Goal: Task Accomplishment & Management: Manage account settings

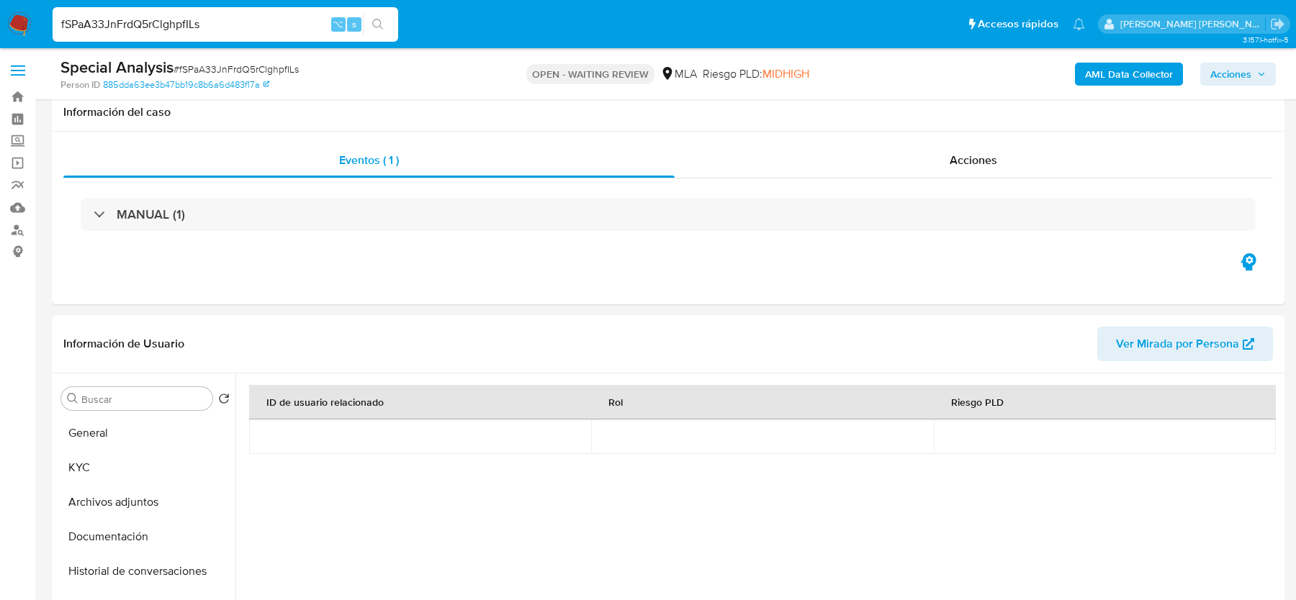
select select "10"
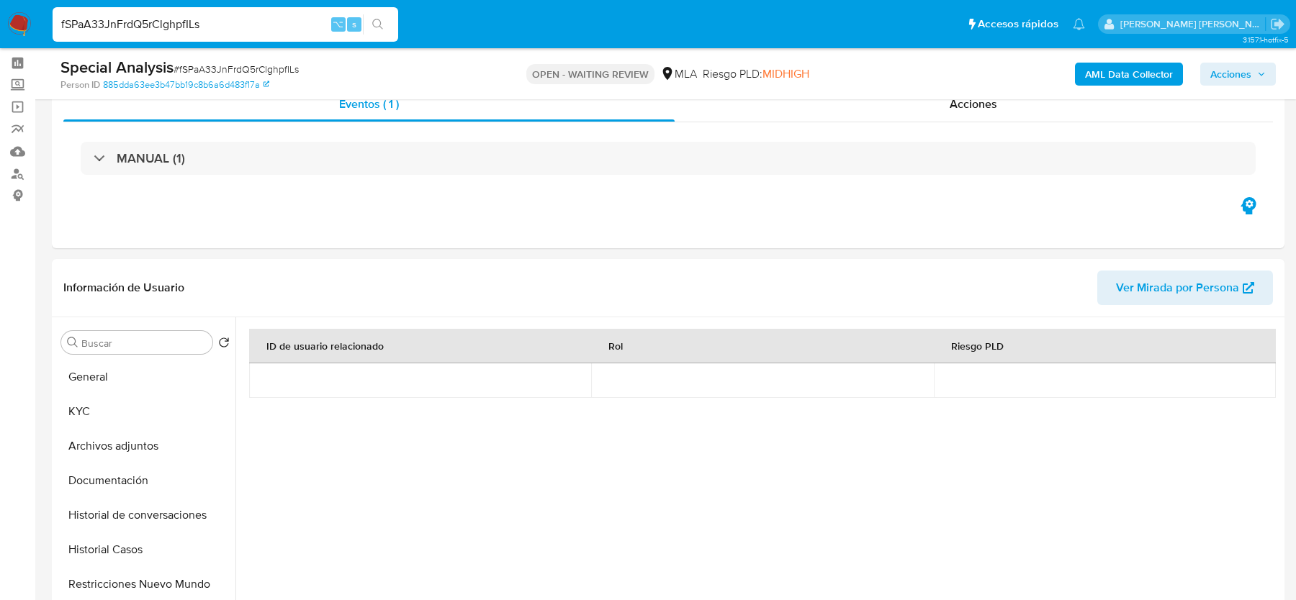
scroll to position [573, 0]
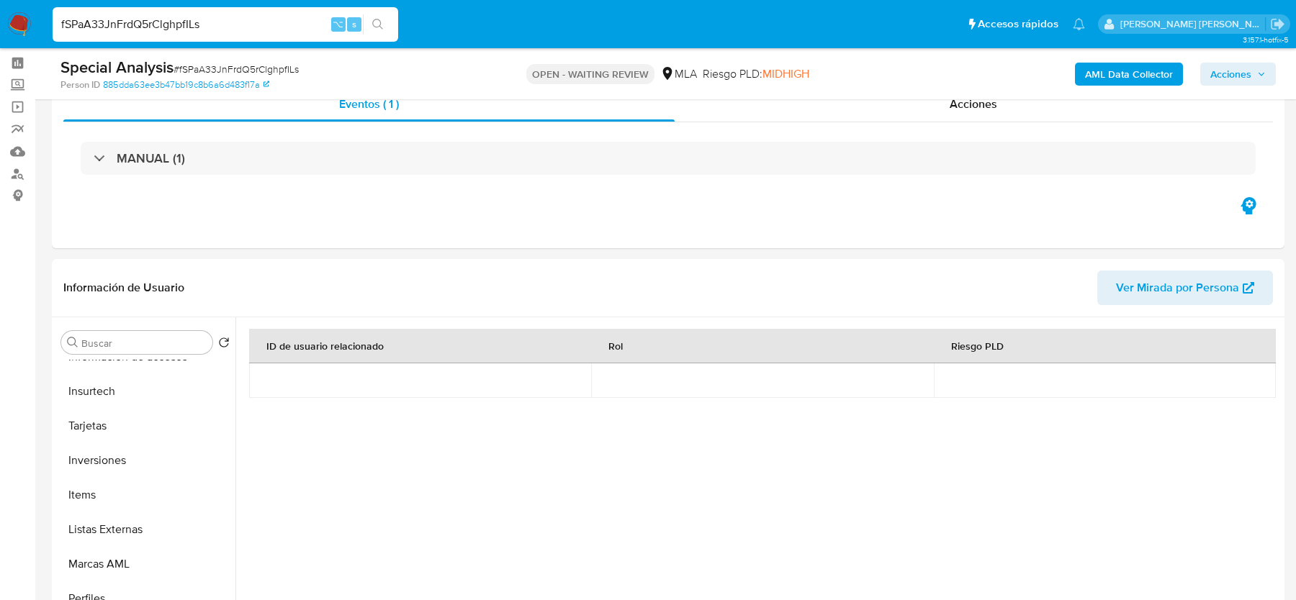
click at [12, 28] on img at bounding box center [19, 24] width 24 height 24
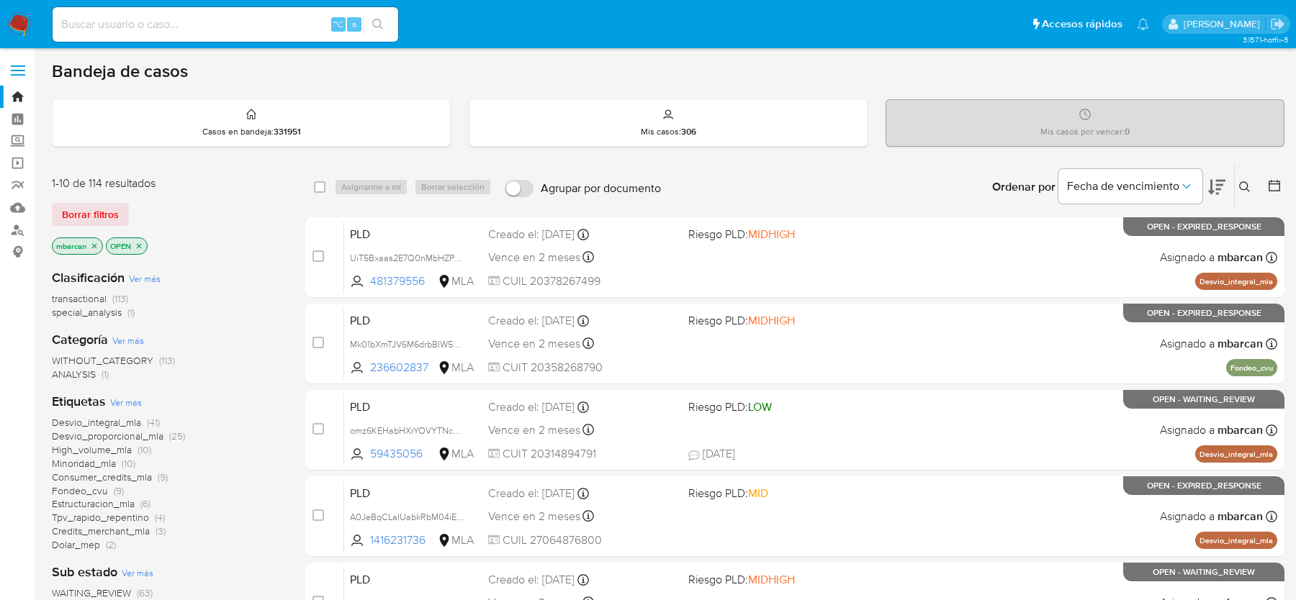
click at [1239, 197] on div "Ingrese ID de usuario o caso Buscar Borrar filtros" at bounding box center [1246, 187] width 24 height 45
click at [1245, 183] on icon at bounding box center [1245, 187] width 12 height 12
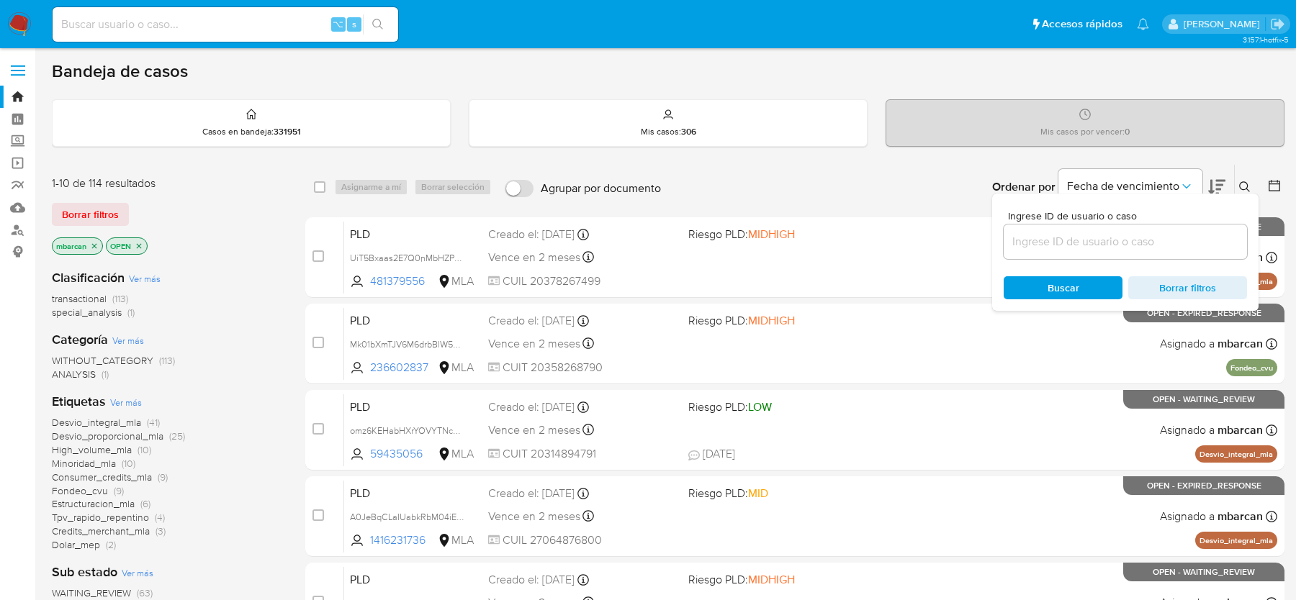
click at [1144, 233] on input at bounding box center [1124, 242] width 243 height 19
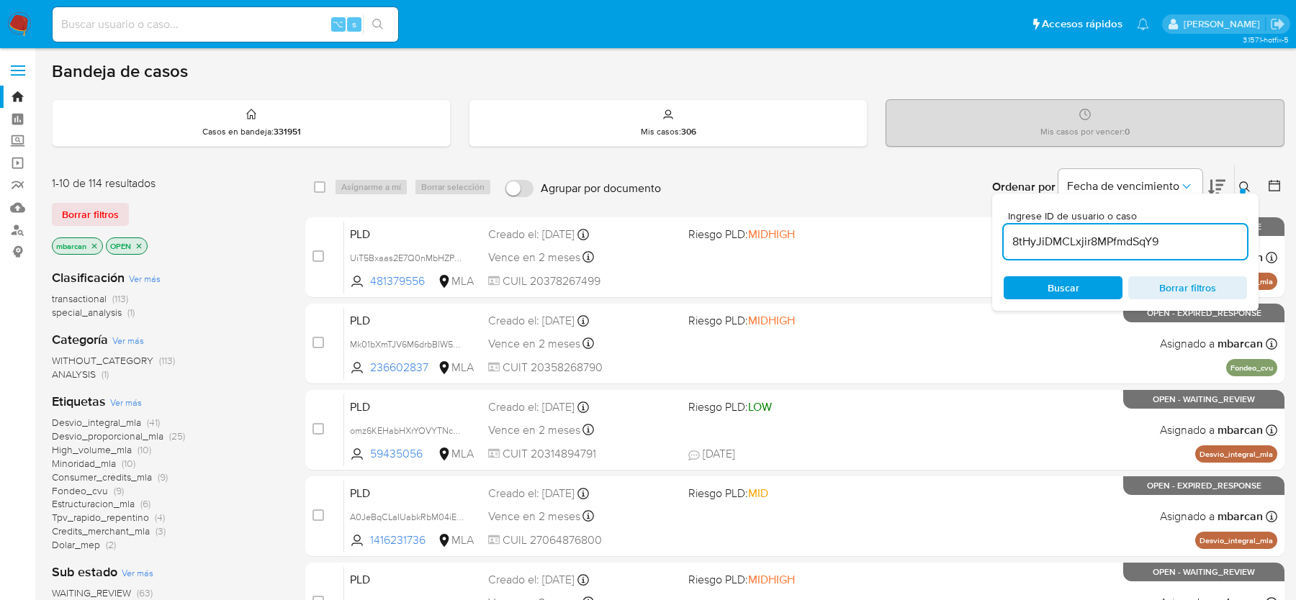
type input "8tHyJiDMCLxjir8MPfmdSqY9"
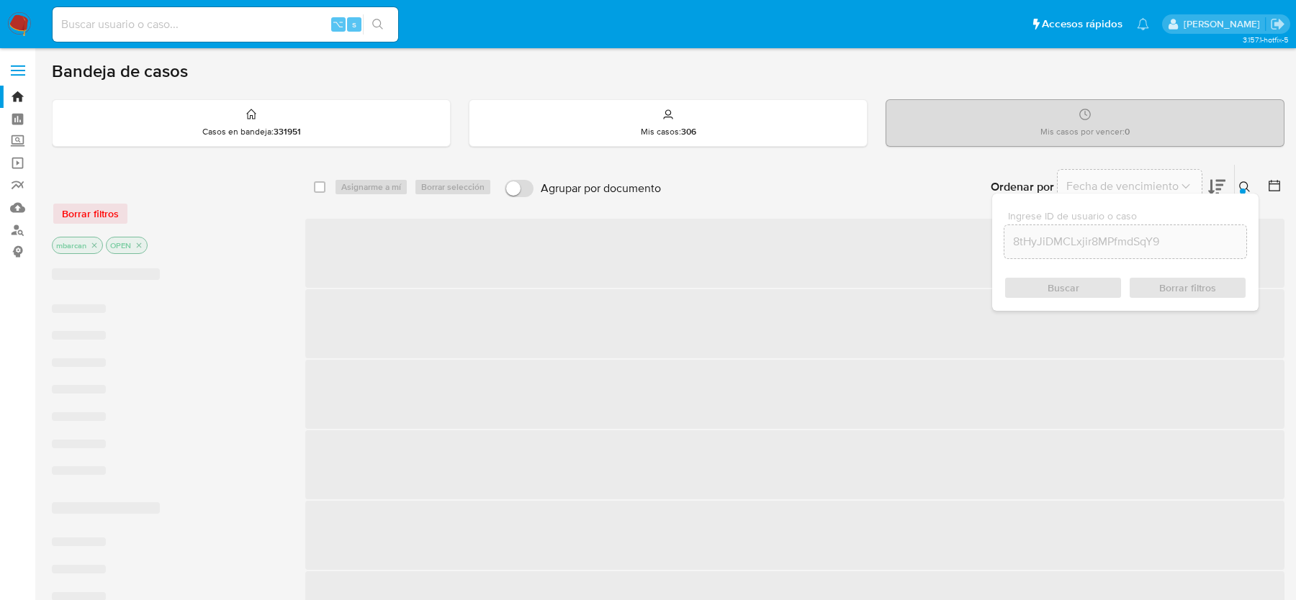
click at [1247, 191] on icon at bounding box center [1245, 187] width 12 height 12
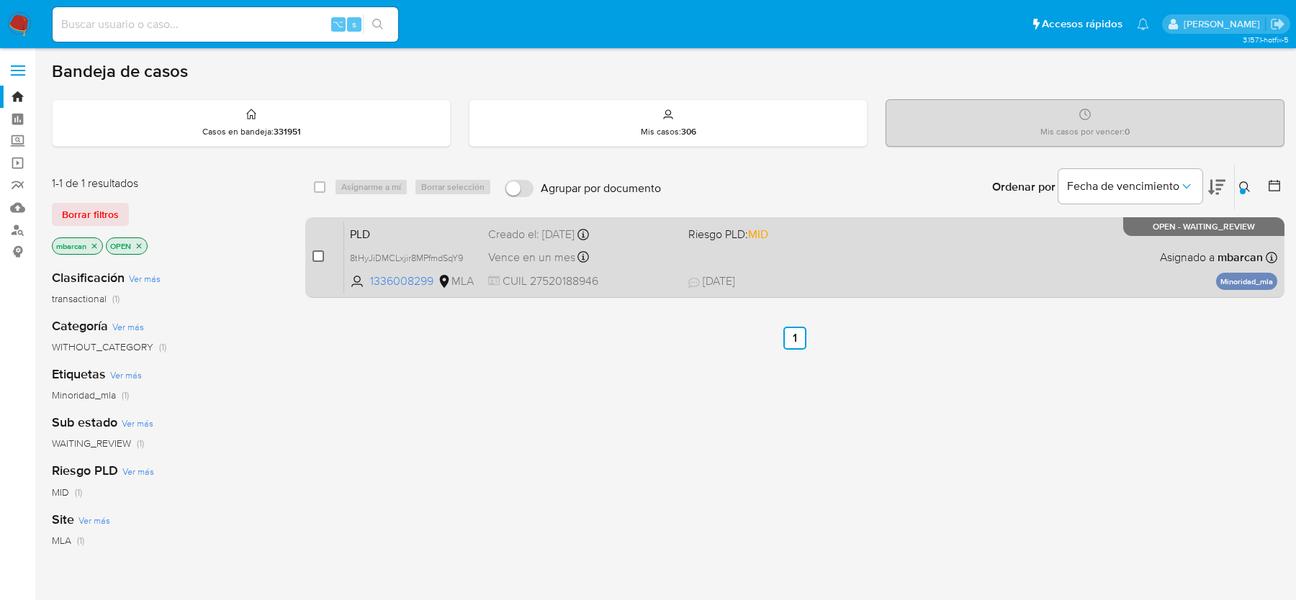
click at [317, 251] on input "checkbox" at bounding box center [318, 257] width 12 height 12
checkbox input "true"
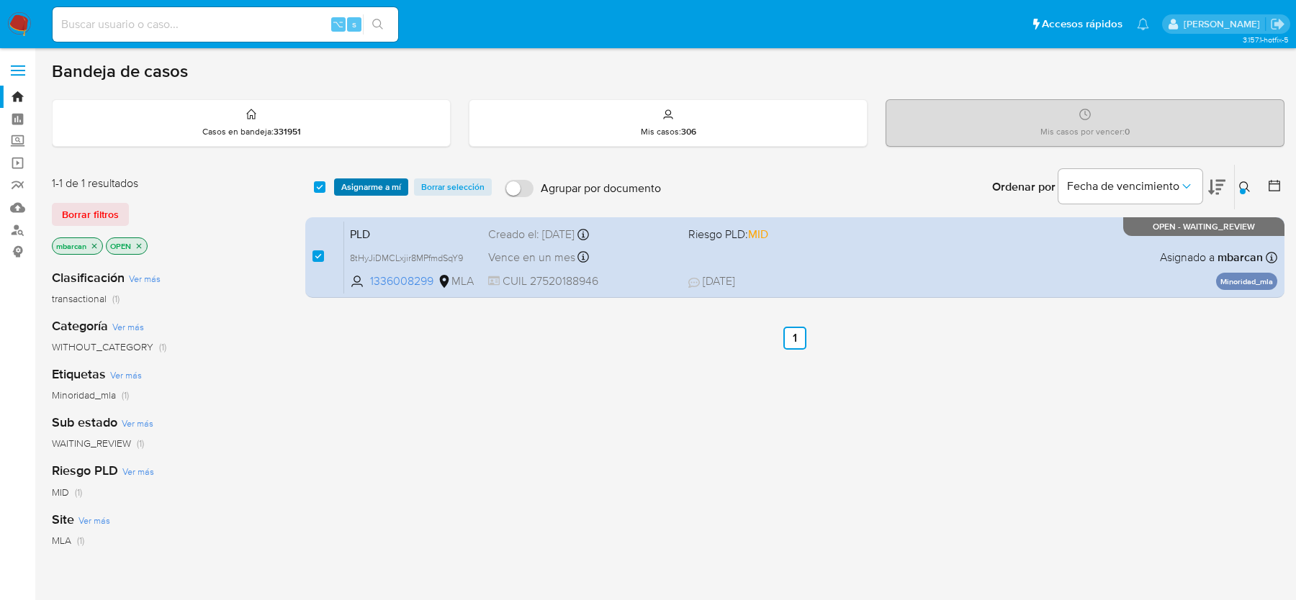
click at [362, 187] on span "Asignarme a mí" at bounding box center [371, 187] width 60 height 14
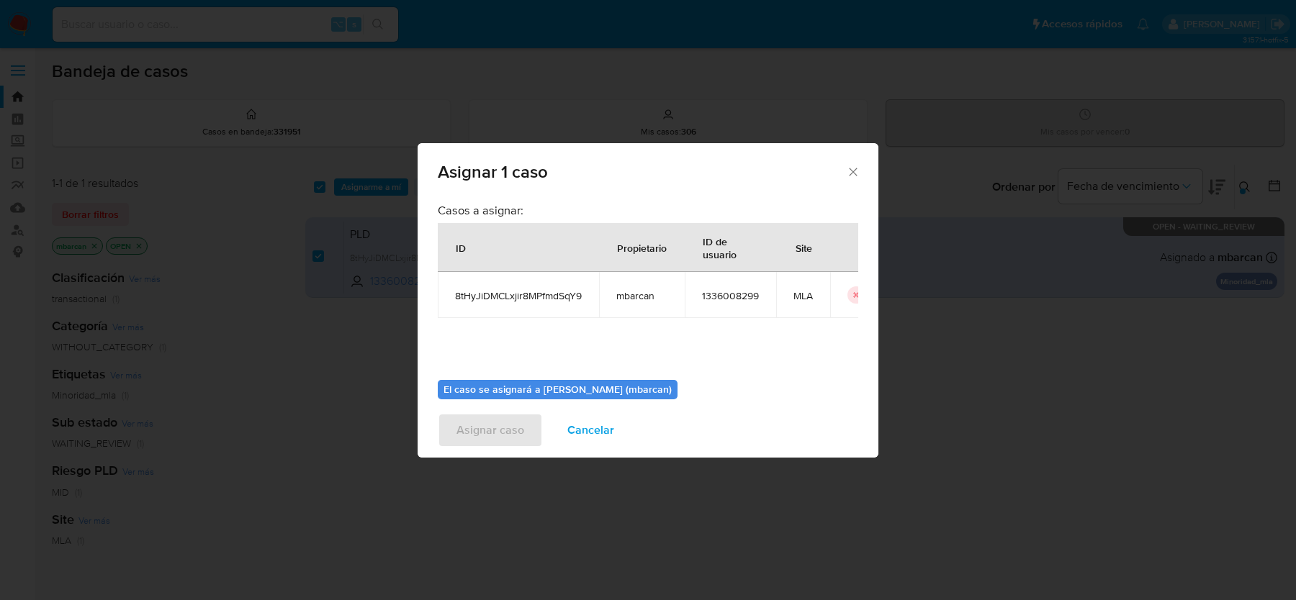
scroll to position [73, 0]
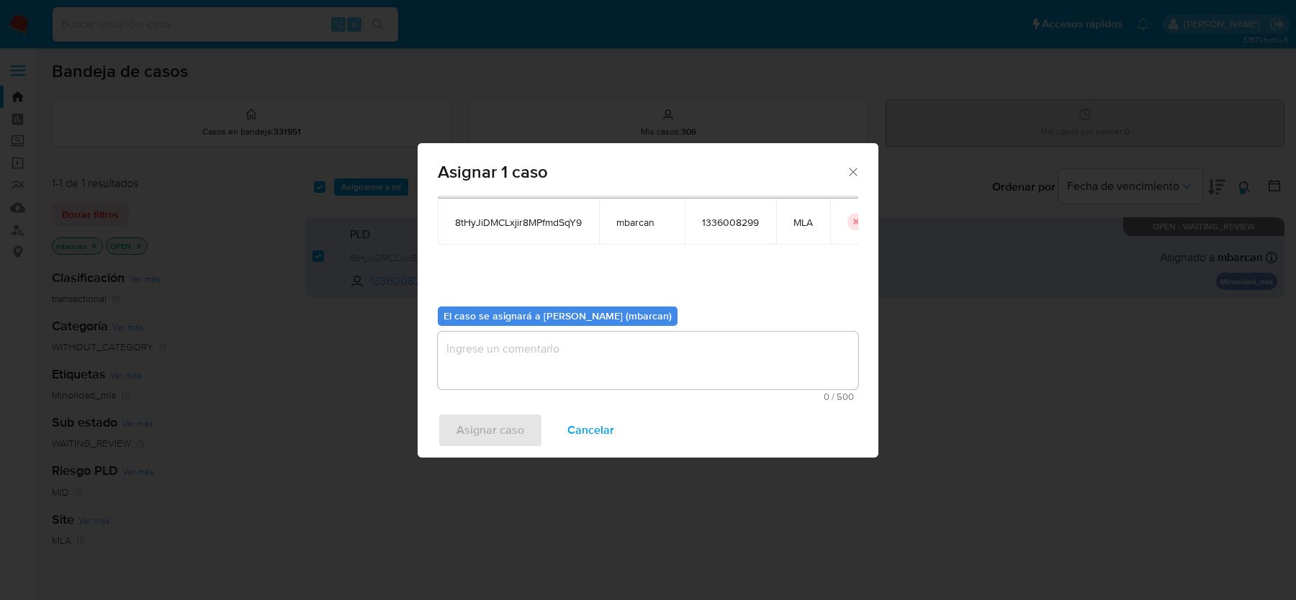
click at [551, 364] on textarea "assign-modal" at bounding box center [648, 361] width 420 height 58
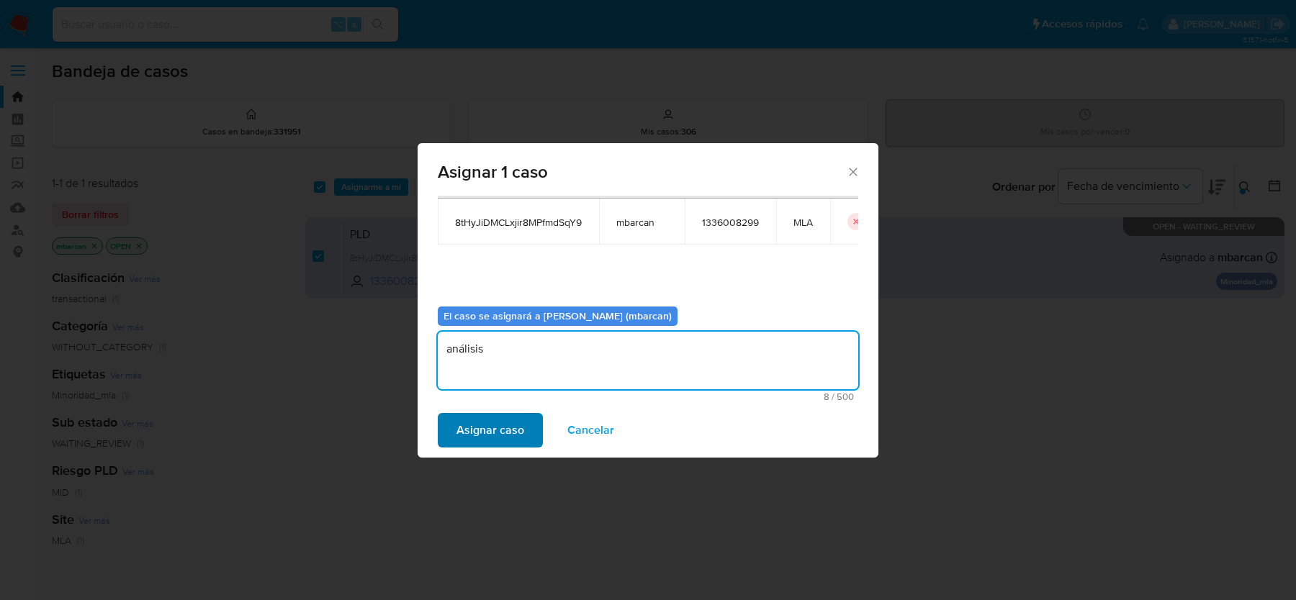
type textarea "análisis"
click at [510, 428] on span "Asignar caso" at bounding box center [490, 431] width 68 height 32
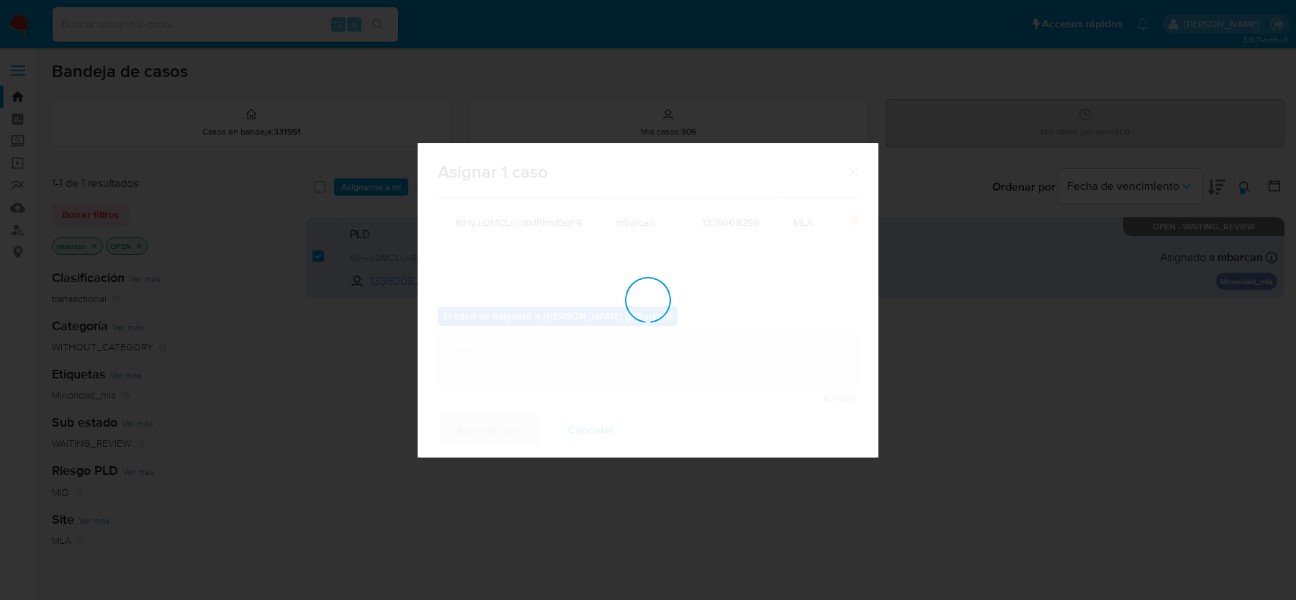
checkbox input "false"
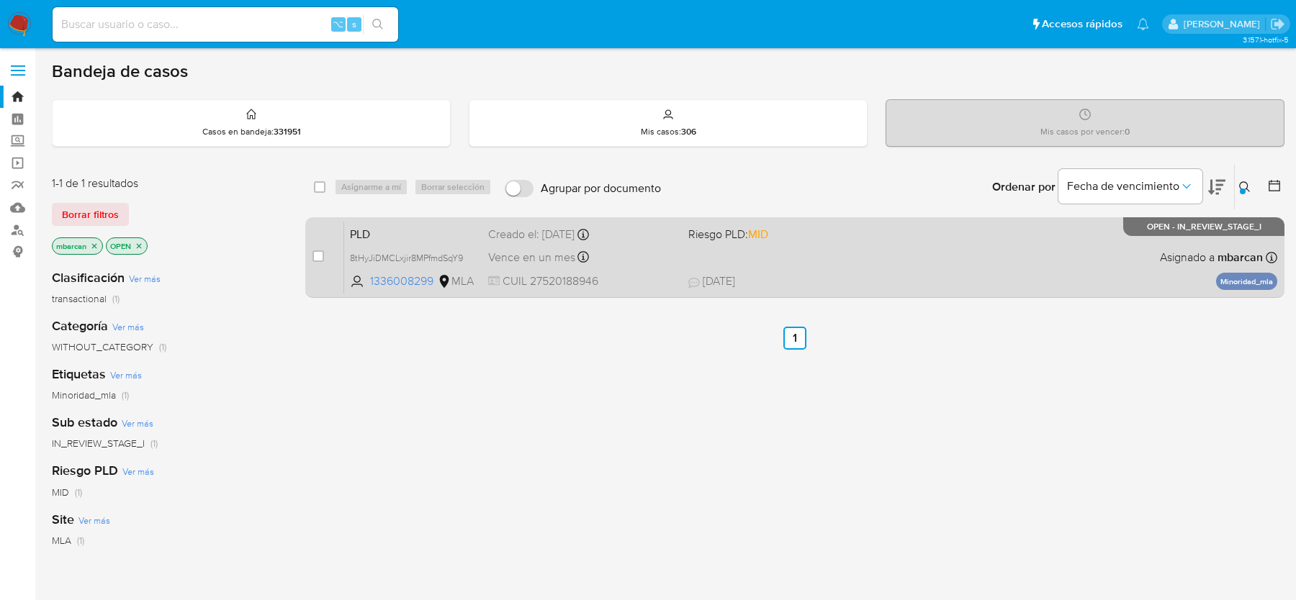
click at [437, 233] on span "PLD" at bounding box center [413, 233] width 127 height 19
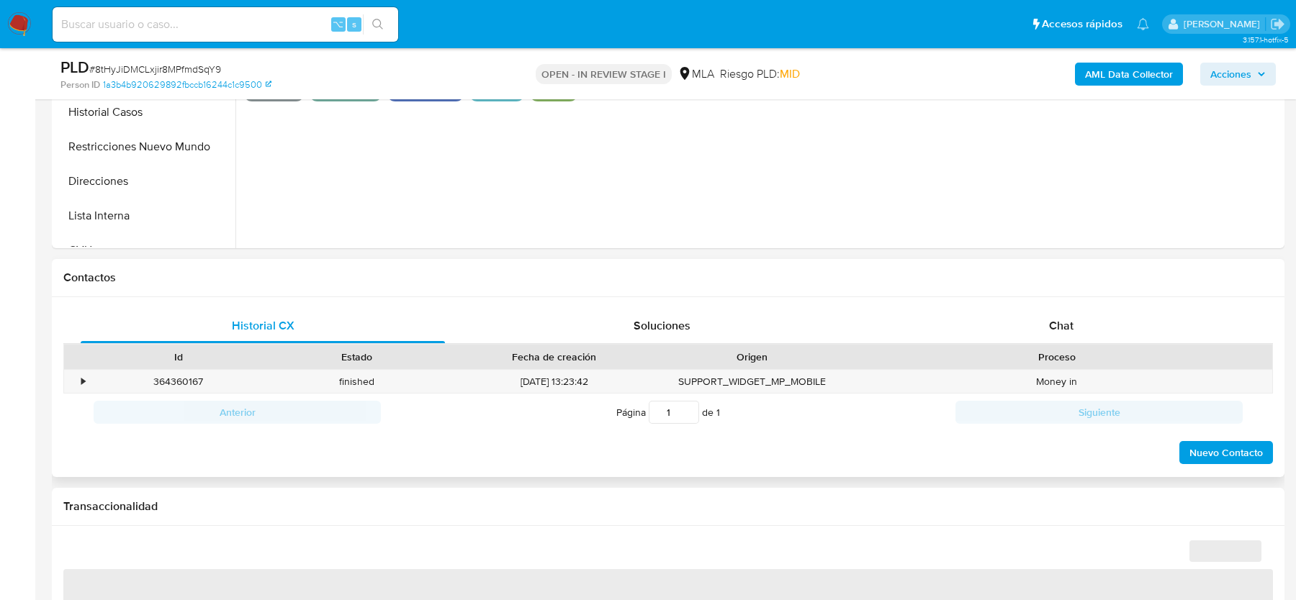
select select "10"
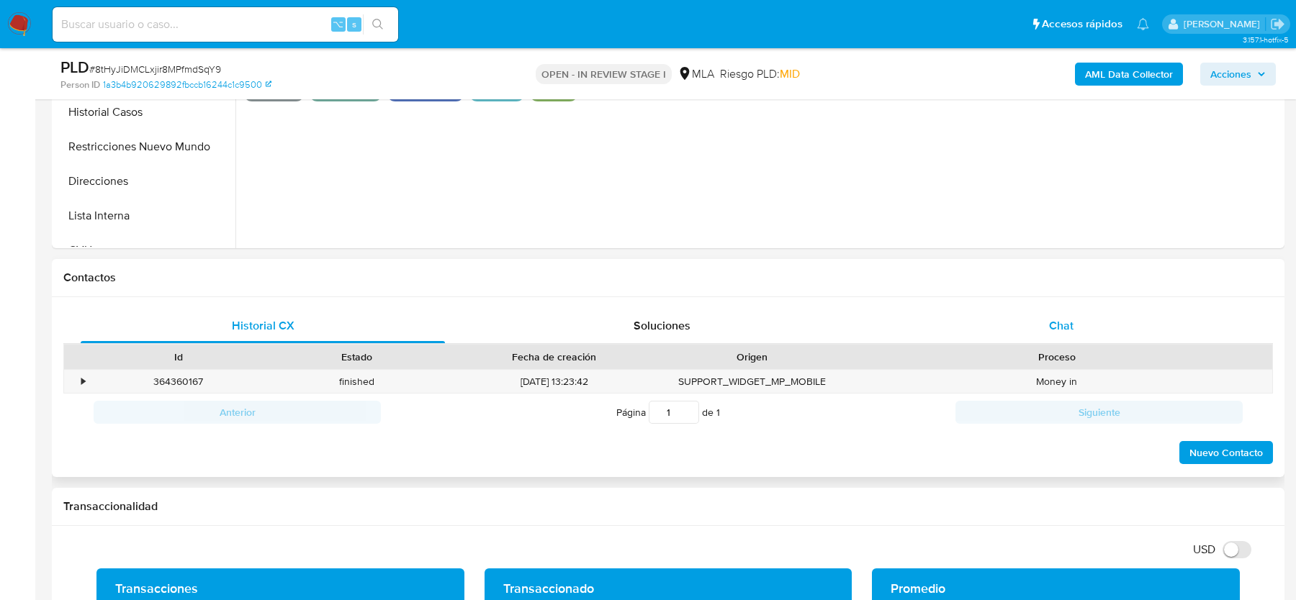
click at [967, 334] on div "Chat" at bounding box center [1061, 326] width 364 height 35
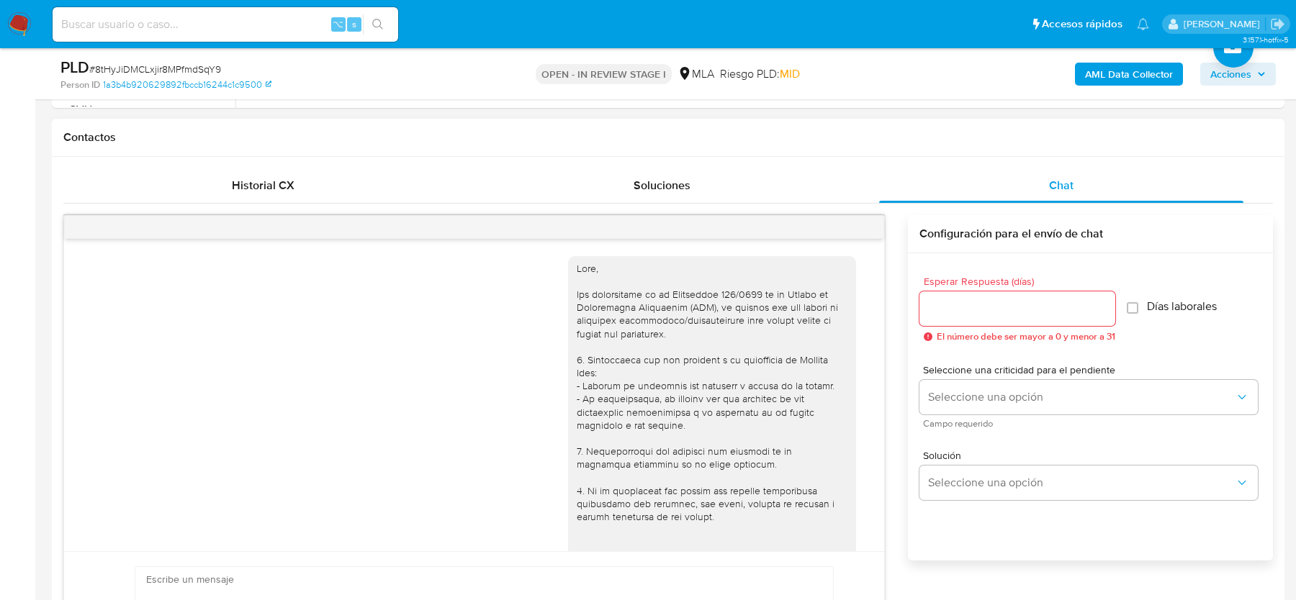
scroll to position [499, 0]
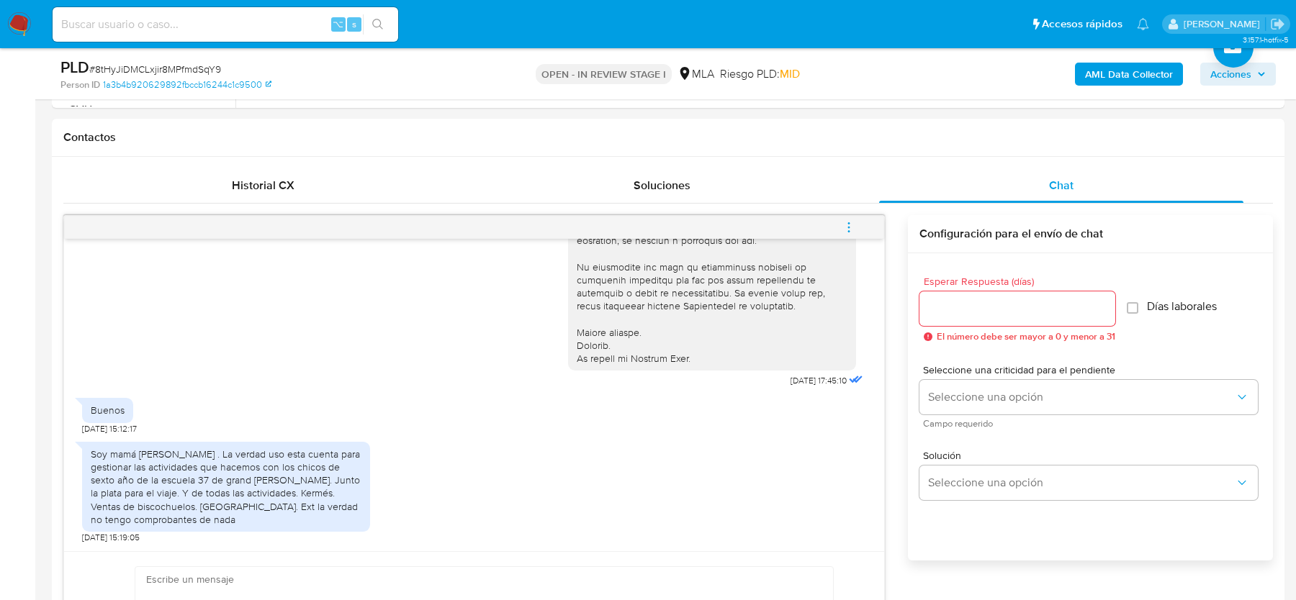
click at [189, 69] on span "# 8tHyJiDMCLxjir8MPfmdSqY9" at bounding box center [155, 69] width 132 height 14
copy span "8tHyJiDMCLxjir8MPfmdSqY9"
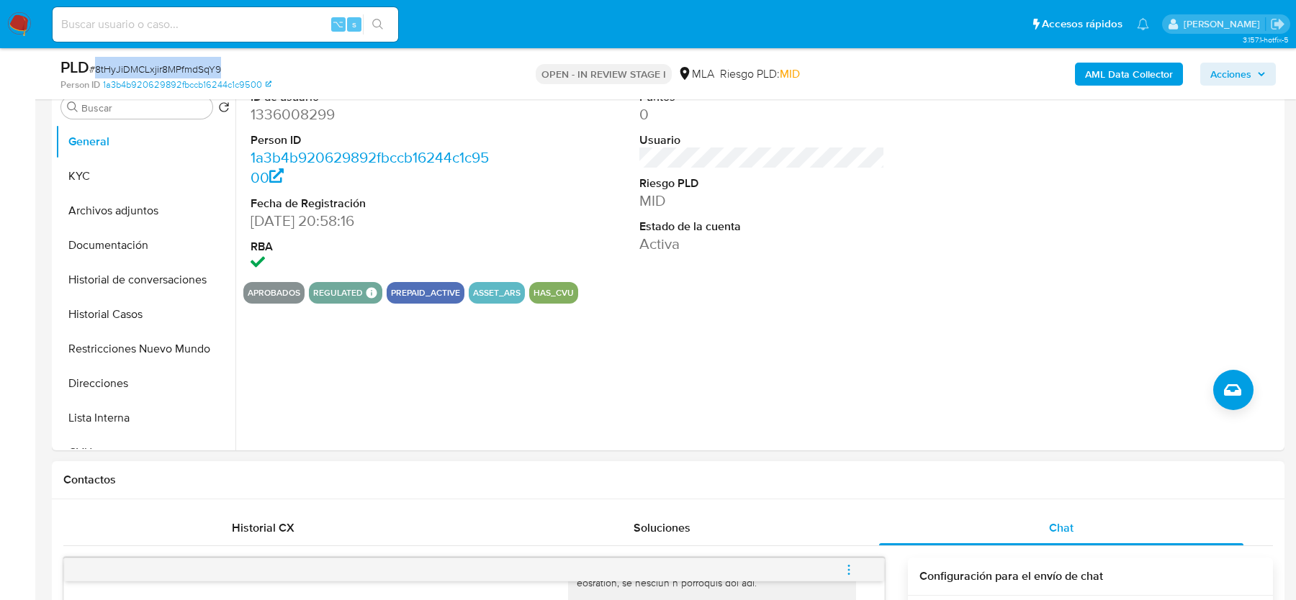
scroll to position [268, 0]
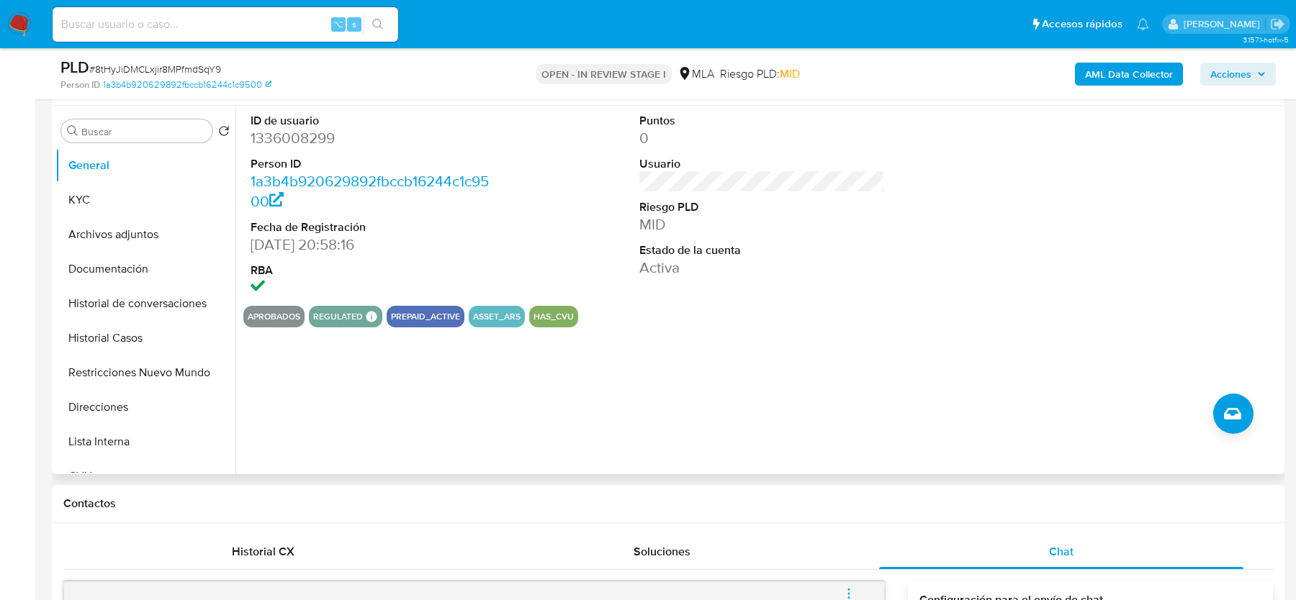
click at [300, 132] on dd "1336008299" at bounding box center [373, 138] width 245 height 20
copy dd "1336008299"
click at [142, 202] on button "KYC" at bounding box center [139, 200] width 168 height 35
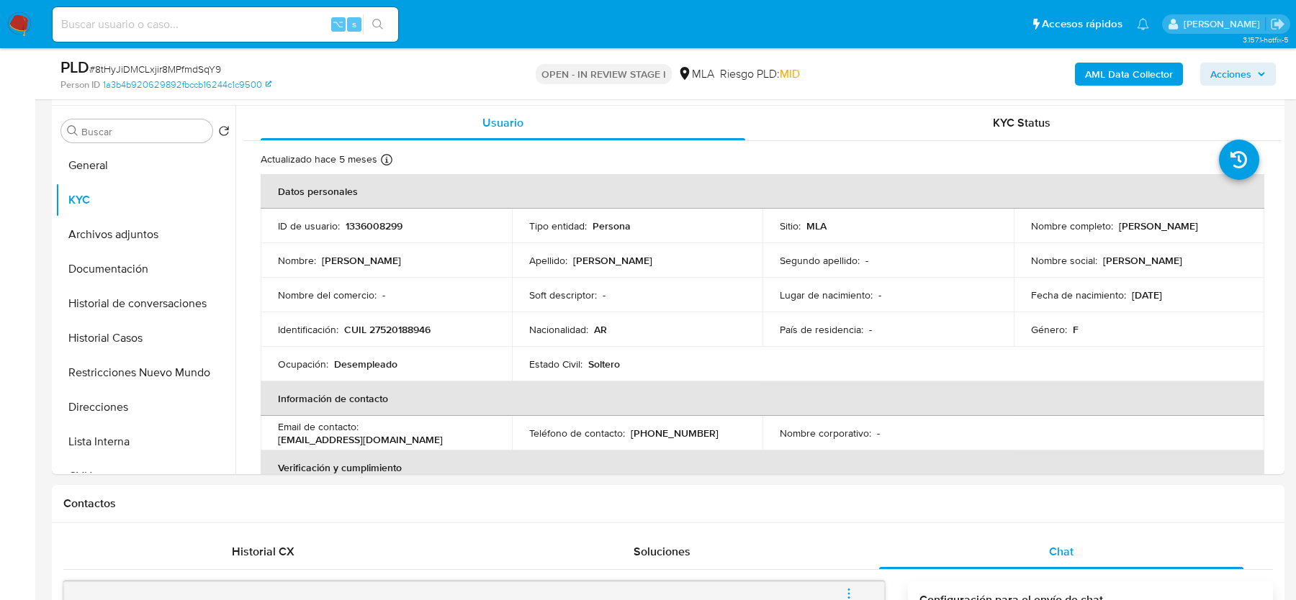
scroll to position [711, 0]
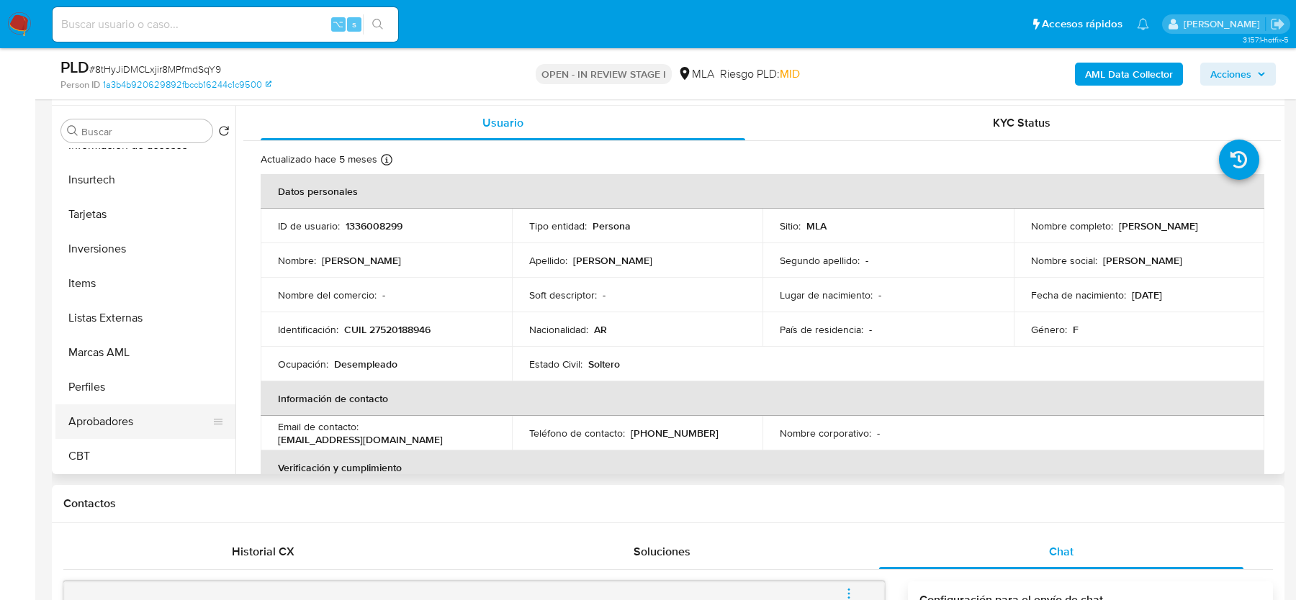
click at [119, 421] on button "Aprobadores" at bounding box center [139, 422] width 168 height 35
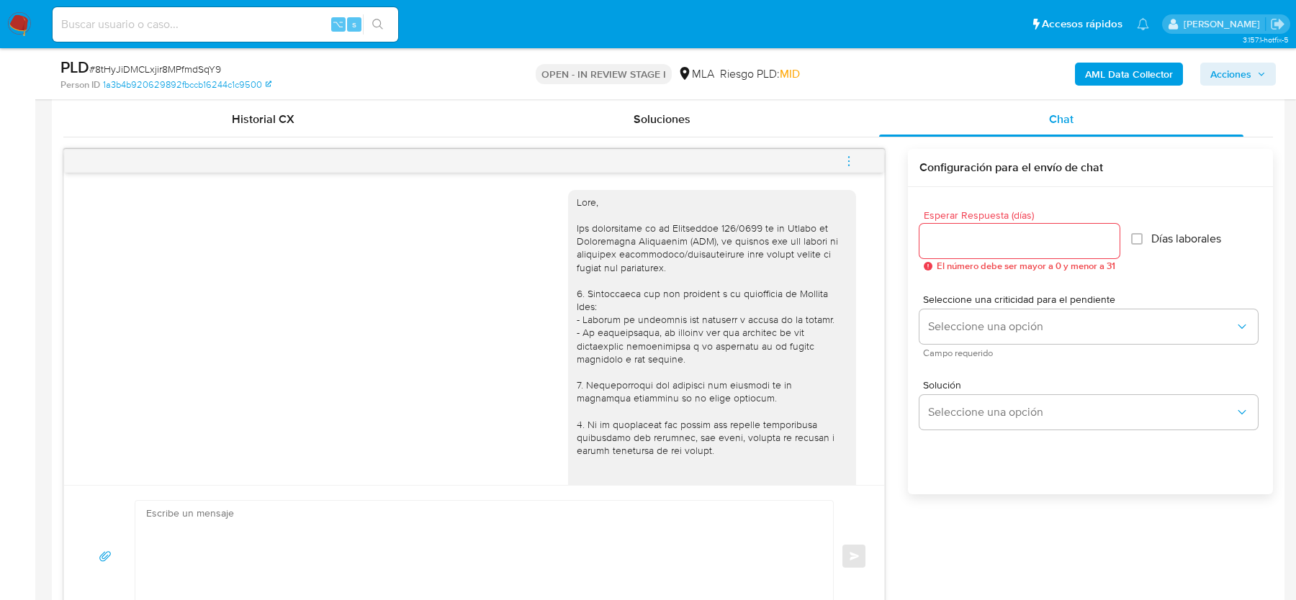
scroll to position [499, 0]
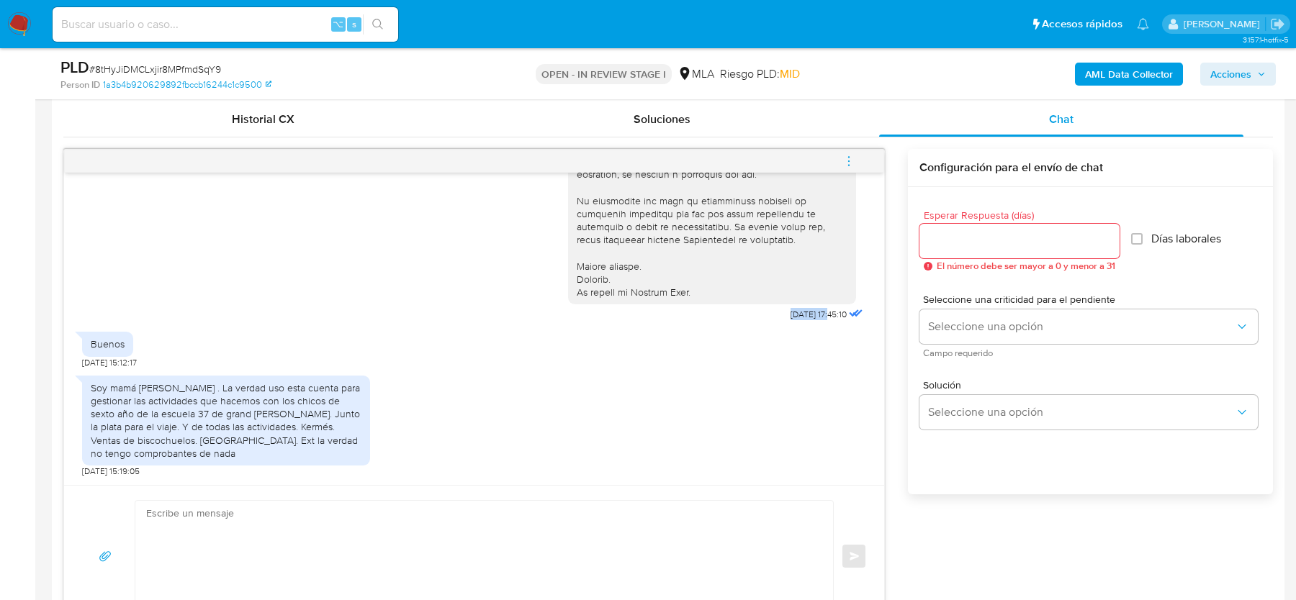
drag, startPoint x: 768, startPoint y: 326, endPoint x: 813, endPoint y: 325, distance: 45.4
click at [813, 325] on div "18/08/2025 17:45:10" at bounding box center [717, 3] width 298 height 644
copy span "18/08/2025"
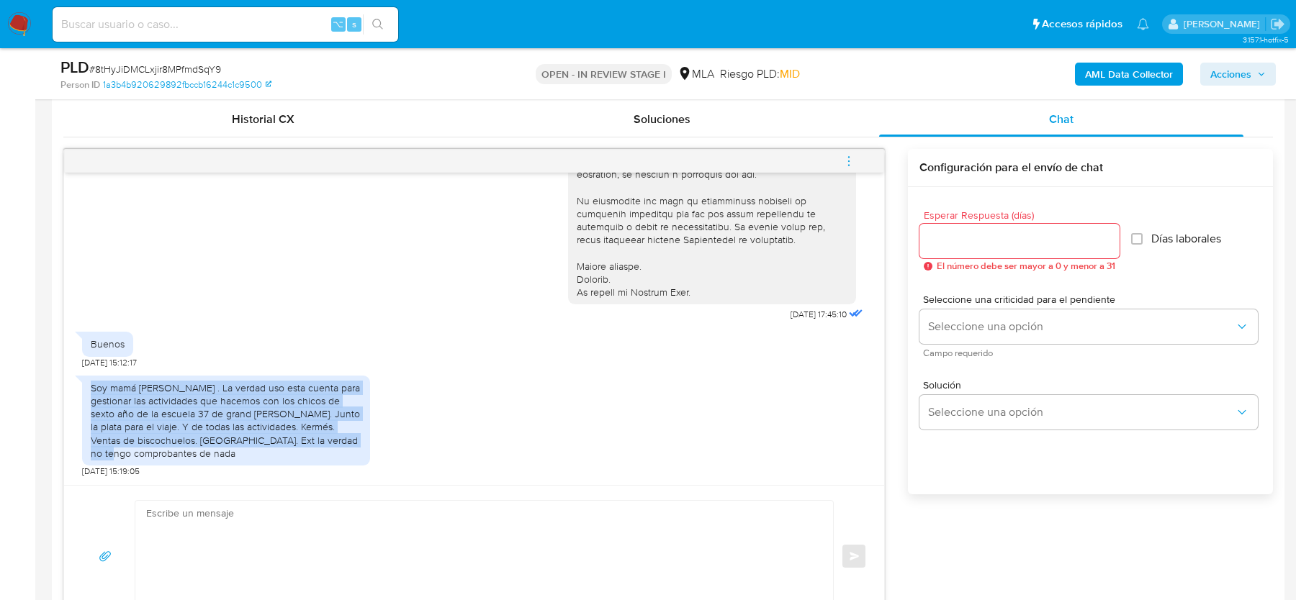
drag, startPoint x: 91, startPoint y: 398, endPoint x: 351, endPoint y: 456, distance: 266.2
click at [351, 456] on div "Soy mamá de Maia . La verdad uso esta cuenta para gestionar las actividades que…" at bounding box center [226, 421] width 271 height 78
copy div "Soy mamá de Maia . La verdad uso esta cuenta para gestionar las actividades que…"
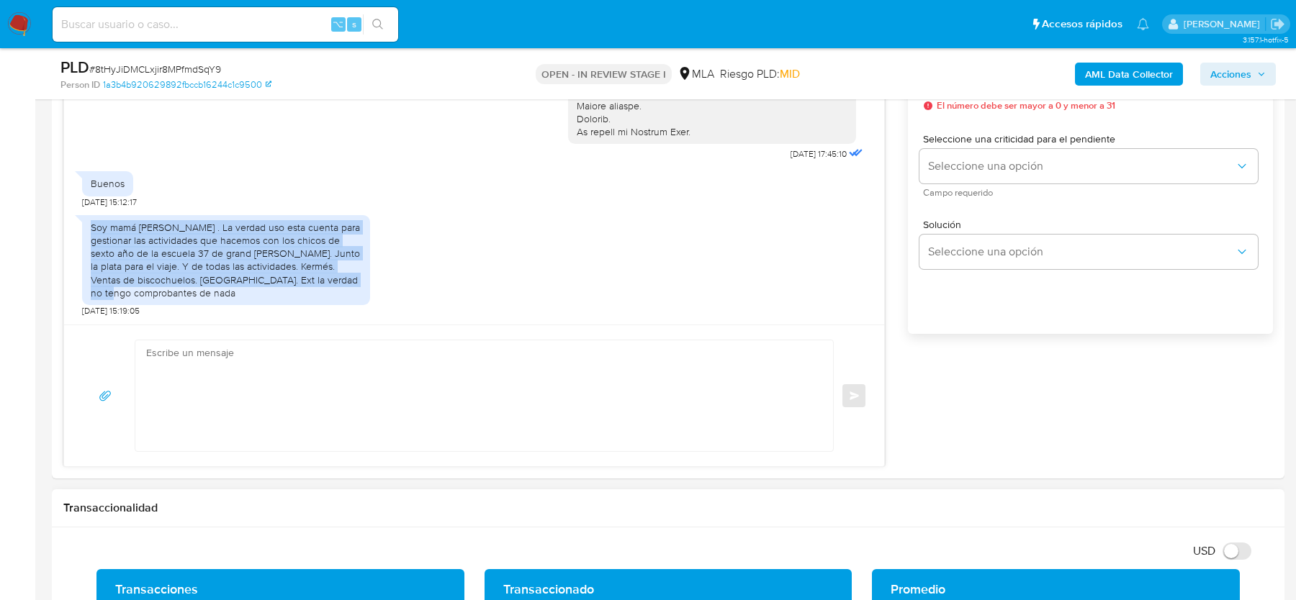
scroll to position [937, 0]
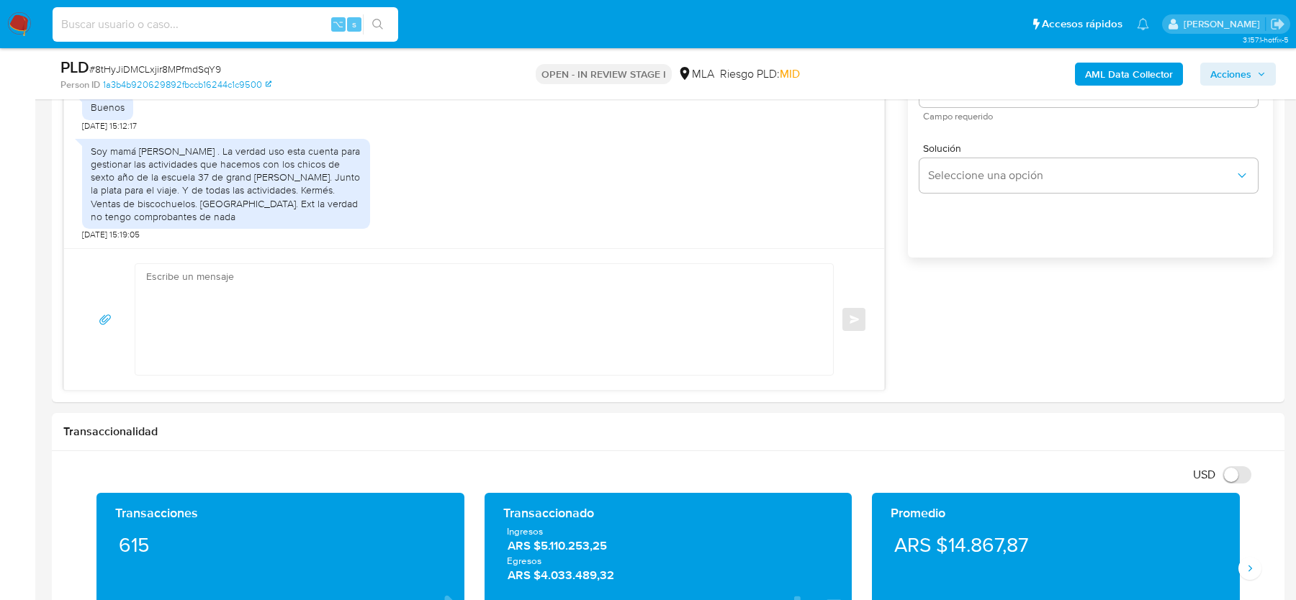
click at [150, 21] on input at bounding box center [226, 24] width 346 height 19
paste input "DmLGdcy36oiPENgw6yDTxOuO"
type input "DmLGdcy36oiPENgw6yDTxOuO"
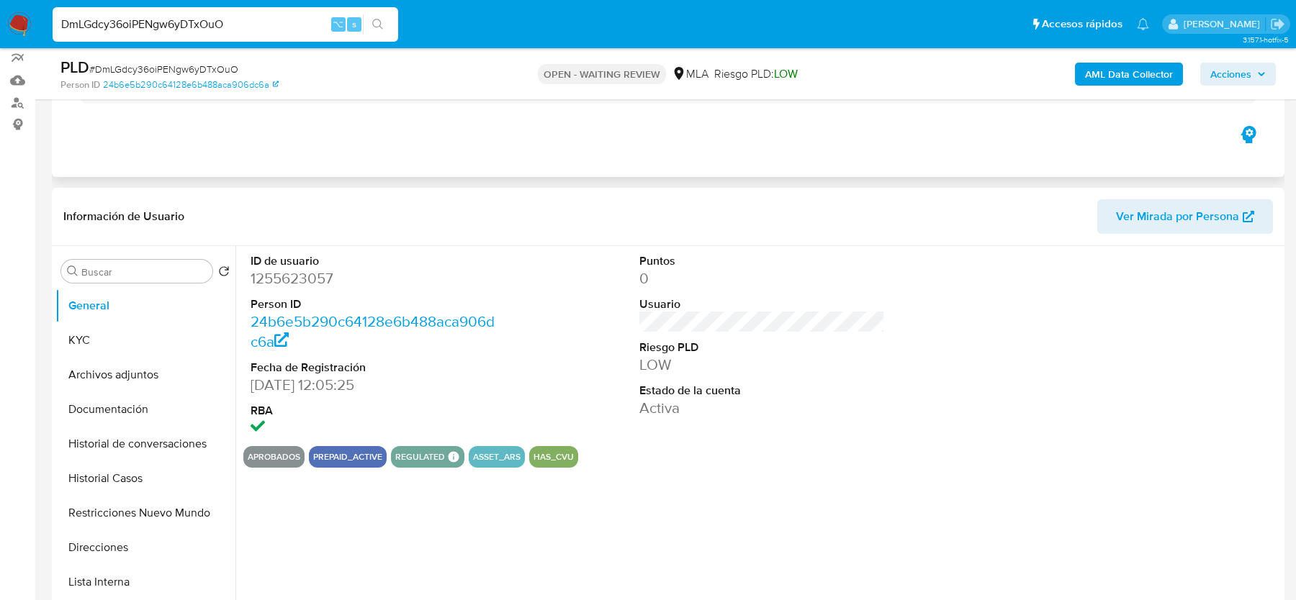
scroll to position [425, 0]
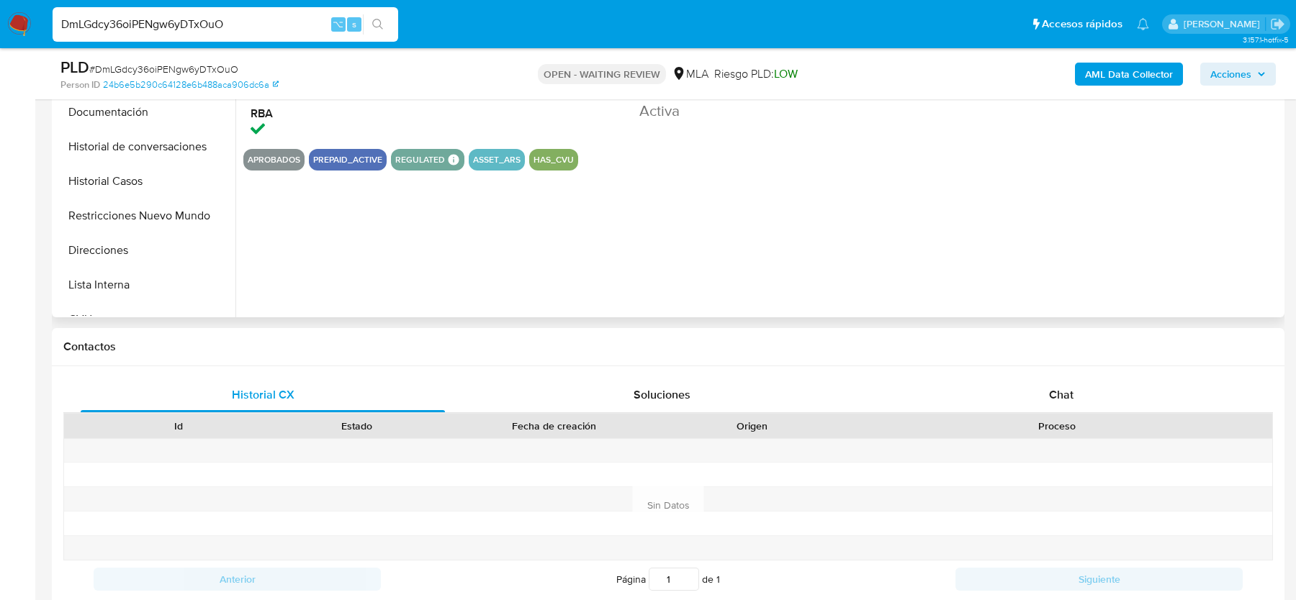
select select "10"
click at [980, 399] on div "Chat" at bounding box center [1061, 395] width 364 height 35
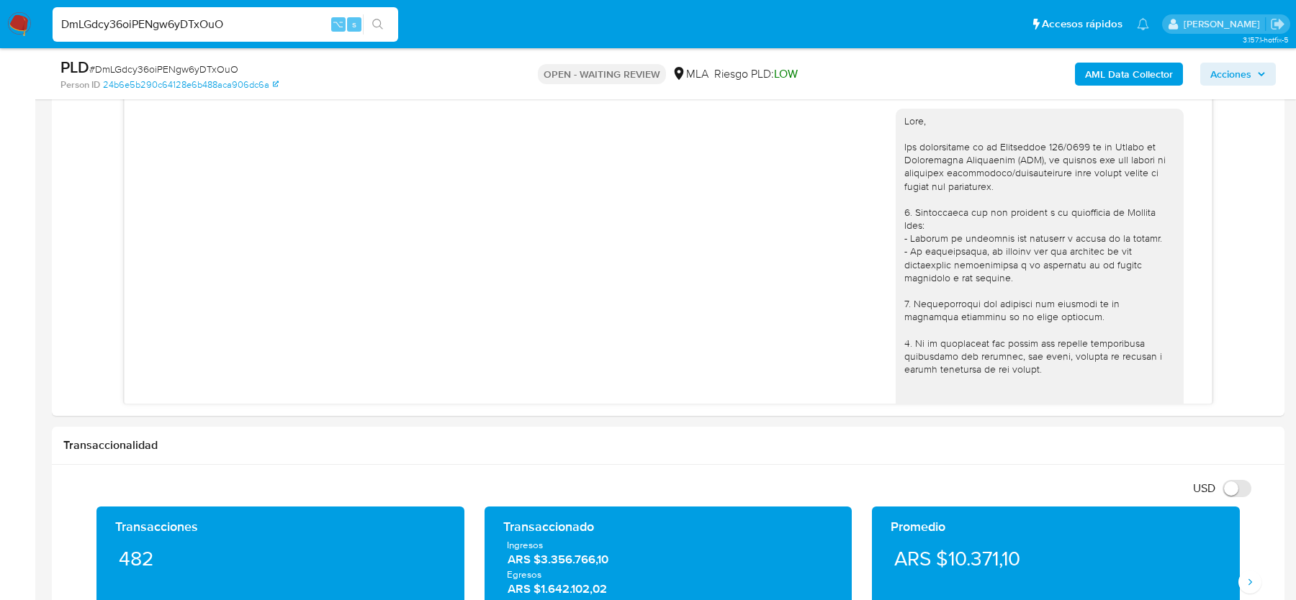
scroll to position [549, 0]
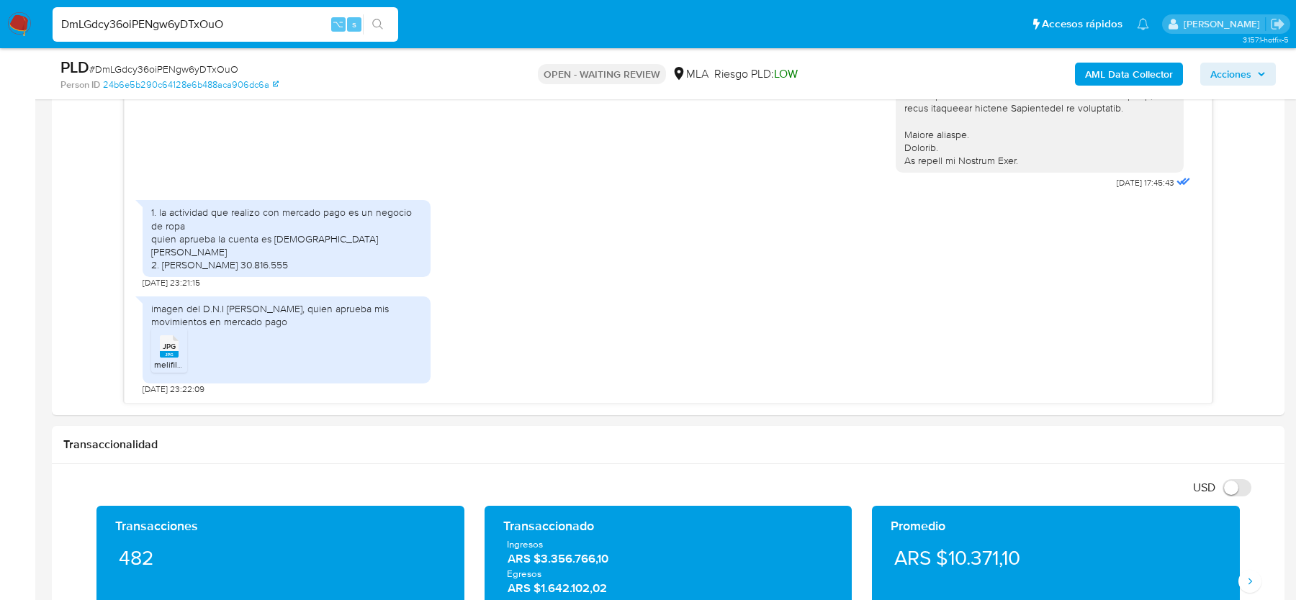
click at [188, 67] on span "# DmLGdcy36oiPENgw6yDTxOuO" at bounding box center [163, 69] width 149 height 14
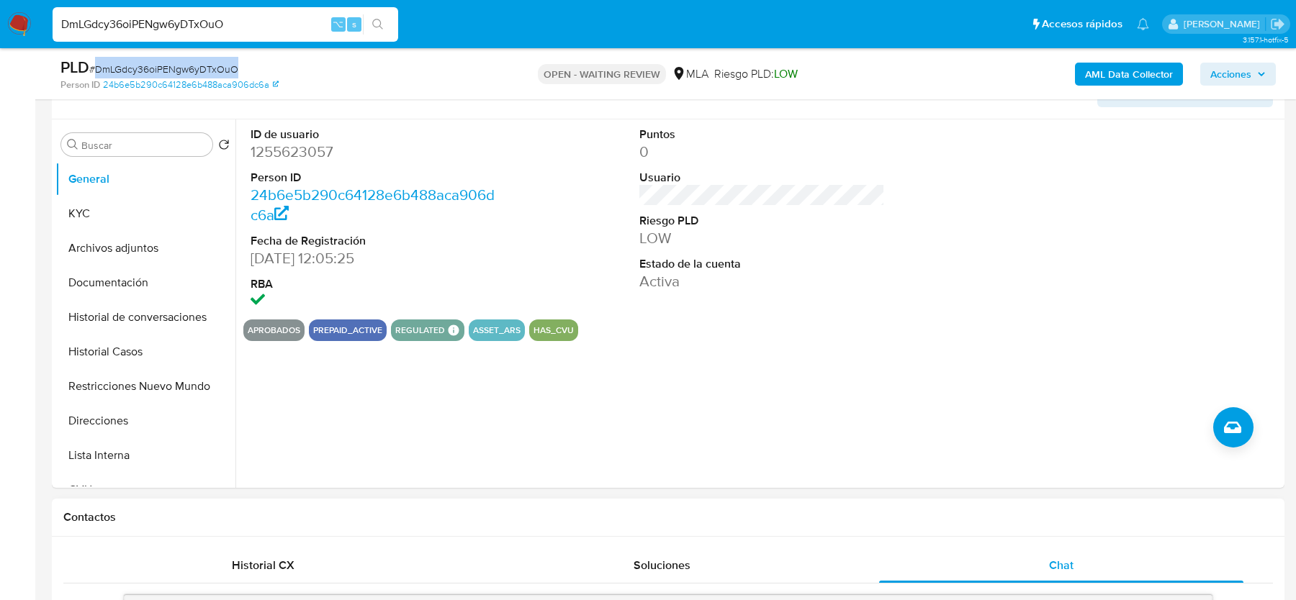
scroll to position [243, 0]
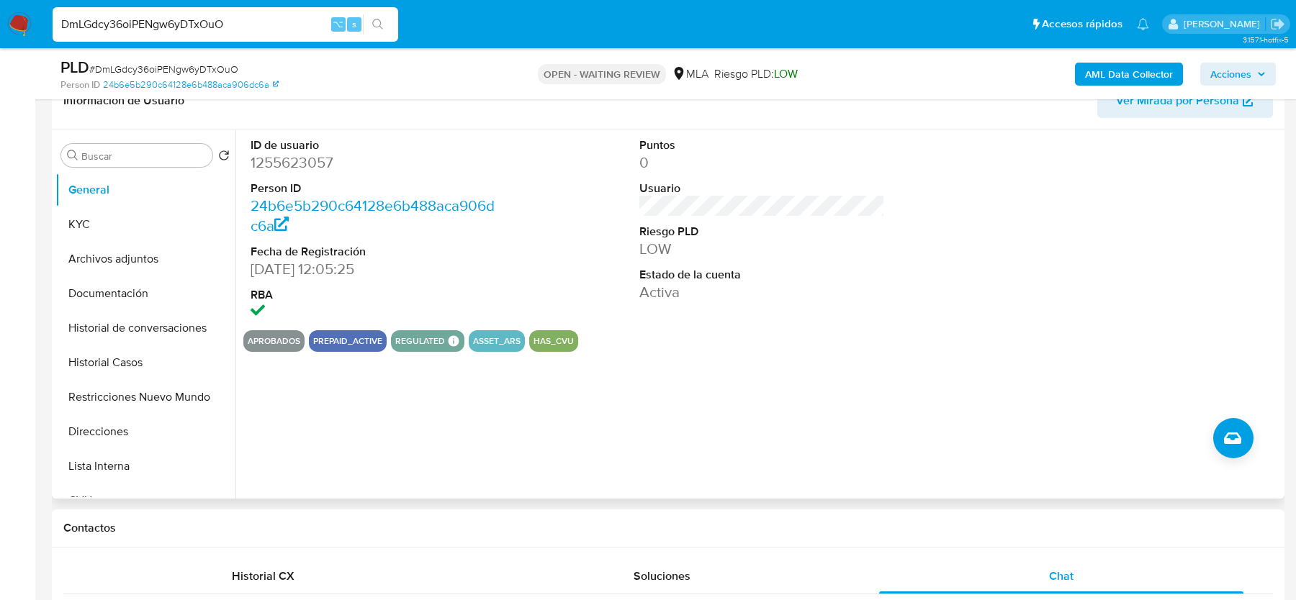
click at [299, 156] on dd "1255623057" at bounding box center [373, 163] width 245 height 20
copy dd "1255623057"
click at [143, 72] on span "# DmLGdcy36oiPENgw6yDTxOuO" at bounding box center [163, 69] width 149 height 14
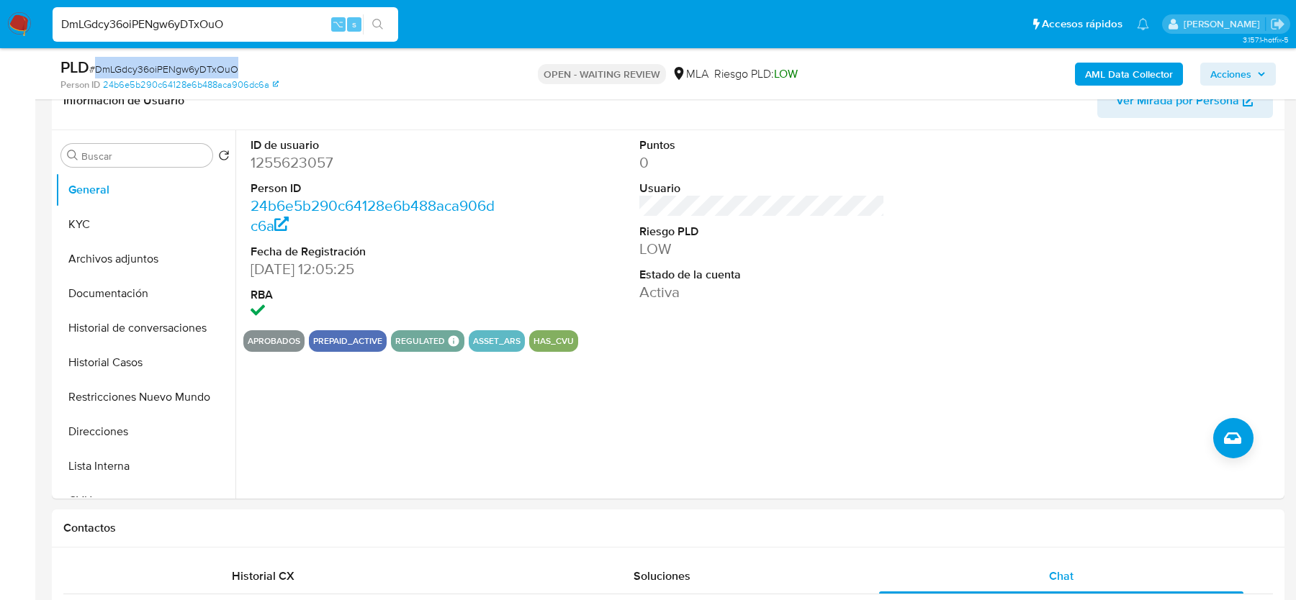
copy span "DmLGdcy36oiPENgw6yDTxOuO"
click at [182, 219] on button "KYC" at bounding box center [139, 224] width 168 height 35
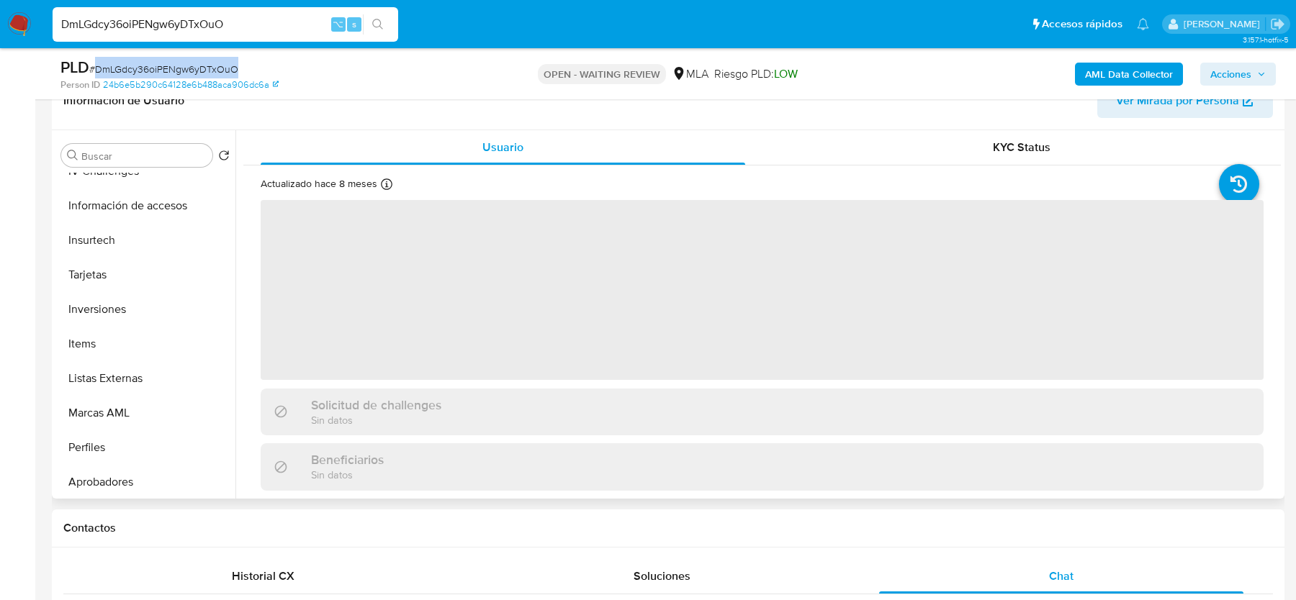
scroll to position [711, 0]
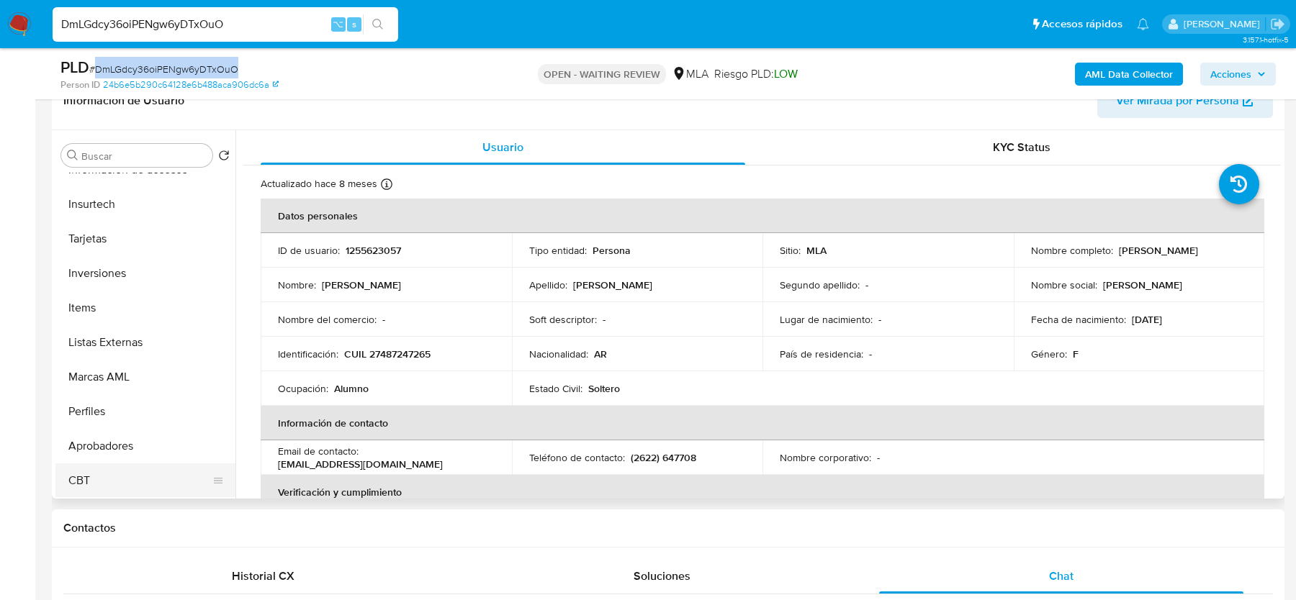
click at [103, 468] on button "CBT" at bounding box center [139, 481] width 168 height 35
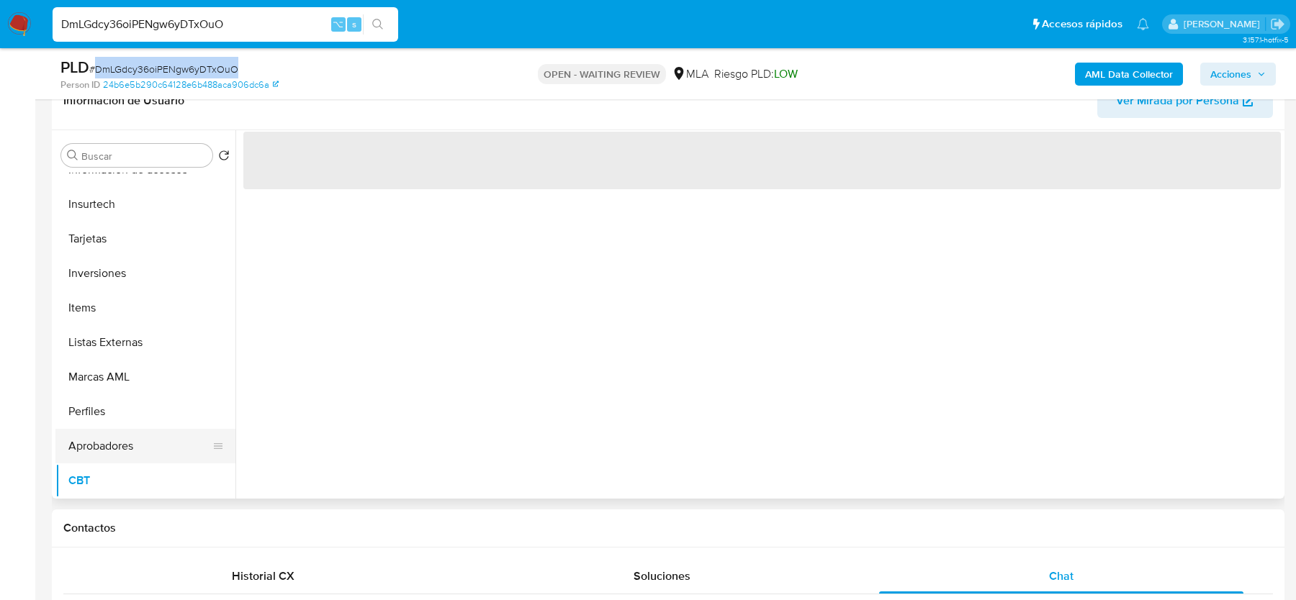
click at [104, 453] on button "Aprobadores" at bounding box center [139, 446] width 168 height 35
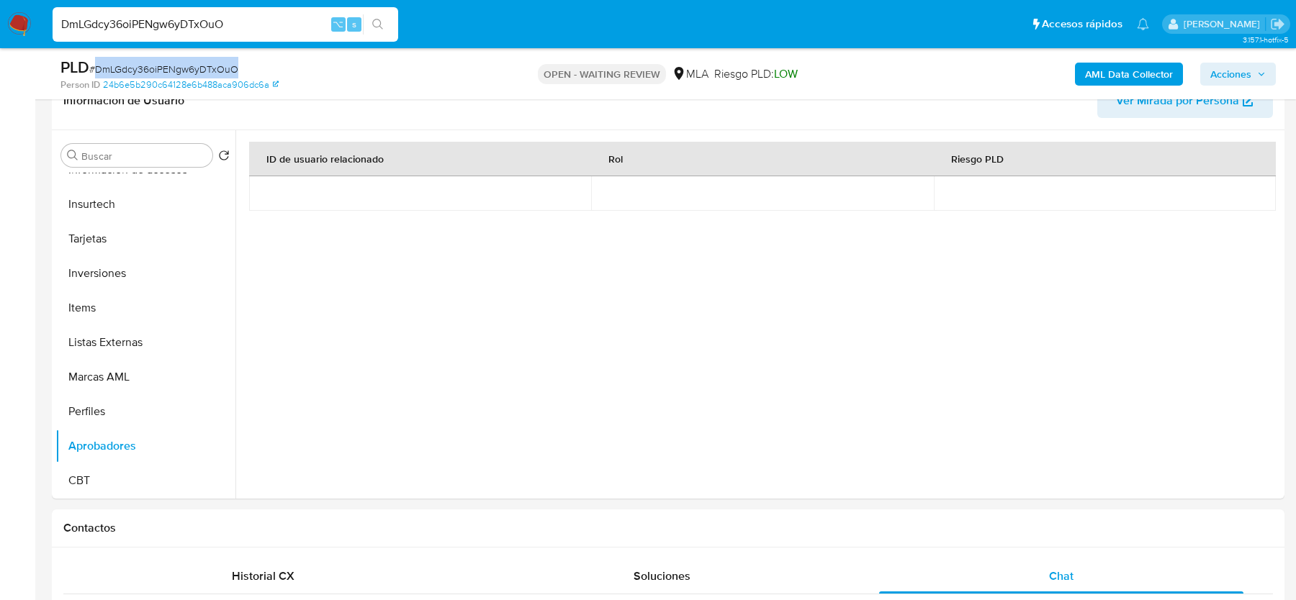
copy span "DmLGdcy36oiPENgw6yDTxOuO"
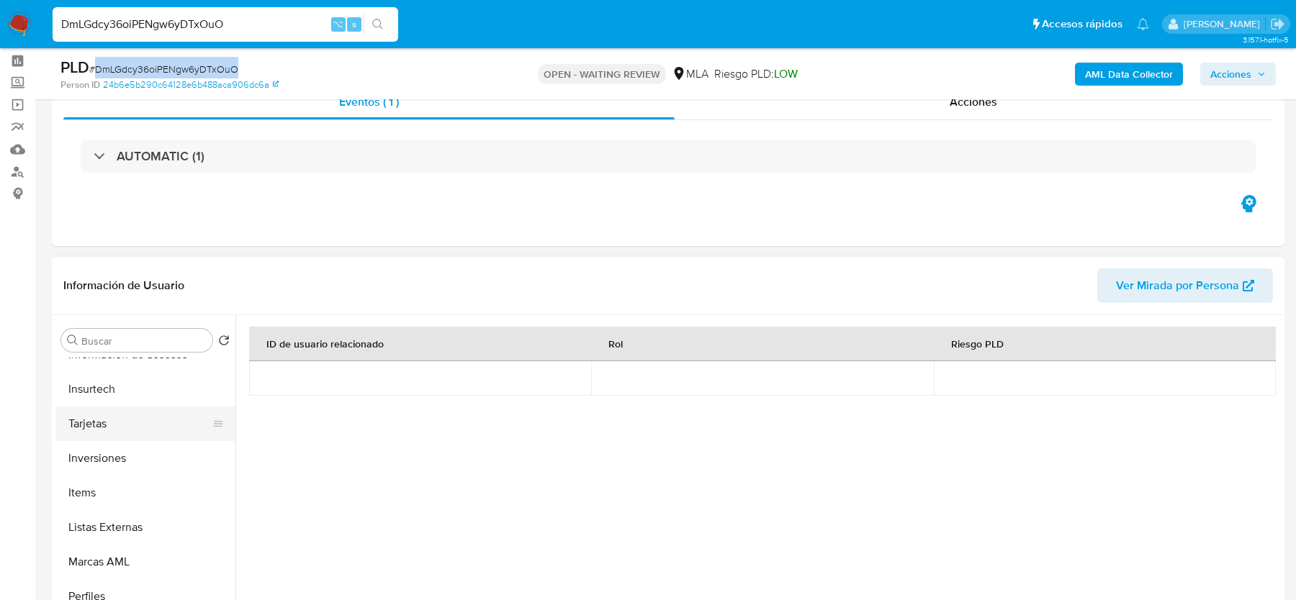
scroll to position [0, 0]
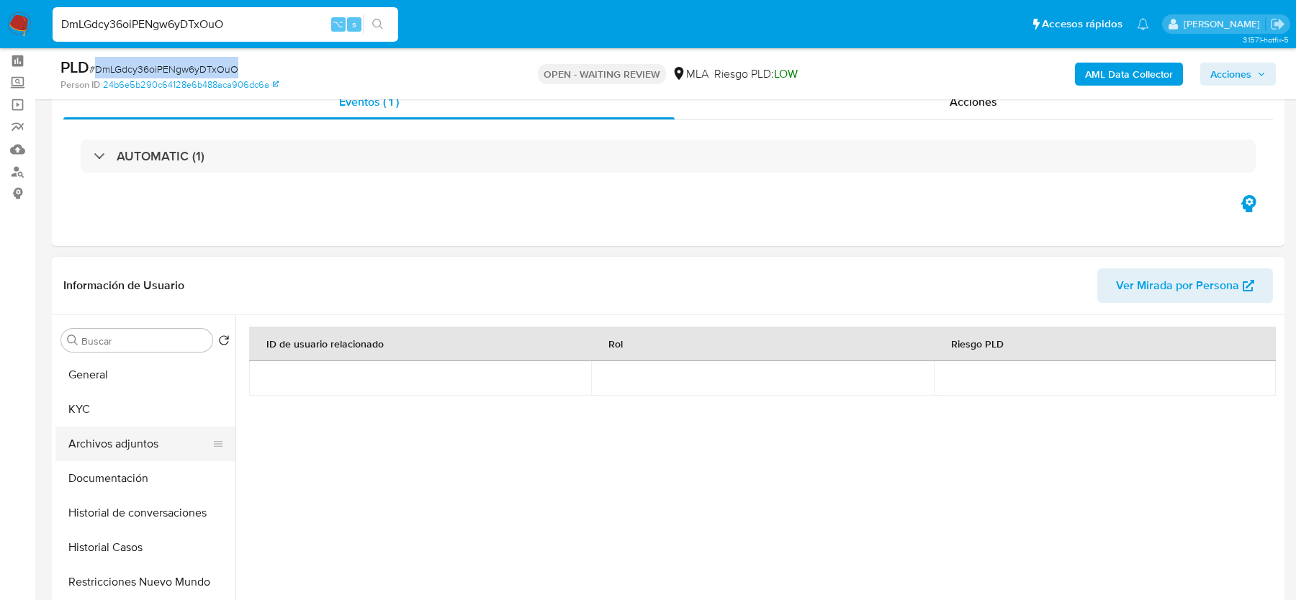
click at [96, 430] on button "Archivos adjuntos" at bounding box center [139, 444] width 168 height 35
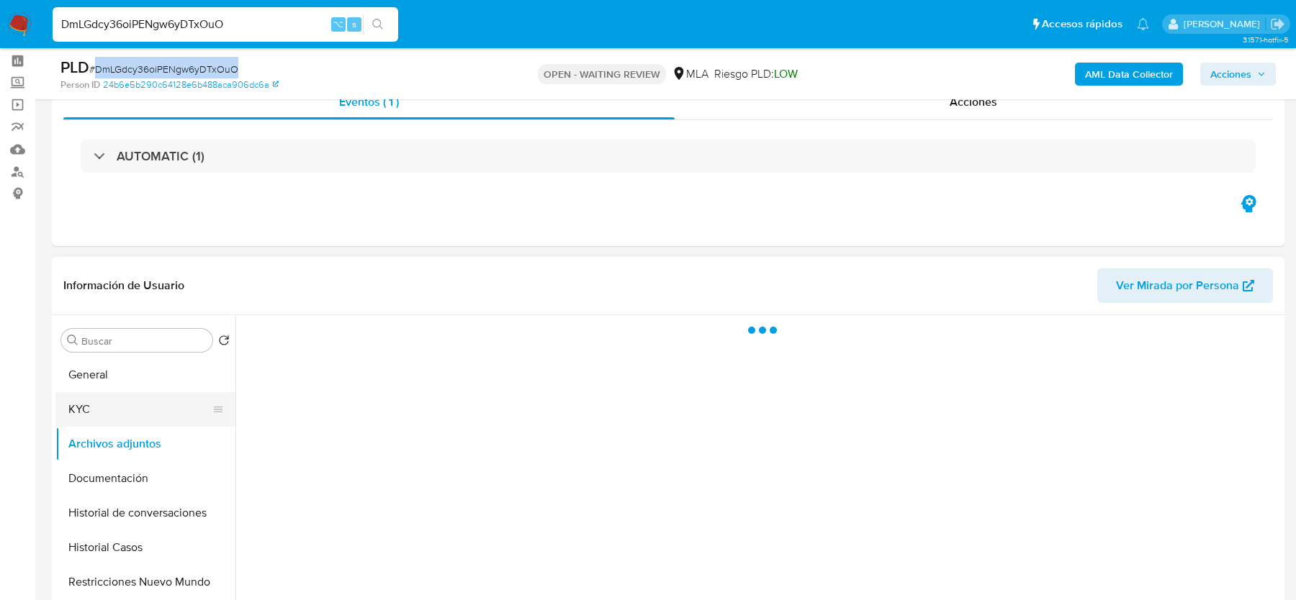
click at [96, 406] on button "KYC" at bounding box center [139, 409] width 168 height 35
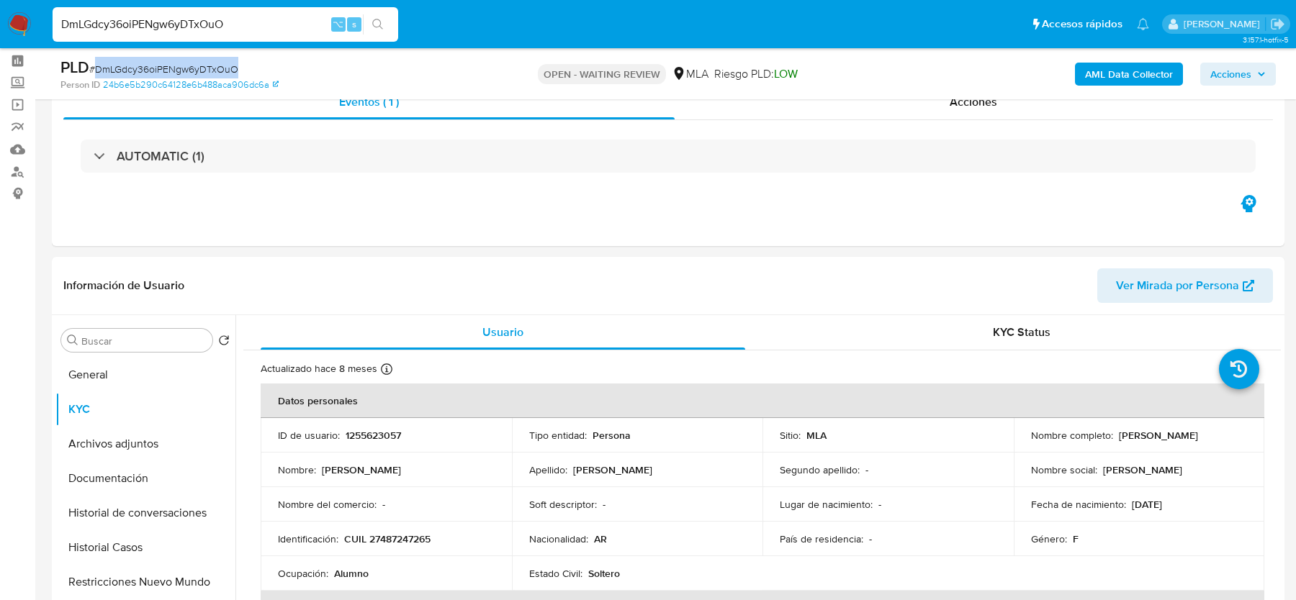
click at [1133, 76] on b "AML Data Collector" at bounding box center [1129, 74] width 88 height 23
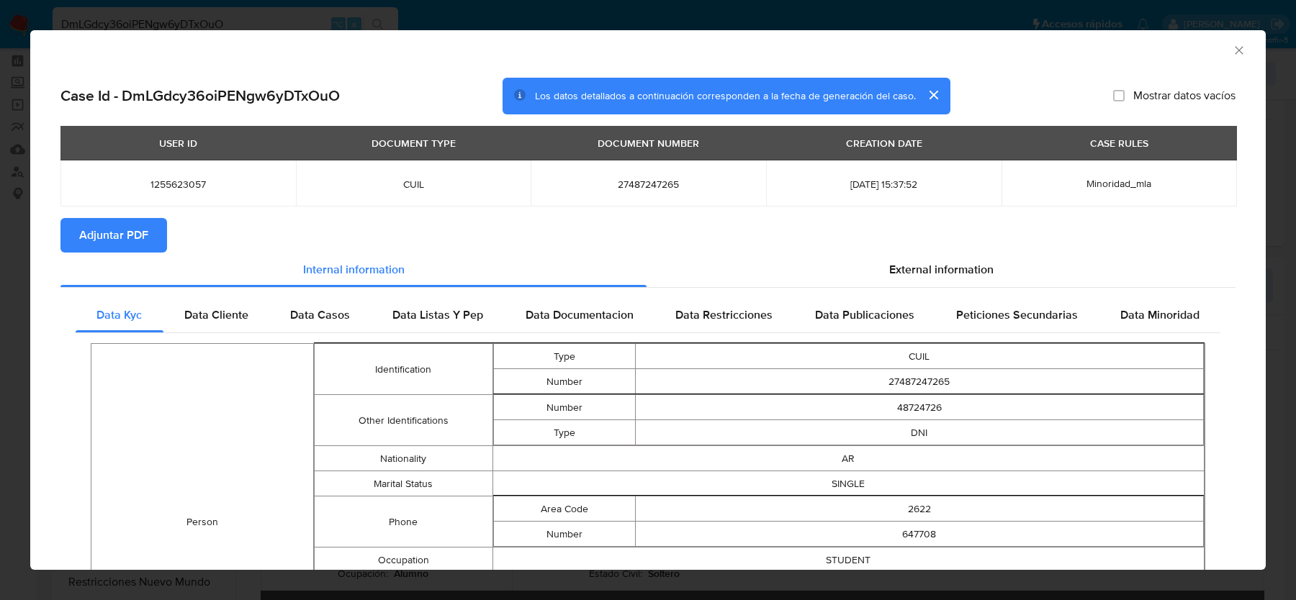
click at [116, 247] on span "Adjuntar PDF" at bounding box center [113, 236] width 69 height 32
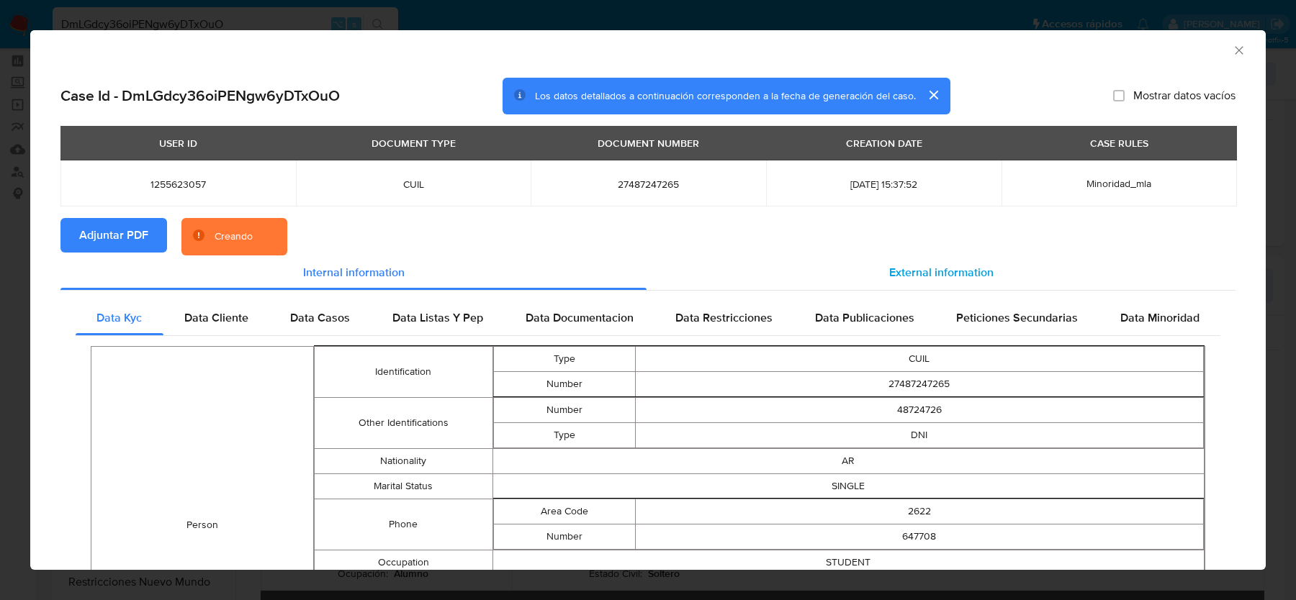
click at [958, 271] on span "External information" at bounding box center [941, 272] width 104 height 17
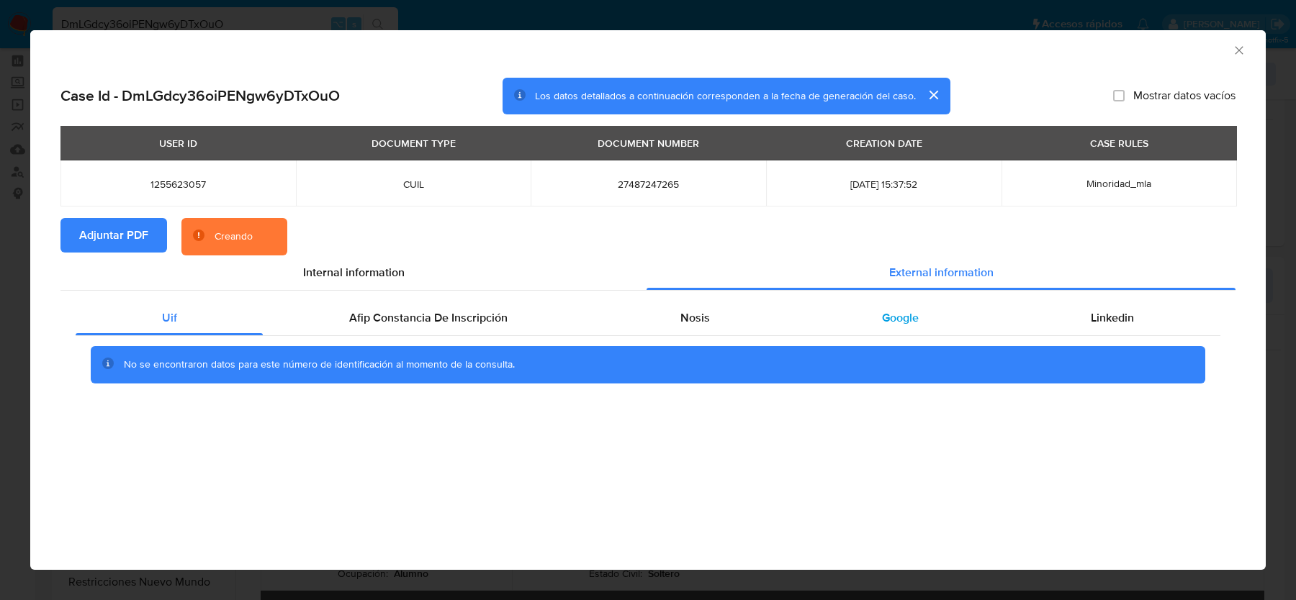
click at [954, 318] on div "Google" at bounding box center [899, 318] width 209 height 35
click at [1111, 318] on span "Linkedin" at bounding box center [1112, 318] width 43 height 17
click at [385, 302] on div "Afip Constancia De Inscripción" at bounding box center [428, 318] width 330 height 35
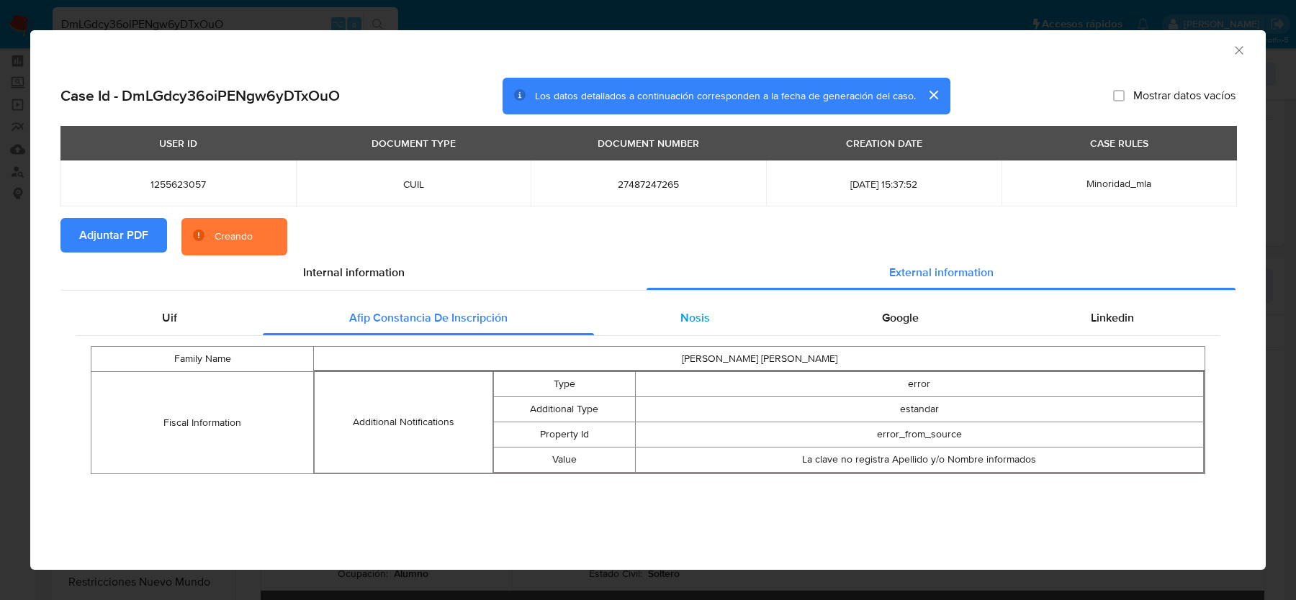
click at [719, 323] on div "Nosis" at bounding box center [695, 318] width 202 height 35
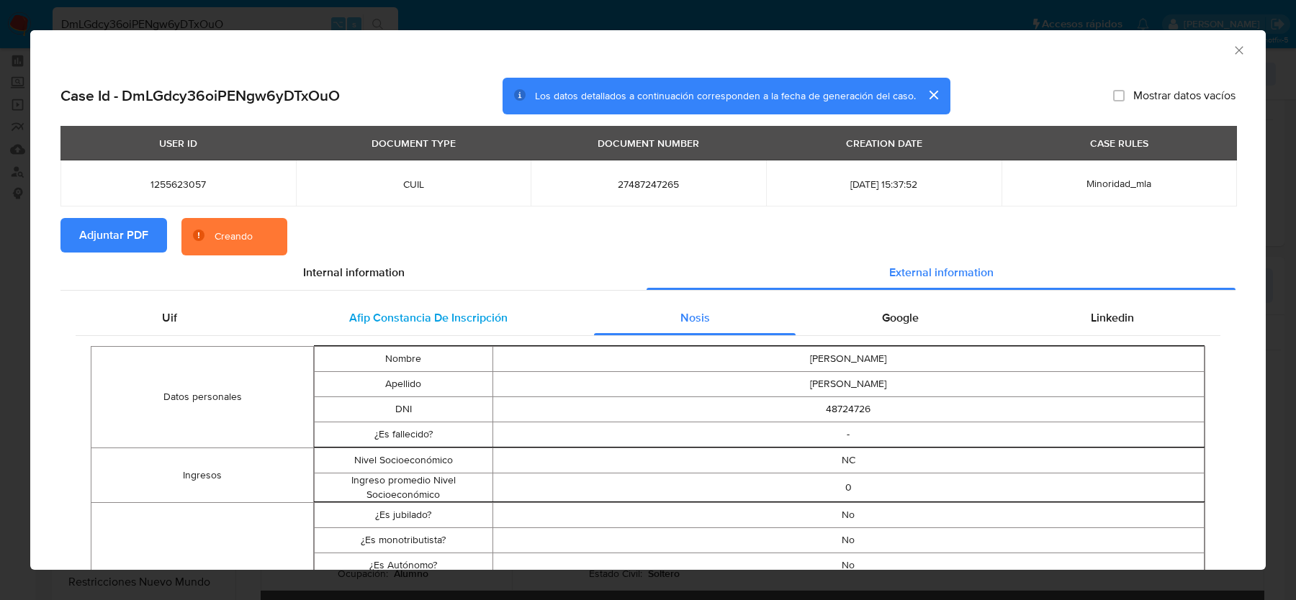
click at [405, 302] on div "Afip Constancia De Inscripción" at bounding box center [428, 318] width 330 height 35
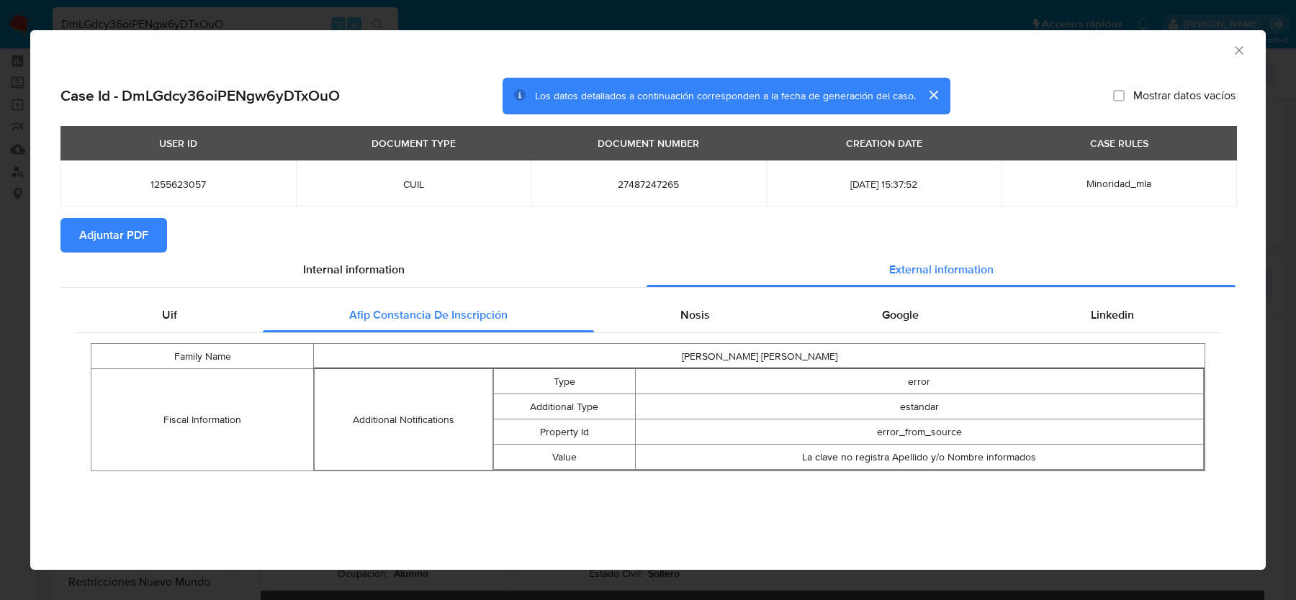
click at [1242, 55] on icon "Cerrar ventana" at bounding box center [1239, 50] width 14 height 14
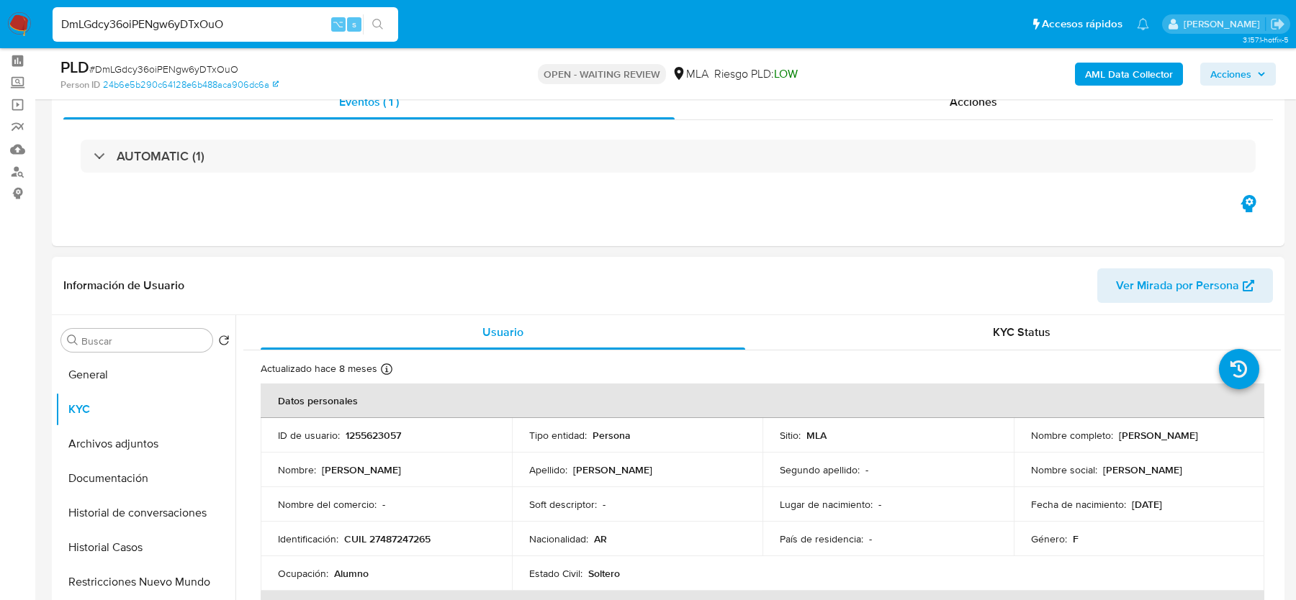
click at [425, 533] on p "CUIL 27487247265" at bounding box center [387, 539] width 86 height 13
copy p "27487247265"
click at [146, 68] on span "# DmLGdcy36oiPENgw6yDTxOuO" at bounding box center [163, 69] width 149 height 14
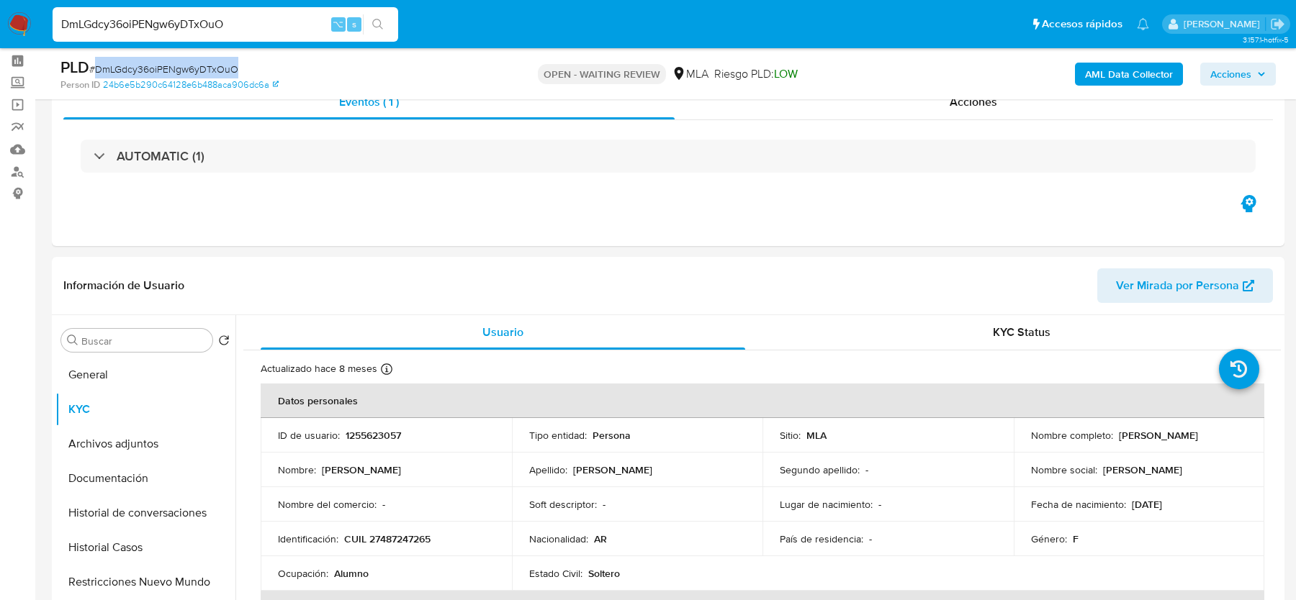
copy span "DmLGdcy36oiPENgw6yDTxOuO"
click at [24, 19] on img at bounding box center [19, 24] width 24 height 24
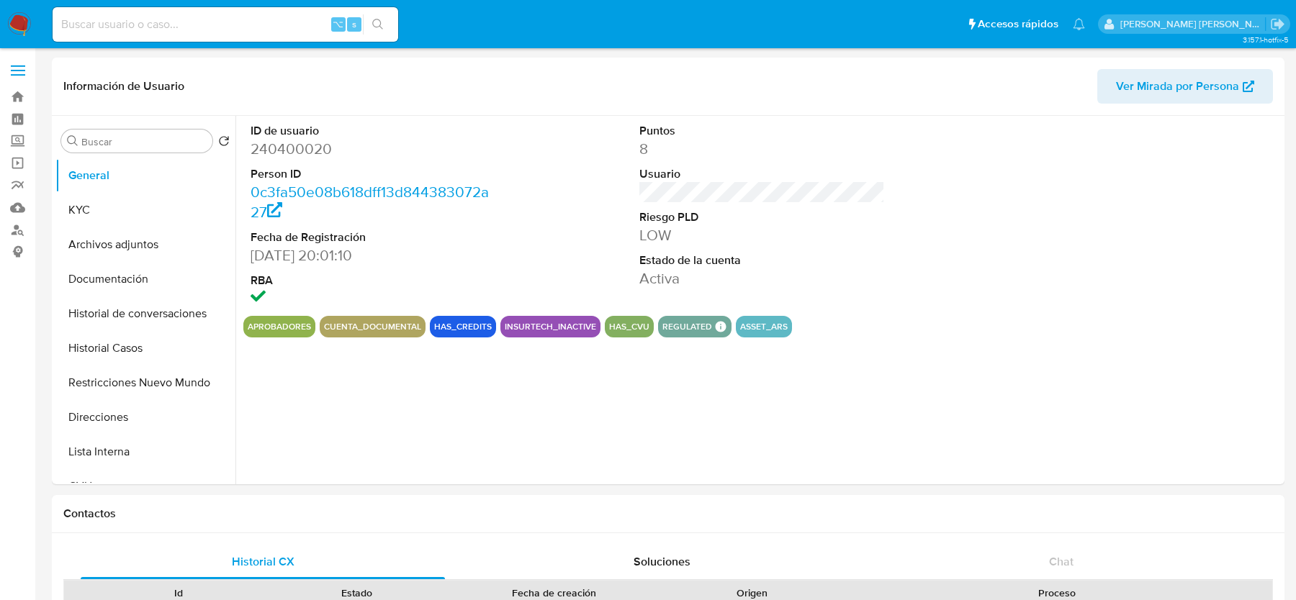
select select "10"
click at [135, 211] on button "KYC" at bounding box center [139, 210] width 168 height 35
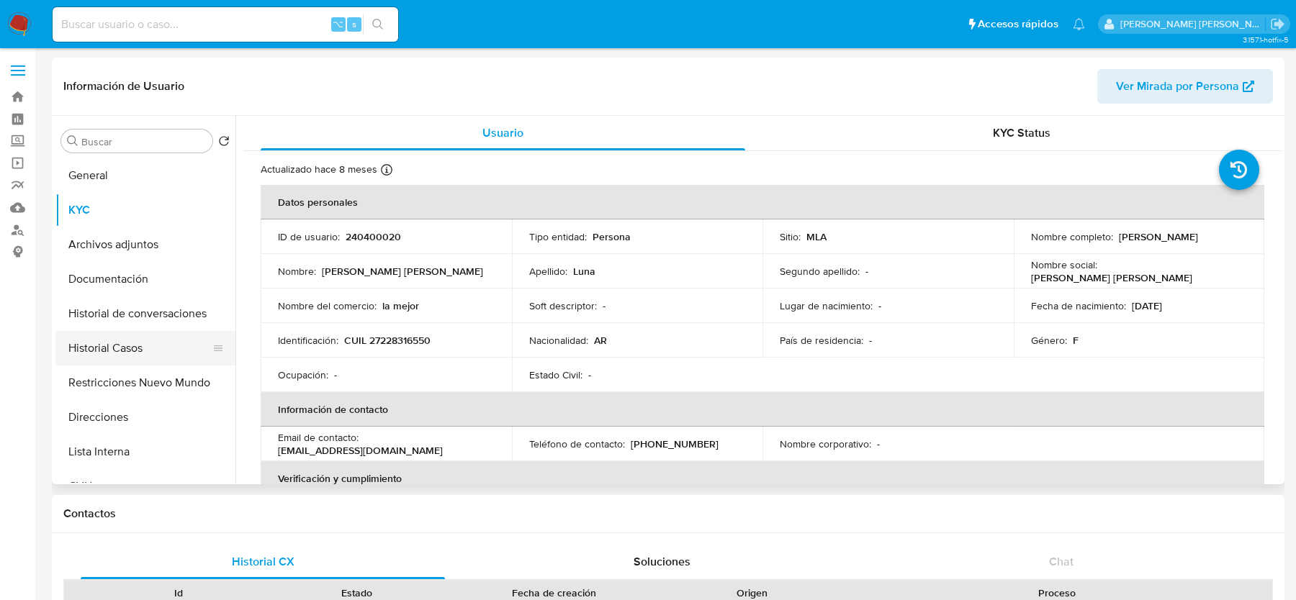
click at [84, 351] on button "Historial Casos" at bounding box center [139, 348] width 168 height 35
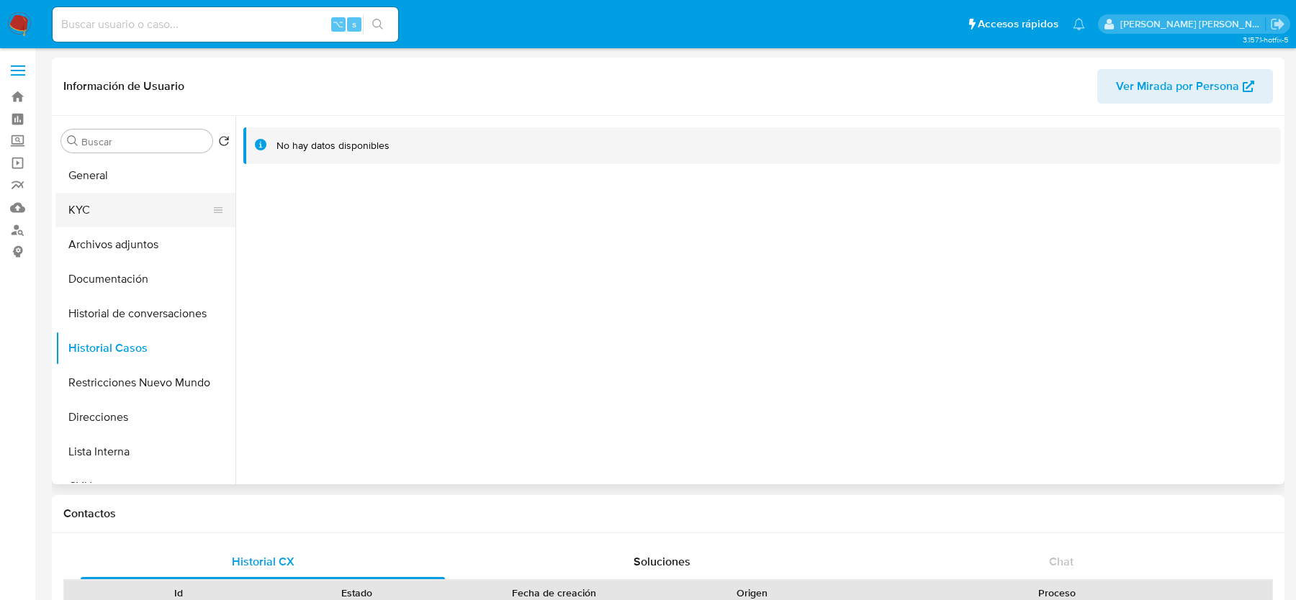
click at [88, 199] on button "KYC" at bounding box center [139, 210] width 168 height 35
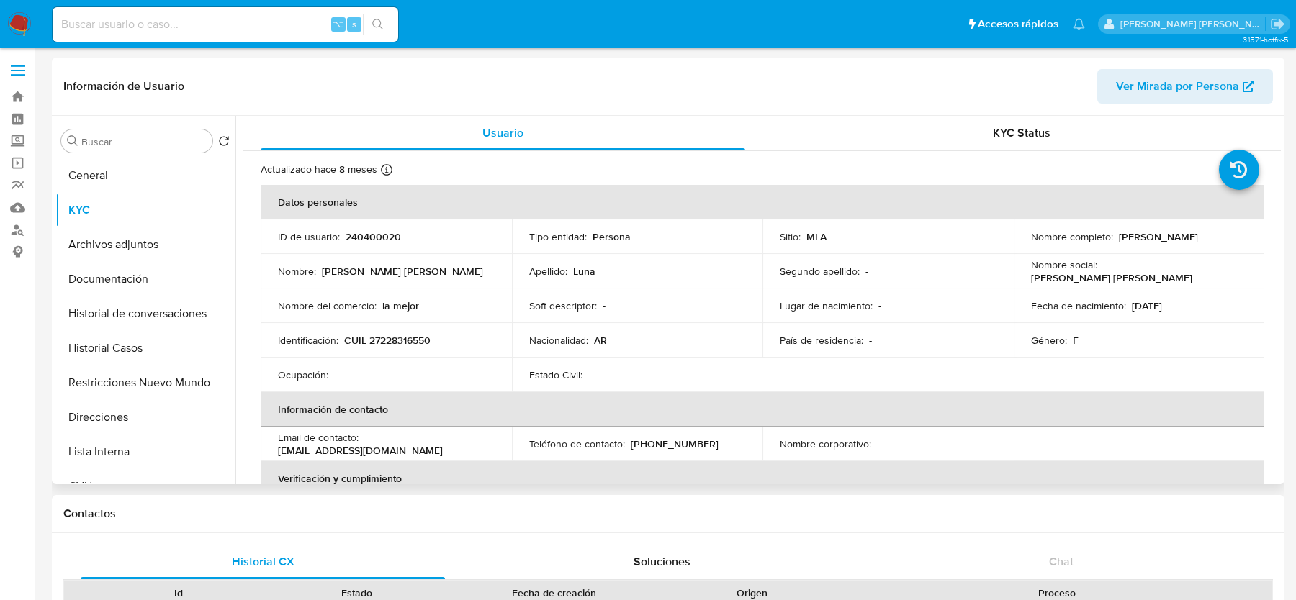
drag, startPoint x: 1116, startPoint y: 236, endPoint x: 1218, endPoint y: 236, distance: 101.5
click at [1218, 236] on div "Nombre completo : María Angélica Luna" at bounding box center [1139, 236] width 217 height 13
copy p "María Angélica Luna"
click at [407, 343] on p "CUIL 27228316550" at bounding box center [387, 340] width 86 height 13
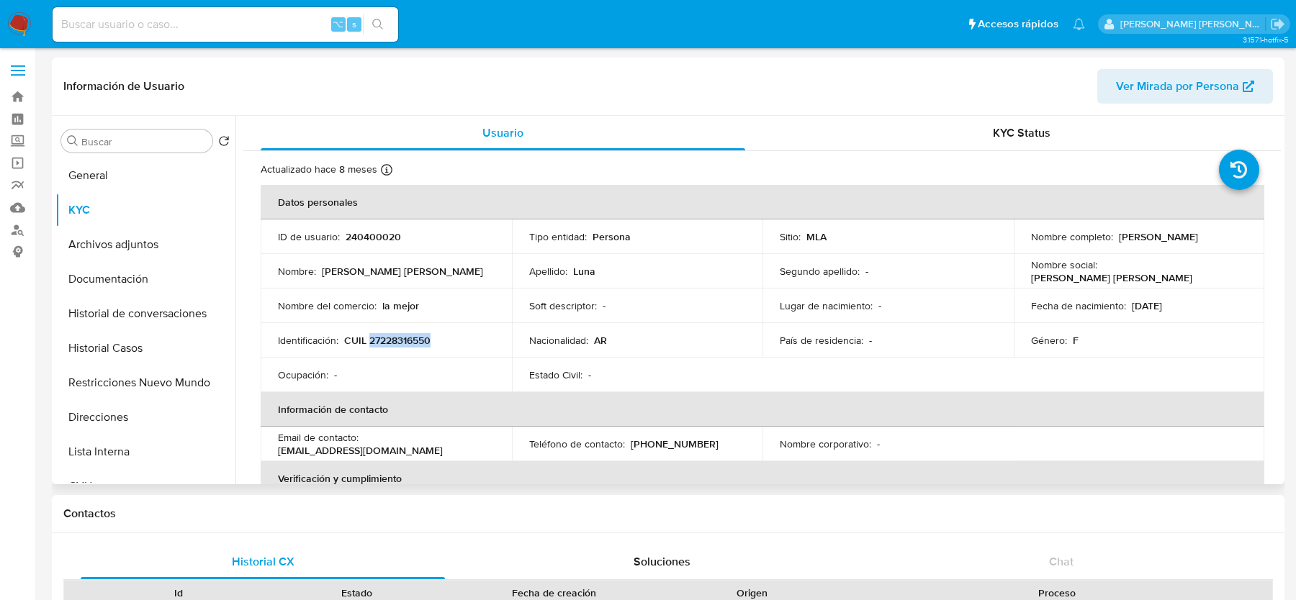
copy p "27228316550"
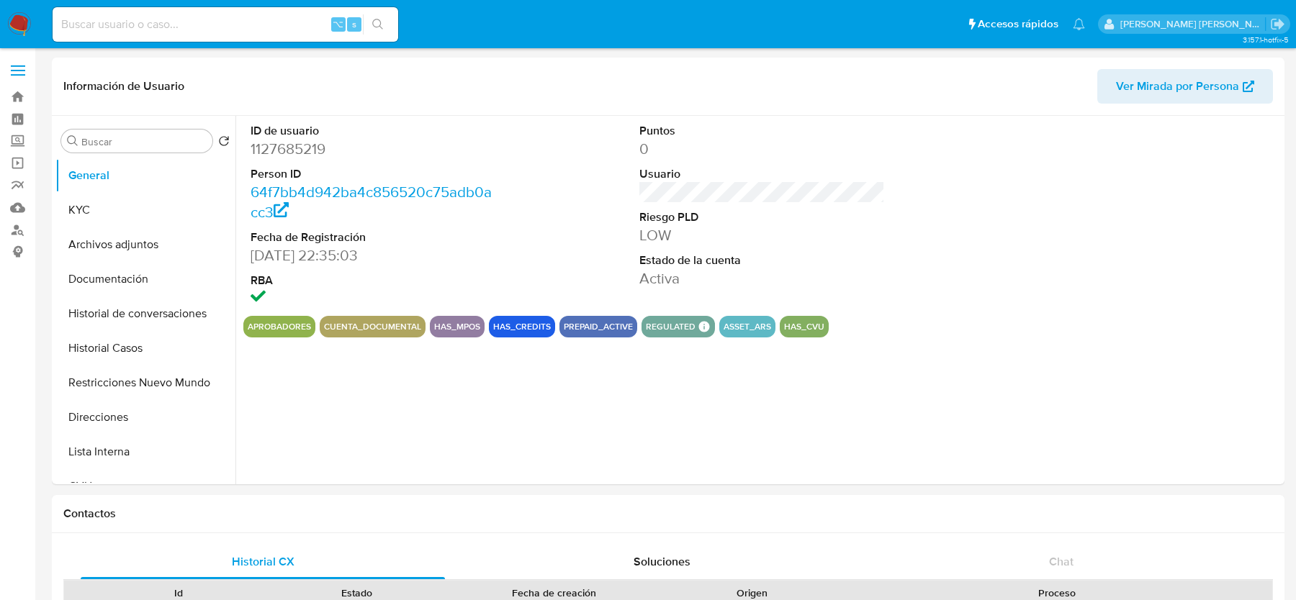
select select "10"
click at [159, 207] on button "KYC" at bounding box center [139, 210] width 168 height 35
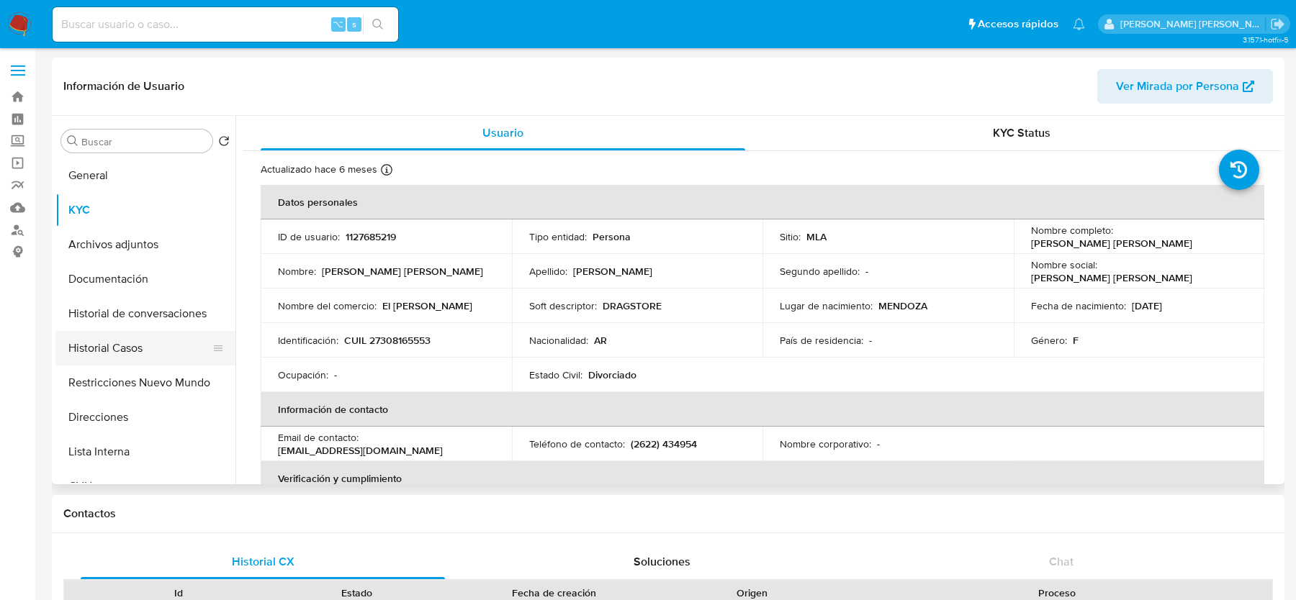
click at [144, 355] on button "Historial Casos" at bounding box center [139, 348] width 168 height 35
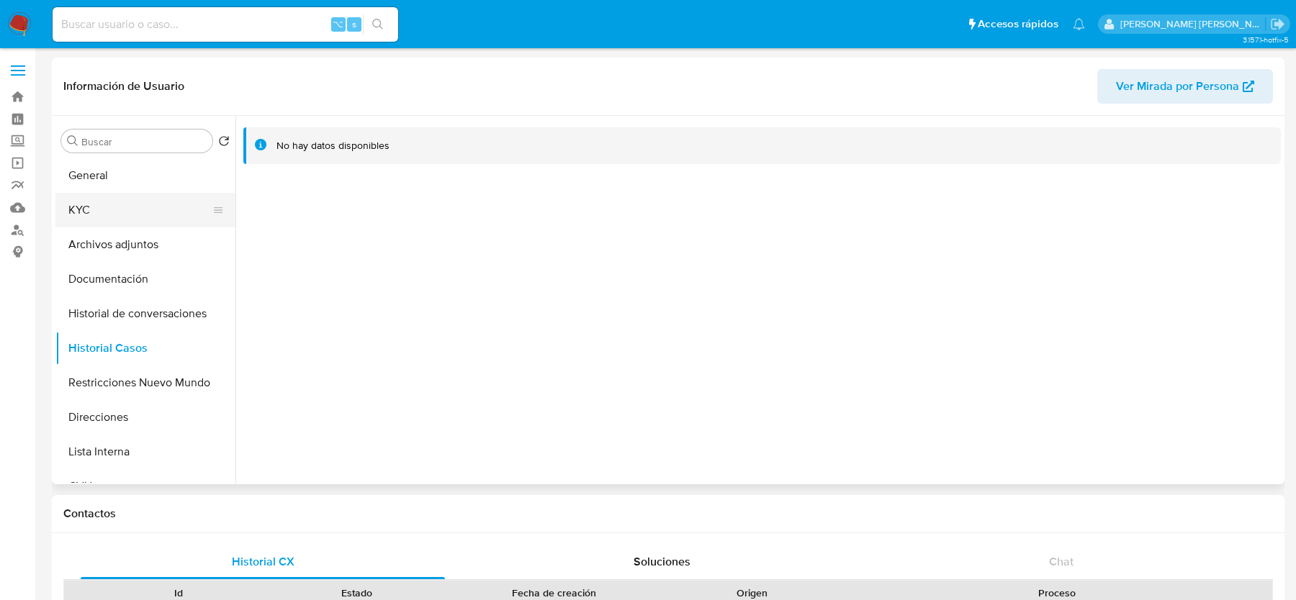
click at [131, 203] on button "KYC" at bounding box center [139, 210] width 168 height 35
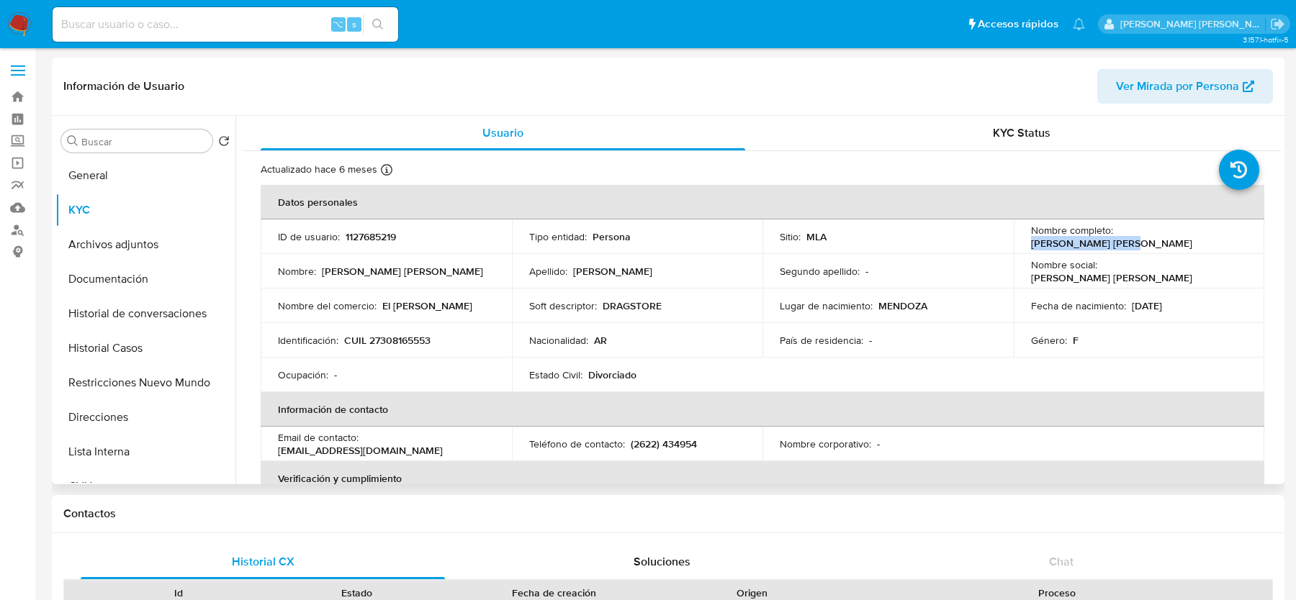
drag, startPoint x: 1114, startPoint y: 235, endPoint x: 1216, endPoint y: 235, distance: 102.2
click at [1216, 235] on div "Nombre completo : Jesica Natalia Vera" at bounding box center [1139, 237] width 217 height 26
copy p "Jesica Natalia Vera"
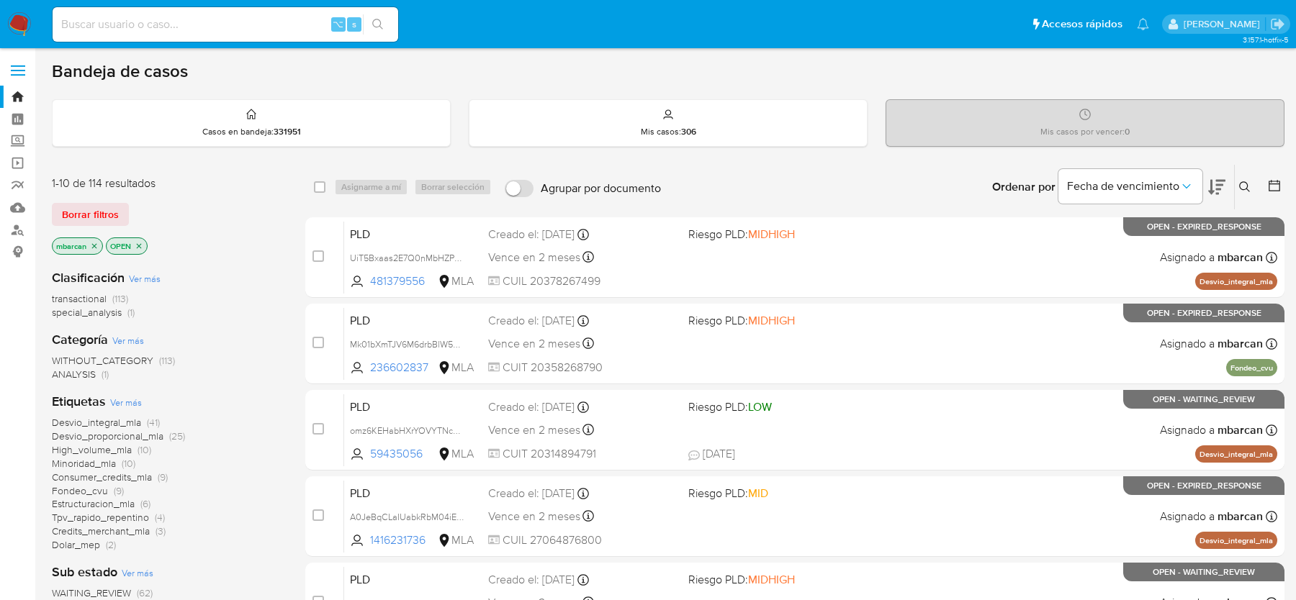
click at [1243, 186] on icon at bounding box center [1245, 187] width 12 height 12
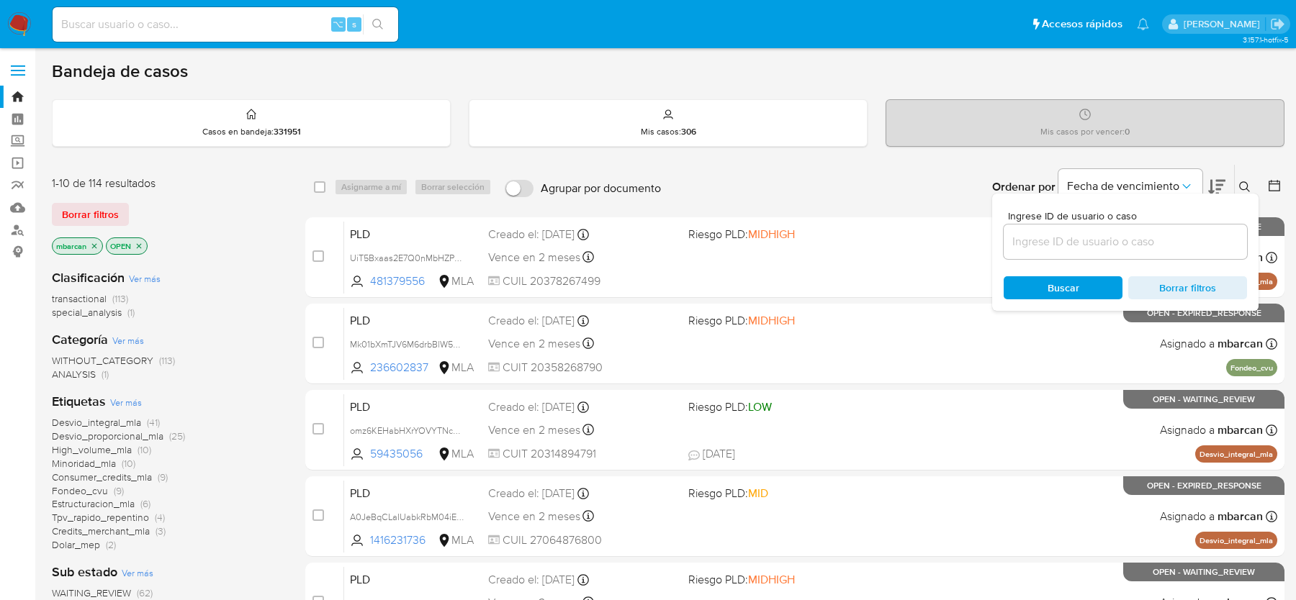
click at [1160, 251] on div at bounding box center [1124, 242] width 243 height 35
click at [1160, 242] on input at bounding box center [1124, 242] width 243 height 19
paste input "DmLGdcy36oiPENgw6yDTxOuO"
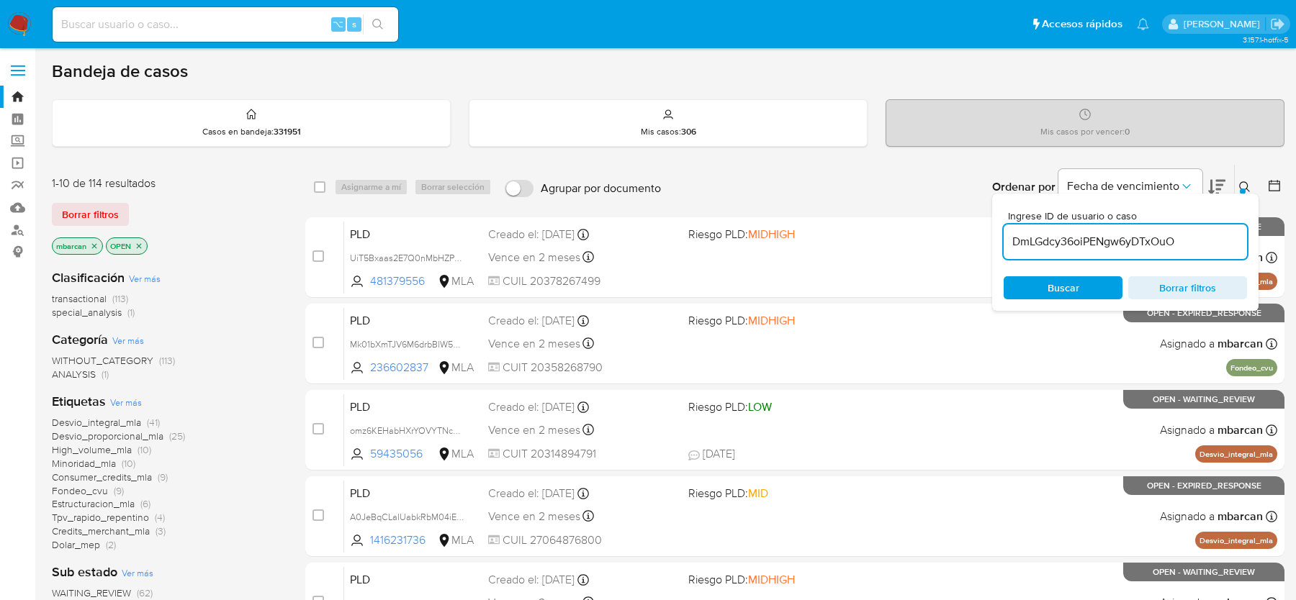
type input "DmLGdcy36oiPENgw6yDTxOuO"
click at [1250, 174] on div "Ingrese ID de usuario o caso DmLGdcy36oiPENgw6yDTxOuO Buscar Borrar filtros" at bounding box center [1246, 187] width 24 height 45
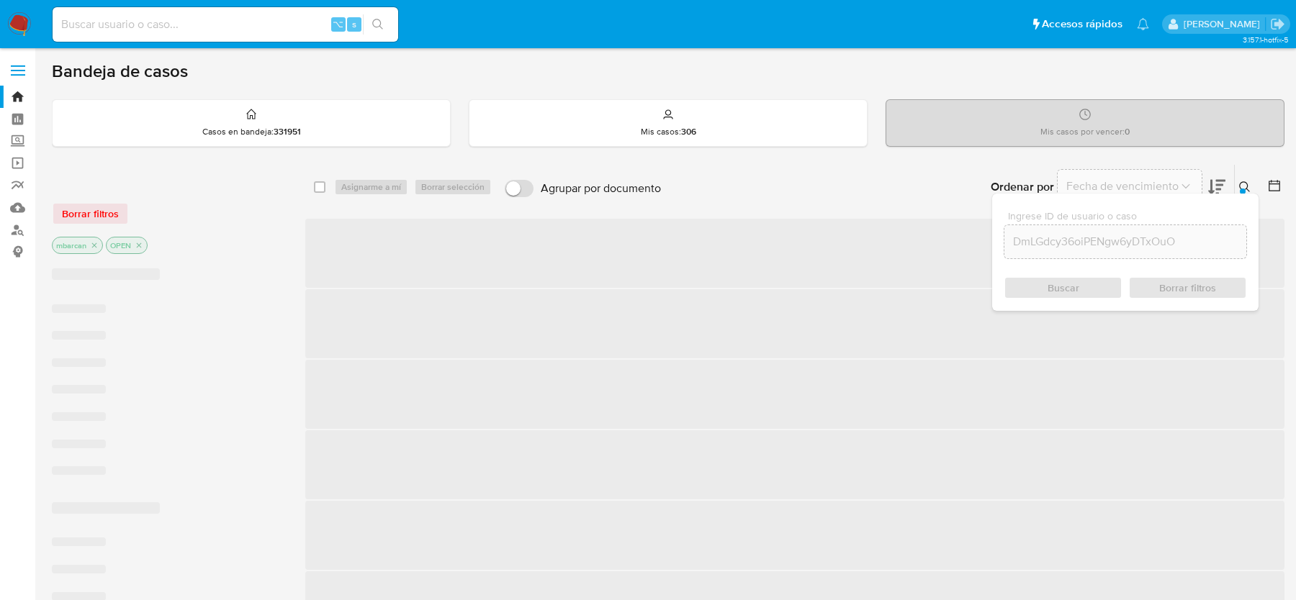
click at [1242, 181] on icon at bounding box center [1245, 187] width 12 height 12
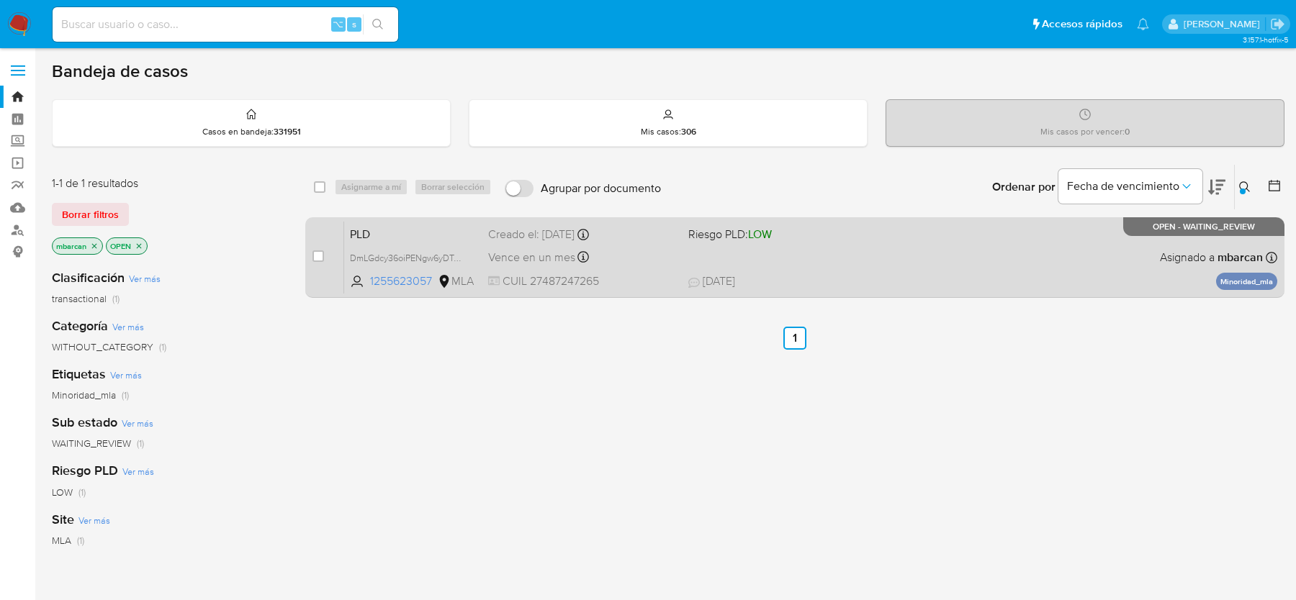
click at [320, 245] on div "case-item-checkbox No es posible asignar el caso" at bounding box center [328, 257] width 32 height 73
click at [320, 253] on input "checkbox" at bounding box center [318, 257] width 12 height 12
checkbox input "true"
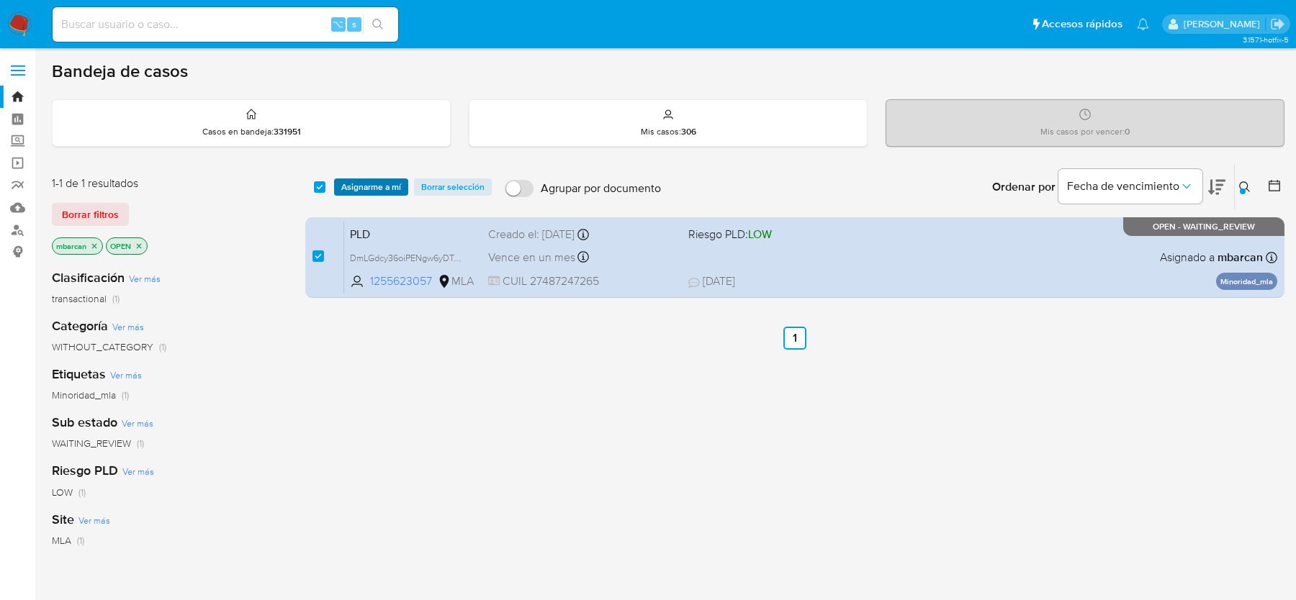
click at [353, 193] on span "Asignarme a mí" at bounding box center [371, 187] width 60 height 14
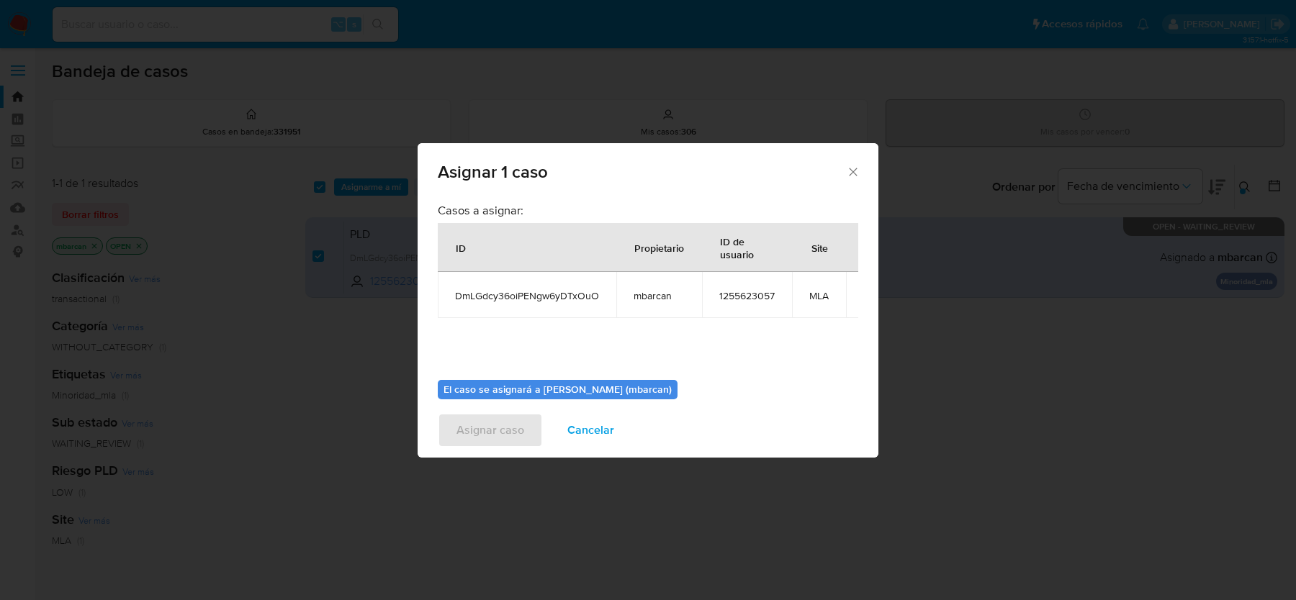
scroll to position [73, 0]
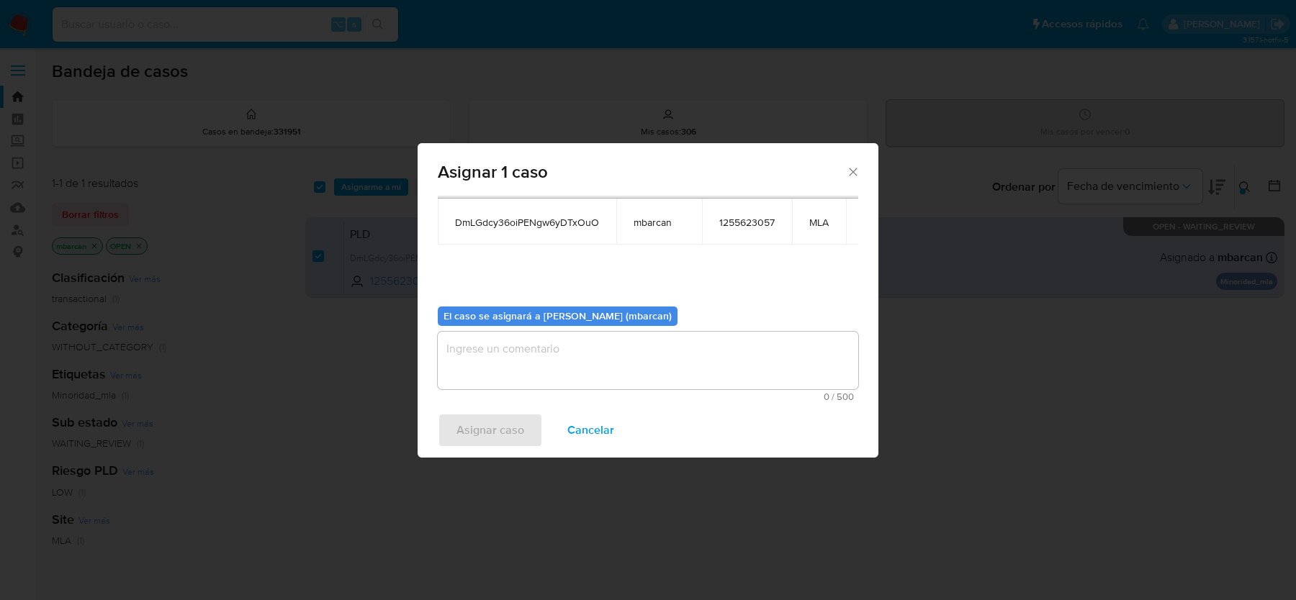
click at [656, 397] on span "0 / 500" at bounding box center [648, 396] width 412 height 9
click at [642, 338] on textarea "assign-modal" at bounding box center [648, 361] width 420 height 58
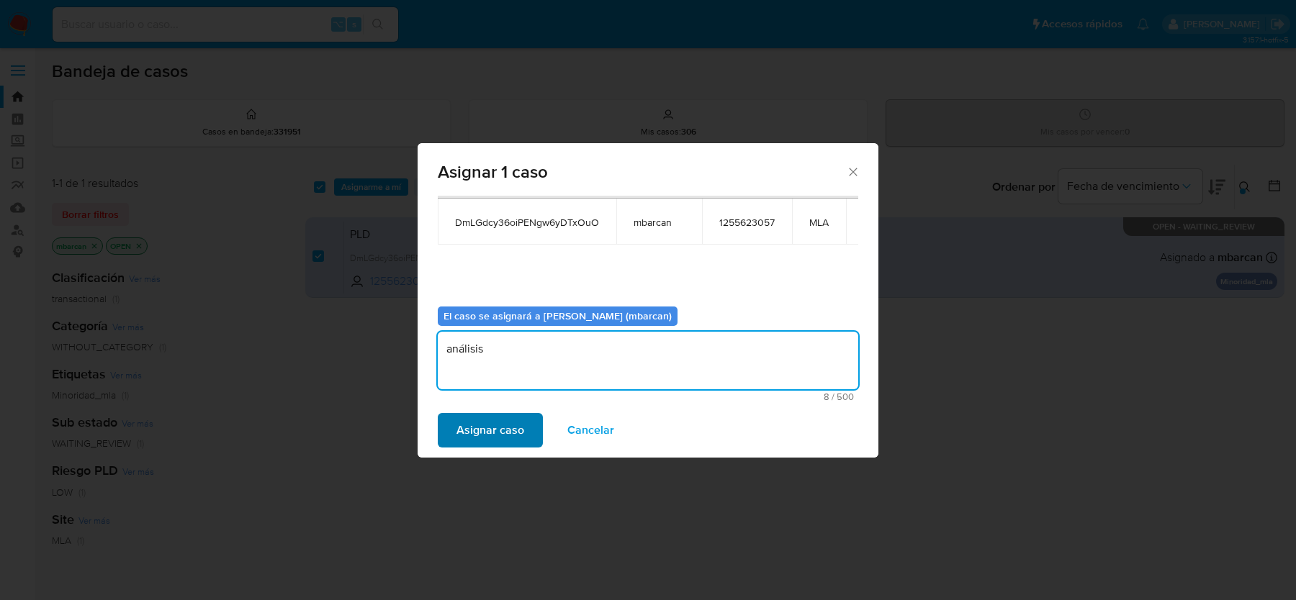
type textarea "análisis"
click at [482, 436] on span "Asignar caso" at bounding box center [490, 431] width 68 height 32
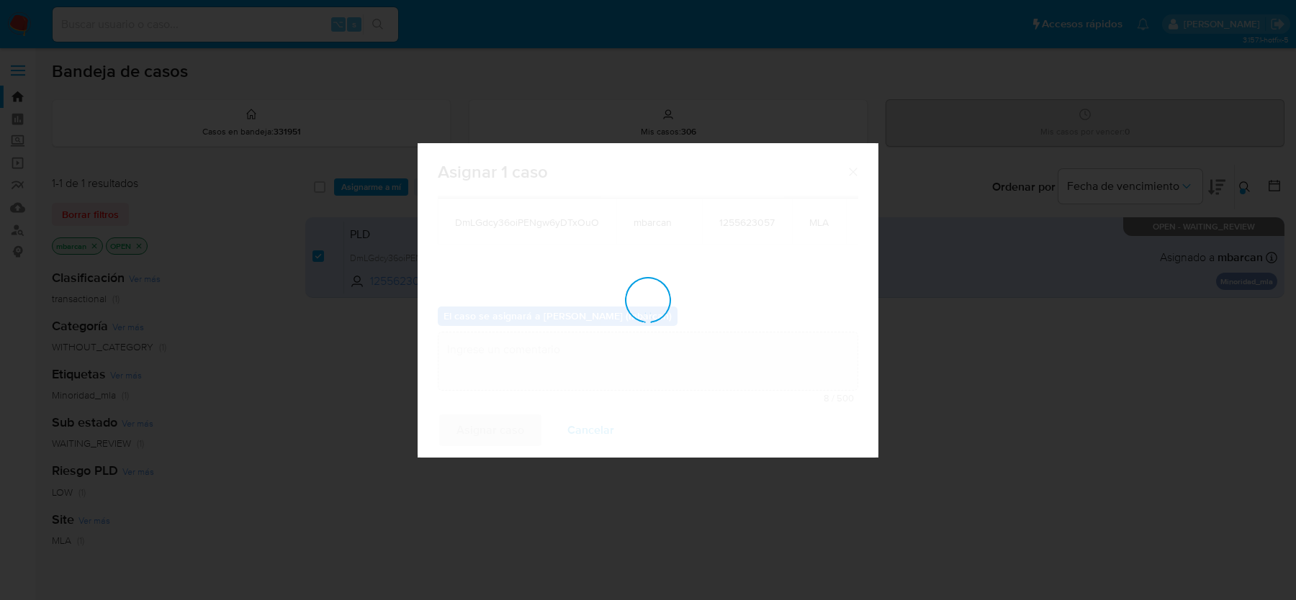
checkbox input "false"
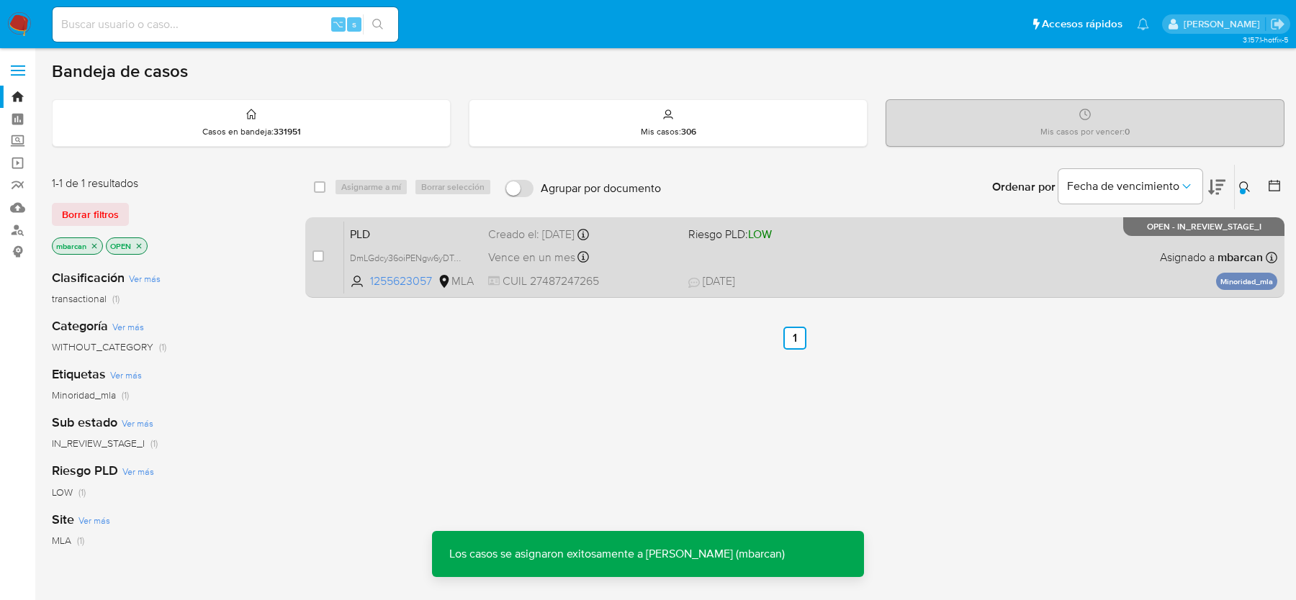
click at [454, 238] on span "PLD" at bounding box center [413, 233] width 127 height 19
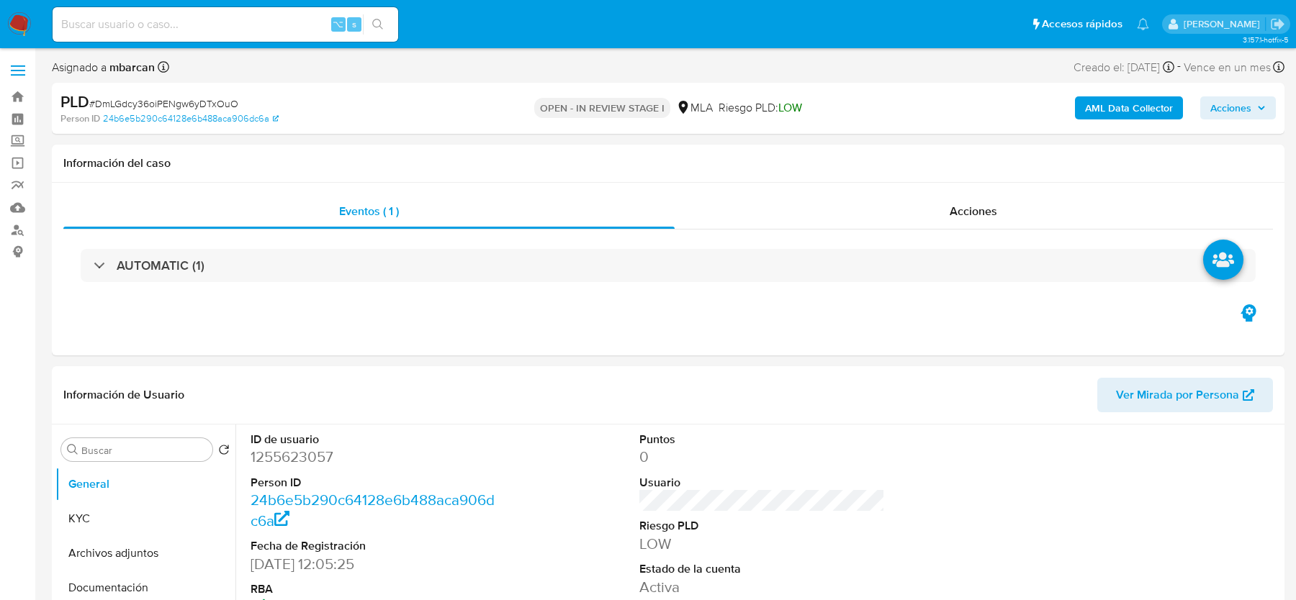
select select "10"
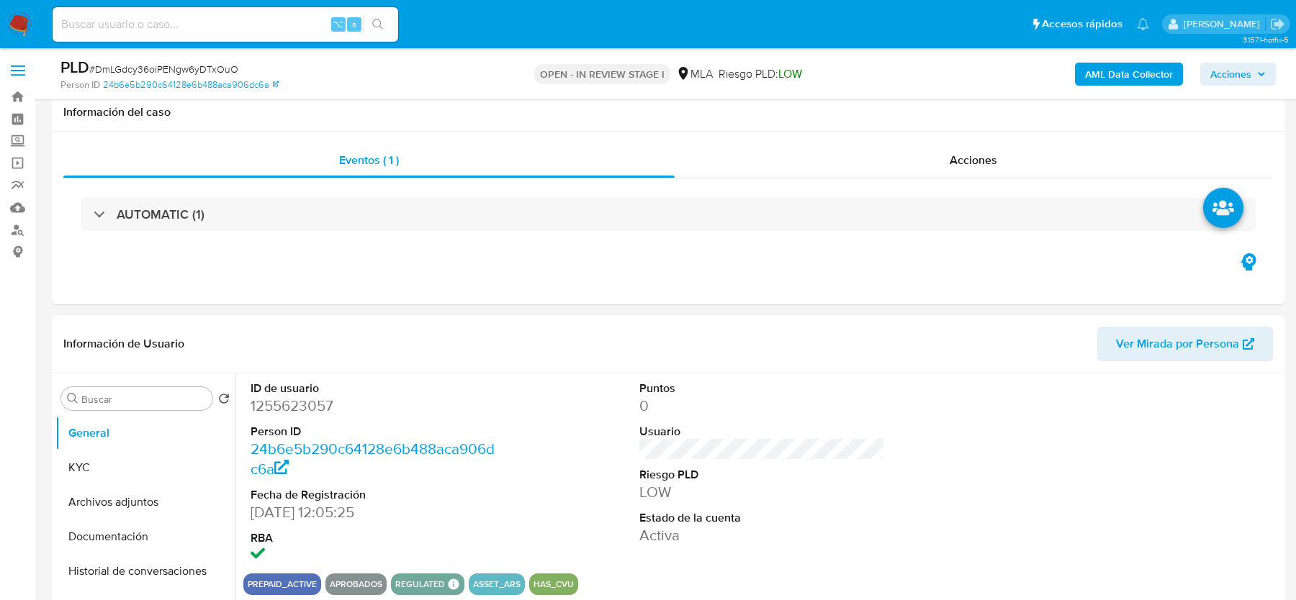
scroll to position [564, 0]
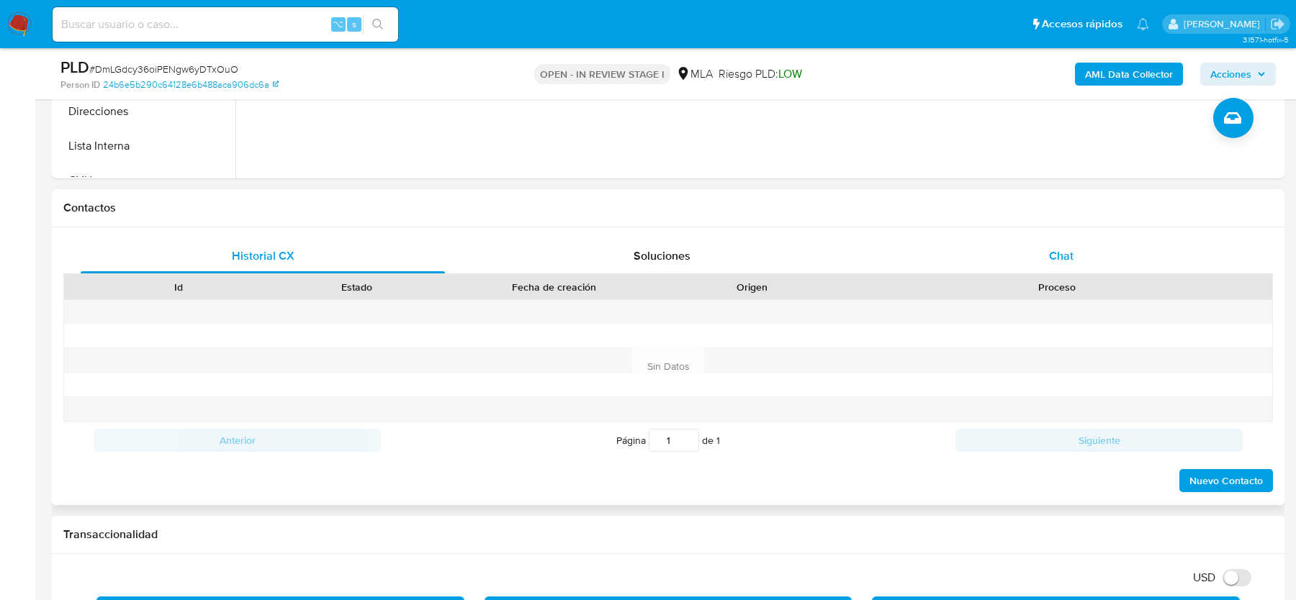
click at [1047, 257] on div "Chat" at bounding box center [1061, 256] width 364 height 35
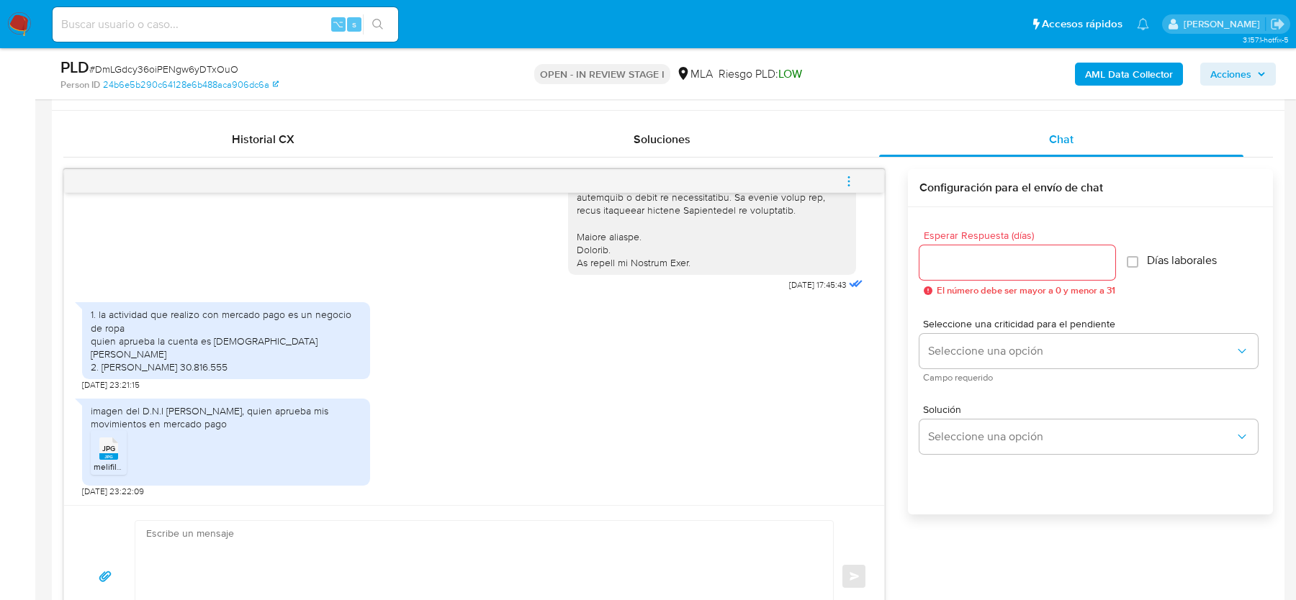
scroll to position [716, 0]
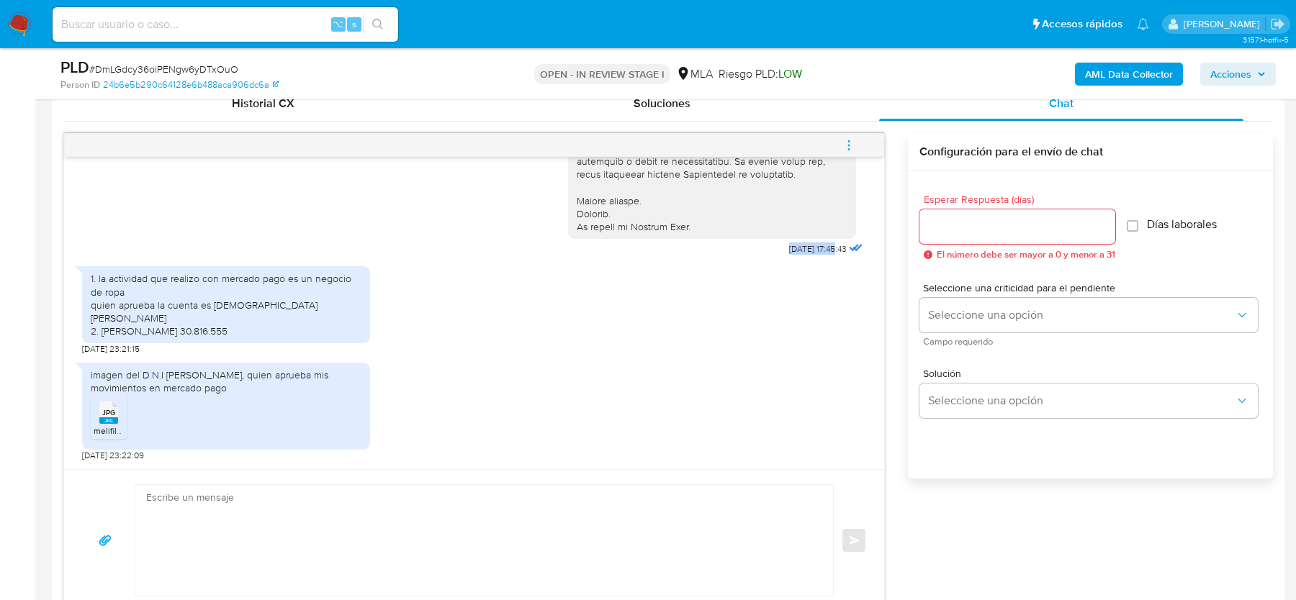
drag, startPoint x: 771, startPoint y: 260, endPoint x: 820, endPoint y: 260, distance: 48.9
copy span "18/08/2025 1"
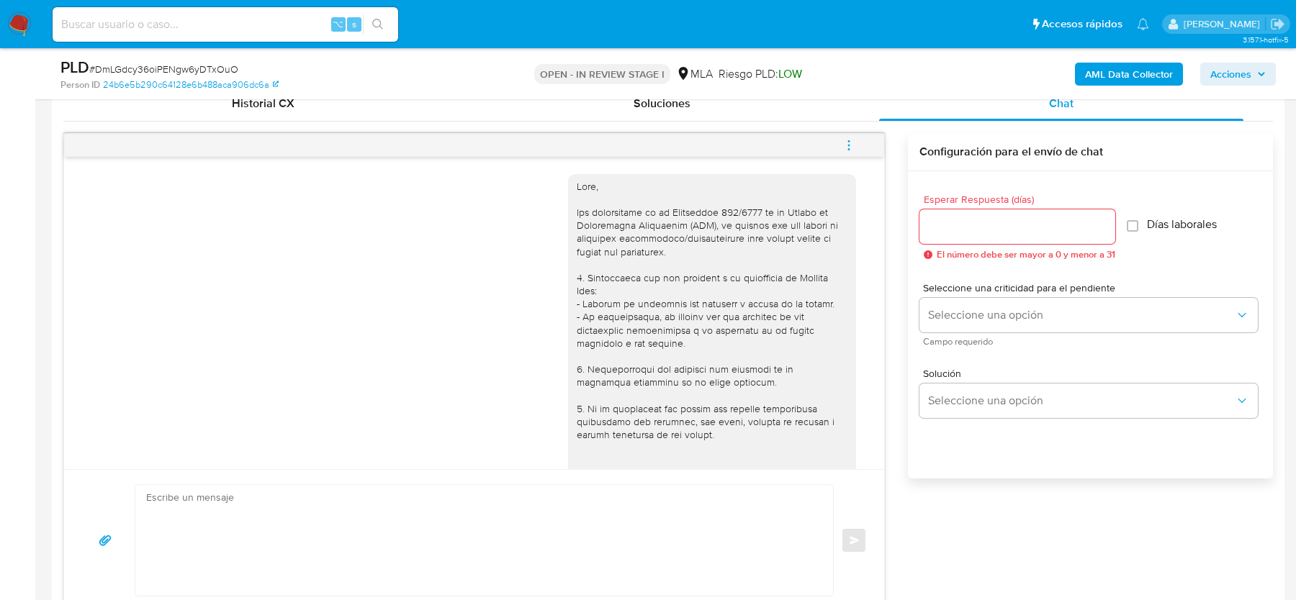
scroll to position [549, 0]
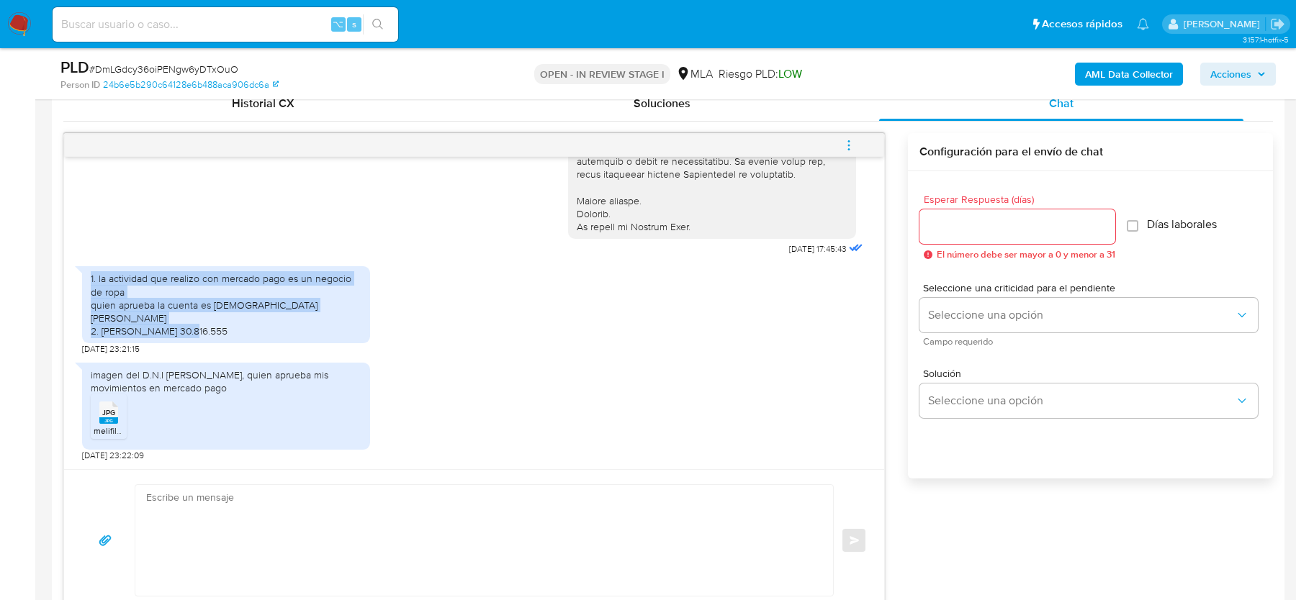
drag, startPoint x: 87, startPoint y: 293, endPoint x: 251, endPoint y: 331, distance: 168.5
click at [251, 331] on div "1. la actividad que realizo con mercado pago es un negocio de ropa quien aprueb…" at bounding box center [226, 304] width 288 height 77
copy div "1. la actividad que realizo con mercado pago es un negocio de ropa quien aprueb…"
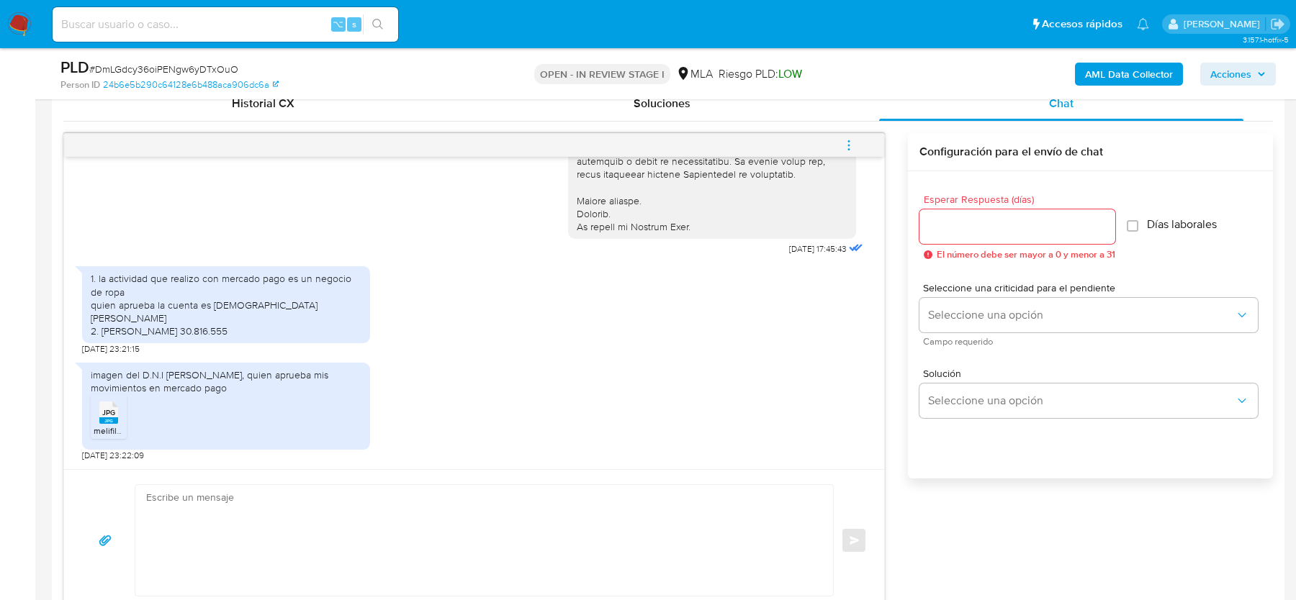
click at [147, 381] on div "imagen del D.N.I [PERSON_NAME], quien aprueba mis movimientos en mercado pago" at bounding box center [226, 382] width 271 height 26
copy div "imagen del D.N.I de Jesica, quien aprueba mis movimientos en mercado pago JPG"
click at [109, 426] on span "melifile5015080281190786852.jpg" at bounding box center [159, 431] width 131 height 12
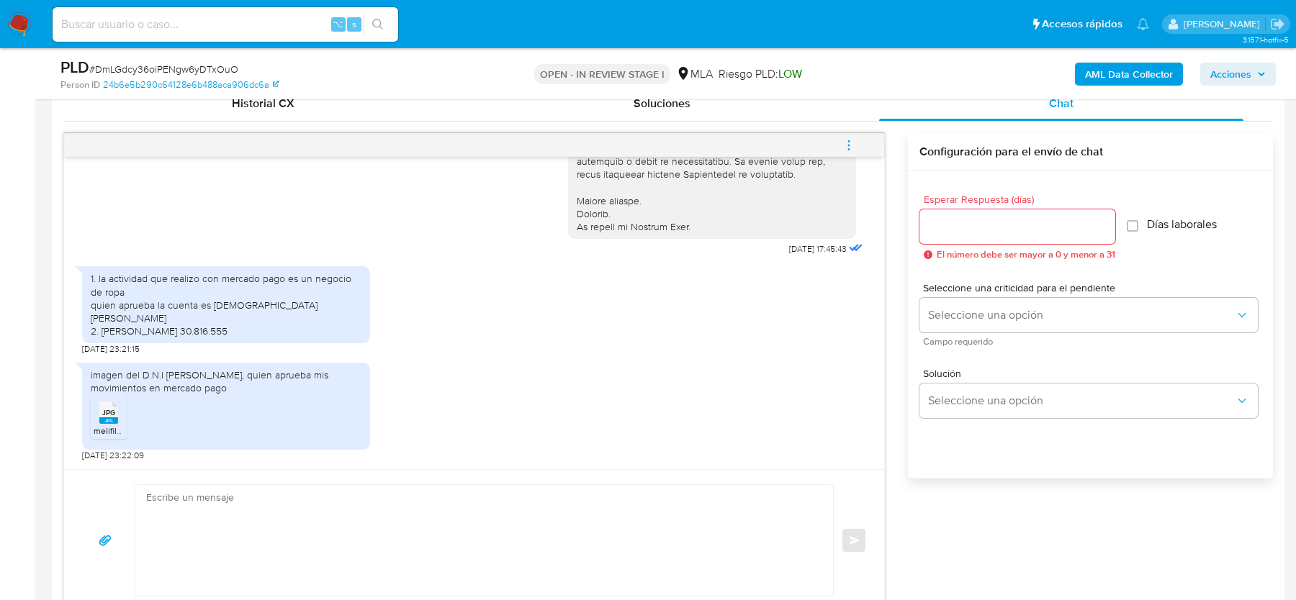
click at [301, 289] on div "1. la actividad que realizo con mercado pago es un negocio de ropa quien aprueb…" at bounding box center [226, 305] width 271 height 66
click at [300, 297] on div "1. la actividad que realizo con mercado pago es un negocio de ropa quien aprueb…" at bounding box center [226, 305] width 271 height 66
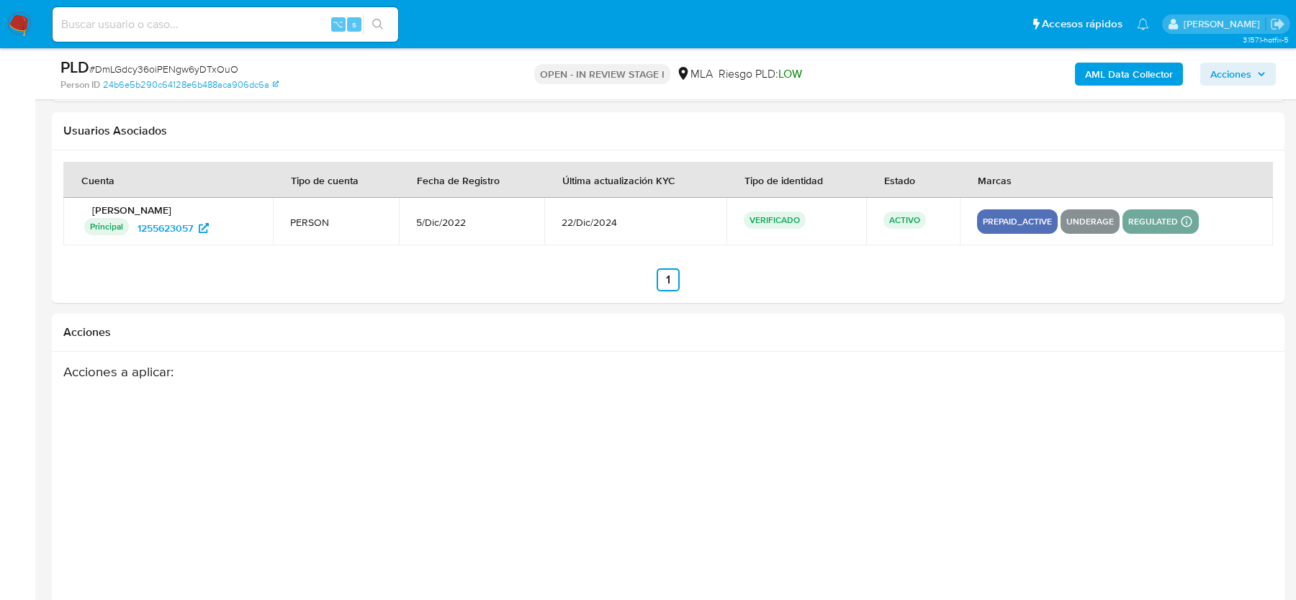
scroll to position [2524, 0]
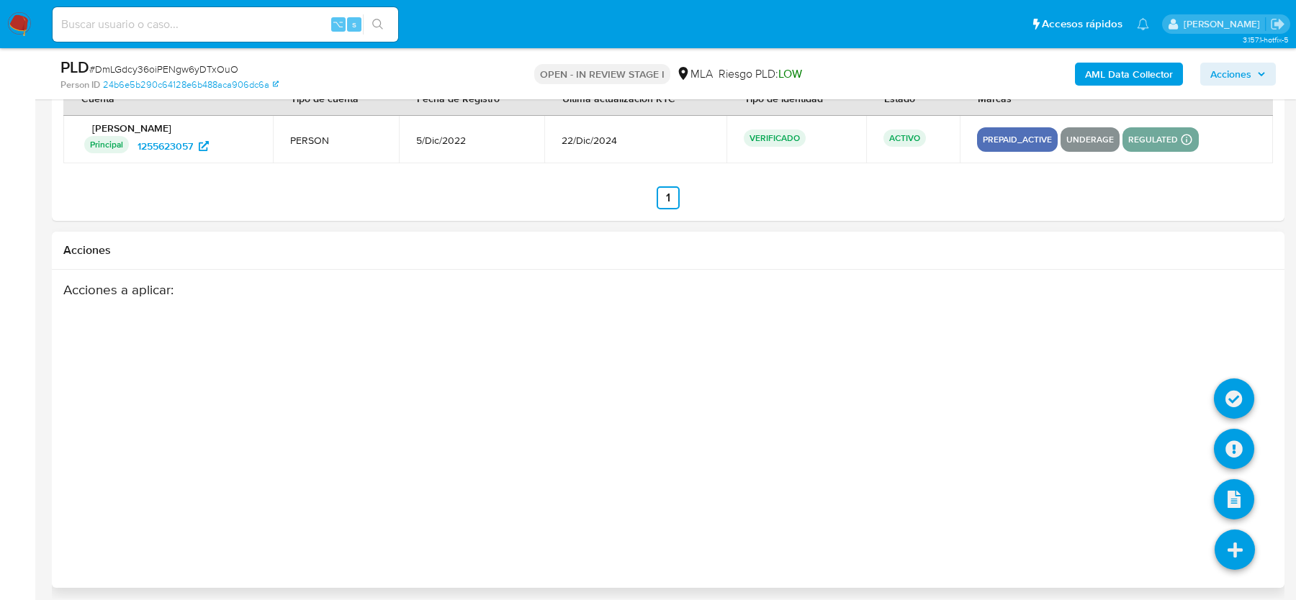
click at [1224, 543] on icon at bounding box center [1234, 550] width 40 height 40
click at [1234, 443] on icon at bounding box center [1234, 449] width 40 height 40
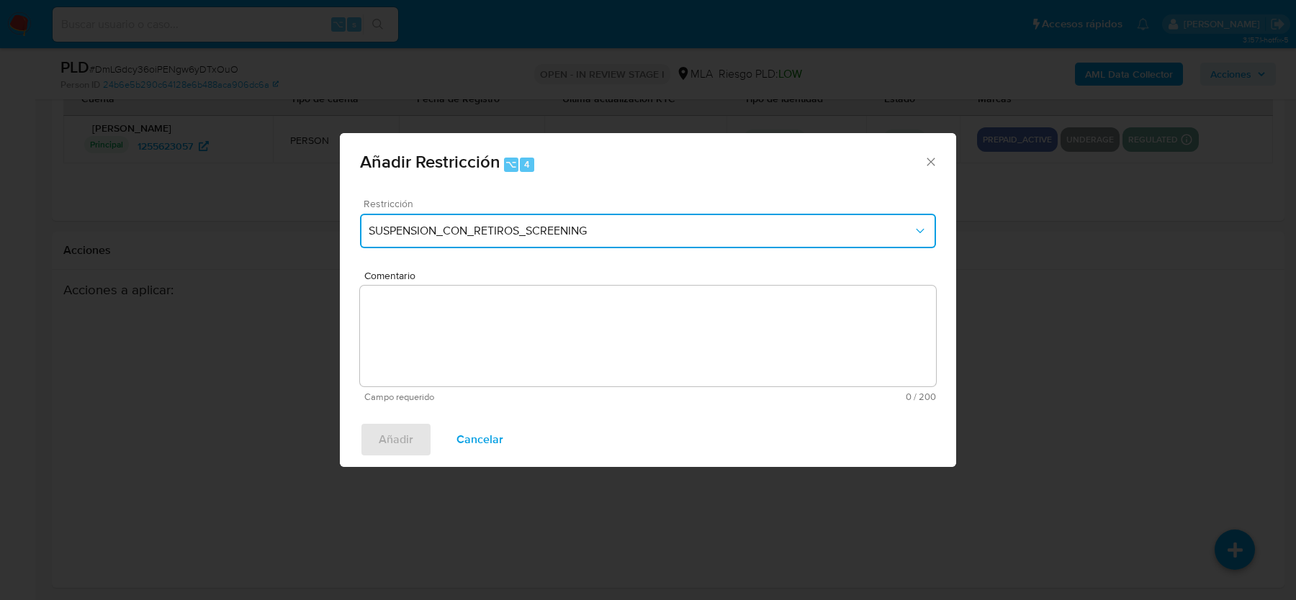
click at [410, 225] on span "SUSPENSION_CON_RETIROS_SCREENING" at bounding box center [641, 231] width 544 height 14
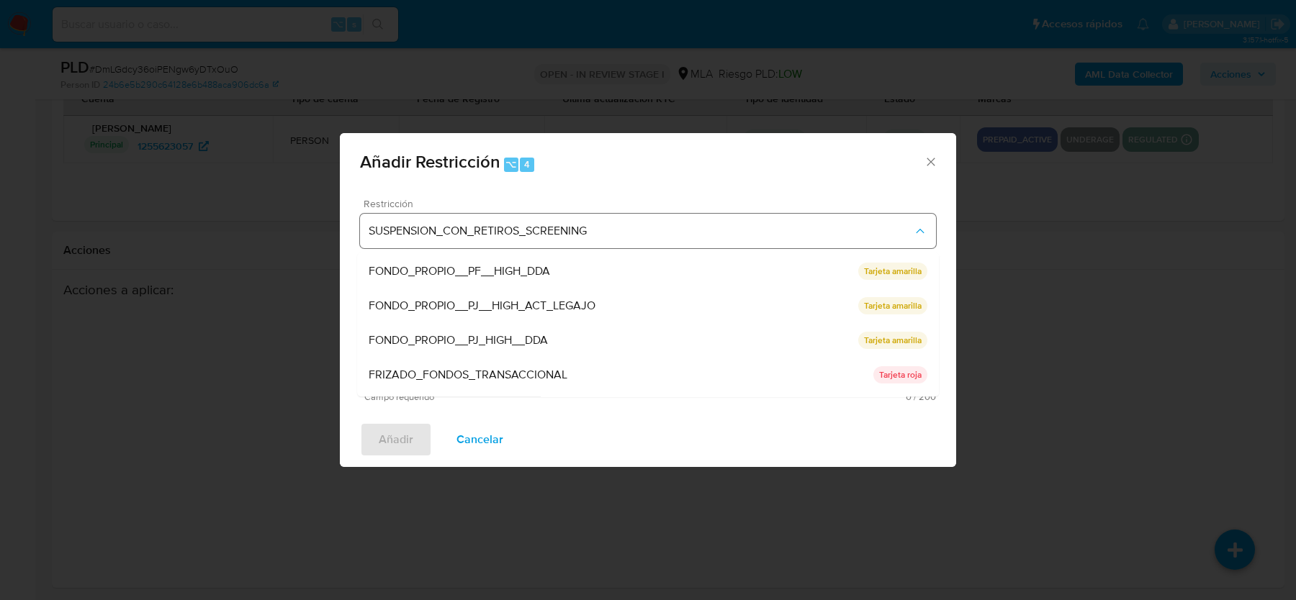
scroll to position [304, 0]
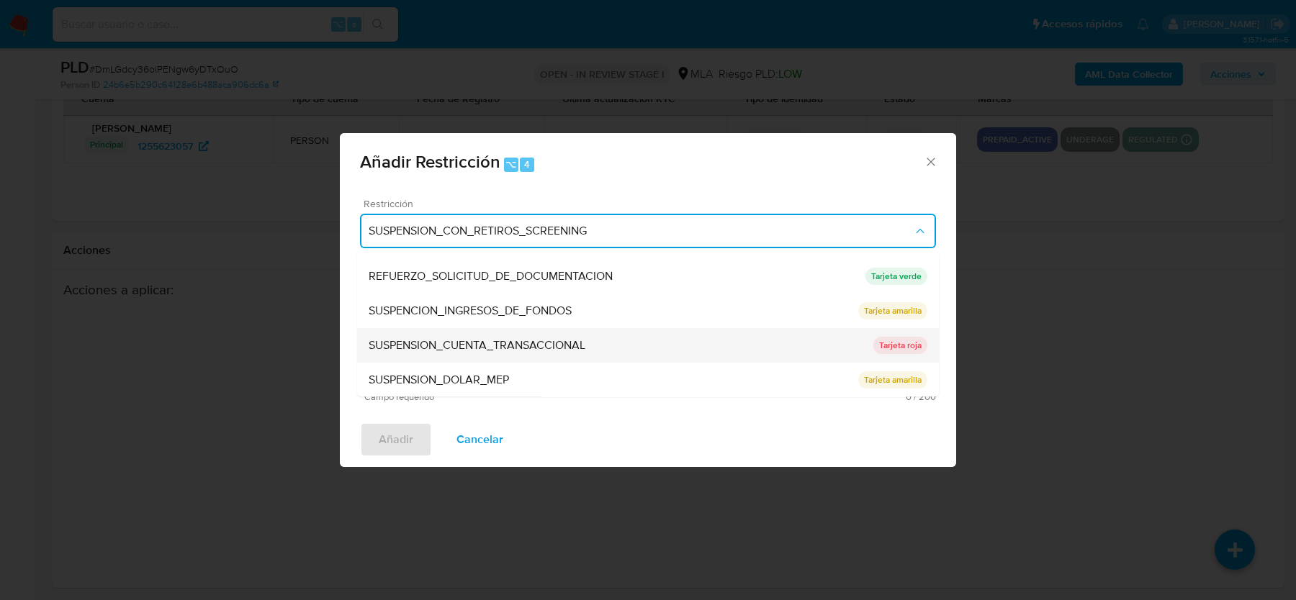
click at [423, 344] on span "SUSPENSION_CUENTA_TRANSACCIONAL" at bounding box center [477, 345] width 217 height 14
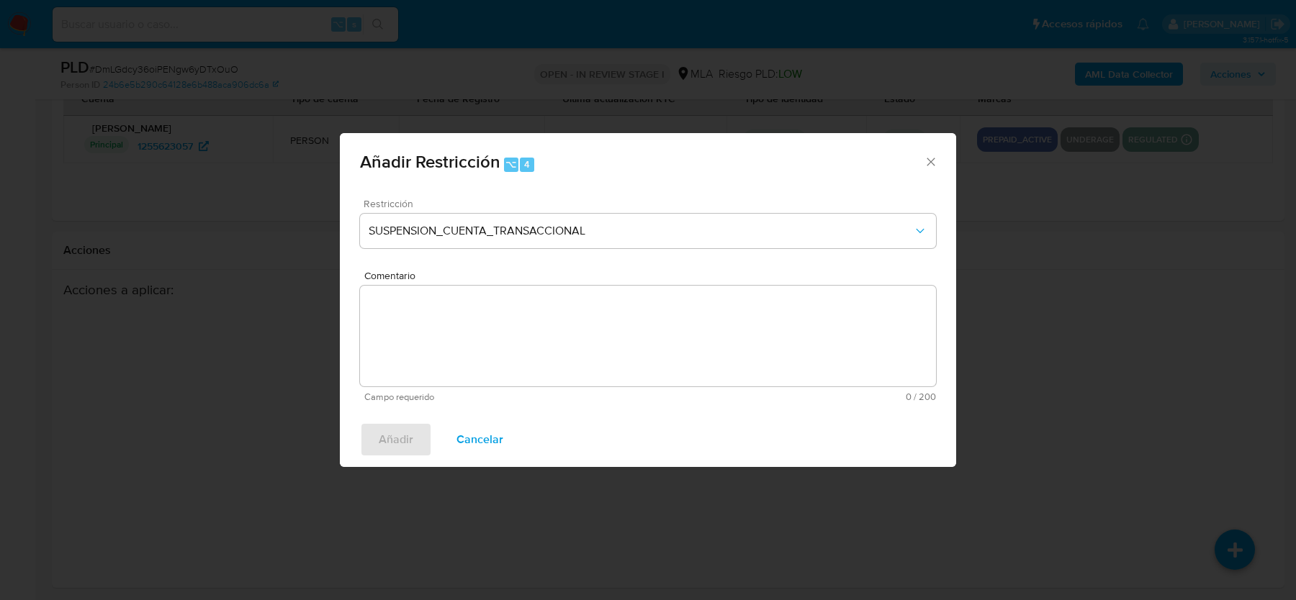
click at [423, 344] on textarea "Comentario" at bounding box center [648, 336] width 576 height 101
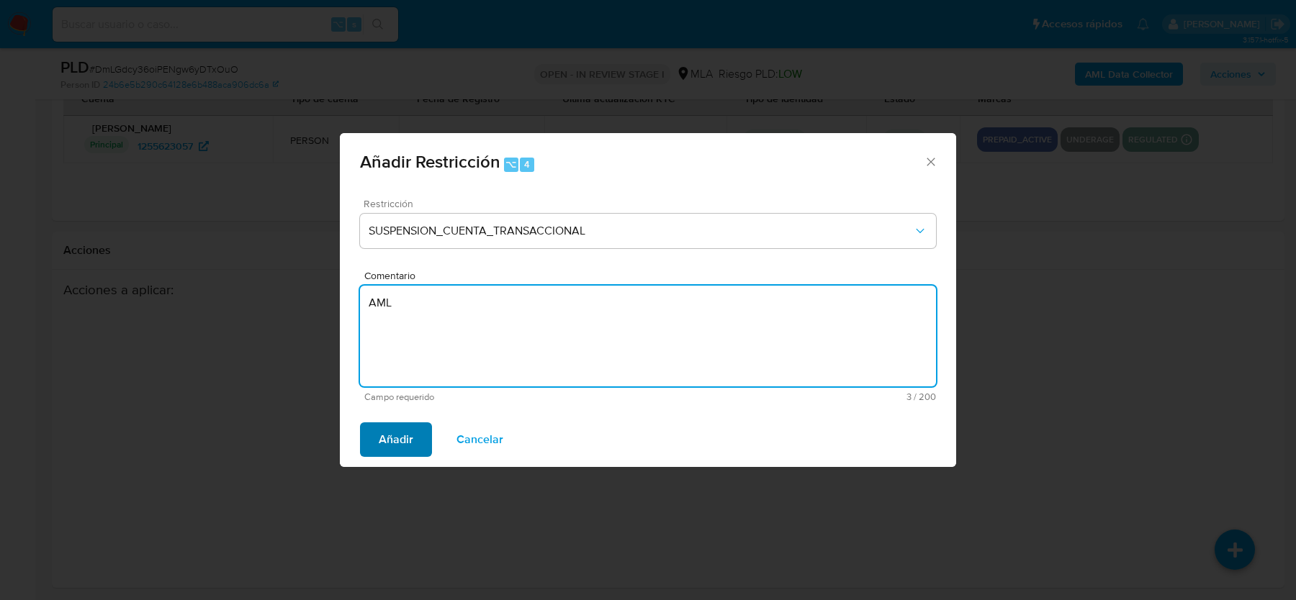
type textarea "AML"
click at [395, 436] on span "Añadir" at bounding box center [396, 440] width 35 height 32
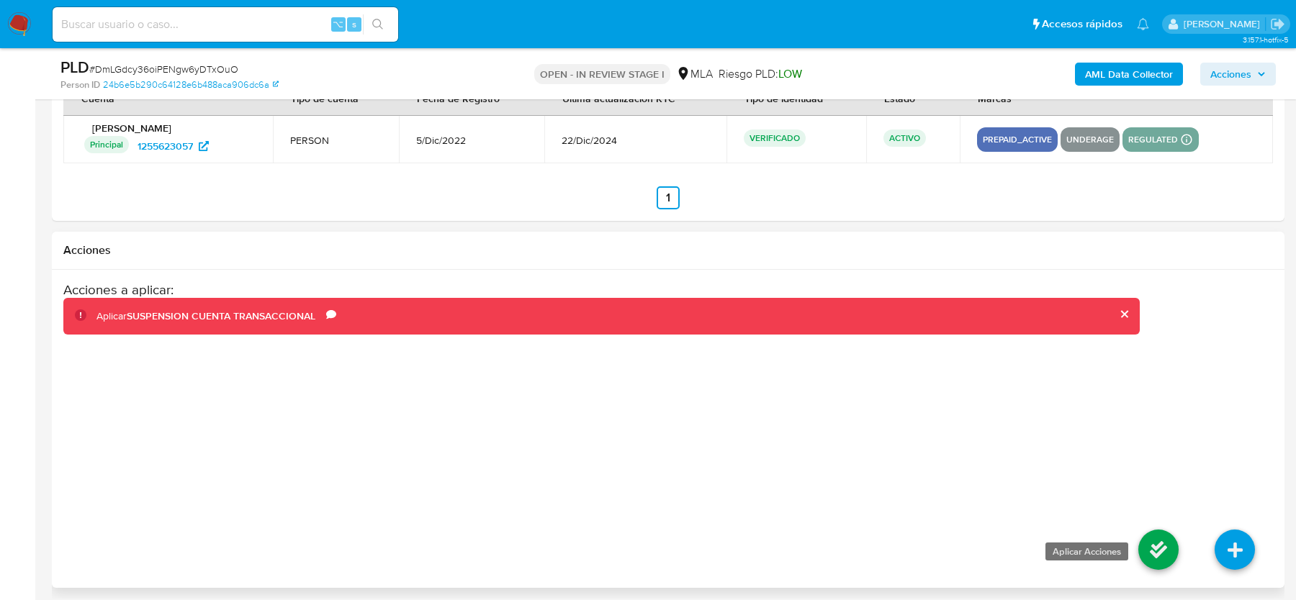
click at [1173, 539] on icon at bounding box center [1158, 550] width 40 height 40
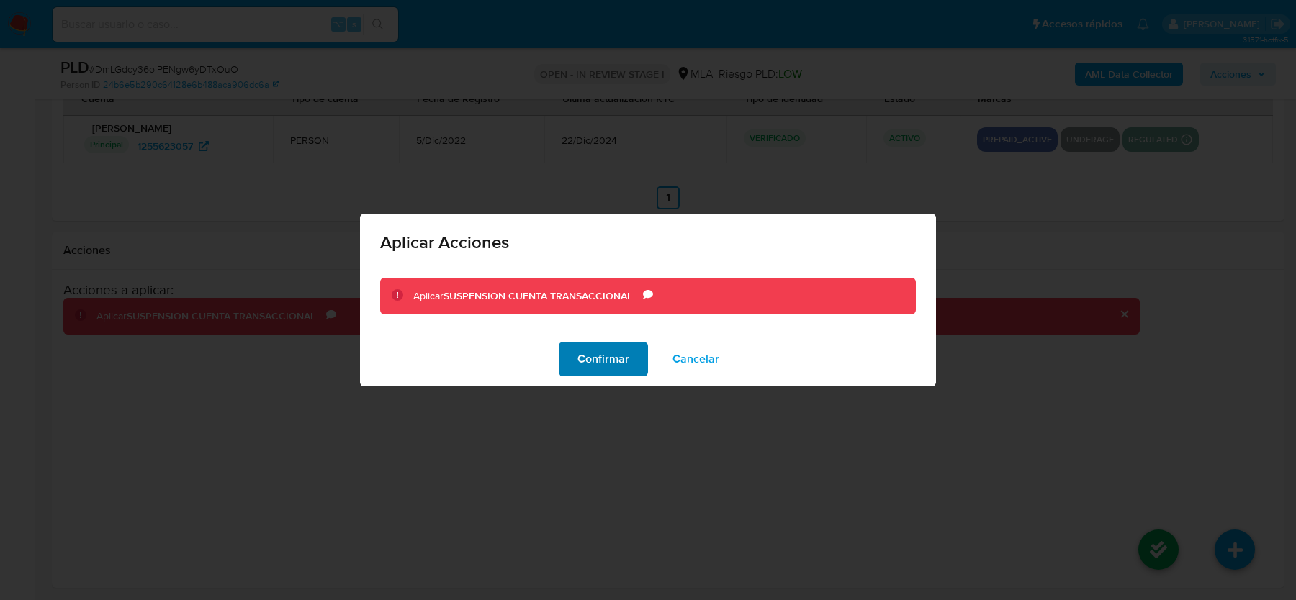
click at [571, 349] on button "Confirmar" at bounding box center [603, 359] width 89 height 35
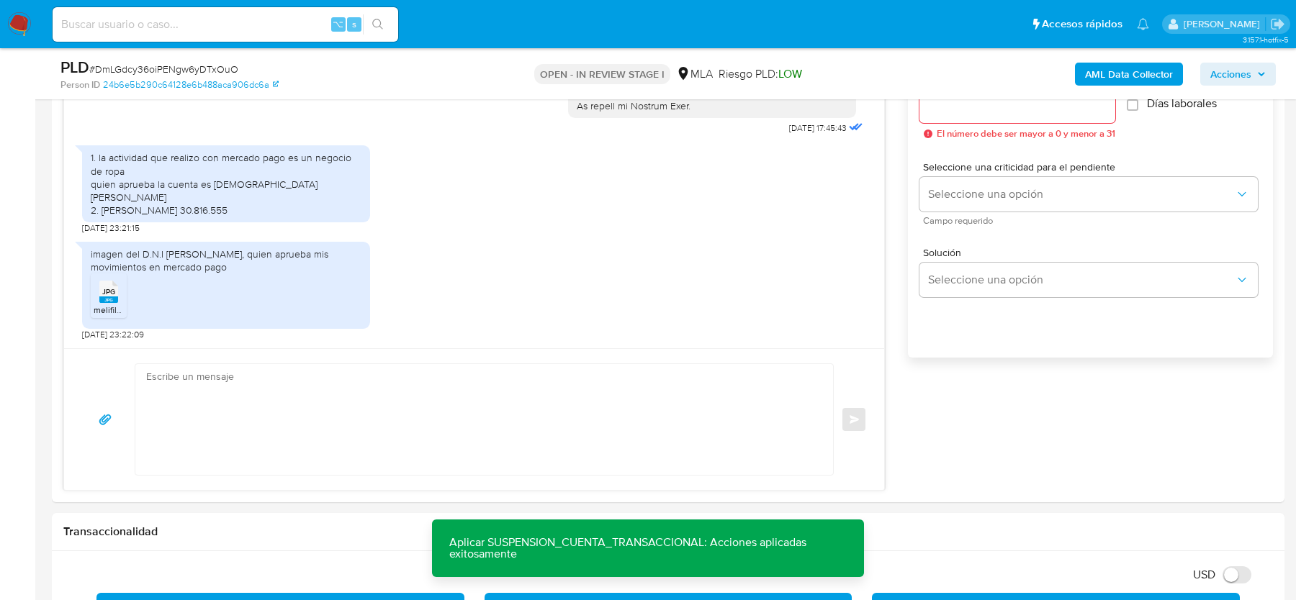
scroll to position [746, 0]
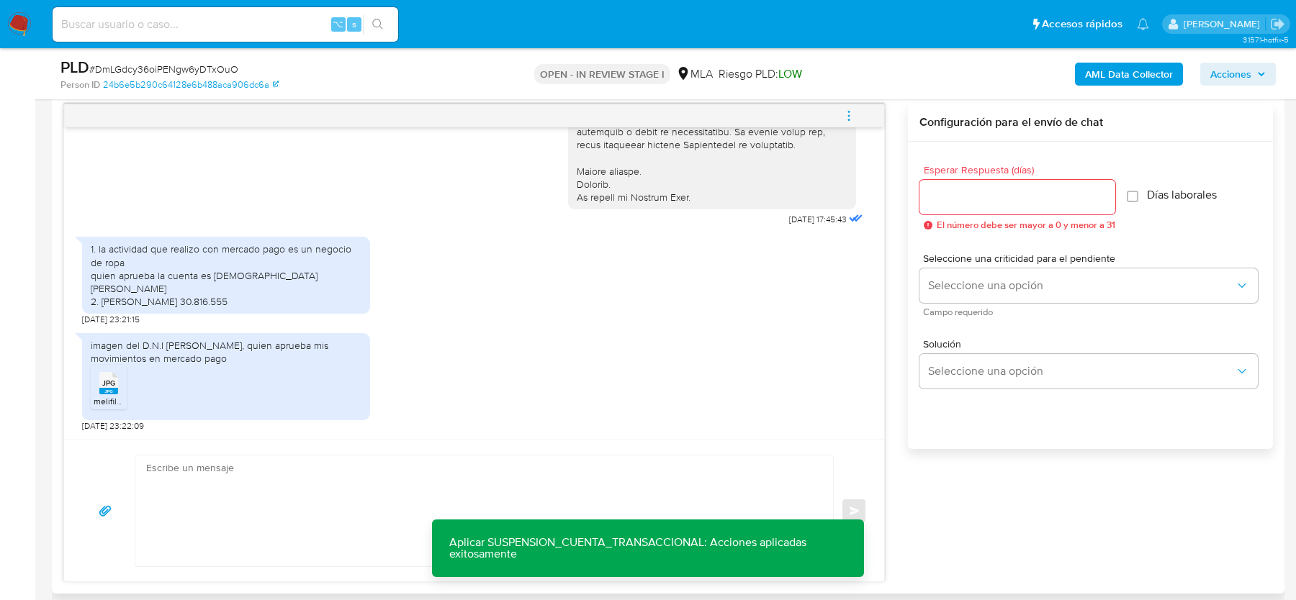
click at [261, 477] on textarea at bounding box center [480, 511] width 669 height 111
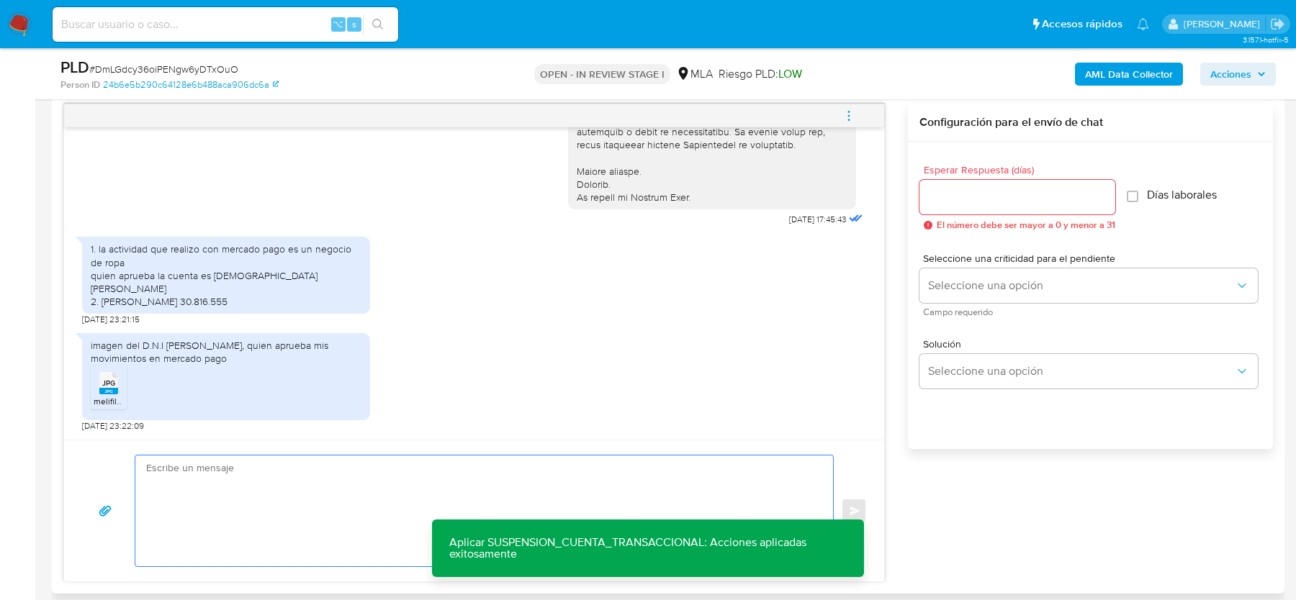
paste textarea "Hola XXX, Muchas gracias por tu respuesta. Analizamos tu caso y verificamos que…"
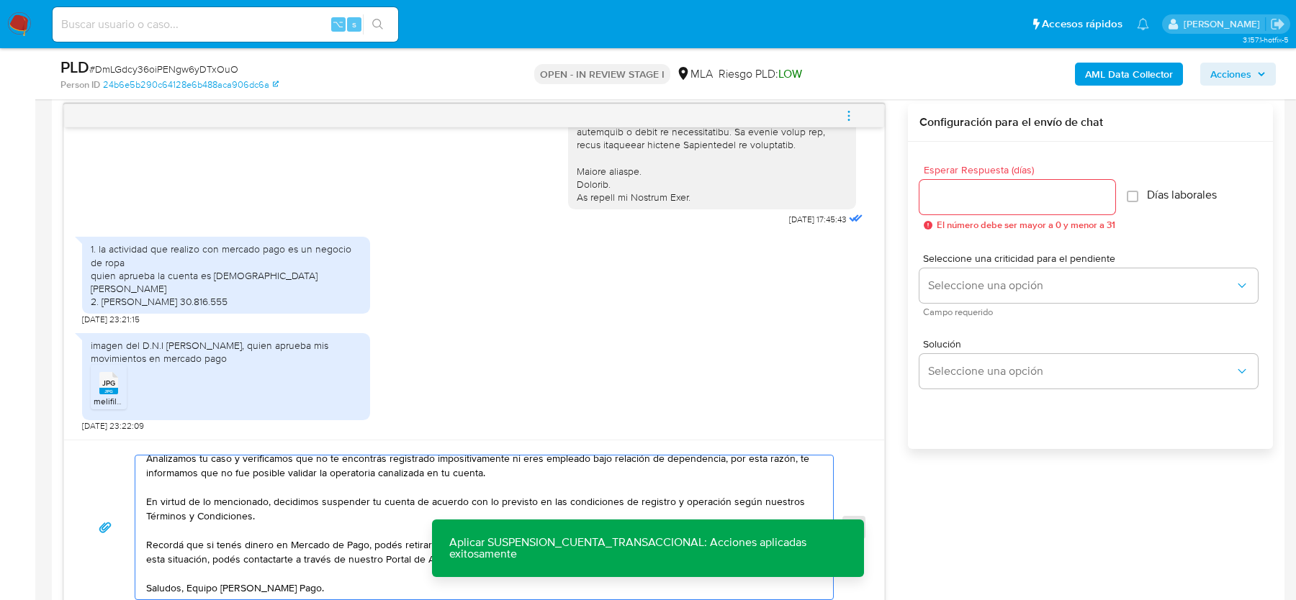
scroll to position [0, 0]
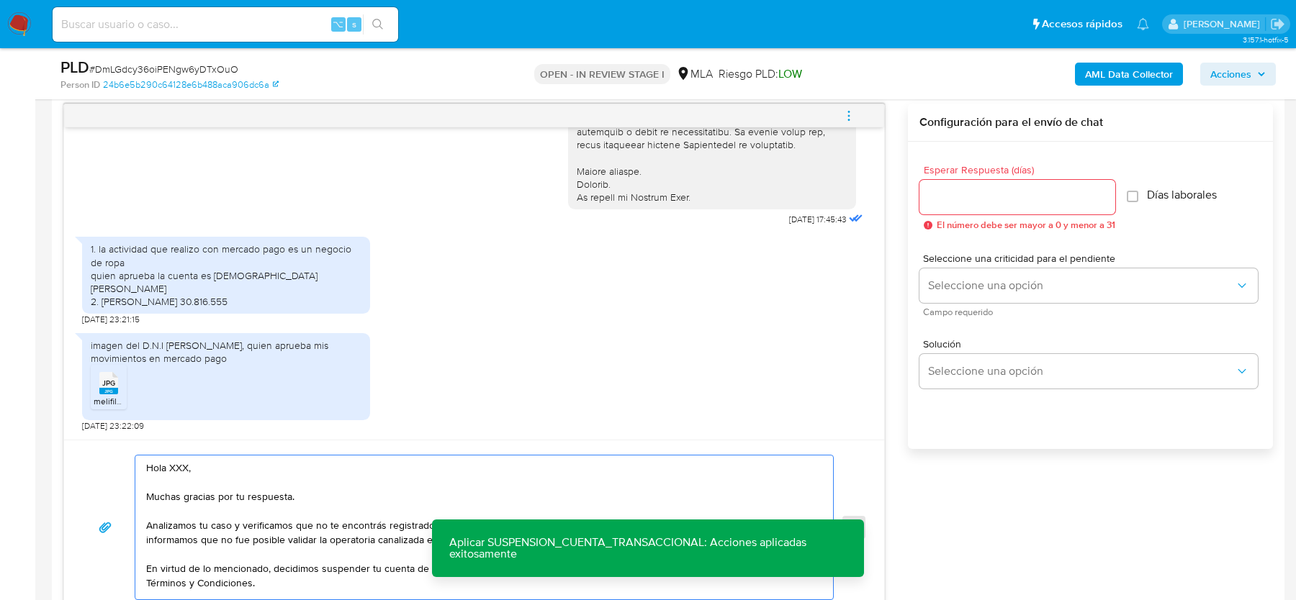
click at [173, 462] on textarea "Hola XXX, Muchas gracias por tu respuesta. Analizamos tu caso y verificamos que…" at bounding box center [480, 528] width 669 height 144
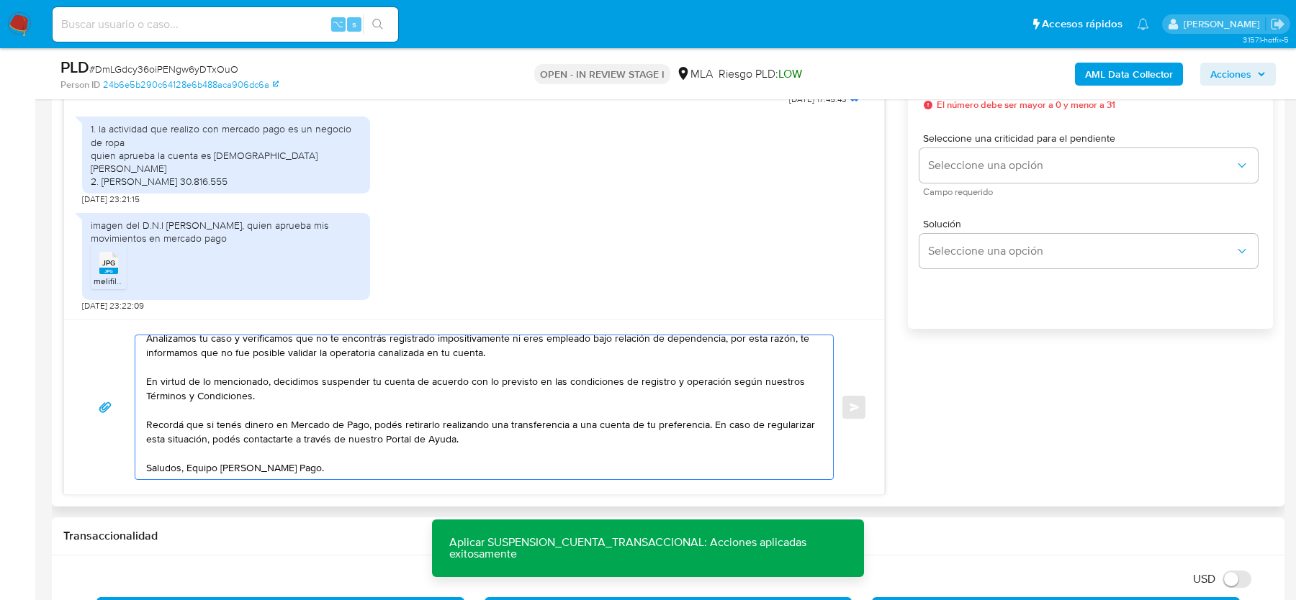
scroll to position [716, 0]
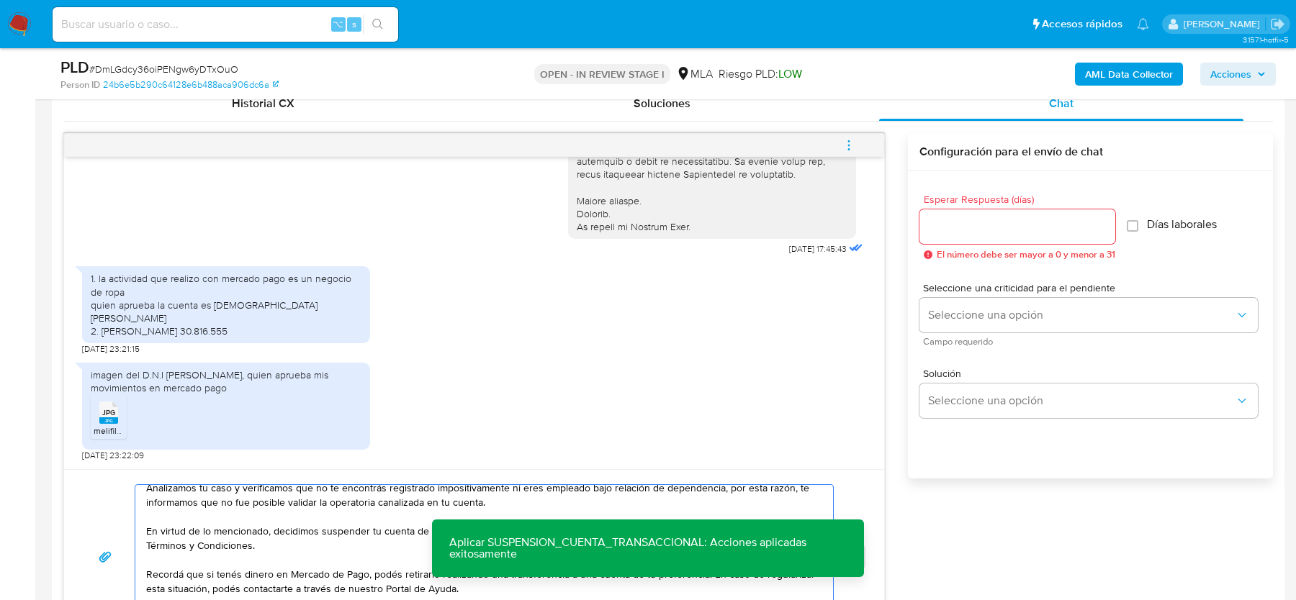
type textarea "Hola, Muchas gracias por tu respuesta. Analizamos tu caso y verificamos que no …"
click at [970, 218] on input "Esperar Respuesta (días)" at bounding box center [1017, 226] width 196 height 19
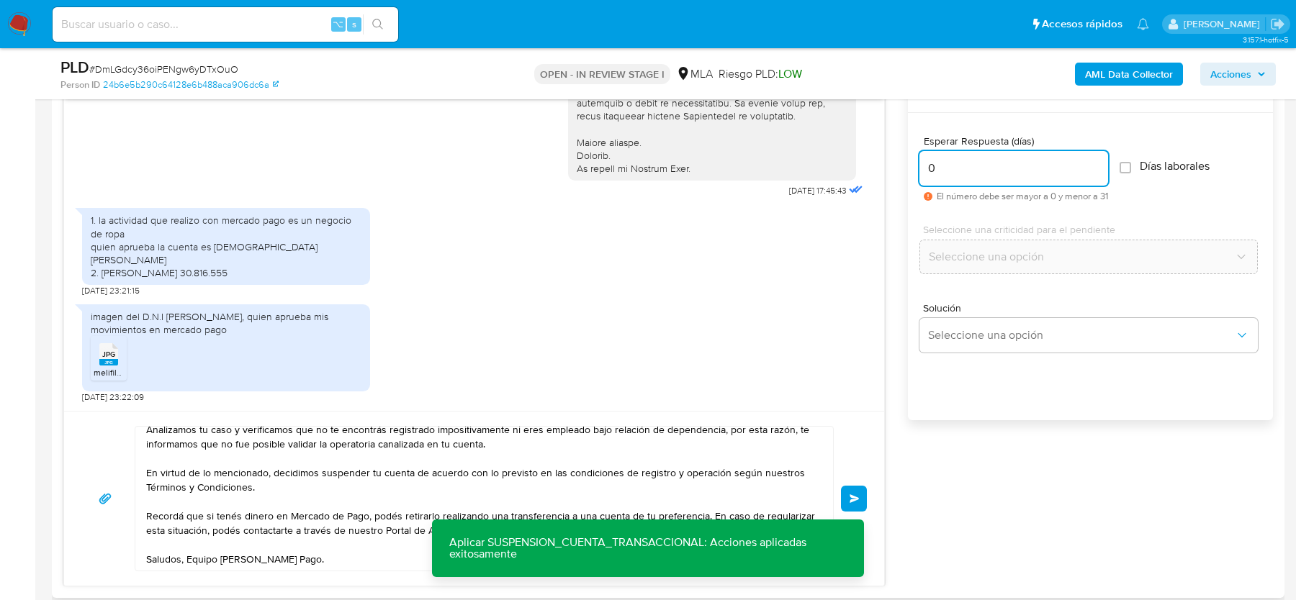
scroll to position [806, 0]
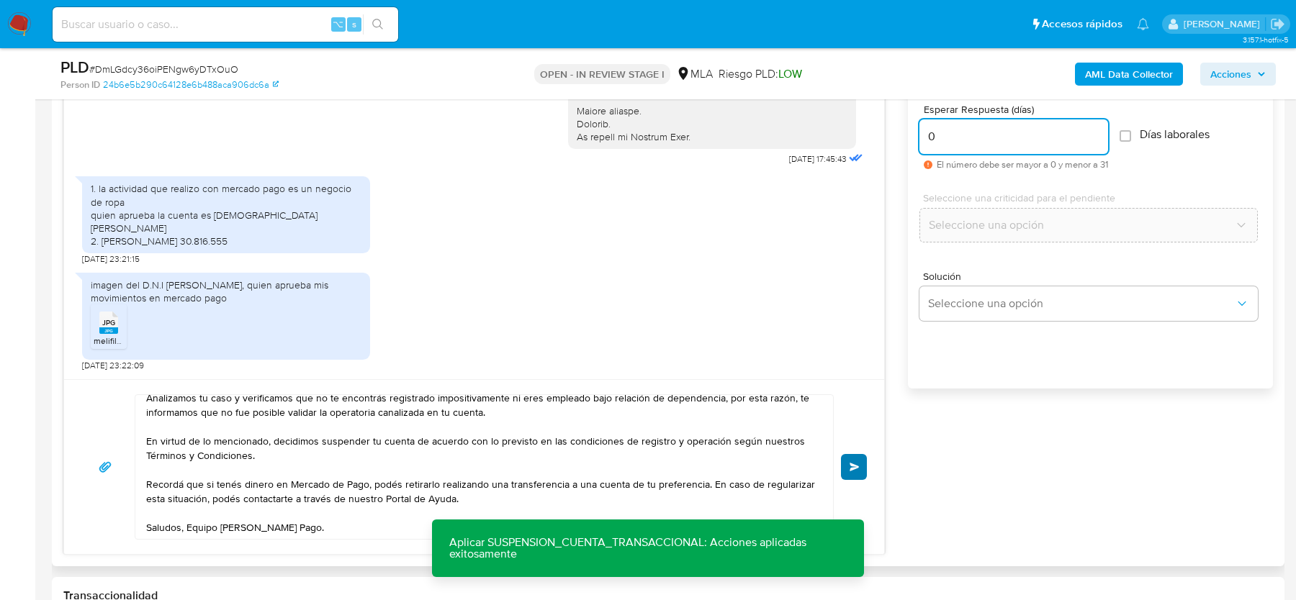
type input "0"
click at [853, 464] on span "Enviar" at bounding box center [854, 467] width 10 height 9
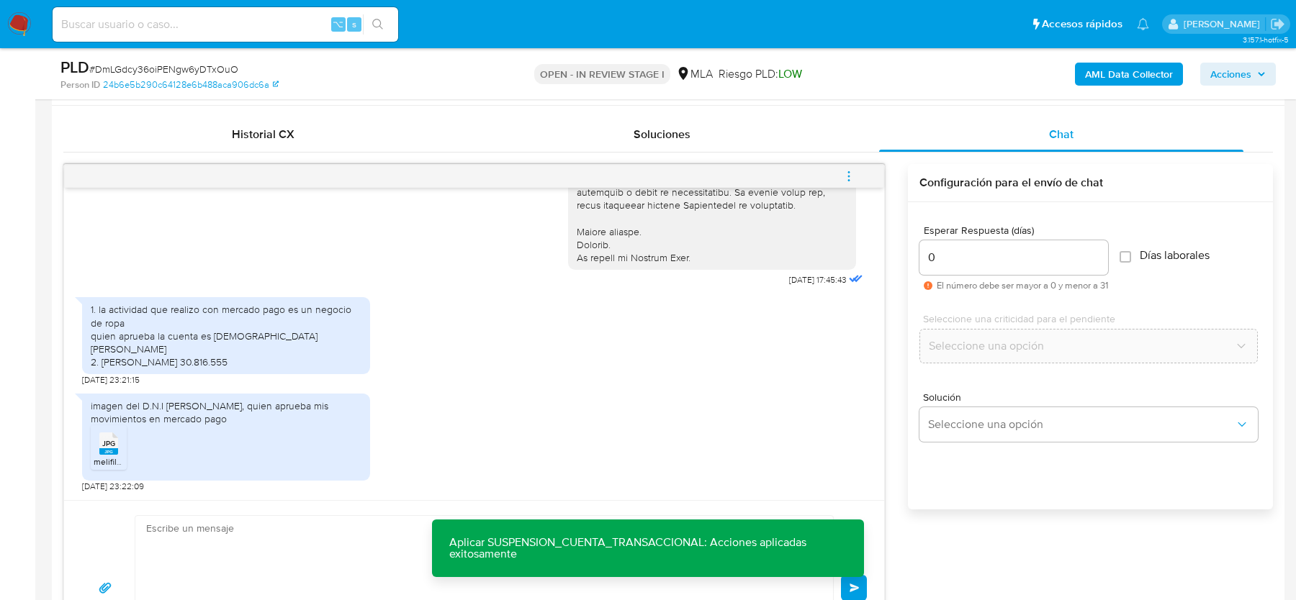
scroll to position [0, 0]
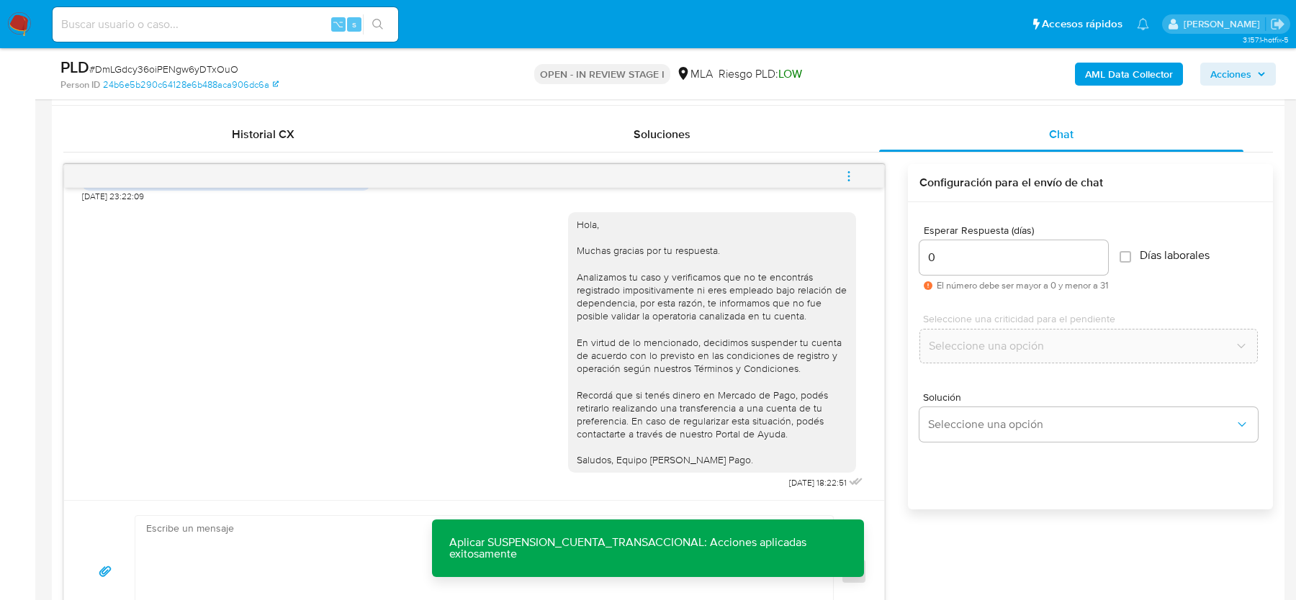
click at [857, 173] on button "menu-action" at bounding box center [849, 176] width 48 height 35
click at [721, 148] on li "Cerrar conversación" at bounding box center [752, 147] width 148 height 26
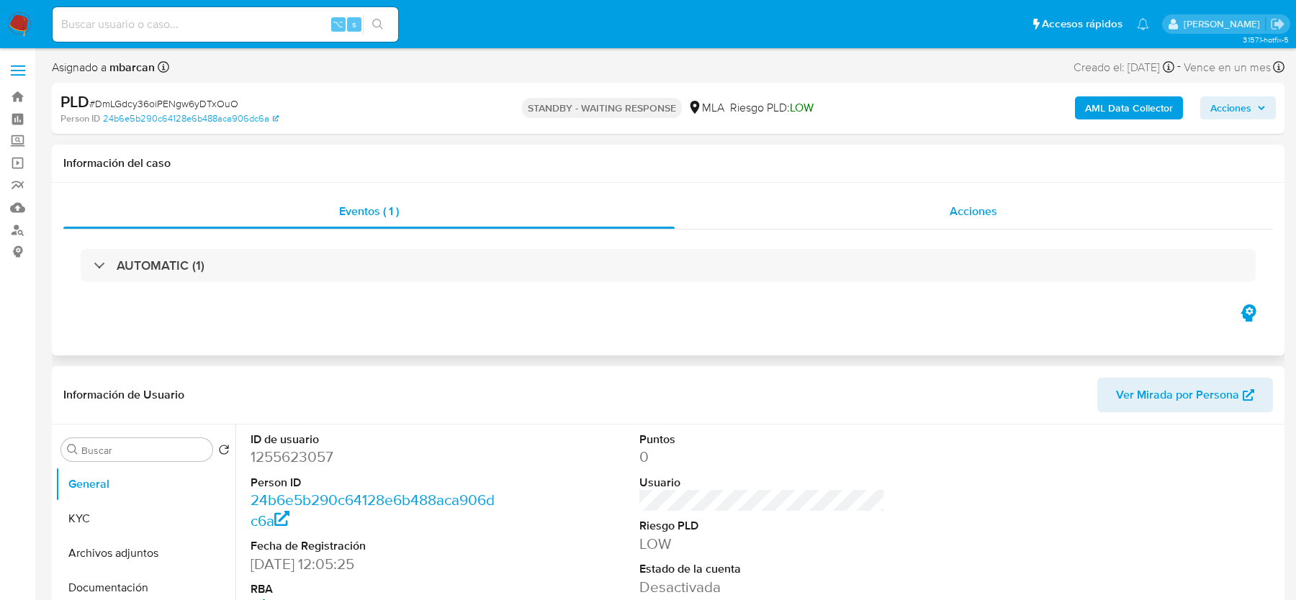
select select "10"
click at [163, 109] on span "# DmLGdcy36oiPENgw6yDTxOuO" at bounding box center [163, 103] width 149 height 14
copy span "DmLGdcy36oiPENgw6yDTxOuO"
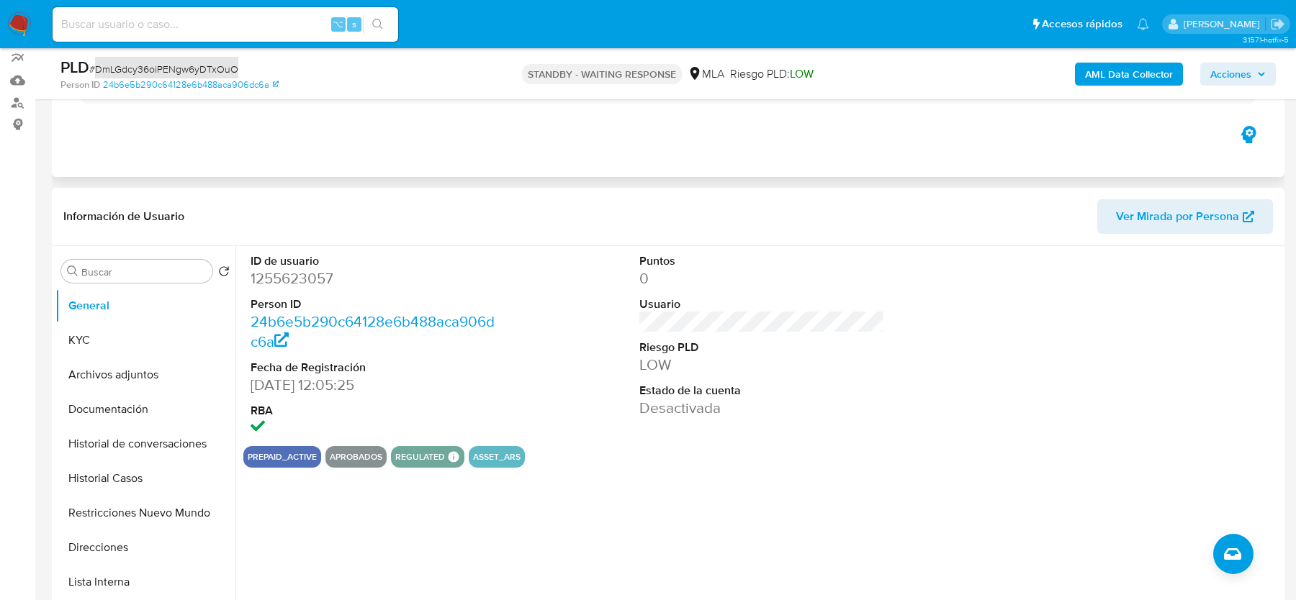
scroll to position [422, 0]
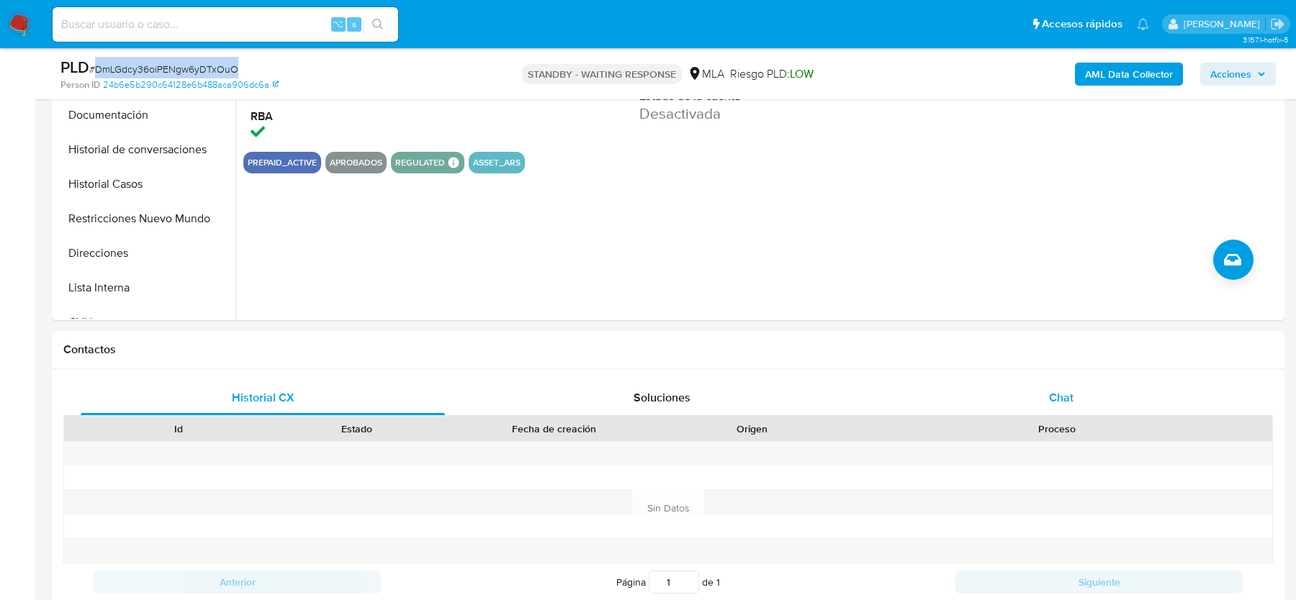
click at [1052, 407] on div "Chat" at bounding box center [1061, 398] width 364 height 35
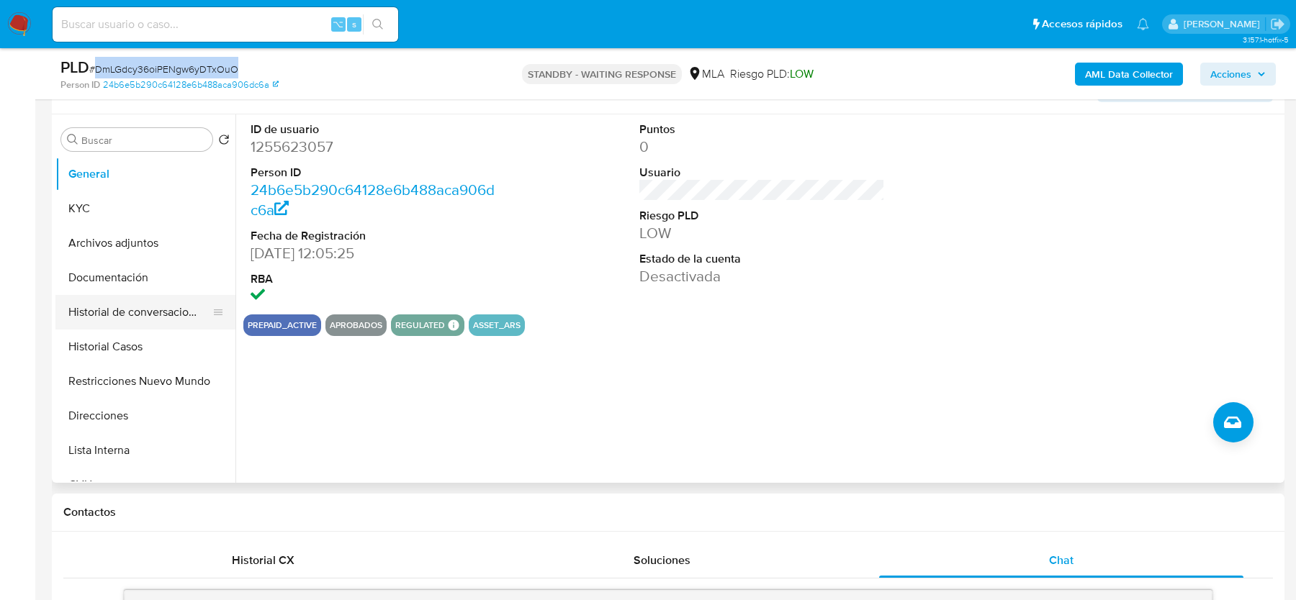
scroll to position [254, 0]
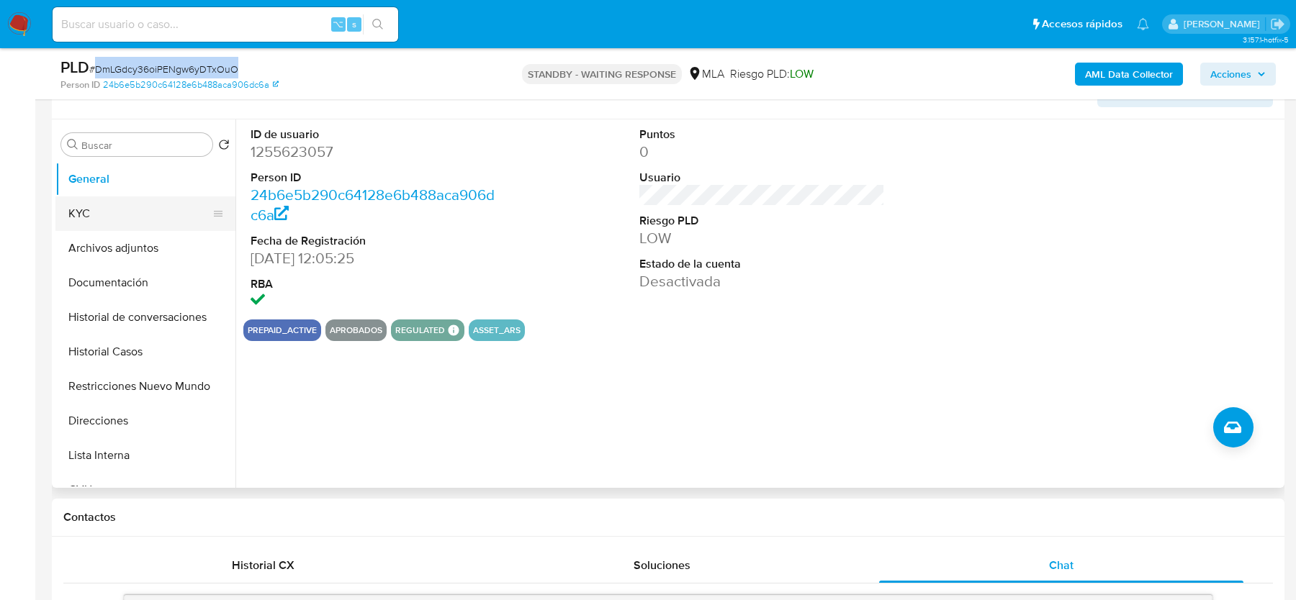
click at [104, 227] on button "KYC" at bounding box center [139, 214] width 168 height 35
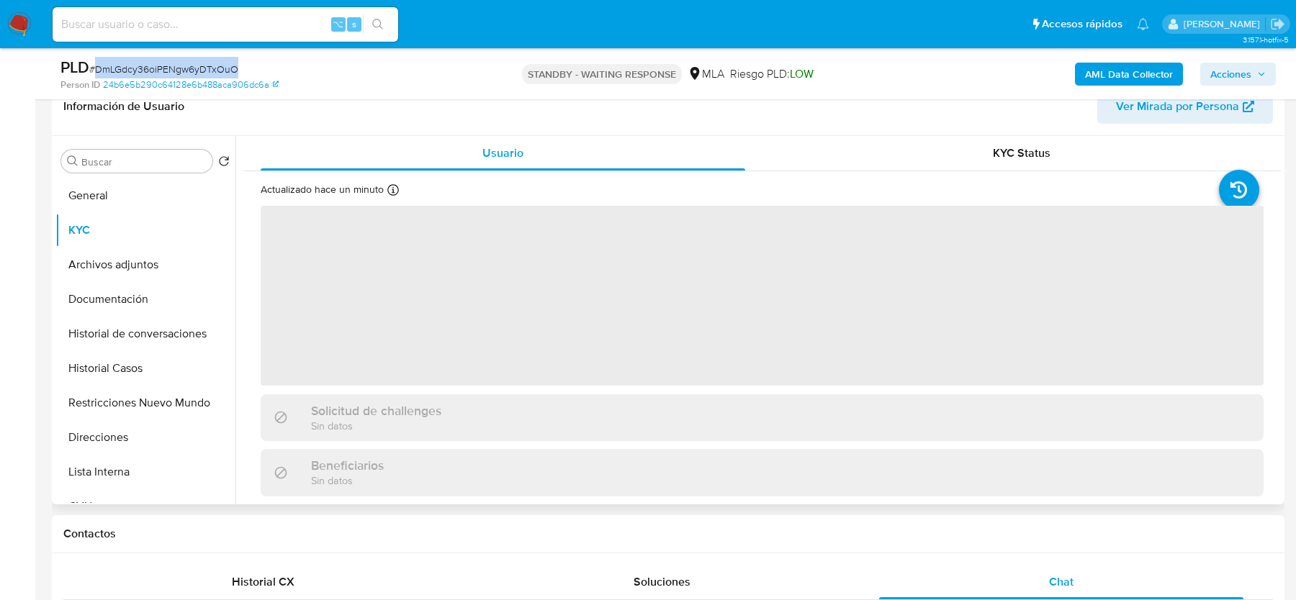
scroll to position [235, 0]
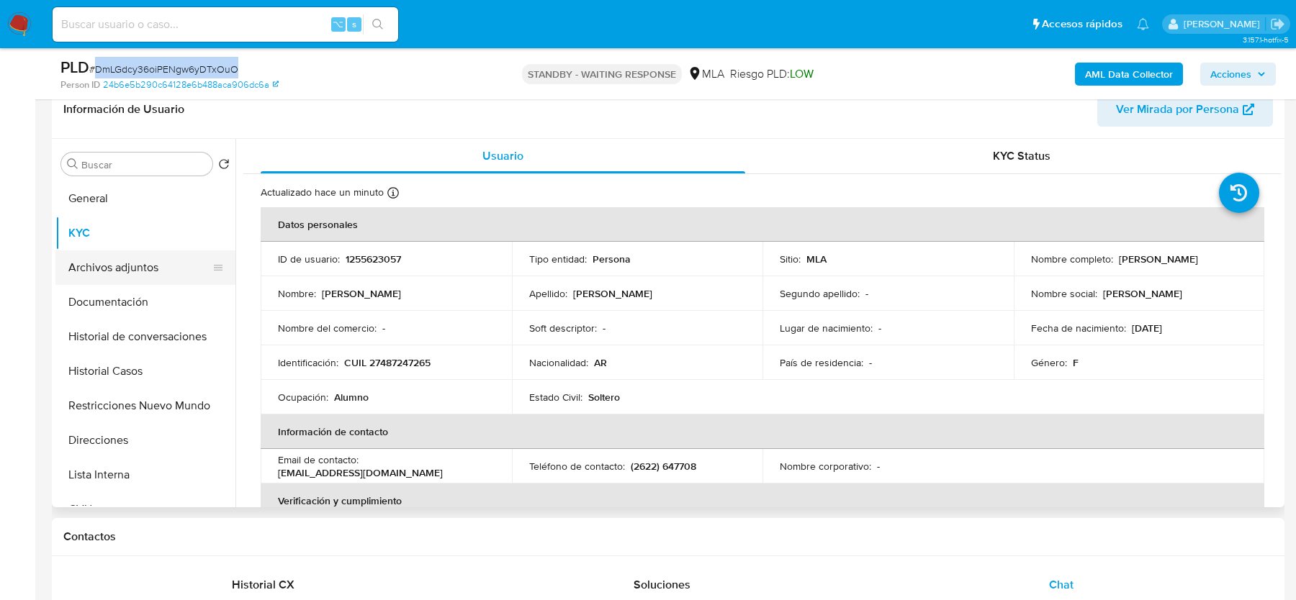
click at [161, 261] on button "Archivos adjuntos" at bounding box center [139, 268] width 168 height 35
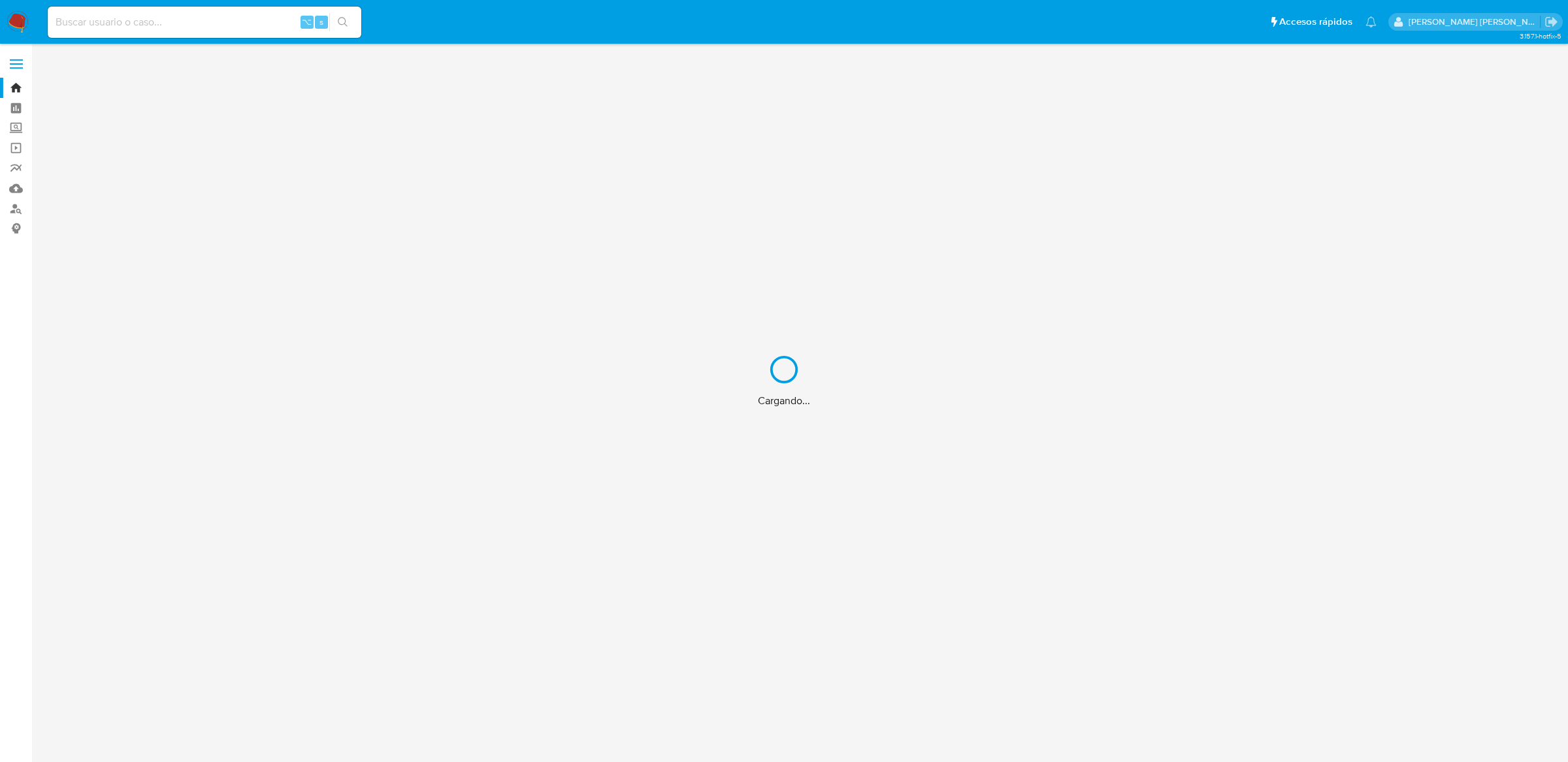
click at [145, 25] on div "Cargando..." at bounding box center [784, 381] width 1568 height 762
click at [103, 18] on input at bounding box center [205, 22] width 314 height 17
paste input "YSUviVvWF31rraOlcvzbUNb1"
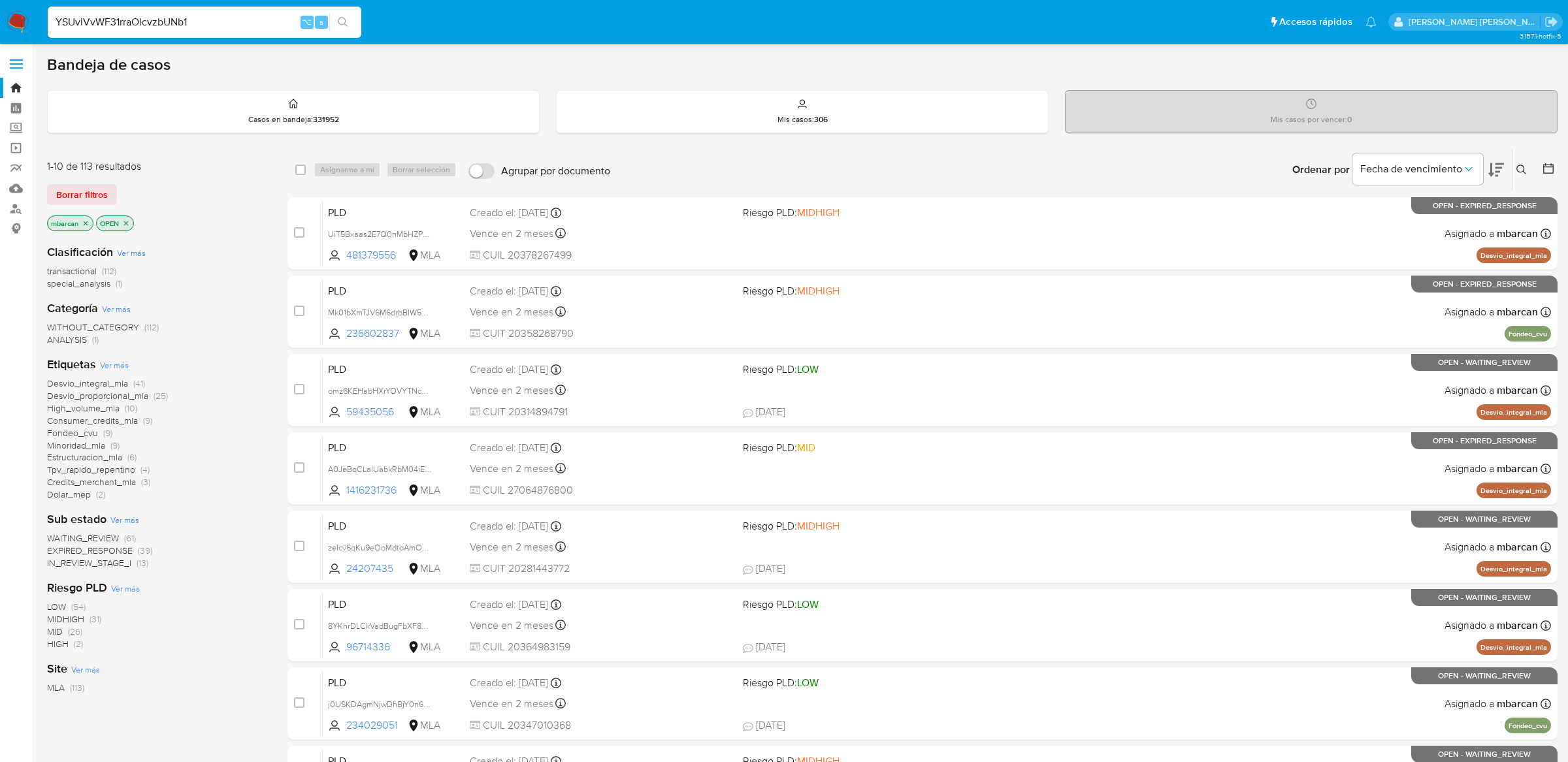
type input "YSUviVvWF31rraOlcvzbUNb1"
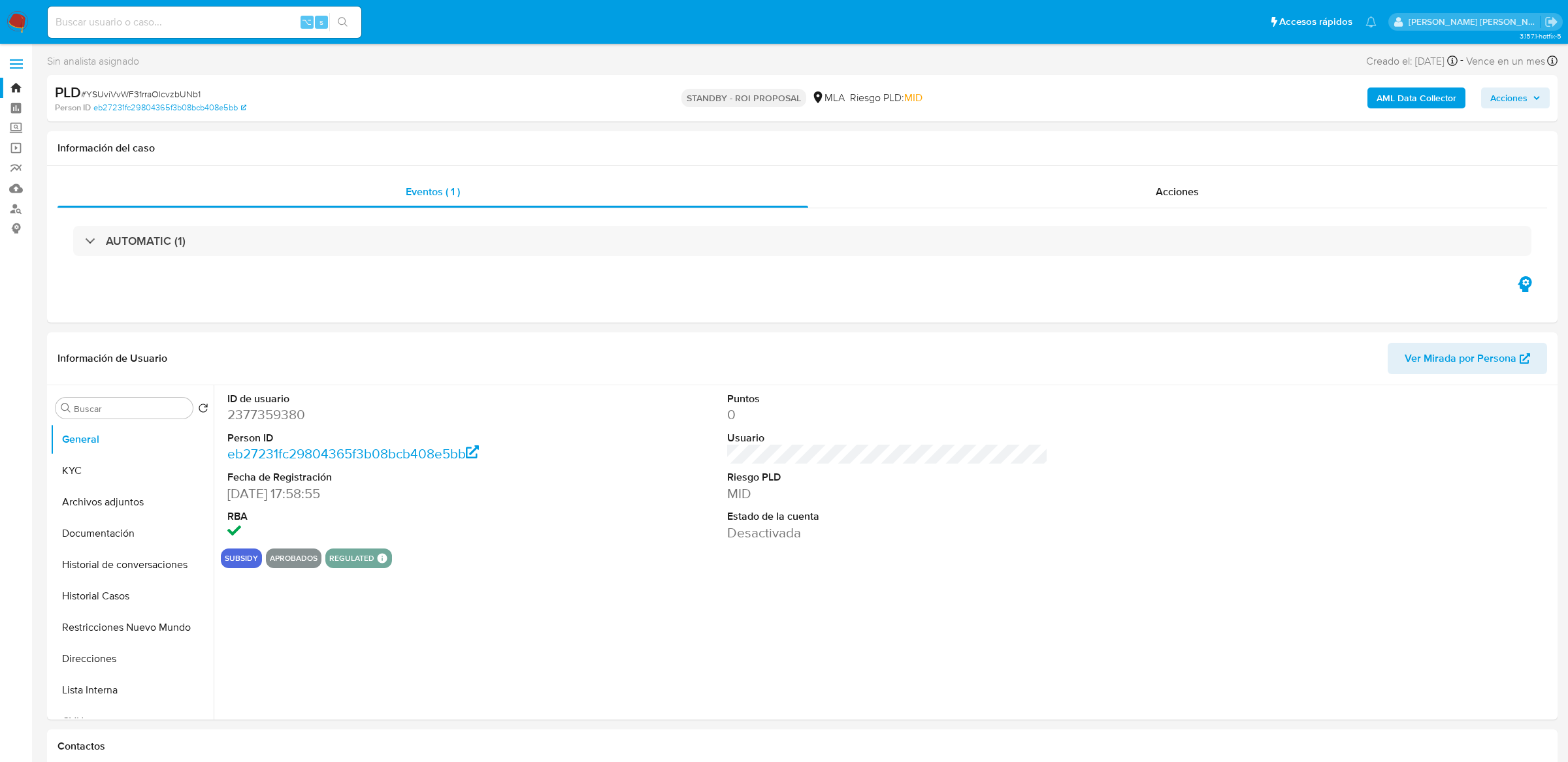
select select "10"
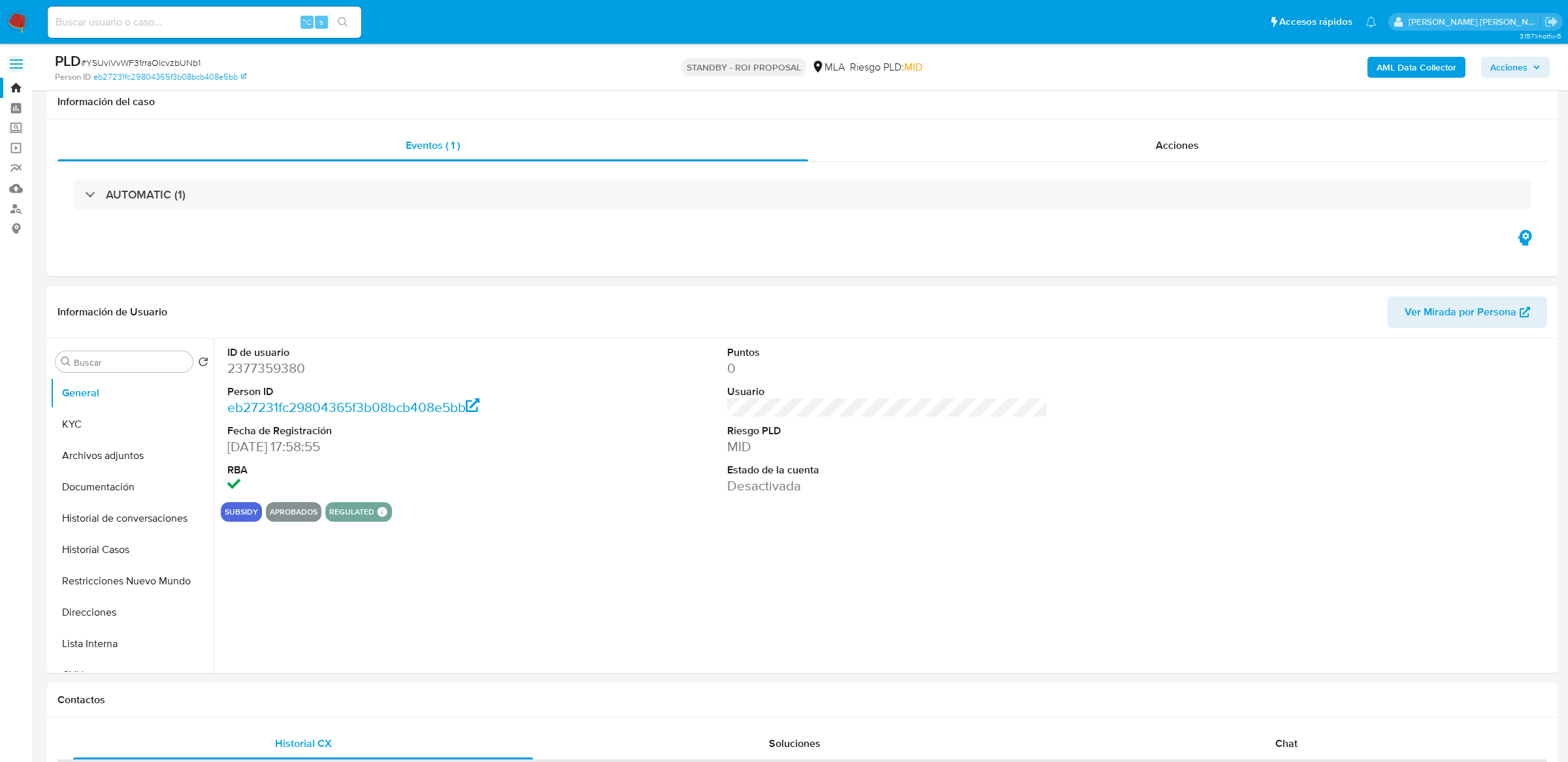
scroll to position [90, 0]
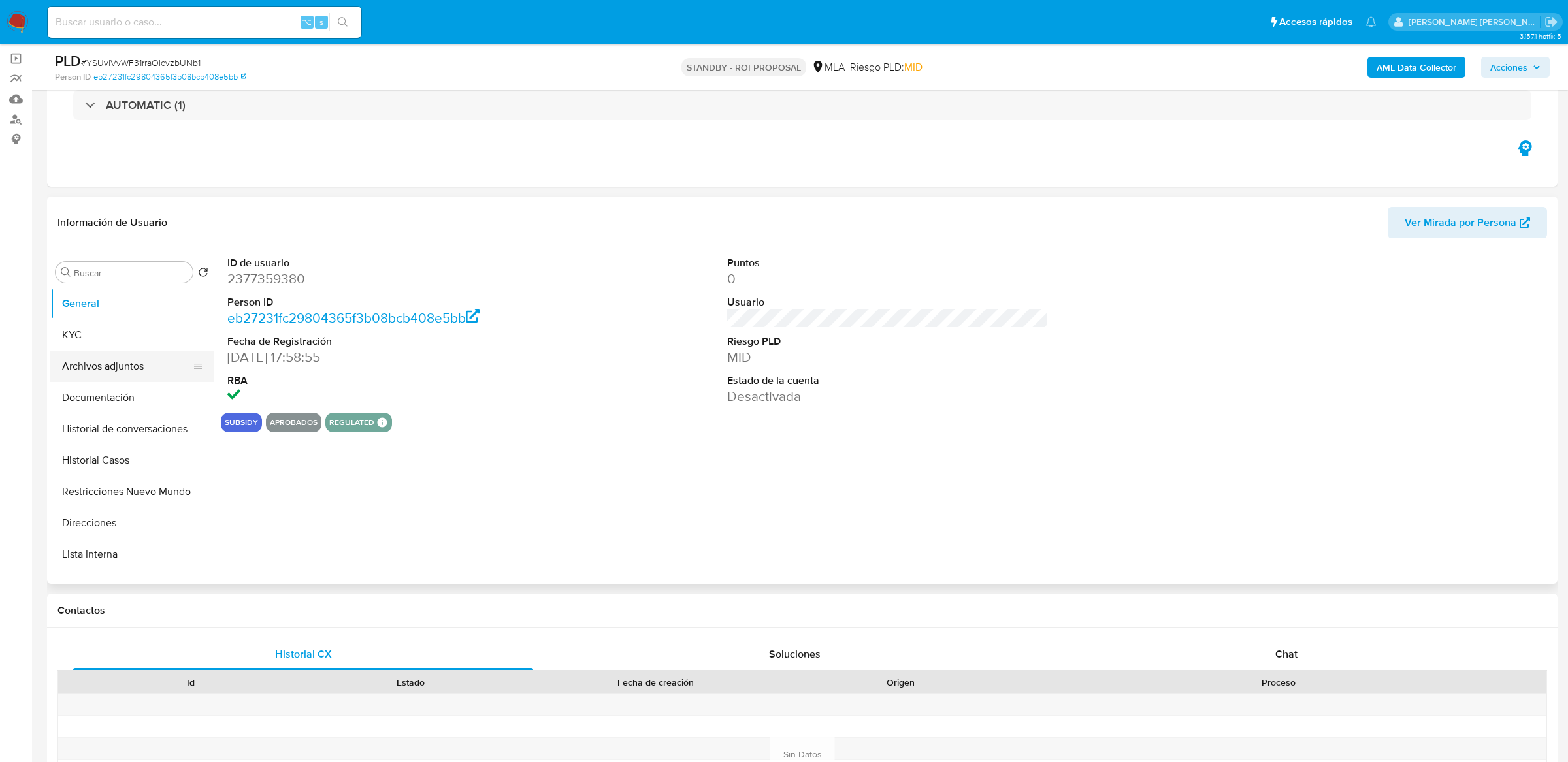
click at [117, 364] on button "Archivos adjuntos" at bounding box center [126, 366] width 152 height 32
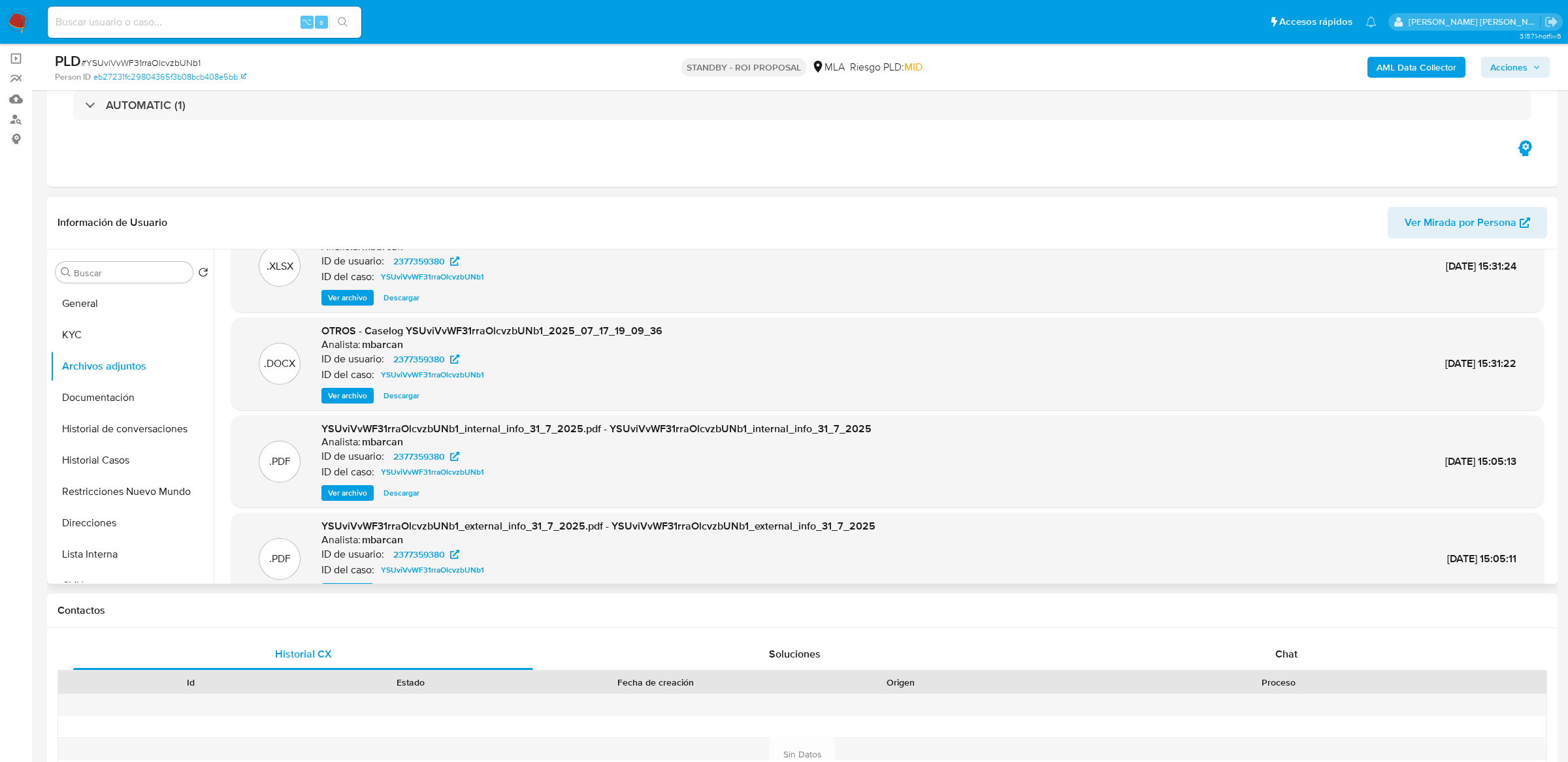
scroll to position [0, 0]
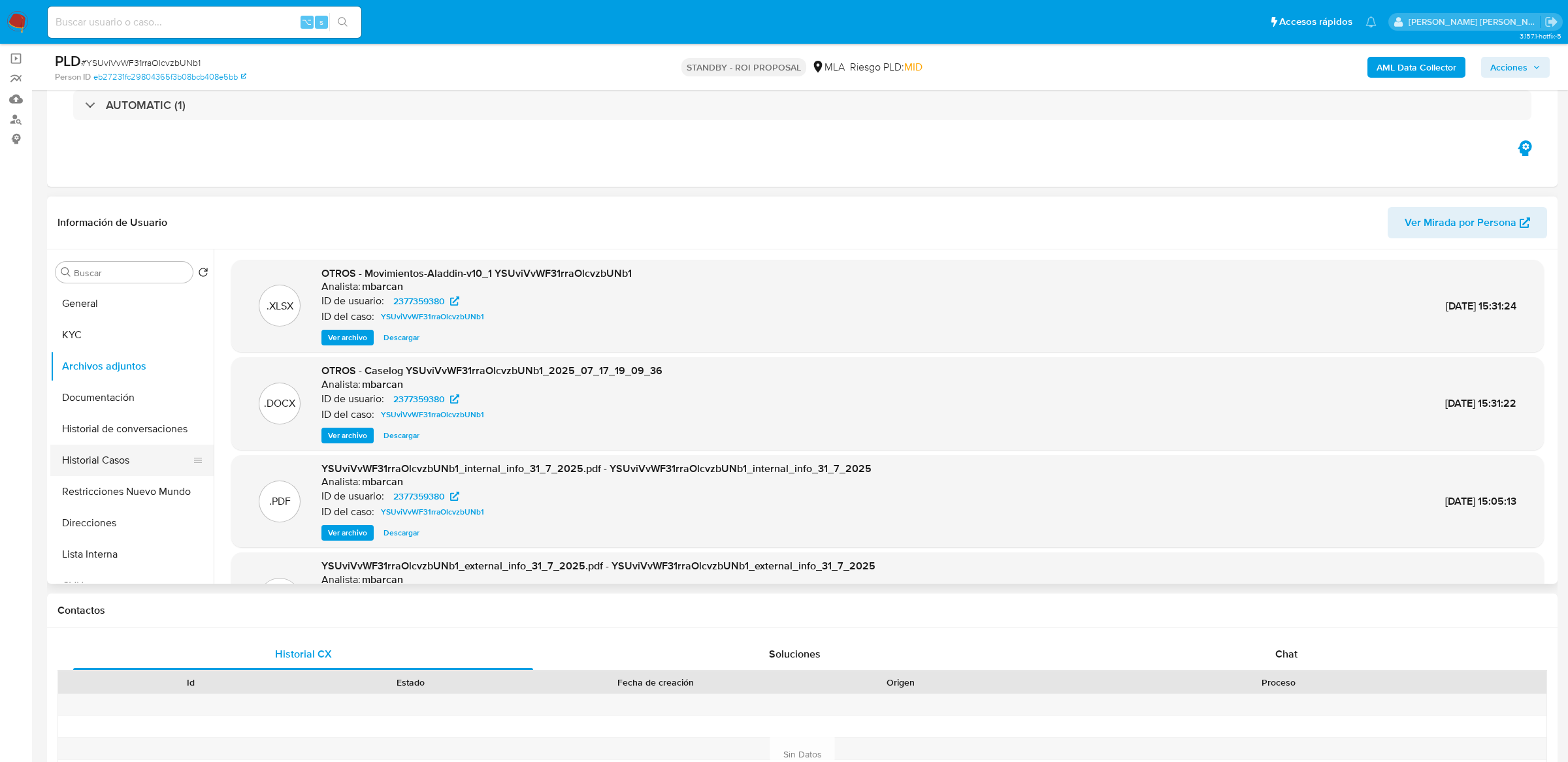
click at [135, 460] on button "Historial Casos" at bounding box center [126, 460] width 152 height 32
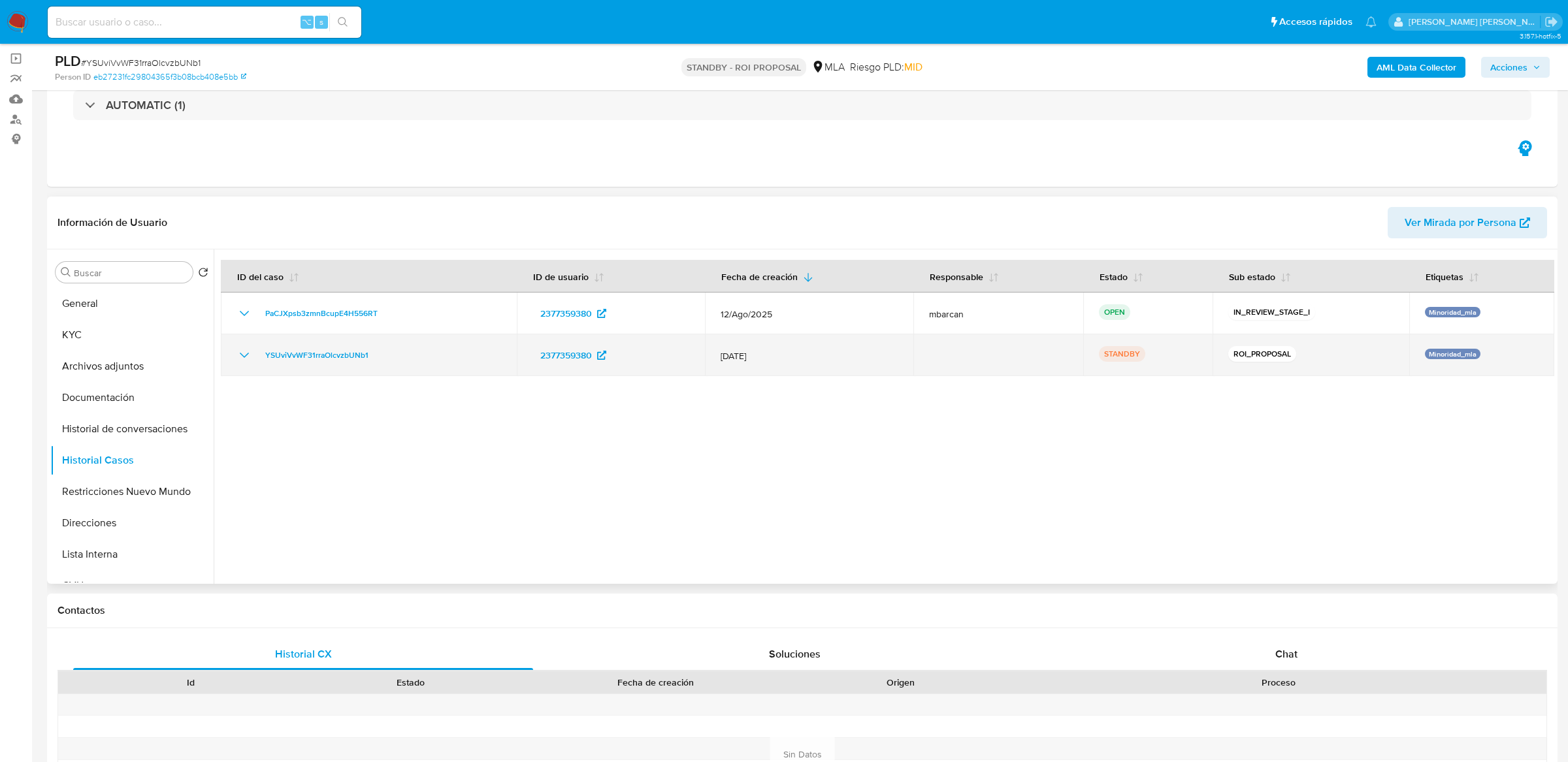
click at [253, 356] on div "YSUviVvWF31rraOlcvzbUNb1" at bounding box center [369, 355] width 265 height 15
click at [249, 356] on icon "Mostrar/Ocultar" at bounding box center [244, 355] width 15 height 15
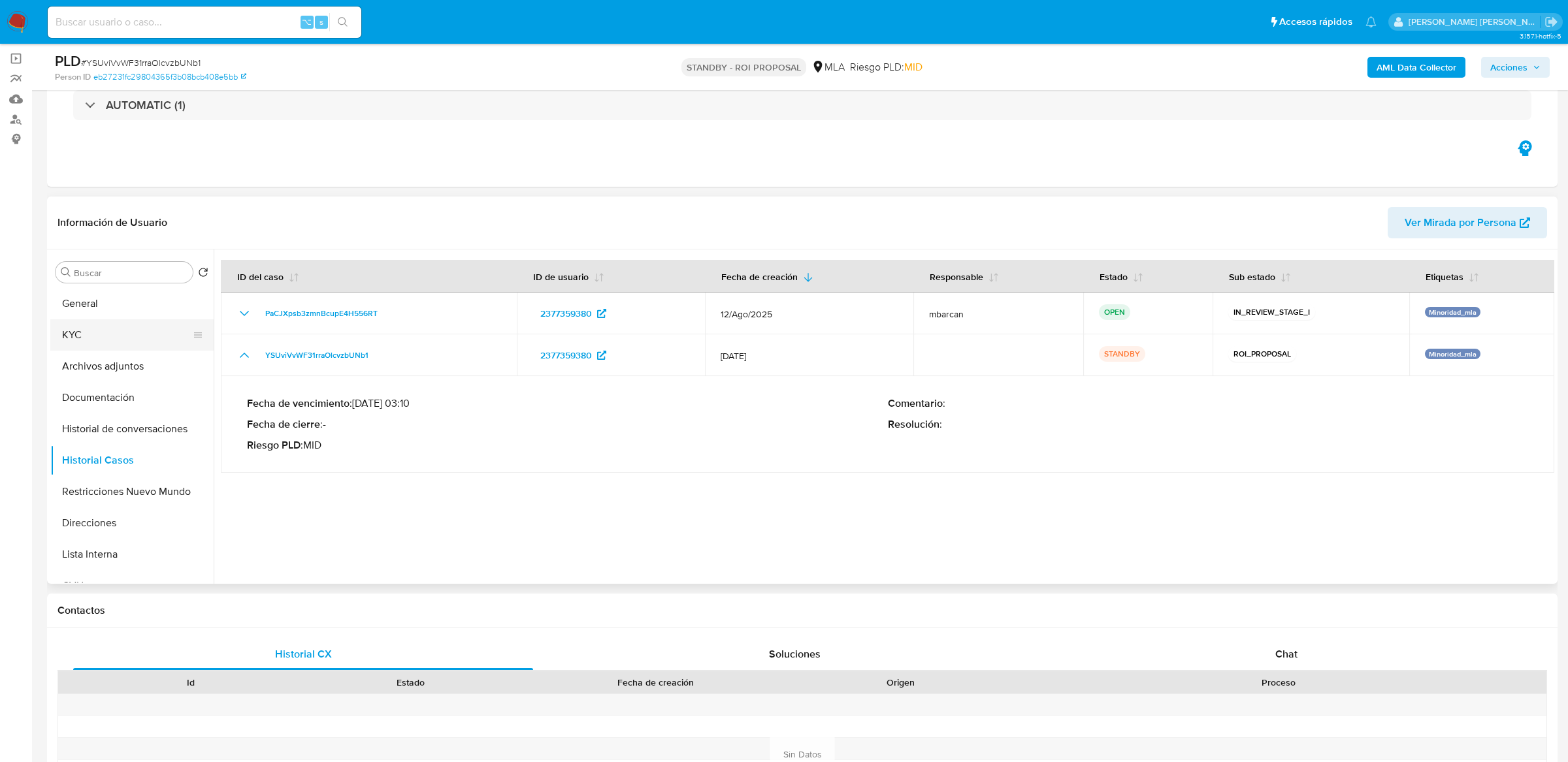
click at [120, 323] on button "KYC" at bounding box center [126, 335] width 152 height 32
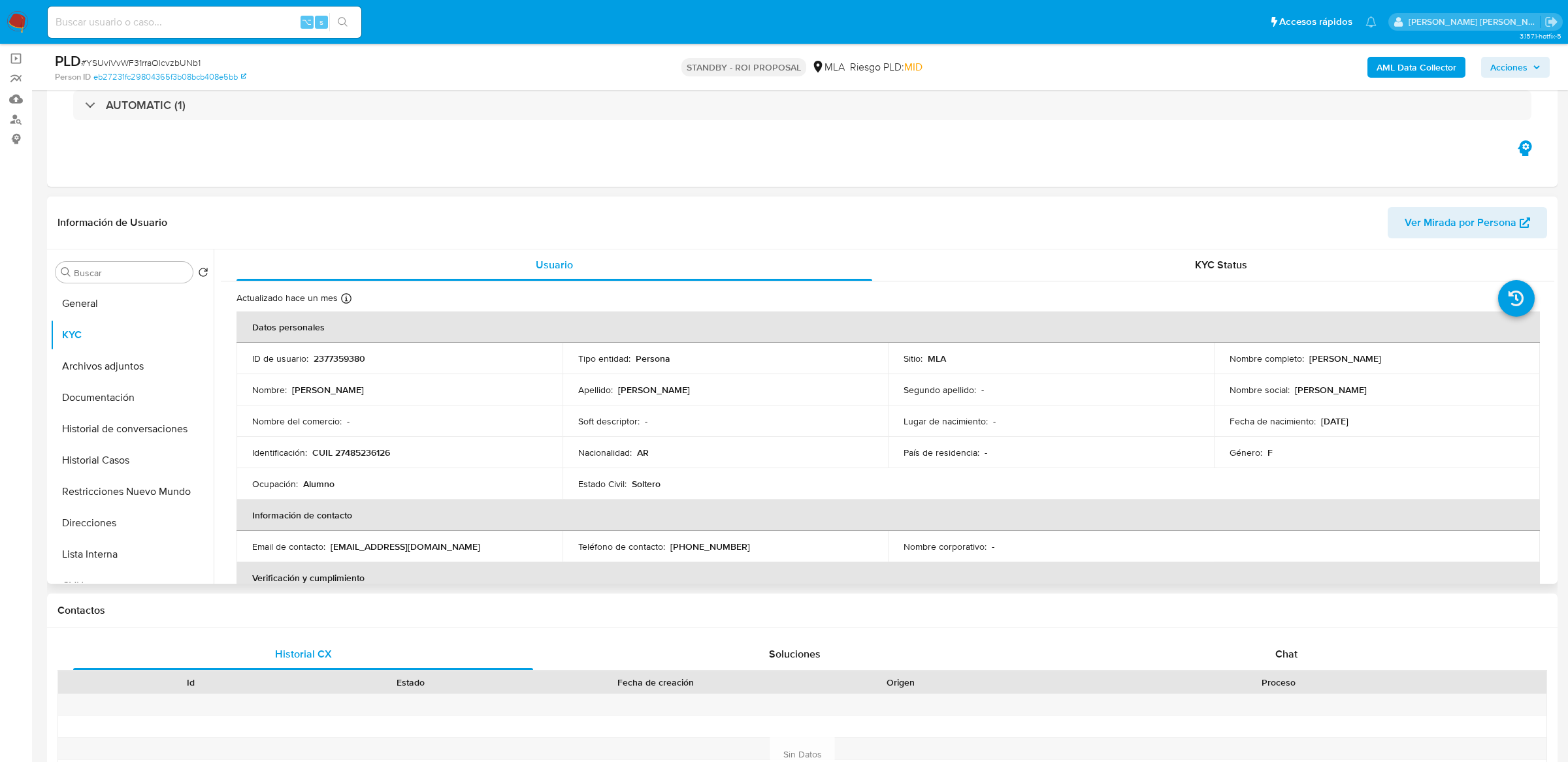
click at [360, 457] on p "CUIL 27485236126" at bounding box center [351, 452] width 78 height 12
copy p "27485236126"
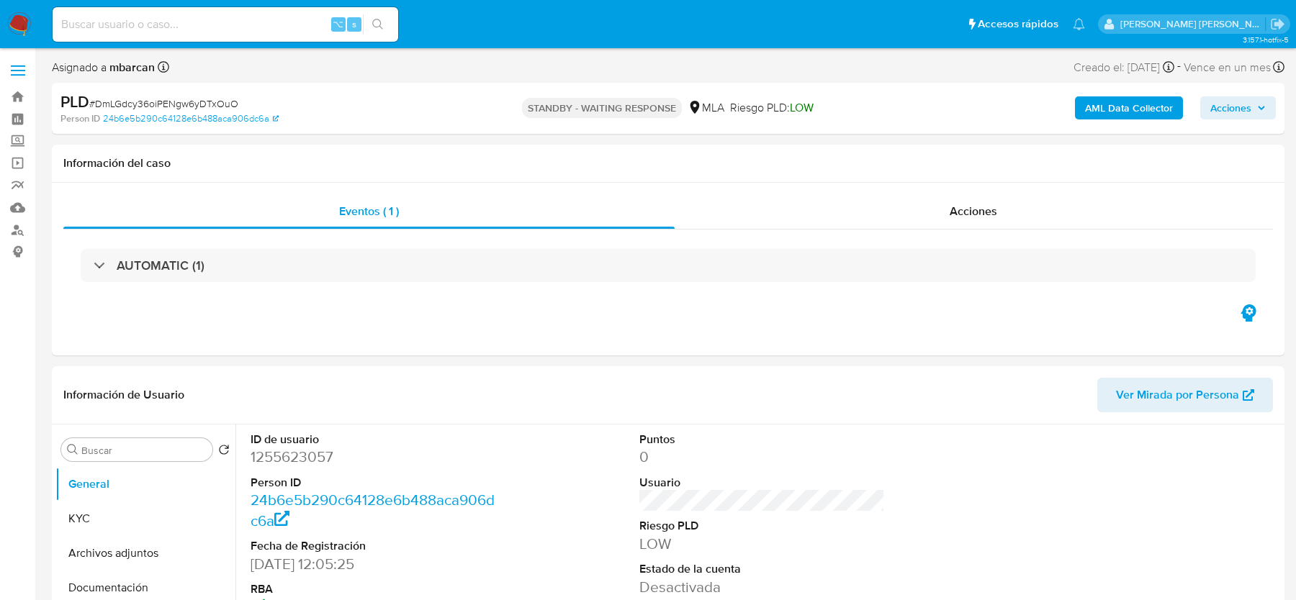
select select "10"
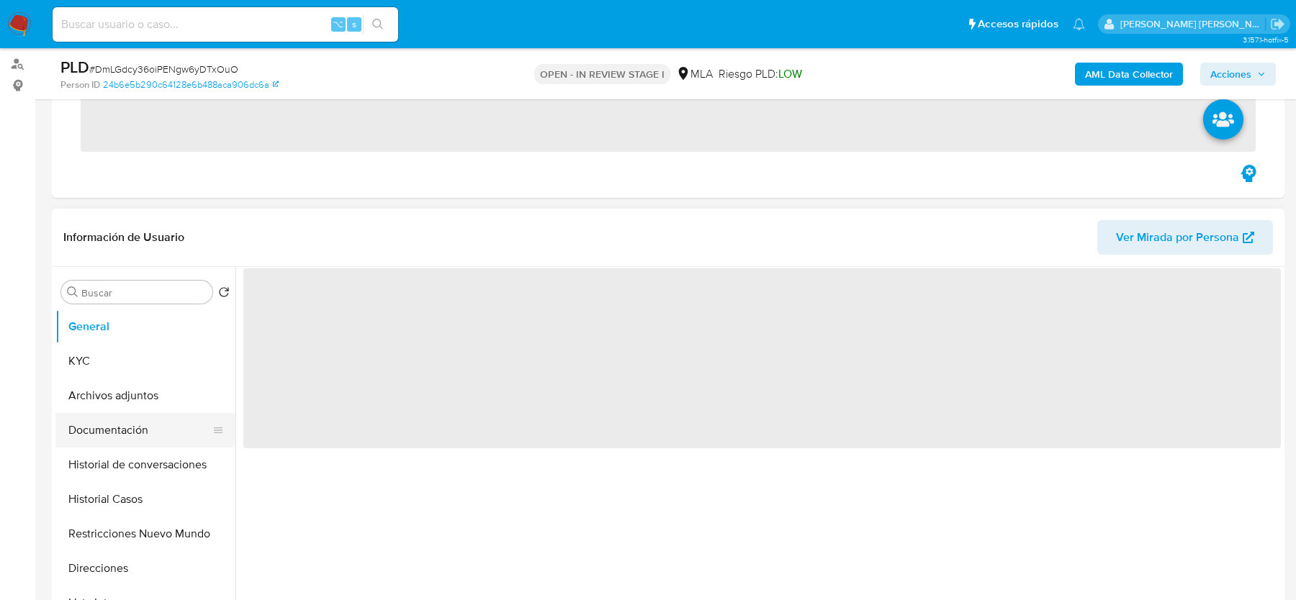
scroll to position [202, 0]
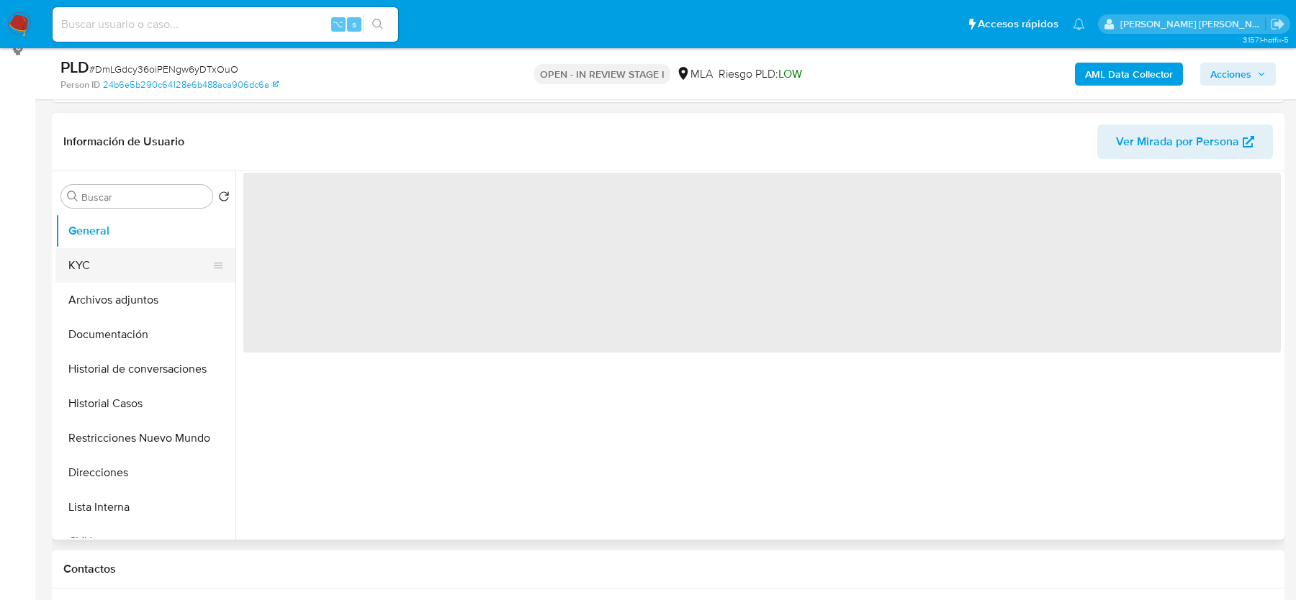
click at [125, 275] on button "KYC" at bounding box center [139, 265] width 168 height 35
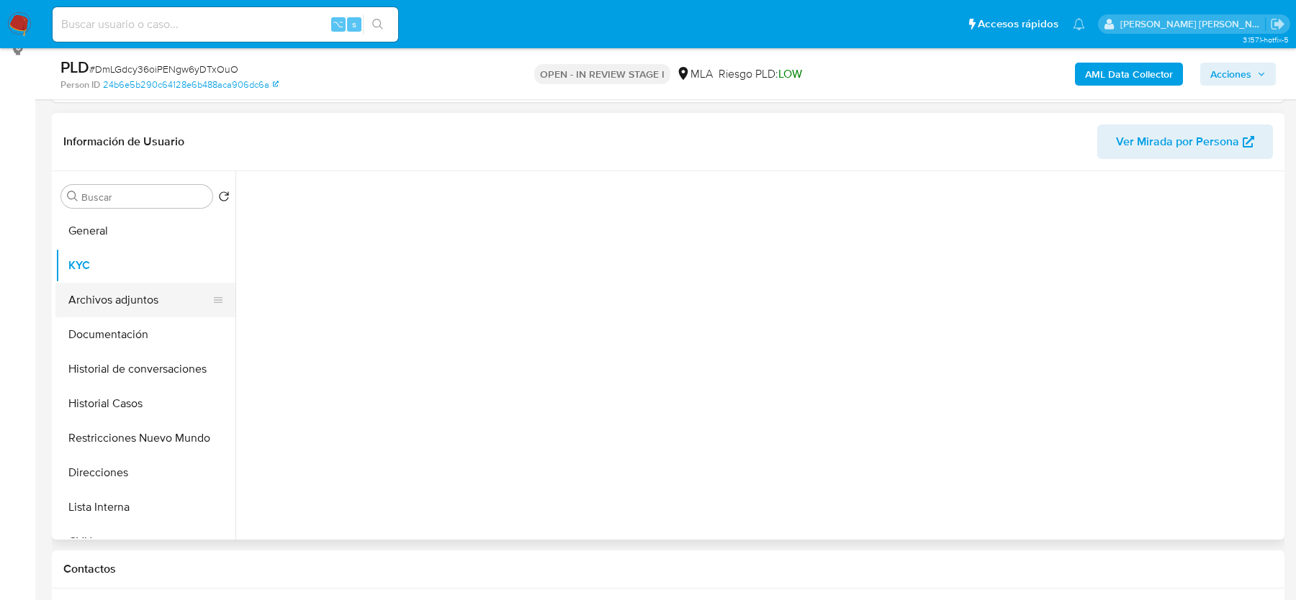
click at [129, 299] on button "Archivos adjuntos" at bounding box center [139, 300] width 168 height 35
select select "10"
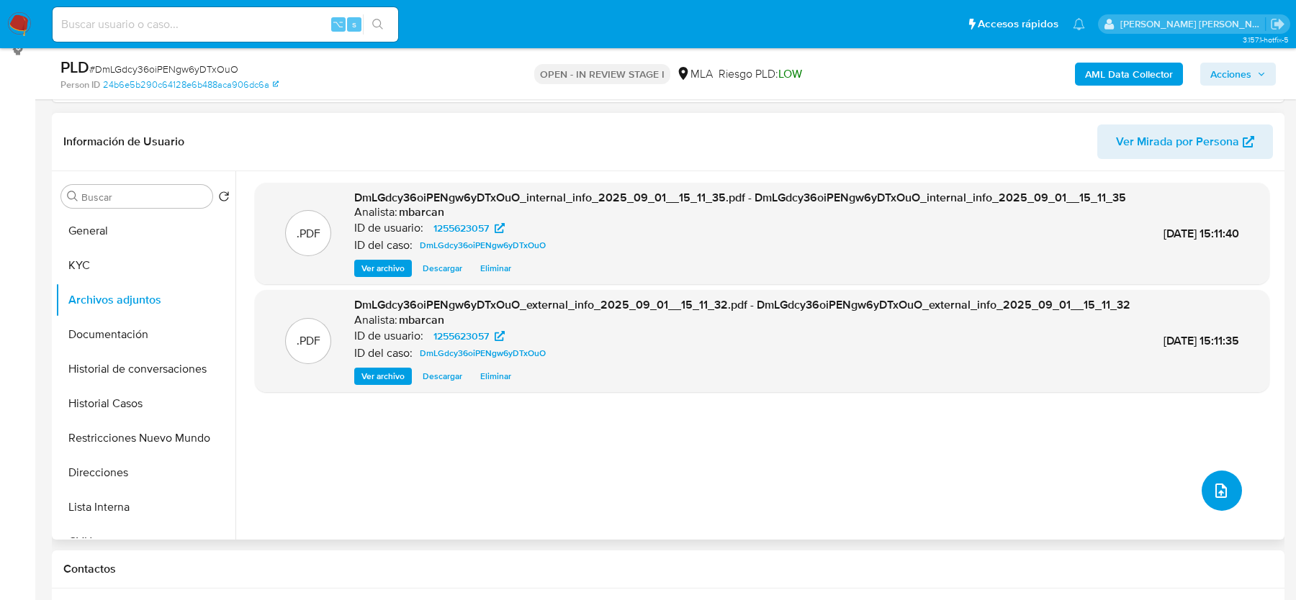
click at [1220, 482] on span "upload-file" at bounding box center [1220, 490] width 17 height 17
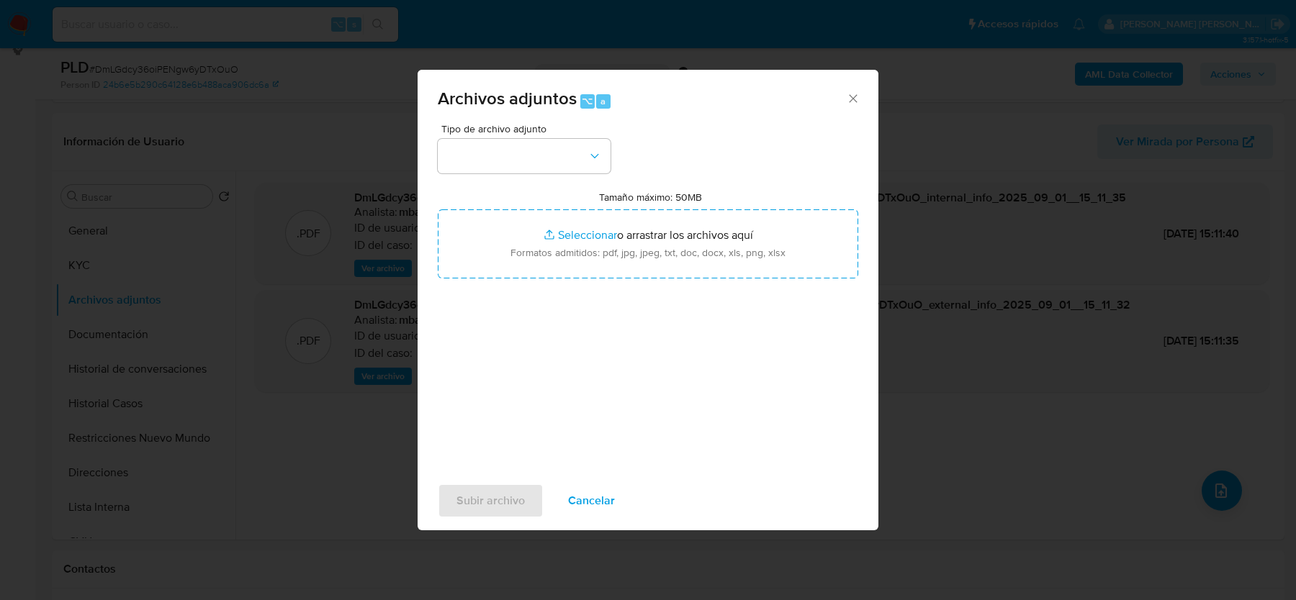
click at [532, 181] on div "Tipo de archivo adjunto Tamaño máximo: 50MB Seleccionar archivos Seleccionar o …" at bounding box center [648, 294] width 420 height 340
click at [532, 162] on button "button" at bounding box center [524, 156] width 173 height 35
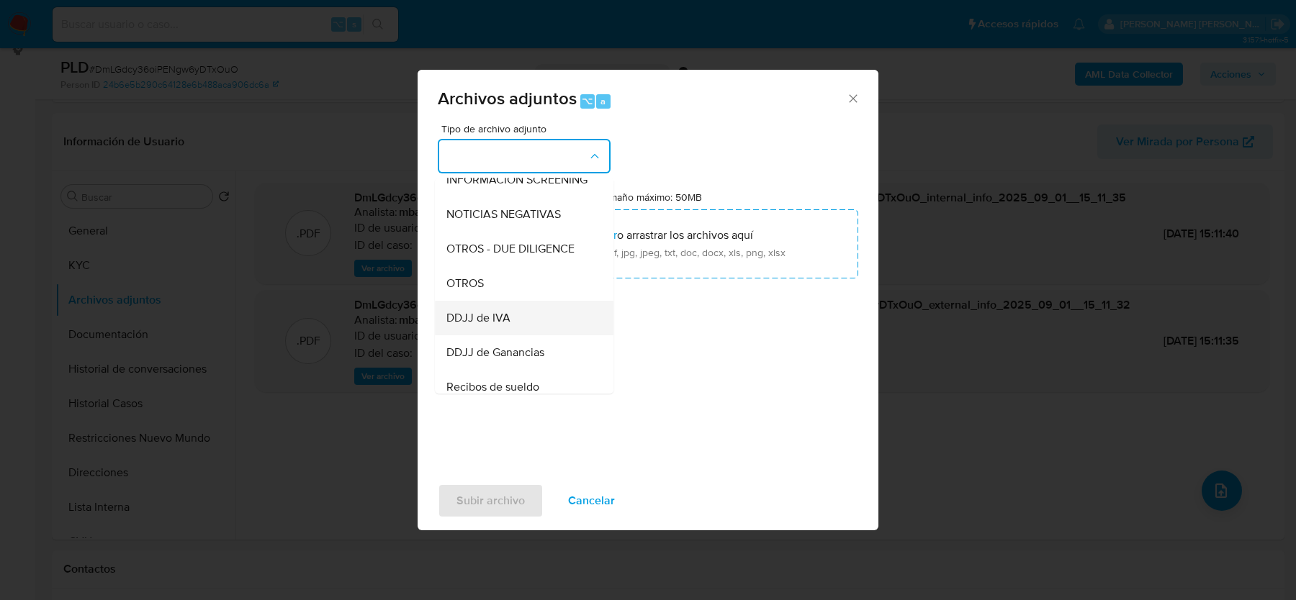
scroll to position [192, 0]
click at [477, 272] on span "OTROS" at bounding box center [464, 279] width 37 height 14
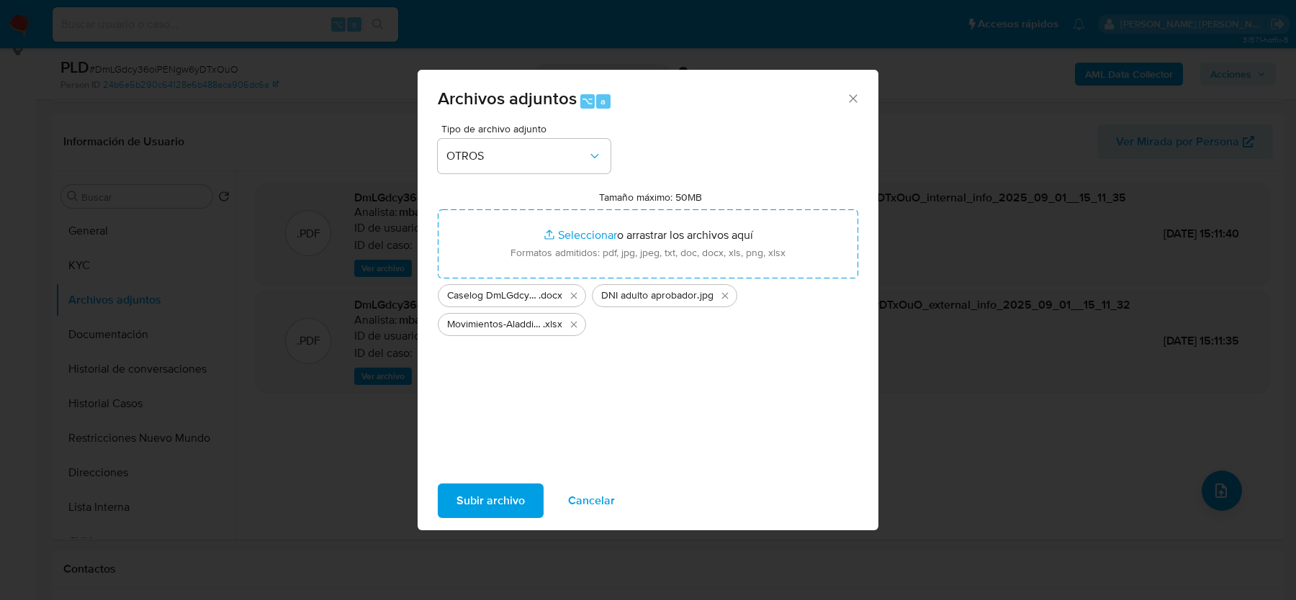
click at [463, 495] on span "Subir archivo" at bounding box center [490, 501] width 68 height 32
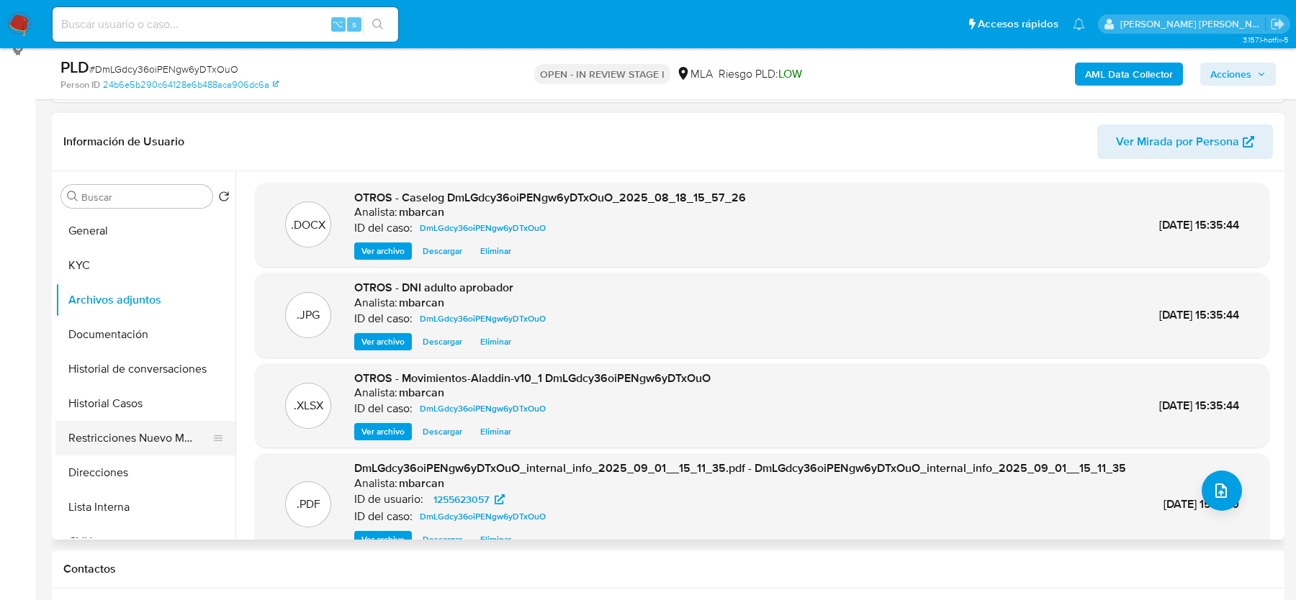
click at [122, 441] on button "Restricciones Nuevo Mundo" at bounding box center [139, 438] width 168 height 35
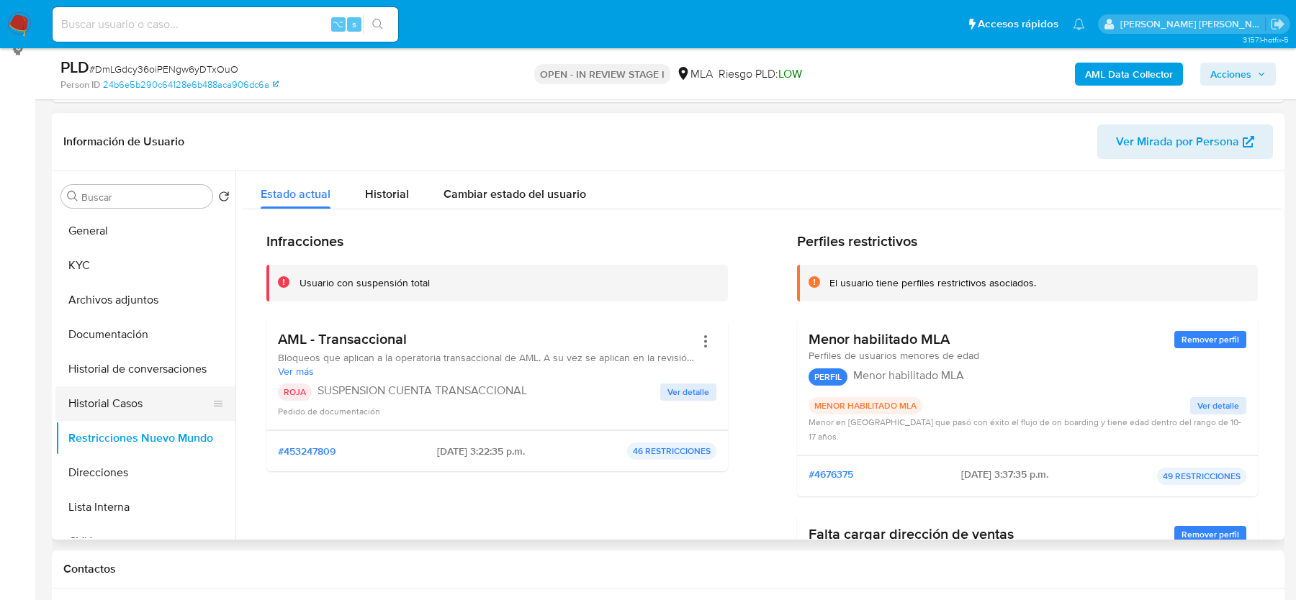
click at [120, 409] on button "Historial Casos" at bounding box center [139, 404] width 168 height 35
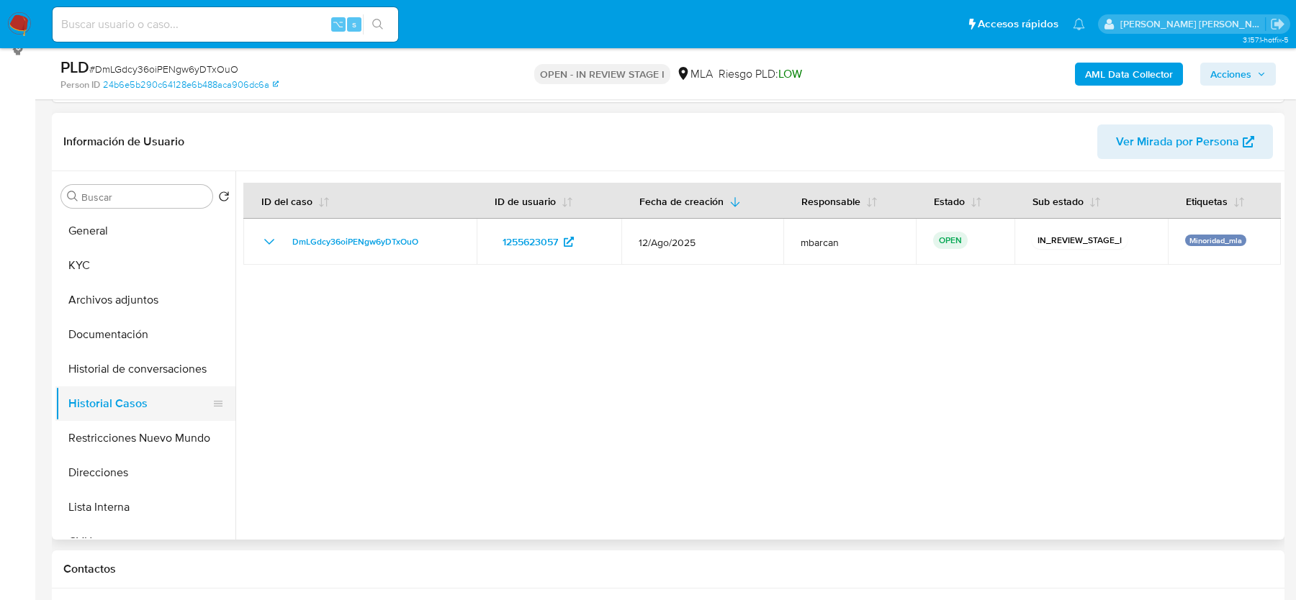
click at [116, 387] on button "Historial Casos" at bounding box center [139, 404] width 168 height 35
click at [116, 364] on button "Historial de conversaciones" at bounding box center [139, 369] width 168 height 35
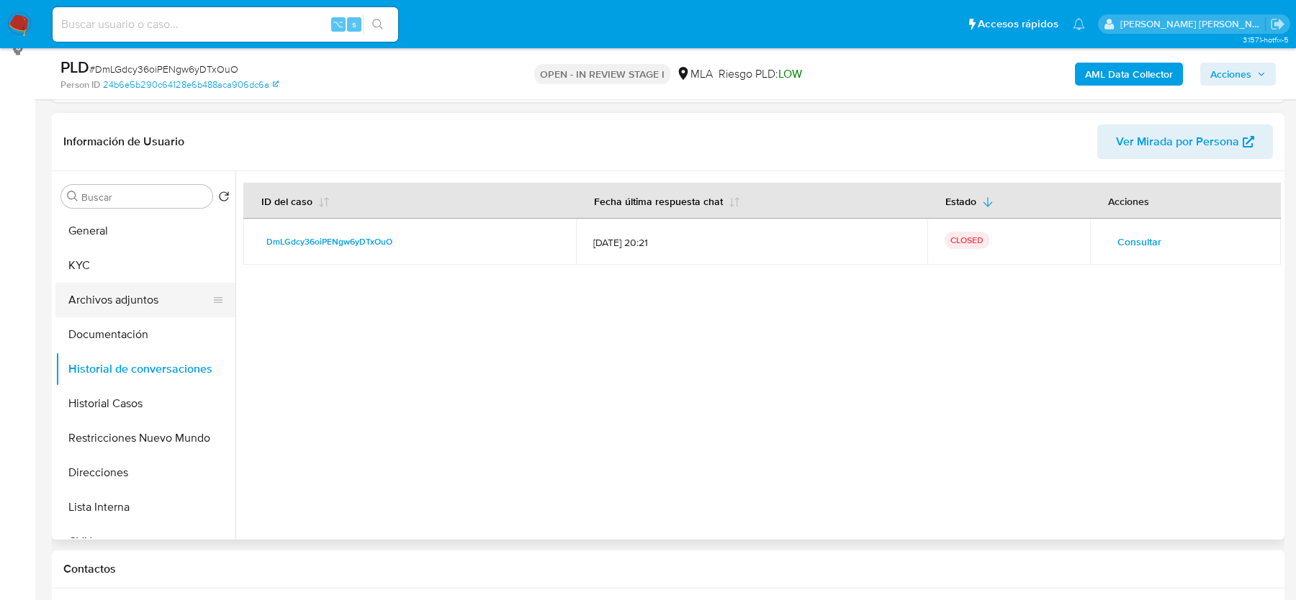
click at [105, 289] on button "Archivos adjuntos" at bounding box center [139, 300] width 168 height 35
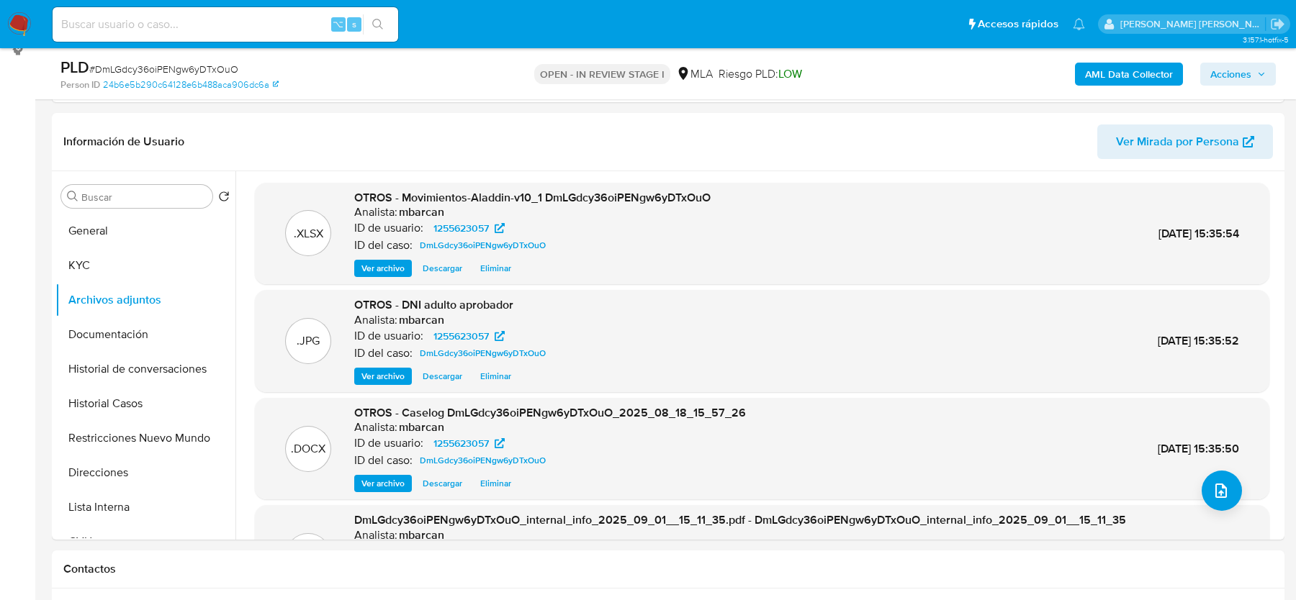
click at [1253, 82] on span "Acciones" at bounding box center [1237, 74] width 55 height 20
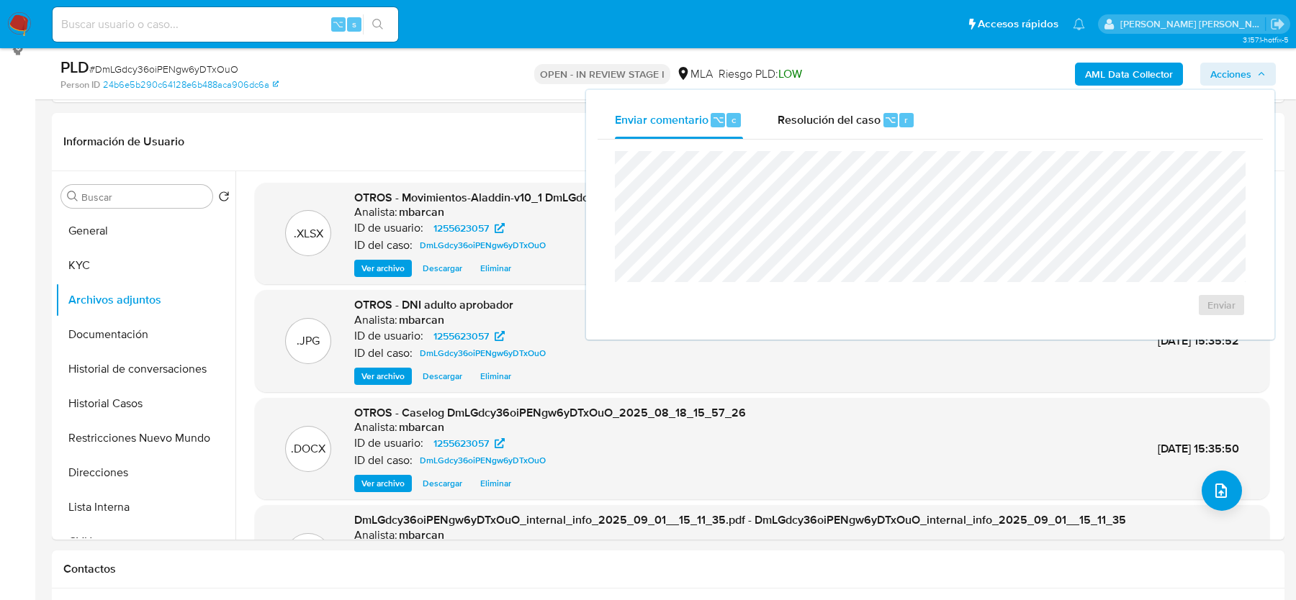
drag, startPoint x: 842, startPoint y: 115, endPoint x: 827, endPoint y: 145, distance: 33.5
click at [842, 116] on span "Resolución del caso" at bounding box center [828, 119] width 103 height 17
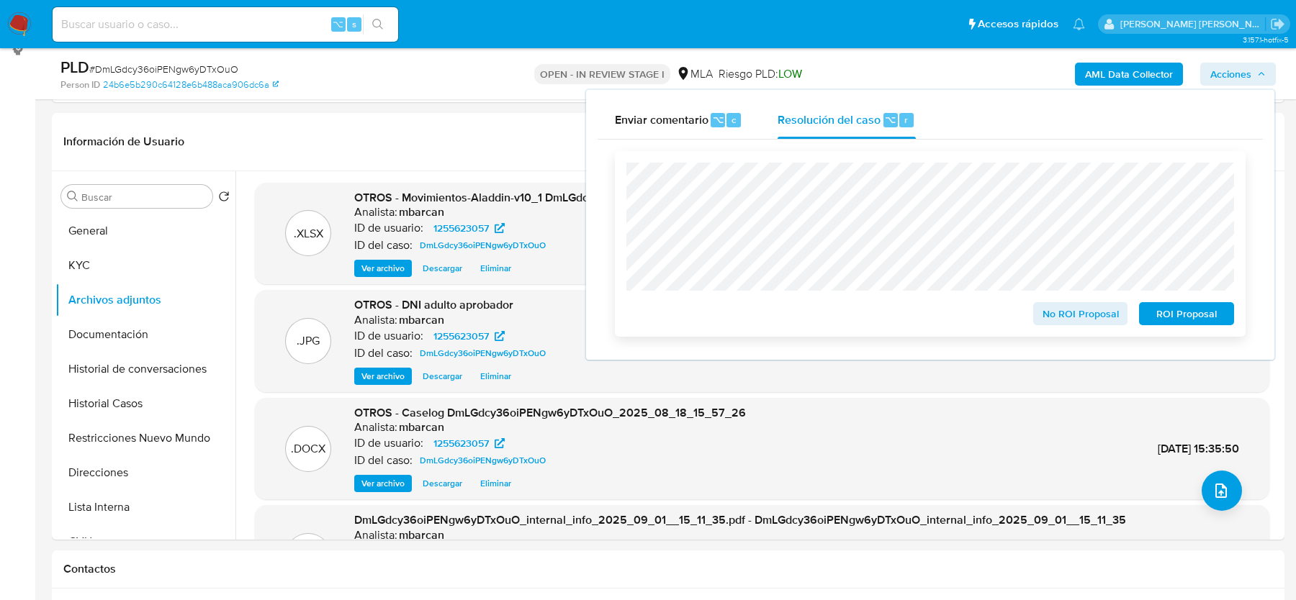
click at [1197, 316] on span "ROI Proposal" at bounding box center [1186, 314] width 75 height 20
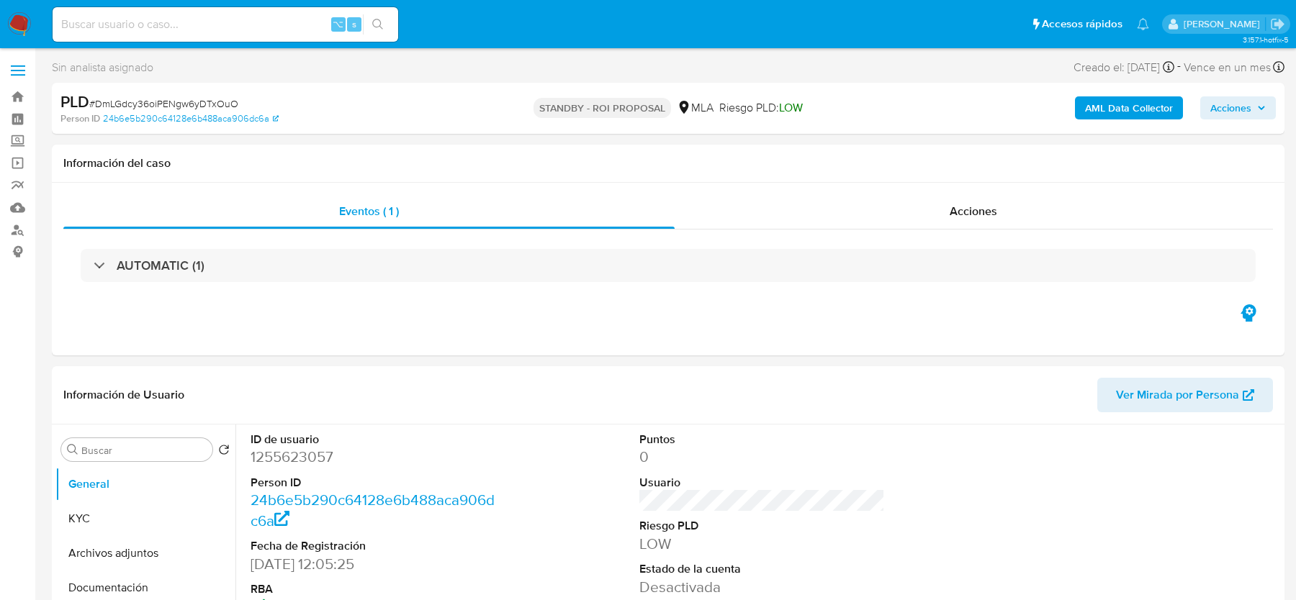
select select "10"
click at [86, 21] on input at bounding box center [226, 24] width 346 height 19
paste input "PaCJXpsb3zmnBcupE4H556RT"
type input "PaCJXpsb3zmnBcupE4H556RT"
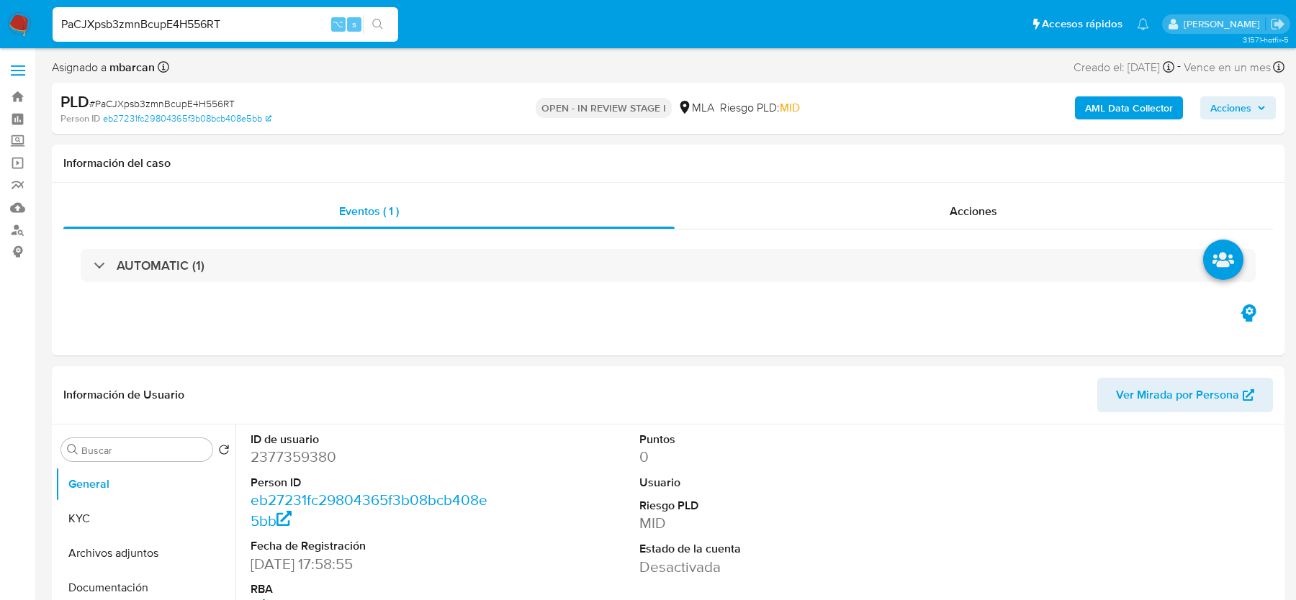
select select "10"
click at [292, 464] on dd "2377359380" at bounding box center [373, 457] width 245 height 20
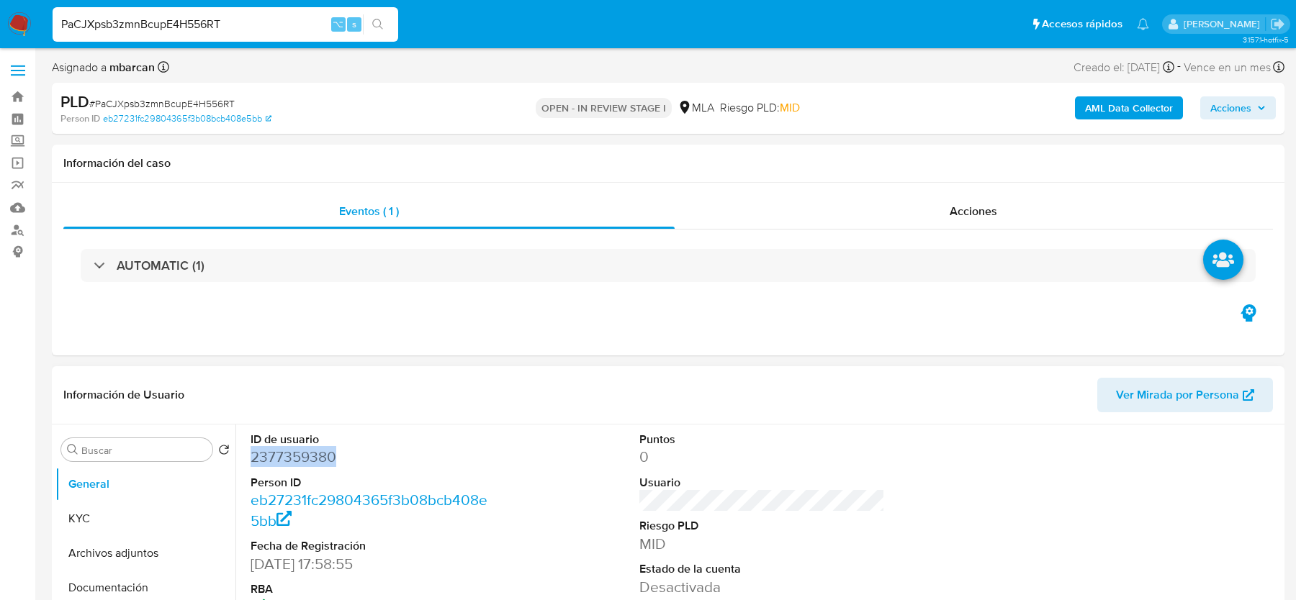
click at [292, 464] on dd "2377359380" at bounding box center [373, 457] width 245 height 20
copy dd "2377359380"
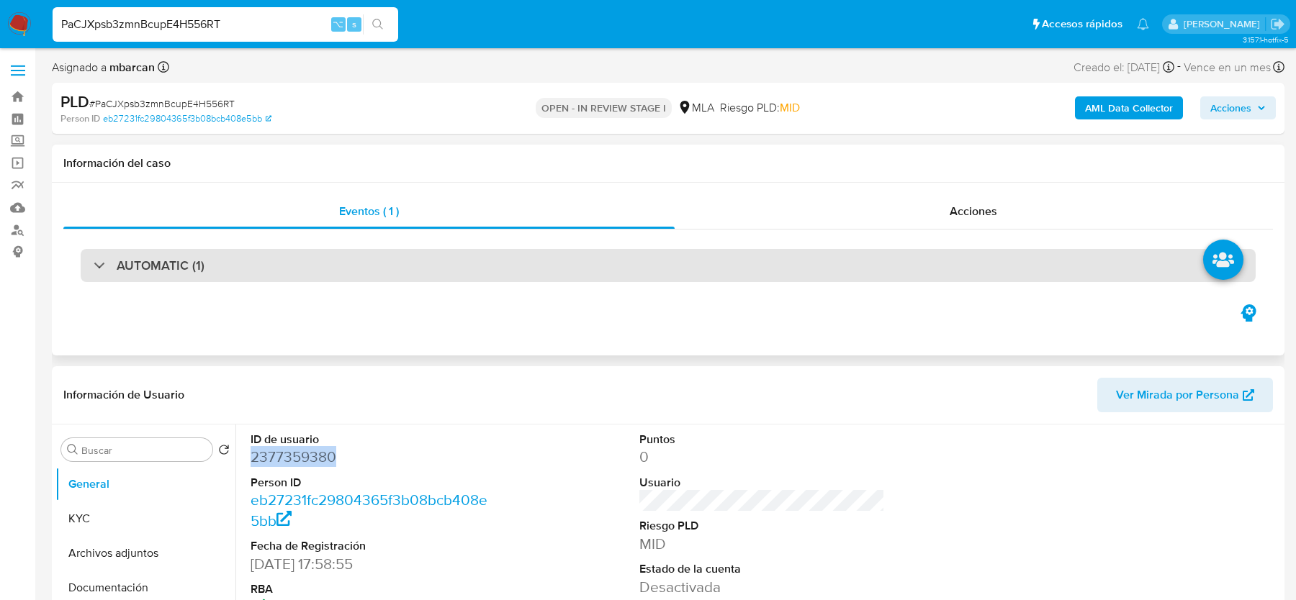
scroll to position [215, 0]
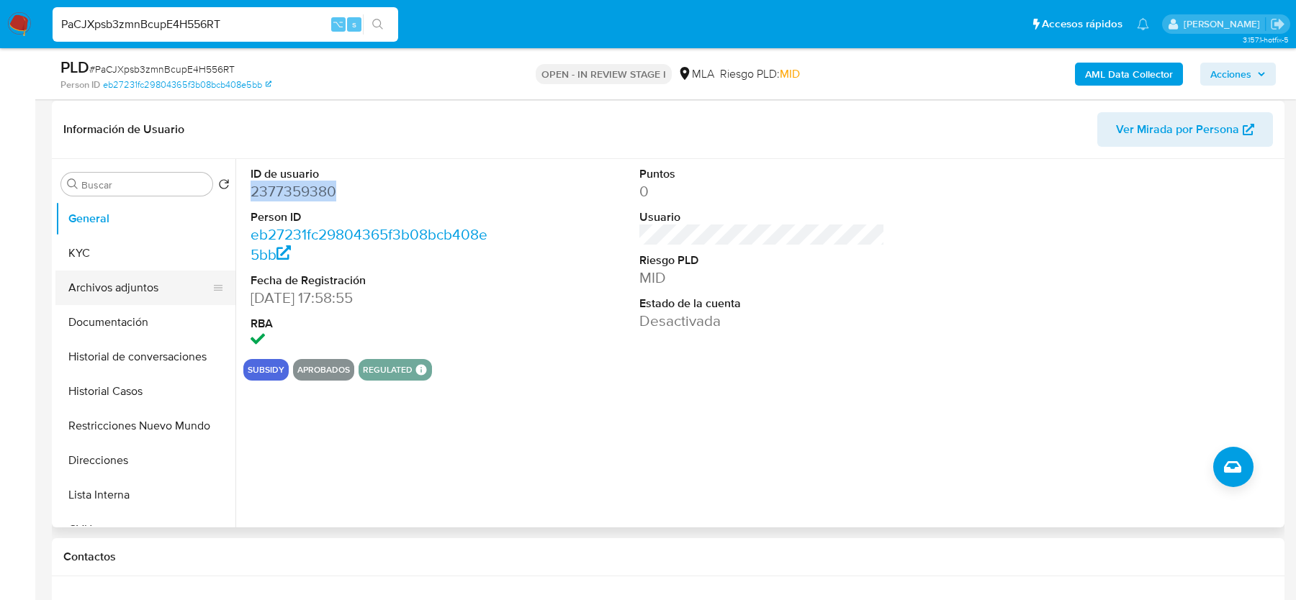
click at [132, 278] on button "Archivos adjuntos" at bounding box center [139, 288] width 168 height 35
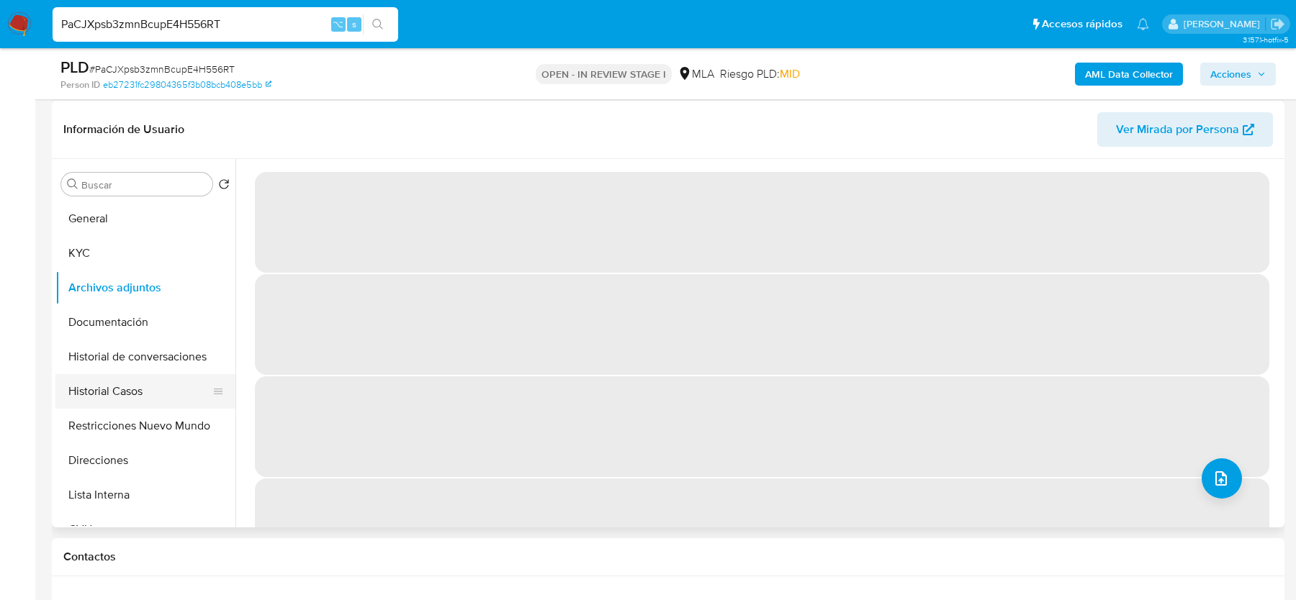
click at [138, 385] on button "Historial Casos" at bounding box center [139, 391] width 168 height 35
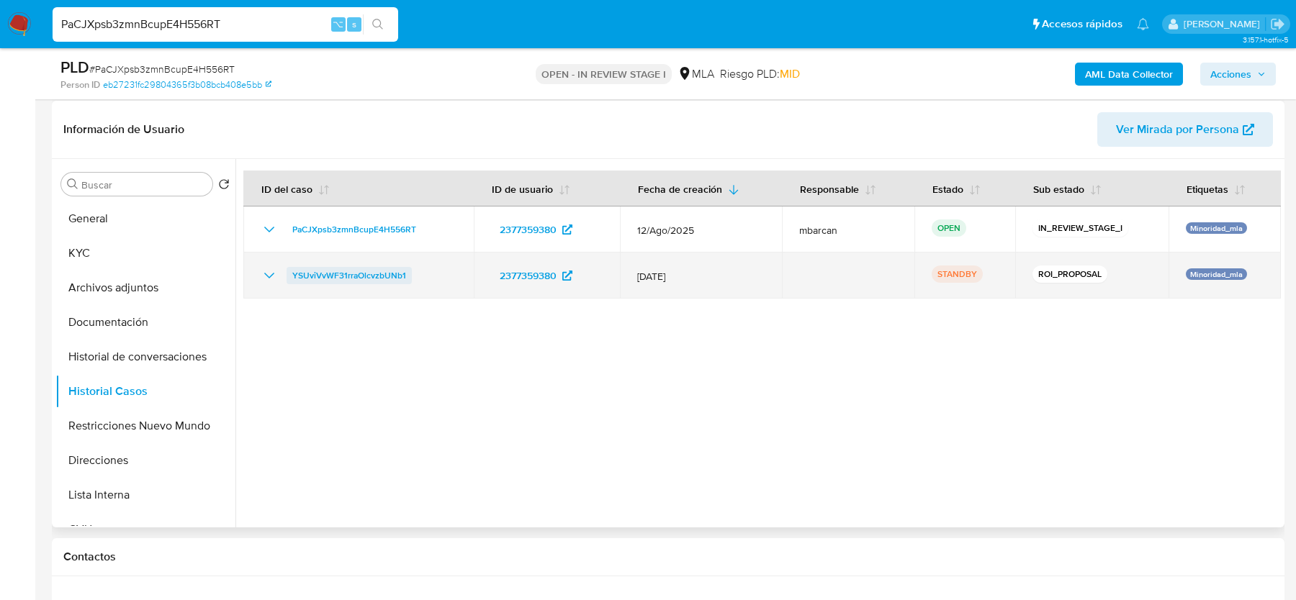
click at [345, 274] on span "YSUviVvWF31rraOlcvzbUNb1" at bounding box center [349, 275] width 114 height 17
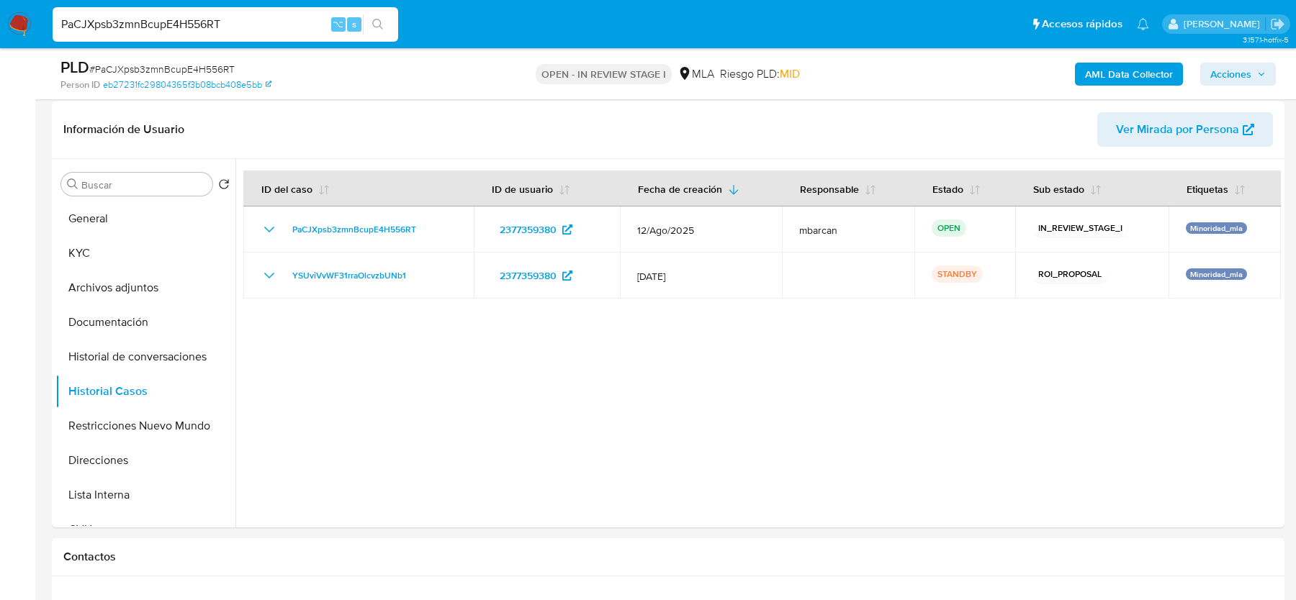
click at [123, 65] on span "# PaCJXpsb3zmnBcupE4H556RT" at bounding box center [161, 69] width 145 height 14
click at [123, 60] on div "PLD # PaCJXpsb3zmnBcupE4H556RT" at bounding box center [260, 68] width 400 height 22
click at [135, 71] on span "# PaCJXpsb3zmnBcupE4H556RT" at bounding box center [161, 69] width 145 height 14
copy span "PaCJXpsb3zmnBcupE4H556RT"
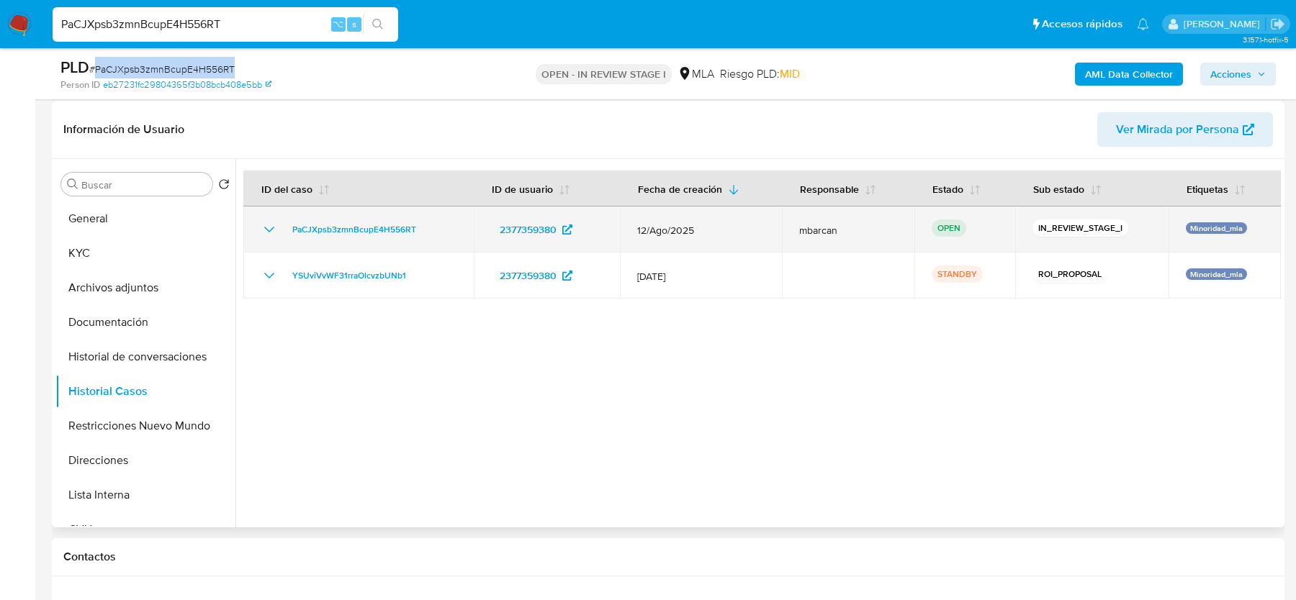
copy span "PaCJXpsb3zmnBcupE4H556RT"
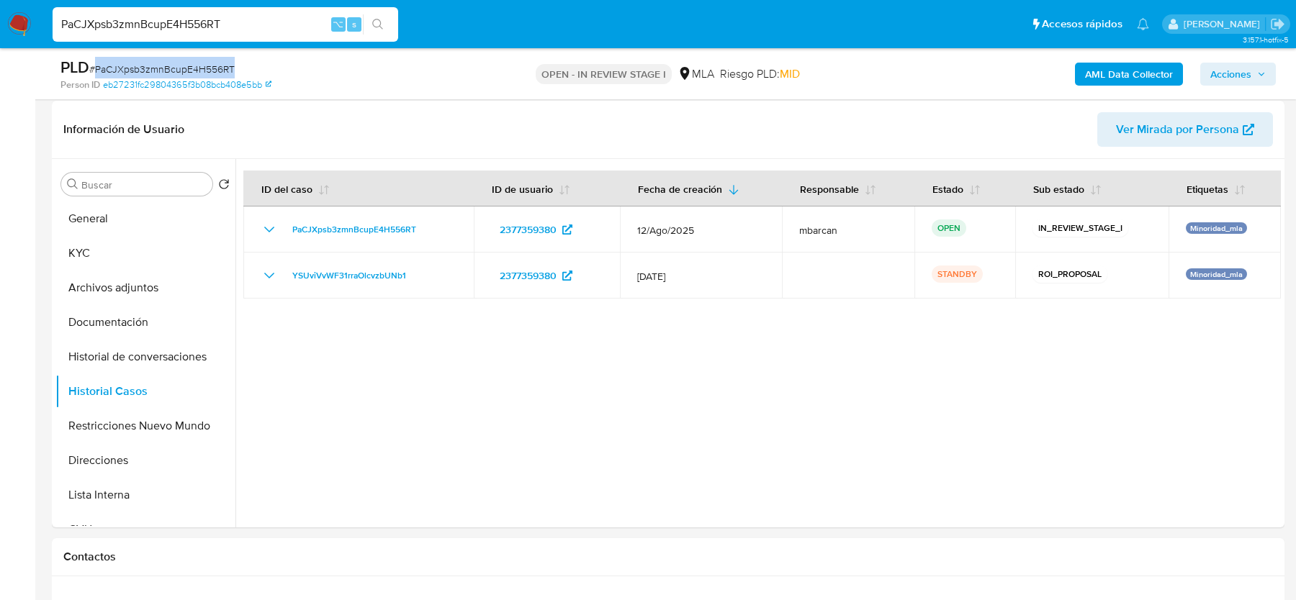
click at [1089, 65] on b "AML Data Collector" at bounding box center [1129, 74] width 88 height 23
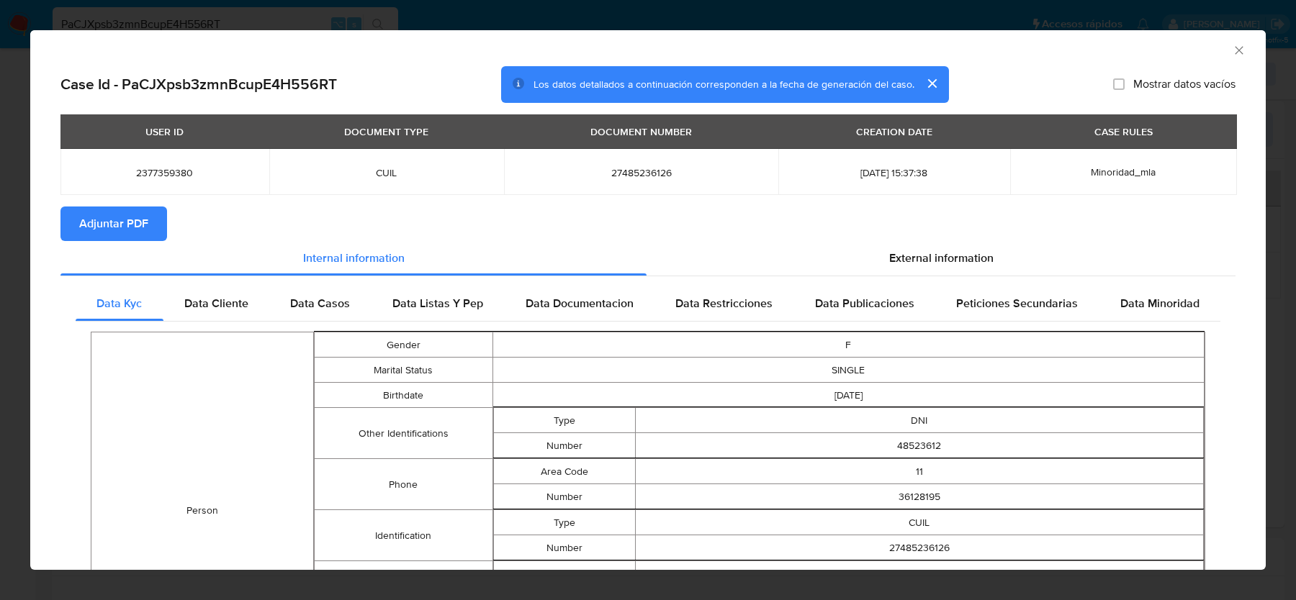
click at [145, 220] on span "Adjuntar PDF" at bounding box center [113, 224] width 69 height 32
click at [1237, 52] on icon "Cerrar ventana" at bounding box center [1239, 50] width 8 height 8
click at [1237, 52] on div "AML Data Collector" at bounding box center [647, 48] width 1235 height 36
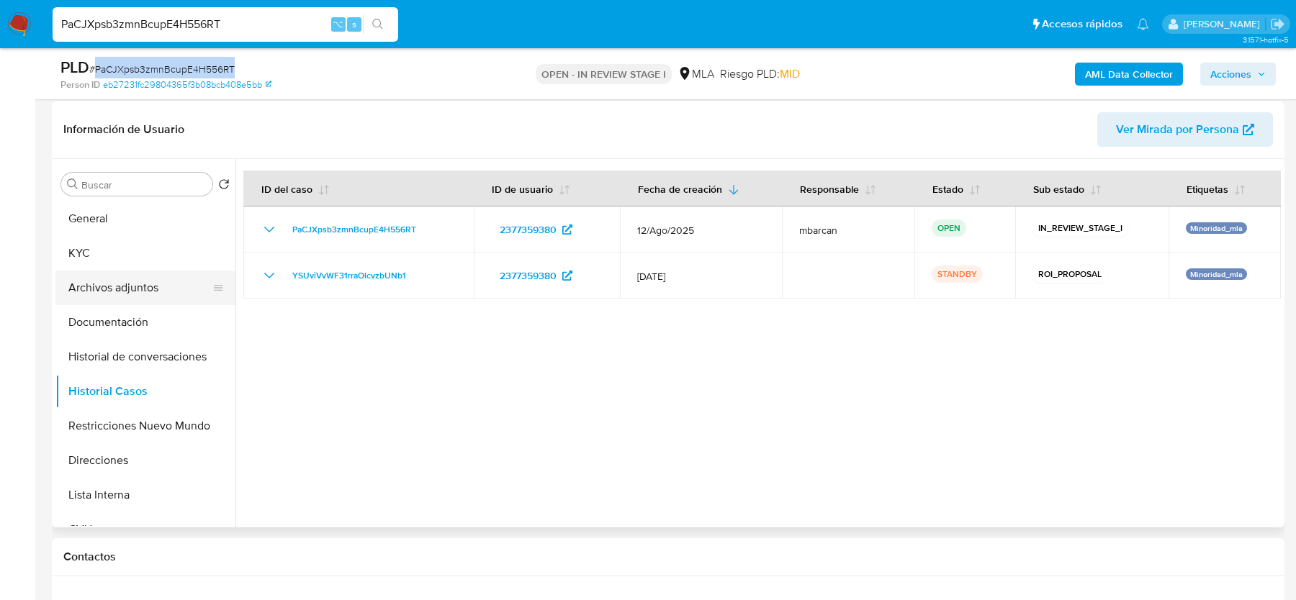
click at [156, 275] on button "Archivos adjuntos" at bounding box center [139, 288] width 168 height 35
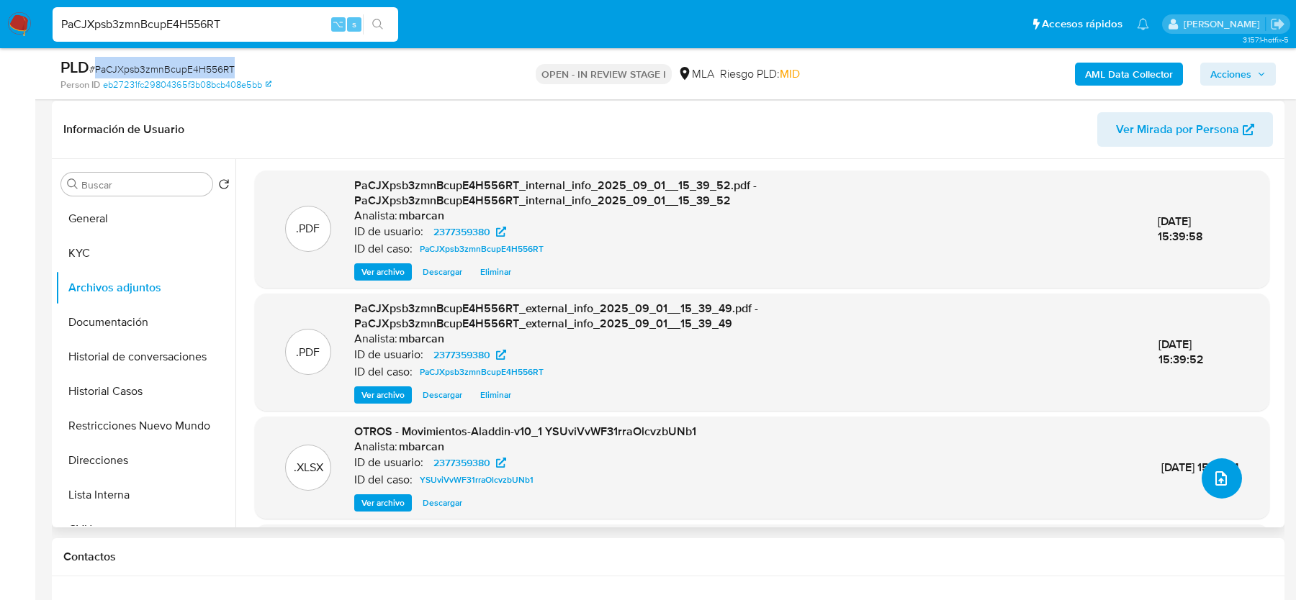
click at [1213, 473] on icon "upload-file" at bounding box center [1220, 478] width 17 height 17
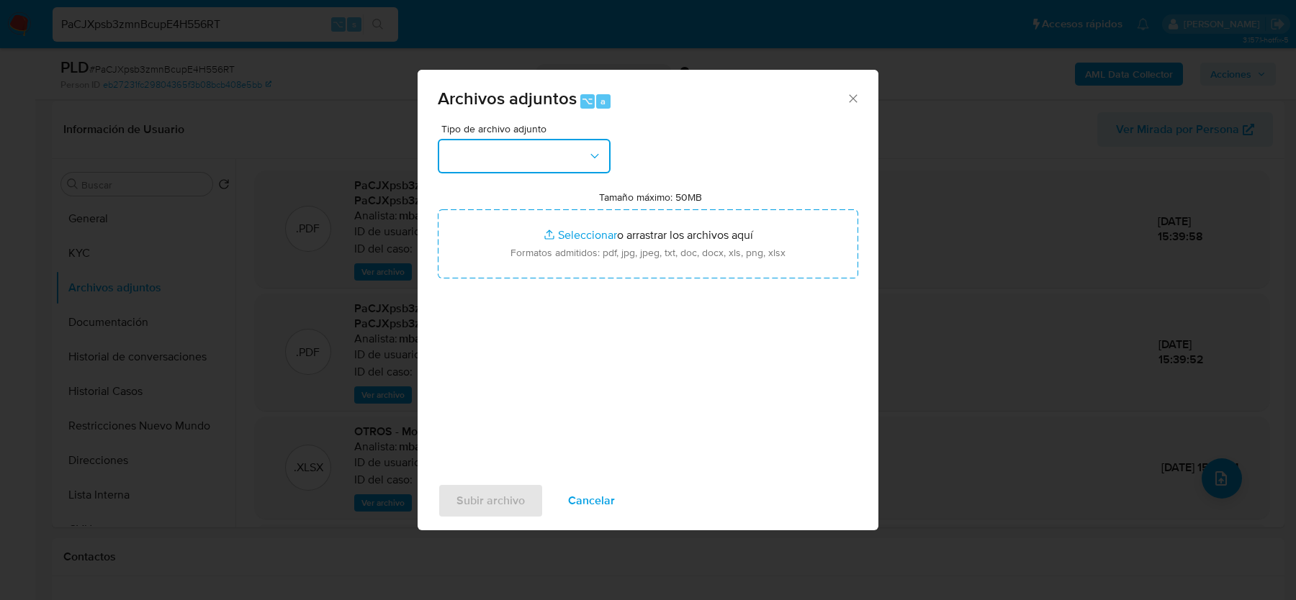
drag, startPoint x: 513, startPoint y: 157, endPoint x: 513, endPoint y: 168, distance: 10.8
click at [513, 157] on button "button" at bounding box center [524, 156] width 173 height 35
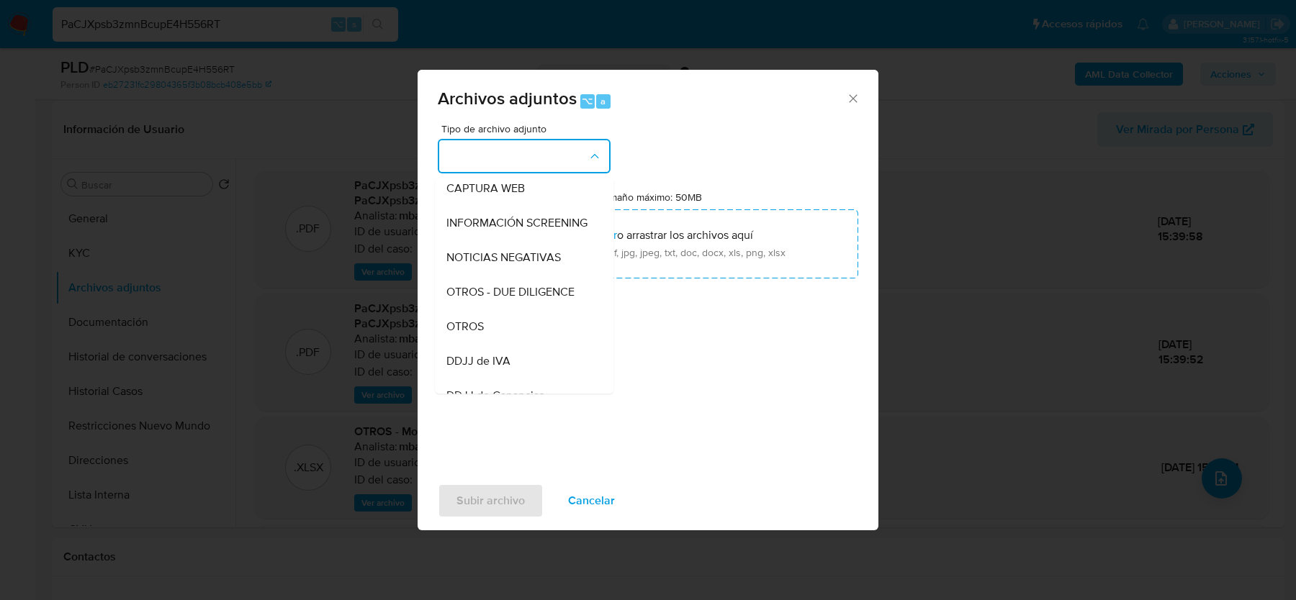
scroll to position [151, 0]
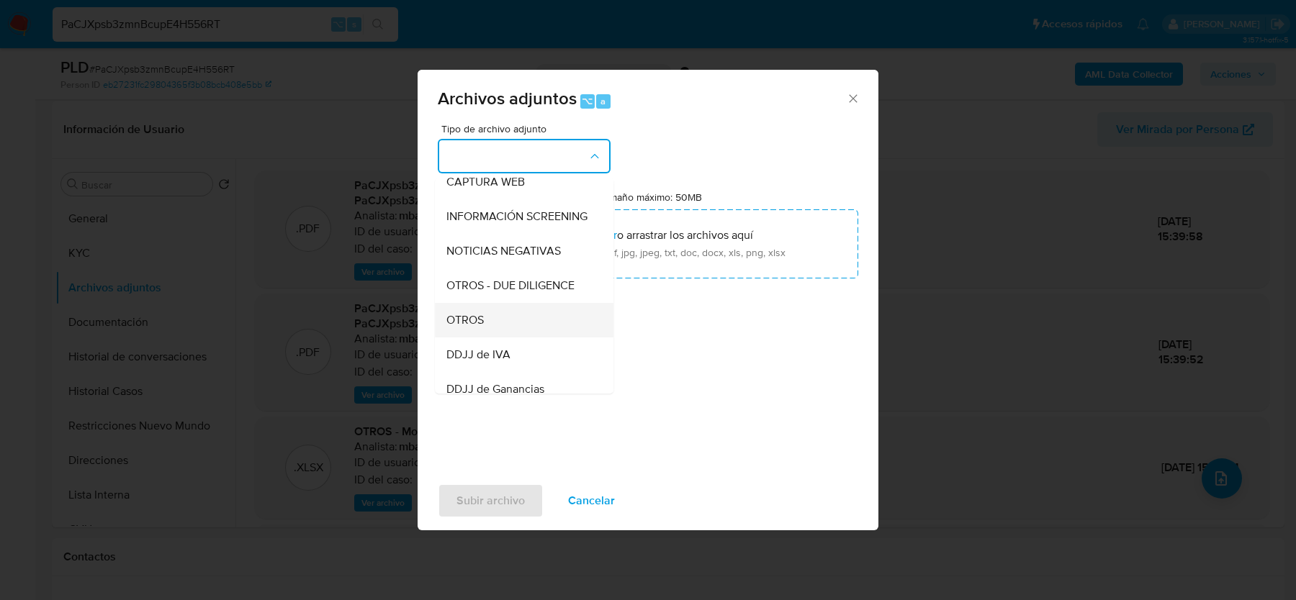
click at [505, 311] on div "OTROS" at bounding box center [519, 320] width 147 height 35
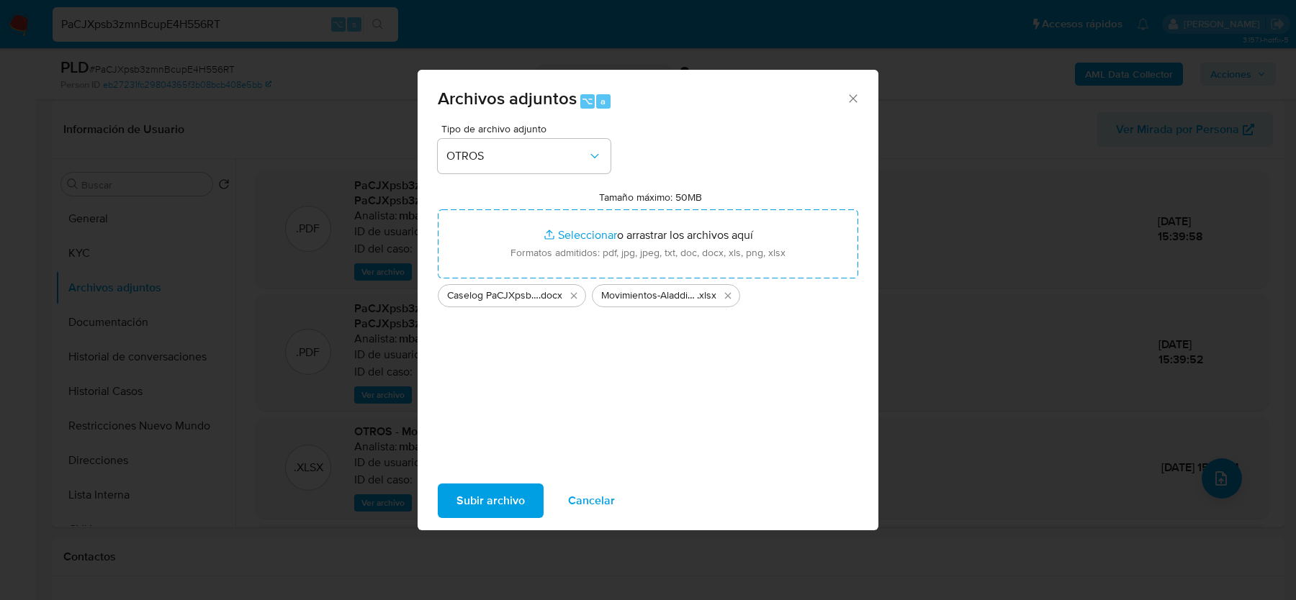
click at [497, 487] on span "Subir archivo" at bounding box center [490, 501] width 68 height 32
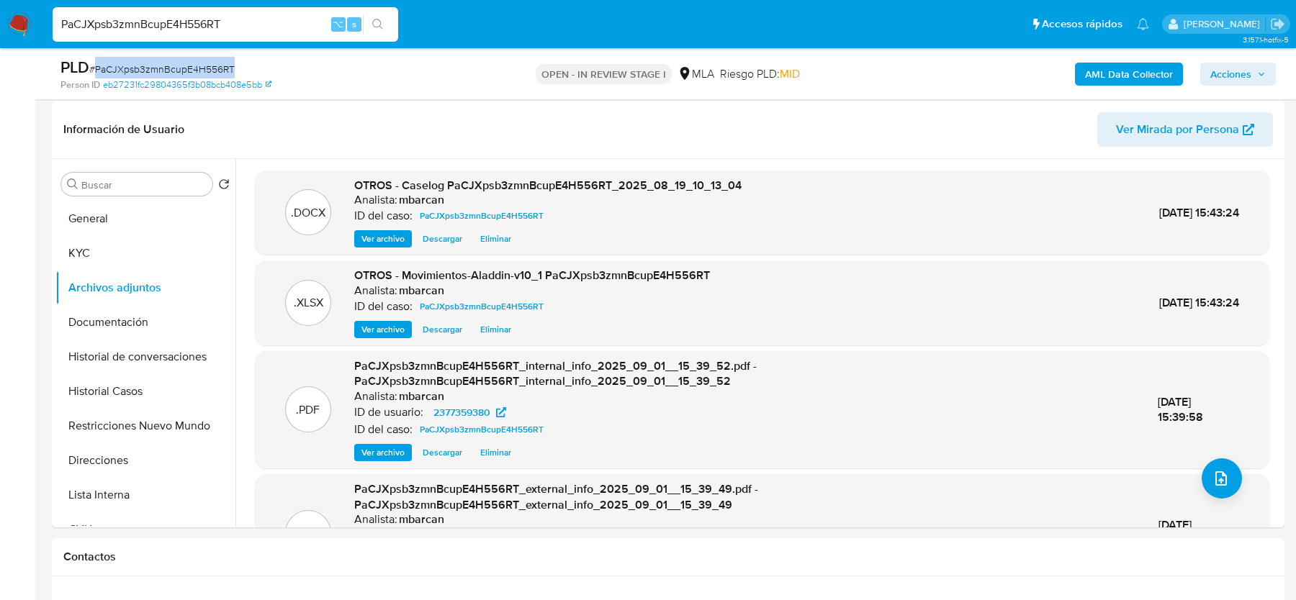
click at [1227, 78] on span "Acciones" at bounding box center [1230, 74] width 41 height 23
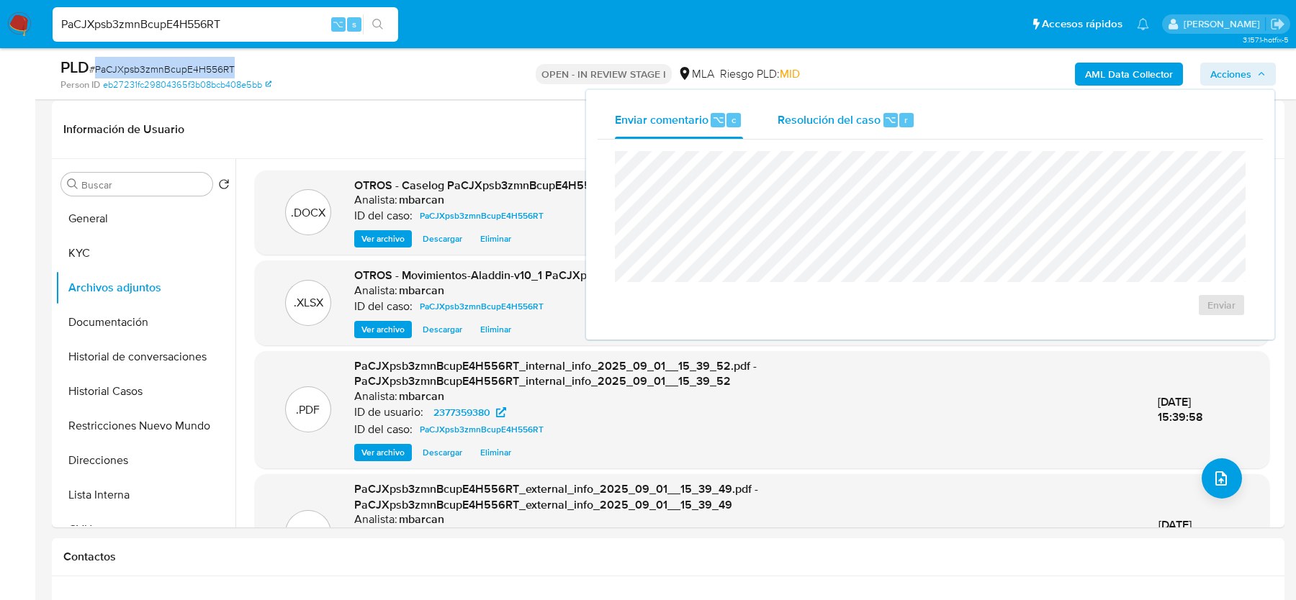
click at [793, 137] on div "Resolución del caso ⌥ r" at bounding box center [845, 119] width 137 height 37
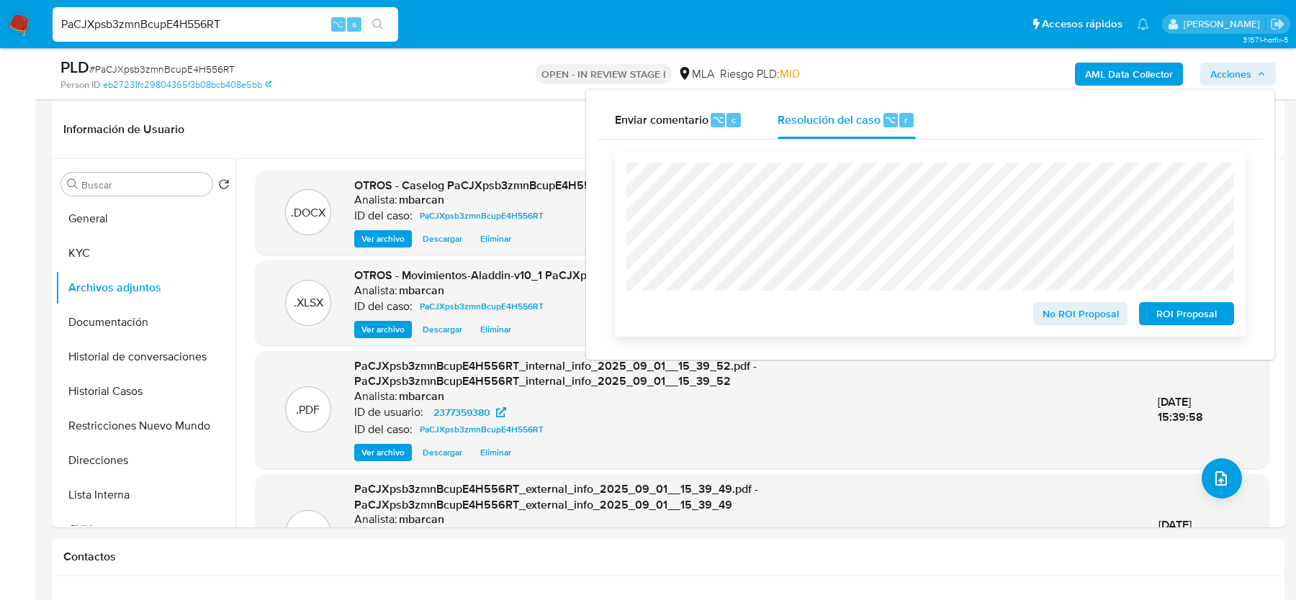
click at [1166, 311] on span "ROI Proposal" at bounding box center [1186, 314] width 75 height 20
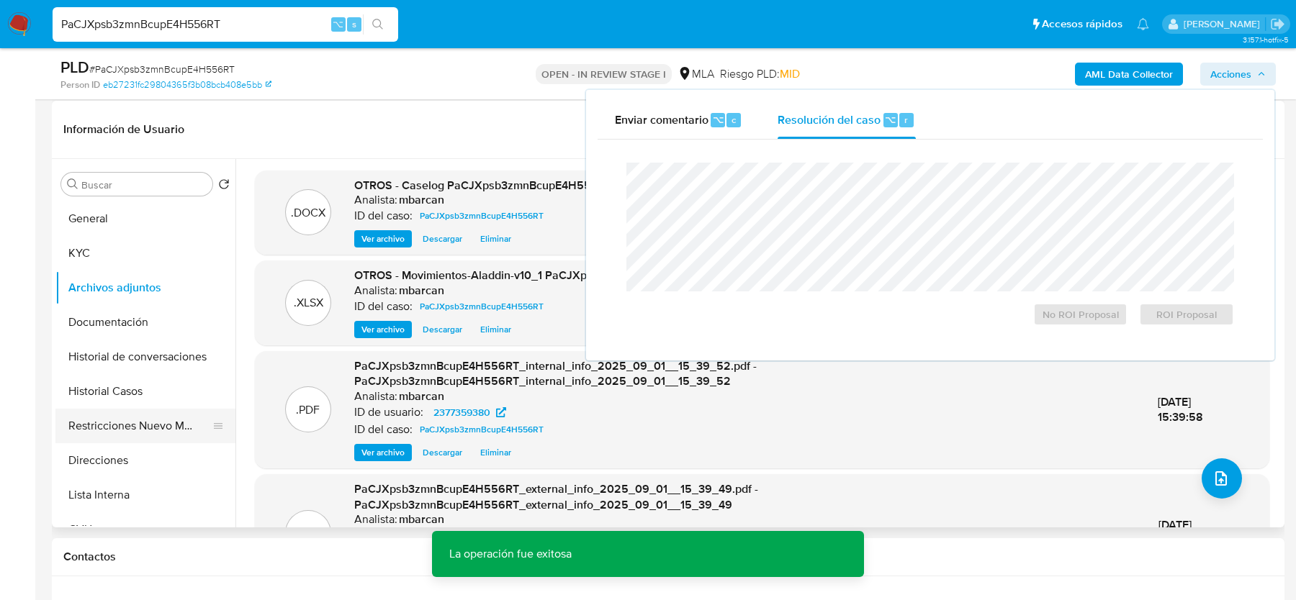
click at [145, 424] on button "Restricciones Nuevo Mundo" at bounding box center [139, 426] width 168 height 35
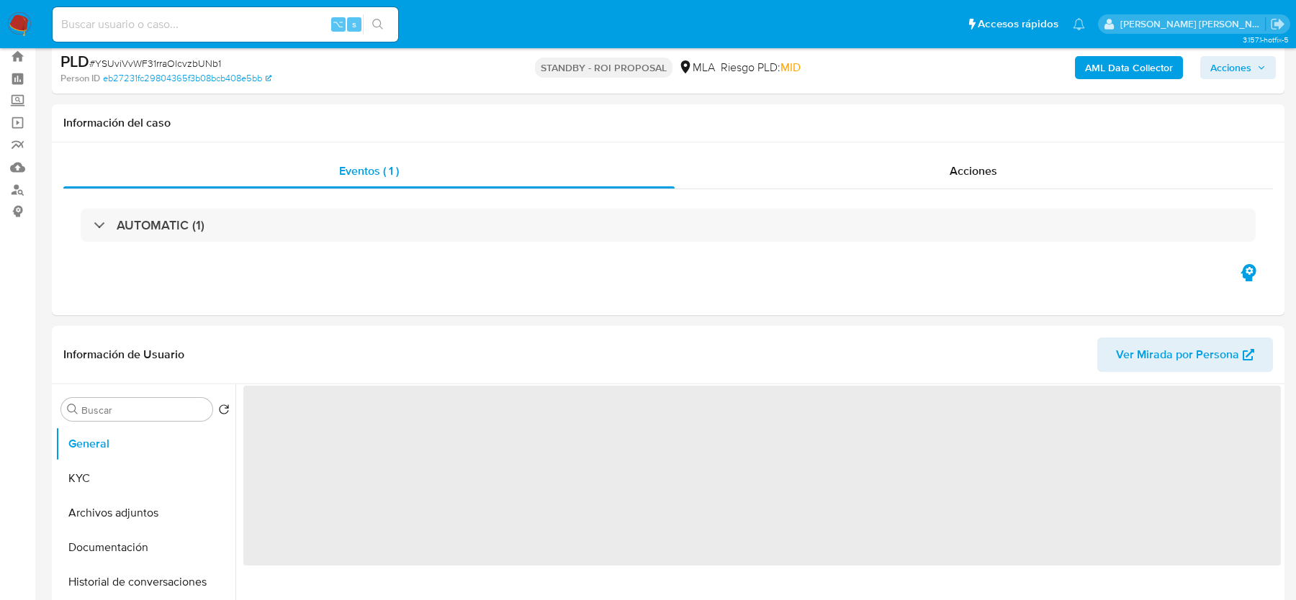
scroll to position [85, 0]
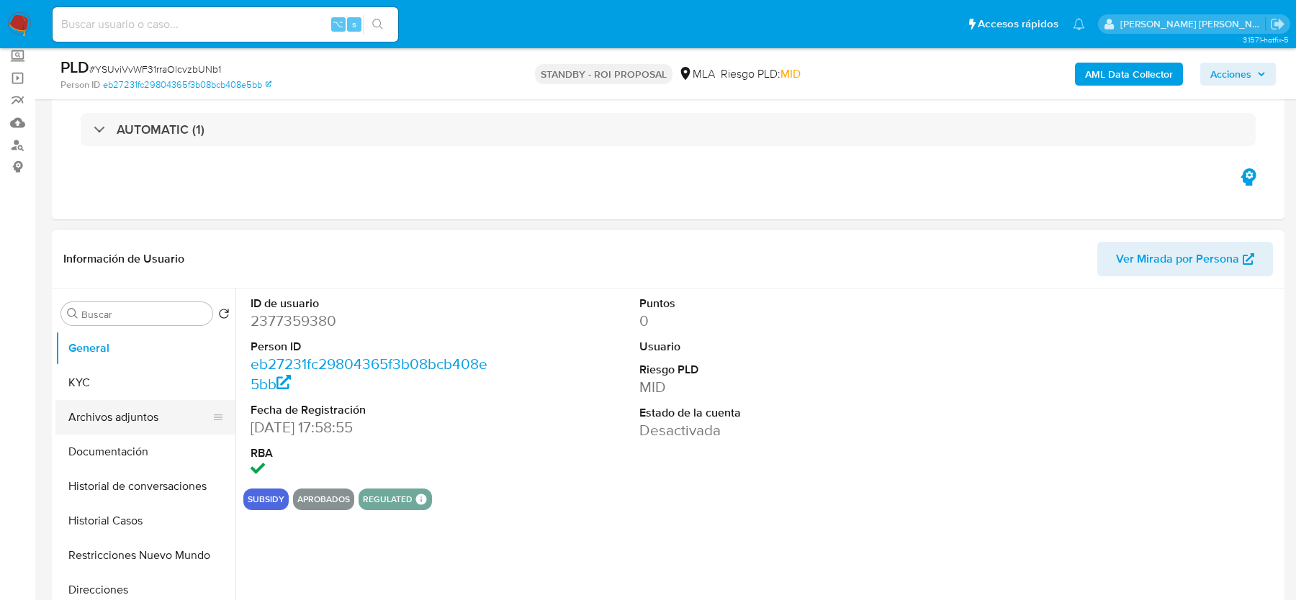
click at [111, 413] on button "Archivos adjuntos" at bounding box center [139, 417] width 168 height 35
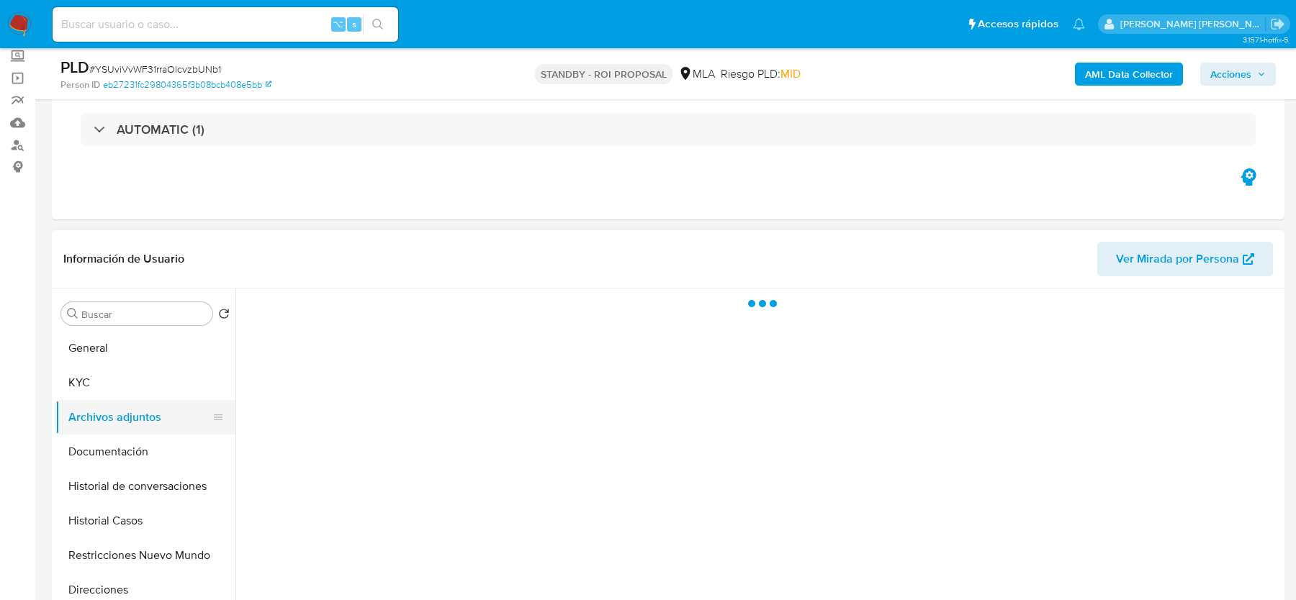
select select "10"
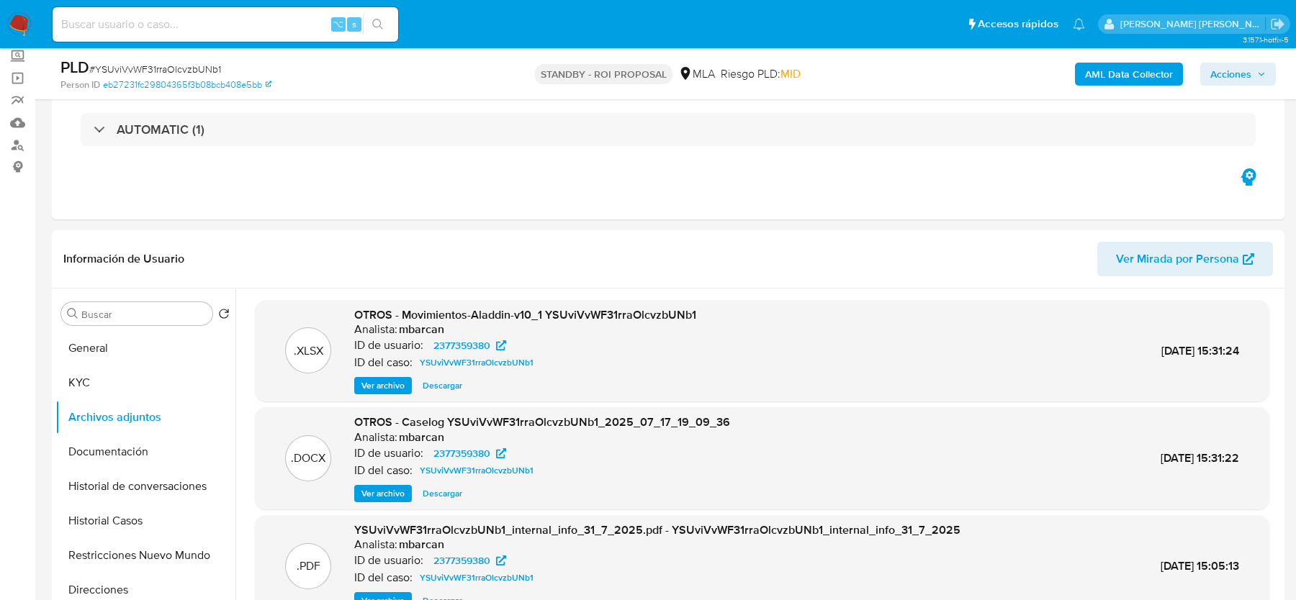
click at [154, 60] on div "PLD # YSUviVvWF31rraOlcvzbUNb1" at bounding box center [260, 68] width 400 height 22
copy span "YSUviVvWF31rraOlcvzbUNb1"
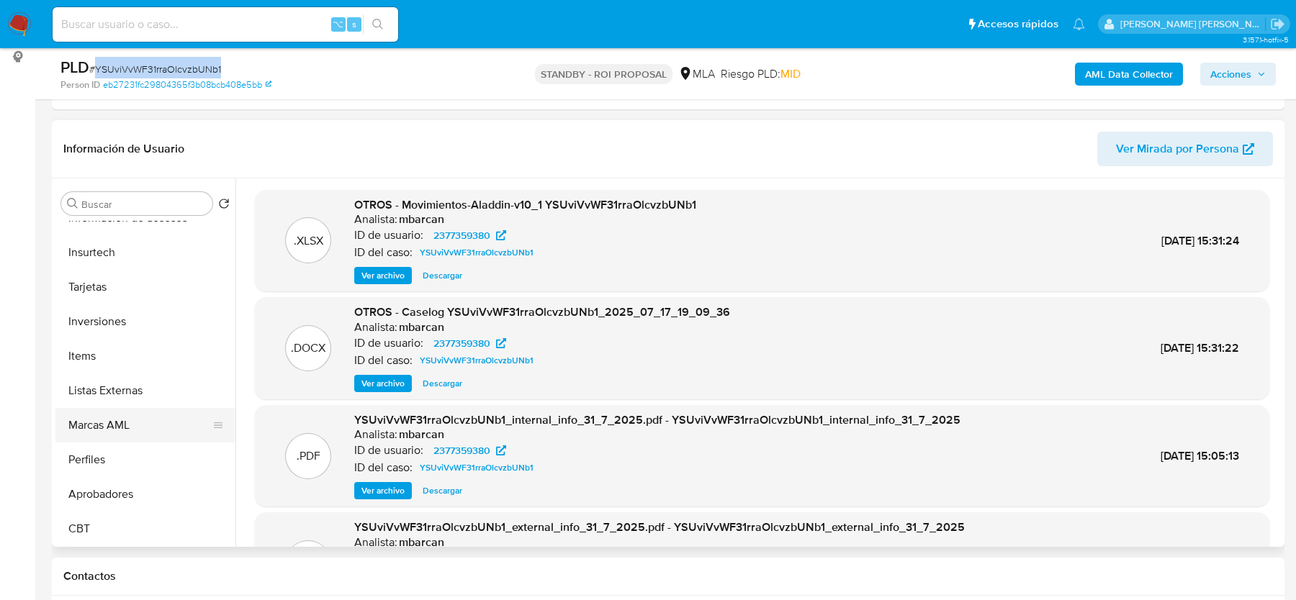
scroll to position [202, 0]
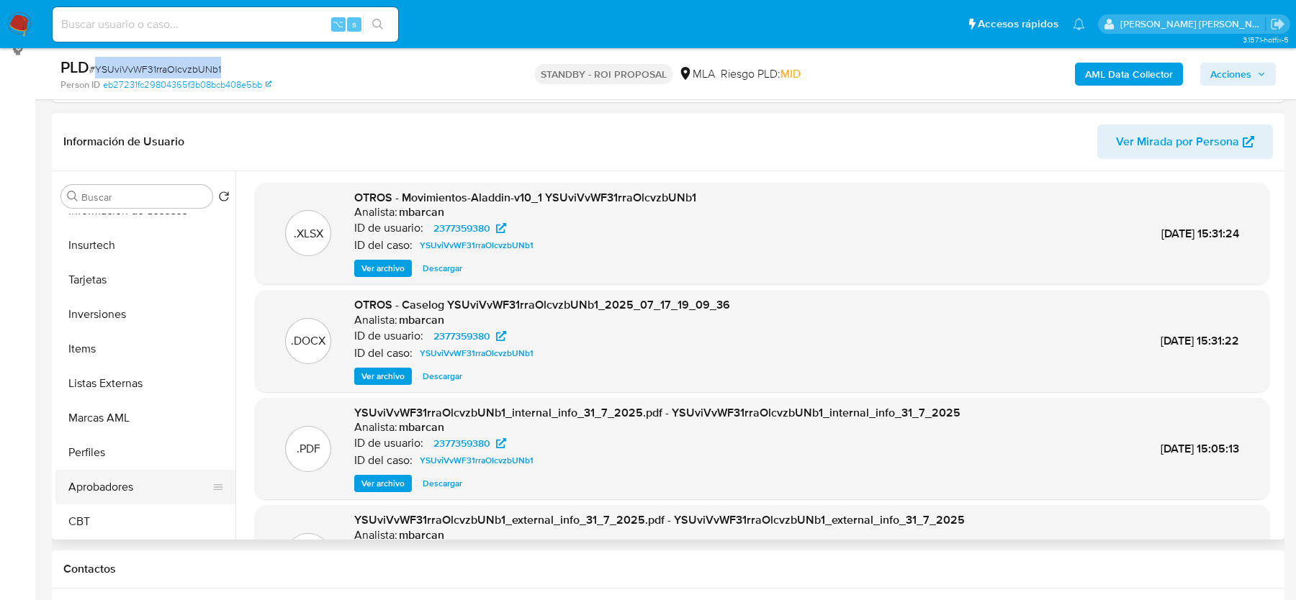
click at [113, 494] on button "Aprobadores" at bounding box center [139, 487] width 168 height 35
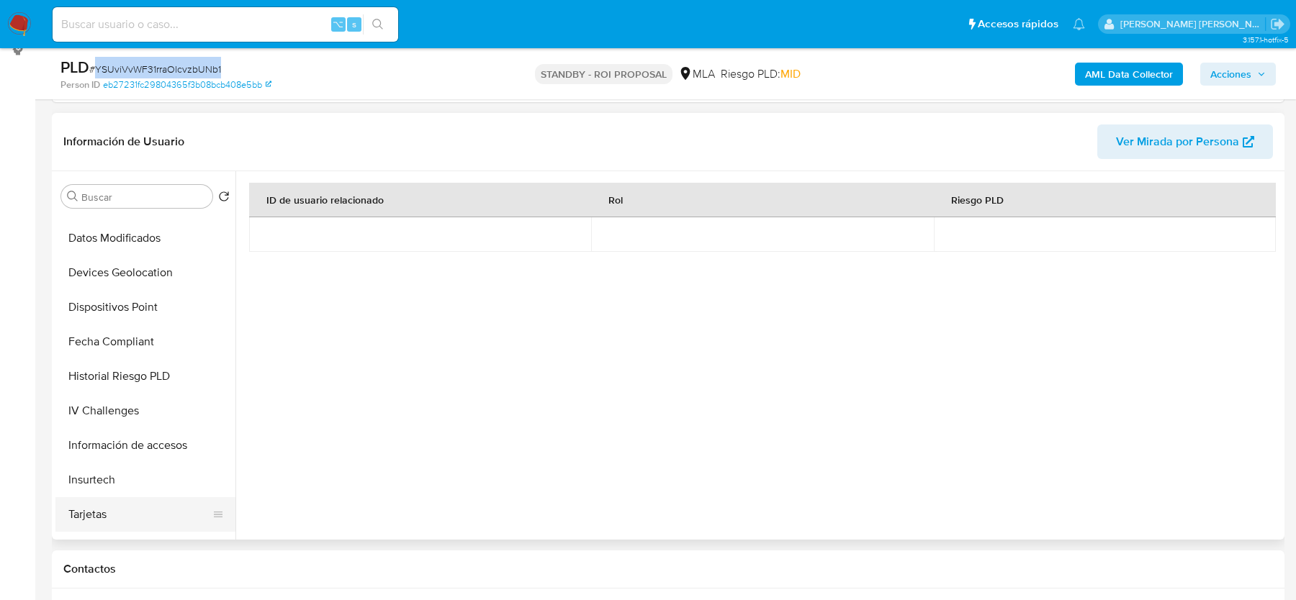
scroll to position [0, 0]
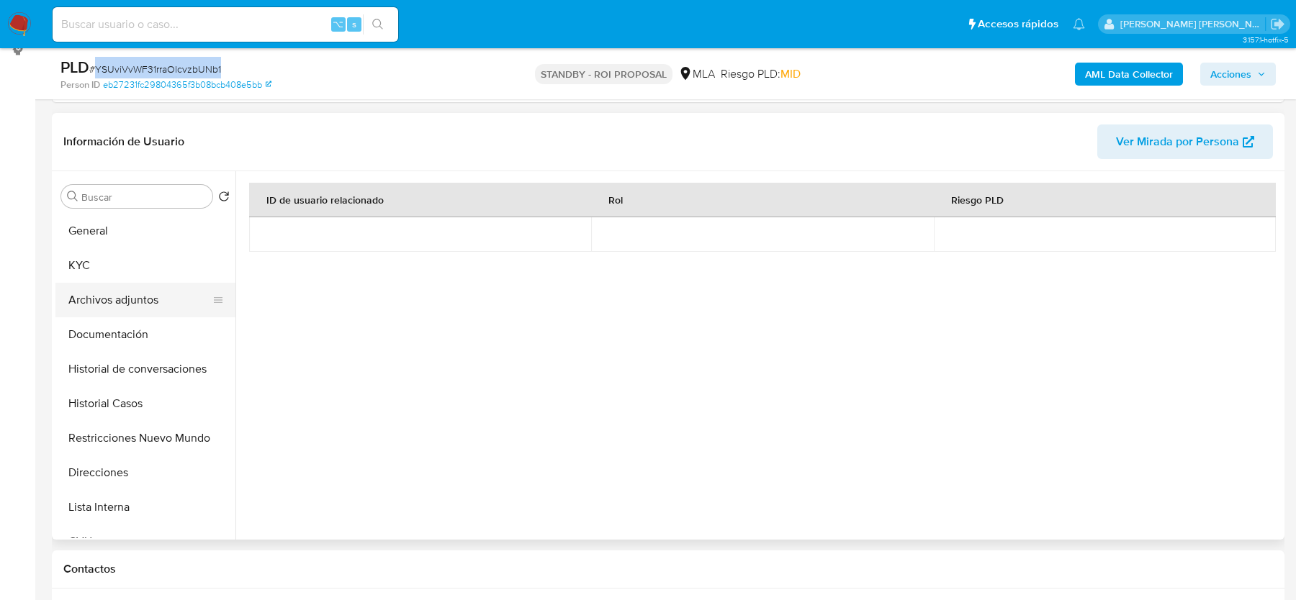
click at [124, 305] on button "Archivos adjuntos" at bounding box center [139, 300] width 168 height 35
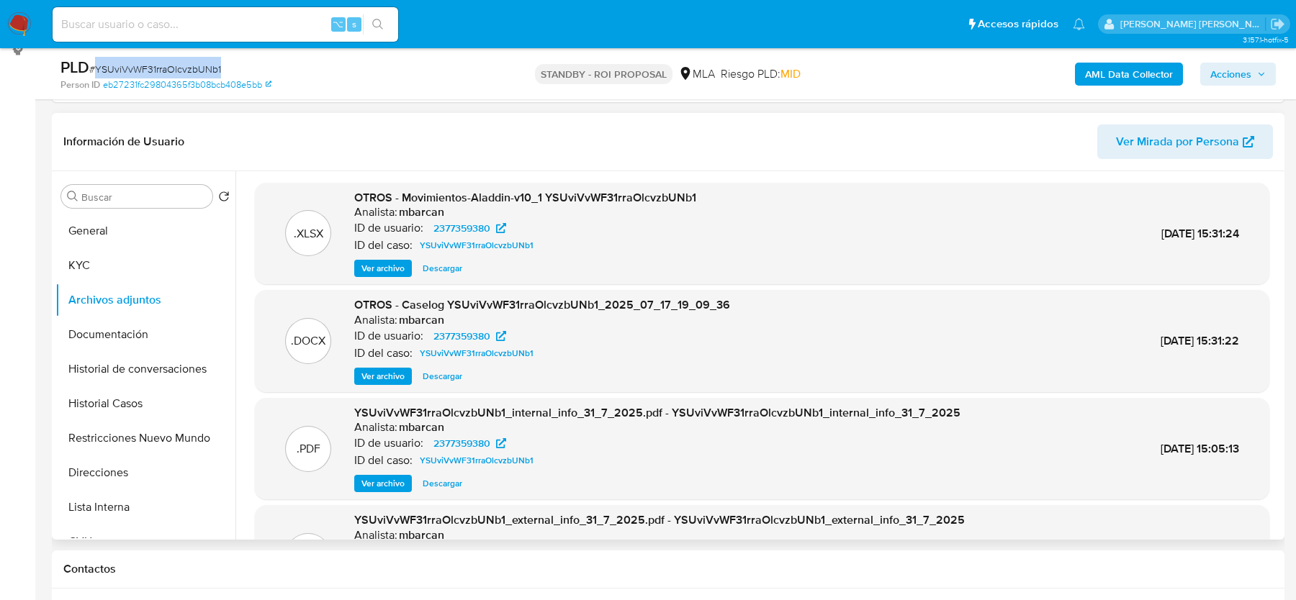
click at [394, 382] on span "Ver archivo" at bounding box center [382, 376] width 43 height 14
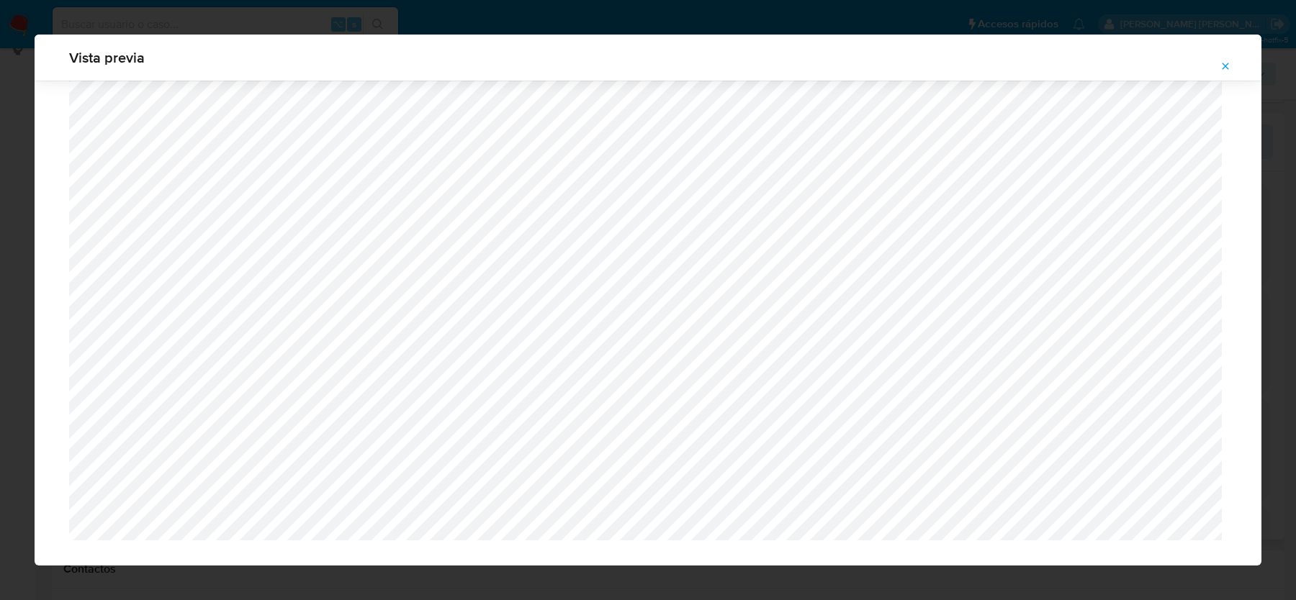
scroll to position [1019, 0]
click at [1226, 65] on icon "Attachment preview" at bounding box center [1225, 66] width 6 height 6
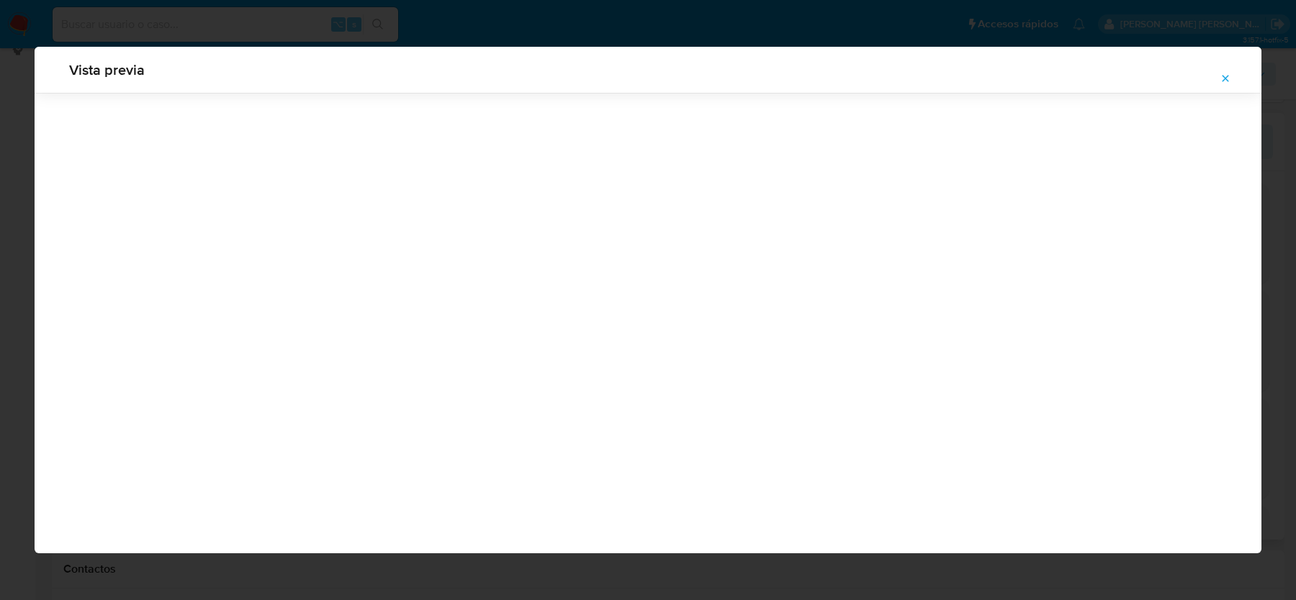
scroll to position [0, 0]
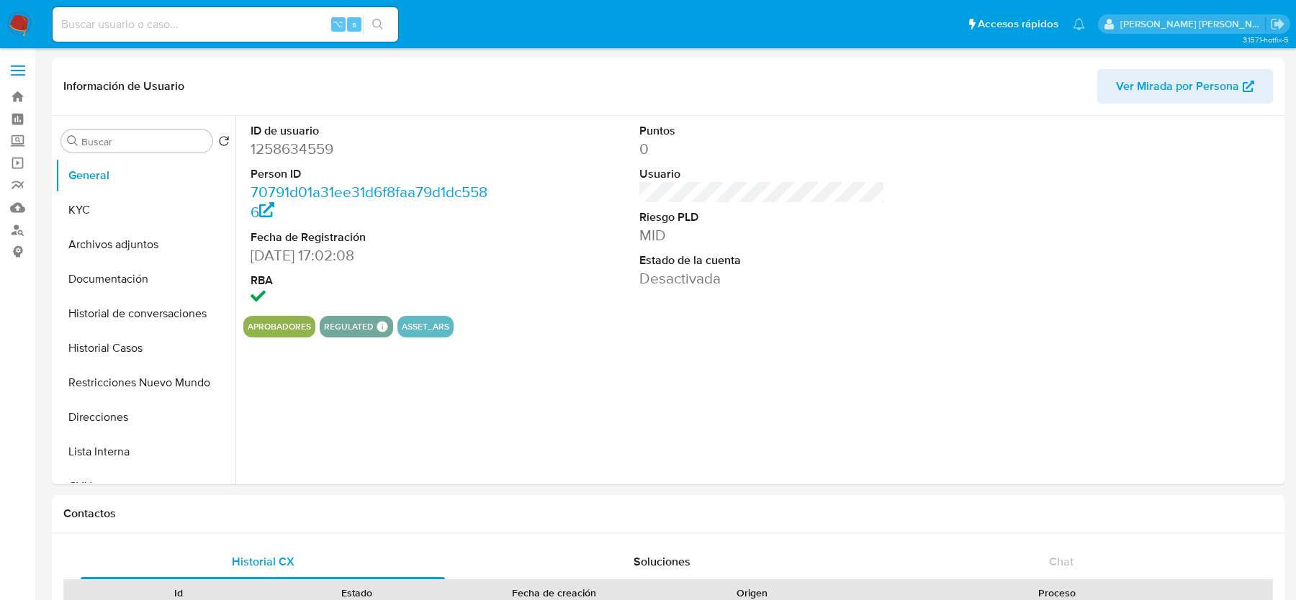
select select "10"
click at [131, 215] on button "KYC" at bounding box center [139, 210] width 168 height 35
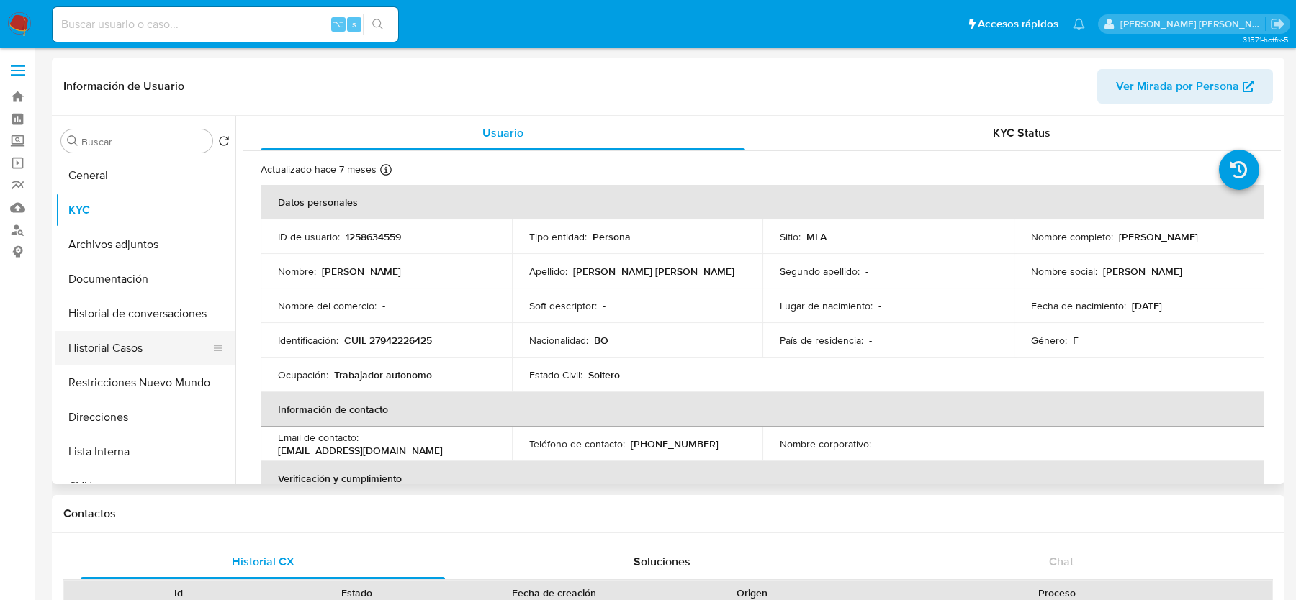
click at [137, 344] on button "Historial Casos" at bounding box center [139, 348] width 168 height 35
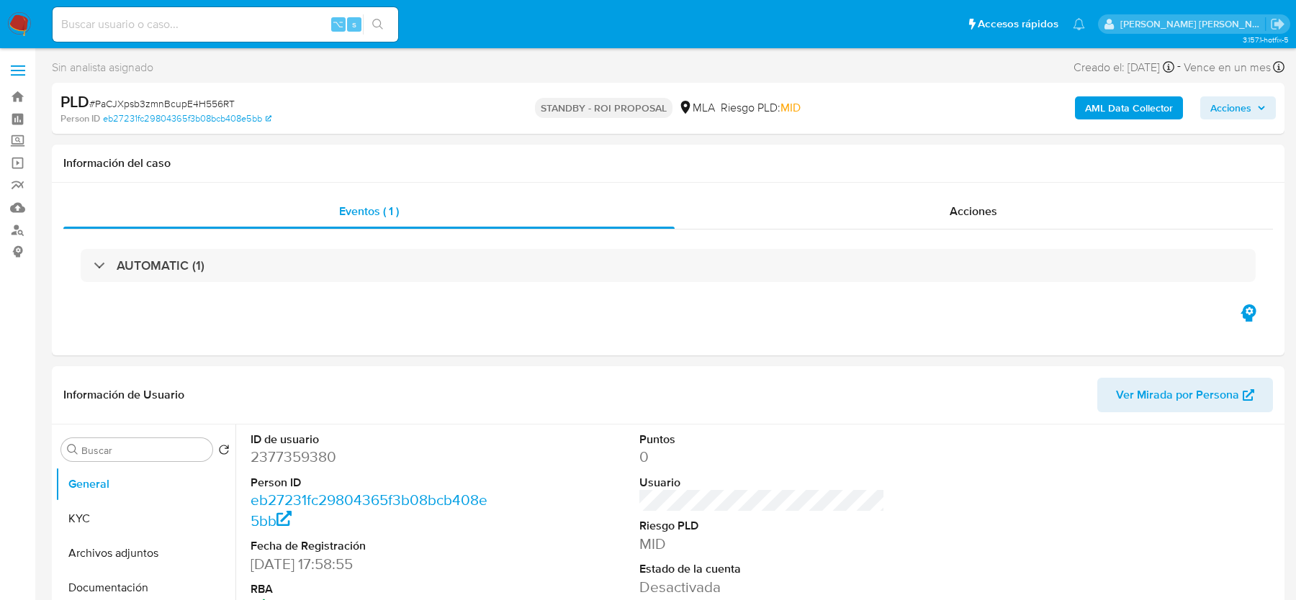
select select "10"
click at [19, 20] on img at bounding box center [19, 24] width 24 height 24
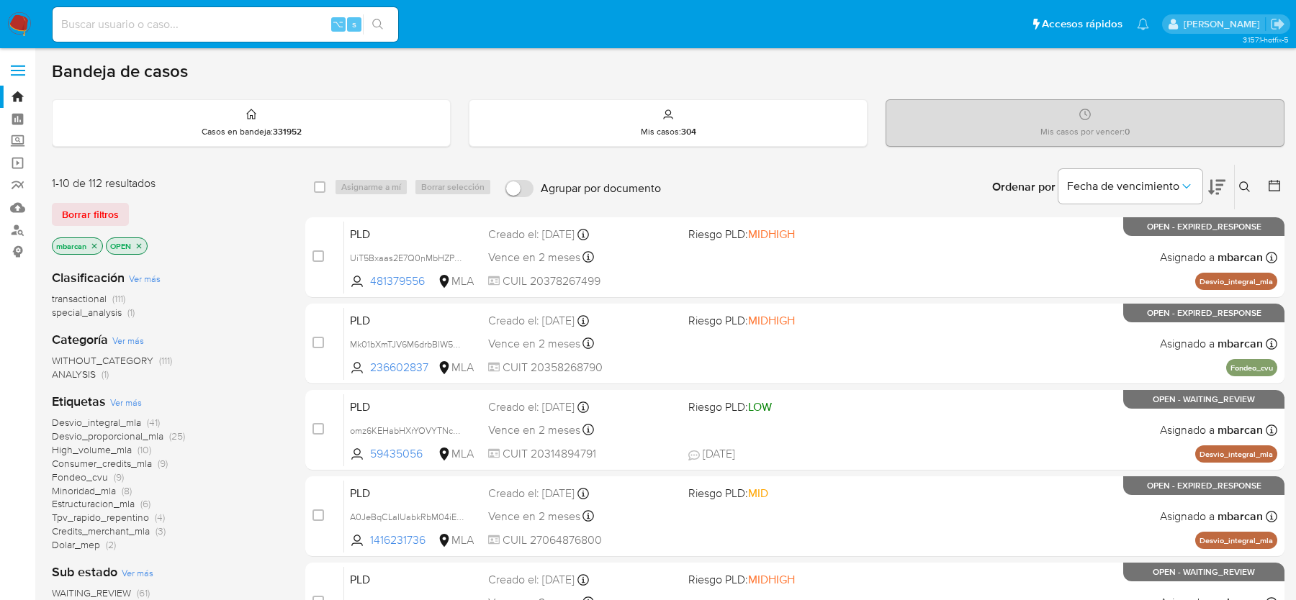
click at [137, 26] on input at bounding box center [226, 24] width 346 height 19
paste input "oNkCgf3nnadEXIvCyC73kCSH"
type input "oNkCgf3nnadEXIvCyC73kCSH"
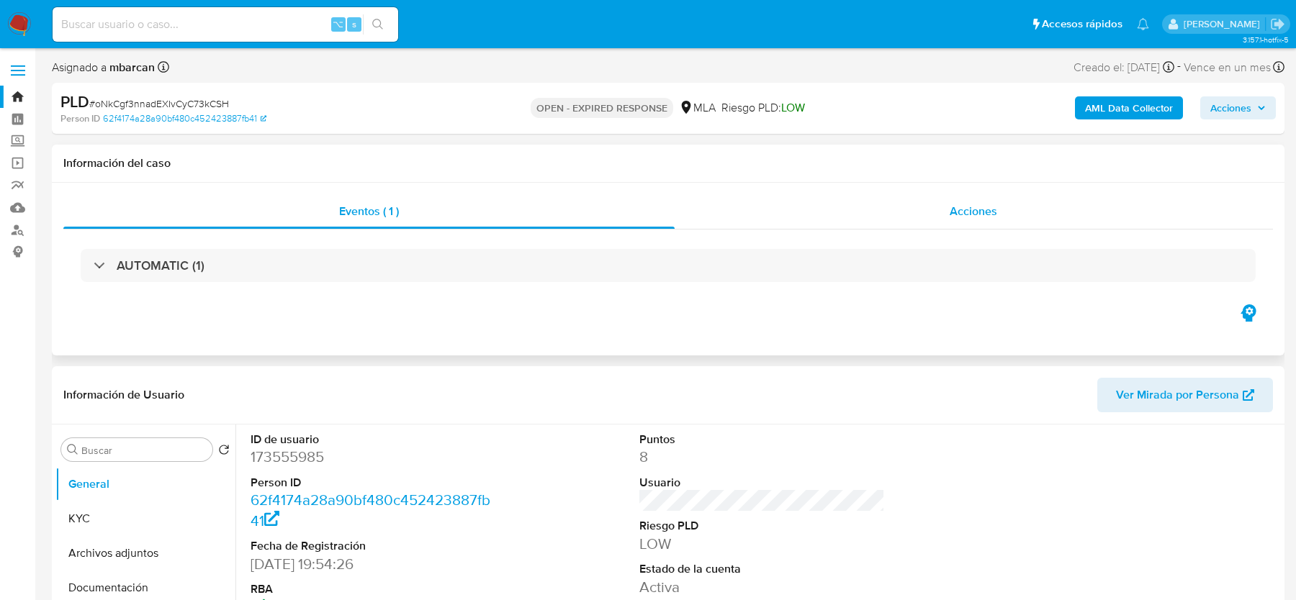
select select "10"
click at [161, 19] on input at bounding box center [226, 24] width 346 height 19
paste input "403050654"
click at [112, 35] on div "403050654 ⌥ s" at bounding box center [226, 24] width 346 height 35
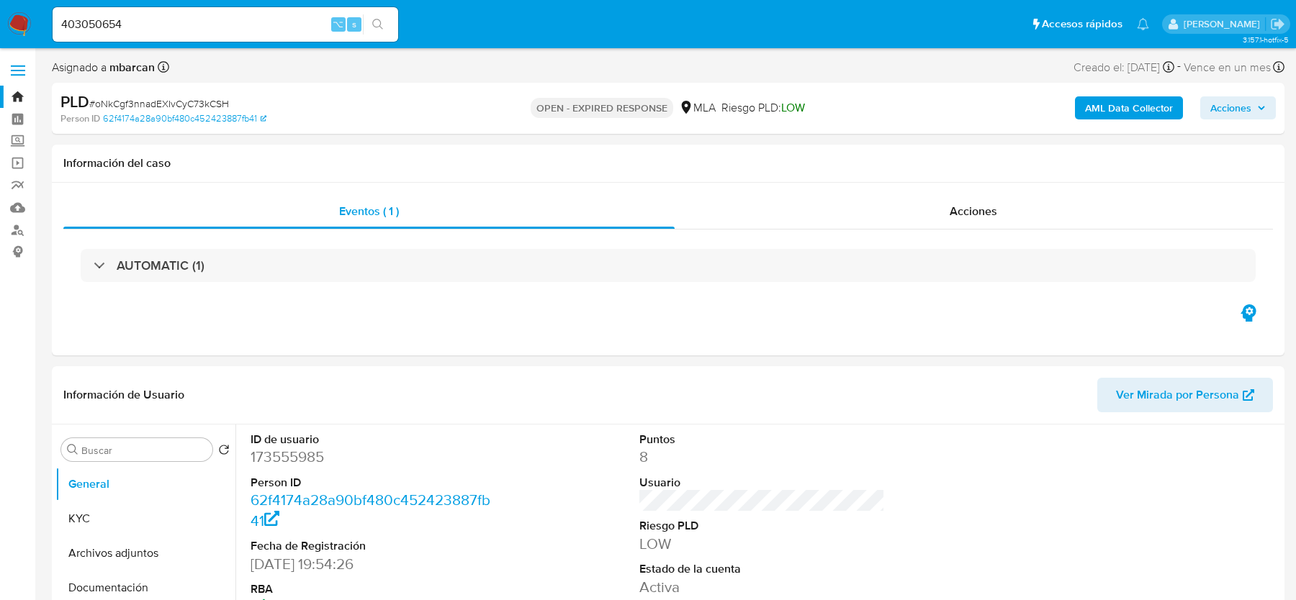
click at [109, 27] on input "403050654" at bounding box center [226, 24] width 346 height 19
paste input "6286465"
type input "406286465"
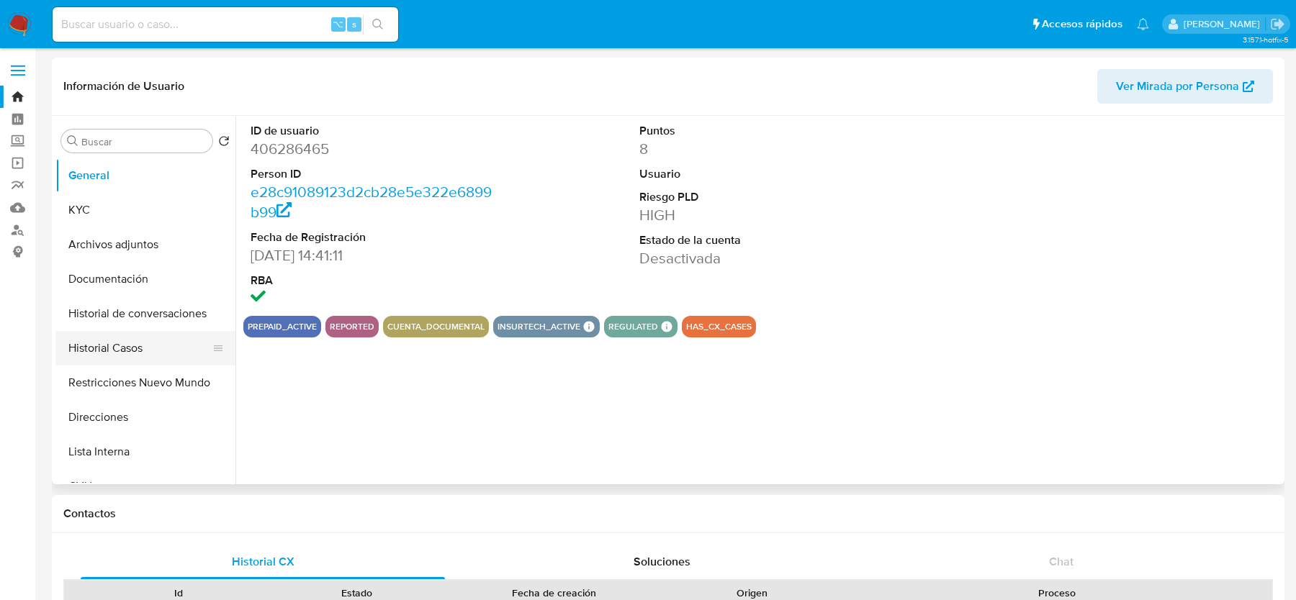
click at [113, 337] on button "Historial Casos" at bounding box center [139, 348] width 168 height 35
select select "10"
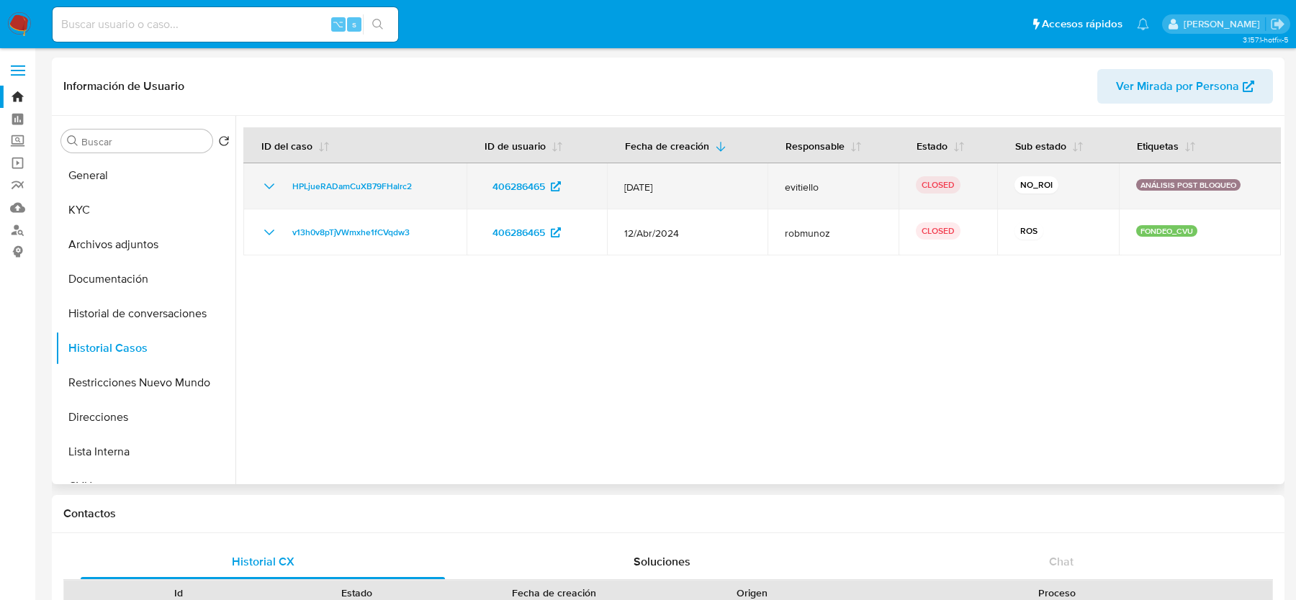
click at [423, 185] on div "HPLjueRADamCuXB79FHalrc2" at bounding box center [355, 186] width 189 height 17
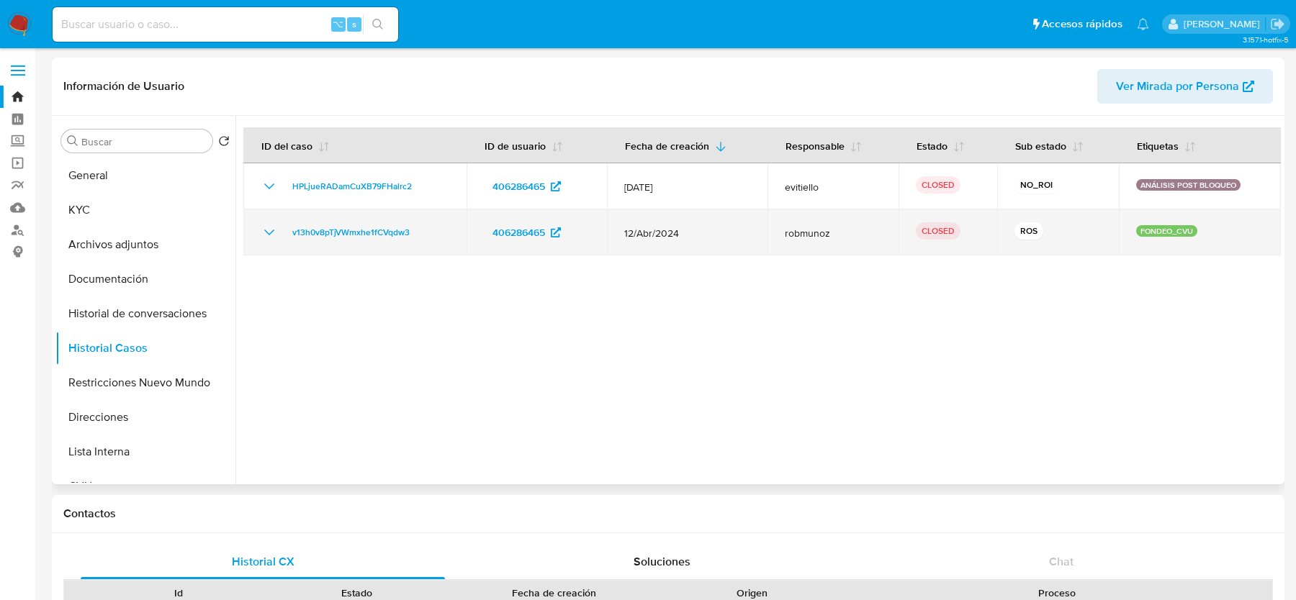
click at [420, 232] on div "v13h0v8pTjVWmxhe1fCVqdw3" at bounding box center [355, 232] width 189 height 17
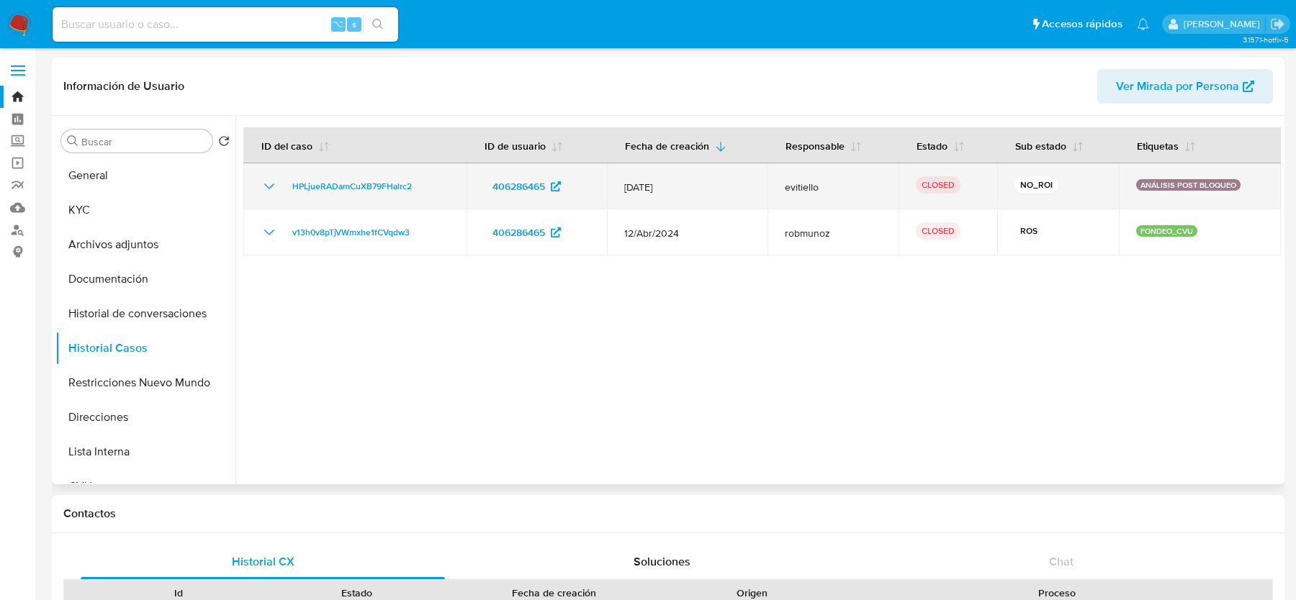
click at [433, 189] on div "HPLjueRADamCuXB79FHalrc2" at bounding box center [355, 186] width 189 height 17
click at [266, 183] on icon "Mostrar/Ocultar" at bounding box center [269, 186] width 17 height 17
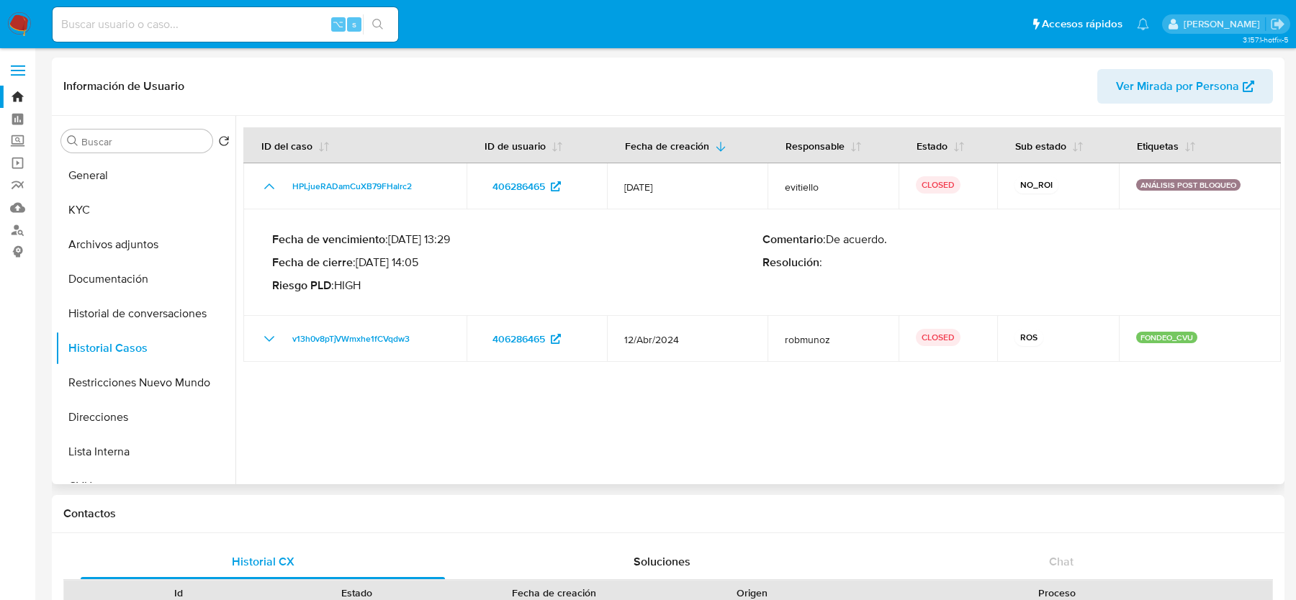
click at [604, 233] on p "Fecha de vencimiento : 19/12/2024 13:29" at bounding box center [517, 240] width 490 height 14
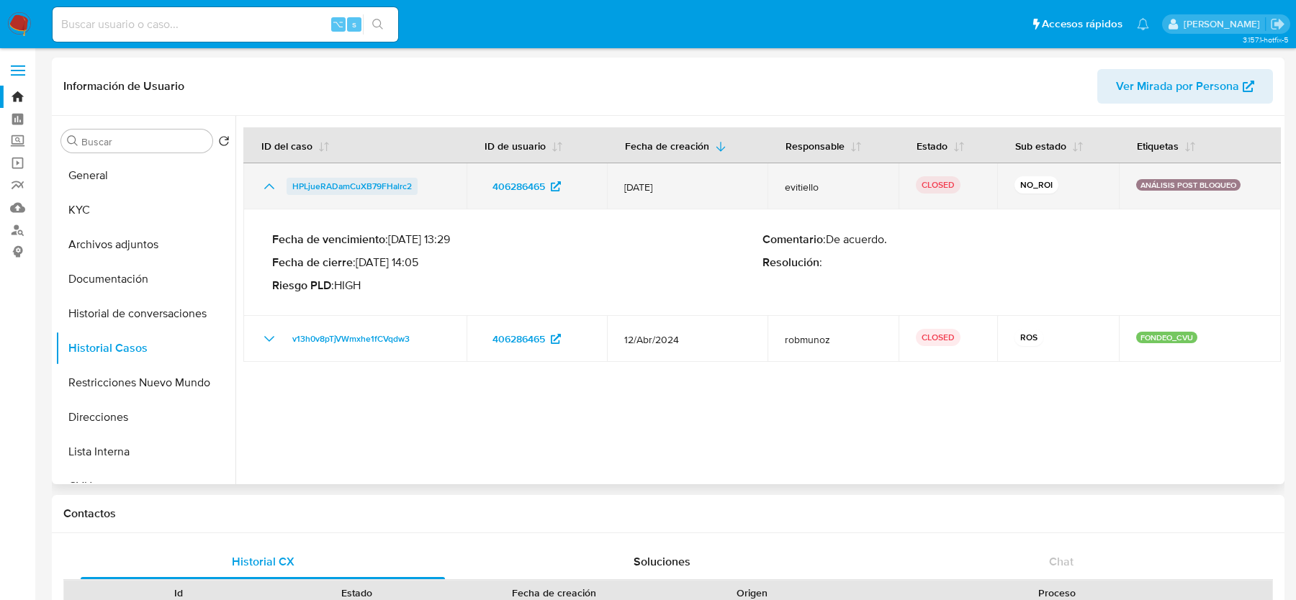
click at [346, 186] on span "HPLjueRADamCuXB79FHalrc2" at bounding box center [351, 186] width 119 height 17
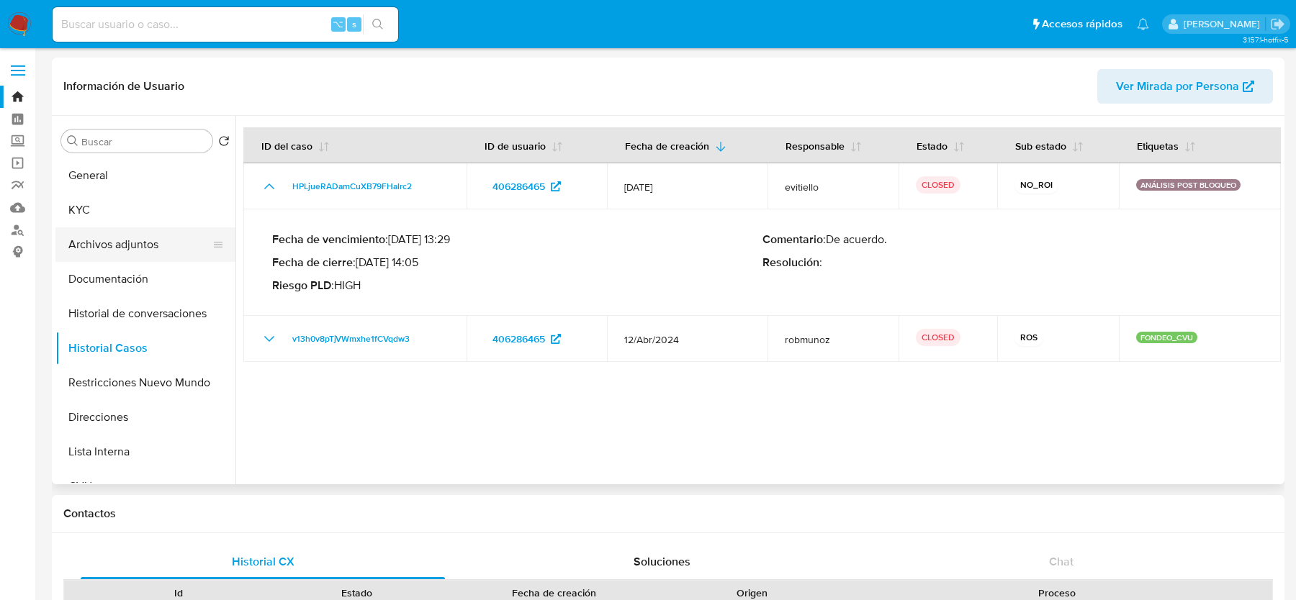
click at [126, 242] on button "Archivos adjuntos" at bounding box center [139, 244] width 168 height 35
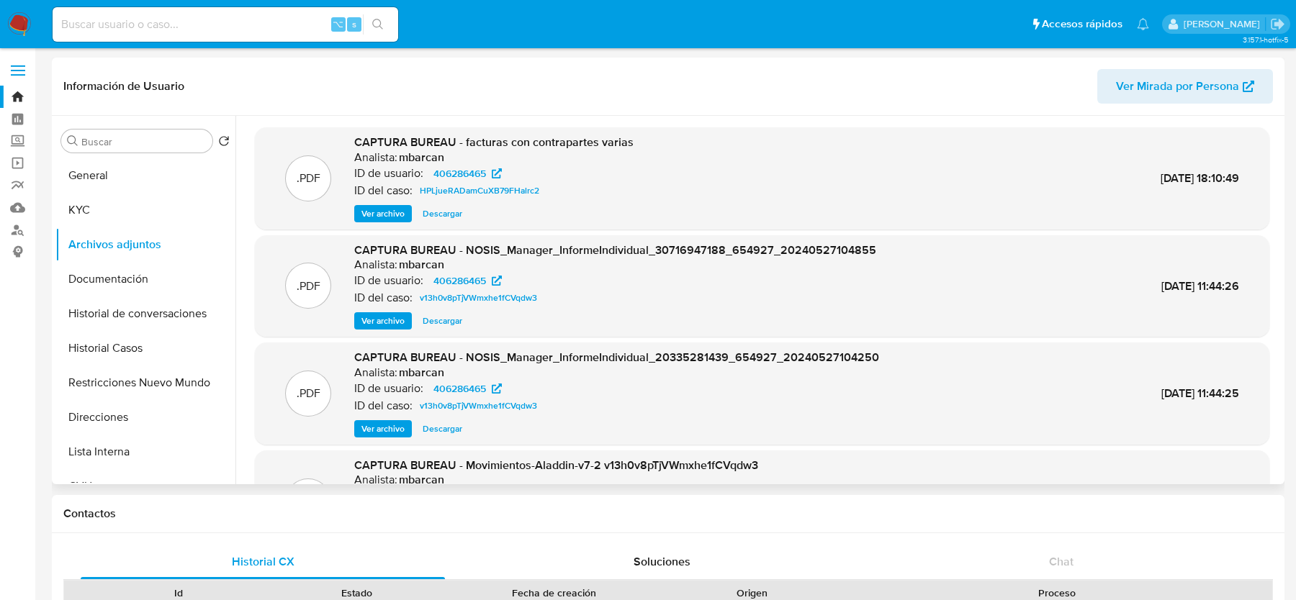
click at [392, 214] on span "Ver archivo" at bounding box center [382, 214] width 43 height 14
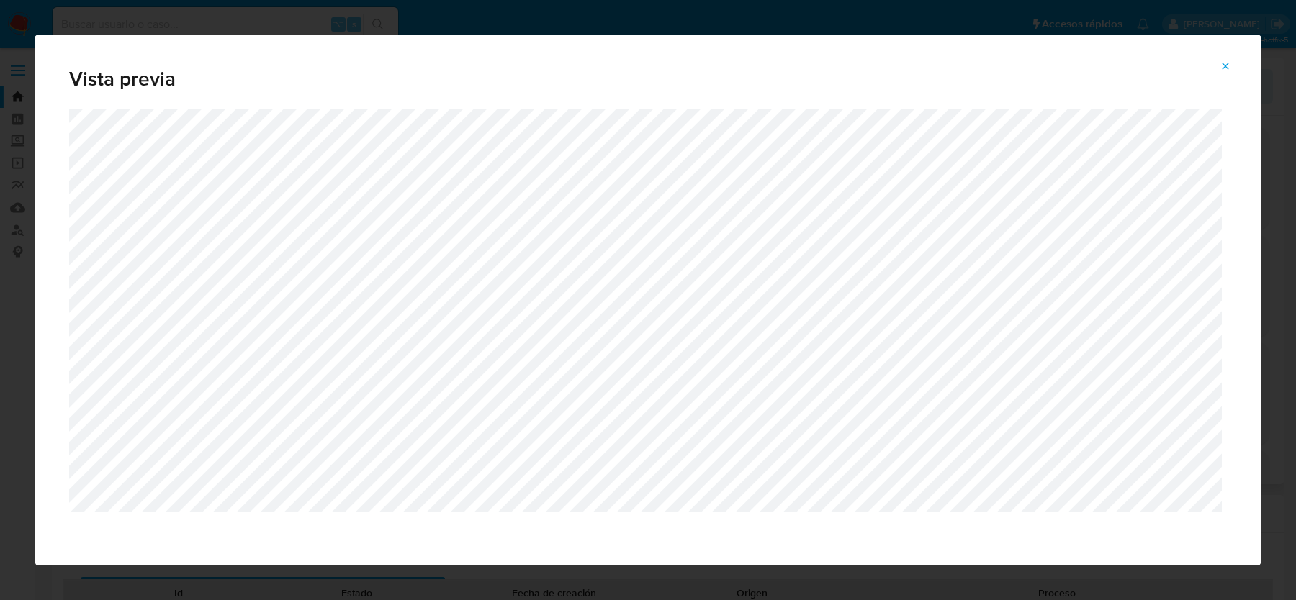
click at [1222, 72] on span "Attachment preview" at bounding box center [1225, 66] width 12 height 20
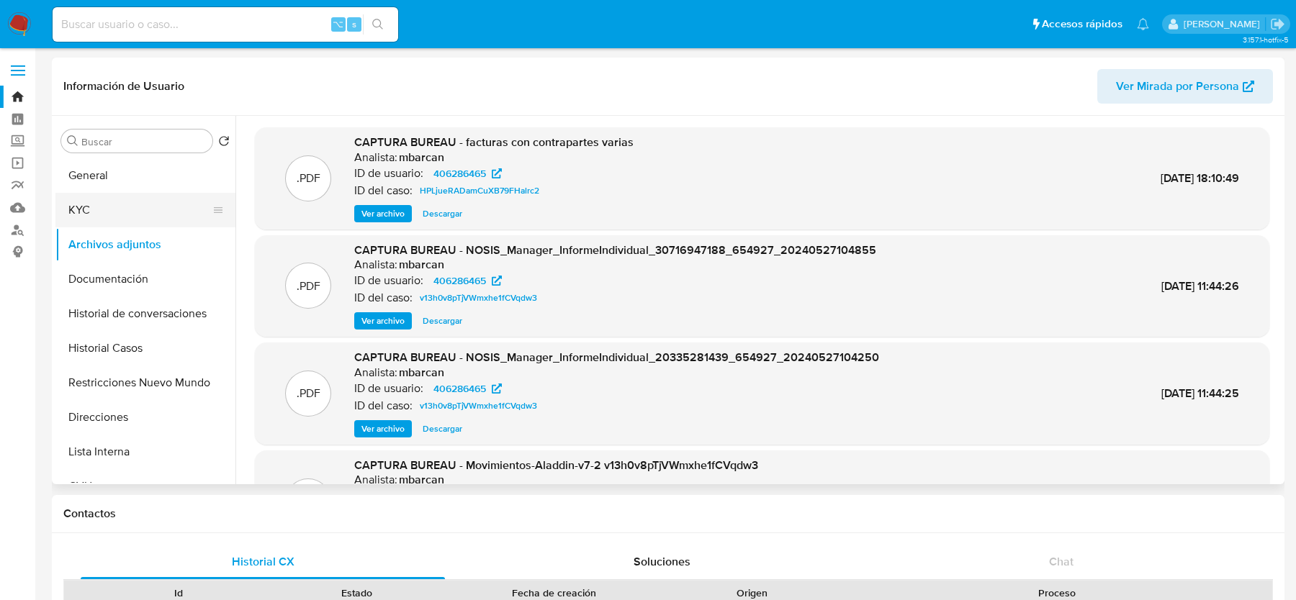
click at [118, 214] on button "KYC" at bounding box center [139, 210] width 168 height 35
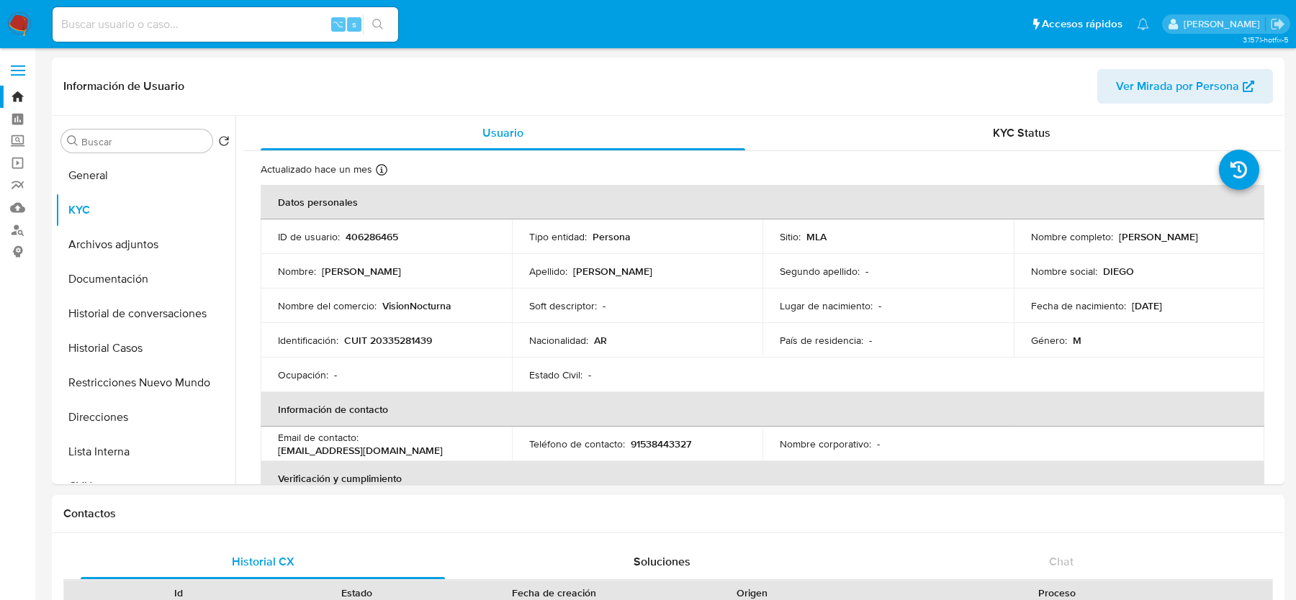
drag, startPoint x: 1115, startPoint y: 238, endPoint x: 1244, endPoint y: 238, distance: 128.9
click at [1244, 238] on td "Nombre completo : Diego Esteban Gonzalez" at bounding box center [1139, 237] width 251 height 35
copy p "Diego Esteban Gonzalez"
click at [138, 23] on input at bounding box center [226, 24] width 346 height 19
paste input "oNkCgf3nnadEXIvCyC73kCSH"
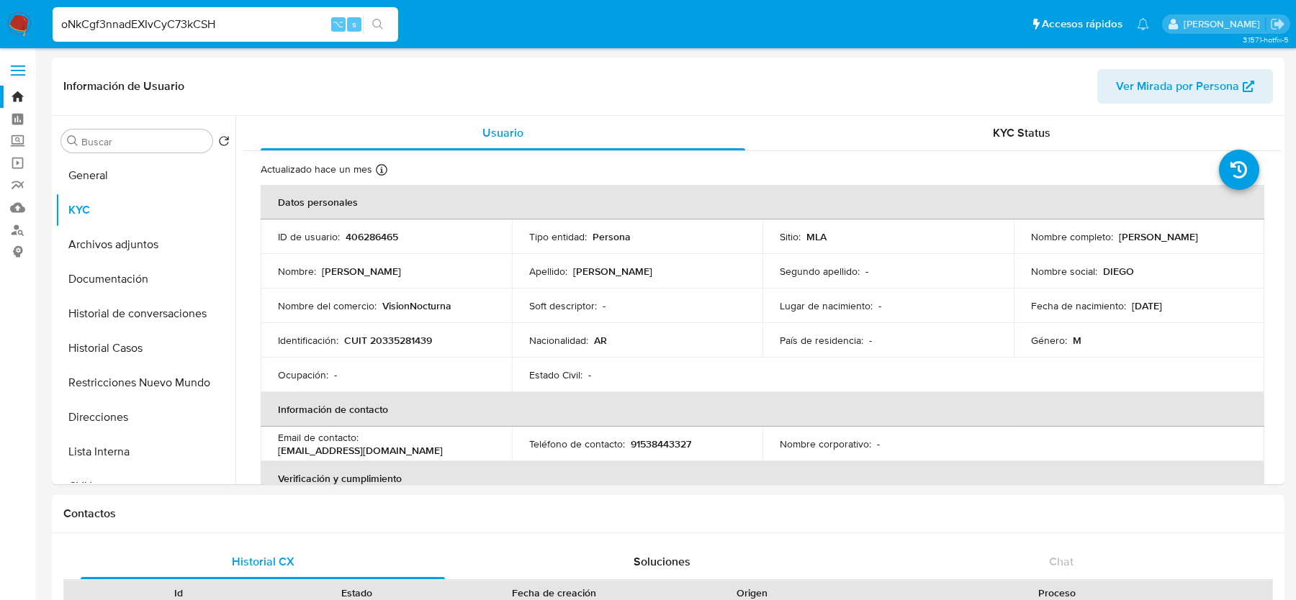
type input "oNkCgf3nnadEXIvCyC73kCSH"
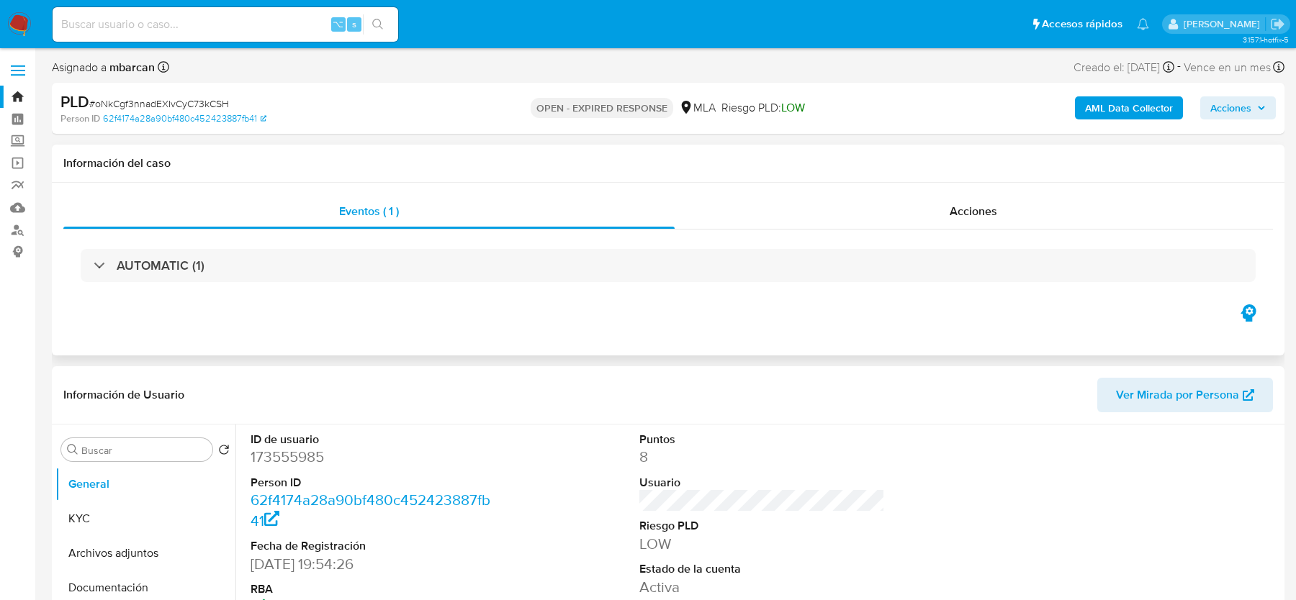
select select "10"
click at [138, 500] on button "General" at bounding box center [139, 484] width 168 height 35
click at [136, 512] on button "KYC" at bounding box center [139, 519] width 168 height 35
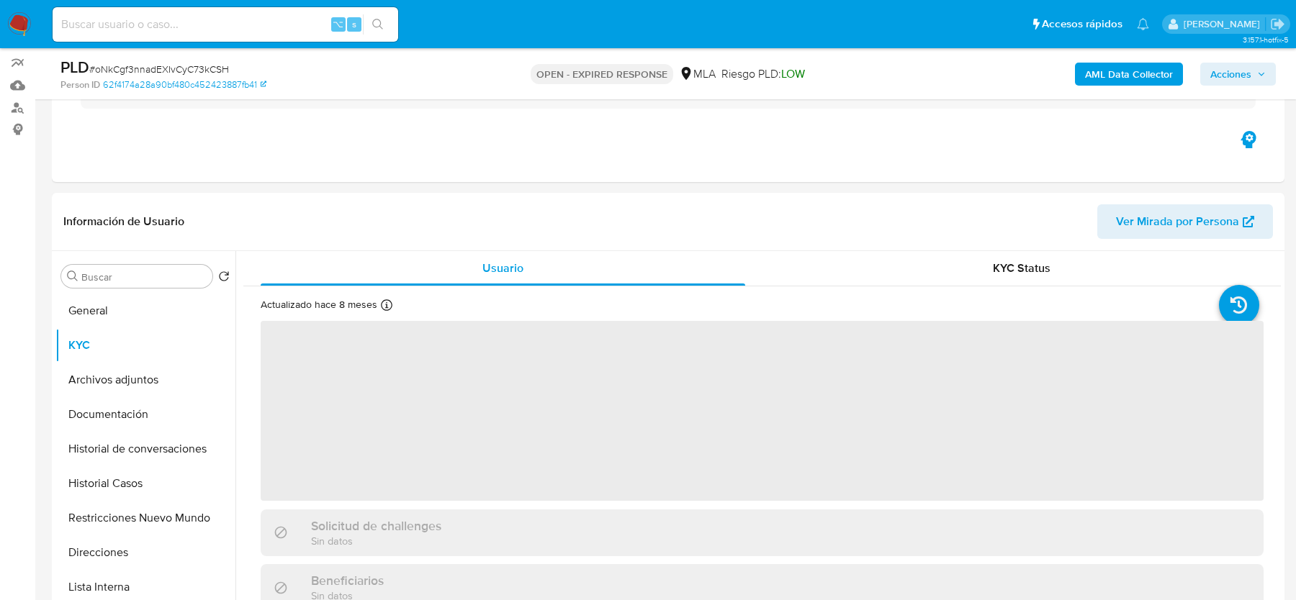
scroll to position [168, 0]
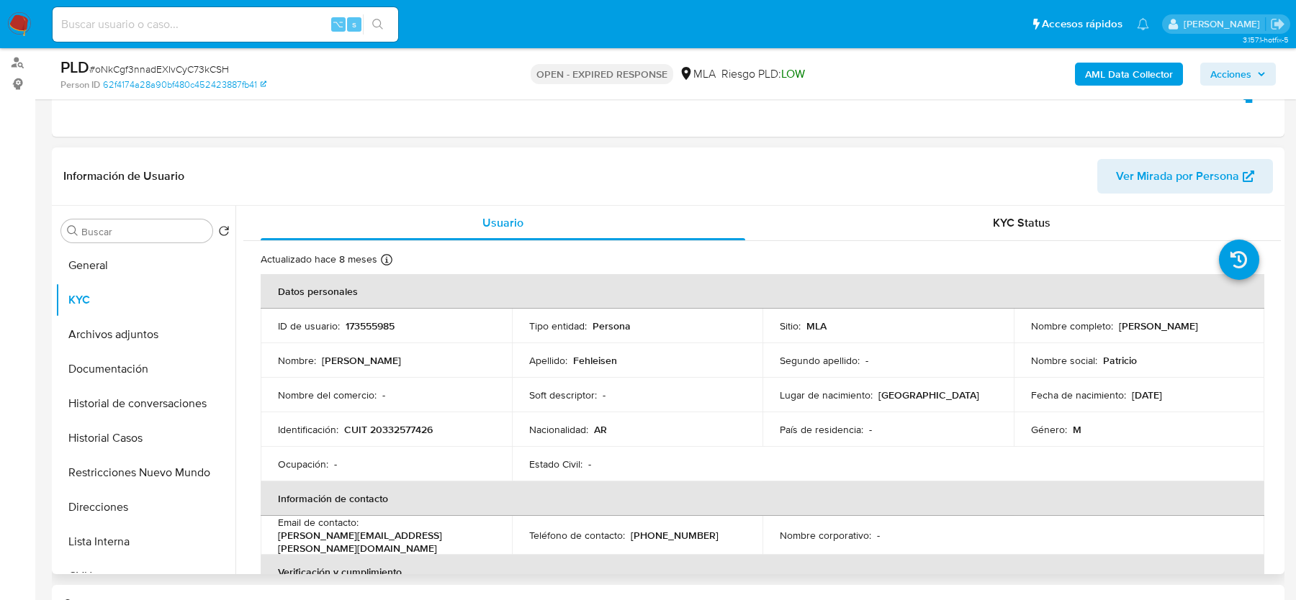
click at [1198, 327] on p "Patricio Gabriel Fehleisen" at bounding box center [1158, 326] width 79 height 13
copy p "Fehleisen"
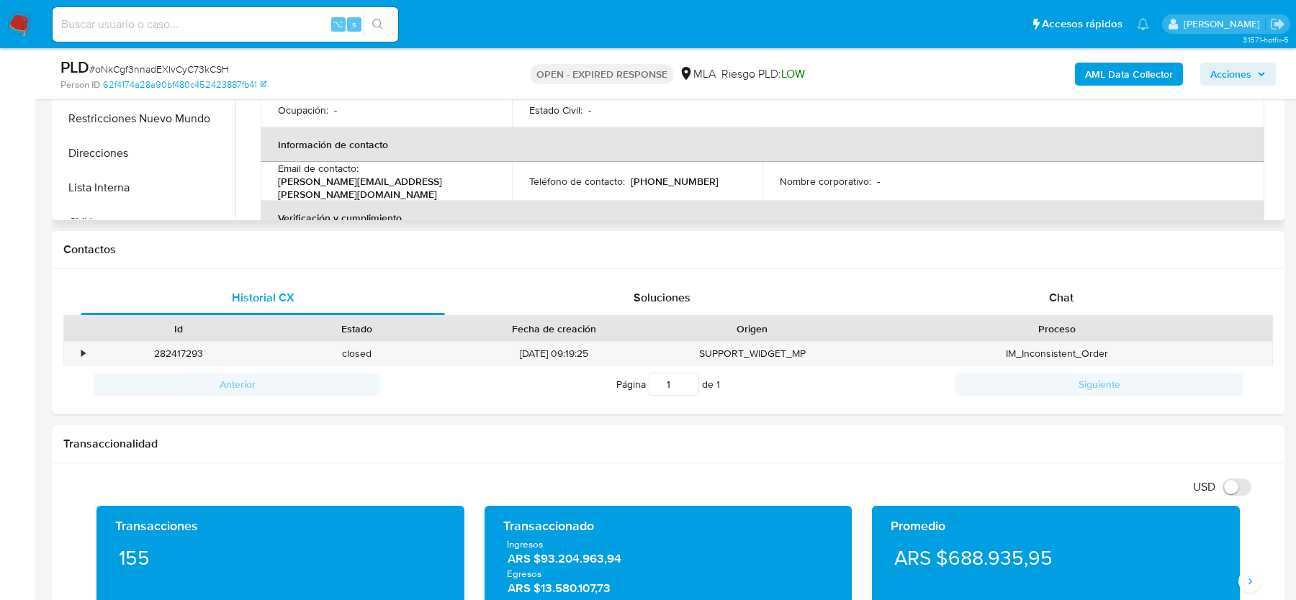
scroll to position [555, 0]
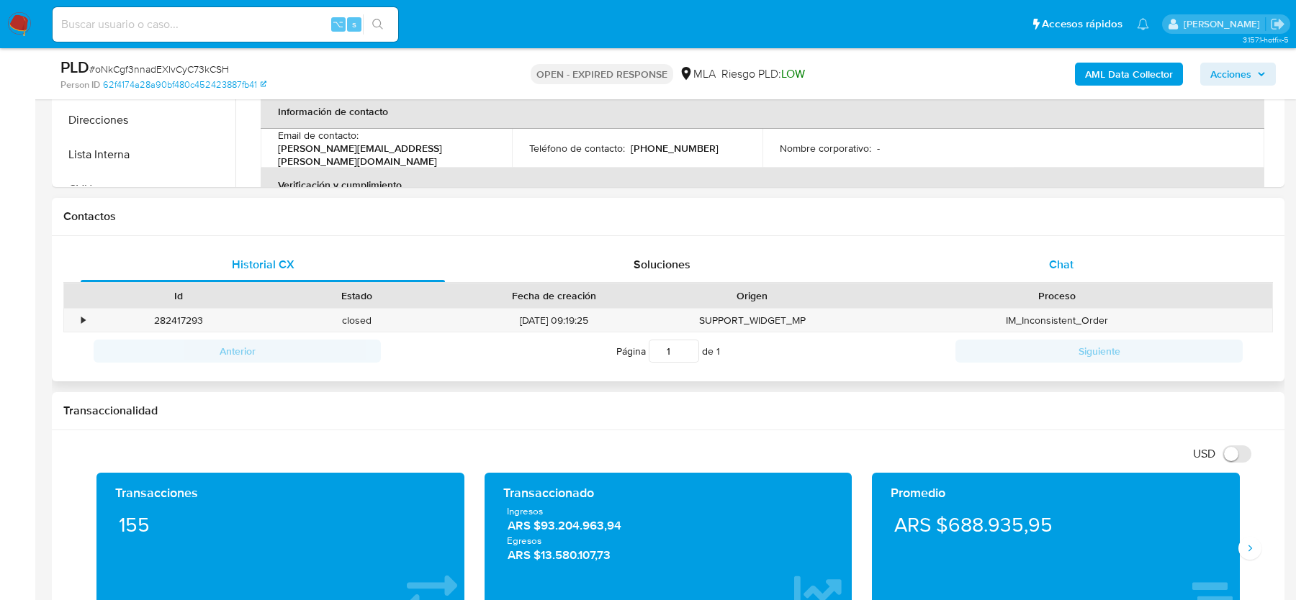
click at [1018, 274] on div "Chat" at bounding box center [1061, 265] width 364 height 35
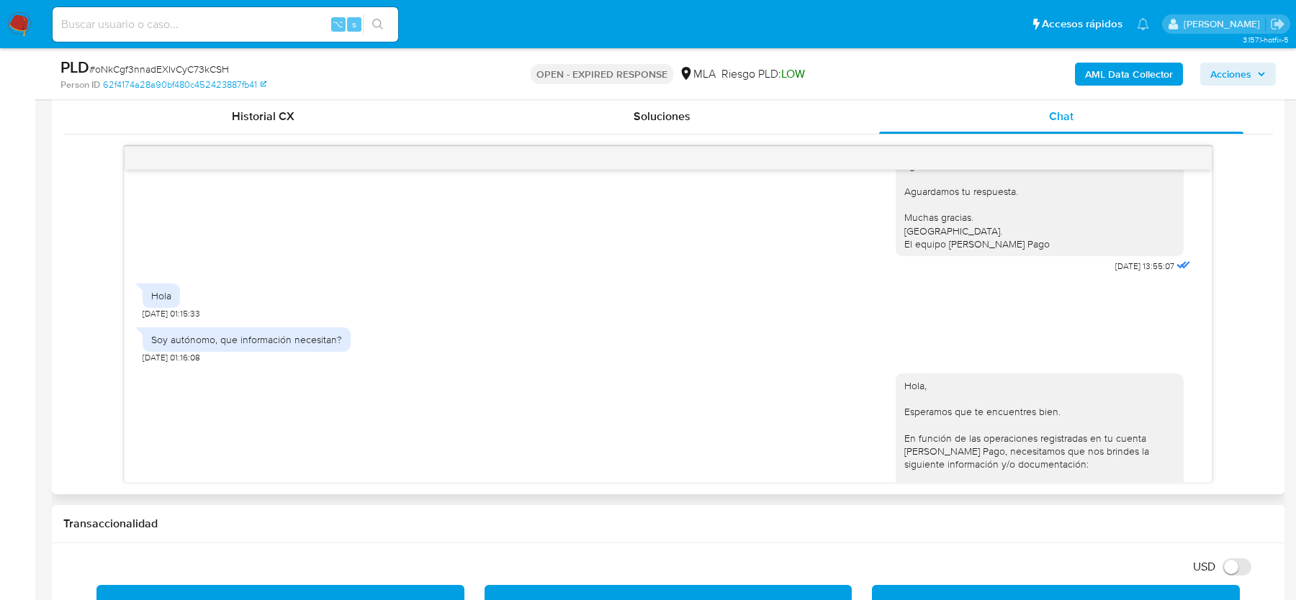
scroll to position [941, 0]
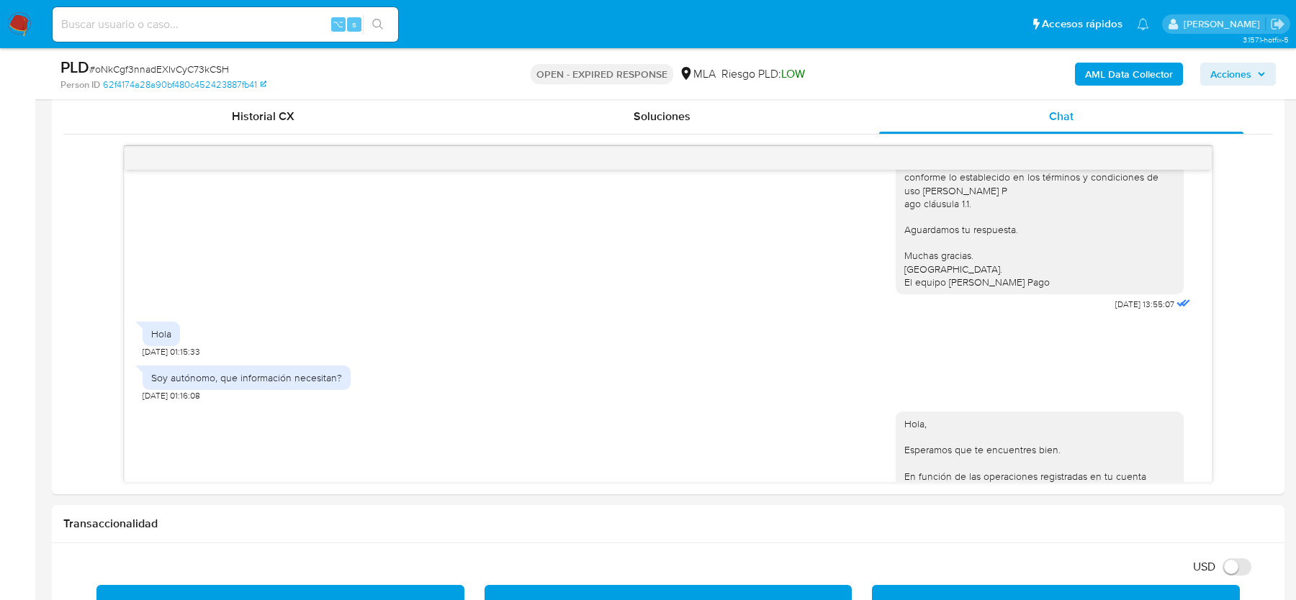
click at [214, 22] on input at bounding box center [226, 24] width 346 height 19
paste input "nBOF5g2DoOEj2IALzHiCOxLb"
type input "nBOF5g2DoOEj2IALzHiCOxLb"
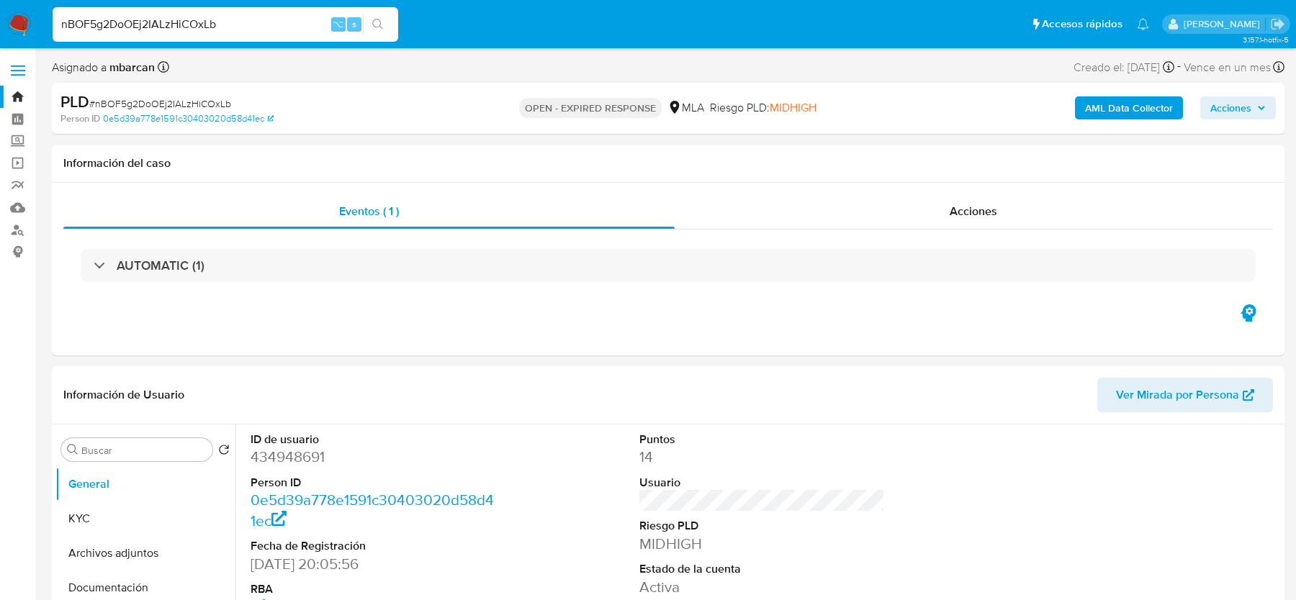
select select "10"
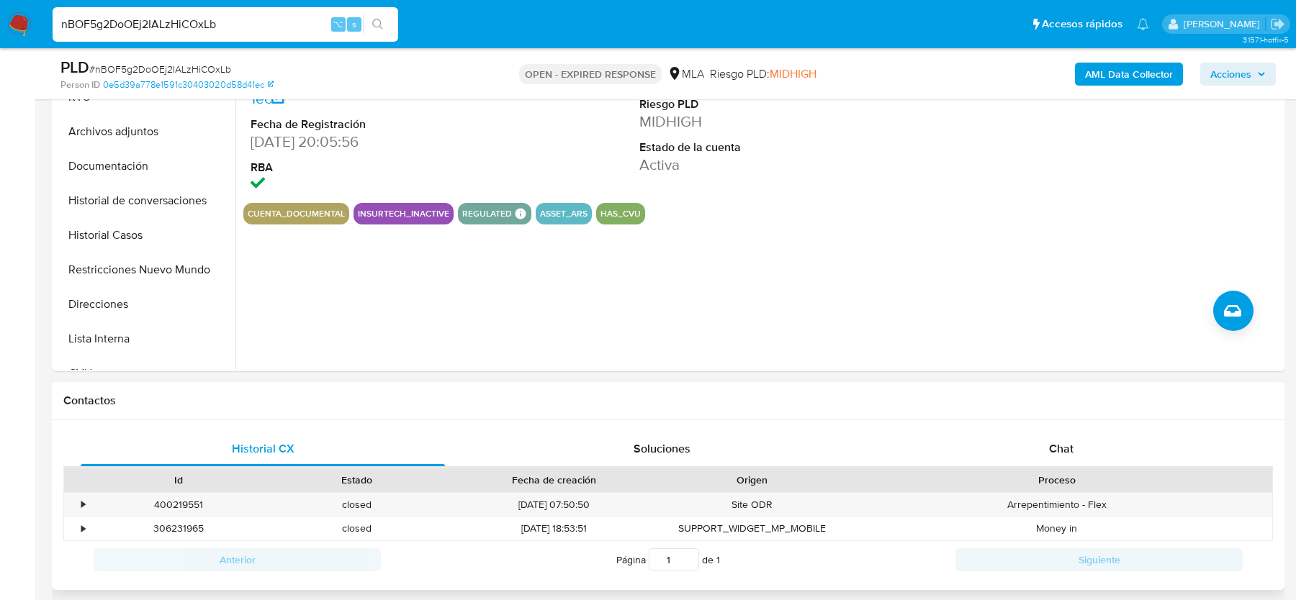
scroll to position [401, 0]
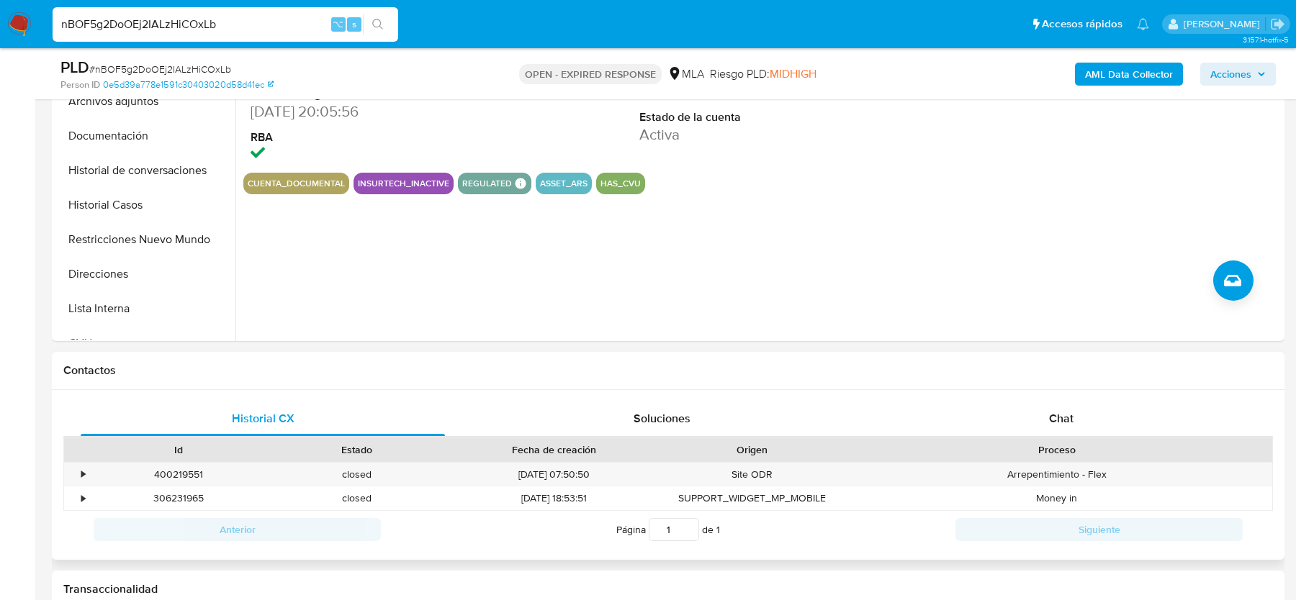
click at [1057, 397] on div "Historial CX Soluciones Chat Id Estado Fecha de creación Origen Proceso • 40021…" at bounding box center [668, 475] width 1232 height 171
click at [1051, 415] on span "Chat" at bounding box center [1061, 418] width 24 height 17
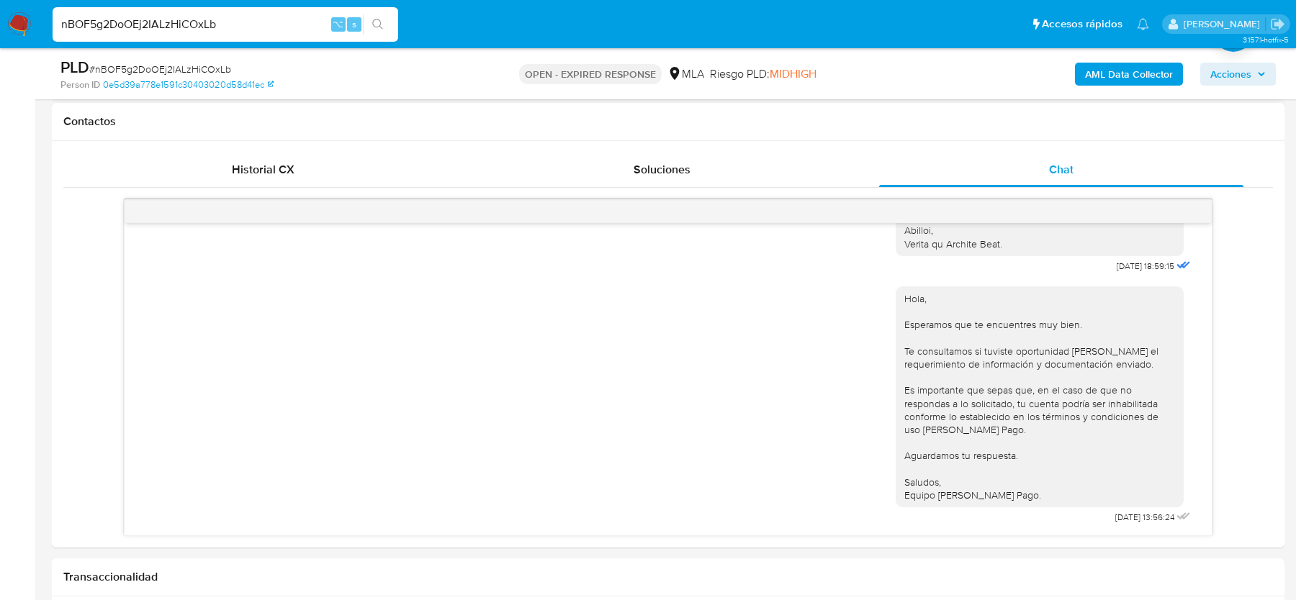
scroll to position [659, 0]
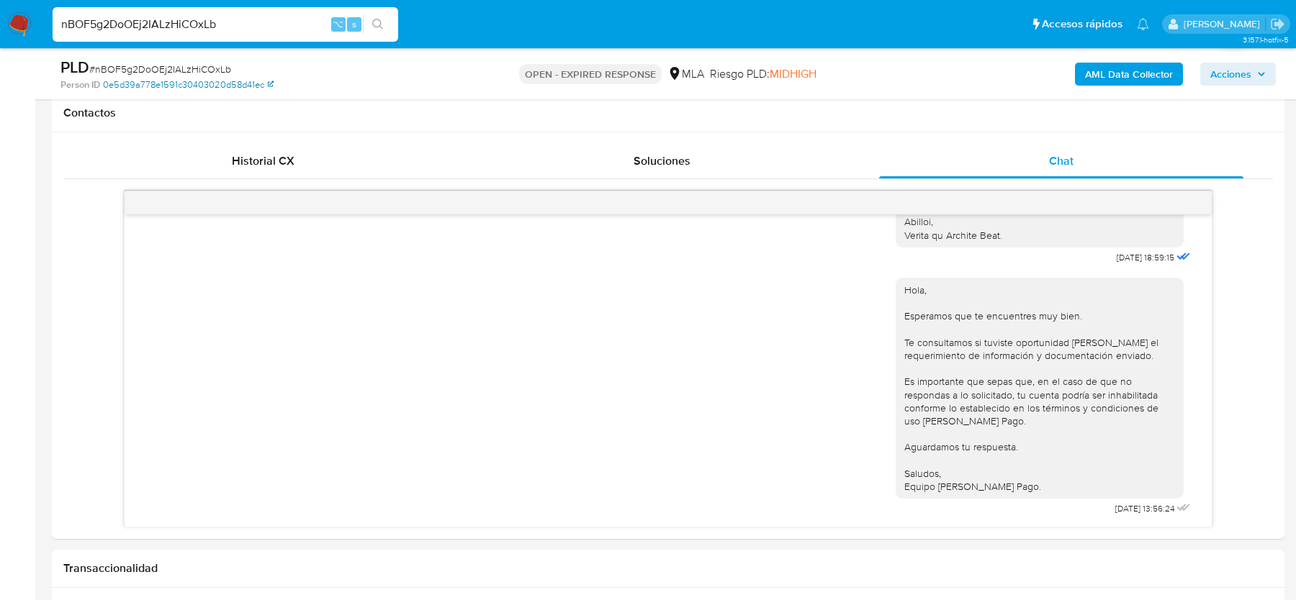
click at [159, 78] on link "0e5d39a778e1591c30403020d58d41ec" at bounding box center [188, 84] width 171 height 13
click at [144, 64] on span "# nBOF5g2DoOEj2IALzHiCOxLb" at bounding box center [160, 69] width 142 height 14
copy span "nBOF5g2DoOEj2IALzHiCOxLb"
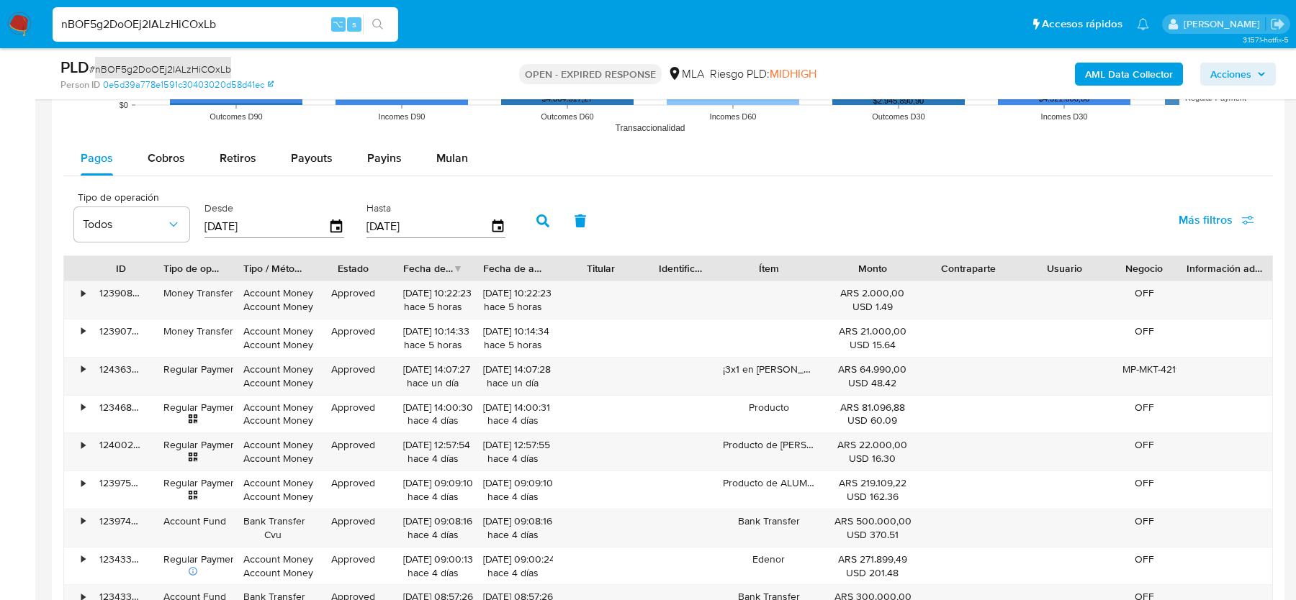
scroll to position [1688, 0]
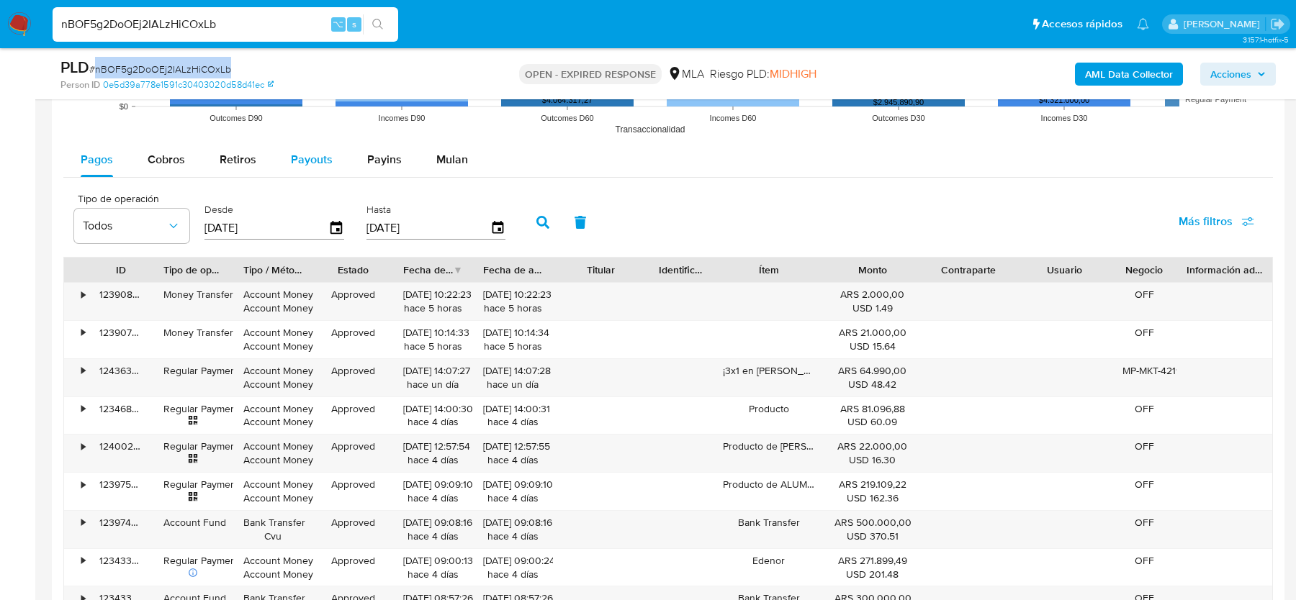
click at [307, 156] on span "Payouts" at bounding box center [312, 159] width 42 height 17
select select "10"
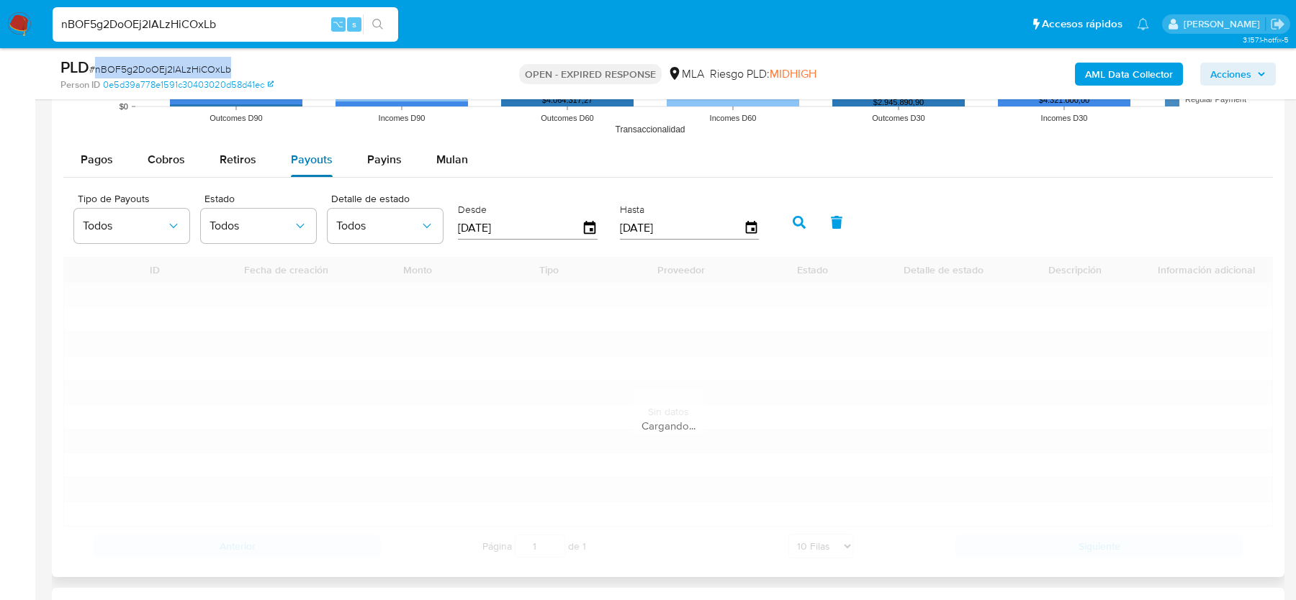
click at [307, 156] on span "Payouts" at bounding box center [312, 159] width 42 height 17
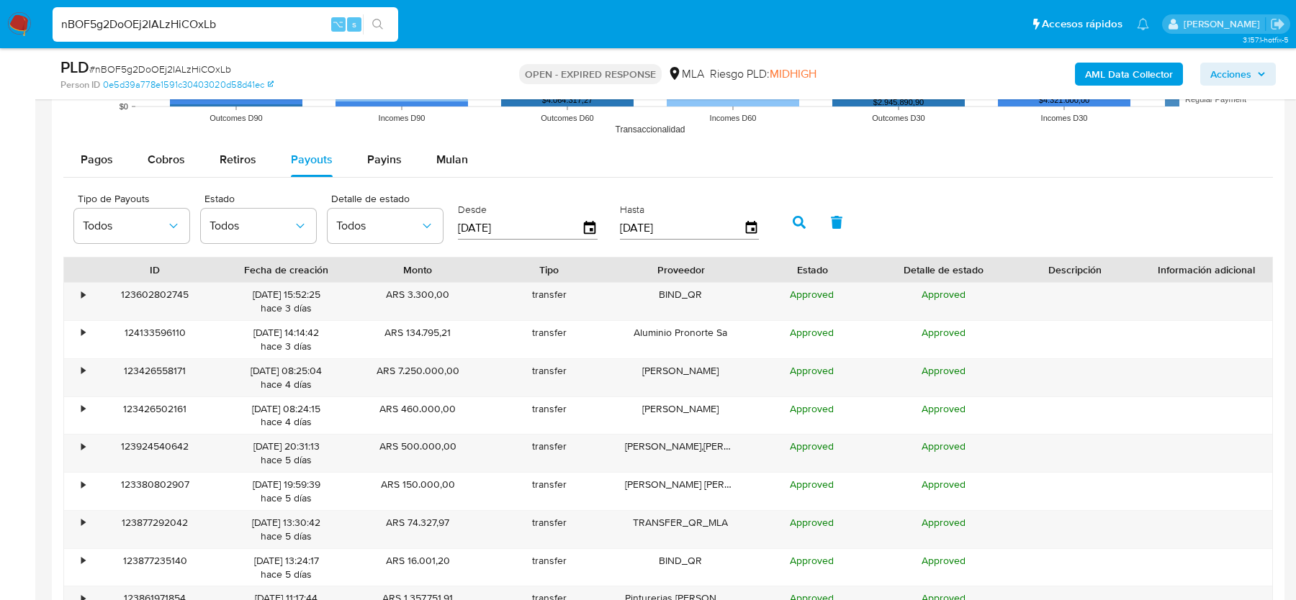
click at [519, 217] on input "[DATE]" at bounding box center [520, 228] width 124 height 23
type input "04/06/202_"
type input "01/07/2025"
click at [793, 226] on icon "button" at bounding box center [799, 222] width 13 height 13
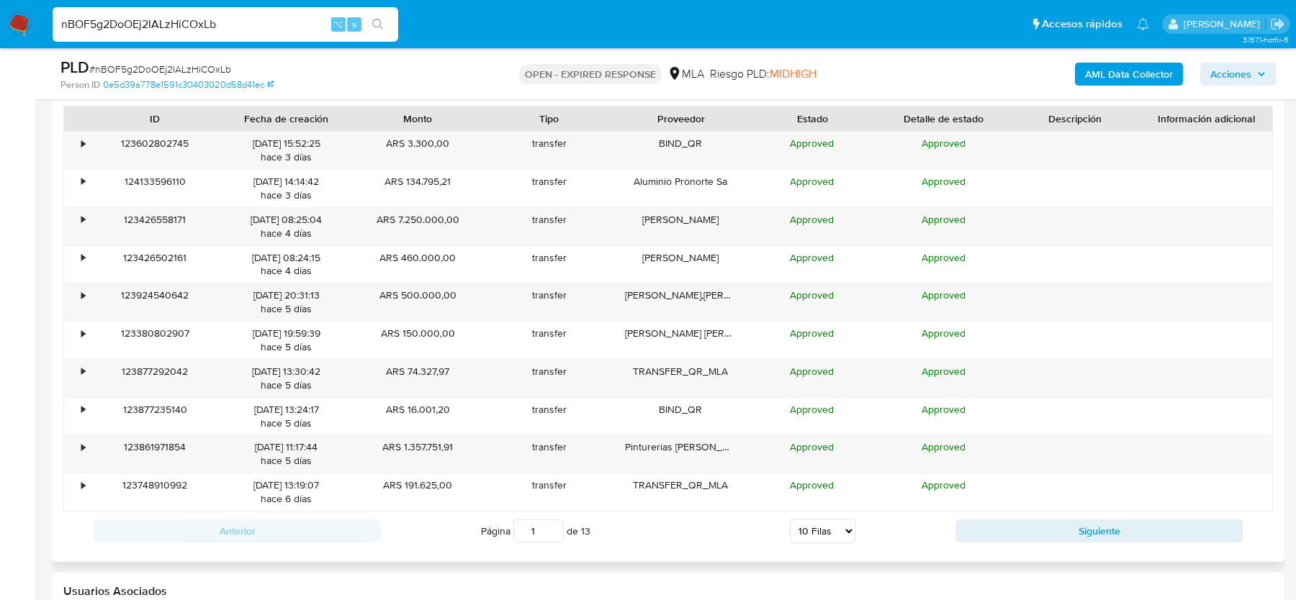
scroll to position [1854, 0]
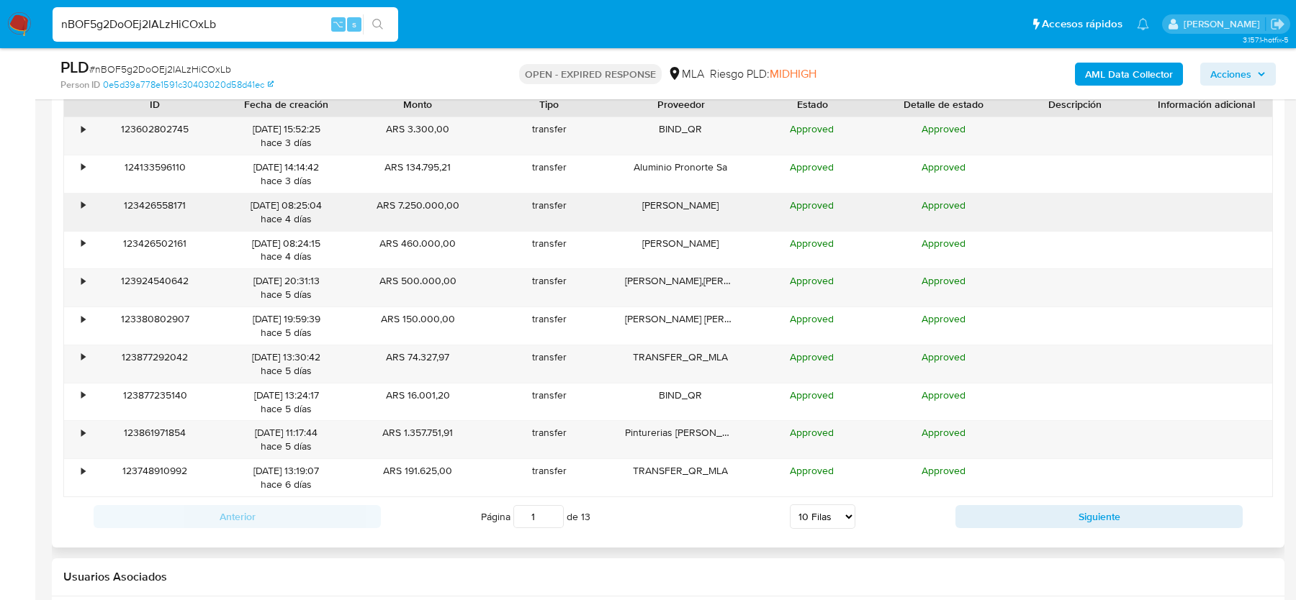
click at [433, 202] on div "ARS 7.250.000,00" at bounding box center [418, 212] width 132 height 37
click at [842, 507] on select "5 Filas 10 Filas 20 Filas 25 Filas 50 Filas 100 Filas" at bounding box center [823, 517] width 66 height 24
select select "20"
click at [790, 505] on select "5 Filas 10 Filas 20 Filas 25 Filas 50 Filas 100 Filas" at bounding box center [823, 517] width 66 height 24
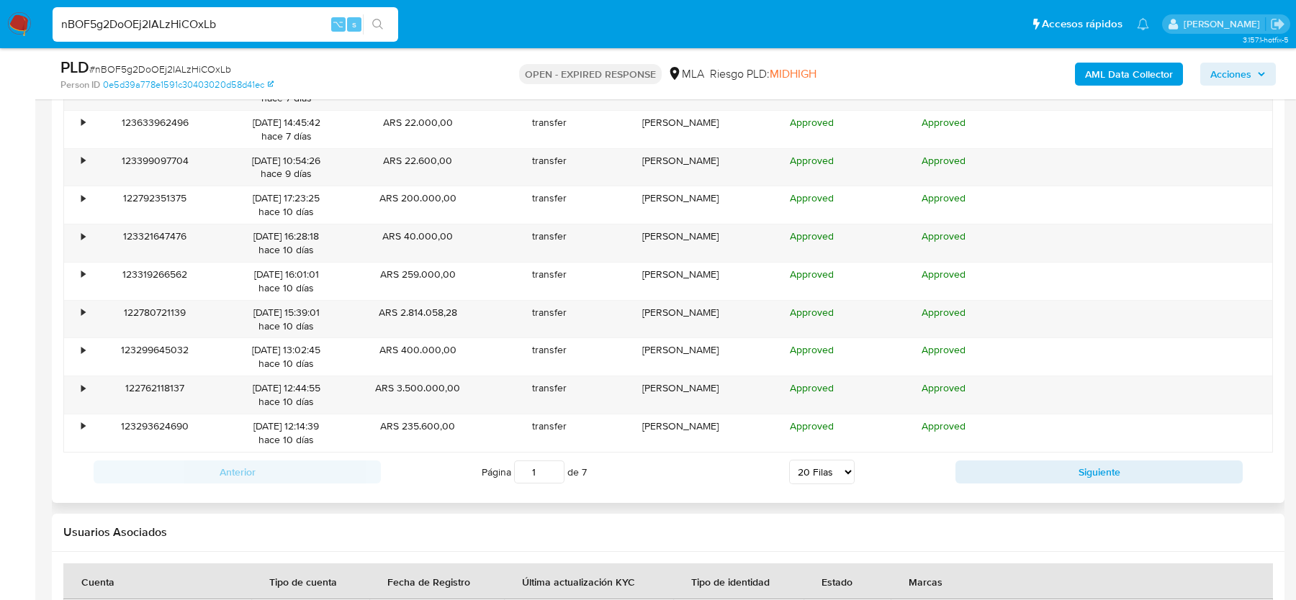
scroll to position [2279, 0]
click at [754, 385] on div "Approved" at bounding box center [812, 394] width 132 height 37
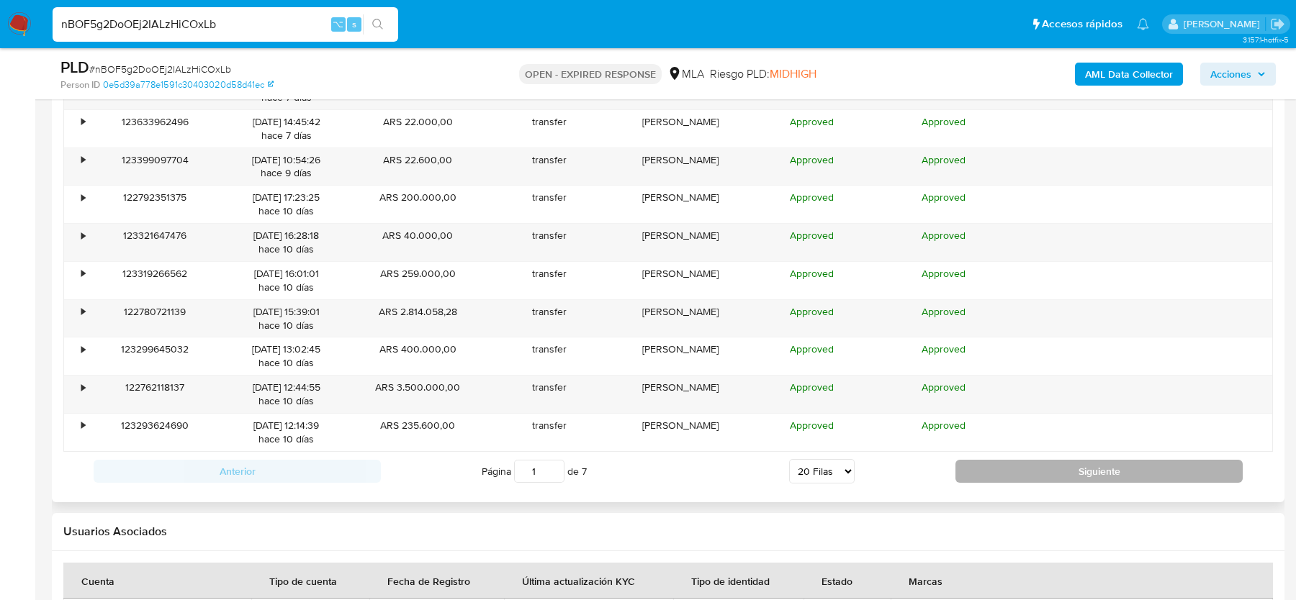
click at [1019, 461] on button "Siguiente" at bounding box center [1098, 471] width 287 height 23
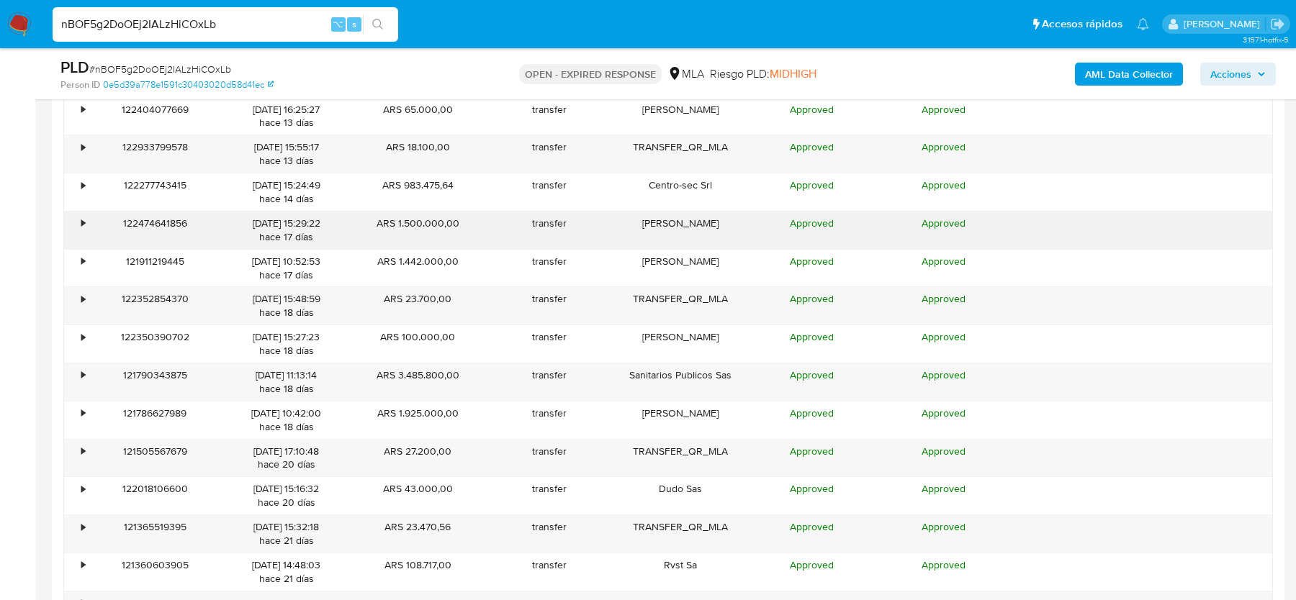
scroll to position [1990, 0]
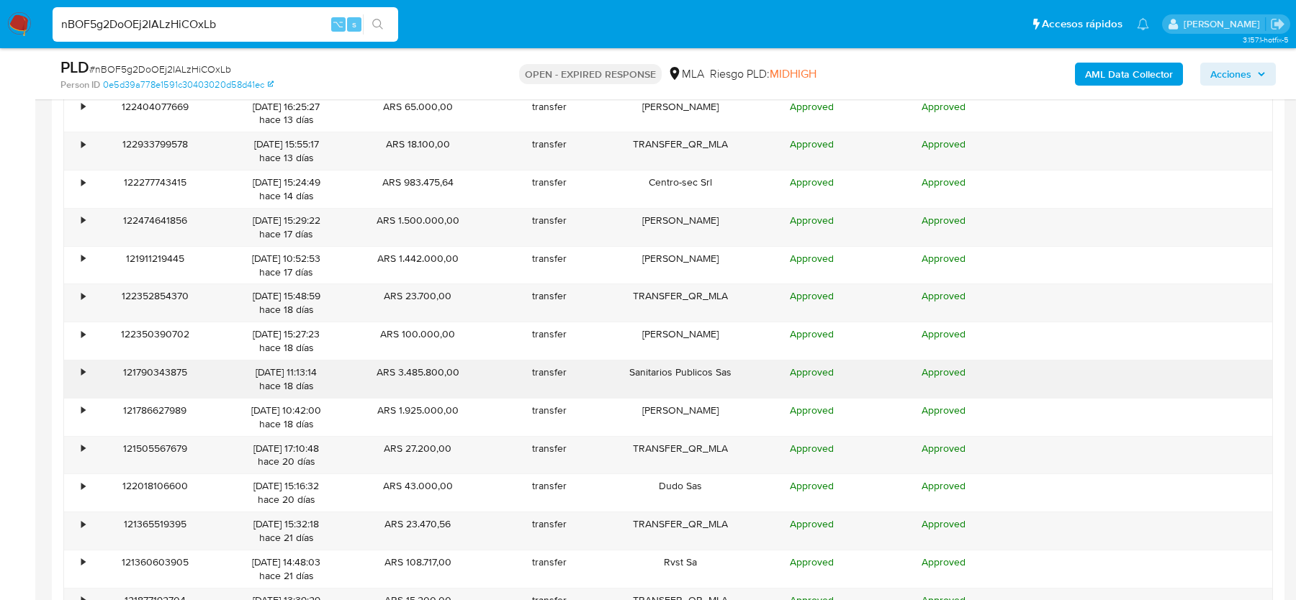
click at [530, 364] on div "transfer" at bounding box center [550, 379] width 132 height 37
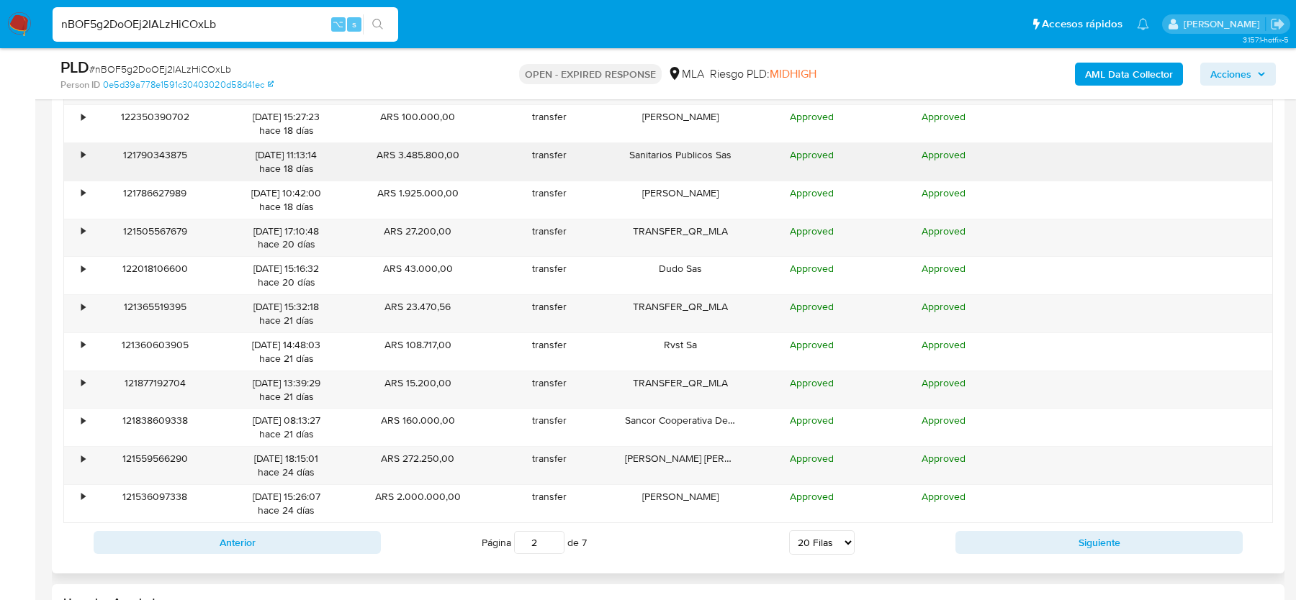
scroll to position [2221, 0]
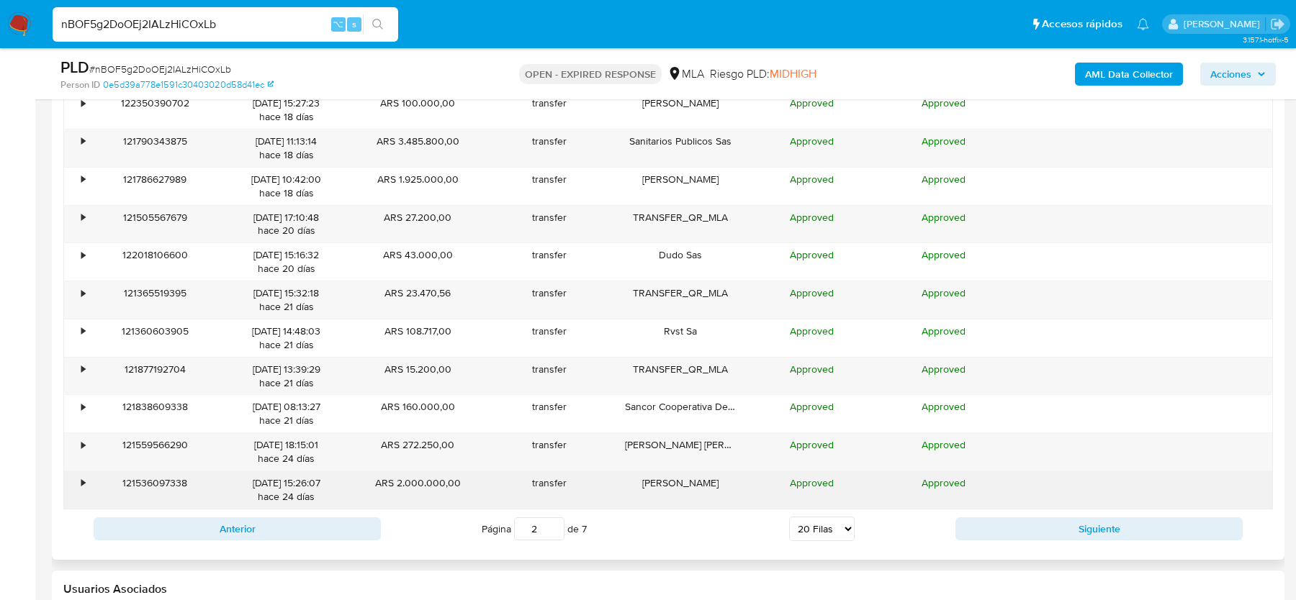
click at [650, 479] on div "Franco Miguel Antonio" at bounding box center [681, 490] width 132 height 37
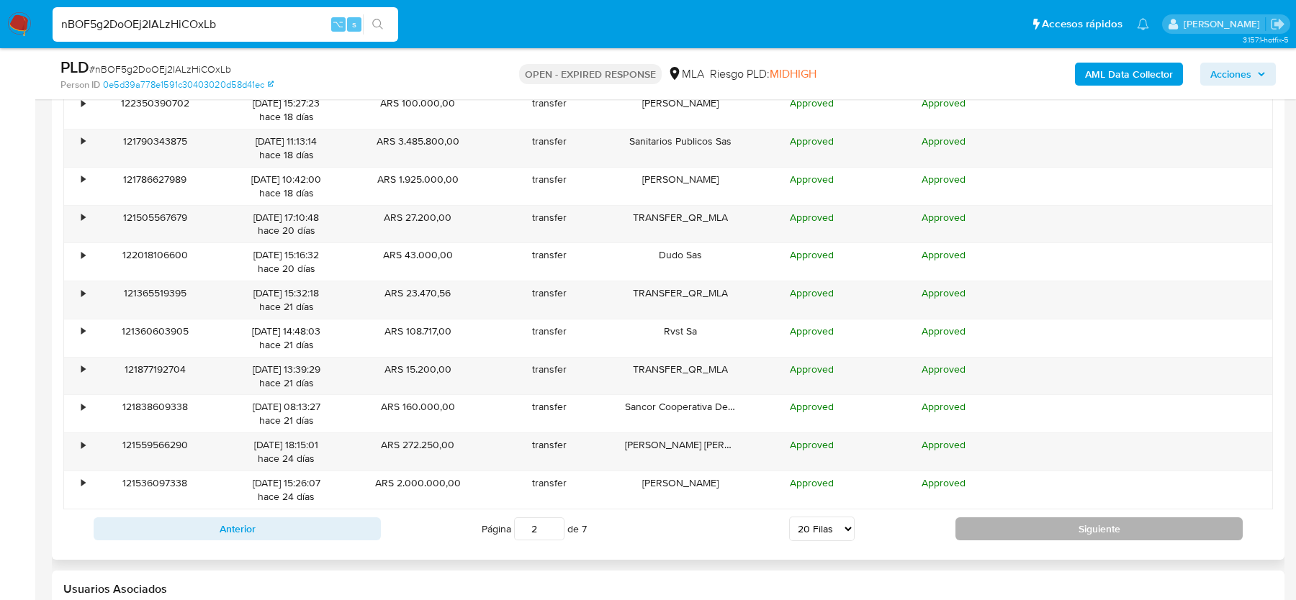
click at [1062, 518] on button "Siguiente" at bounding box center [1098, 529] width 287 height 23
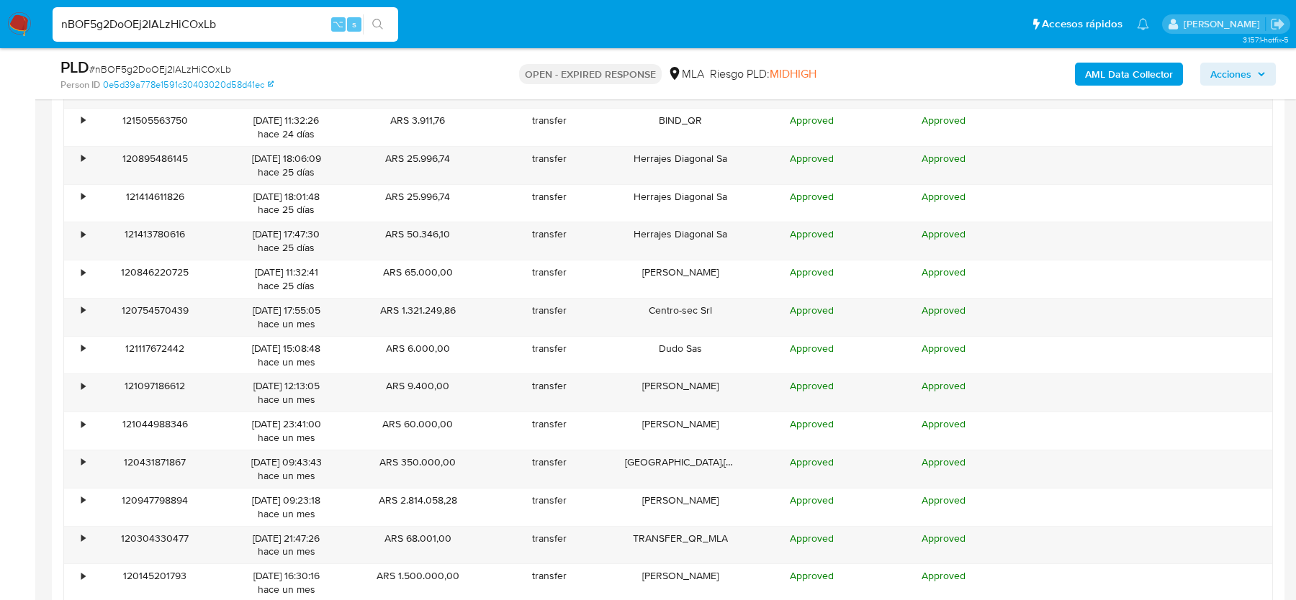
scroll to position [2286, 0]
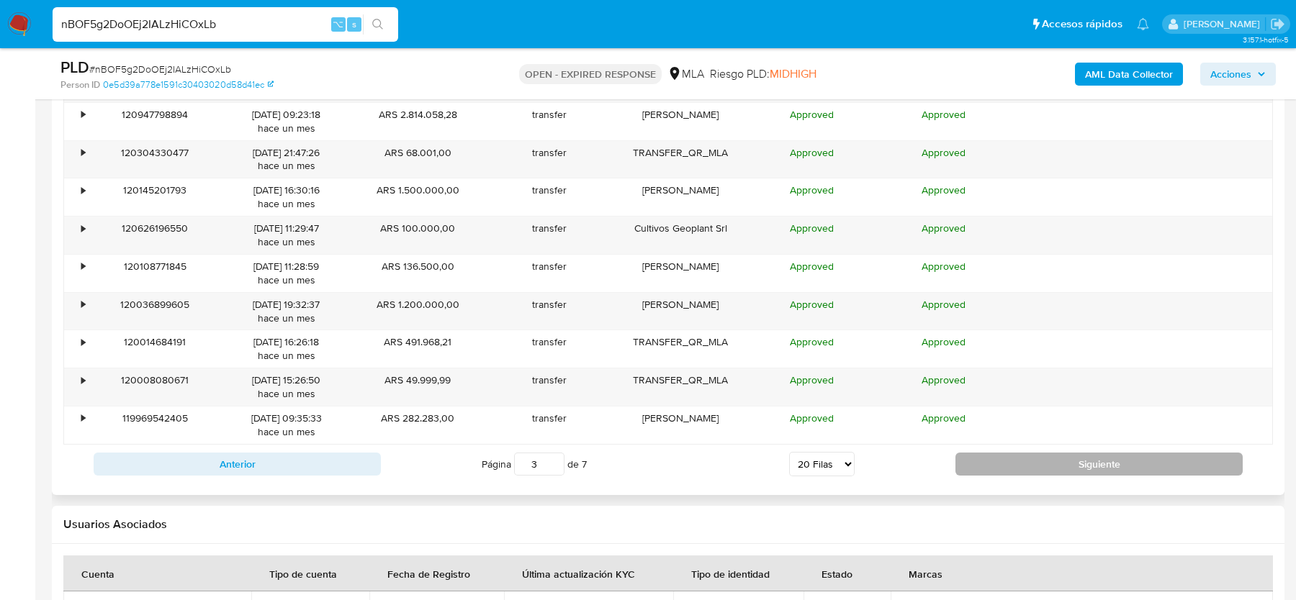
click at [1030, 462] on button "Siguiente" at bounding box center [1098, 464] width 287 height 23
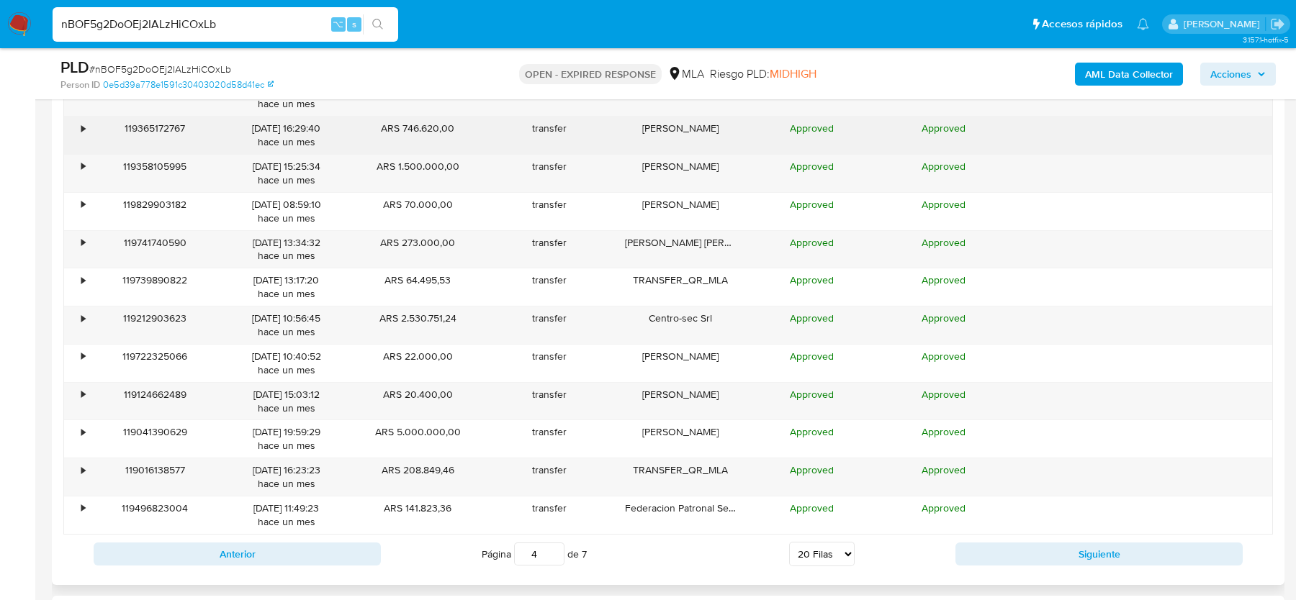
scroll to position [2206, 0]
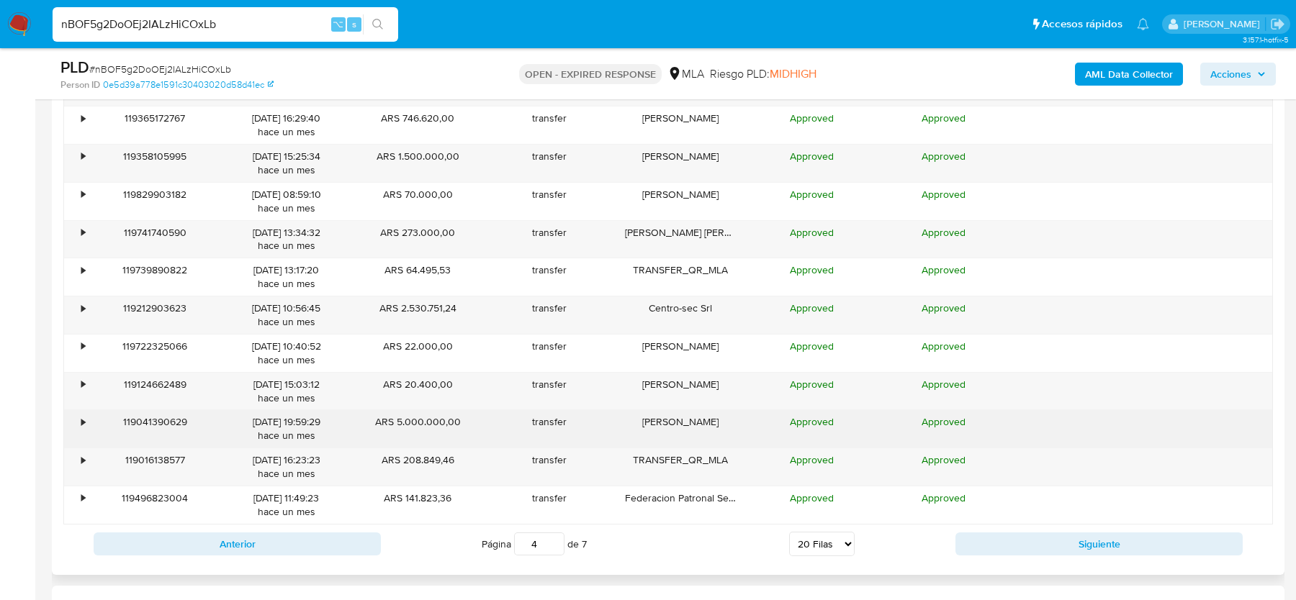
click at [491, 410] on div "transfer" at bounding box center [550, 428] width 132 height 37
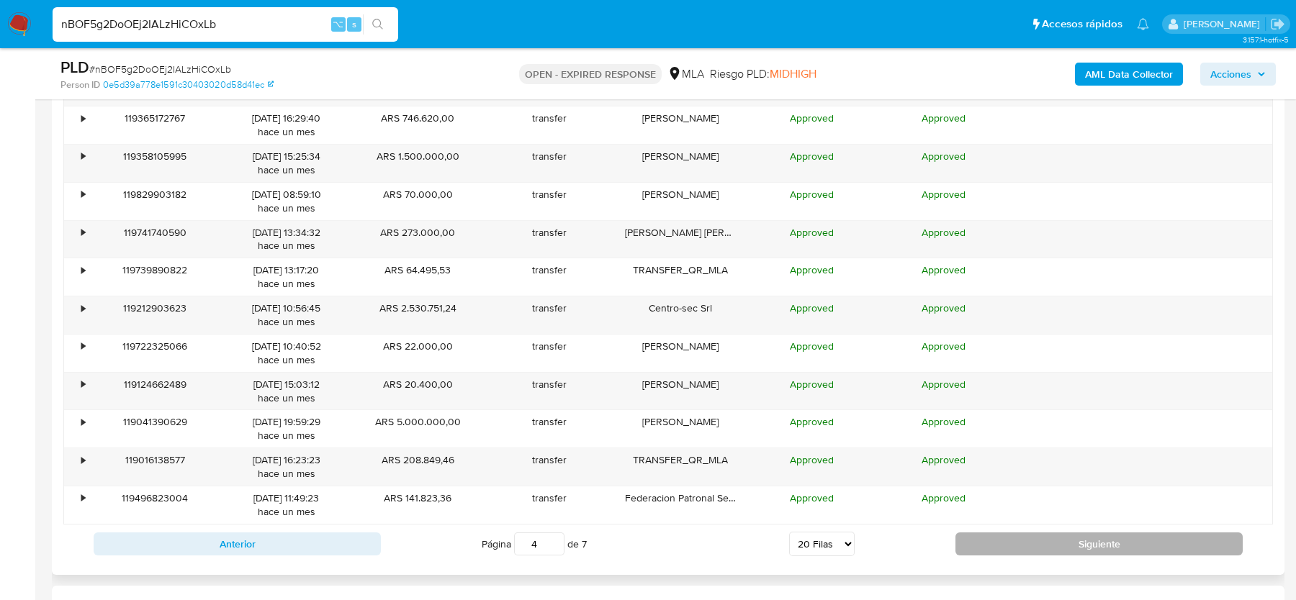
click at [1052, 533] on button "Siguiente" at bounding box center [1098, 544] width 287 height 23
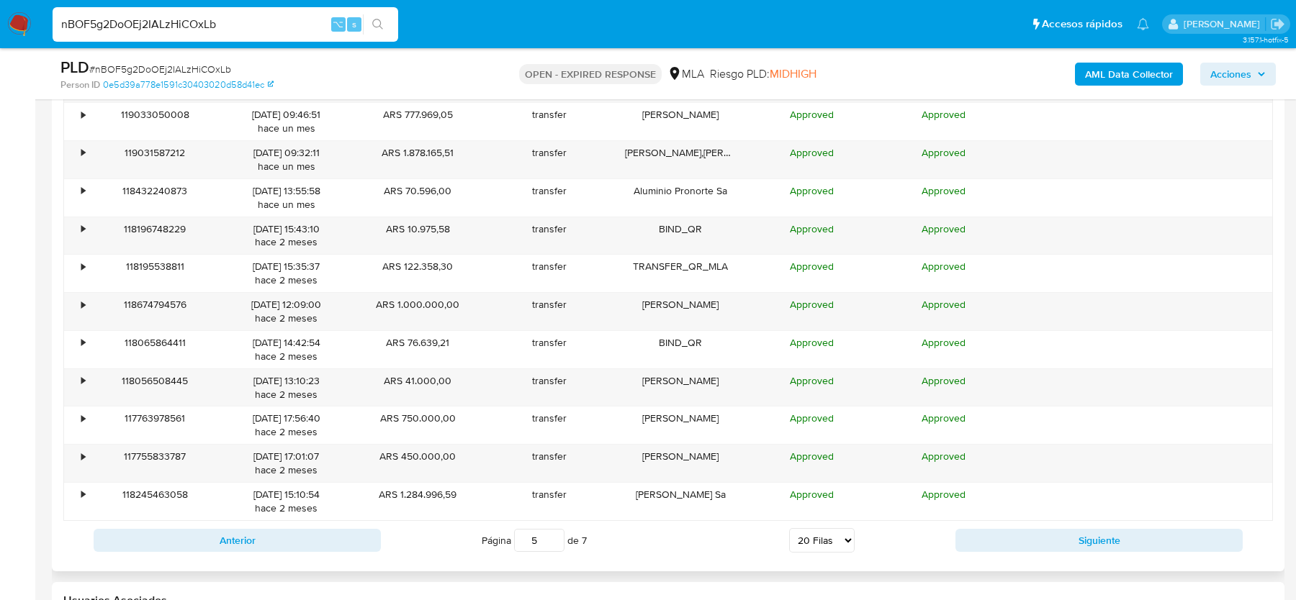
scroll to position [2221, 0]
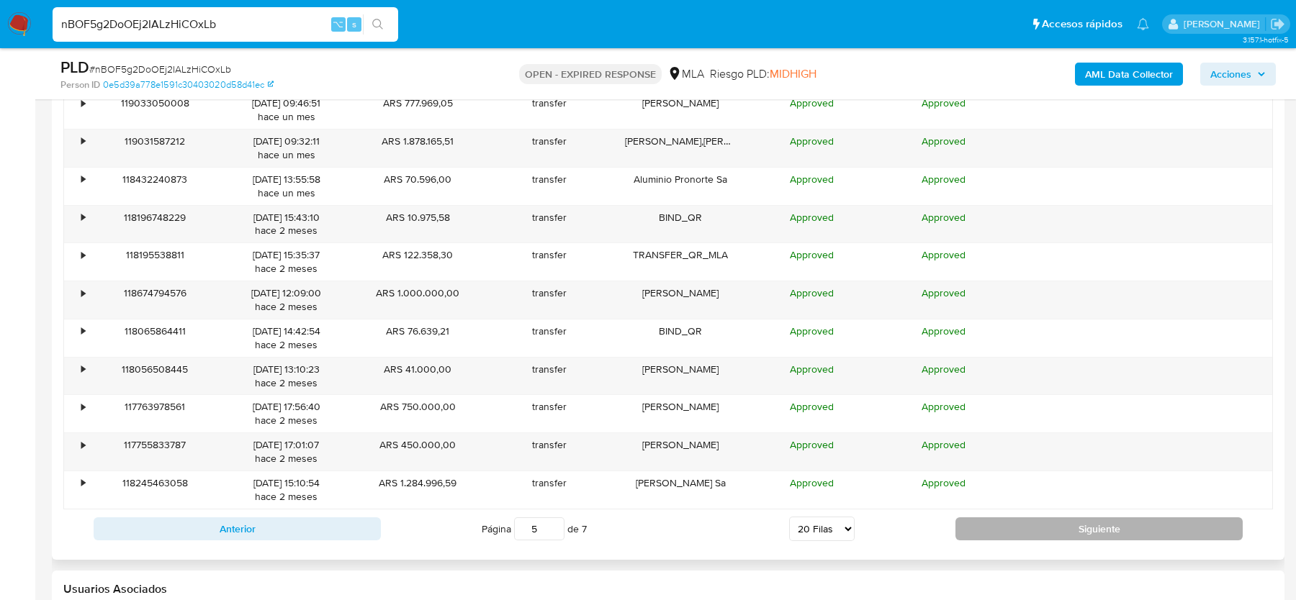
click at [1004, 528] on button "Siguiente" at bounding box center [1098, 529] width 287 height 23
type input "6"
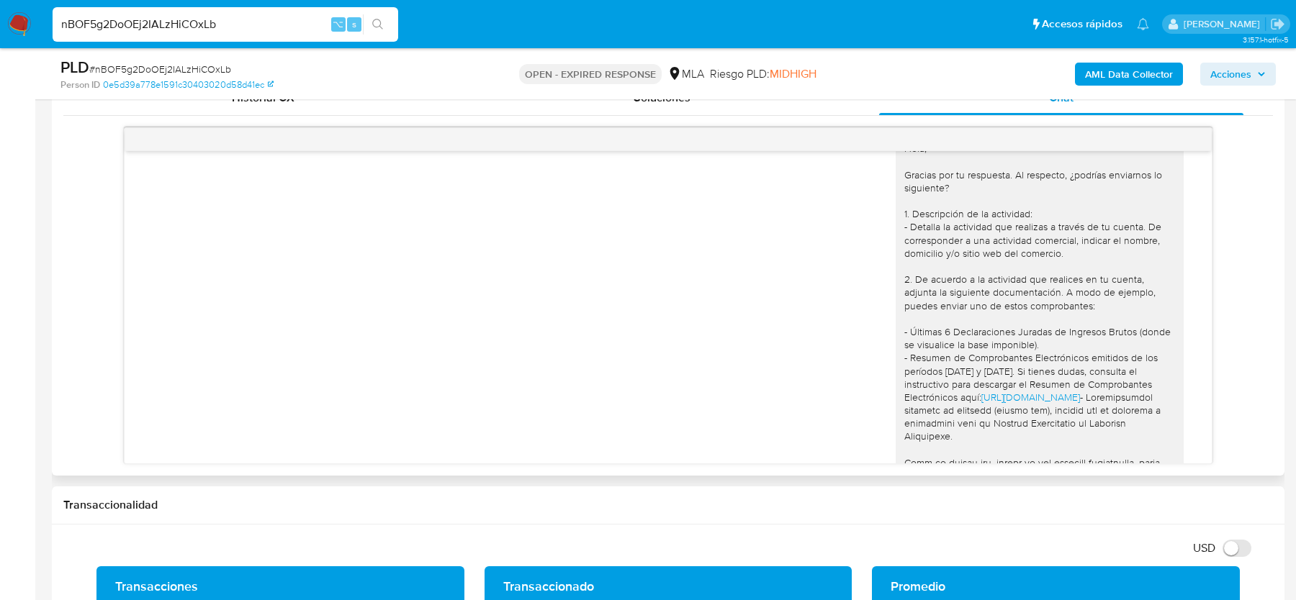
scroll to position [1209, 0]
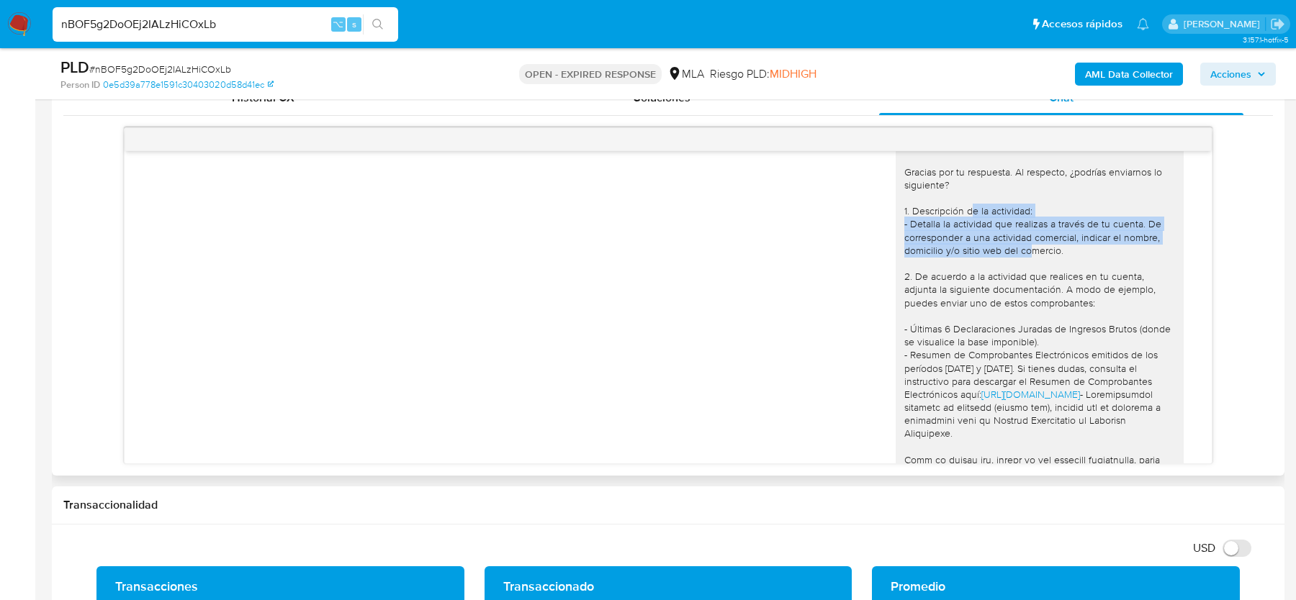
drag, startPoint x: 971, startPoint y: 243, endPoint x: 1032, endPoint y: 281, distance: 71.5
click at [1032, 281] on div "Hola, Gracias por tu respuesta. Al respecto, ¿podrías enviarnos lo siguiente? 1…" at bounding box center [1039, 506] width 271 height 734
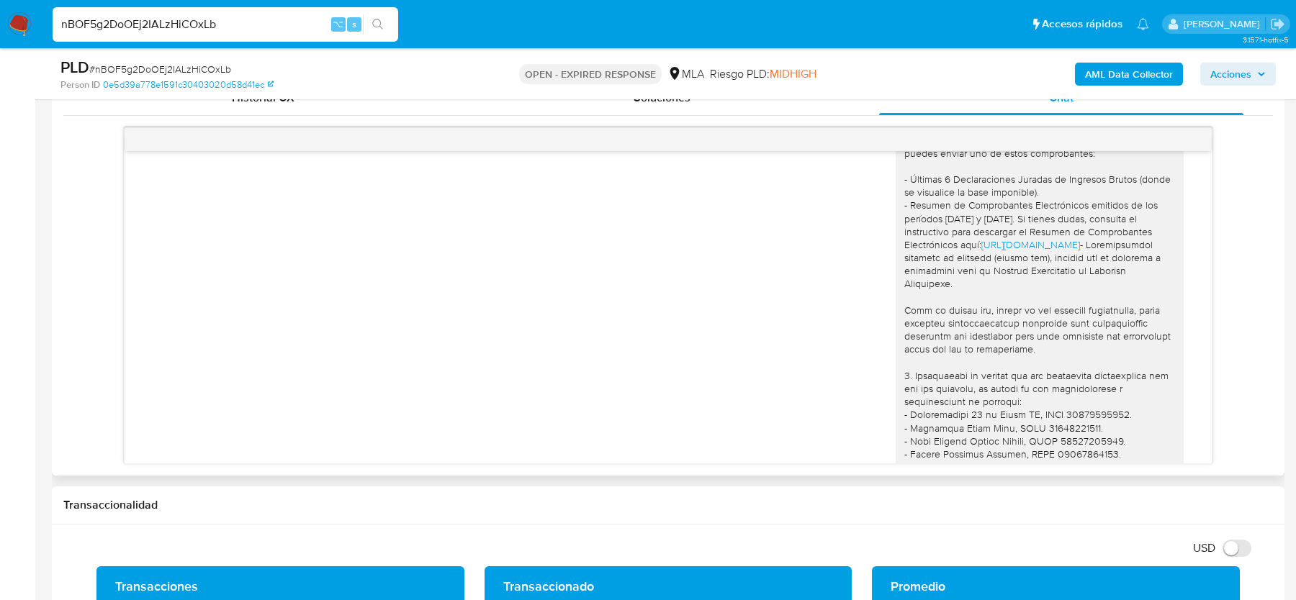
scroll to position [1379, 0]
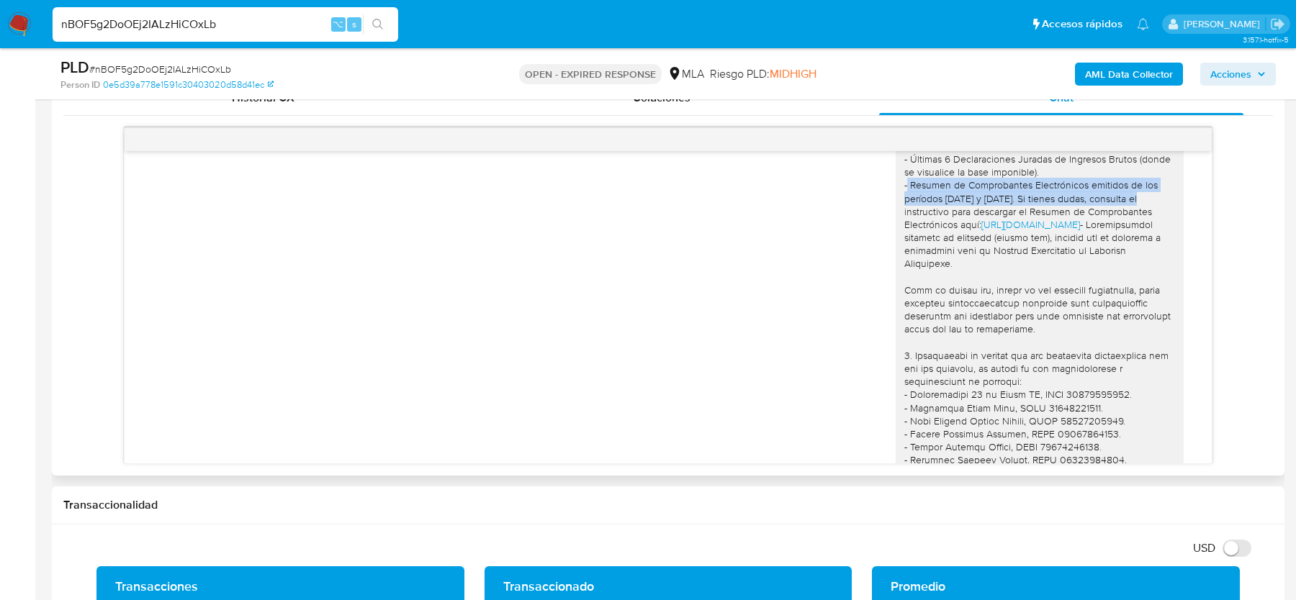
drag, startPoint x: 908, startPoint y: 215, endPoint x: 1141, endPoint y: 222, distance: 233.3
click at [1141, 222] on div "Hola, Gracias por tu respuesta. Al respecto, ¿podrías enviarnos lo siguiente? 1…" at bounding box center [1039, 336] width 271 height 734
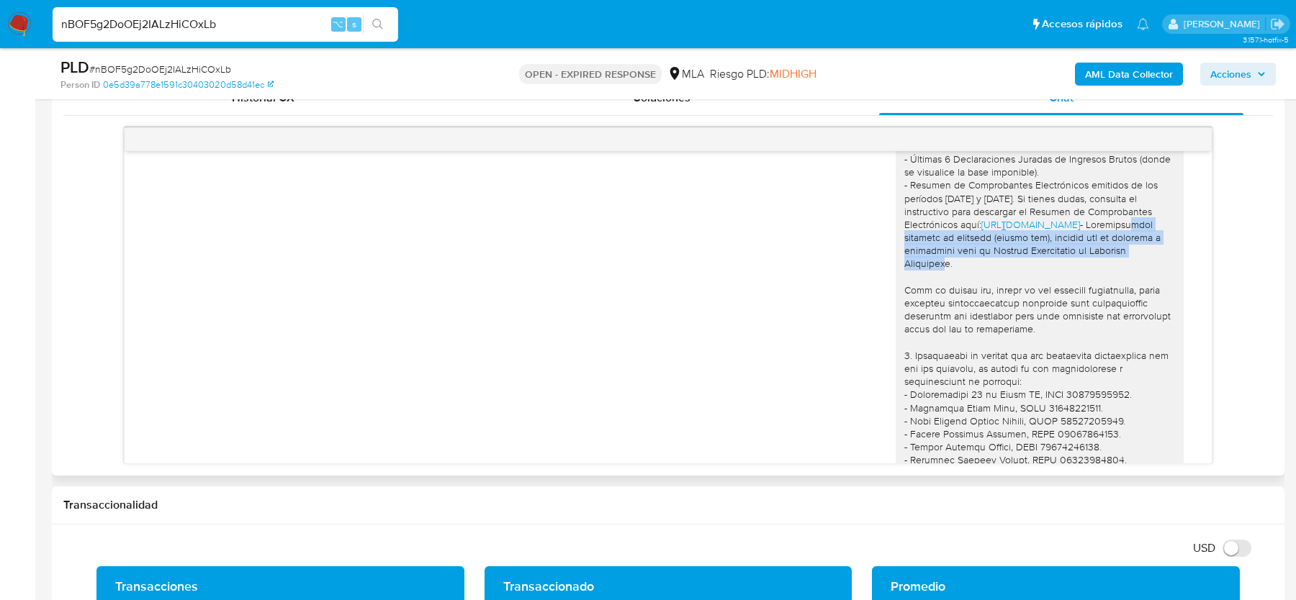
drag, startPoint x: 946, startPoint y: 268, endPoint x: 988, endPoint y: 297, distance: 50.7
click at [986, 292] on div "Hola, Gracias por tu respuesta. Al respecto, ¿podrías enviarnos lo siguiente? 1…" at bounding box center [1039, 336] width 271 height 734
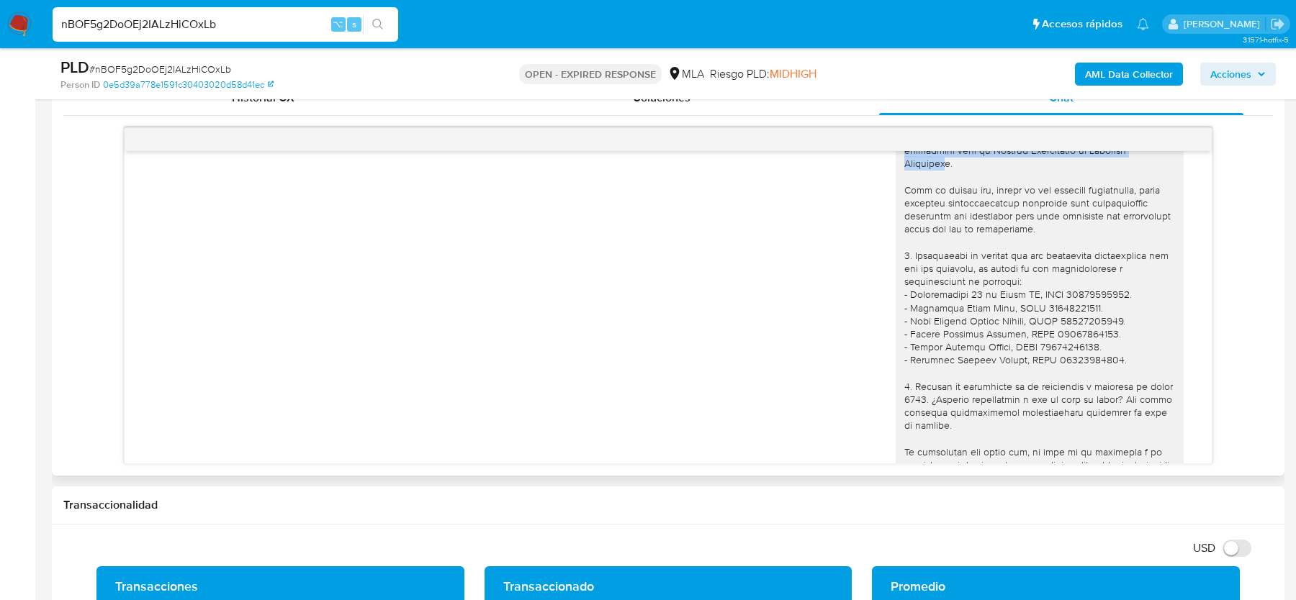
scroll to position [1480, 0]
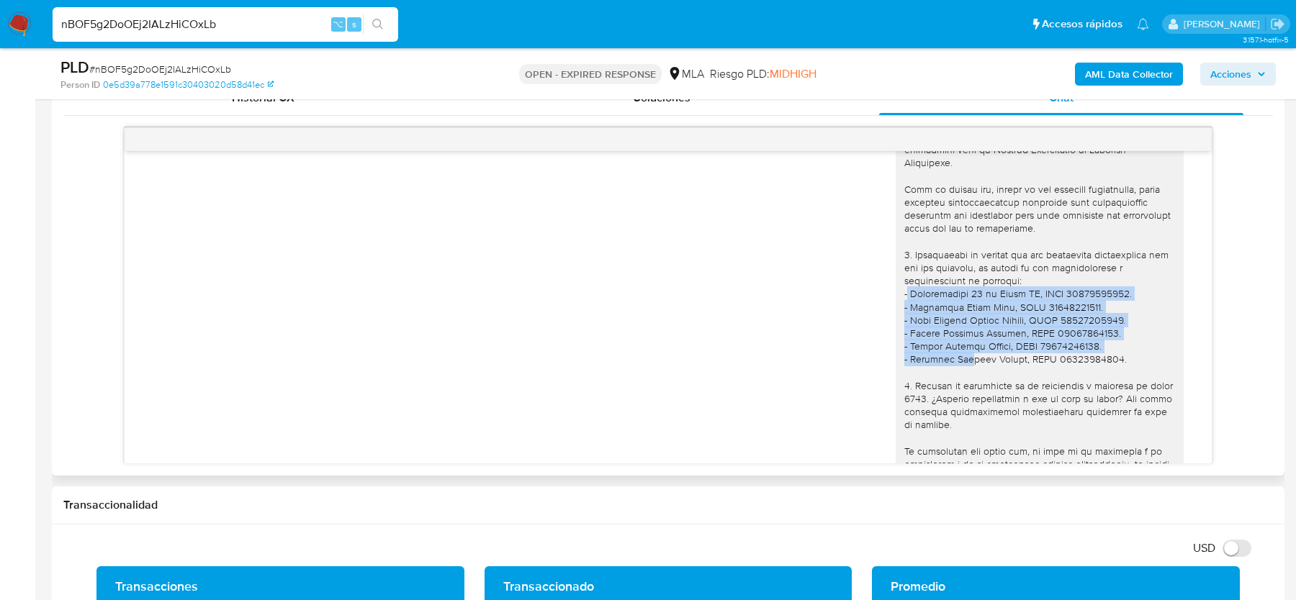
drag, startPoint x: 903, startPoint y: 320, endPoint x: 968, endPoint y: 382, distance: 89.1
click at [968, 380] on div "Hola, Gracias por tu respuesta. Al respecto, ¿podrías enviarnos lo siguiente? 1…" at bounding box center [1039, 235] width 288 height 745
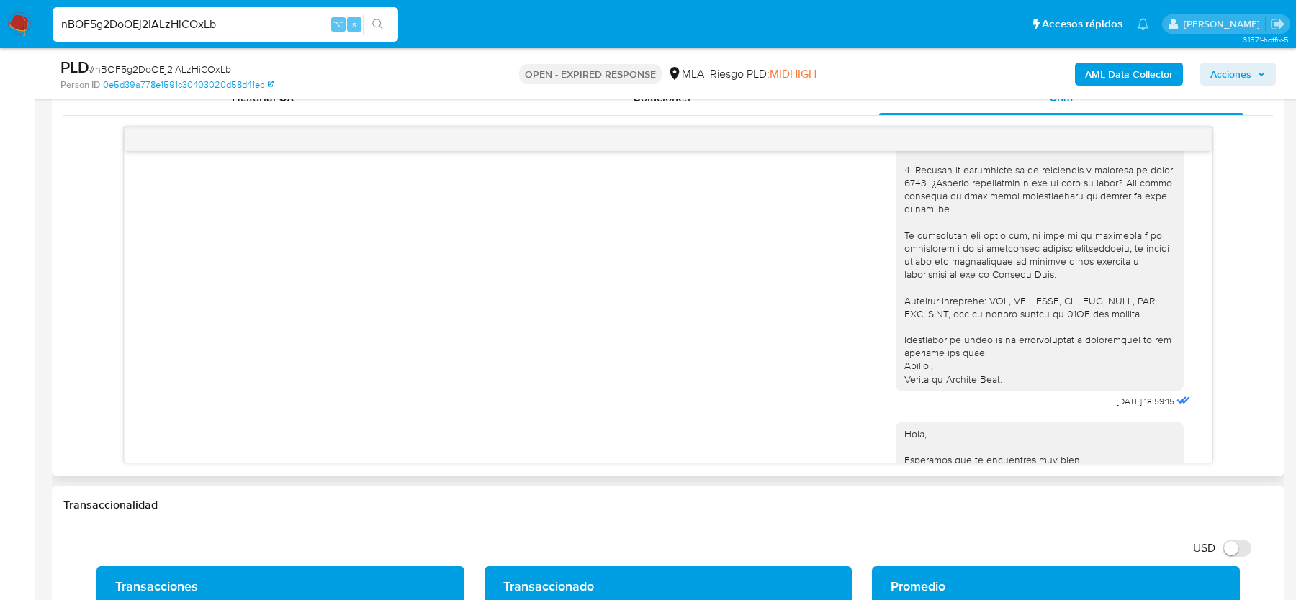
scroll to position [1698, 0]
drag, startPoint x: 929, startPoint y: 197, endPoint x: 936, endPoint y: 276, distance: 78.8
click at [936, 274] on div "Hola, Gracias por tu respuesta. Al respecto, ¿podrías enviarnos lo siguiente? 1…" at bounding box center [1039, 17] width 271 height 734
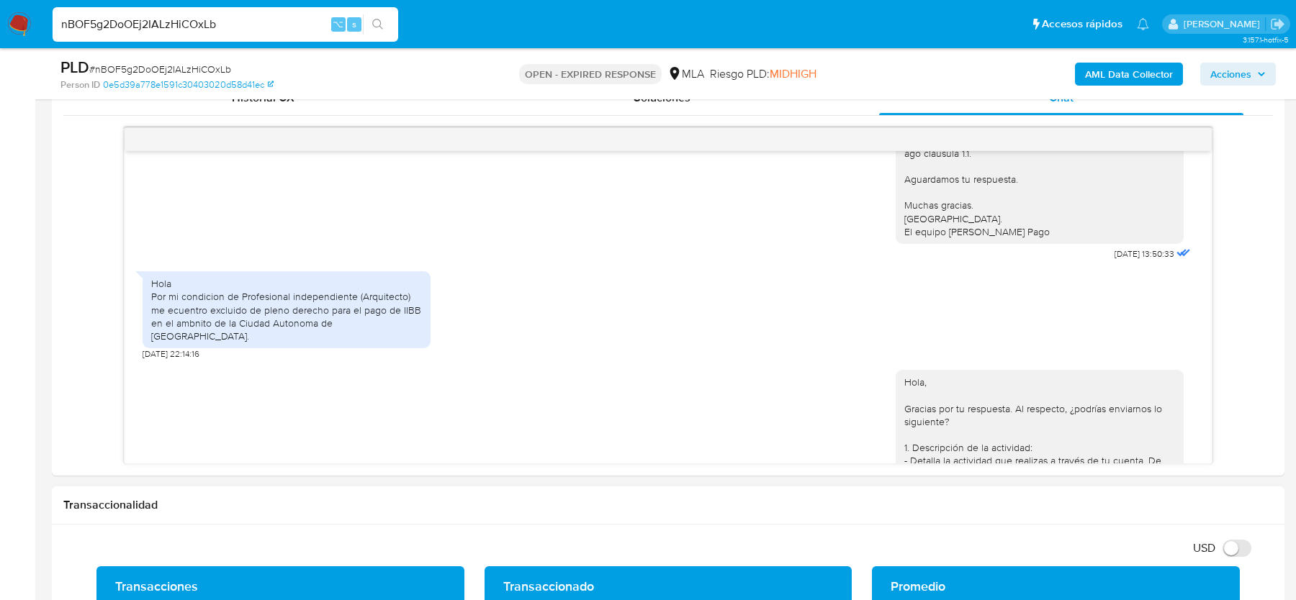
scroll to position [943, 0]
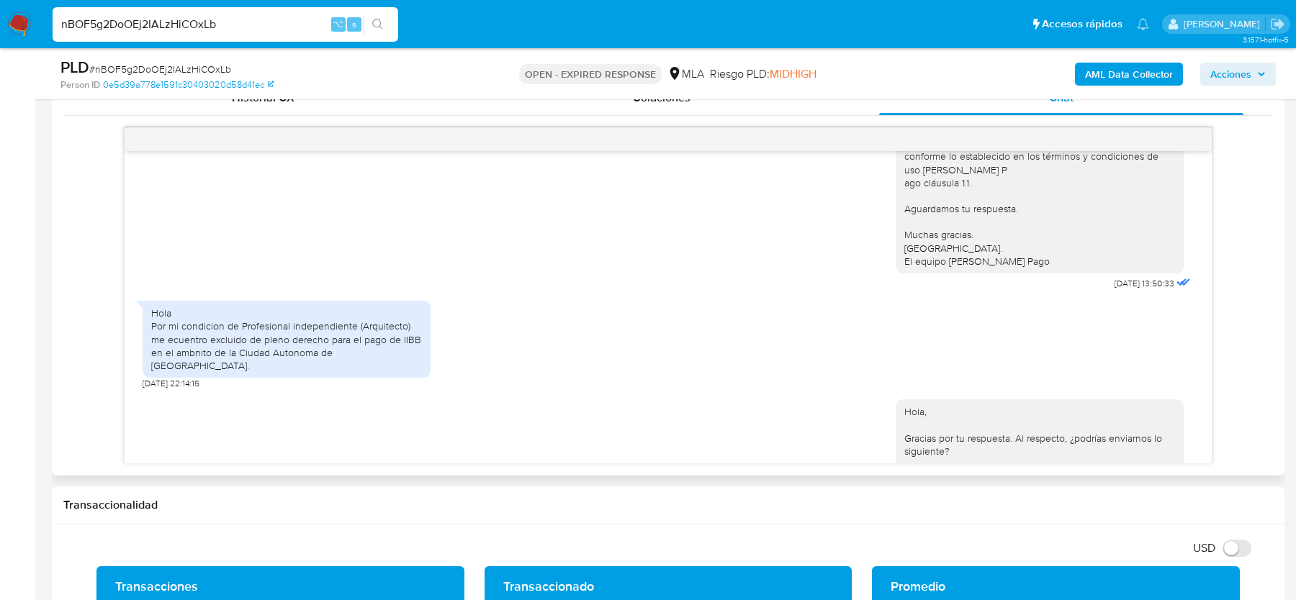
click at [272, 372] on div "Hola Por mi condicion de Profesional independiente (Arquitecto) me ecuentro exc…" at bounding box center [286, 340] width 271 height 66
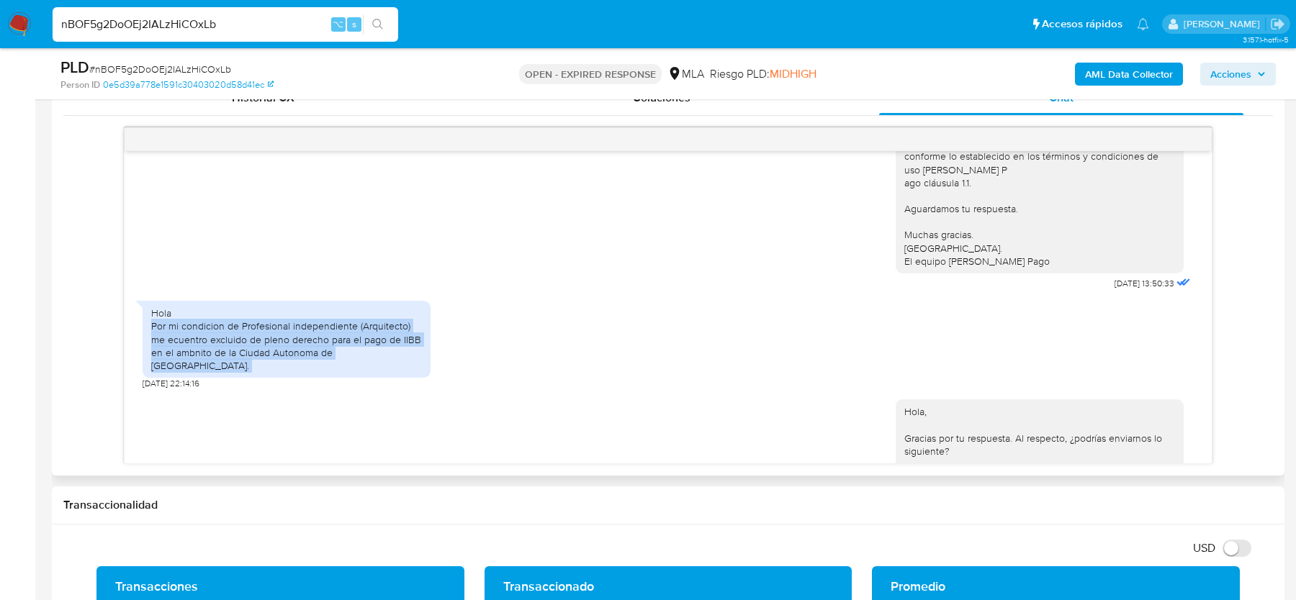
click at [272, 372] on div "Hola Por mi condicion de Profesional independiente (Arquitecto) me ecuentro exc…" at bounding box center [286, 340] width 271 height 66
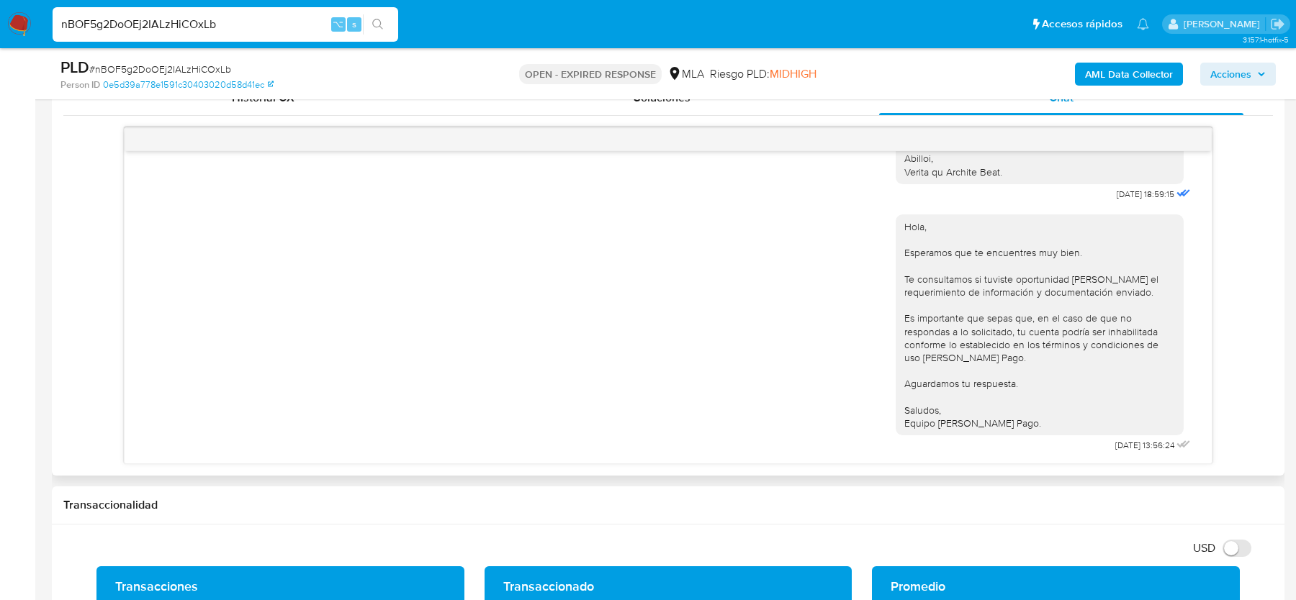
scroll to position [741, 0]
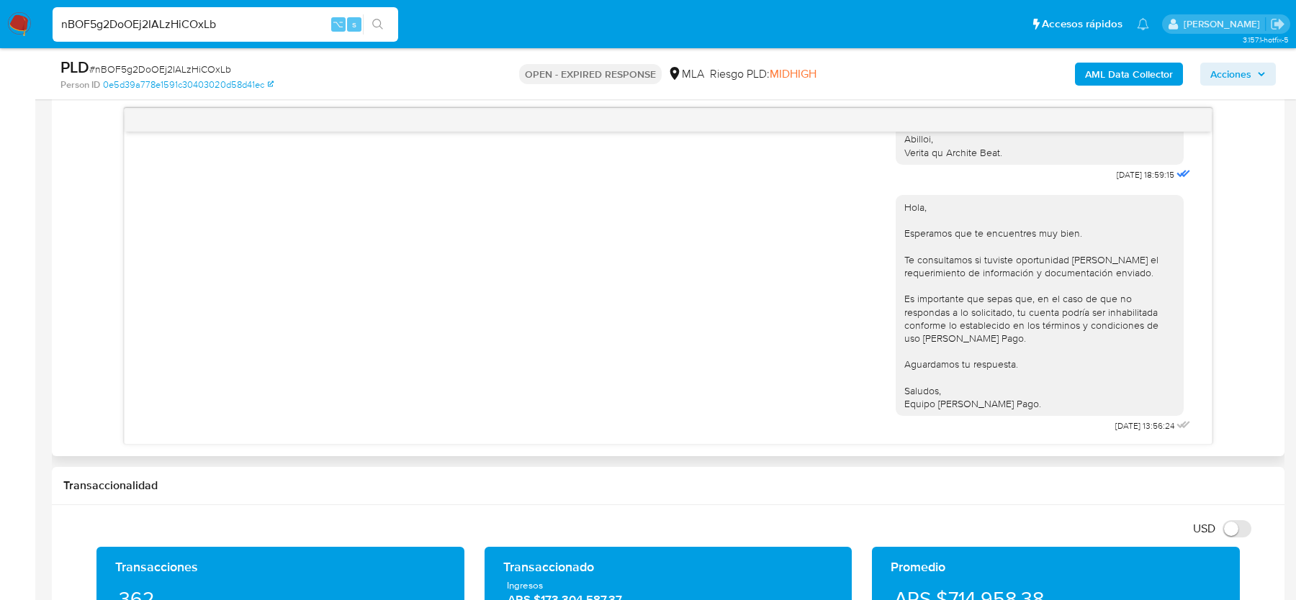
click at [1183, 165] on icon at bounding box center [1181, 173] width 17 height 17
click at [164, 62] on span "# nBOF5g2DoOEj2IALzHiCOxLb" at bounding box center [160, 69] width 142 height 14
click at [139, 63] on span "# nBOF5g2DoOEj2IALzHiCOxLb" at bounding box center [160, 69] width 142 height 14
copy span "nBOF5g2DoOEj2IALzHiCOxLb"
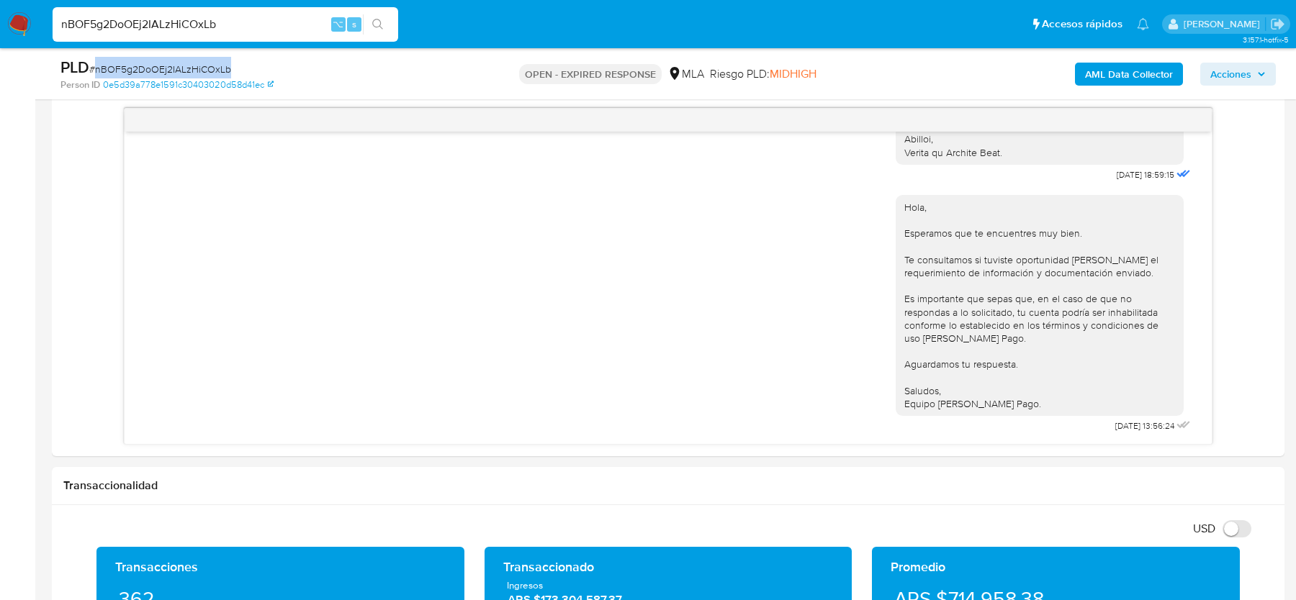
click at [22, 31] on img at bounding box center [19, 24] width 24 height 24
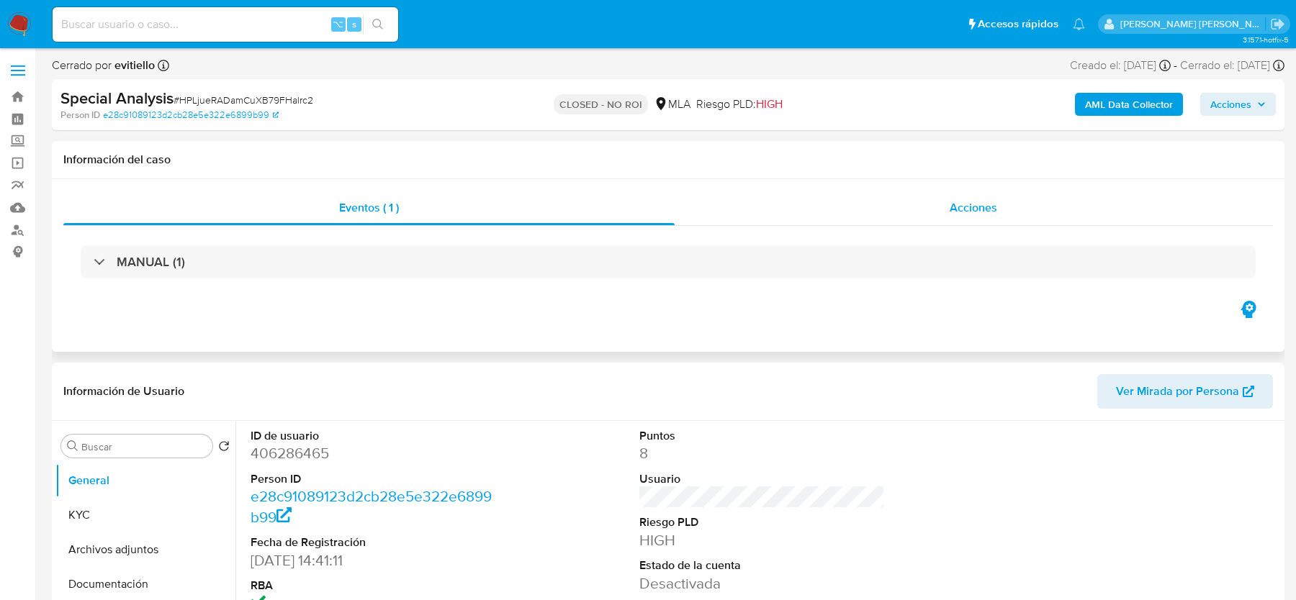
click at [952, 214] on span "Acciones" at bounding box center [973, 207] width 48 height 17
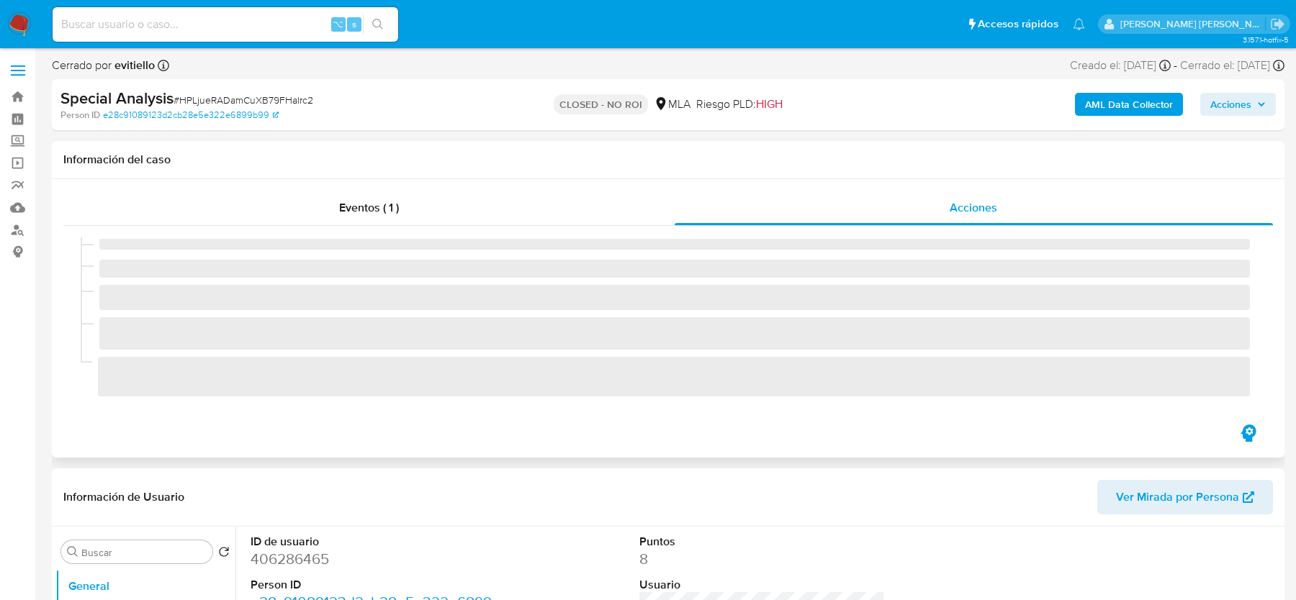
select select "10"
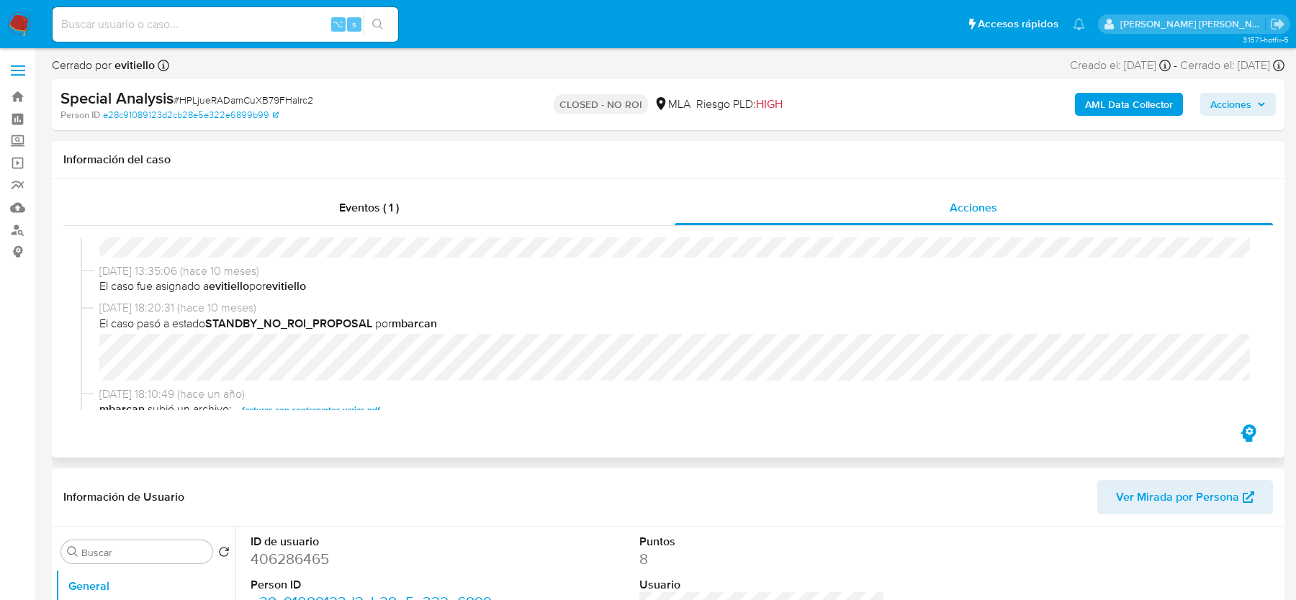
scroll to position [312, 0]
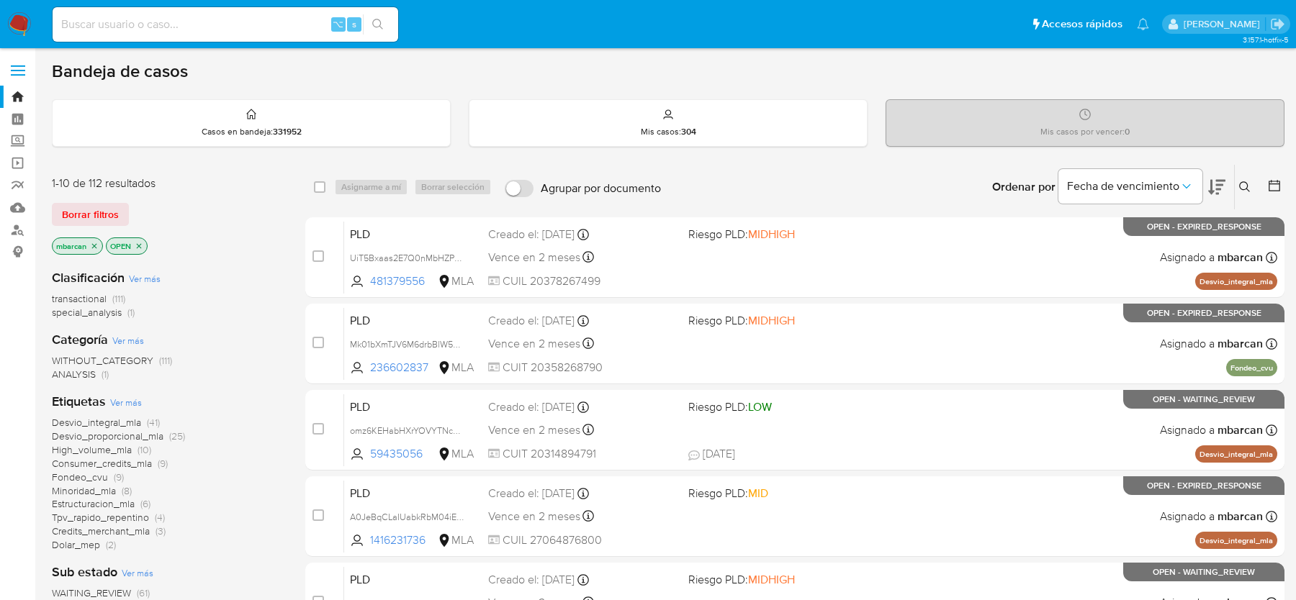
click at [1242, 182] on icon at bounding box center [1245, 187] width 12 height 12
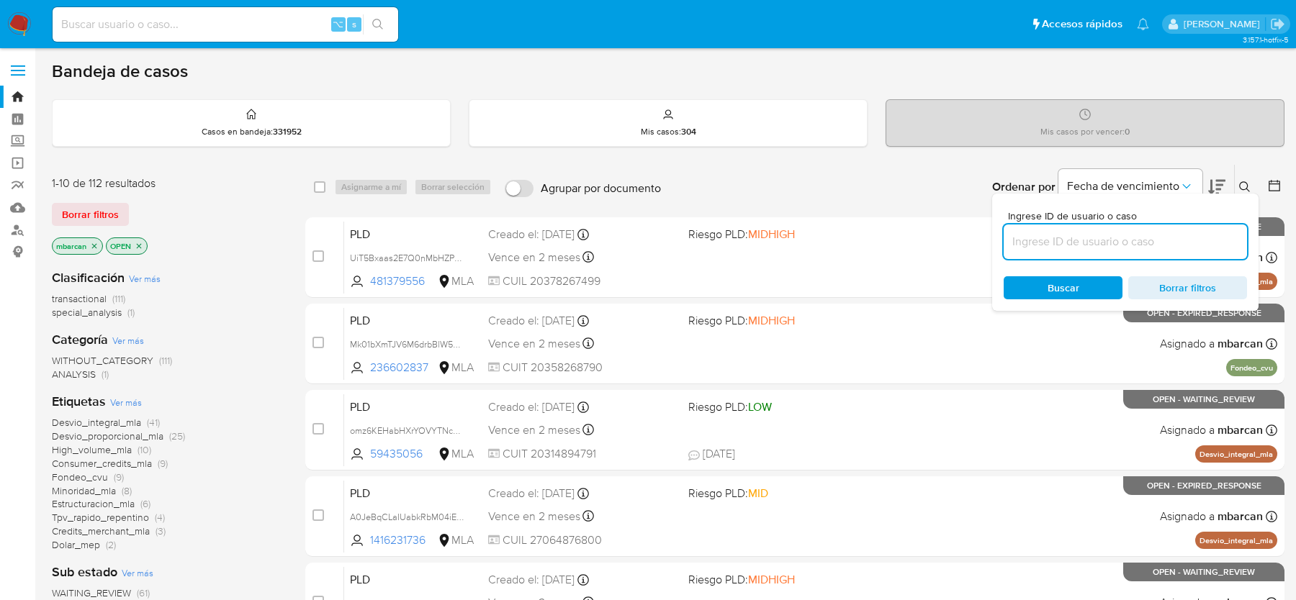
click at [1147, 233] on input at bounding box center [1124, 242] width 243 height 19
type input "nBOF5g2DoOEj2IALzHiCOxLb"
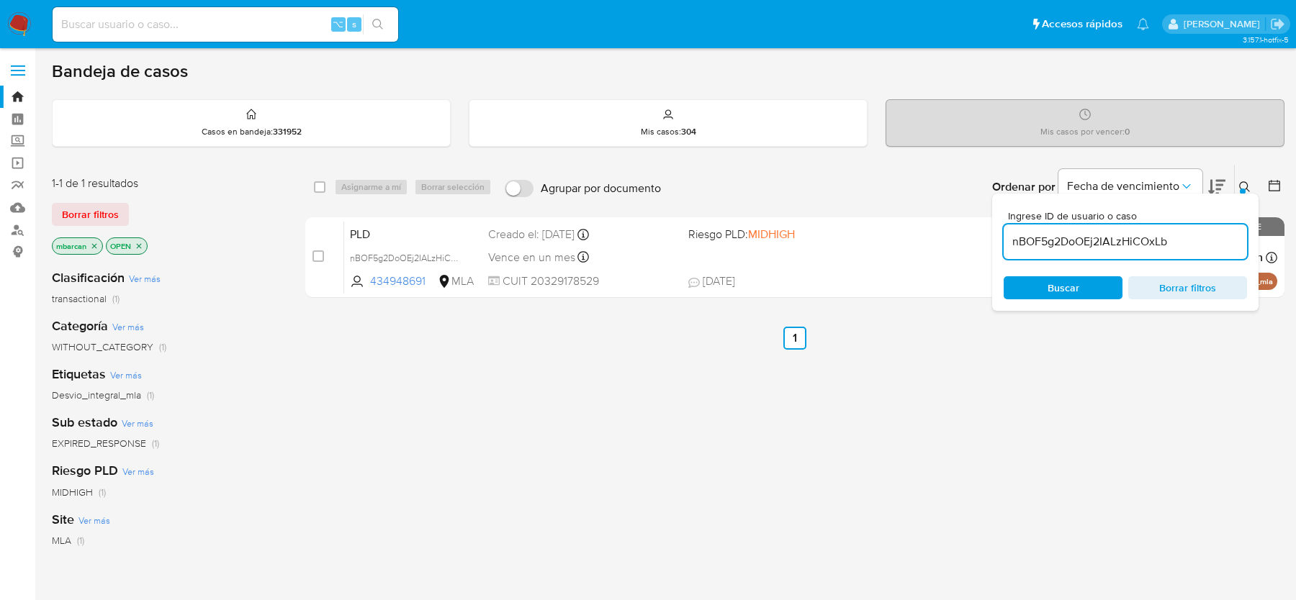
click at [1248, 185] on icon at bounding box center [1245, 187] width 12 height 12
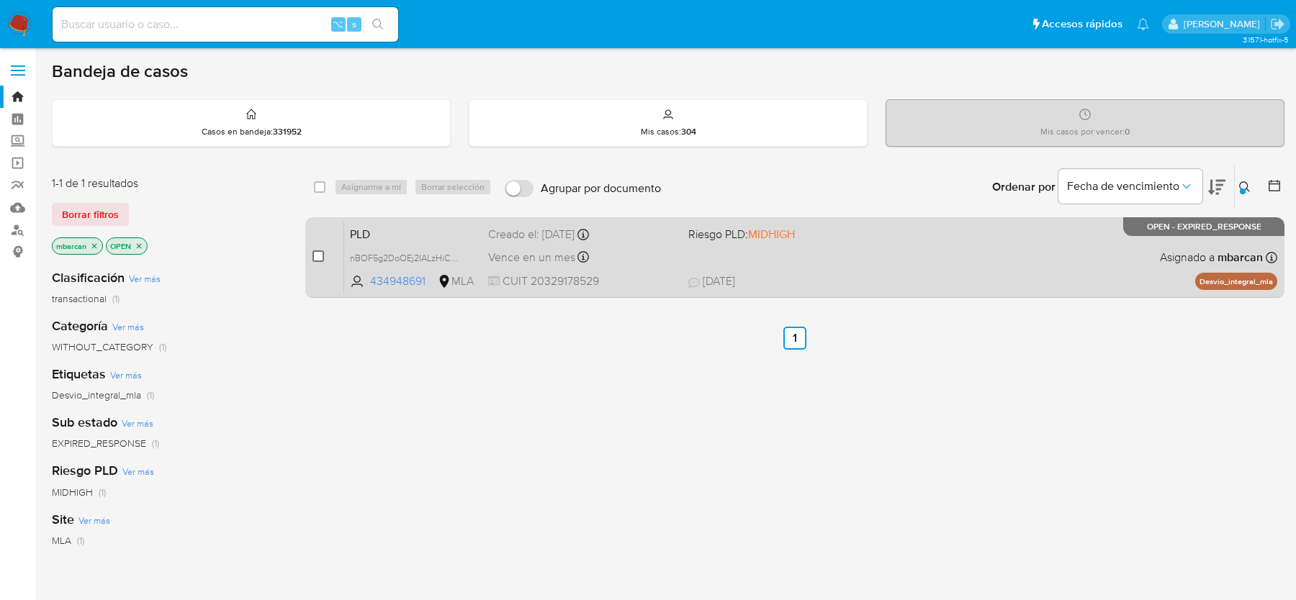
click at [318, 253] on input "checkbox" at bounding box center [318, 257] width 12 height 12
checkbox input "true"
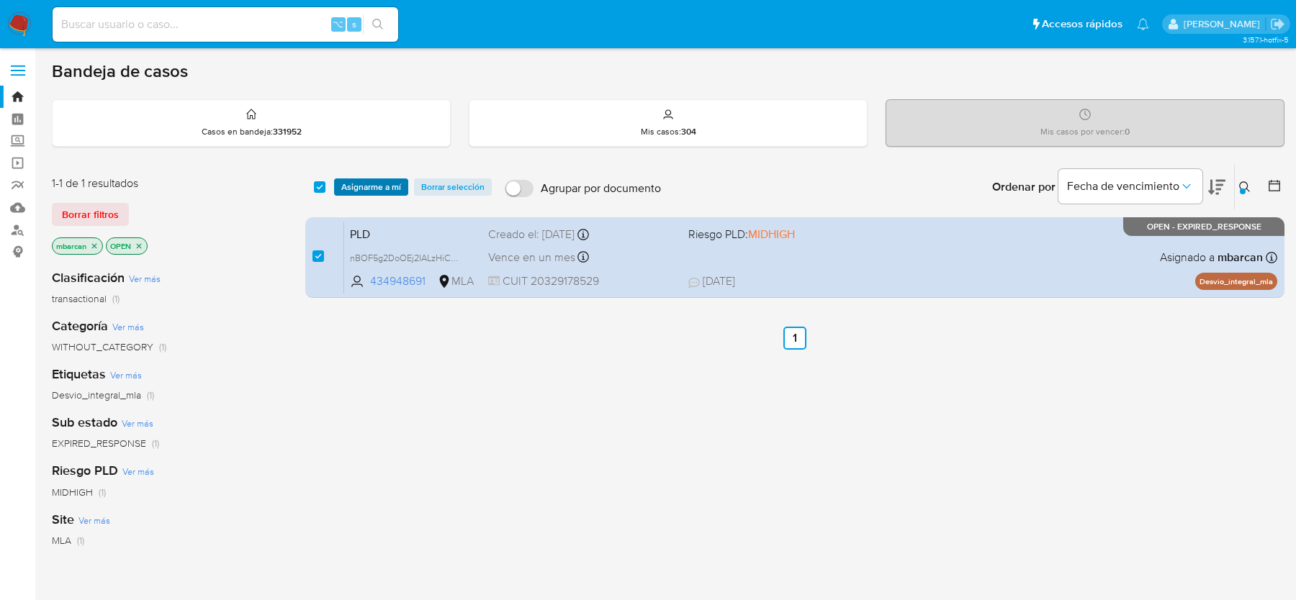
click at [370, 191] on span "Asignarme a mí" at bounding box center [371, 187] width 60 height 14
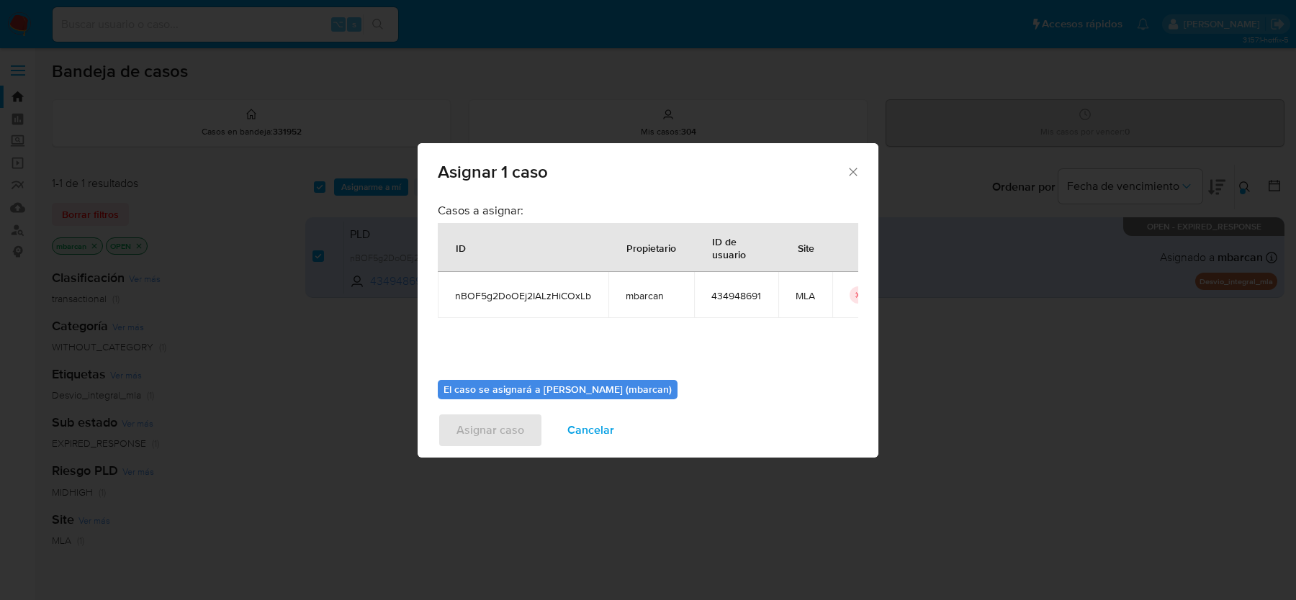
scroll to position [73, 0]
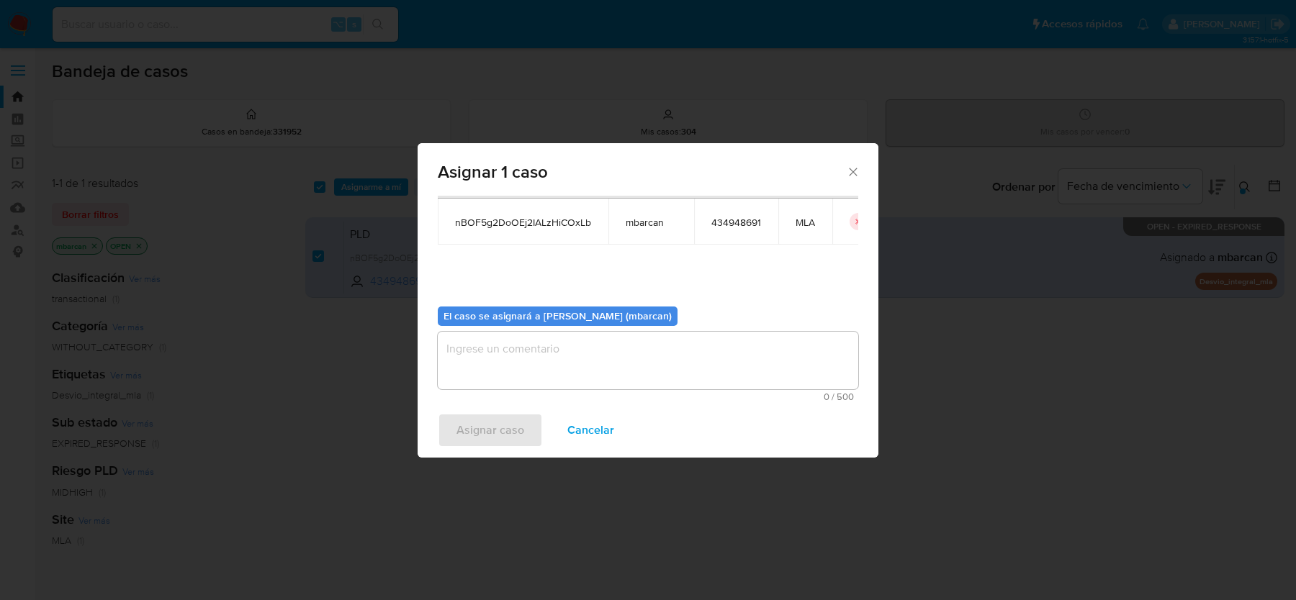
click at [525, 352] on textarea "assign-modal" at bounding box center [648, 361] width 420 height 58
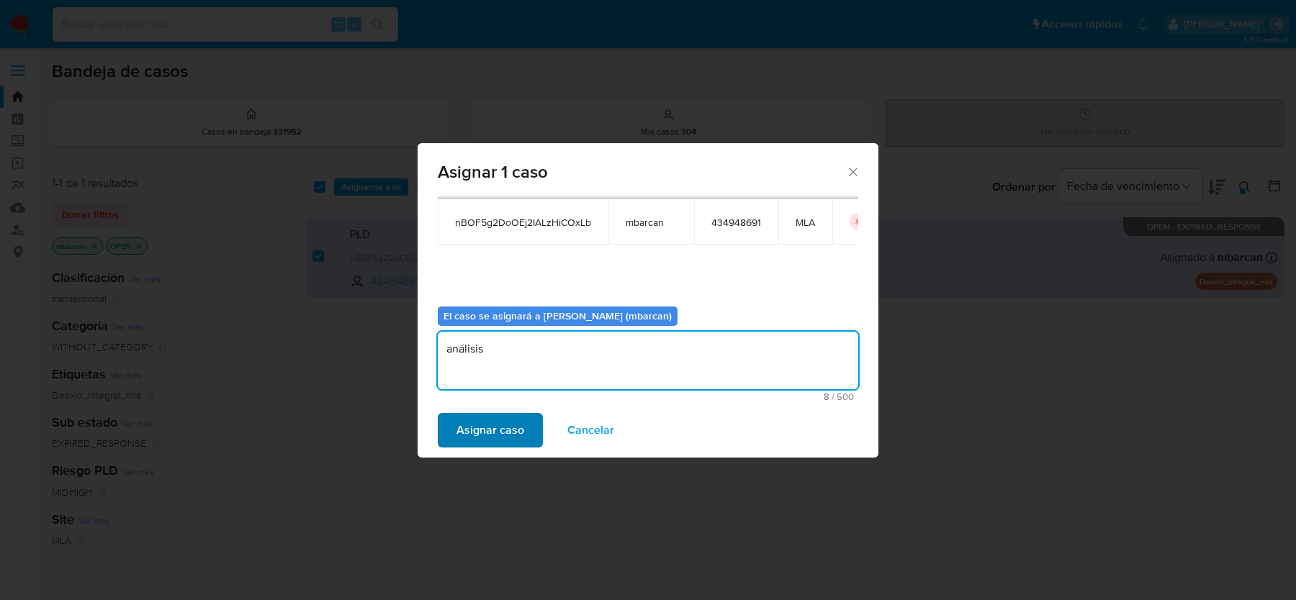
type textarea "análisis"
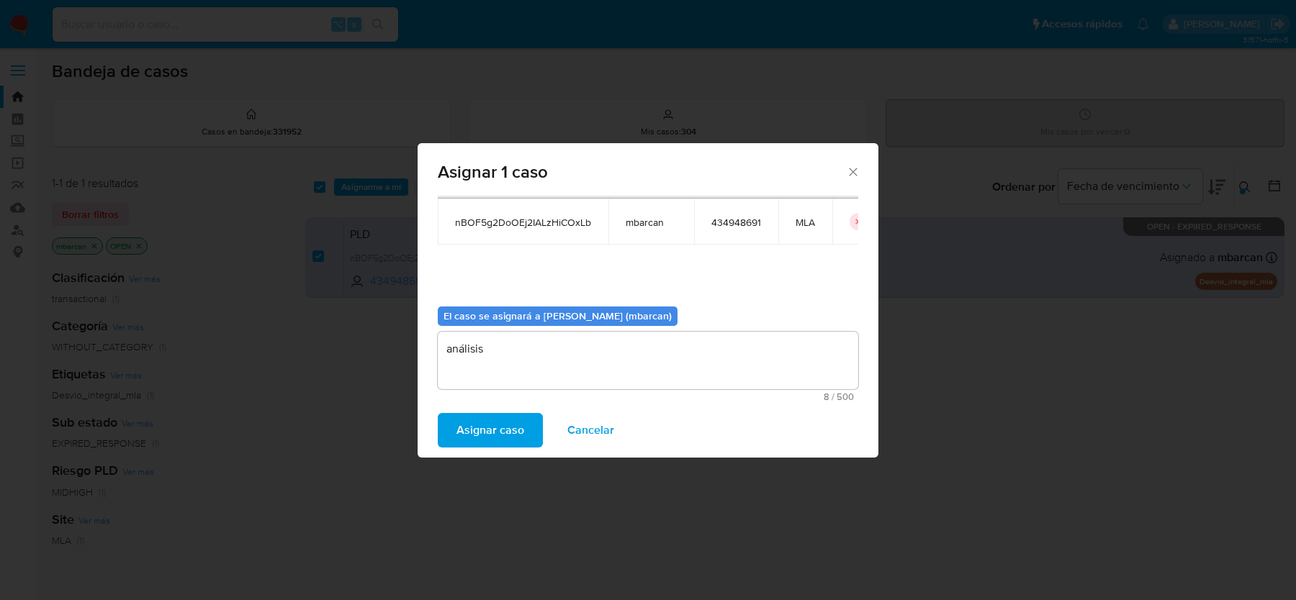
click at [497, 434] on span "Asignar caso" at bounding box center [490, 431] width 68 height 32
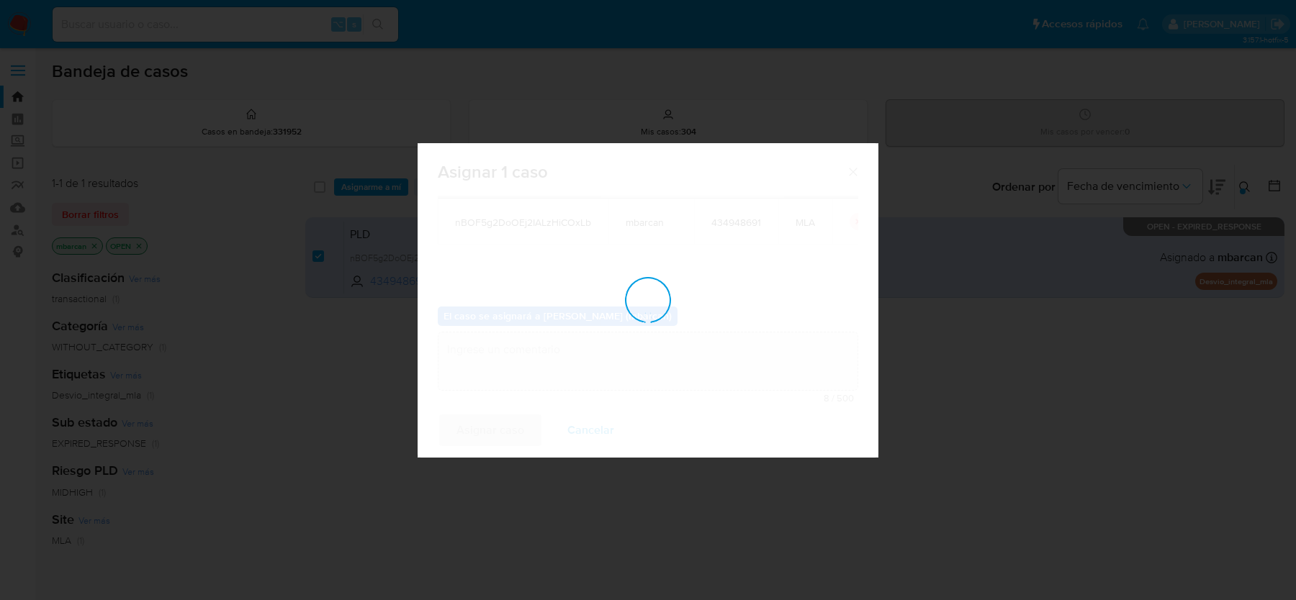
checkbox input "false"
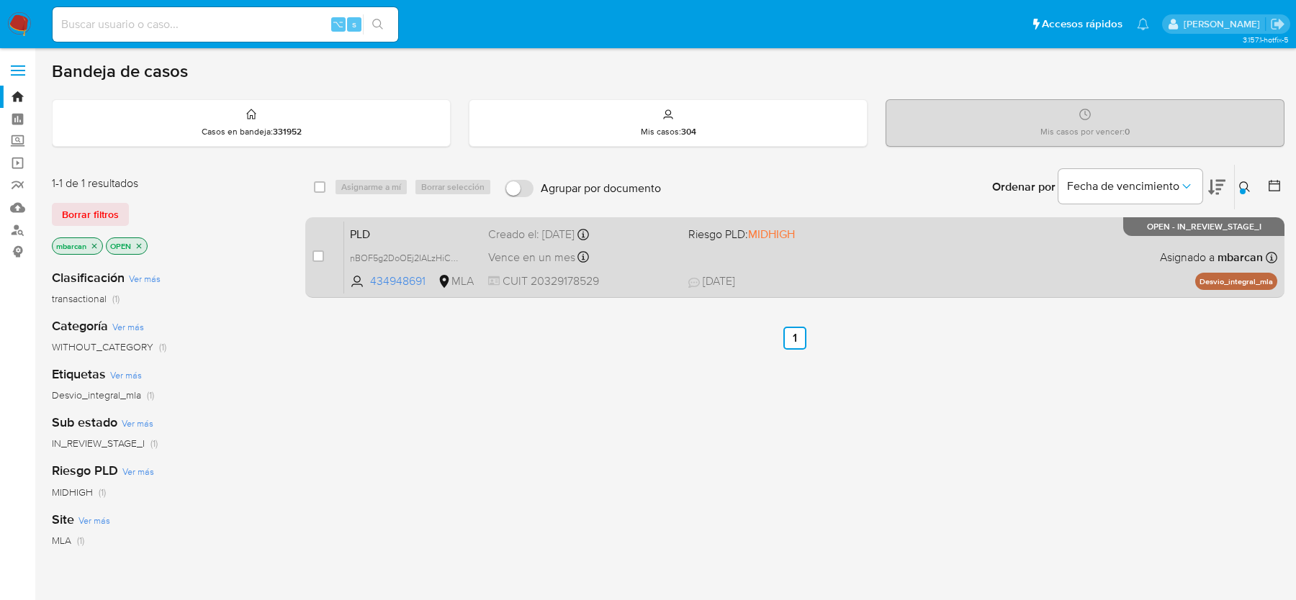
click at [397, 229] on span "PLD" at bounding box center [413, 233] width 127 height 19
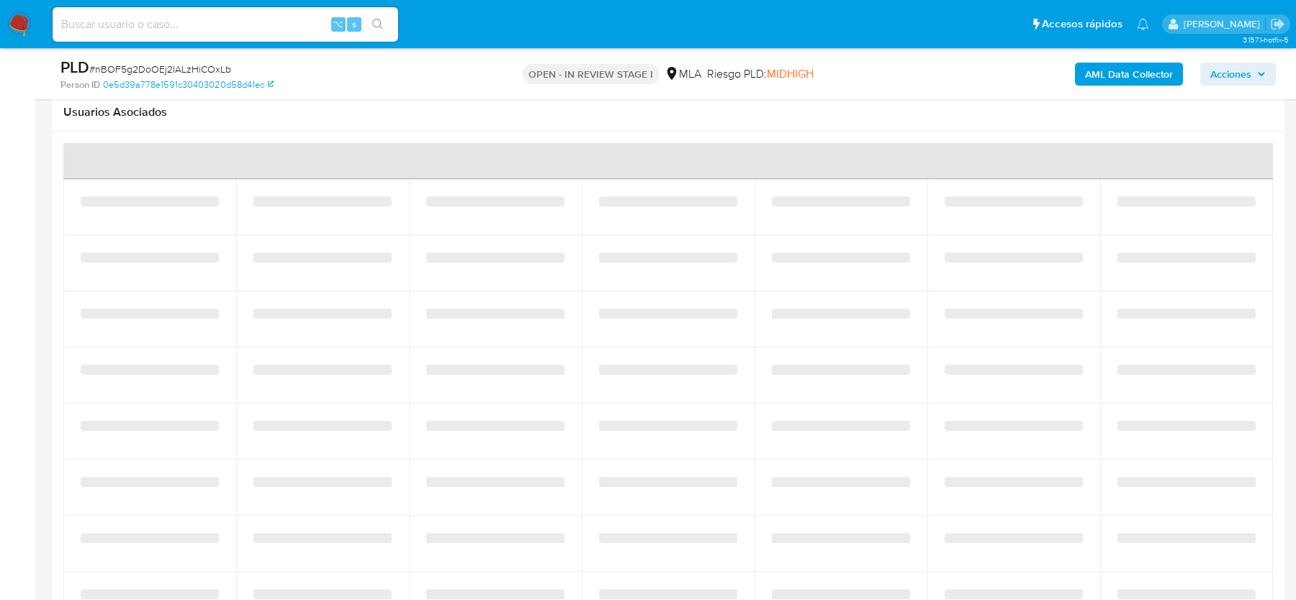
select select "10"
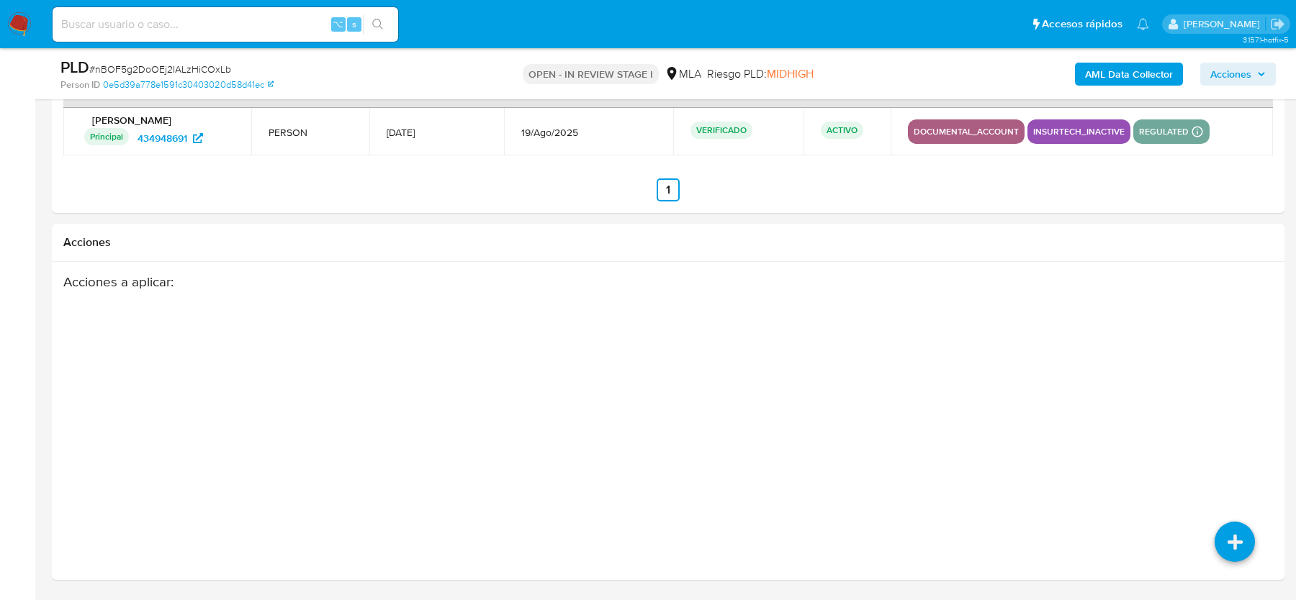
scroll to position [2180, 0]
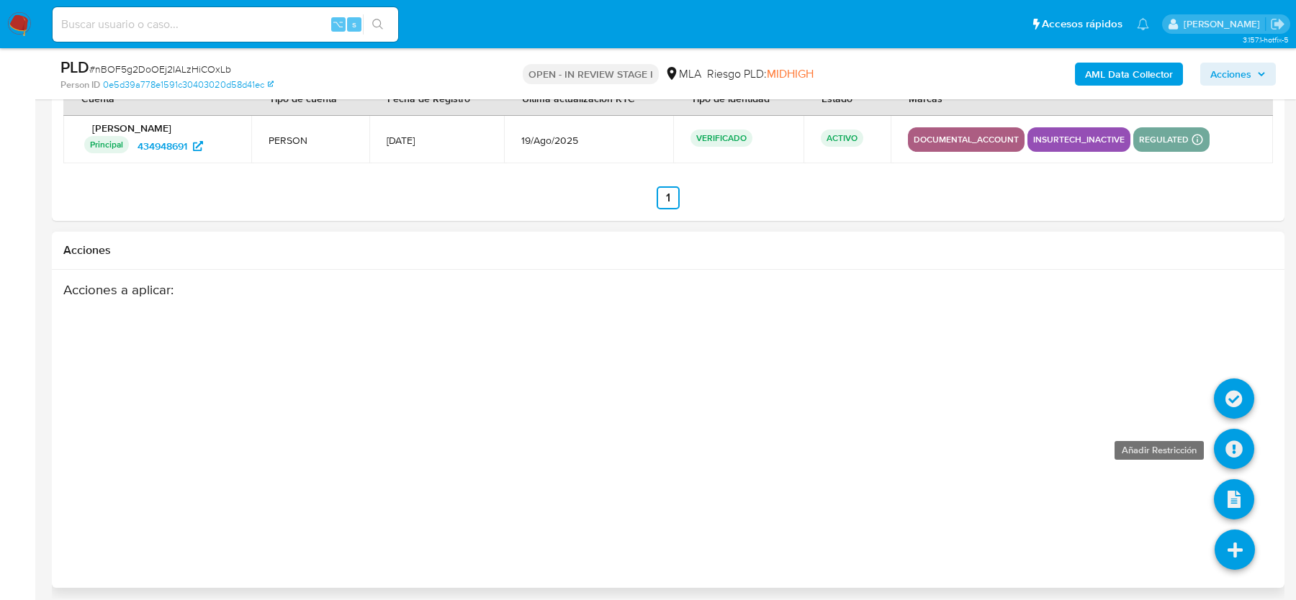
click at [1241, 445] on icon at bounding box center [1234, 449] width 40 height 40
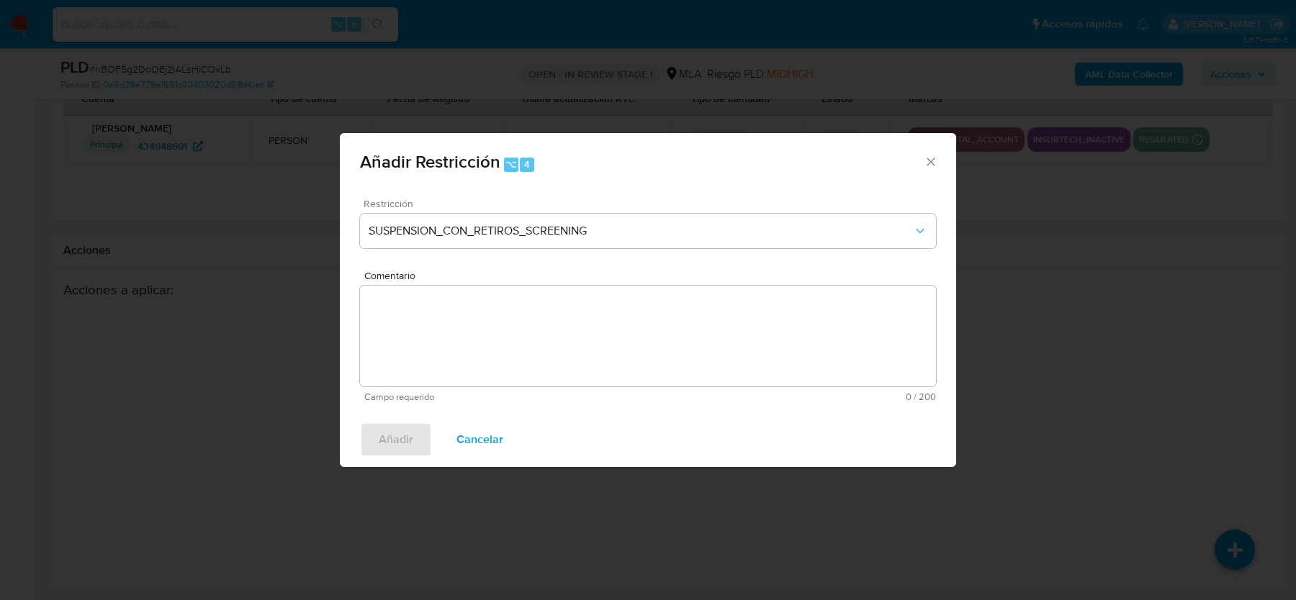
click at [423, 255] on div "Restricción SUSPENSION_CON_RETIROS_SCREENING" at bounding box center [648, 233] width 576 height 68
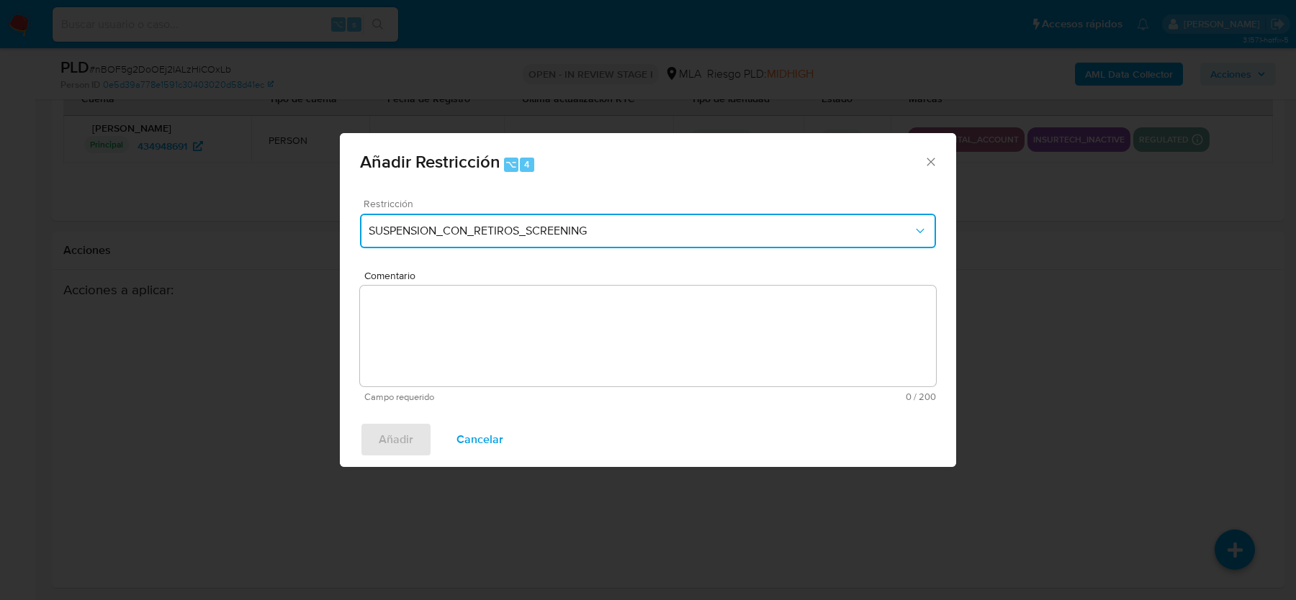
click at [423, 240] on button "SUSPENSION_CON_RETIROS_SCREENING" at bounding box center [648, 231] width 576 height 35
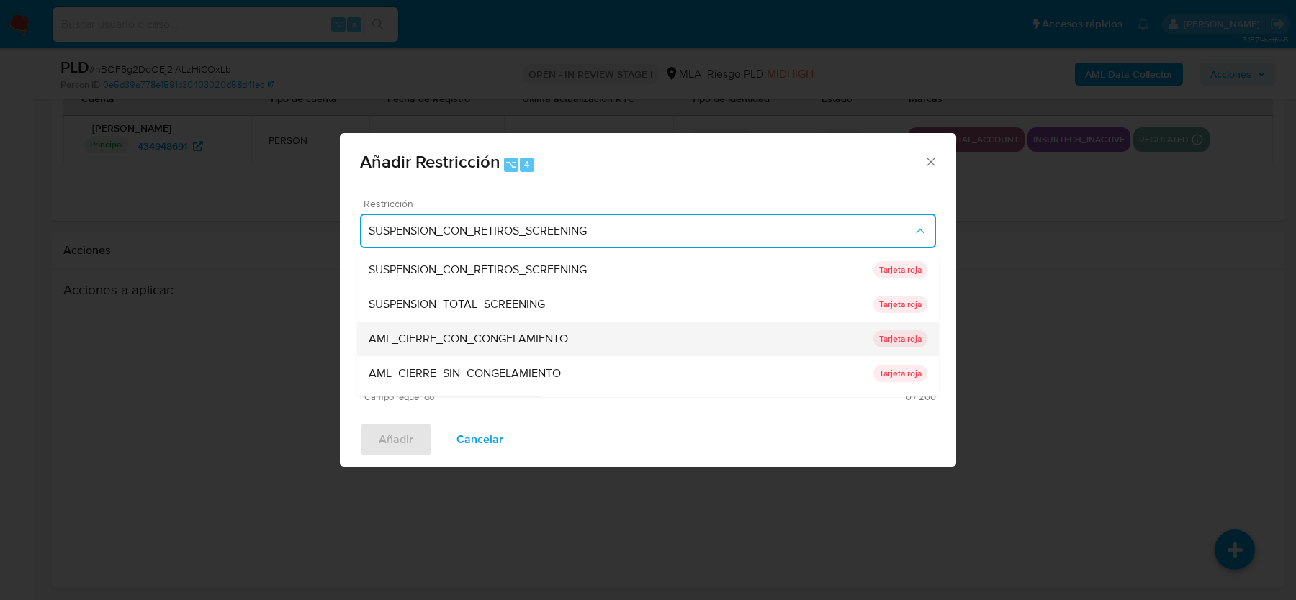
scroll to position [304, 0]
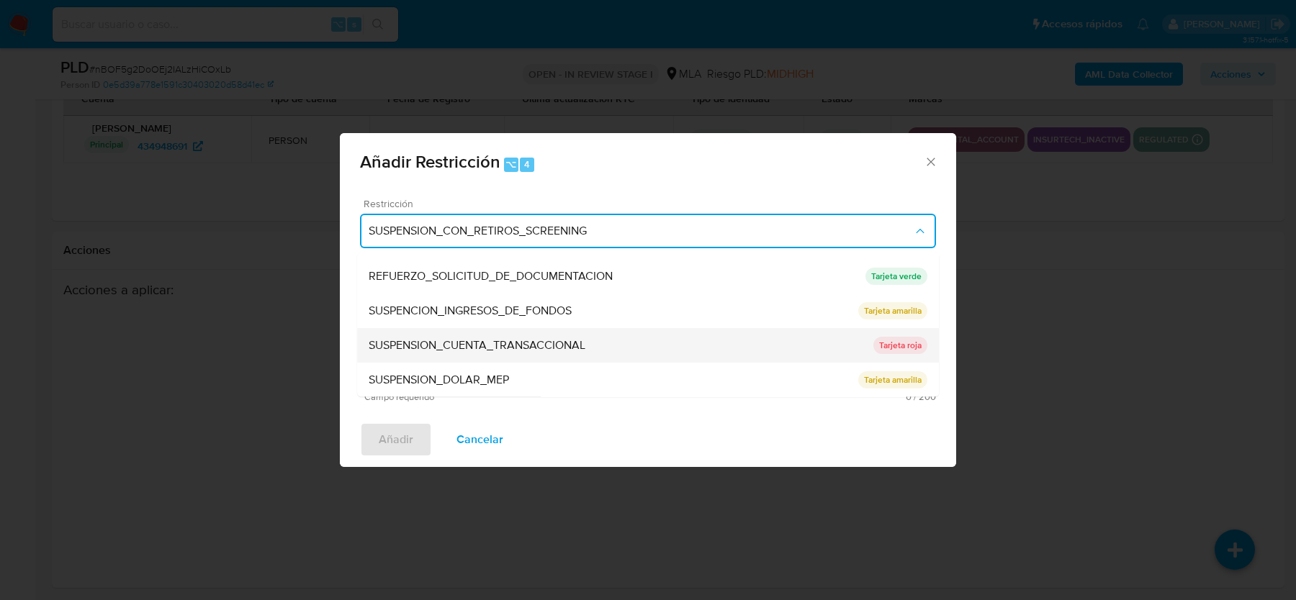
click at [451, 348] on span "SUSPENSION_CUENTA_TRANSACCIONAL" at bounding box center [477, 345] width 217 height 14
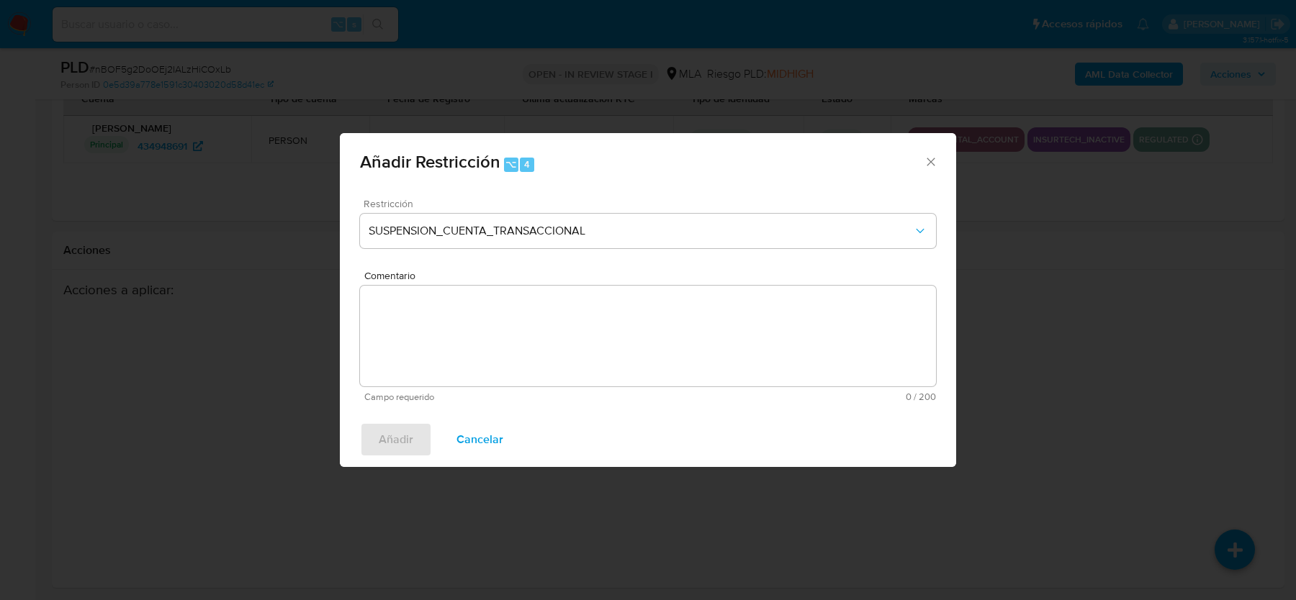
click at [451, 351] on textarea "Comentario" at bounding box center [648, 336] width 576 height 101
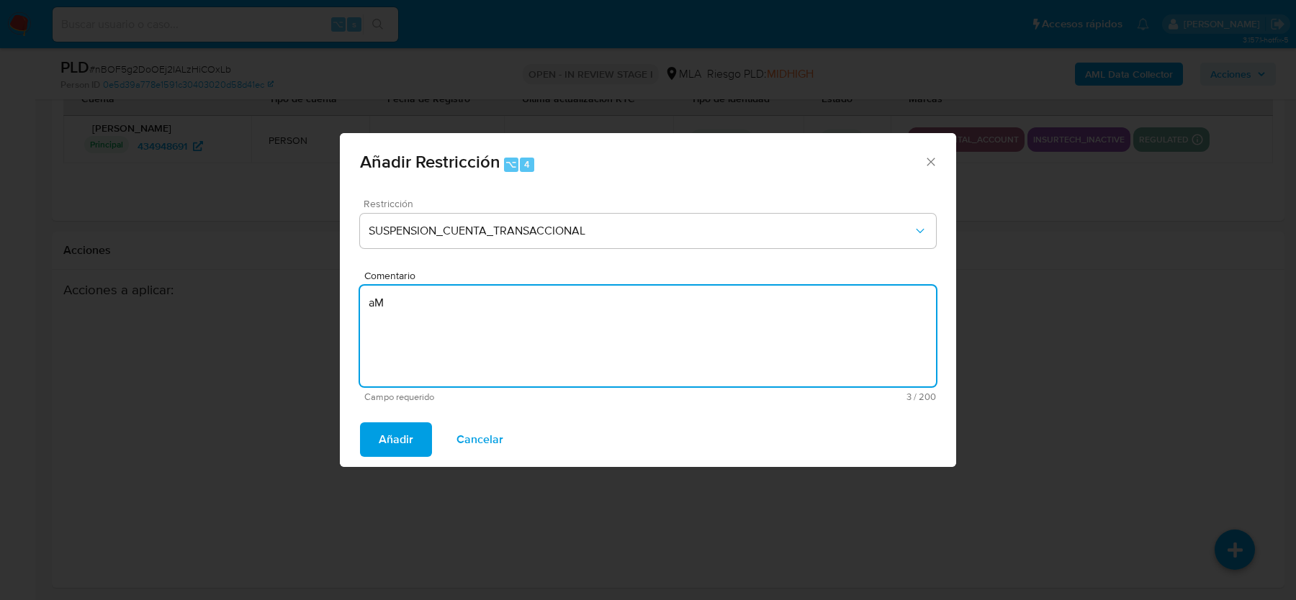
type textarea "a"
type textarea "AML"
click at [405, 441] on span "Añadir" at bounding box center [396, 440] width 35 height 32
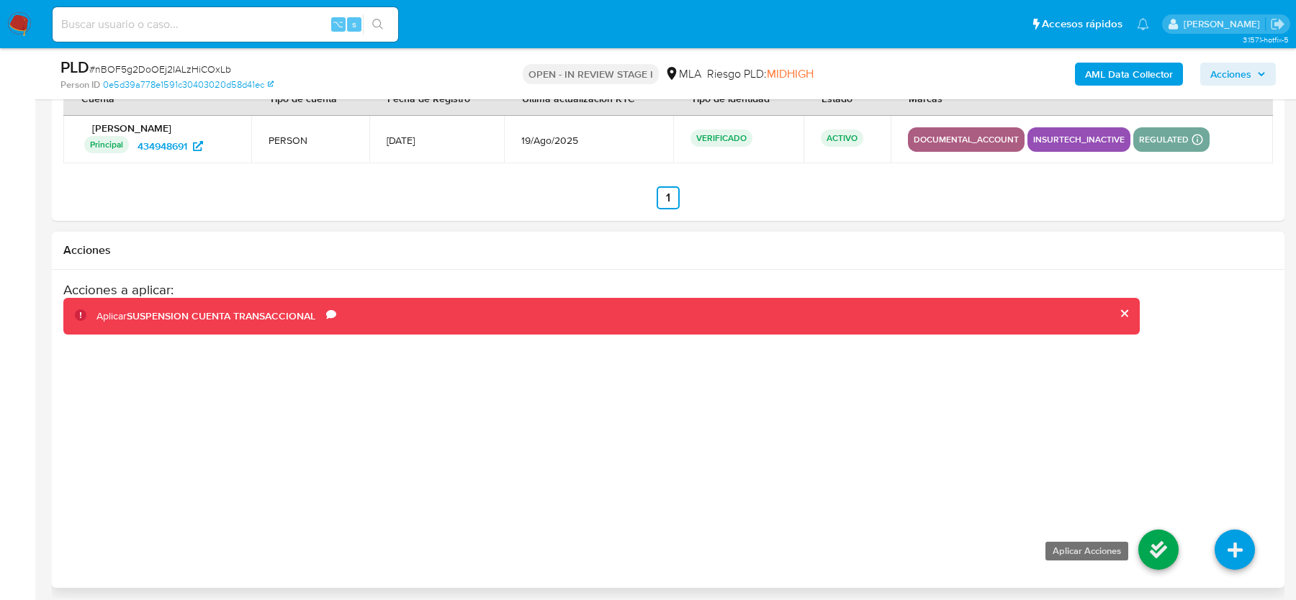
click at [1152, 540] on icon at bounding box center [1158, 550] width 40 height 40
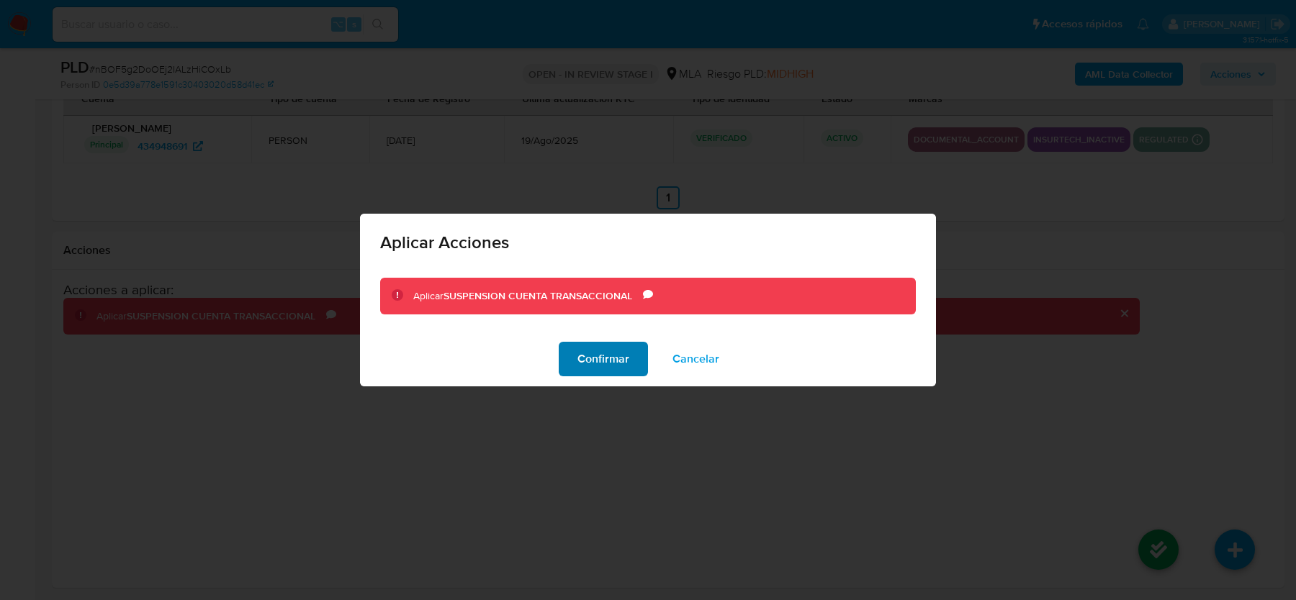
click at [597, 369] on span "Confirmar" at bounding box center [603, 359] width 52 height 32
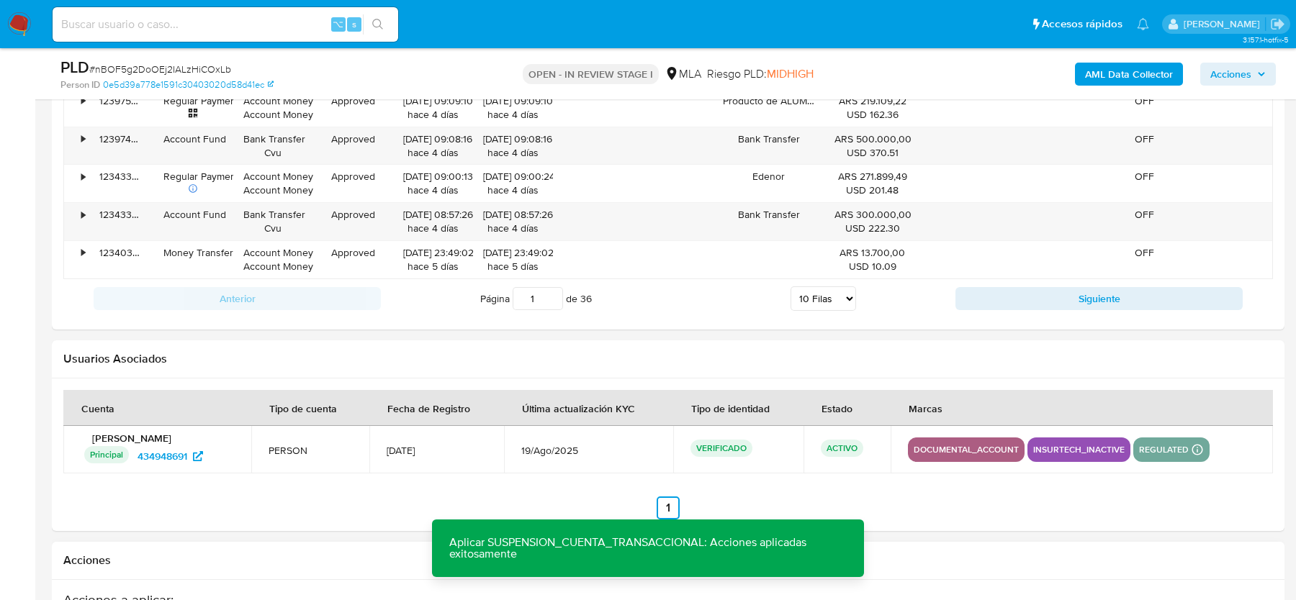
scroll to position [1876, 0]
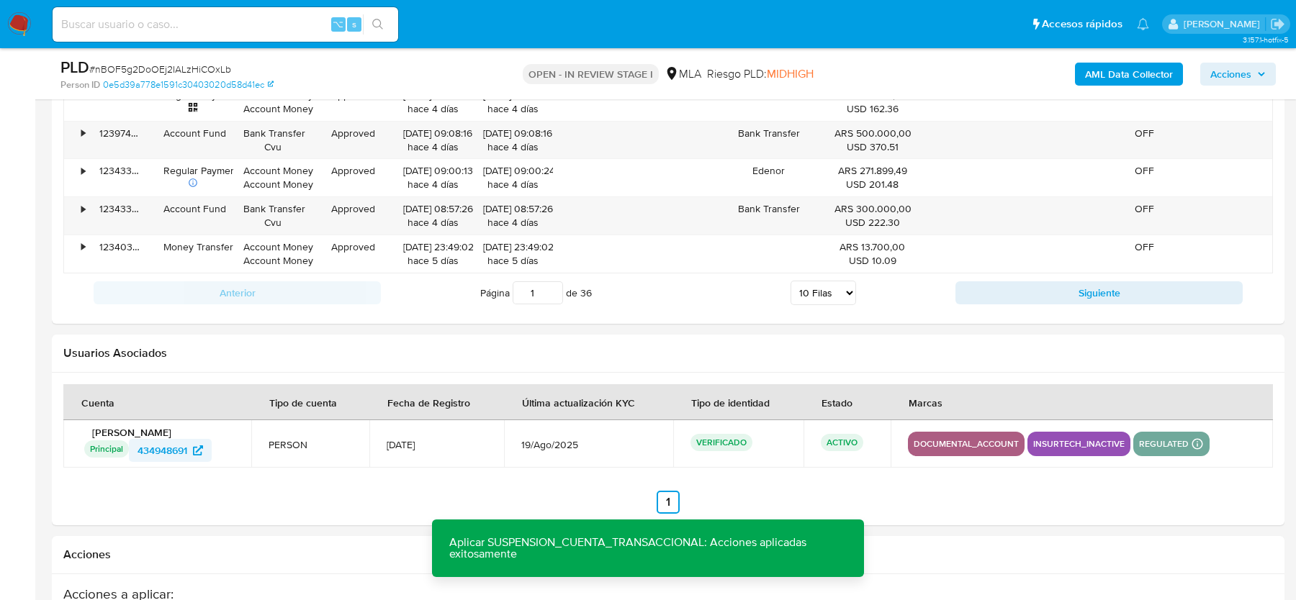
click at [178, 441] on span "434948691" at bounding box center [162, 450] width 50 height 23
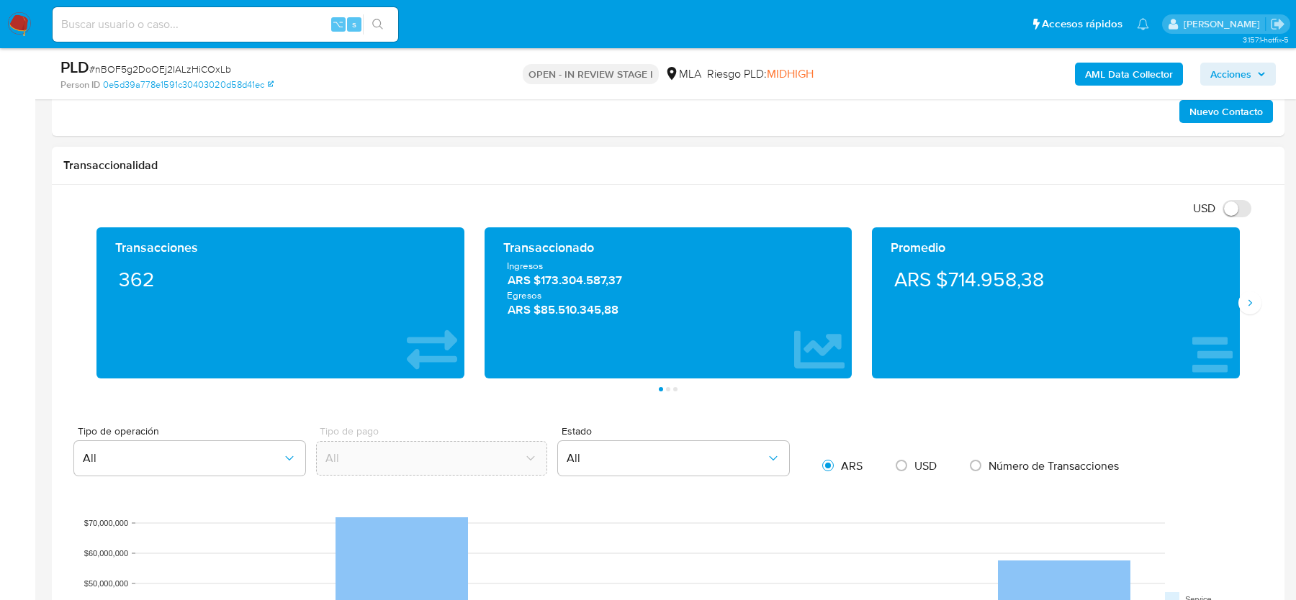
scroll to position [0, 0]
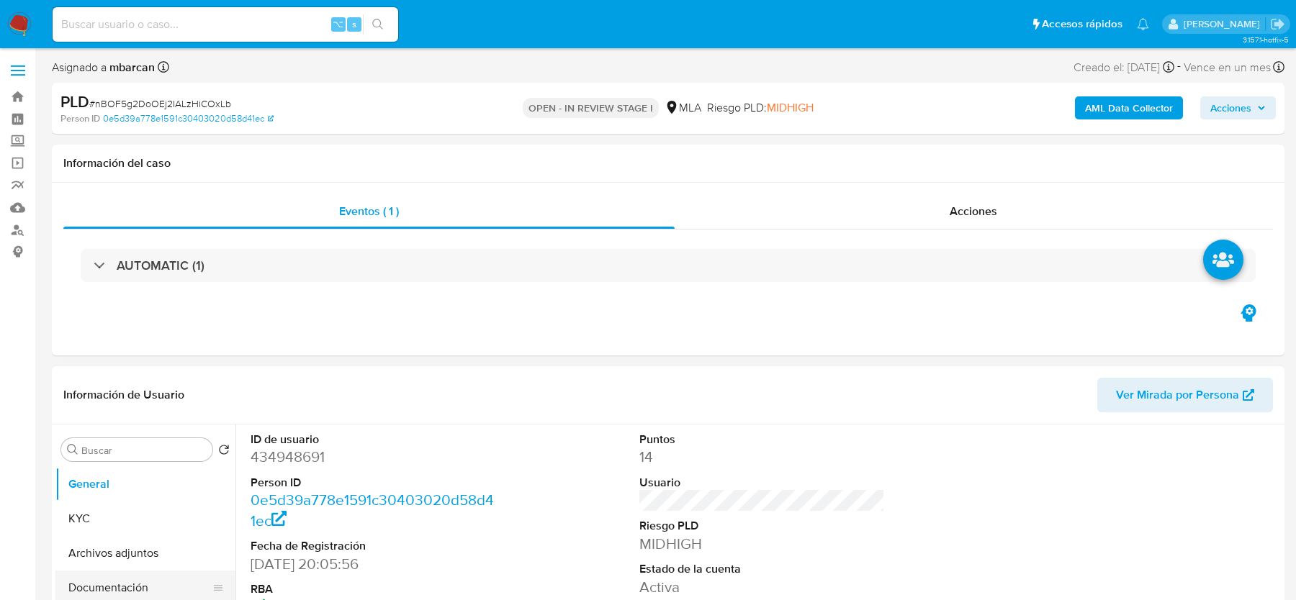
click at [130, 593] on button "Documentación" at bounding box center [139, 588] width 168 height 35
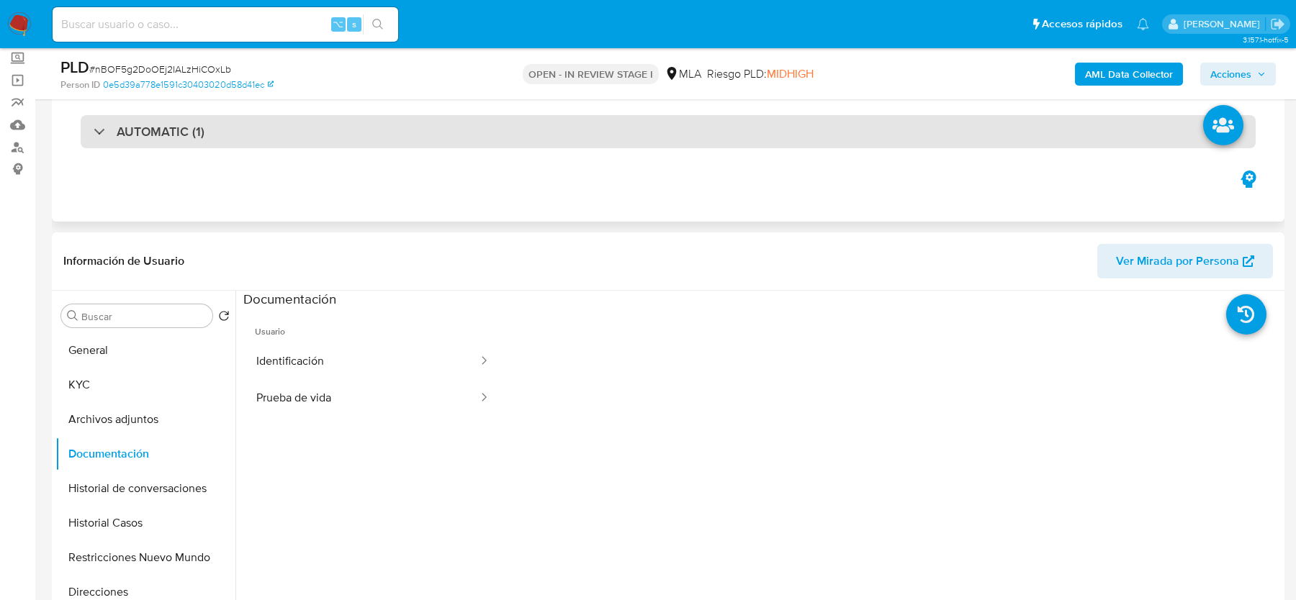
scroll to position [99, 0]
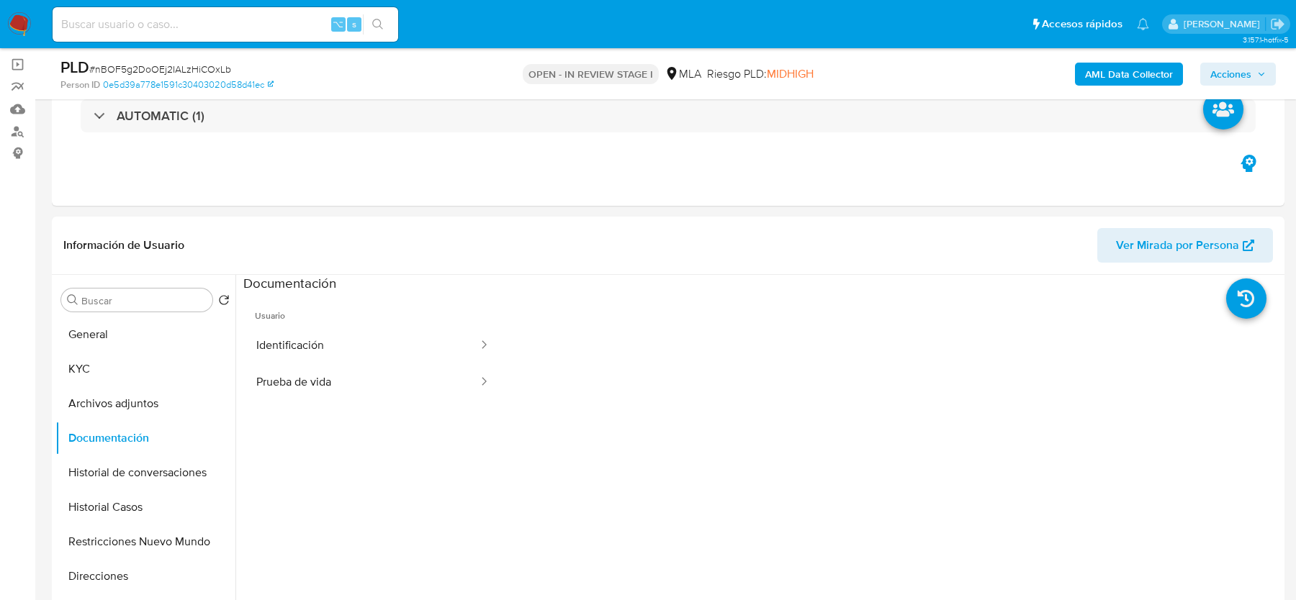
click at [262, 9] on div "⌥ s" at bounding box center [226, 24] width 346 height 35
click at [261, 21] on input at bounding box center [226, 24] width 346 height 19
paste input "F6oQPfHftVBFX4MvUxh8Y9Tj"
type input "F6oQPfHftVBFX4MvUxh8Y9Tj"
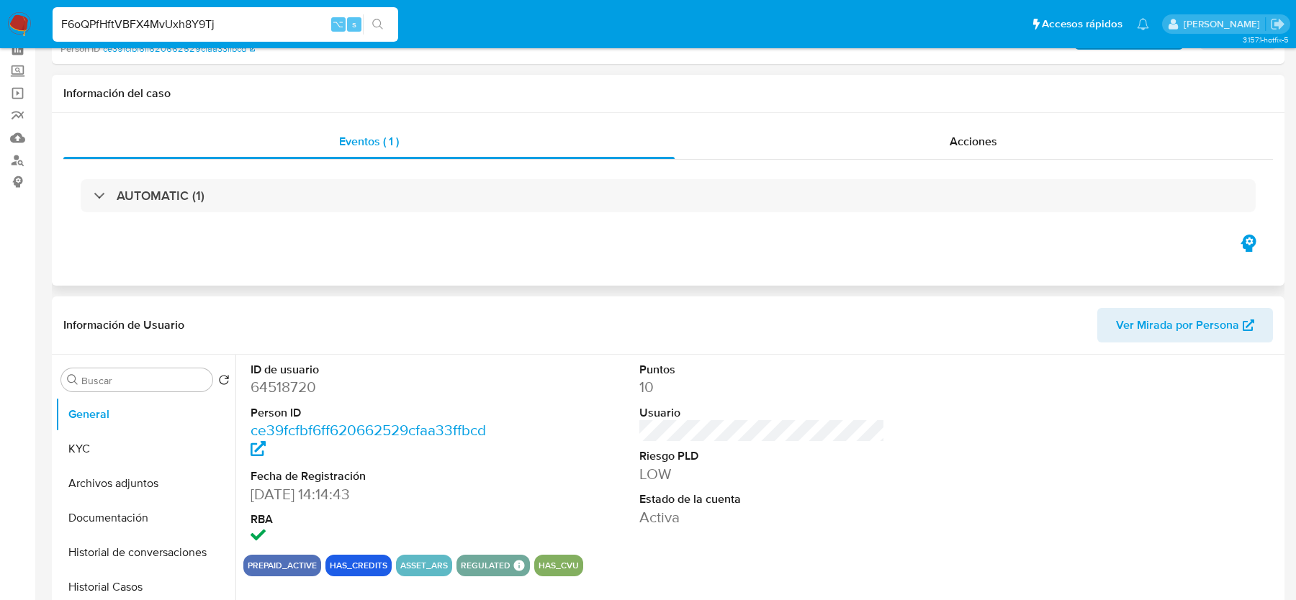
select select "10"
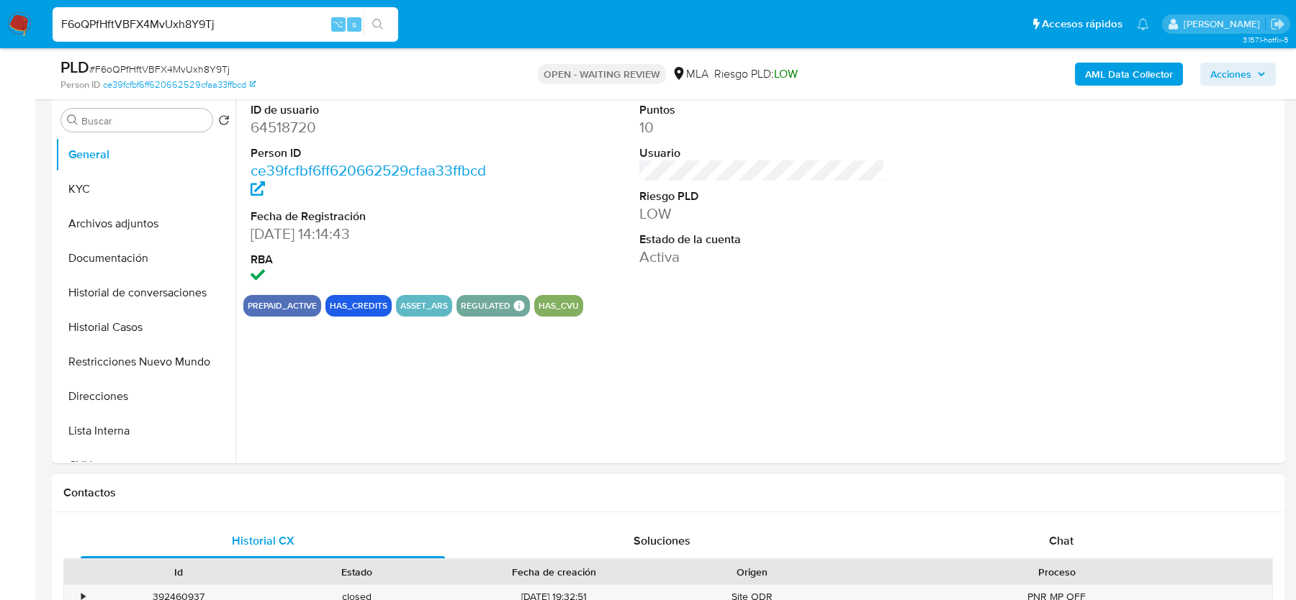
scroll to position [295, 0]
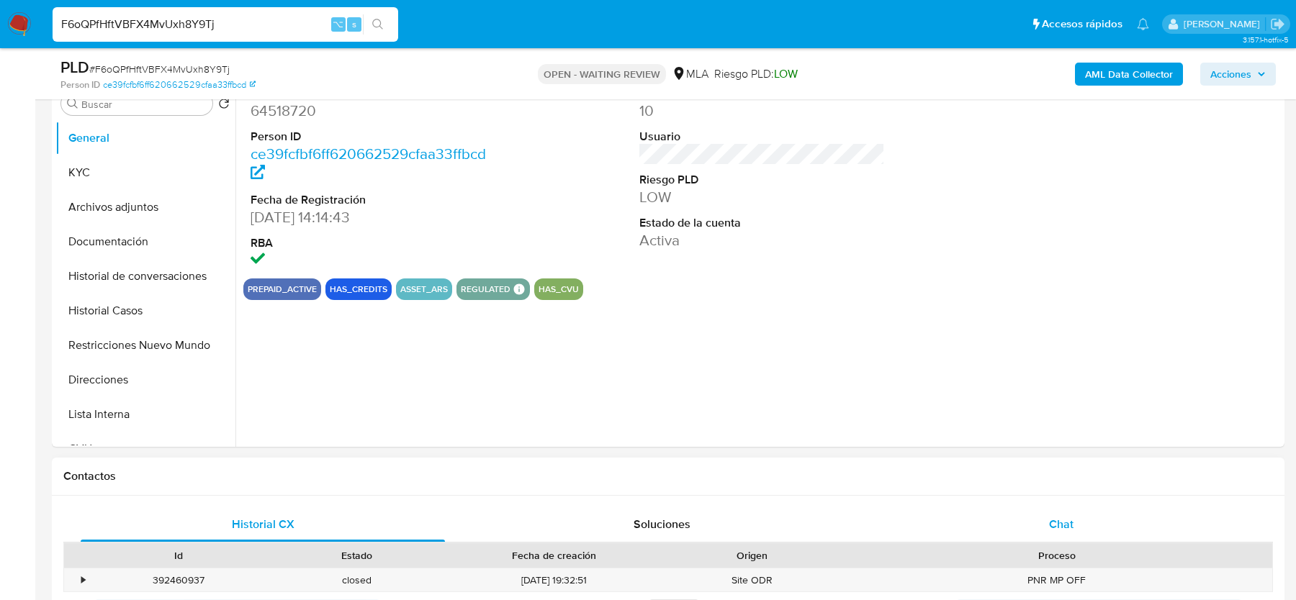
click at [1050, 494] on div "Contactos" at bounding box center [668, 477] width 1232 height 38
click at [1050, 518] on span "Chat" at bounding box center [1061, 524] width 24 height 17
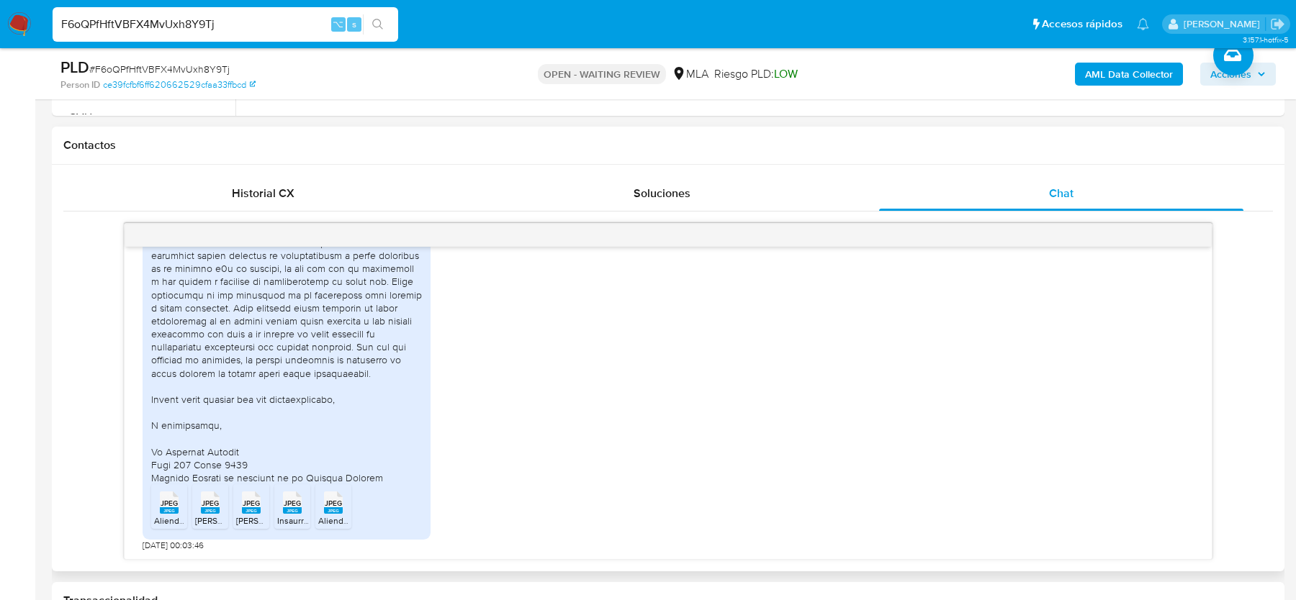
scroll to position [633, 0]
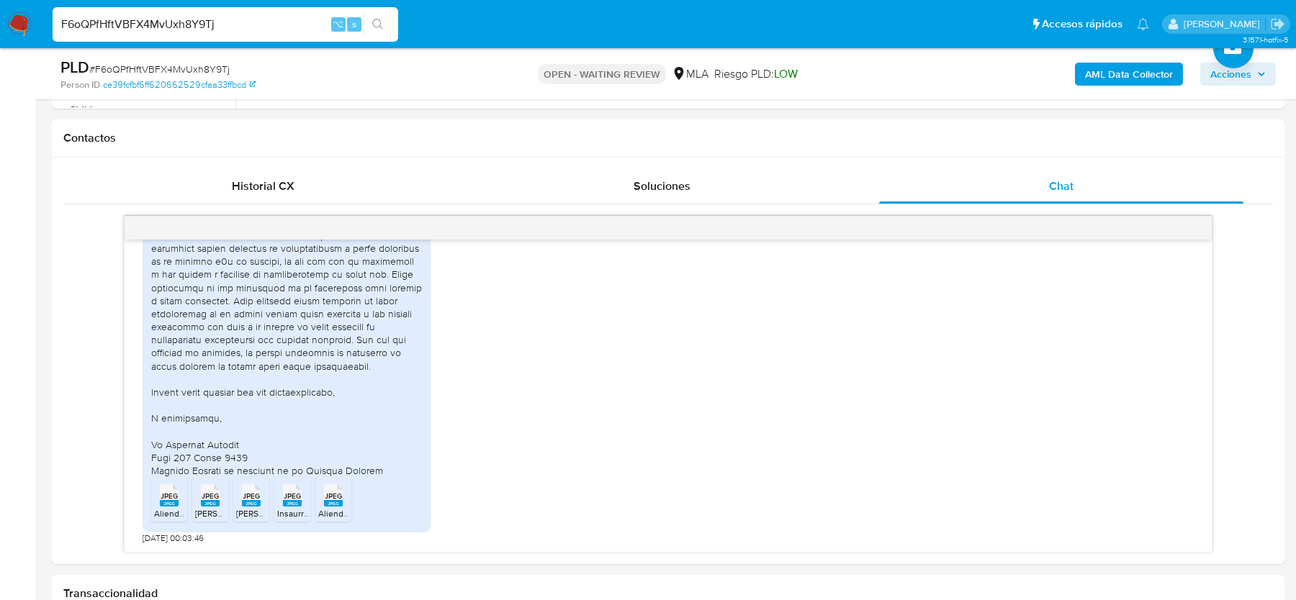
click at [132, 73] on span "# F6oQPfHftVBFX4MvUxh8Y9Tj" at bounding box center [159, 69] width 140 height 14
copy span "F6oQPfHftVBFX4MvUxh8Y9Tj"
click at [227, 15] on input "F6oQPfHftVBFX4MvUxh8Y9Tj" at bounding box center [226, 24] width 346 height 19
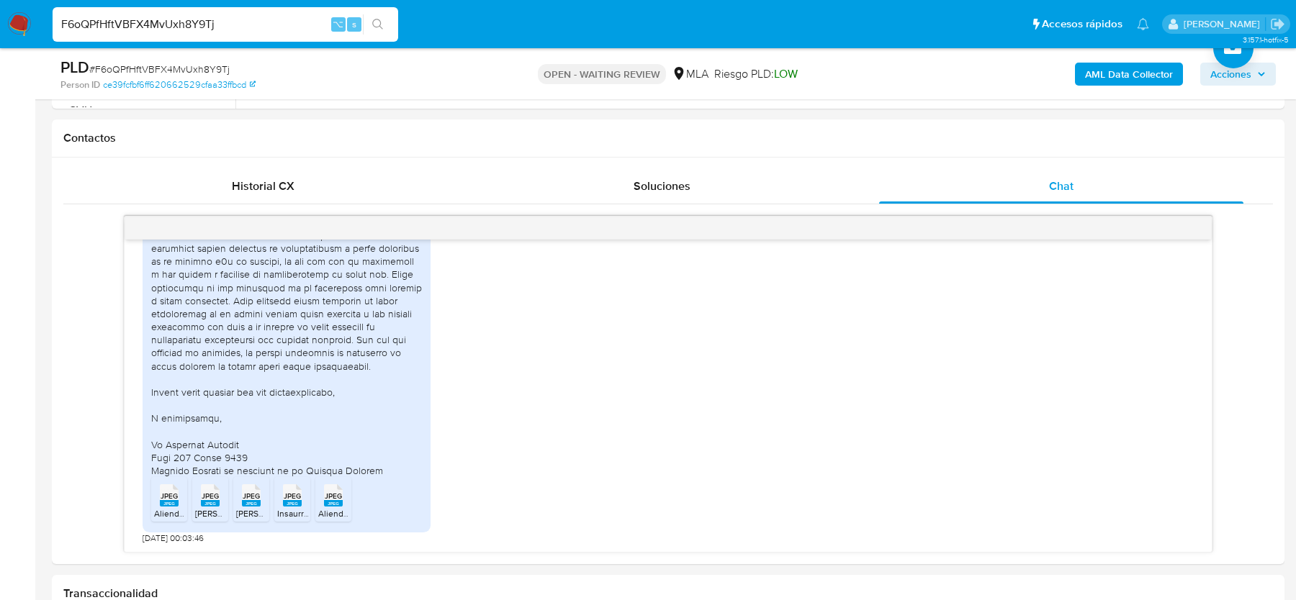
paste input "RSgNr42bMrjrKPj7IuCWzd2K"
type input "RSgNr42bMrjrKPj7IuCWzd2K"
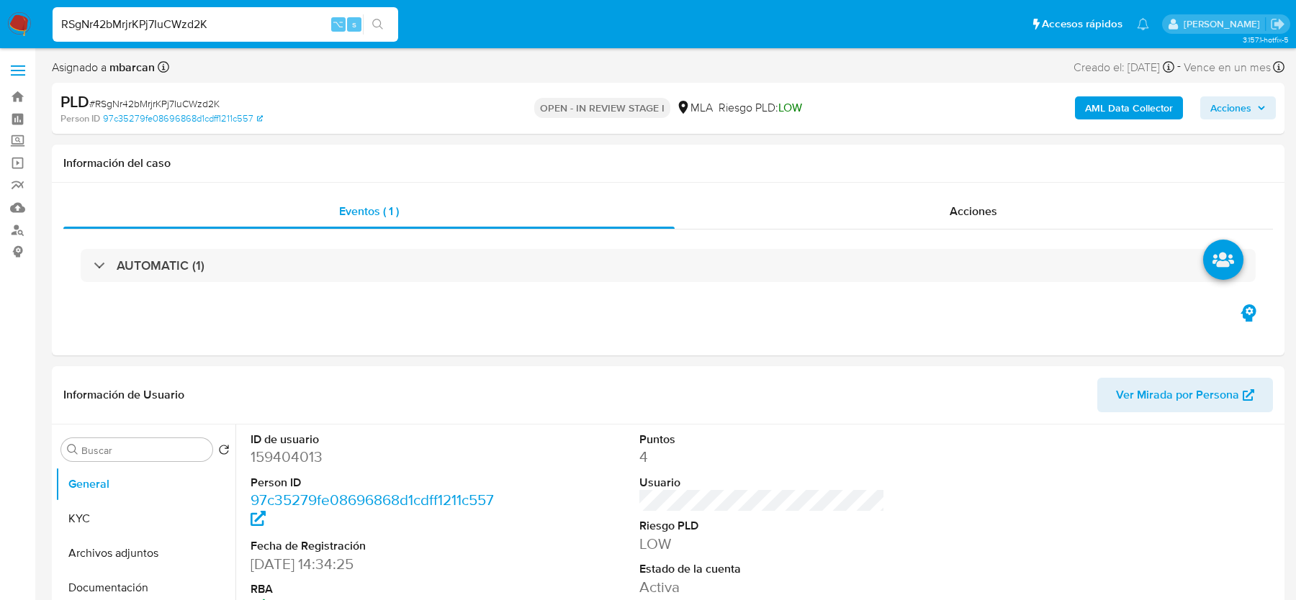
select select "10"
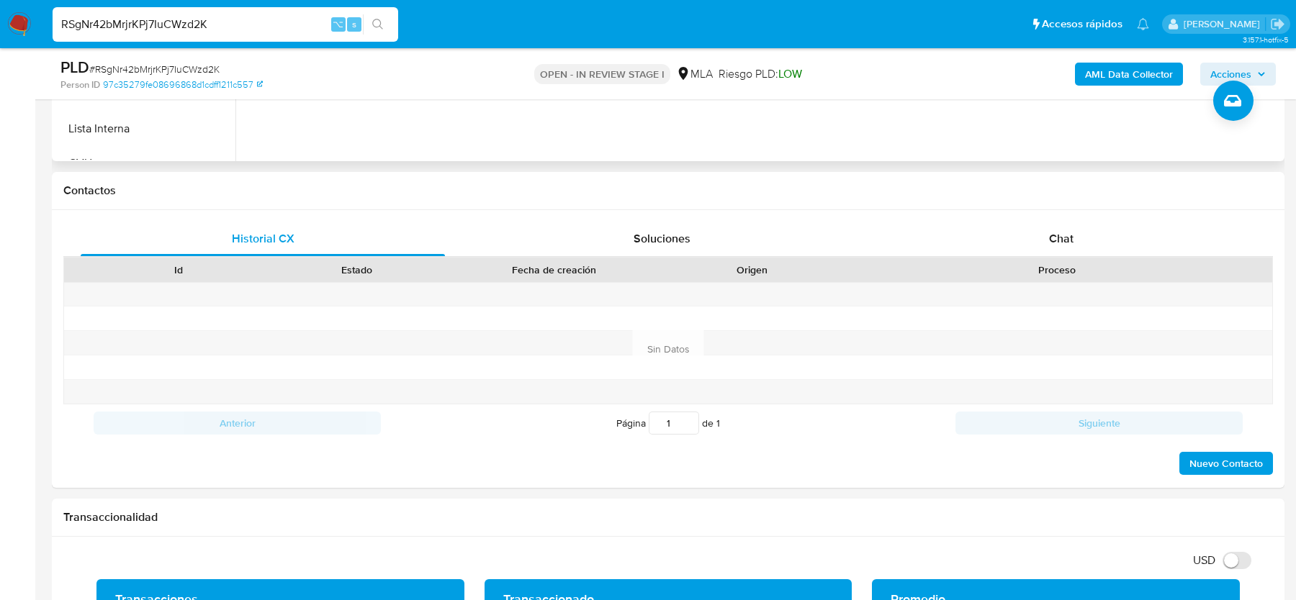
scroll to position [613, 0]
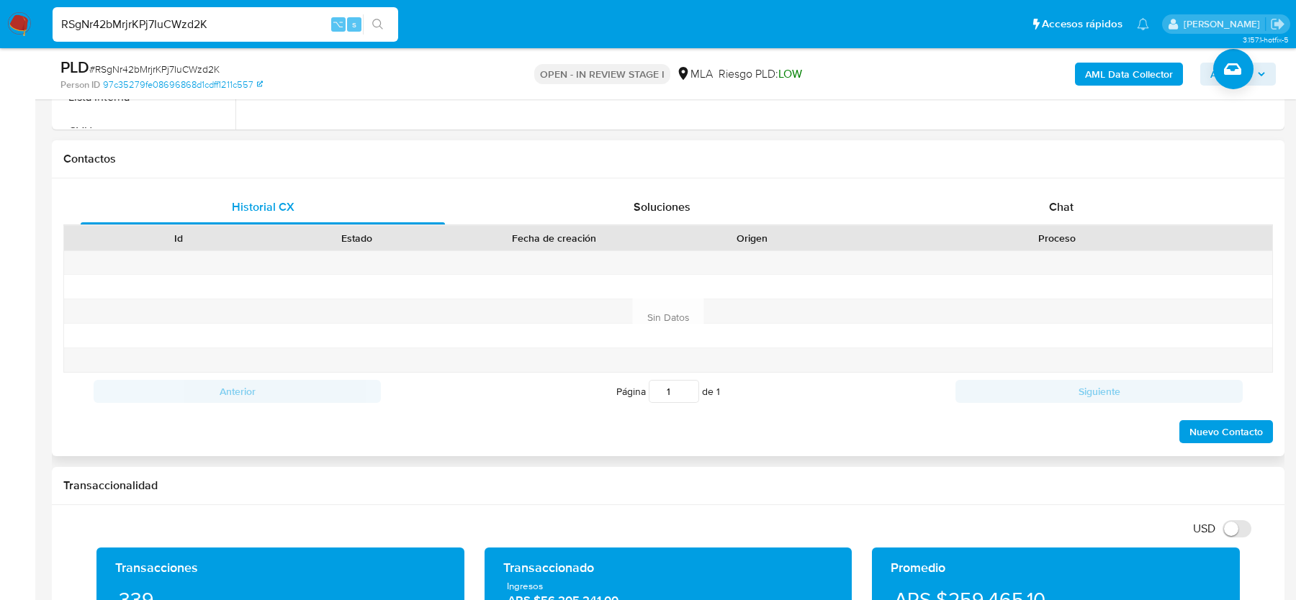
click at [1093, 253] on div at bounding box center [1056, 263] width 431 height 24
click at [1093, 194] on div "Chat" at bounding box center [1061, 207] width 364 height 35
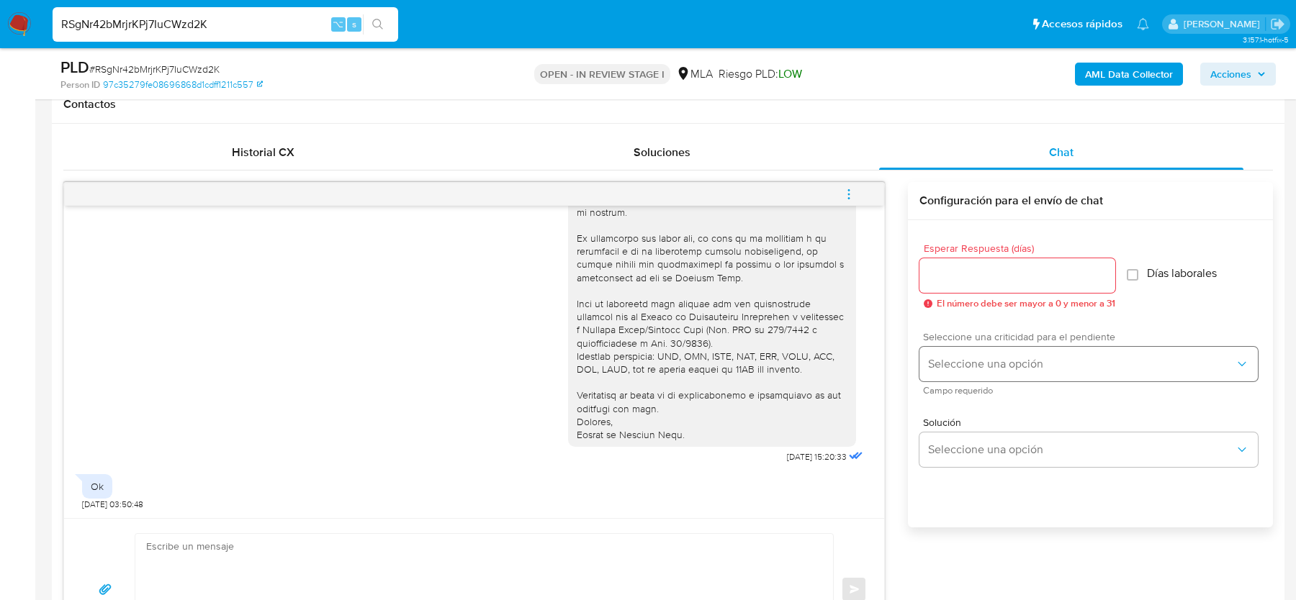
scroll to position [803, 0]
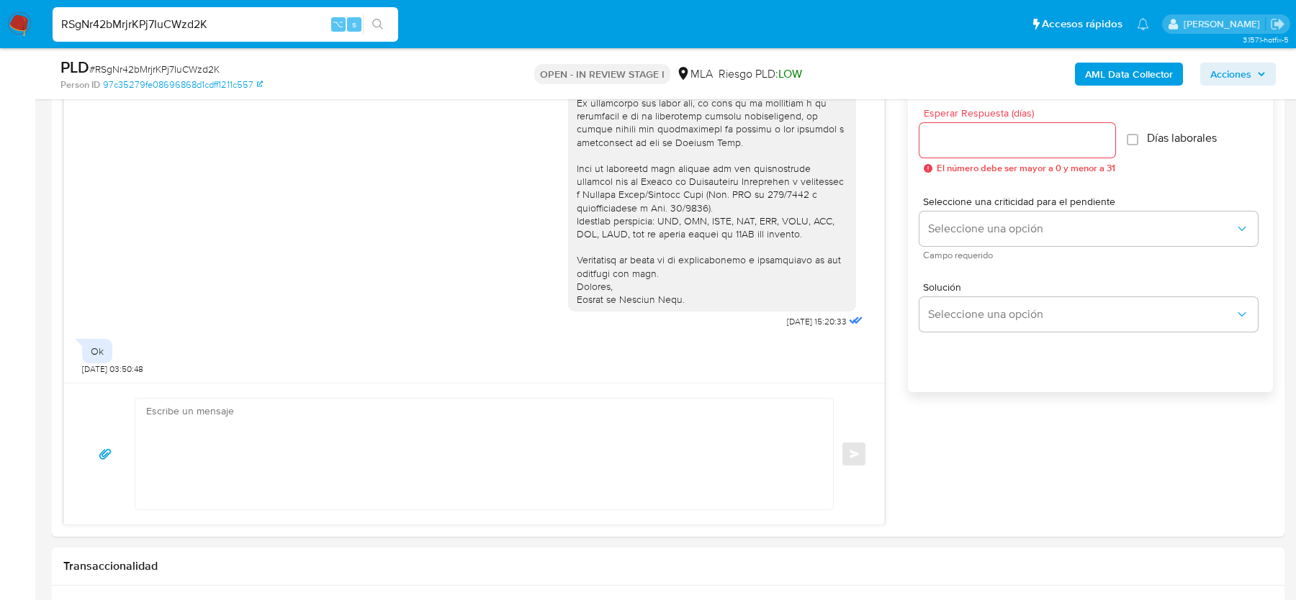
click at [153, 63] on span "# RSgNr42bMrjrKPj7IuCWzd2K" at bounding box center [154, 69] width 130 height 14
copy span "RSgNr42bMrjrKPj7IuCWzd2K"
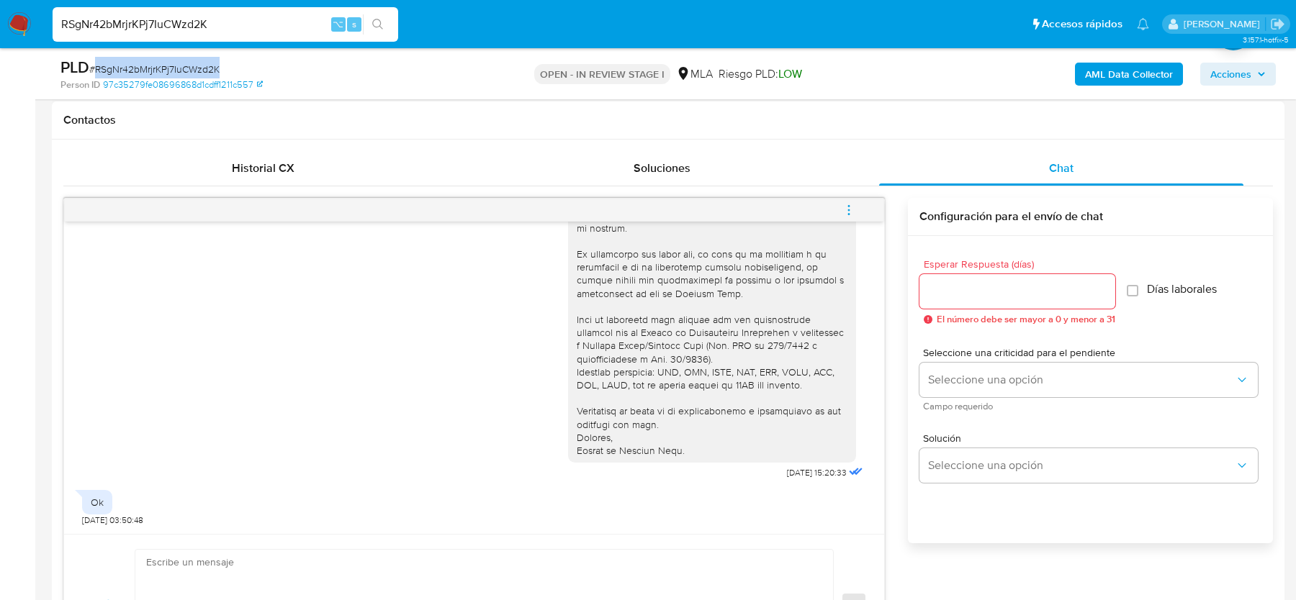
scroll to position [351, 0]
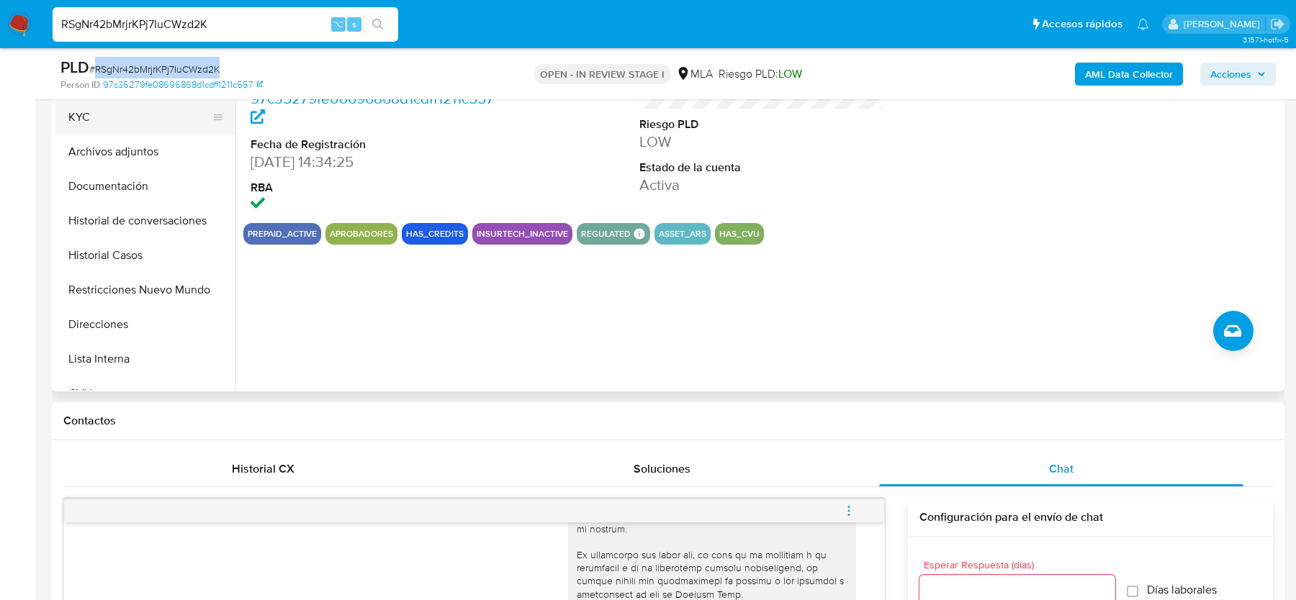
click at [116, 119] on button "KYC" at bounding box center [139, 117] width 168 height 35
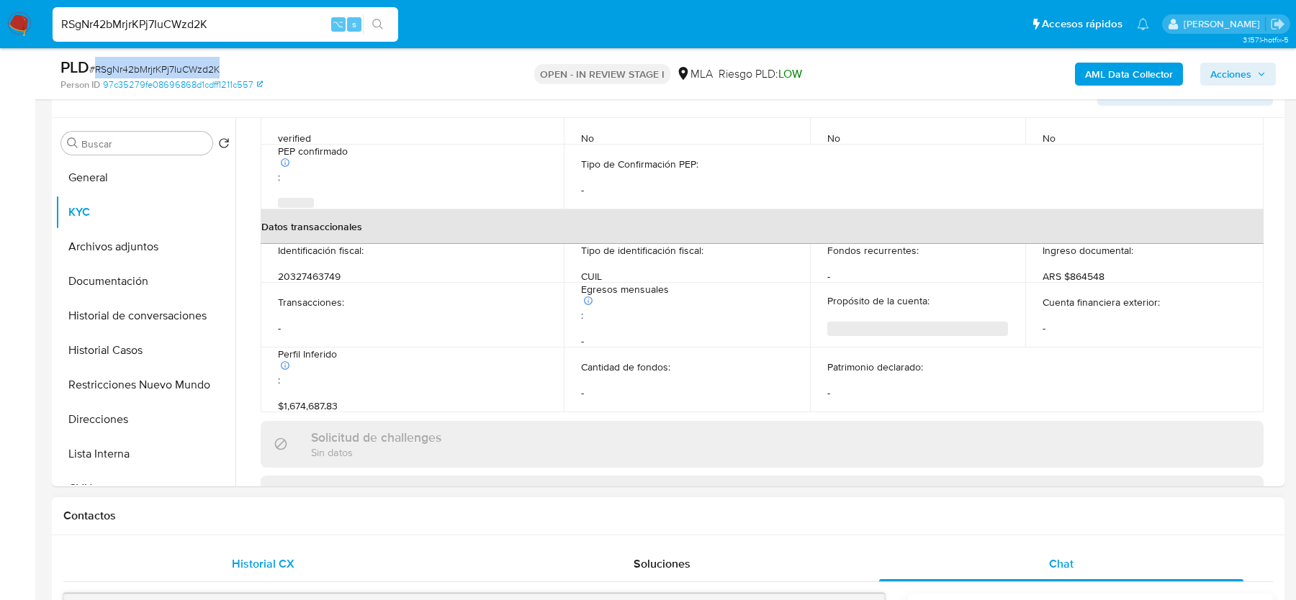
scroll to position [757, 0]
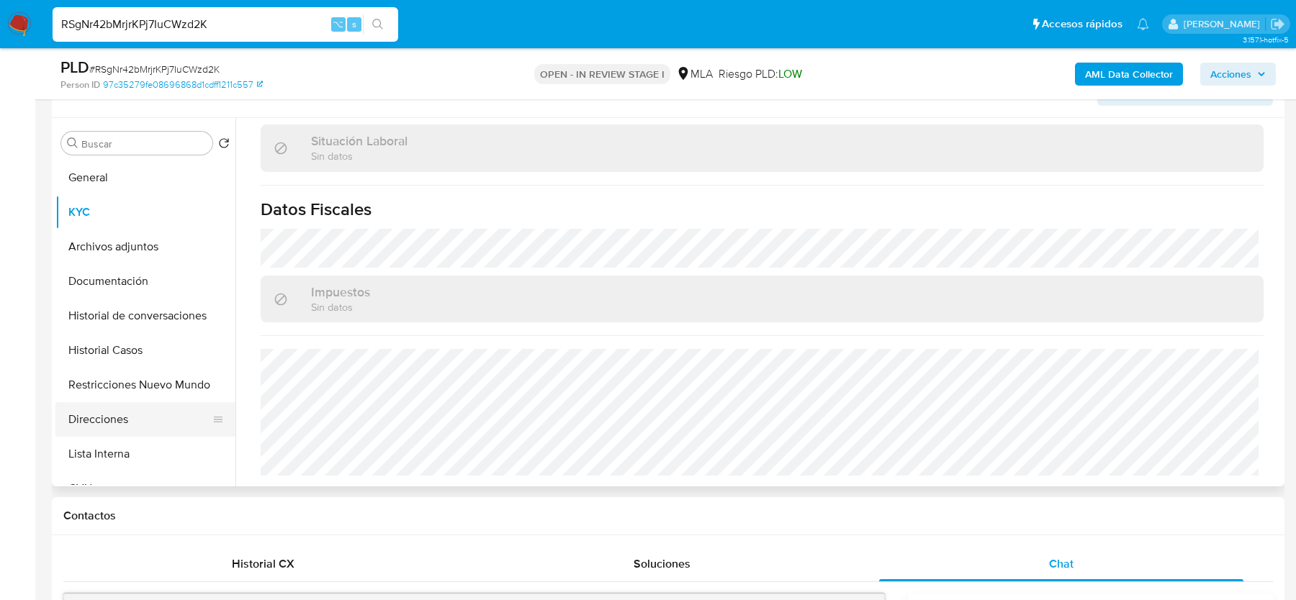
click at [114, 423] on button "Direcciones" at bounding box center [139, 419] width 168 height 35
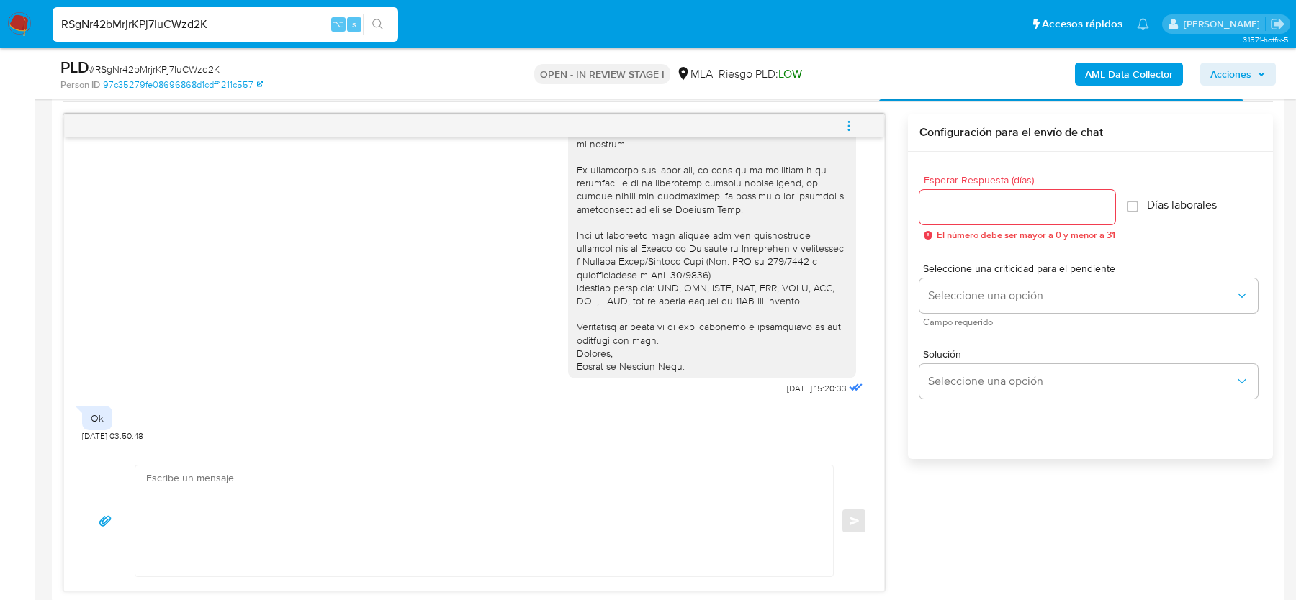
scroll to position [210, 0]
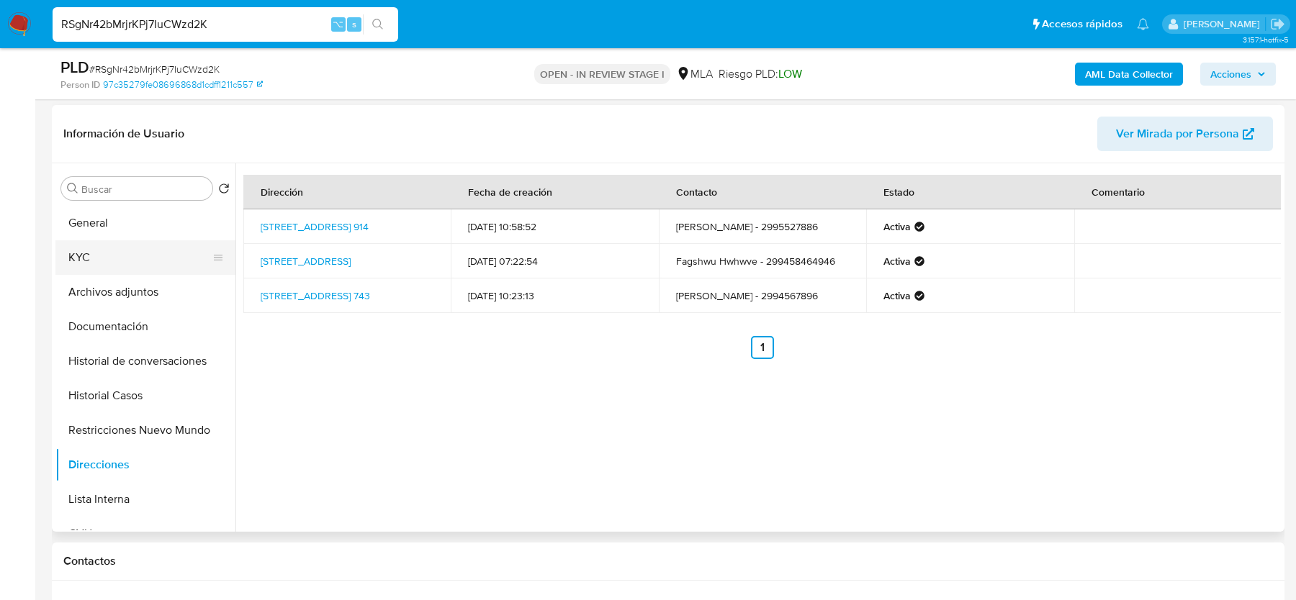
click at [131, 243] on button "KYC" at bounding box center [139, 257] width 168 height 35
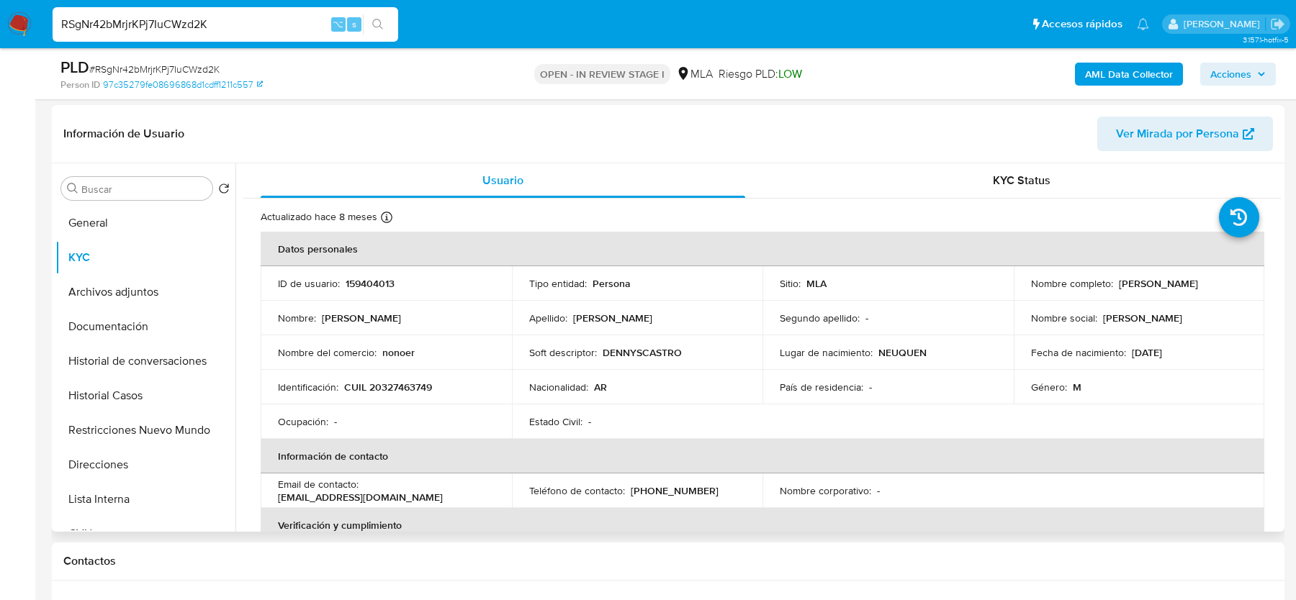
click at [400, 381] on p "CUIL 20327463749" at bounding box center [388, 387] width 88 height 13
copy p "20327463749"
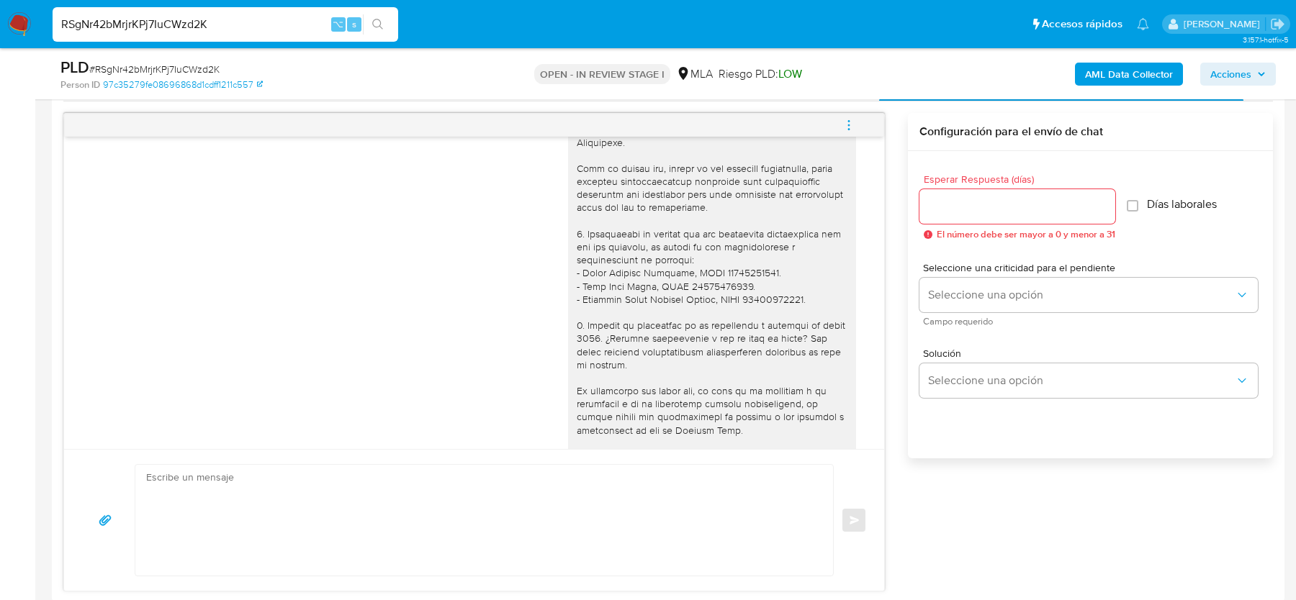
scroll to position [1156, 0]
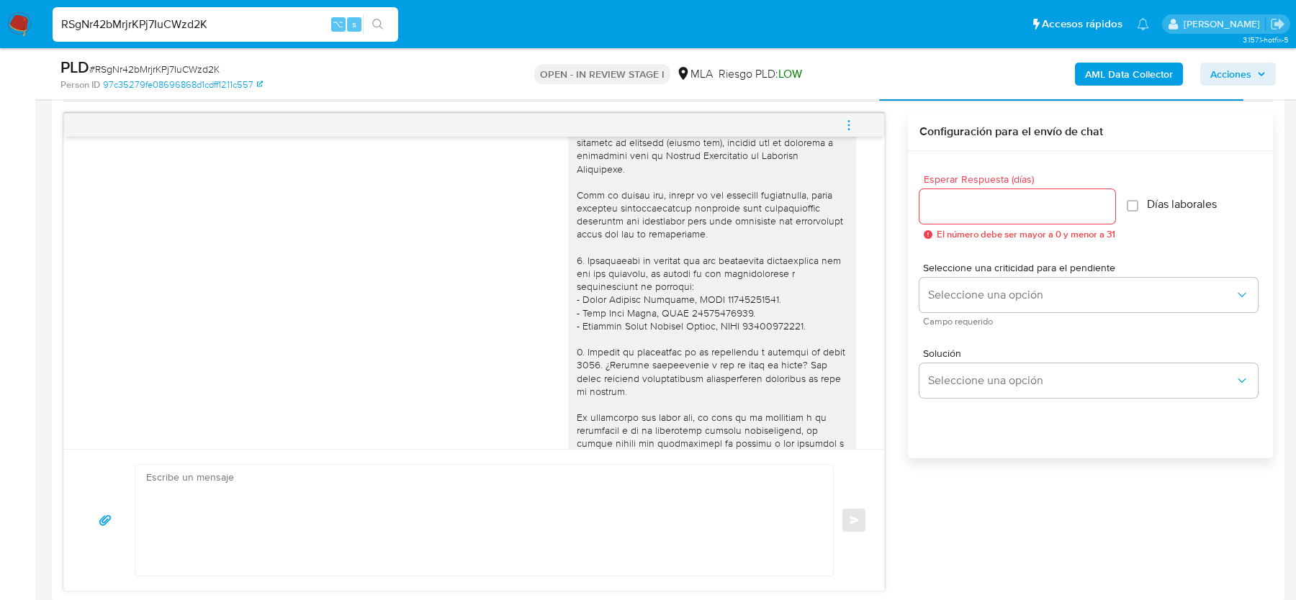
click at [605, 353] on div "Hola, Esperamos que te encuentres bien. En función de las operaciones registrad…" at bounding box center [712, 227] width 271 height 785
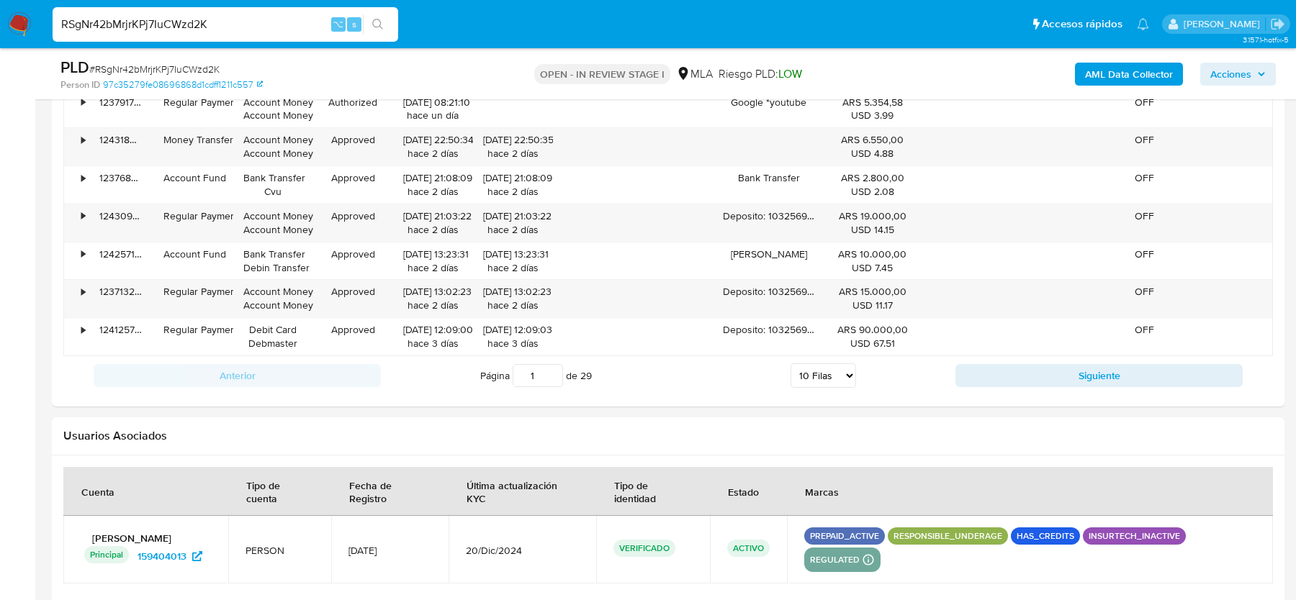
scroll to position [2556, 0]
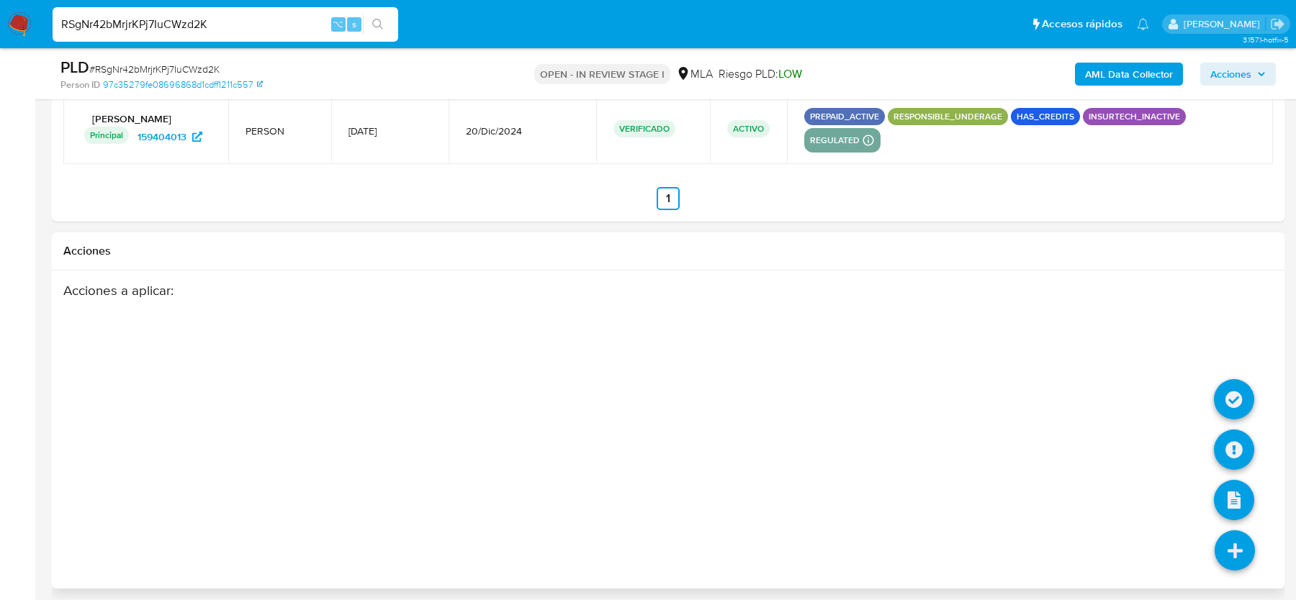
click at [1242, 540] on icon at bounding box center [1234, 551] width 40 height 40
click at [1234, 438] on icon at bounding box center [1234, 450] width 40 height 40
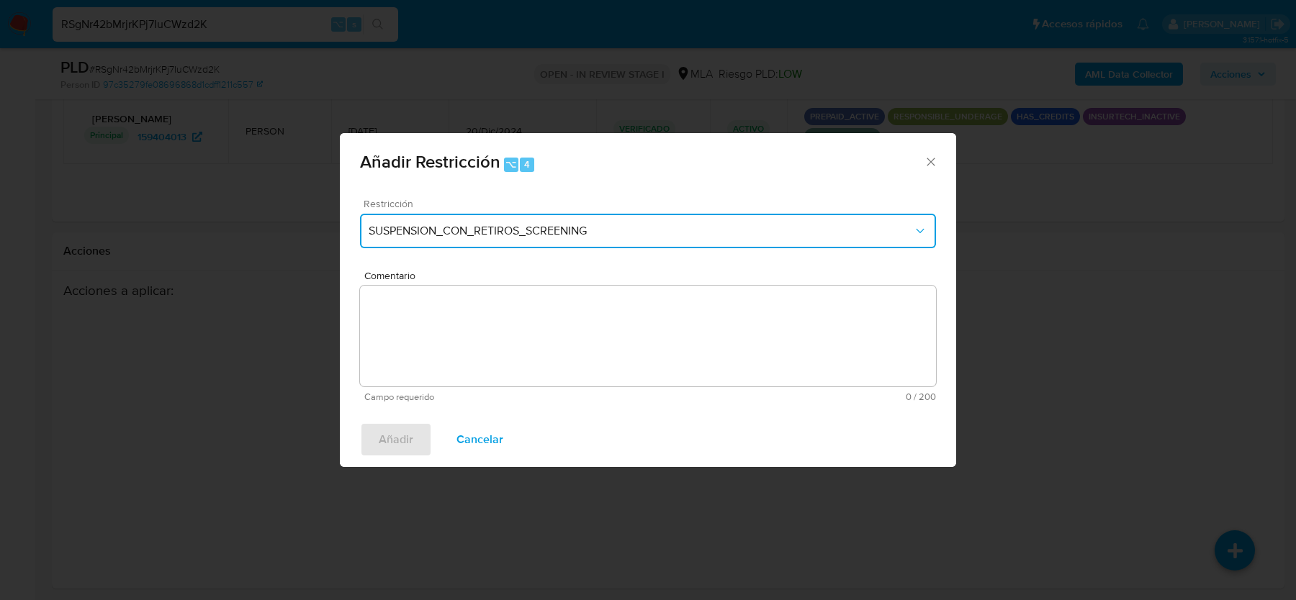
click at [504, 224] on span "SUSPENSION_CON_RETIROS_SCREENING" at bounding box center [641, 231] width 544 height 14
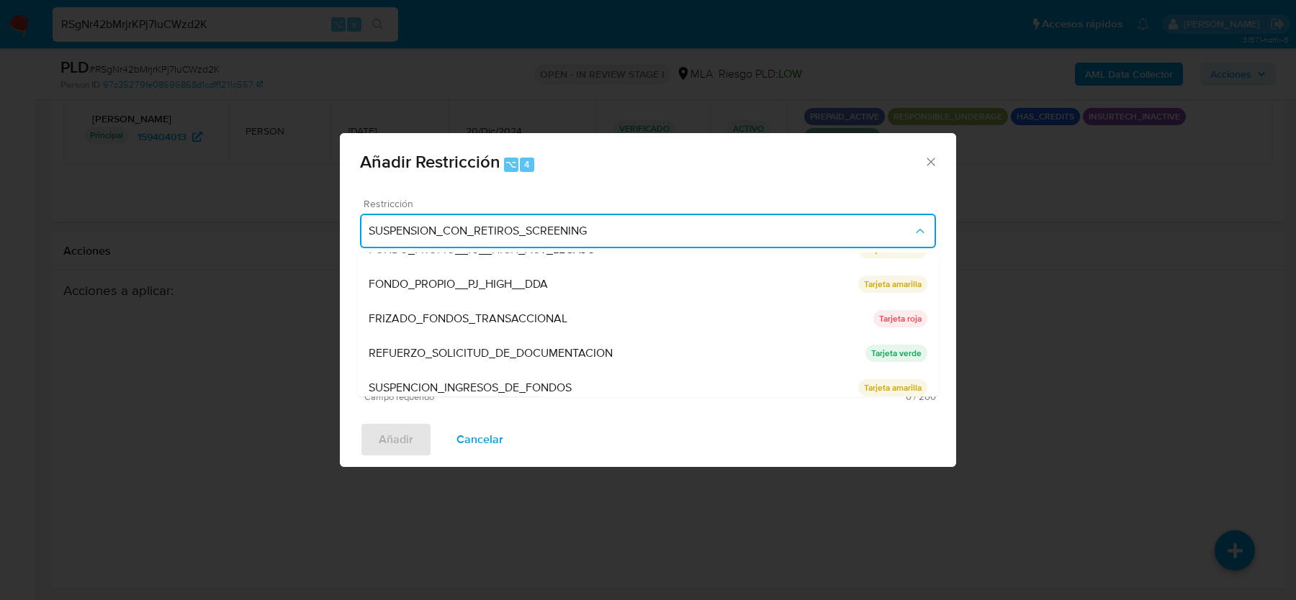
scroll to position [304, 0]
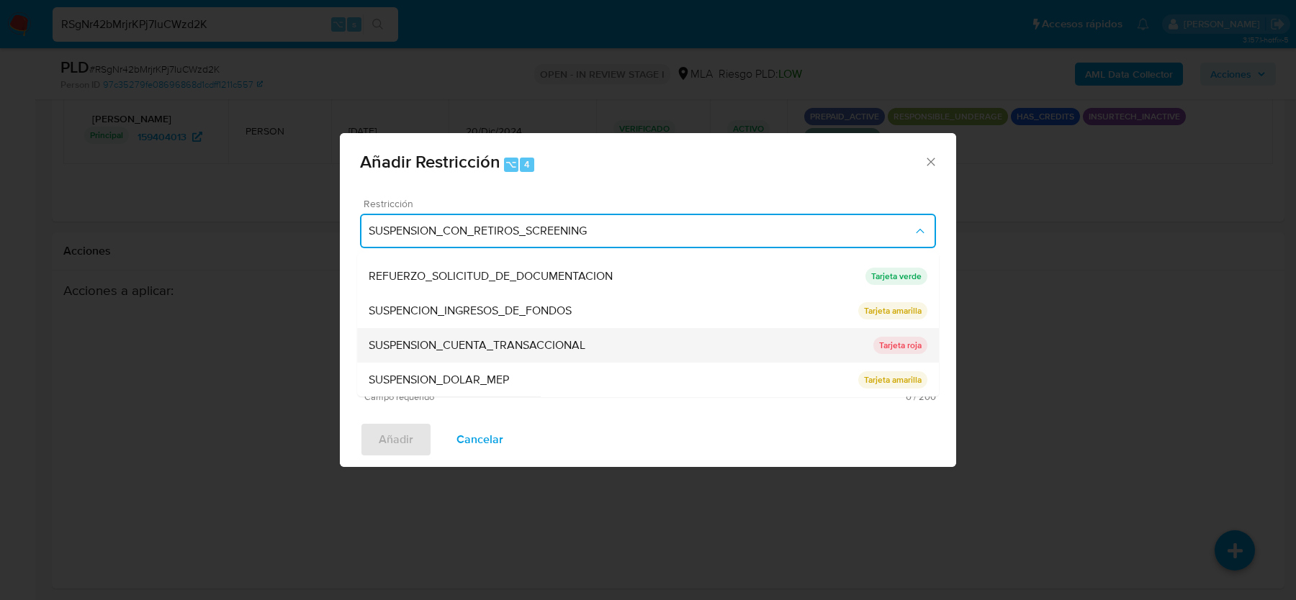
click at [484, 348] on span "SUSPENSION_CUENTA_TRANSACCIONAL" at bounding box center [477, 345] width 217 height 14
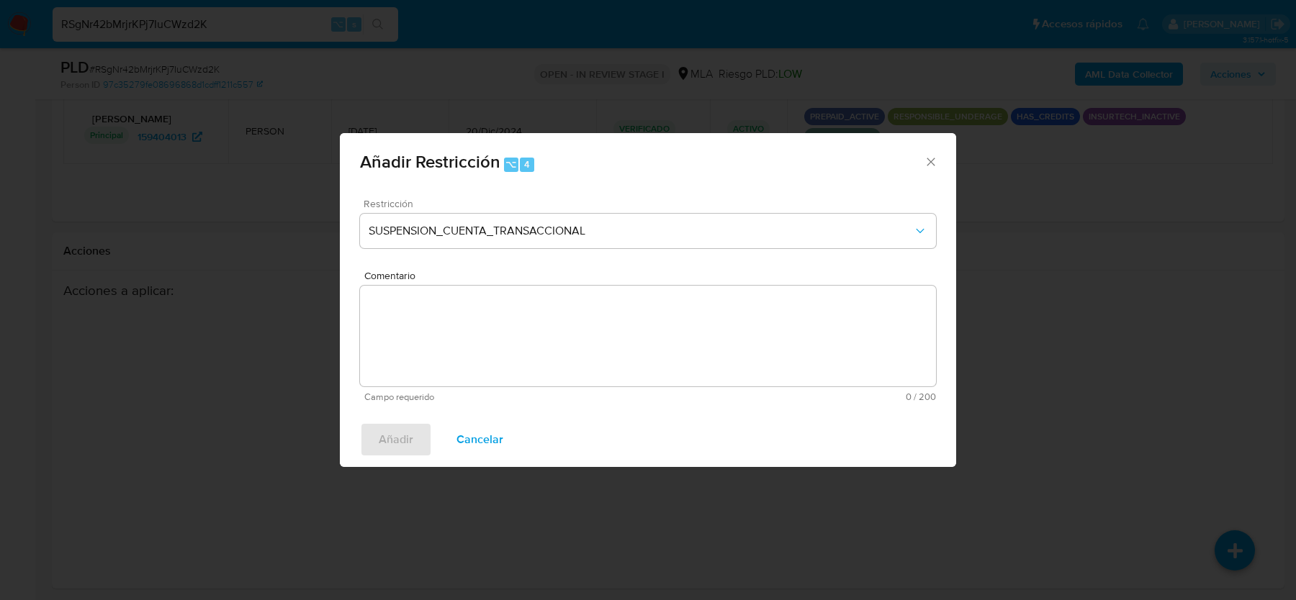
click at [484, 348] on textarea "Comentario" at bounding box center [648, 336] width 576 height 101
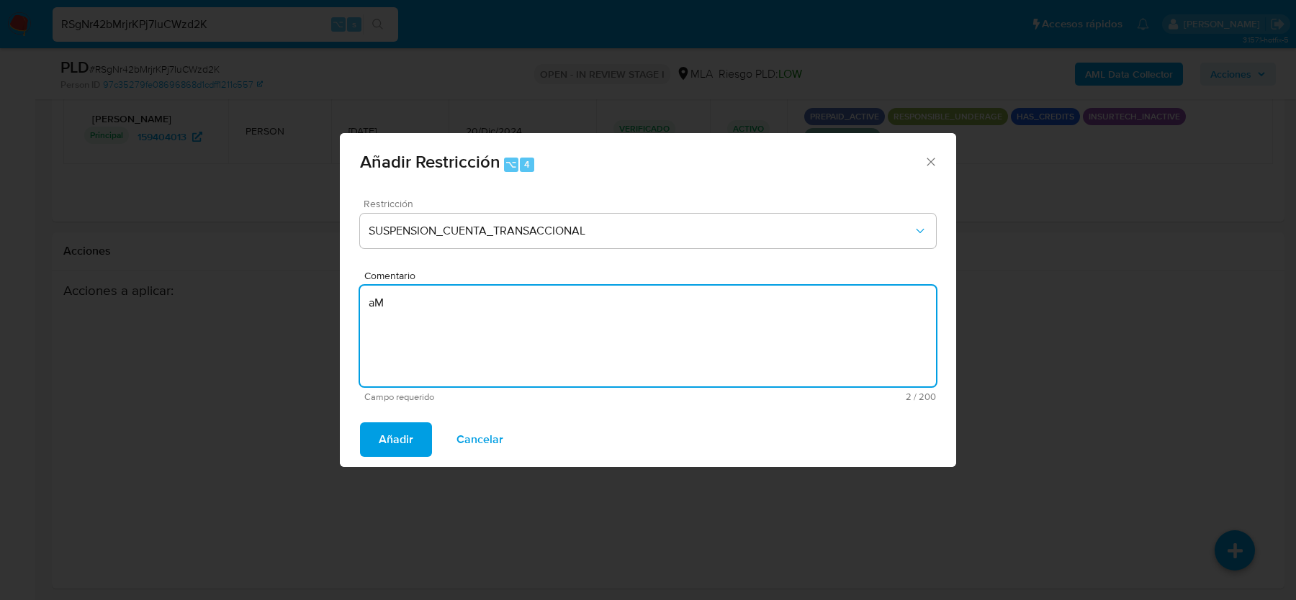
type textarea "a"
type textarea "AML"
click at [376, 443] on button "Añadir" at bounding box center [396, 440] width 72 height 35
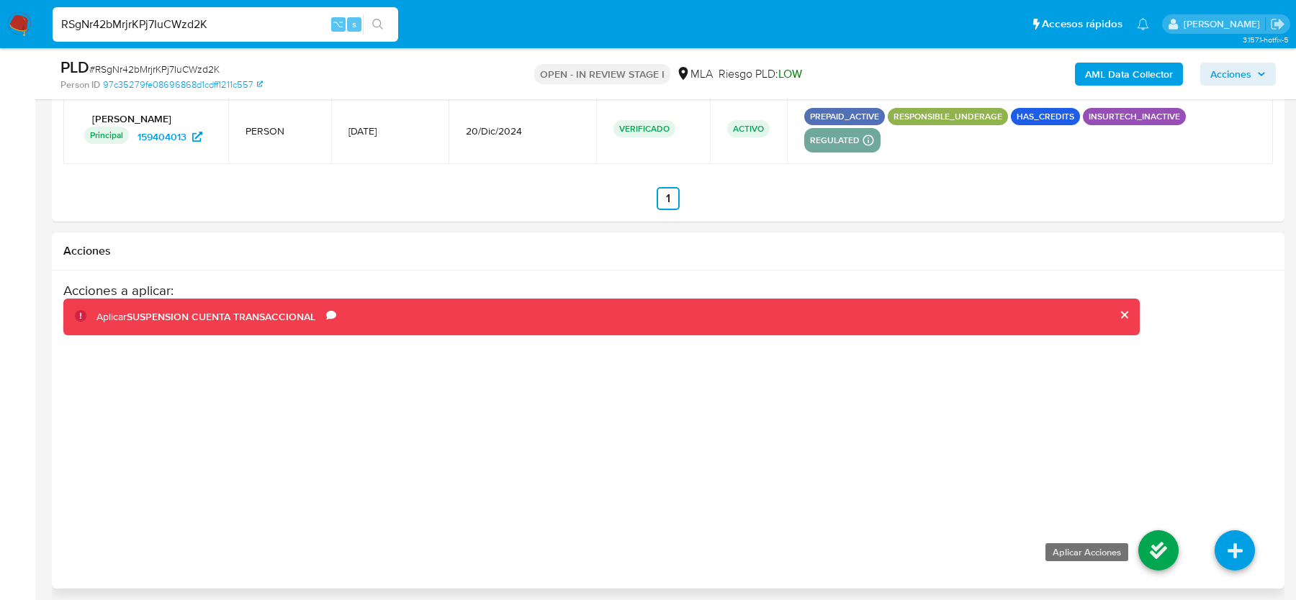
click at [1139, 540] on icon at bounding box center [1158, 551] width 40 height 40
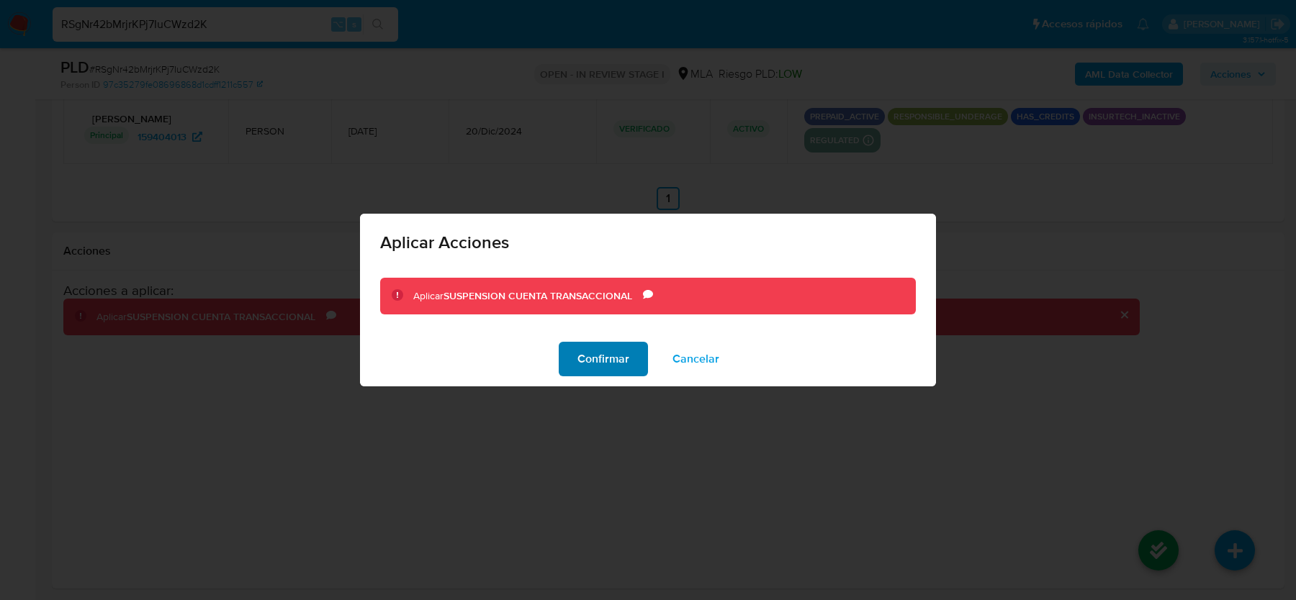
click at [578, 359] on span "Confirmar" at bounding box center [603, 359] width 52 height 32
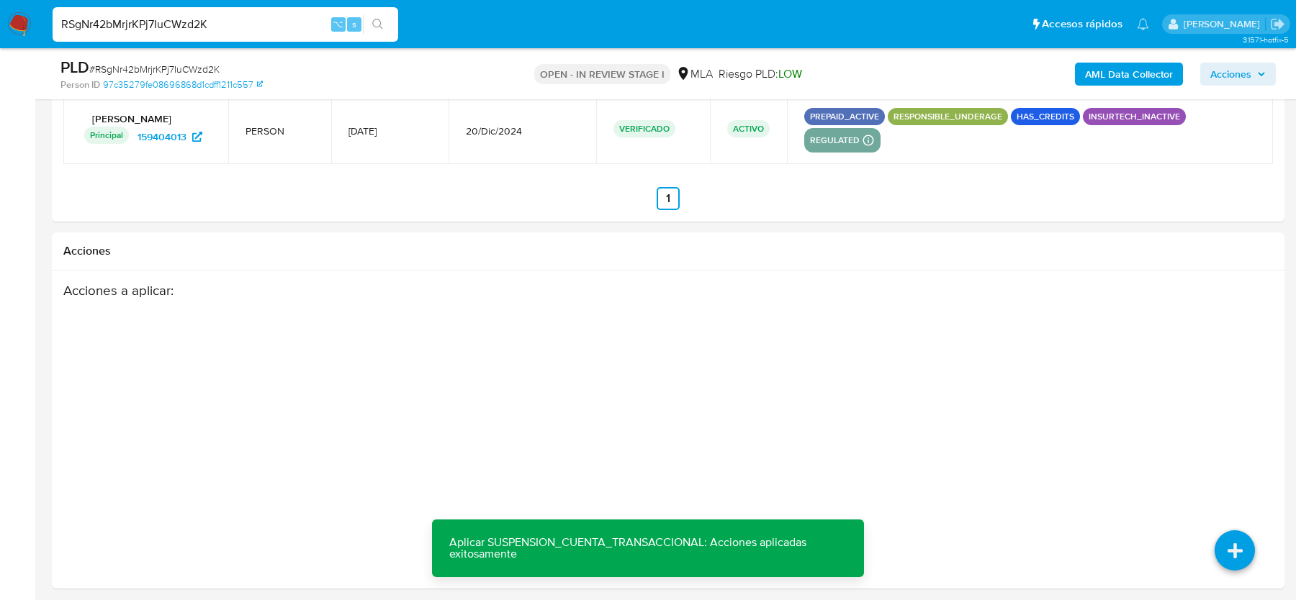
click at [176, 24] on input "RSgNr42bMrjrKPj7IuCWzd2K" at bounding box center [226, 24] width 346 height 19
paste input "iyDuulhhKPIglF6p4kwiItux"
type input "iyDuulhhKPIglF6p4kwiItux"
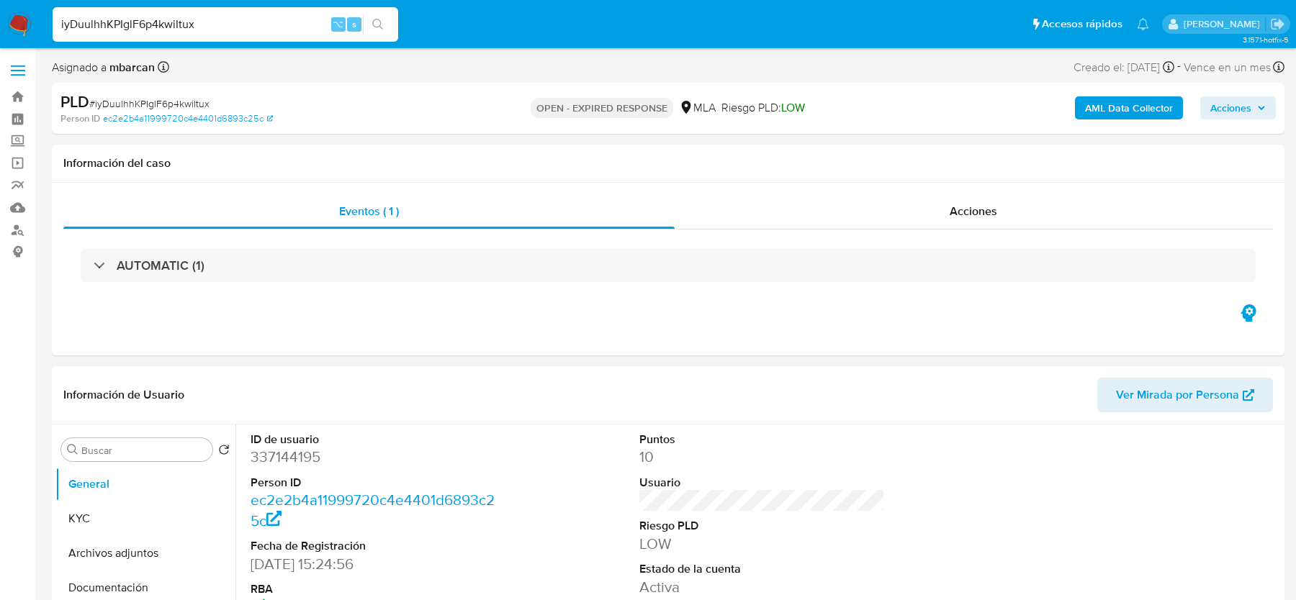
select select "10"
click at [153, 96] on span "# iyDuulhhKPIglF6p4kwiItux" at bounding box center [149, 103] width 120 height 14
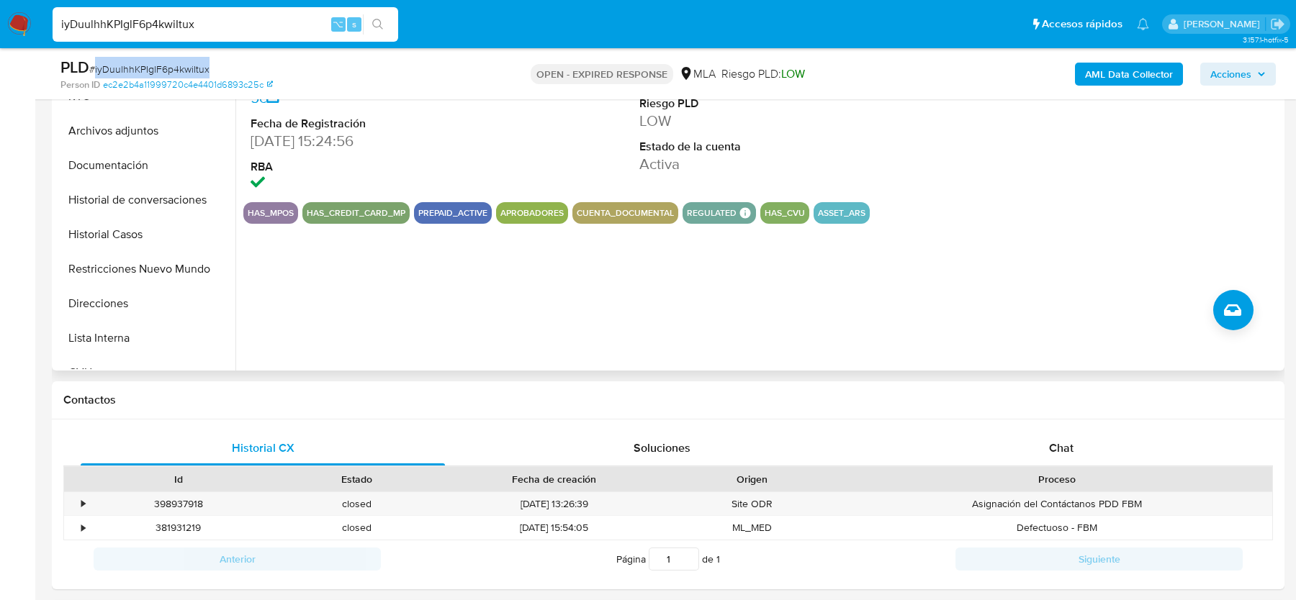
scroll to position [480, 0]
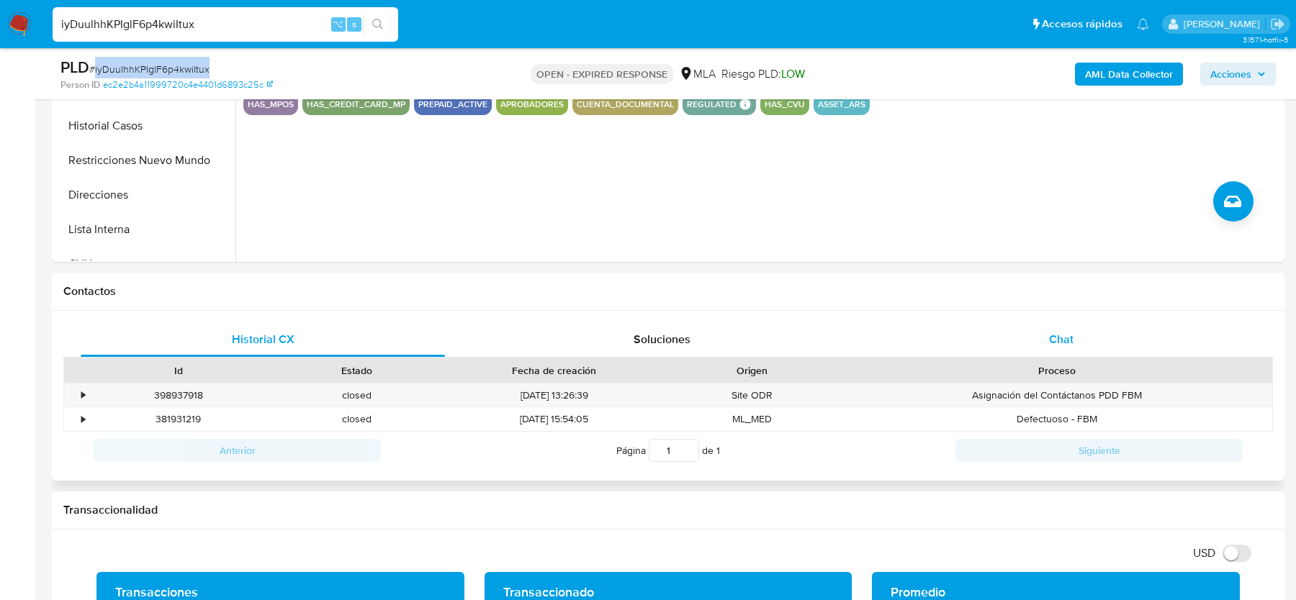
click at [1033, 329] on div "Chat" at bounding box center [1061, 339] width 364 height 35
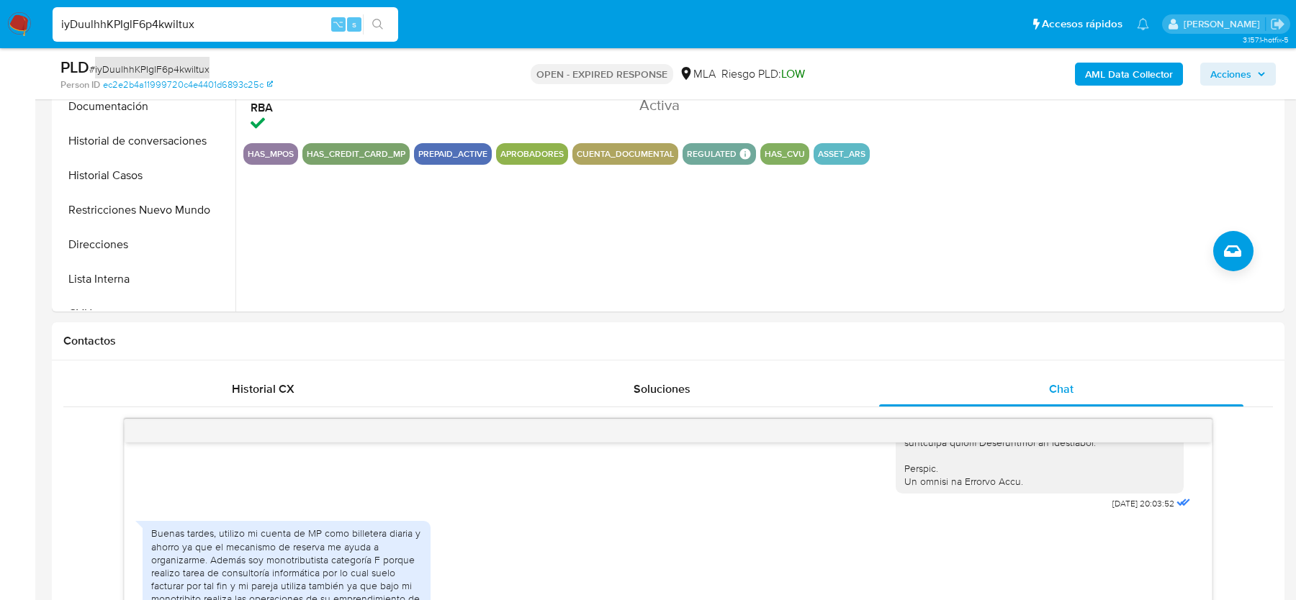
scroll to position [0, 0]
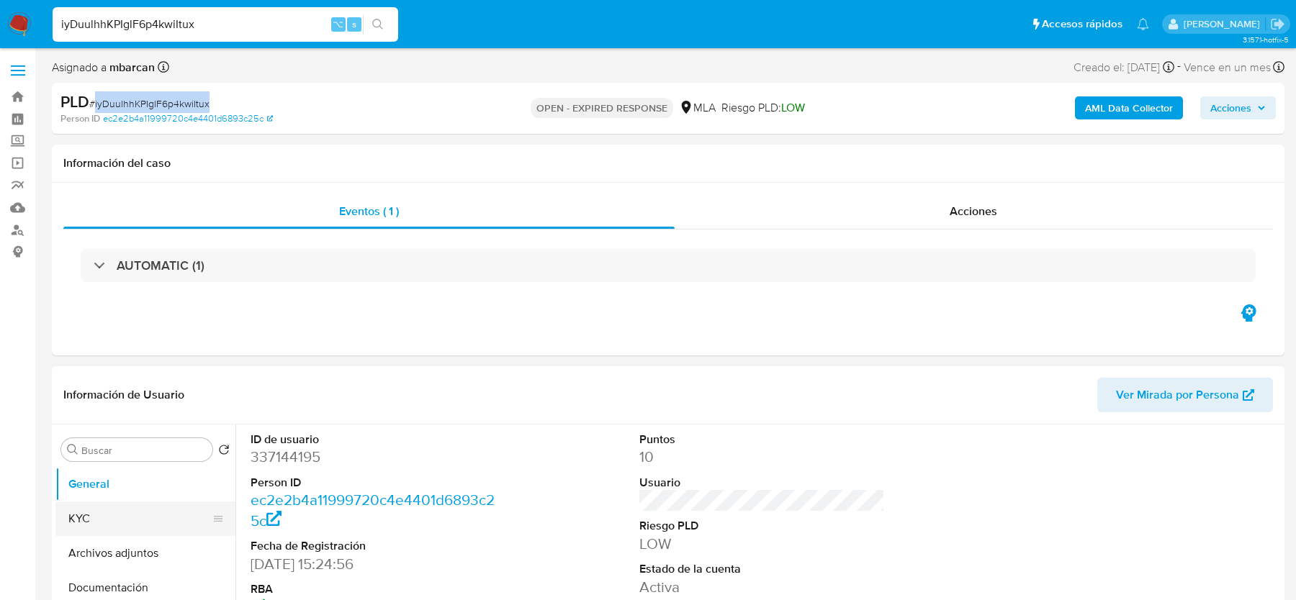
click at [88, 520] on button "KYC" at bounding box center [139, 519] width 168 height 35
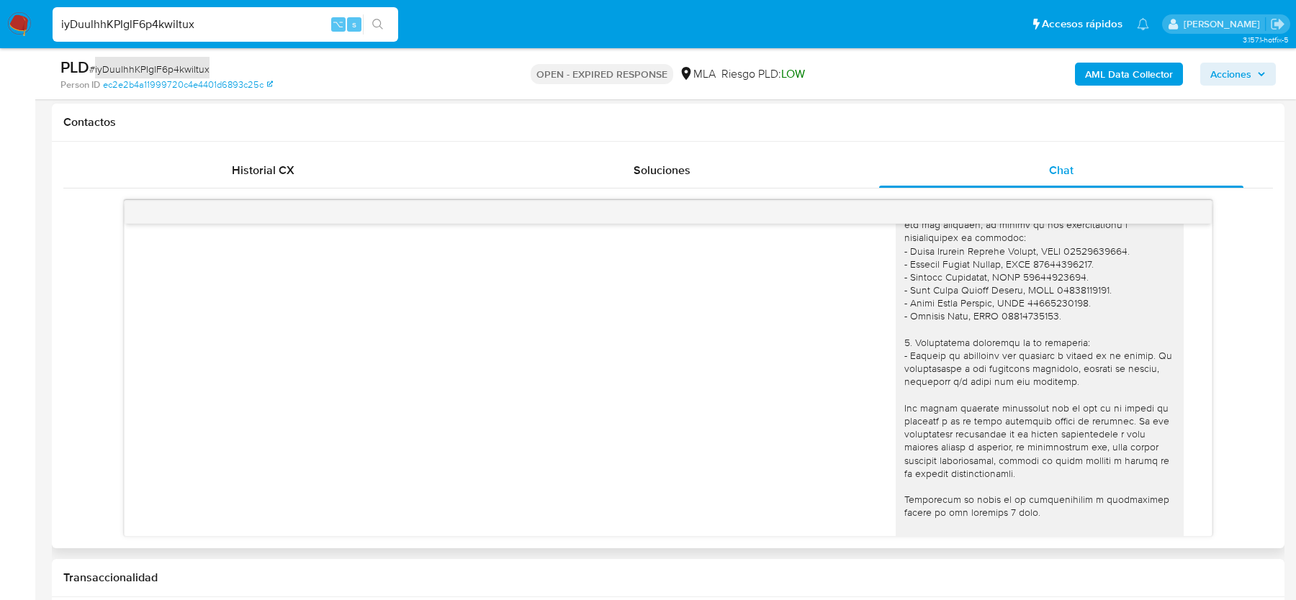
scroll to position [1158, 0]
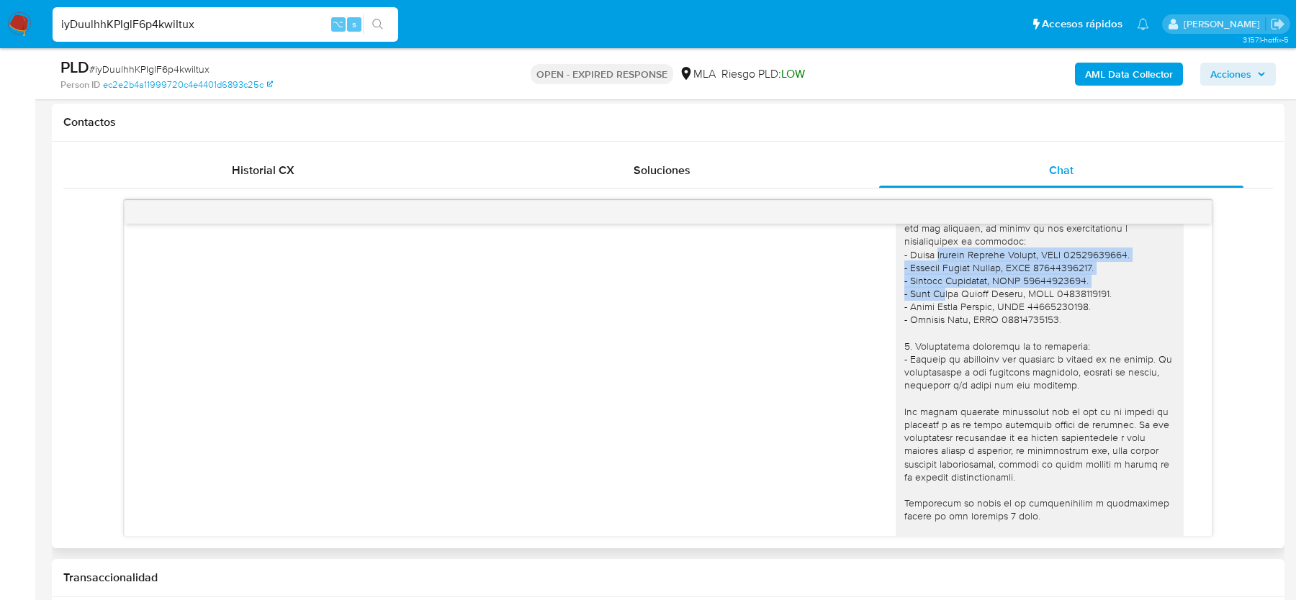
drag, startPoint x: 927, startPoint y: 310, endPoint x: 933, endPoint y: 359, distance: 50.0
click at [933, 359] on div "Estimado, Gracias por tu respuesta. Al respecto, ¿podrías enviarnos lo siguient…" at bounding box center [1039, 301] width 271 height 524
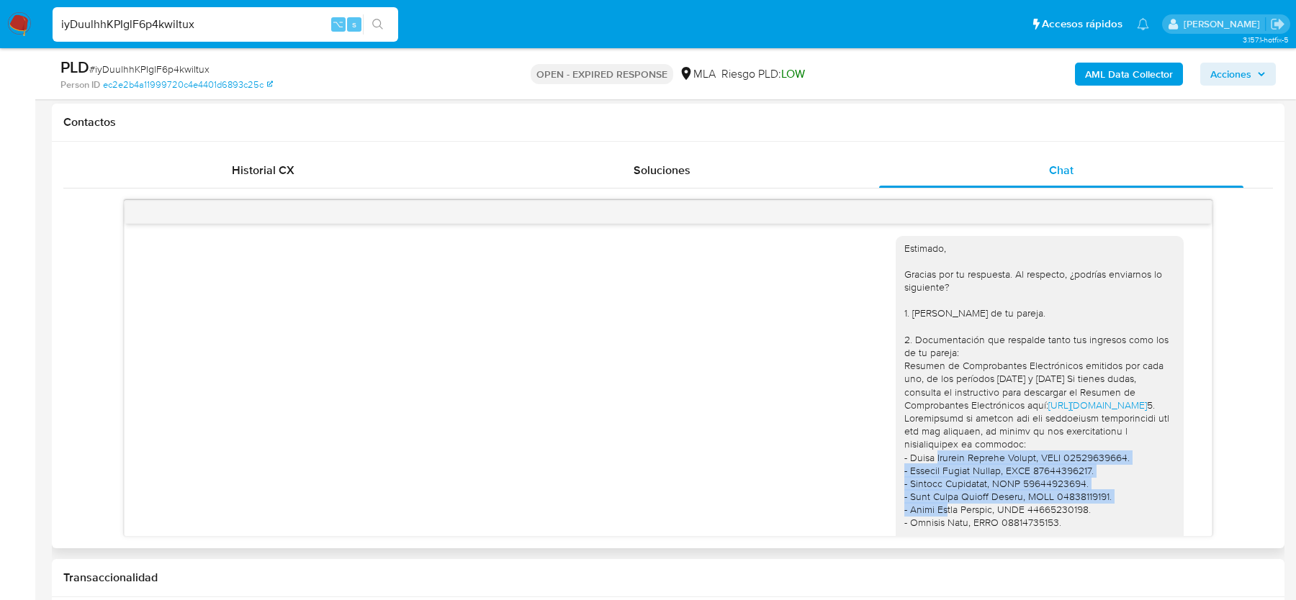
scroll to position [949, 0]
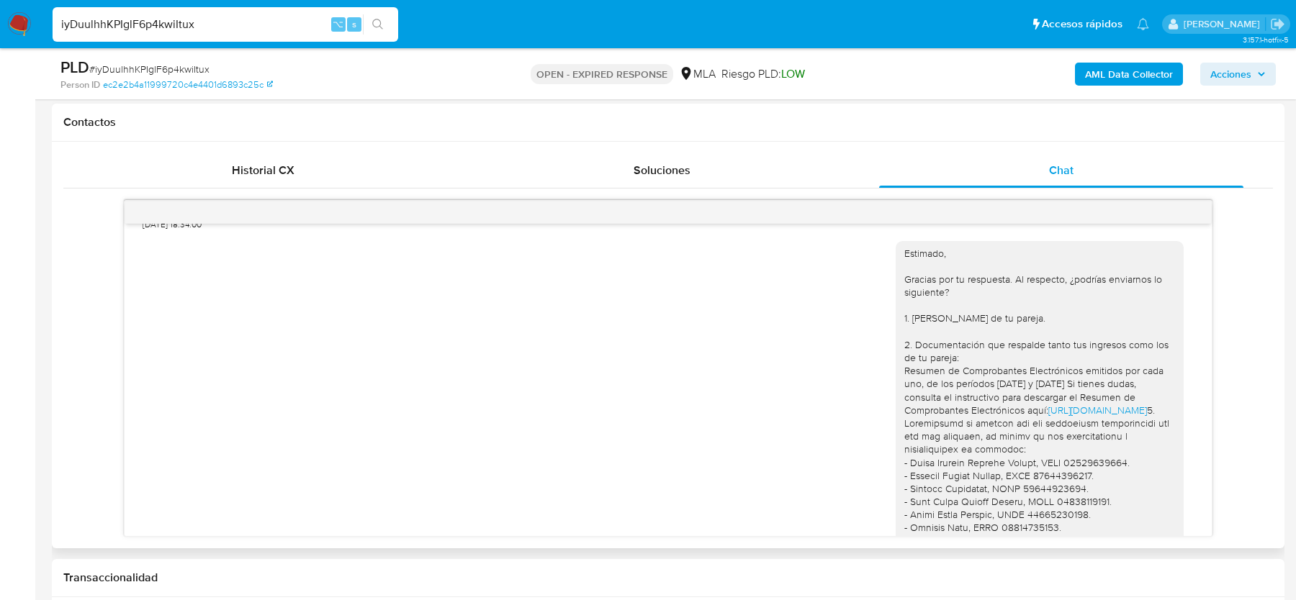
click at [933, 344] on div "Estimado, Gracias por tu respuesta. Al respecto, ¿podrías enviarnos lo siguient…" at bounding box center [1039, 509] width 271 height 524
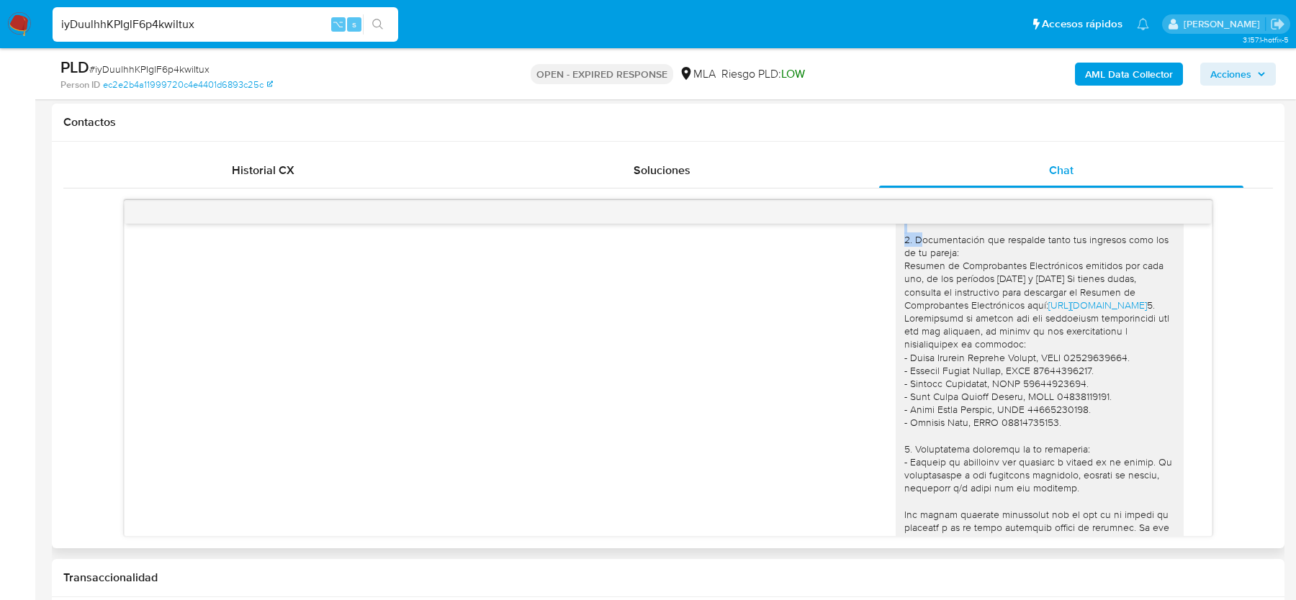
scroll to position [1055, 0]
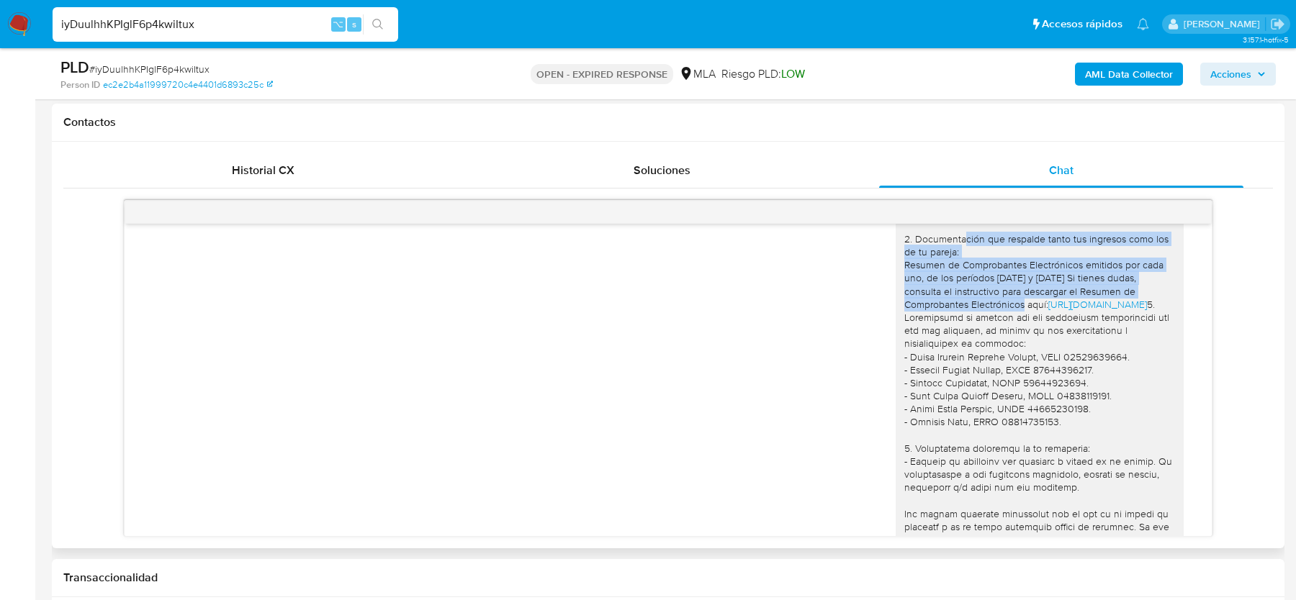
drag, startPoint x: 937, startPoint y: 262, endPoint x: 952, endPoint y: 327, distance: 66.5
click at [952, 327] on div "Estimado, Gracias por tu respuesta. Al respecto, ¿podrías enviarnos lo siguient…" at bounding box center [1039, 403] width 271 height 524
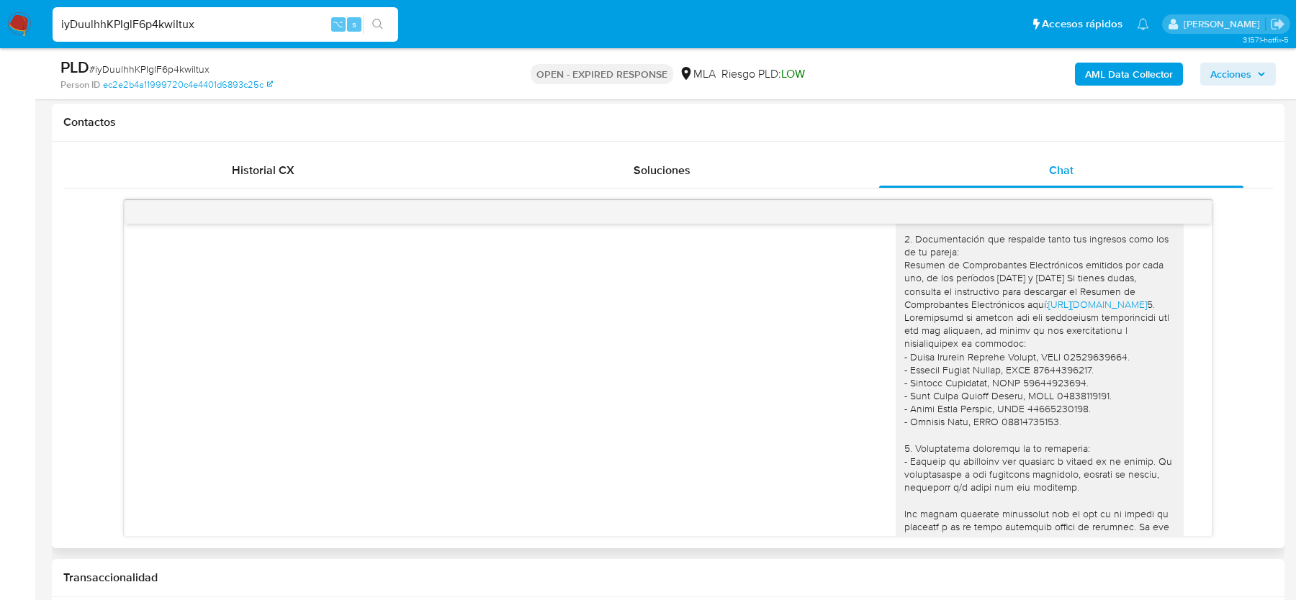
click at [968, 306] on div "Estimado, Gracias por tu respuesta. Al respecto, ¿podrías enviarnos lo siguient…" at bounding box center [1039, 403] width 271 height 524
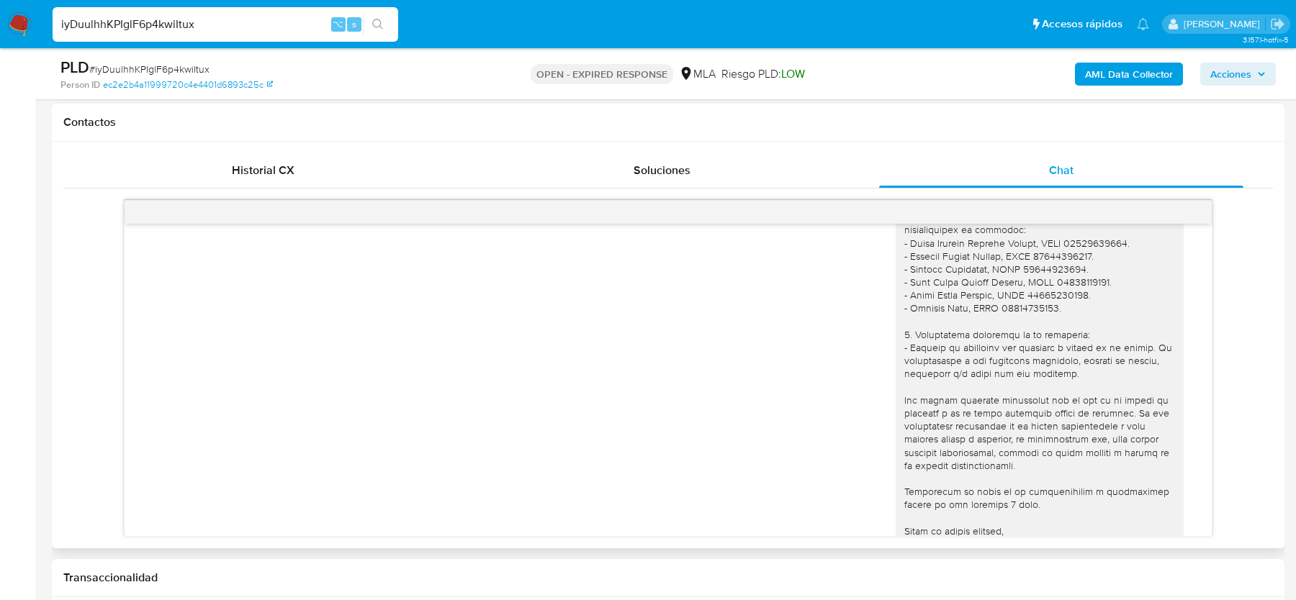
scroll to position [1255, 0]
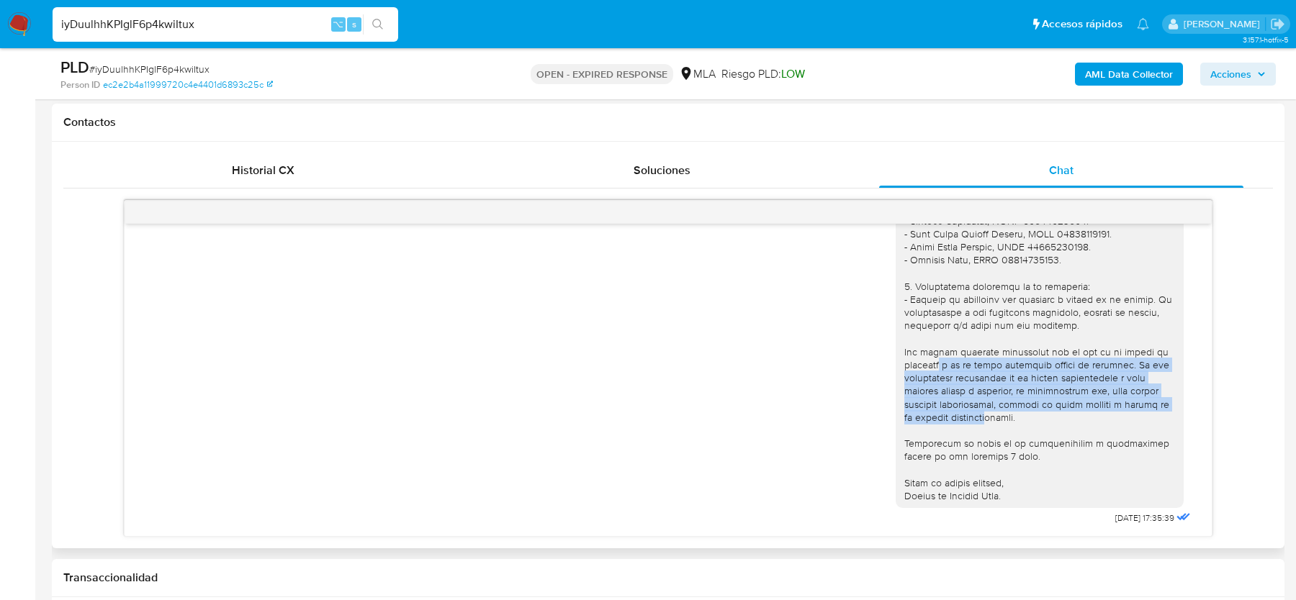
drag, startPoint x: 951, startPoint y: 389, endPoint x: 993, endPoint y: 427, distance: 56.6
click at [993, 427] on div "Estimado, Gracias por tu respuesta. Al respecto, ¿podrías enviarnos lo siguient…" at bounding box center [1039, 241] width 271 height 524
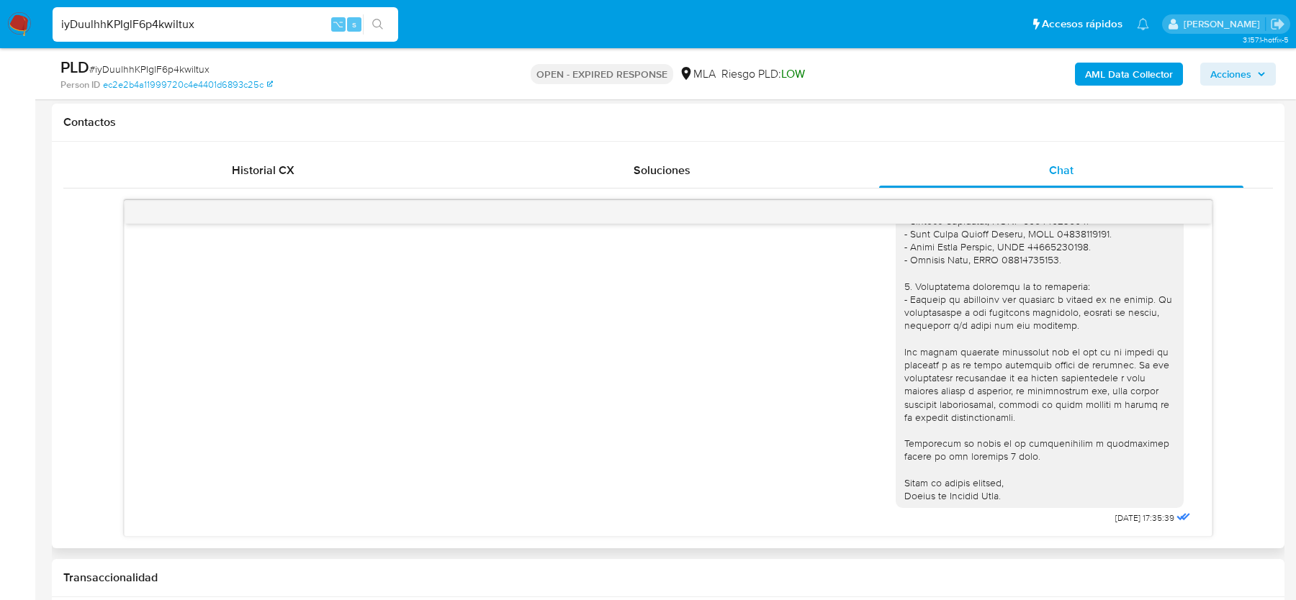
click at [980, 455] on div "Estimado, Gracias por tu respuesta. Al respecto, ¿podrías enviarnos lo siguient…" at bounding box center [1039, 241] width 271 height 524
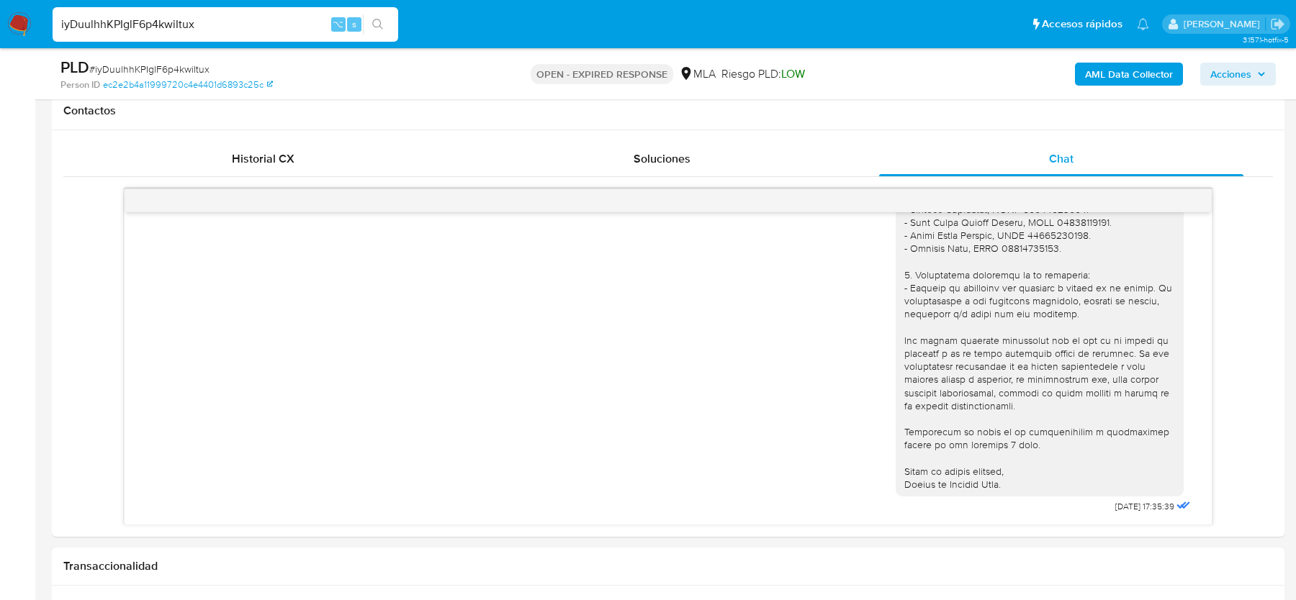
click at [177, 66] on span "# iyDuulhhKPIglF6p4kwiItux" at bounding box center [149, 69] width 120 height 14
copy span "iyDuulhhKPIglF6p4kwiItux"
click at [14, 19] on img at bounding box center [19, 24] width 24 height 24
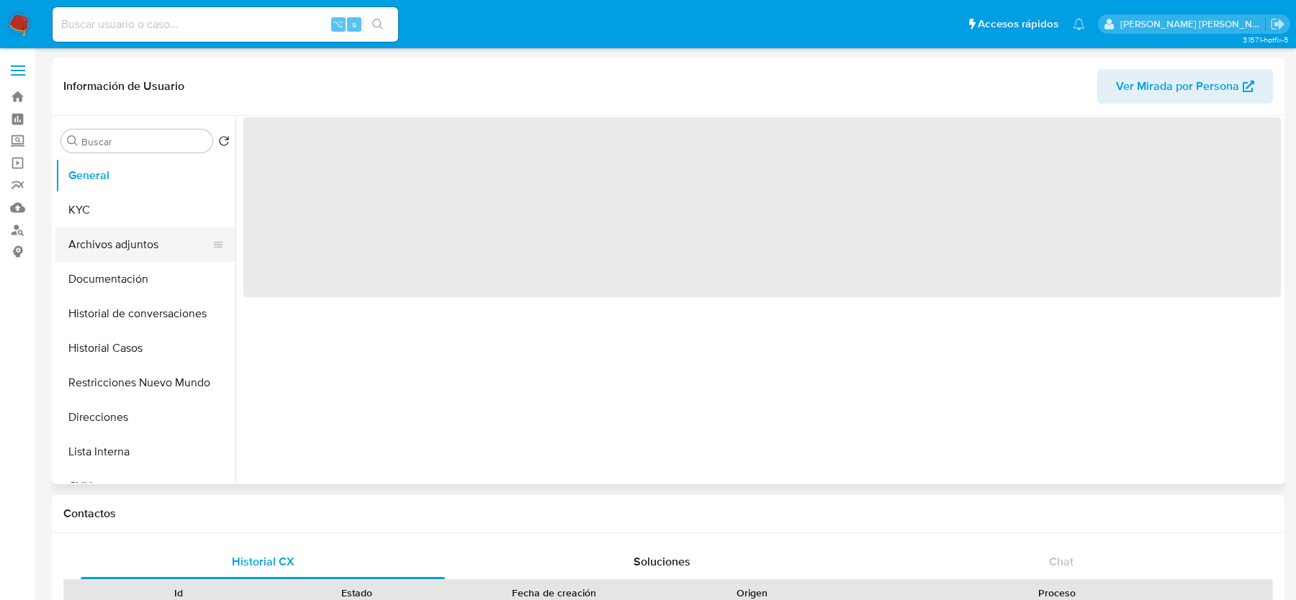
click at [135, 253] on button "Archivos adjuntos" at bounding box center [139, 244] width 168 height 35
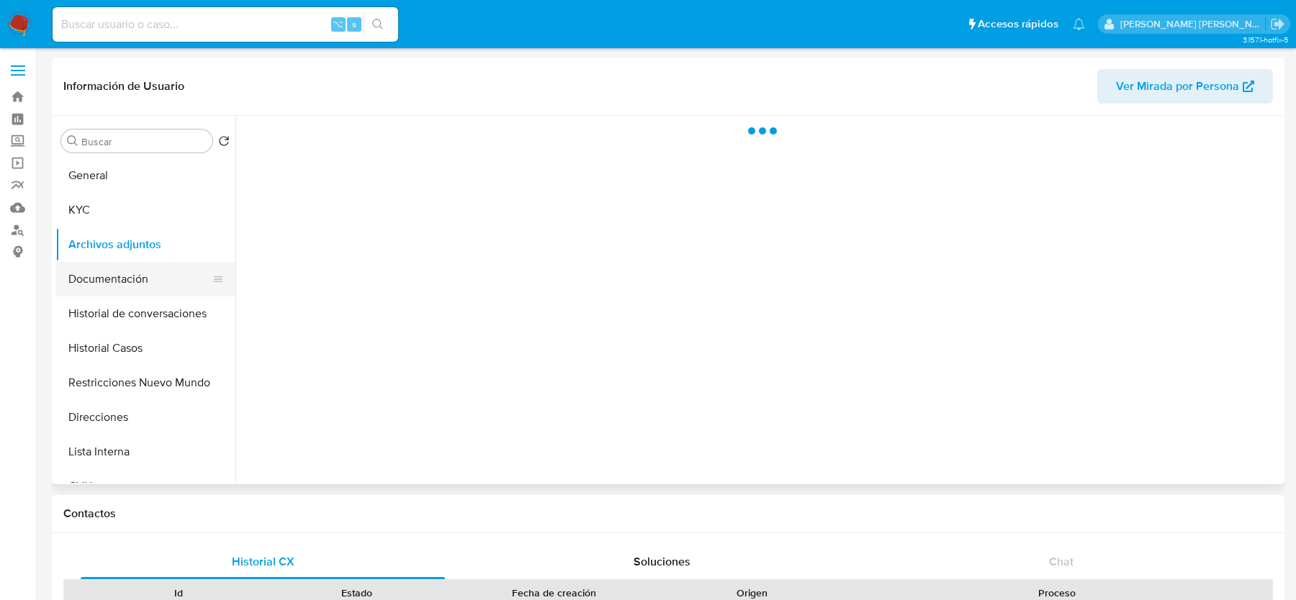
click at [134, 271] on button "Documentación" at bounding box center [139, 279] width 168 height 35
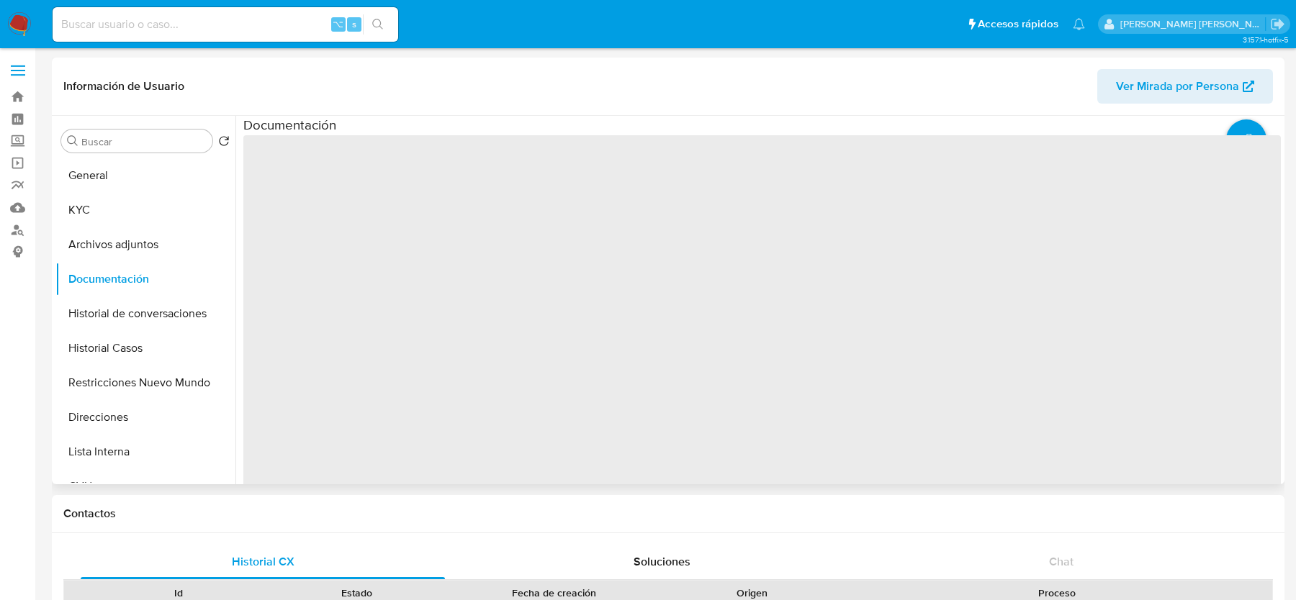
select select "10"
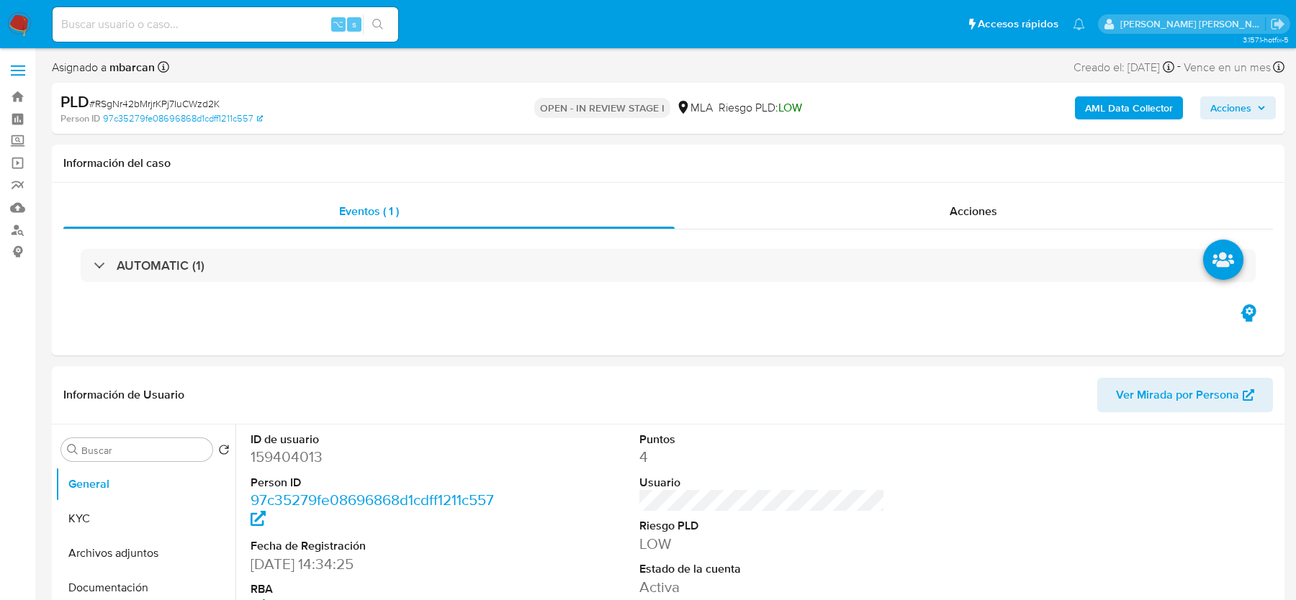
select select "10"
click at [18, 230] on link "Buscador de personas" at bounding box center [85, 230] width 171 height 22
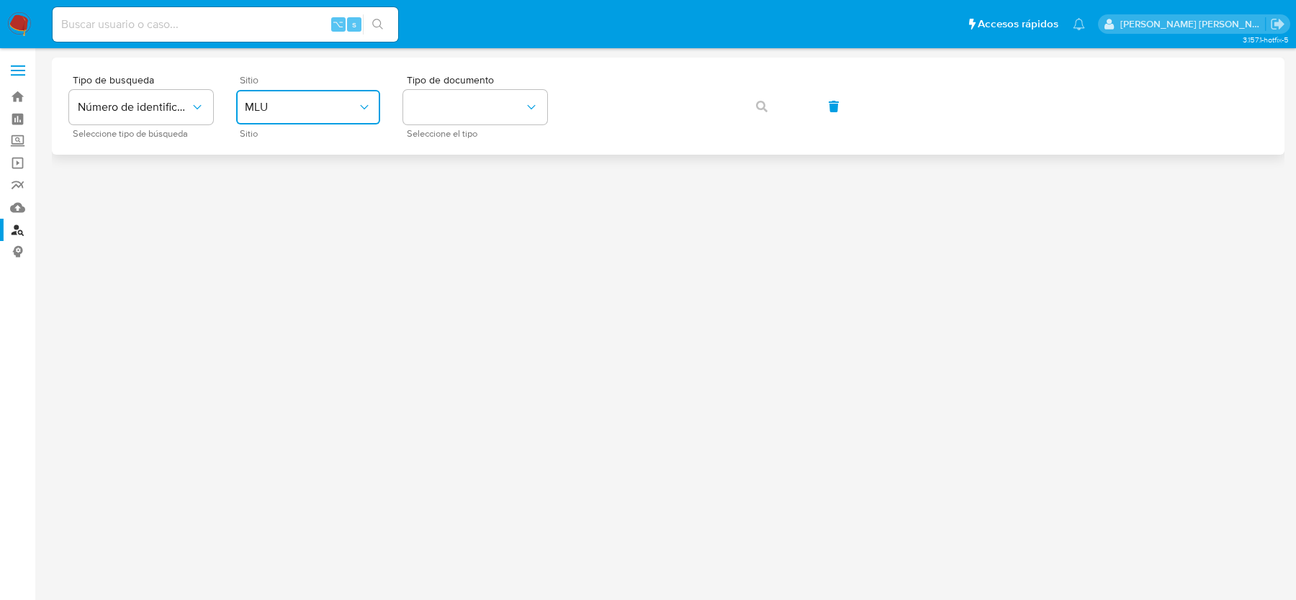
drag, startPoint x: 0, startPoint y: 0, endPoint x: 321, endPoint y: 123, distance: 343.8
click at [321, 123] on button "MLU" at bounding box center [308, 107] width 144 height 35
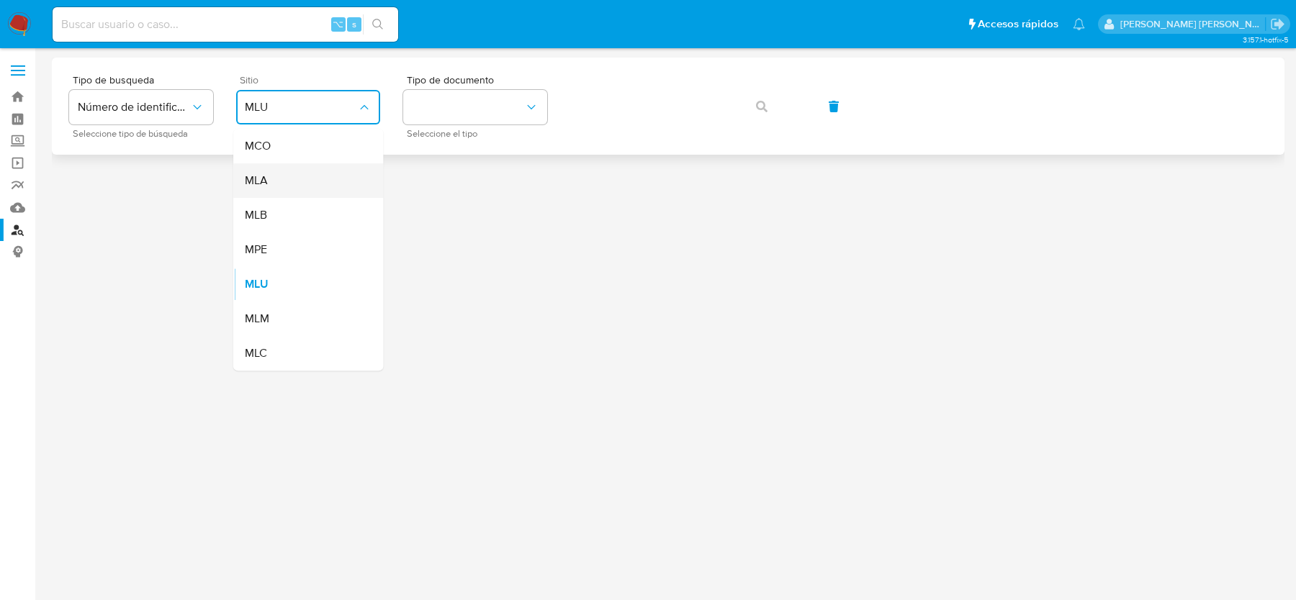
drag, startPoint x: 321, startPoint y: 123, endPoint x: 306, endPoint y: 186, distance: 64.4
click at [306, 186] on div "MLA" at bounding box center [304, 180] width 118 height 35
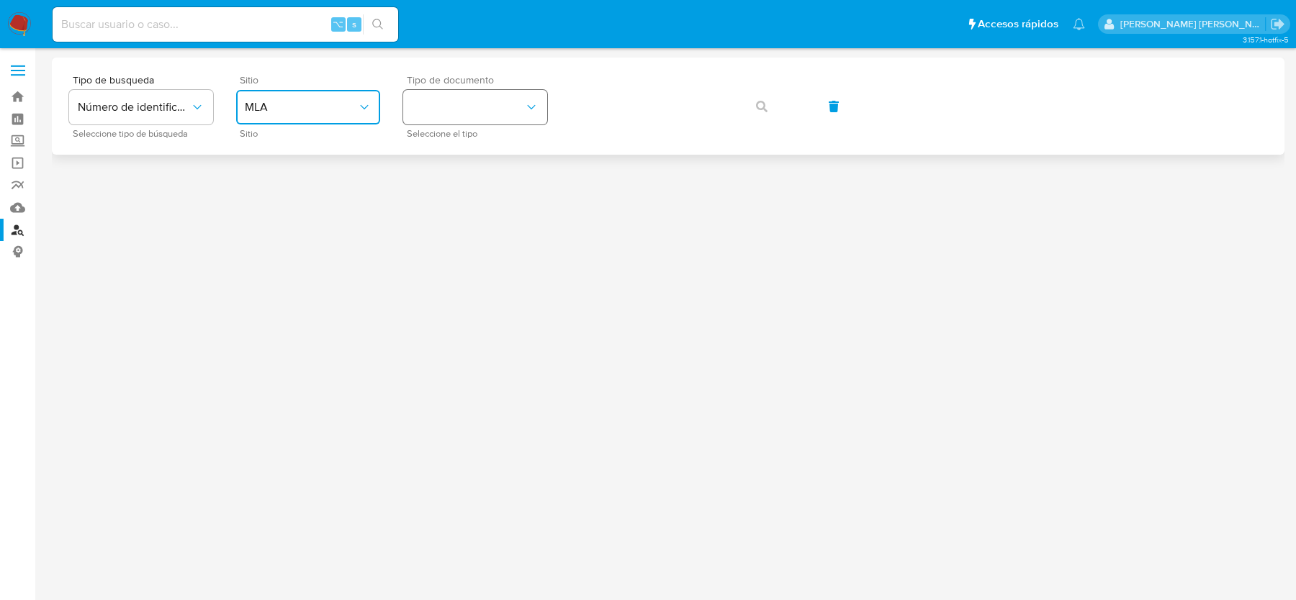
drag, startPoint x: 306, startPoint y: 186, endPoint x: 477, endPoint y: 119, distance: 183.9
click at [477, 119] on button "identificationType" at bounding box center [475, 107] width 144 height 35
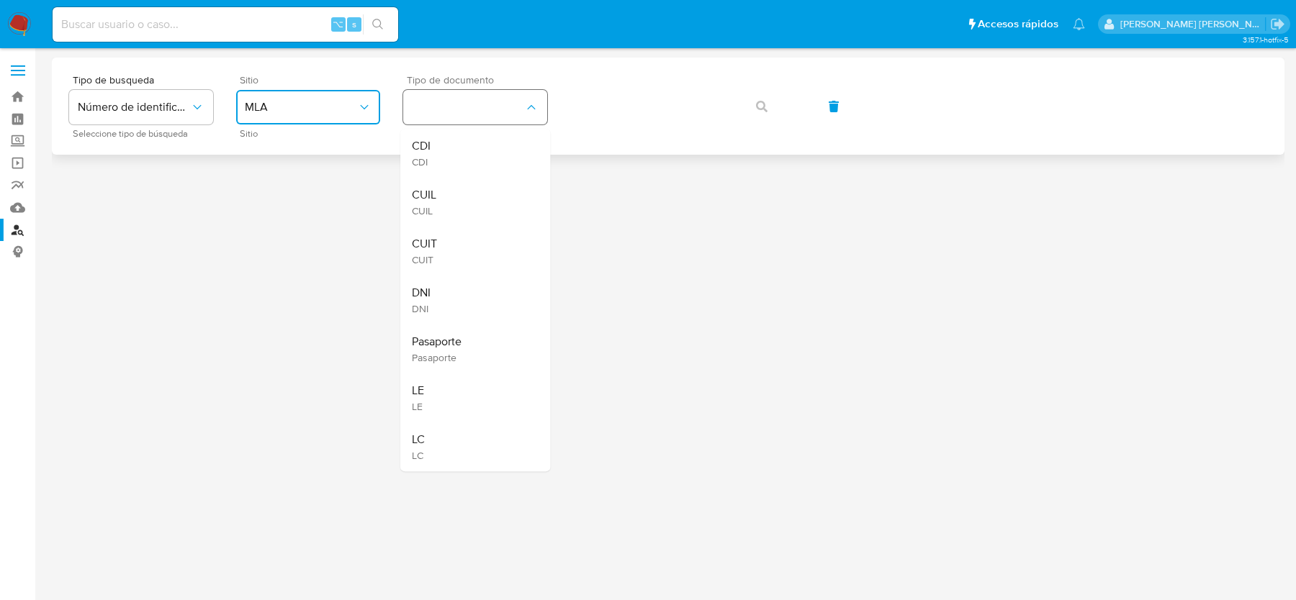
click at [463, 202] on div "CUIL CUIL" at bounding box center [471, 202] width 118 height 49
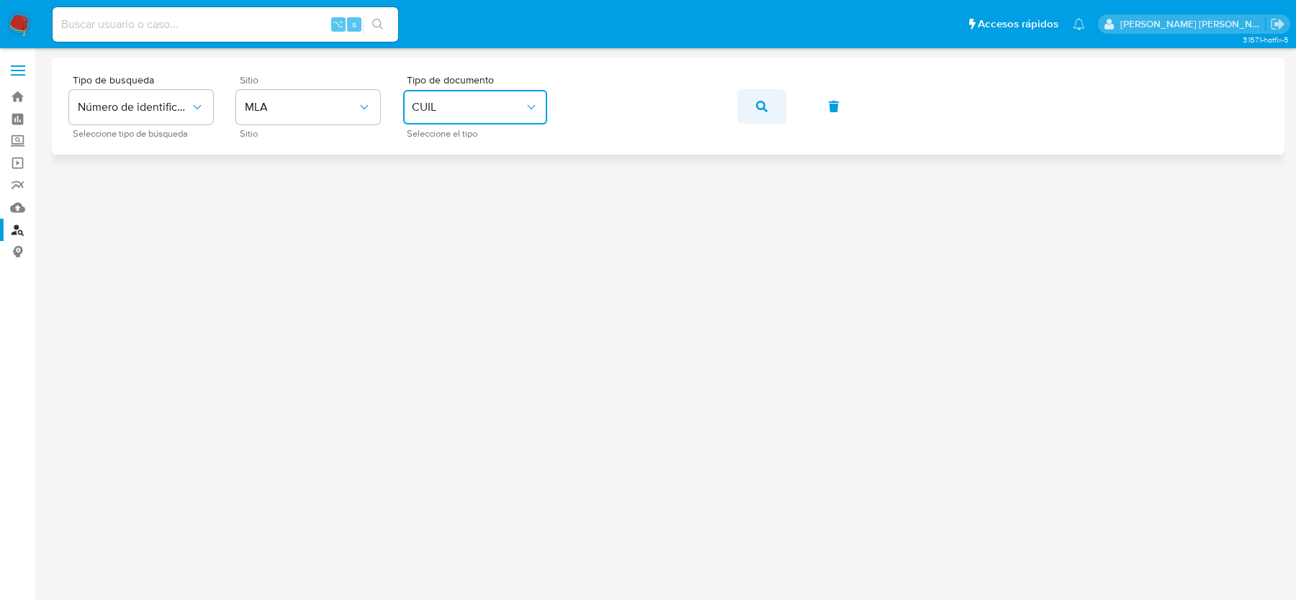
drag, startPoint x: 477, startPoint y: 119, endPoint x: 744, endPoint y: 116, distance: 266.4
click at [744, 116] on button "button" at bounding box center [761, 106] width 49 height 35
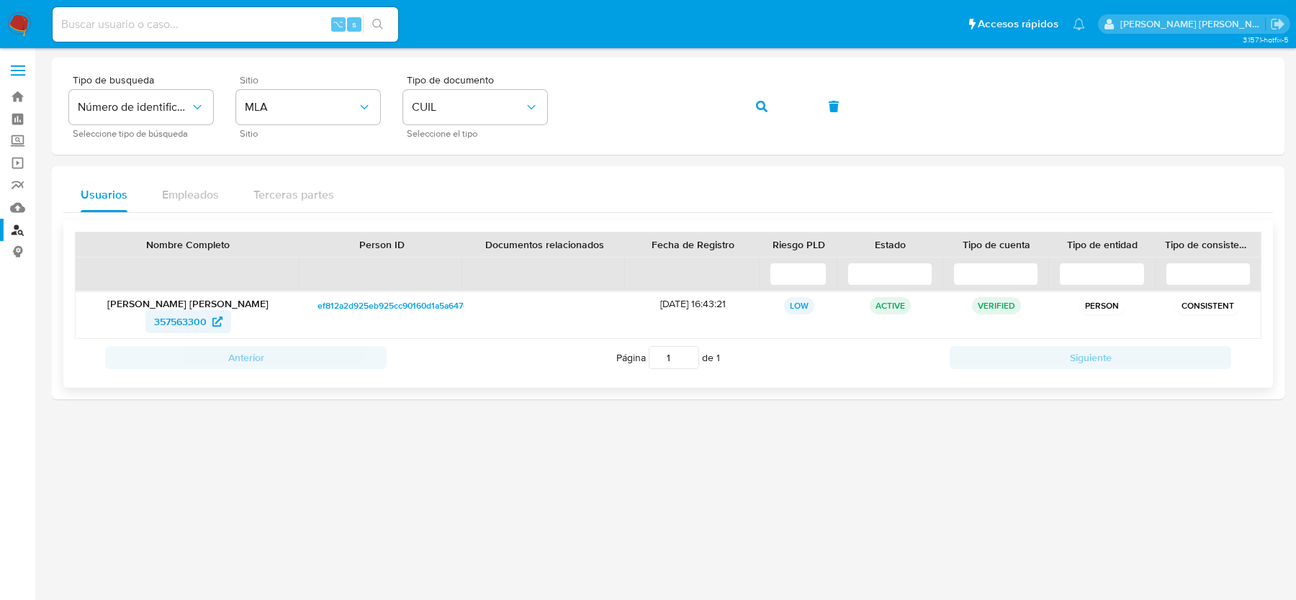
click at [155, 322] on span "357563300" at bounding box center [180, 321] width 53 height 23
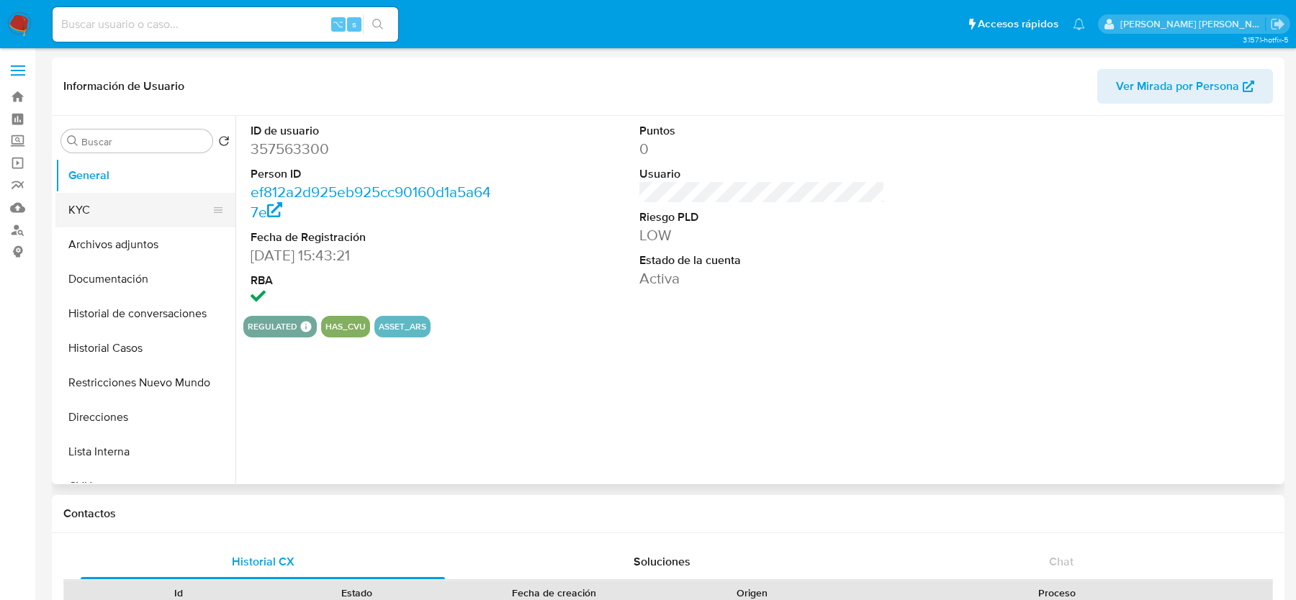
click at [142, 199] on button "KYC" at bounding box center [139, 210] width 168 height 35
select select "10"
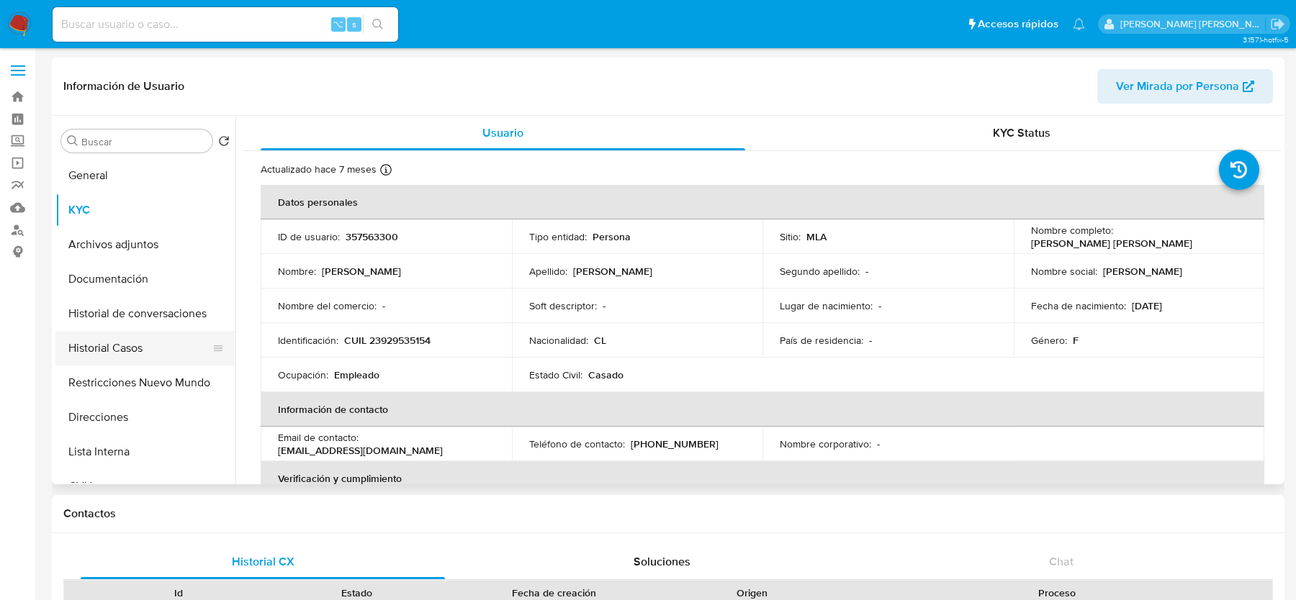
click at [126, 343] on button "Historial Casos" at bounding box center [139, 348] width 168 height 35
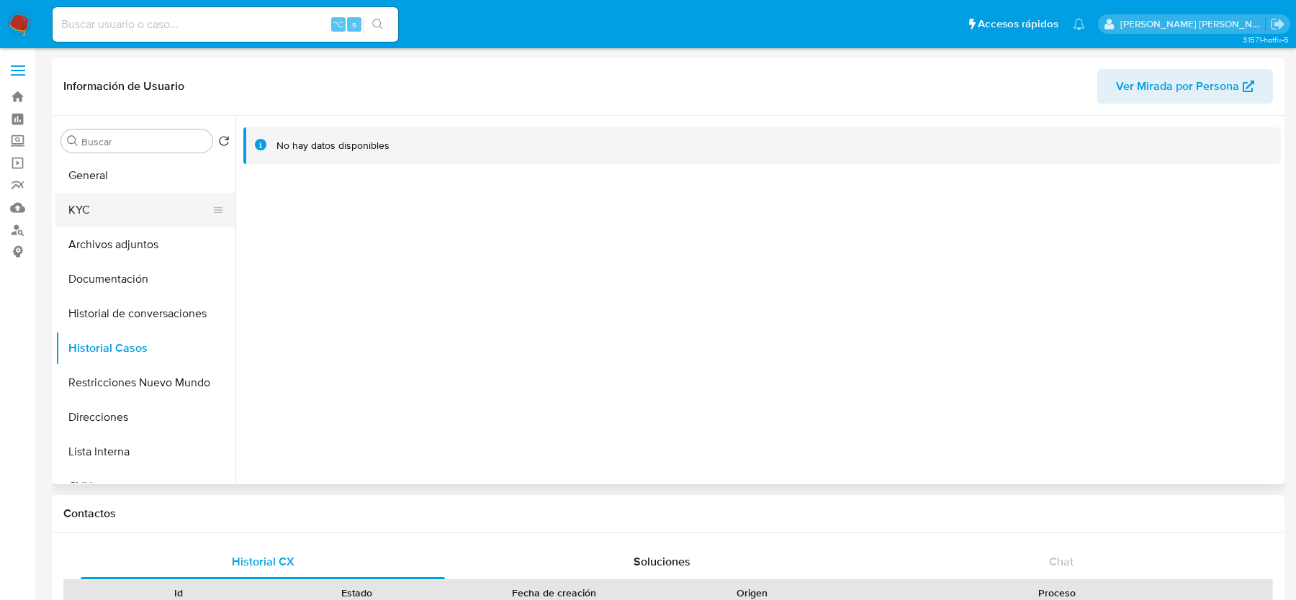
click at [112, 214] on button "KYC" at bounding box center [139, 210] width 168 height 35
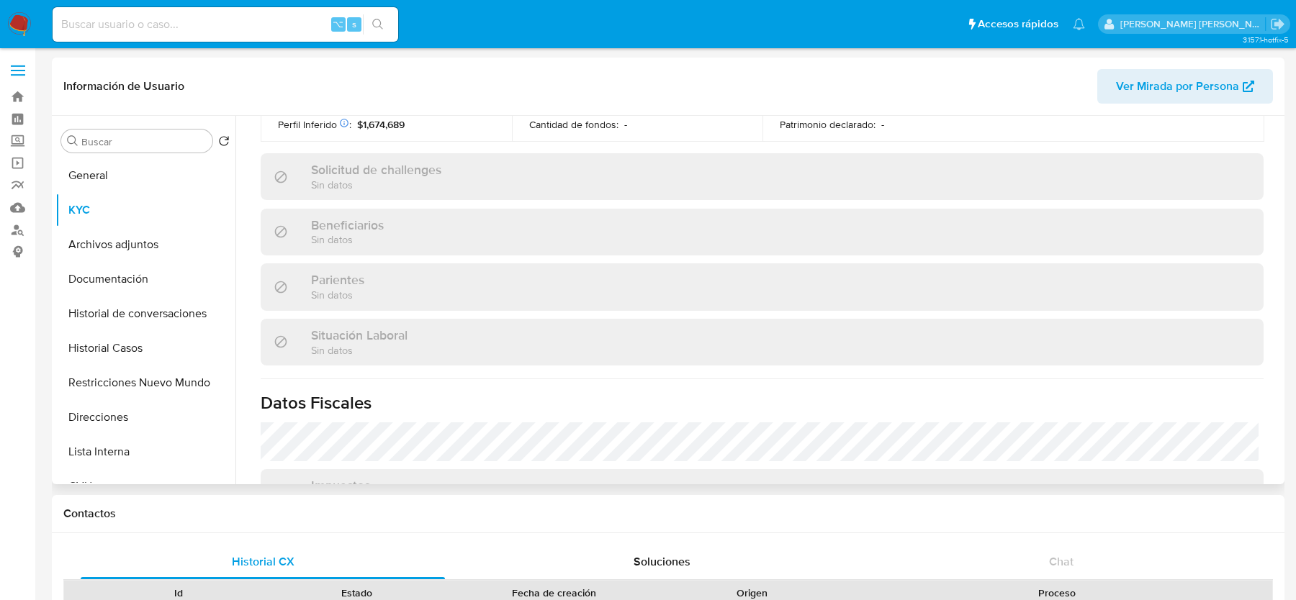
scroll to position [757, 0]
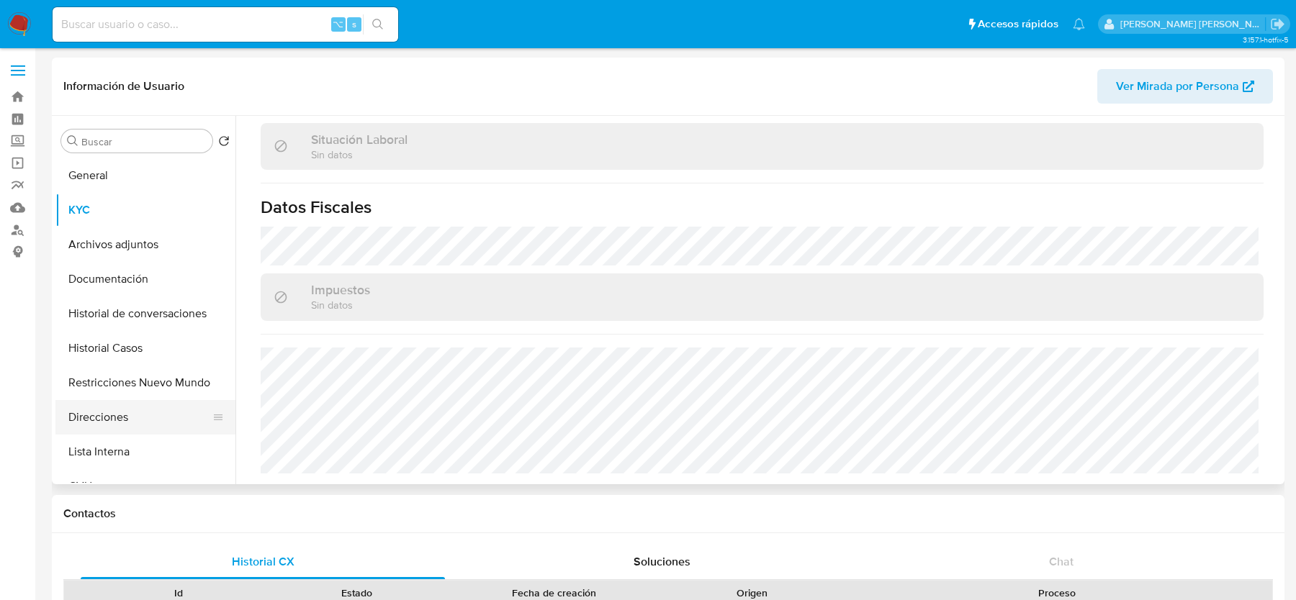
click at [107, 426] on button "Direcciones" at bounding box center [139, 417] width 168 height 35
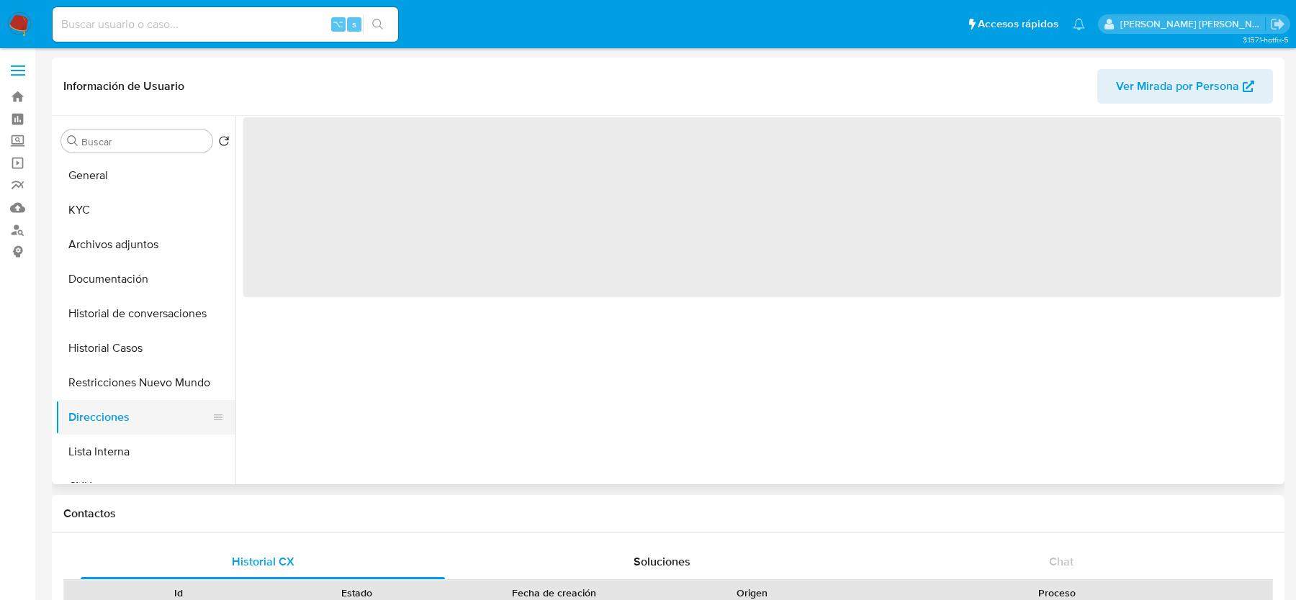
scroll to position [0, 0]
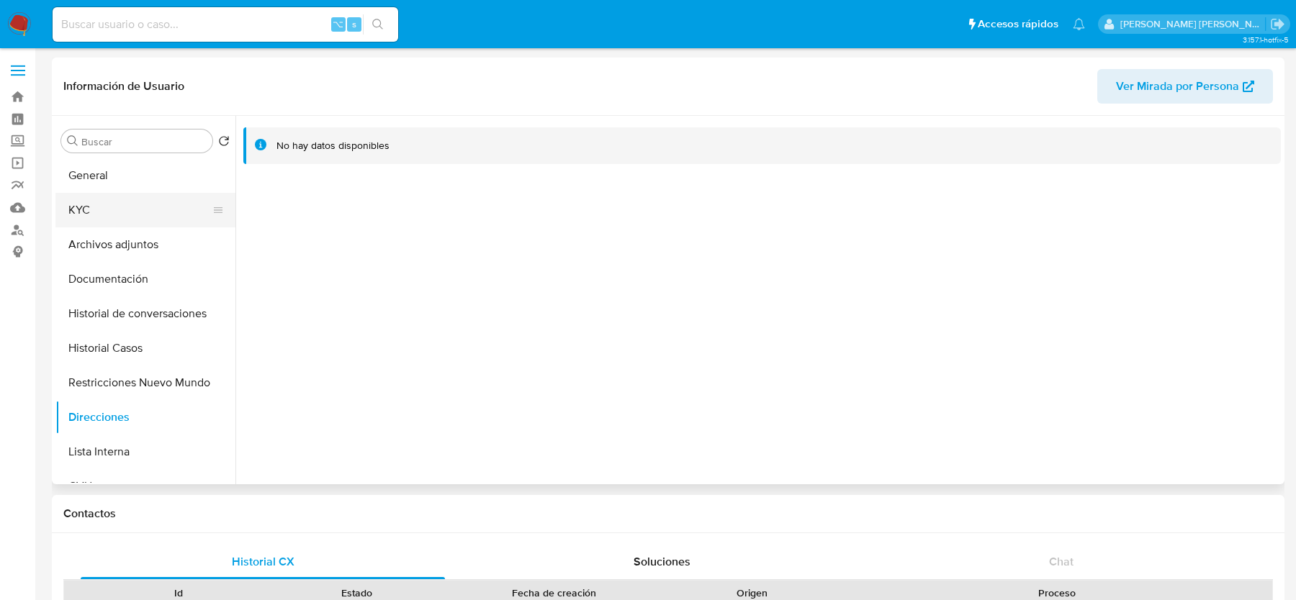
click at [91, 223] on button "KYC" at bounding box center [139, 210] width 168 height 35
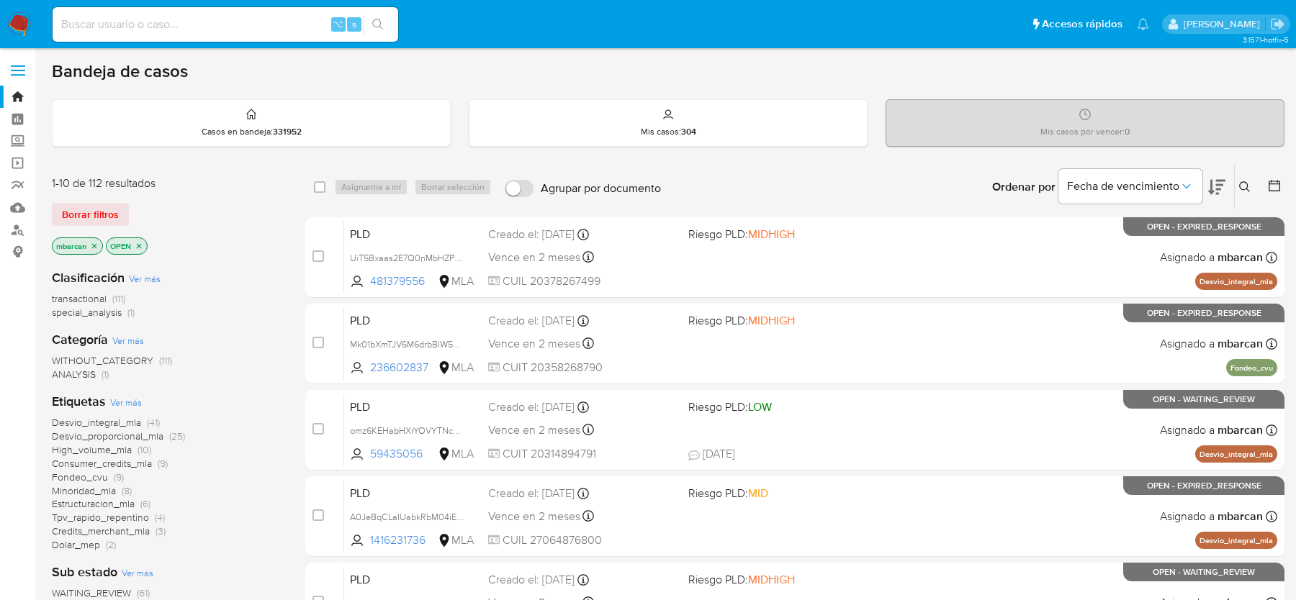
click at [1240, 181] on icon at bounding box center [1245, 187] width 12 height 12
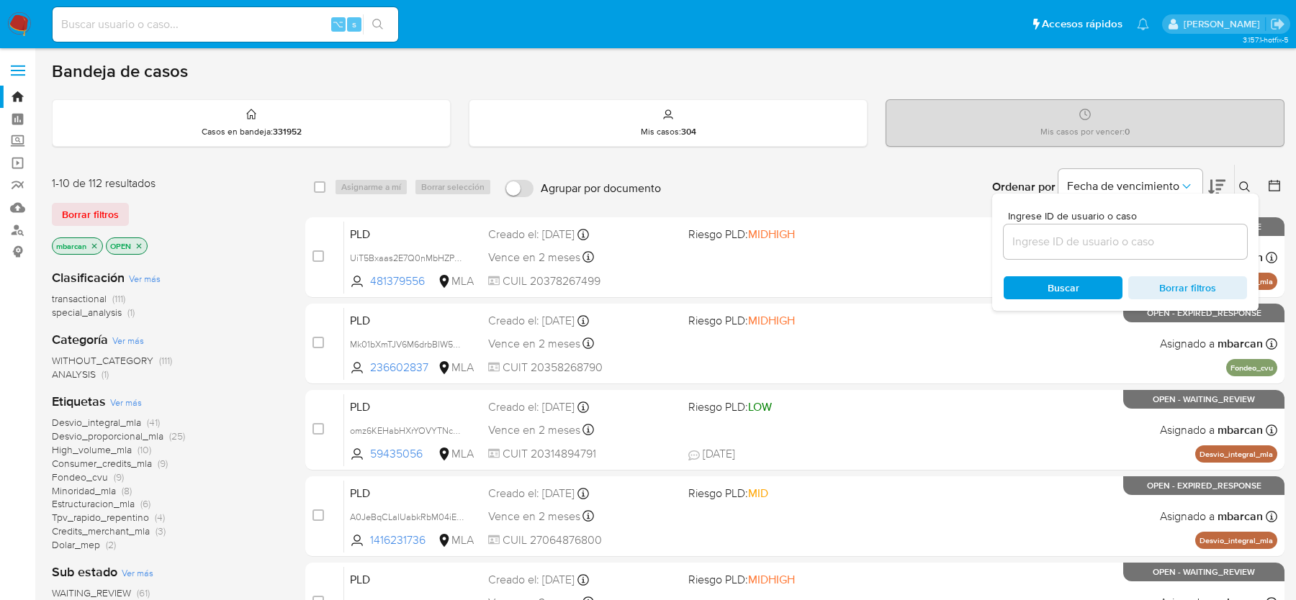
click at [1152, 258] on div "Ingrese ID de usuario o caso Buscar Borrar filtros" at bounding box center [1125, 252] width 266 height 117
click at [1150, 244] on input at bounding box center [1124, 242] width 243 height 19
paste input "iyDuulhhKPIglF6p4kwiItux"
type input "iyDuulhhKPIglF6p4kwiItux"
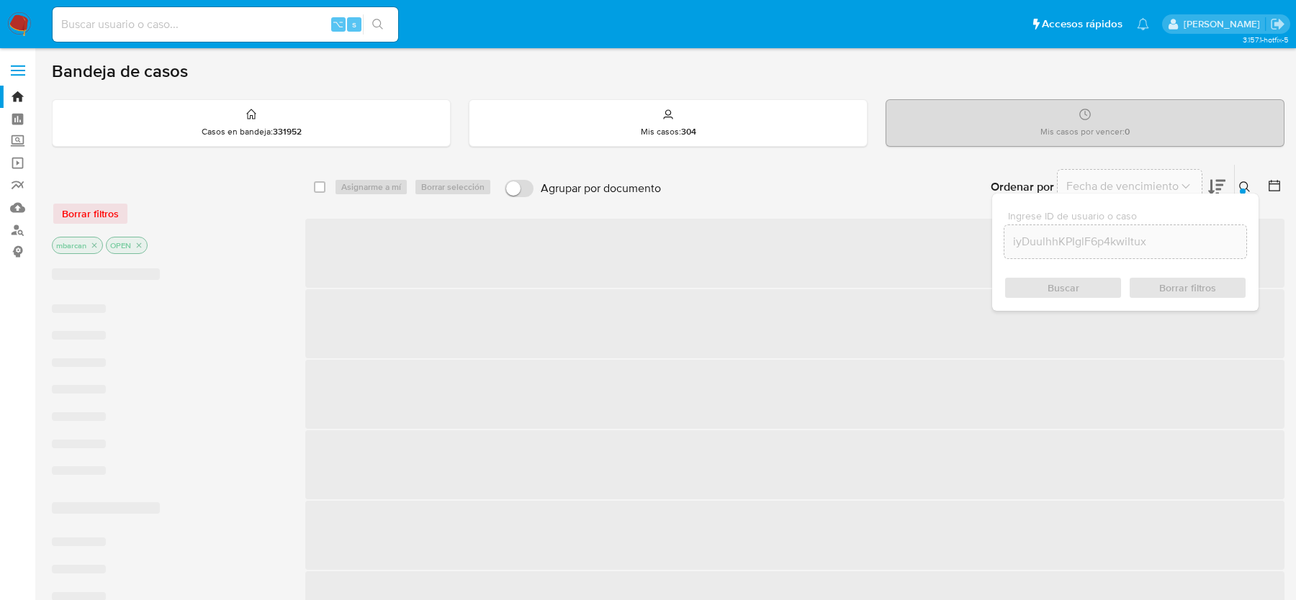
click at [1247, 185] on icon at bounding box center [1244, 186] width 11 height 11
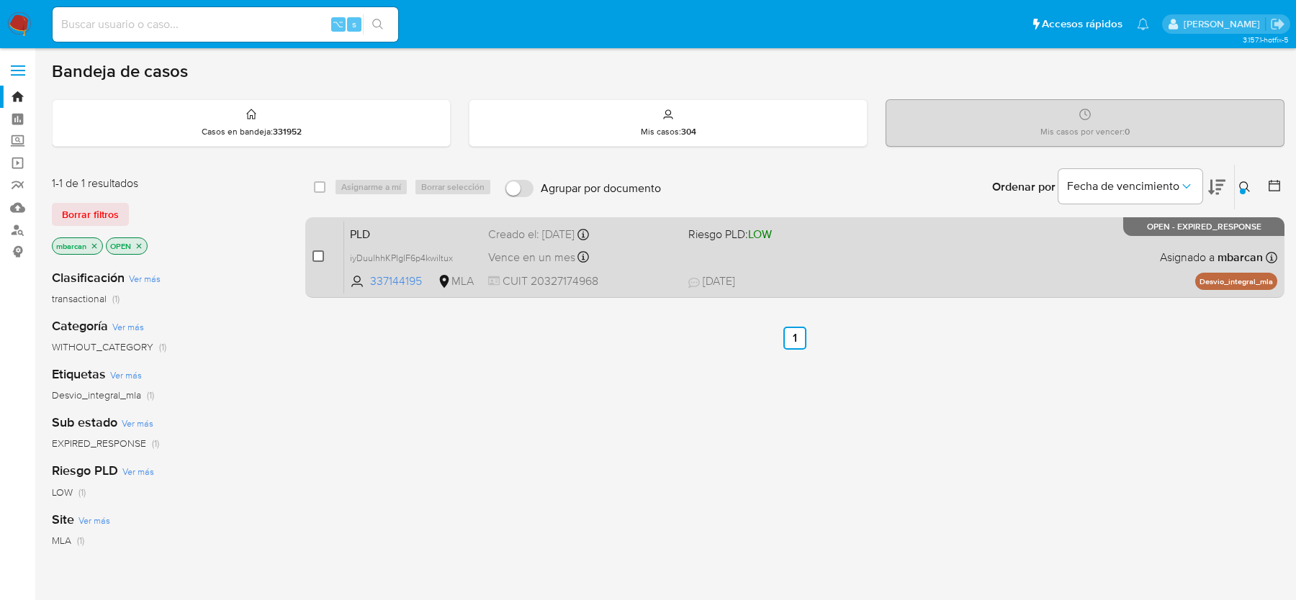
click at [320, 260] on input "checkbox" at bounding box center [318, 257] width 12 height 12
checkbox input "true"
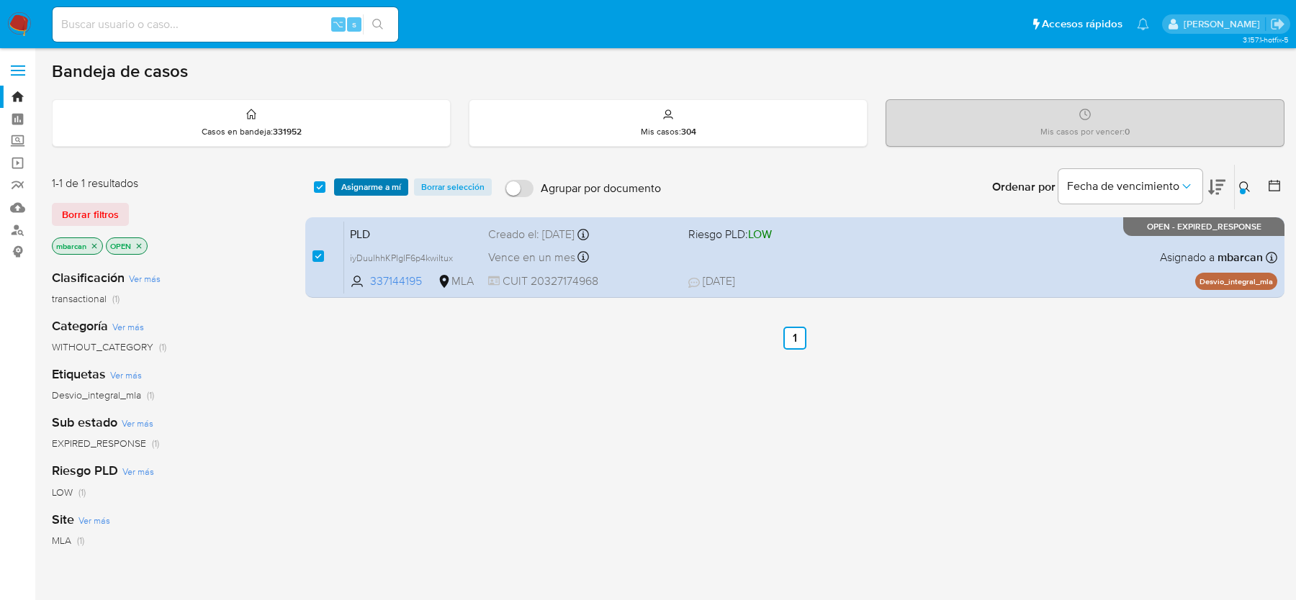
click at [365, 191] on span "Asignarme a mí" at bounding box center [371, 187] width 60 height 14
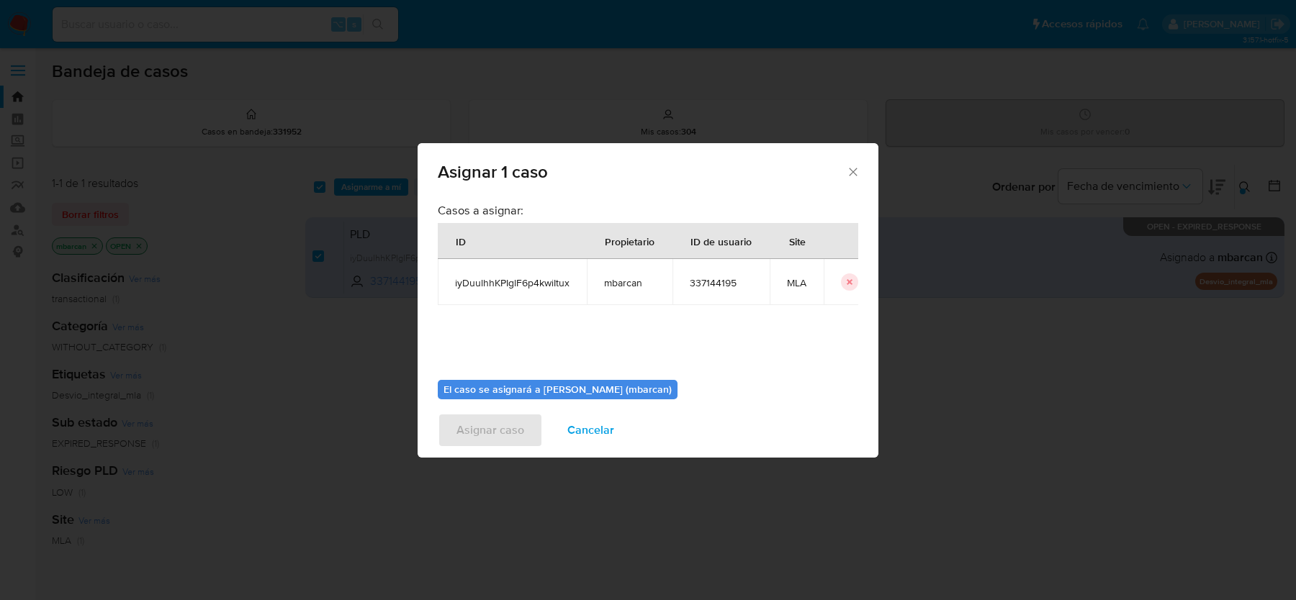
scroll to position [73, 0]
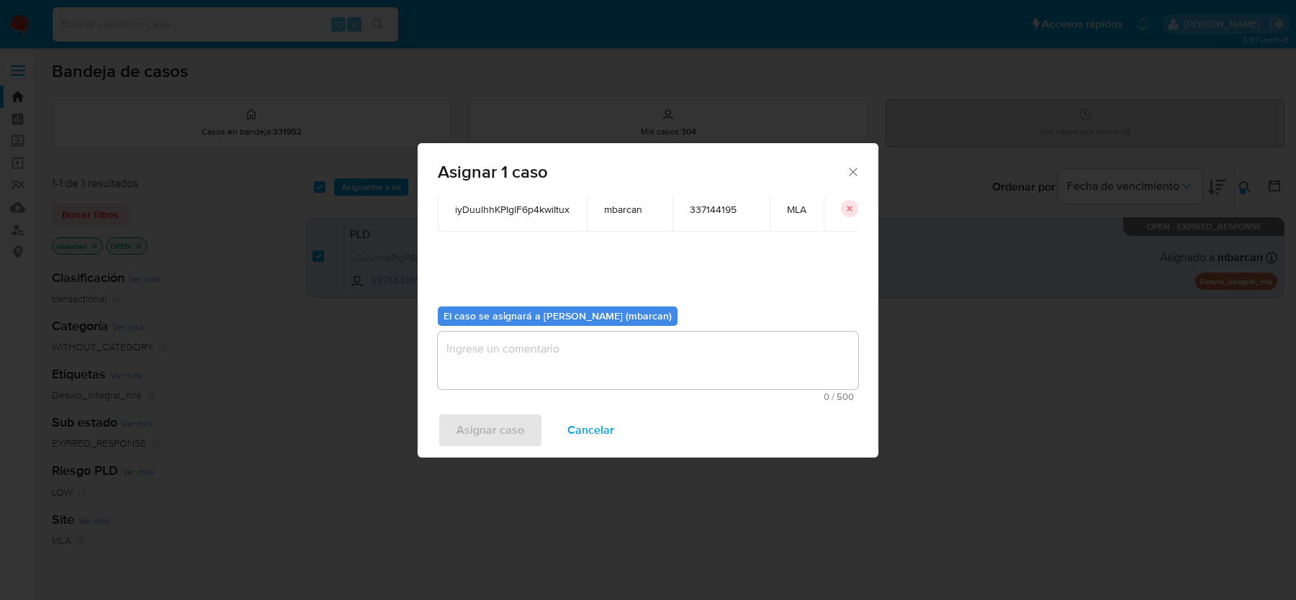
click at [505, 387] on textarea "assign-modal" at bounding box center [648, 361] width 420 height 58
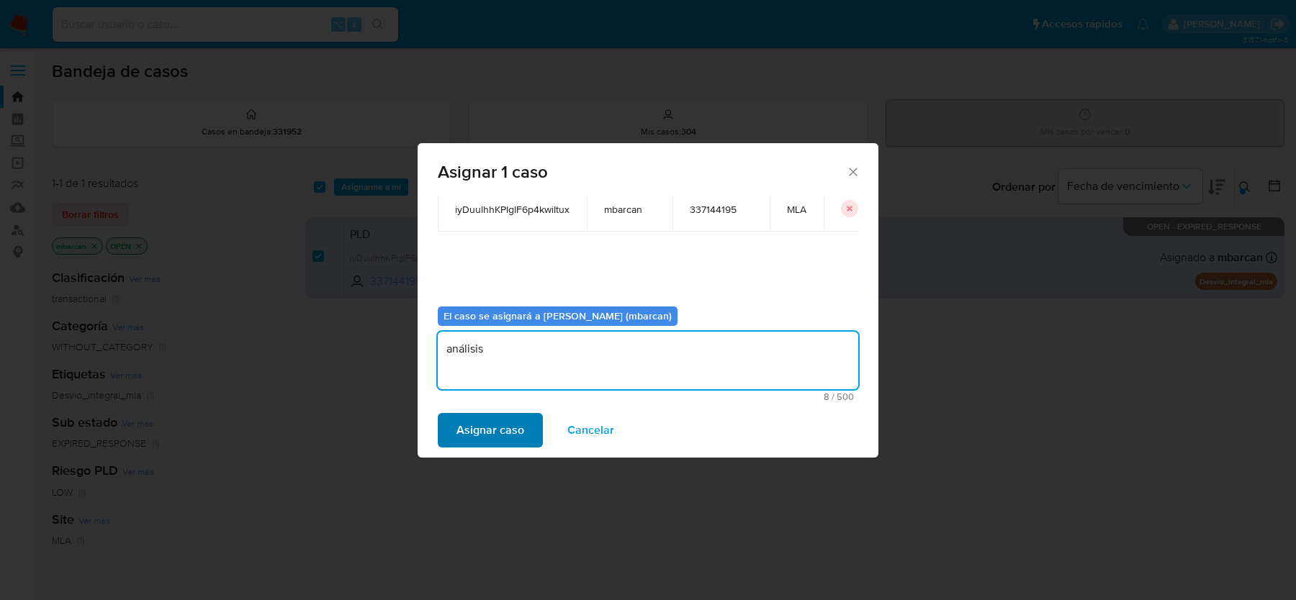
type textarea "análisis"
click at [471, 430] on span "Asignar caso" at bounding box center [490, 431] width 68 height 32
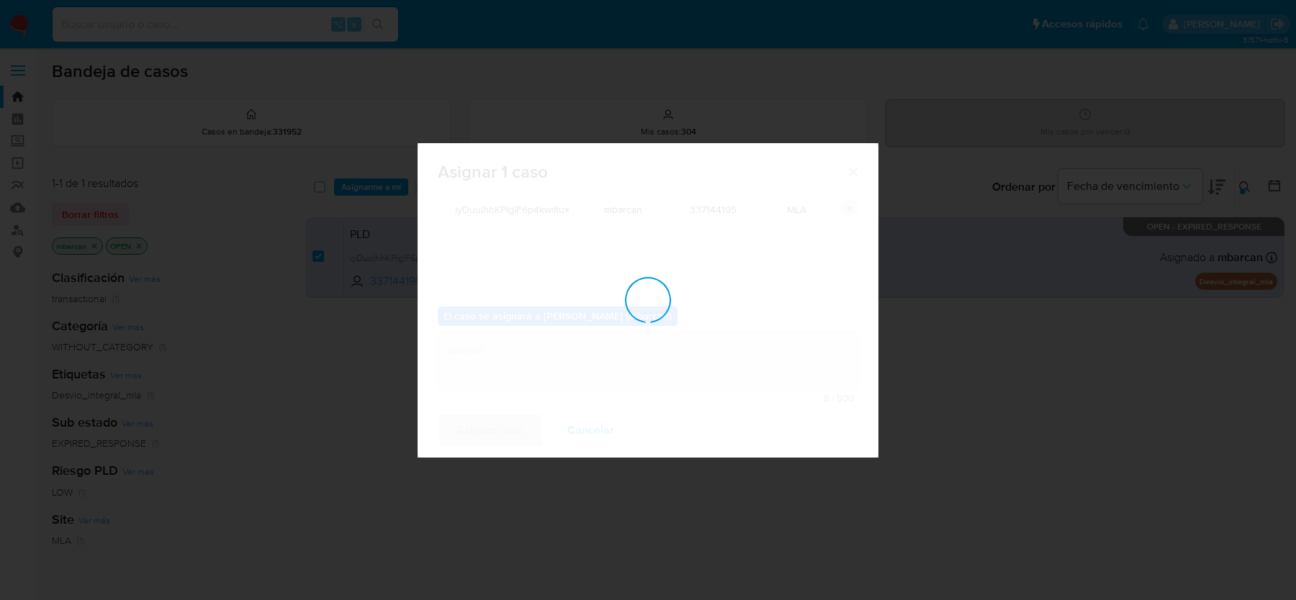
checkbox input "false"
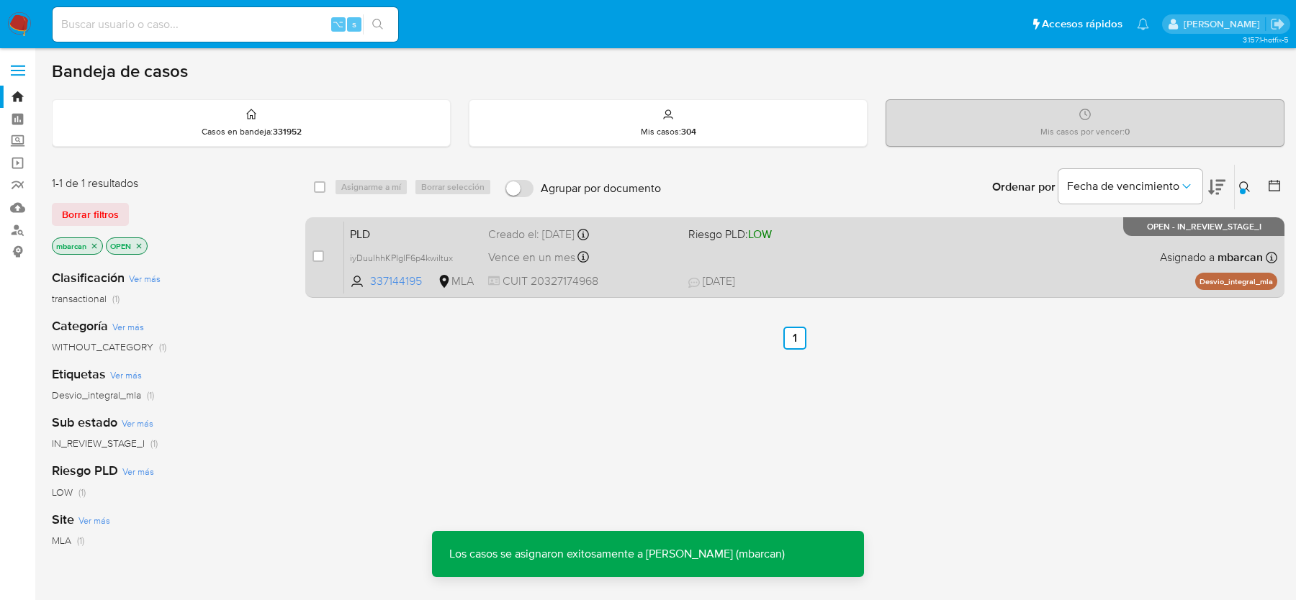
click at [410, 247] on div "PLD iyDuulhhKPIglF6p4kwiItux 337144195 MLA Riesgo PLD: LOW Creado el: 12/07/202…" at bounding box center [810, 257] width 933 height 73
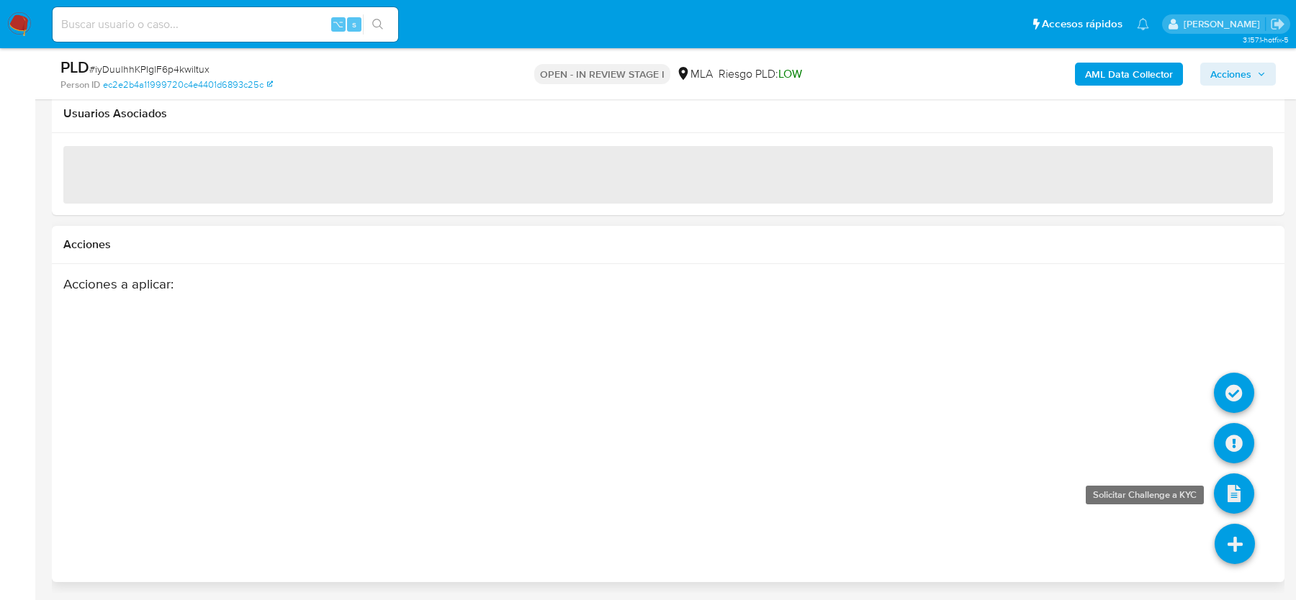
scroll to position [1713, 0]
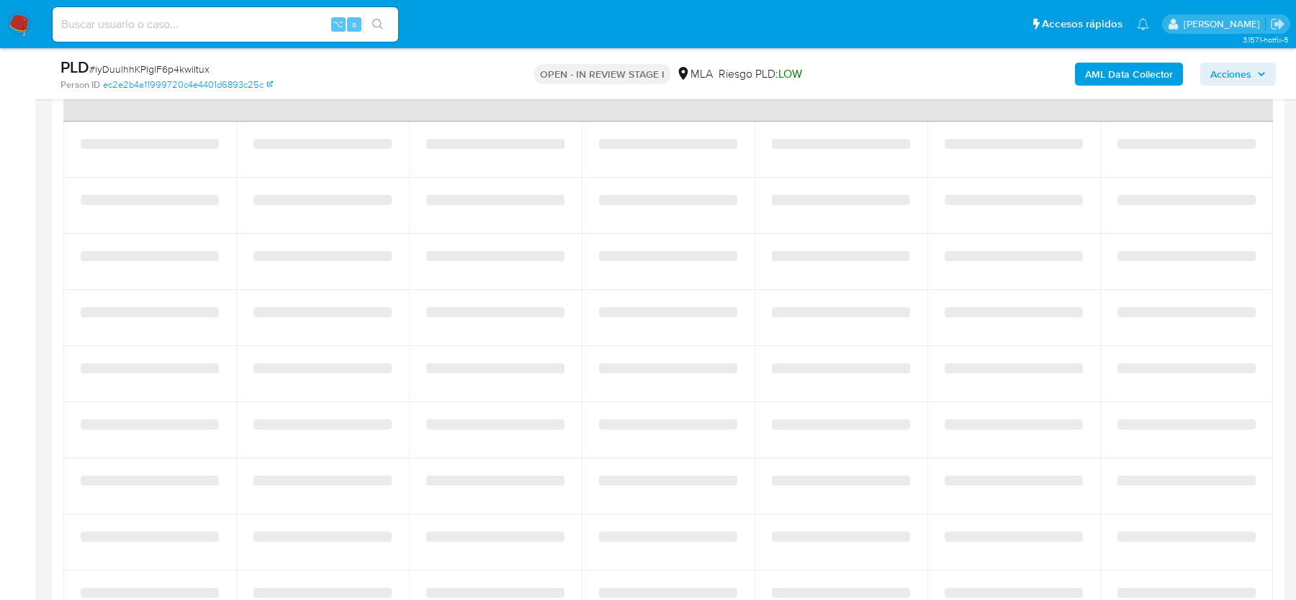
select select "10"
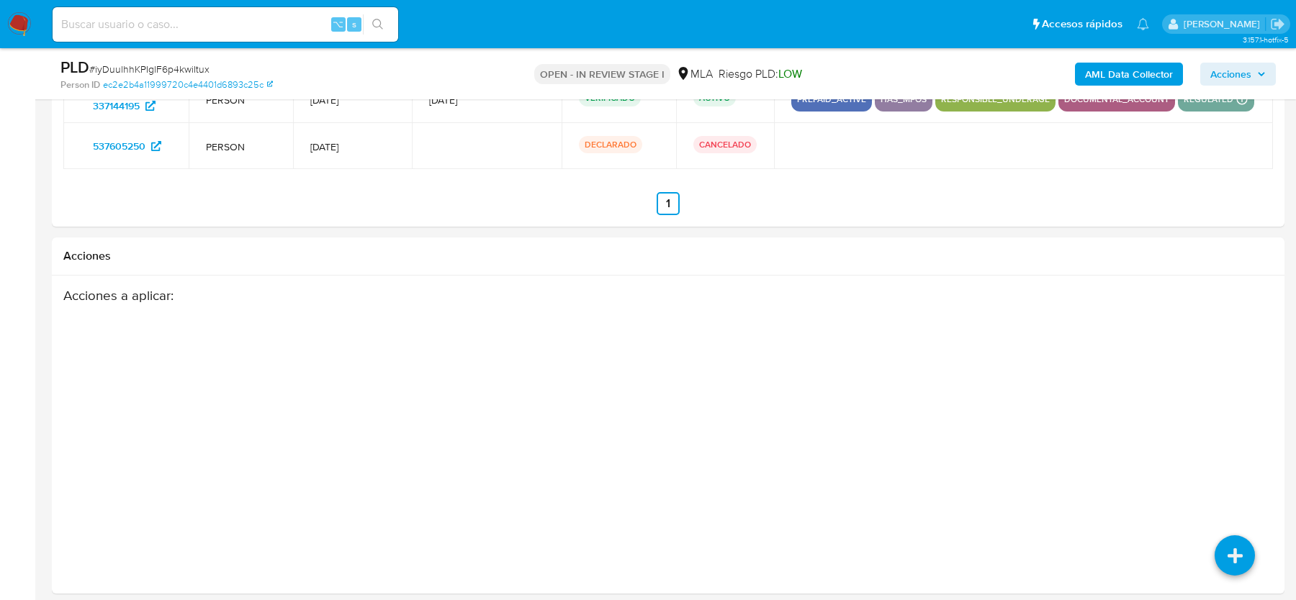
scroll to position [2260, 0]
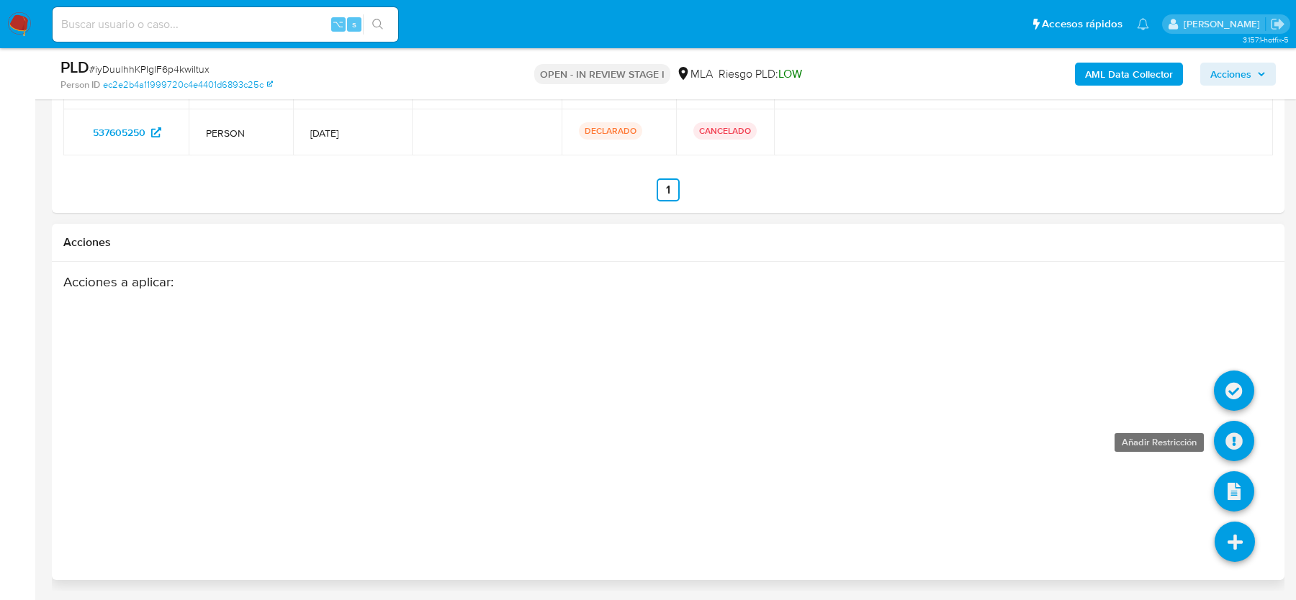
click at [1233, 443] on icon at bounding box center [1234, 441] width 40 height 40
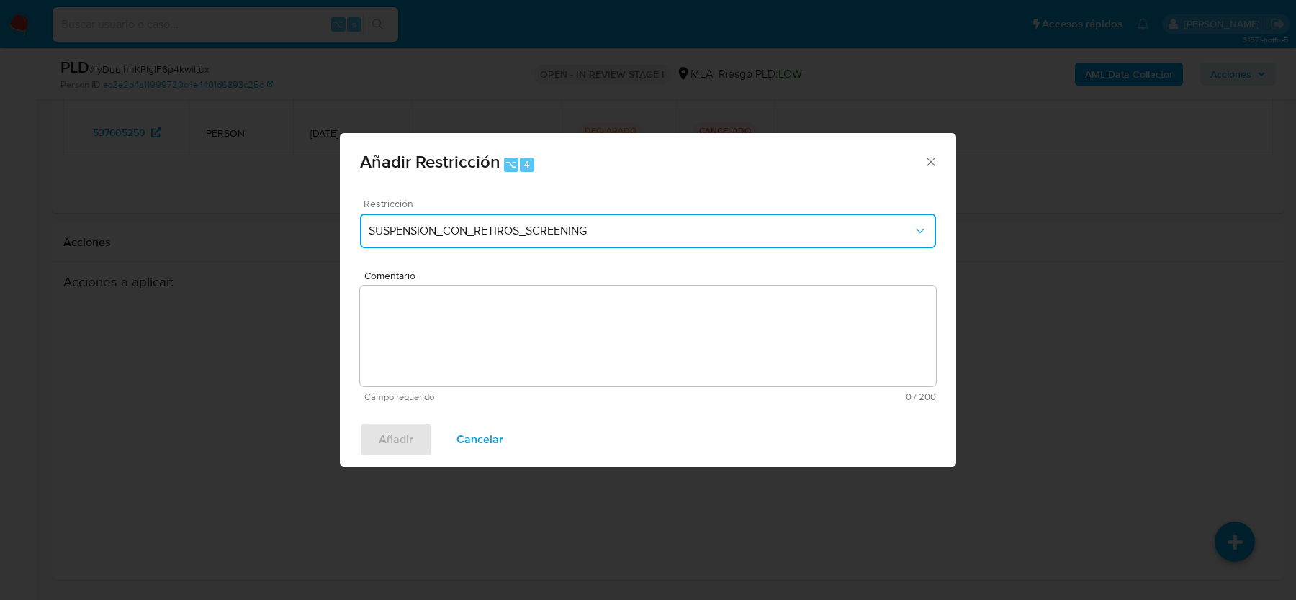
click at [473, 230] on span "SUSPENSION_CON_RETIROS_SCREENING" at bounding box center [641, 231] width 544 height 14
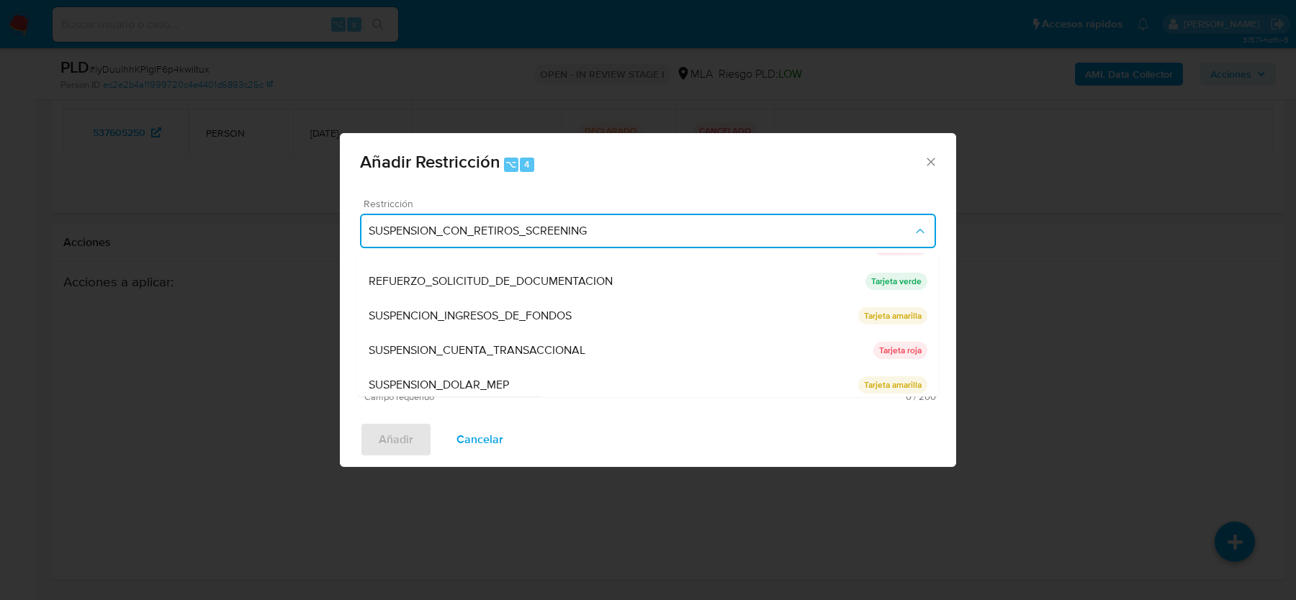
scroll to position [304, 0]
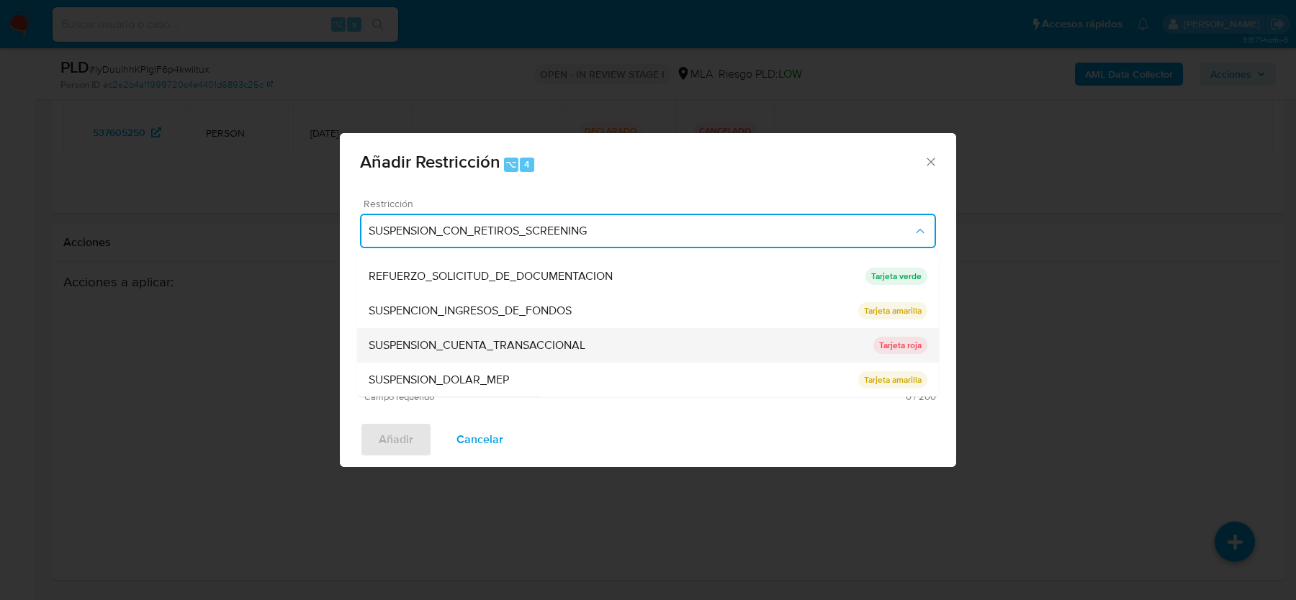
click at [459, 346] on span "SUSPENSION_CUENTA_TRANSACCIONAL" at bounding box center [477, 345] width 217 height 14
click at [457, 369] on textarea "Comentario" at bounding box center [648, 336] width 576 height 101
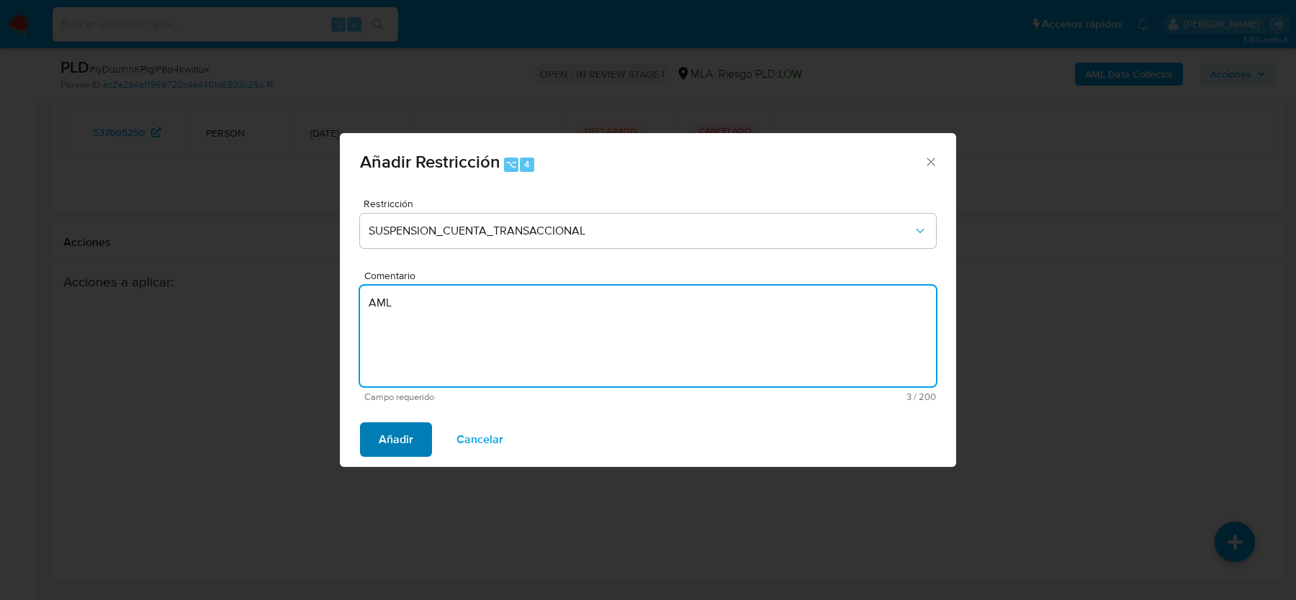
type textarea "AML"
click at [392, 441] on span "Añadir" at bounding box center [396, 440] width 35 height 32
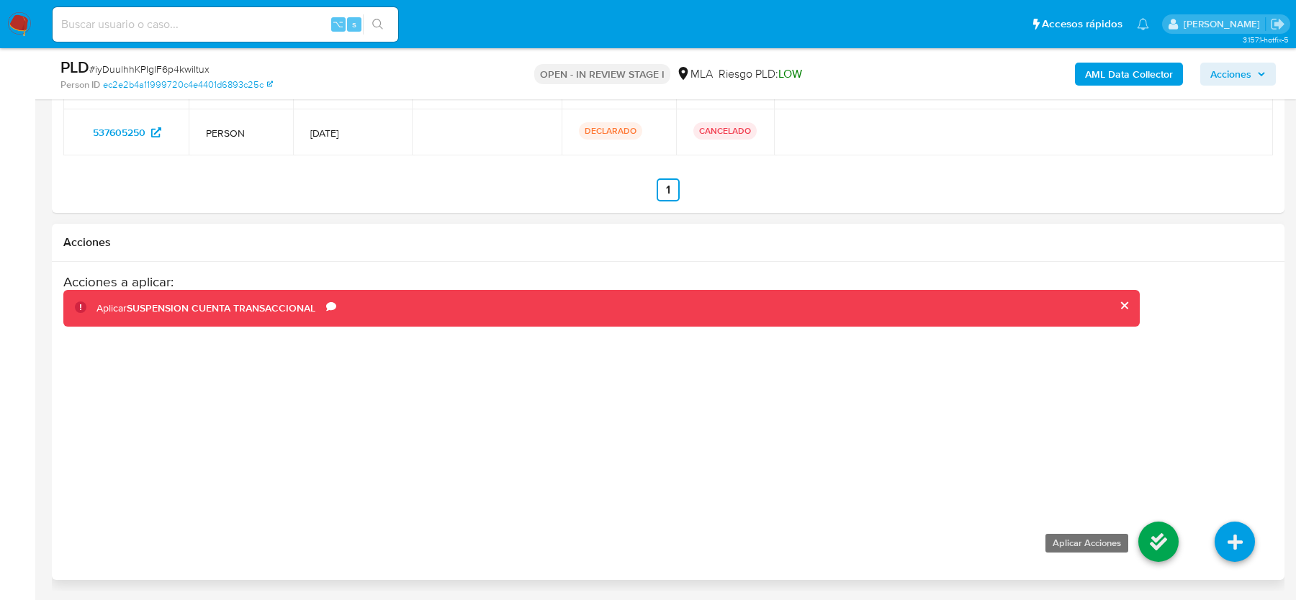
click at [1162, 543] on icon at bounding box center [1158, 542] width 40 height 40
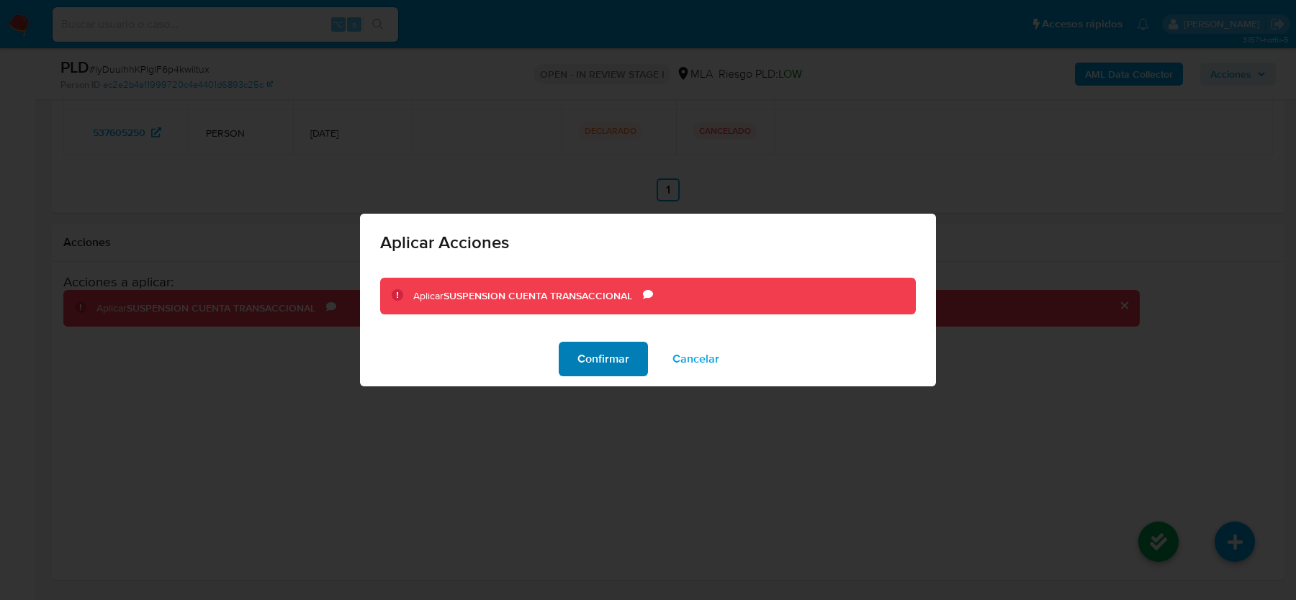
click at [575, 361] on button "Confirmar" at bounding box center [603, 359] width 89 height 35
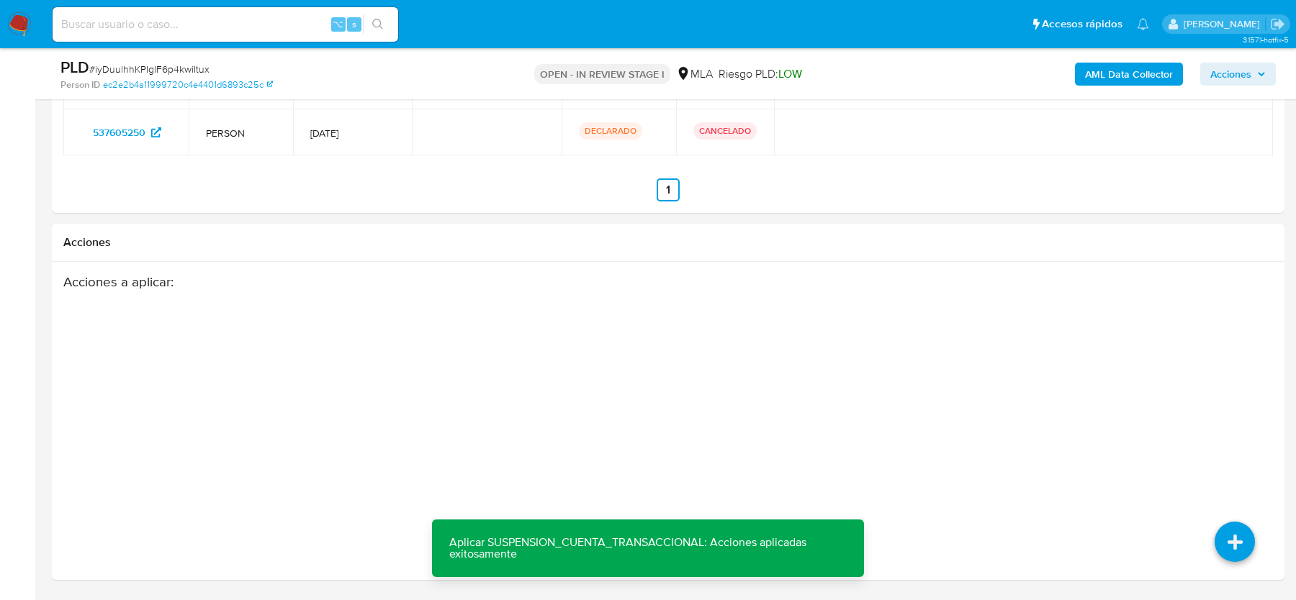
click at [204, 26] on input at bounding box center [226, 24] width 346 height 19
paste input "8tHyJiDMCLxjir8MPfmdSqY9"
type input "8tHyJiDMCLxjir8MPfmdSqY9"
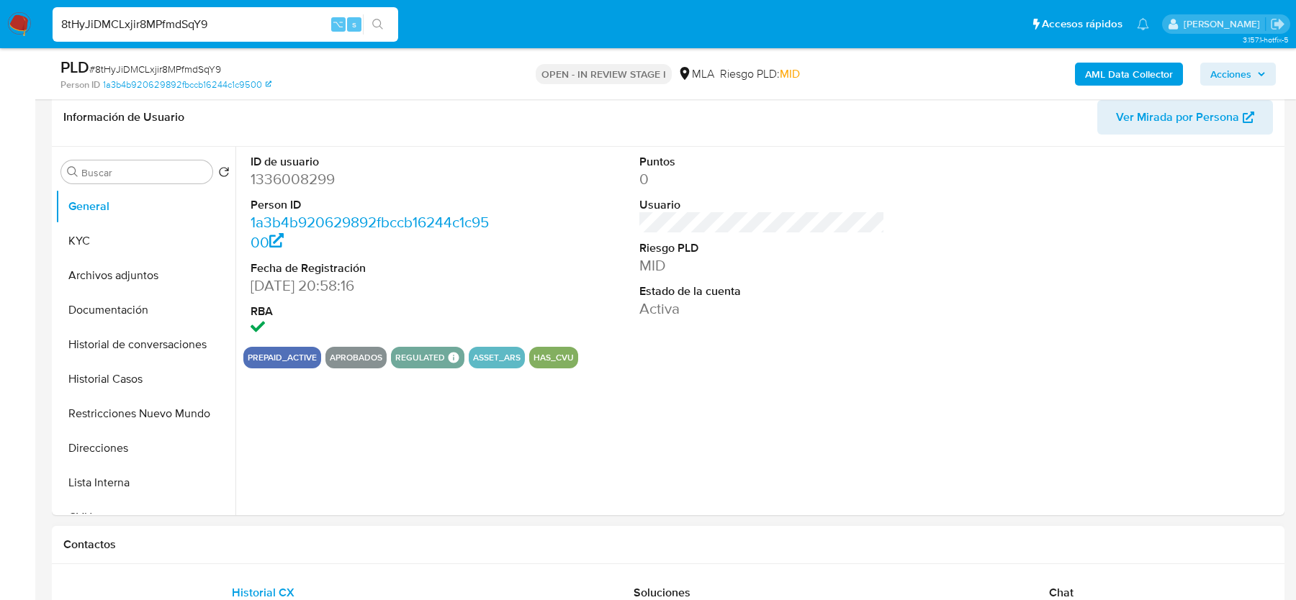
select select "10"
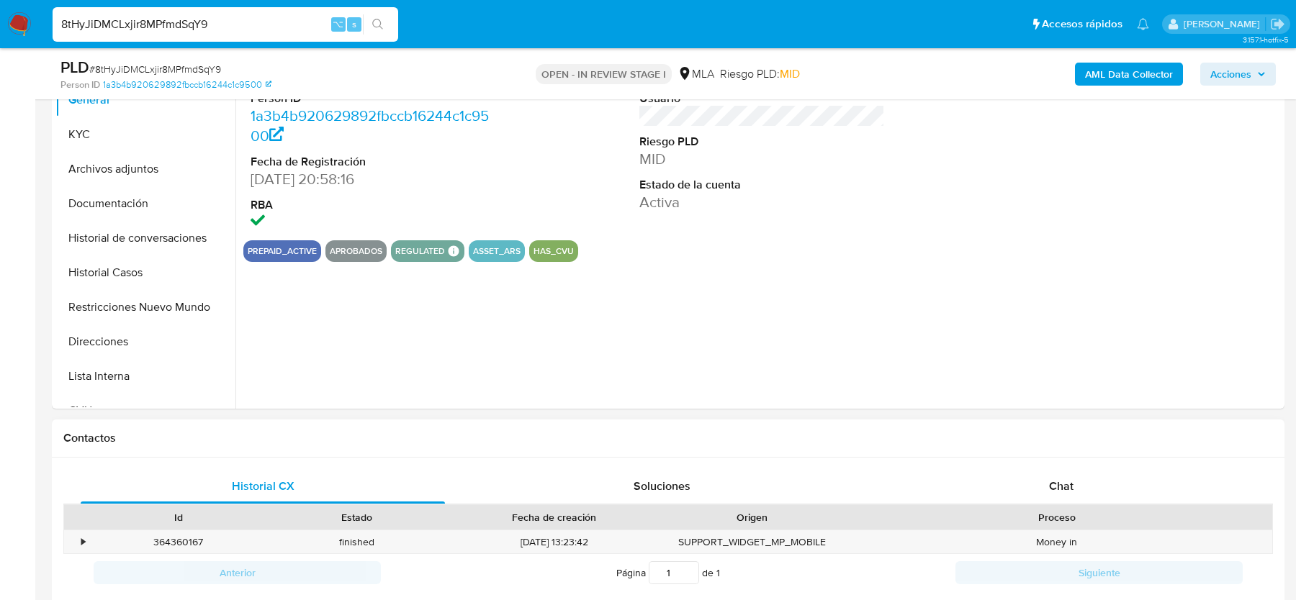
scroll to position [508, 0]
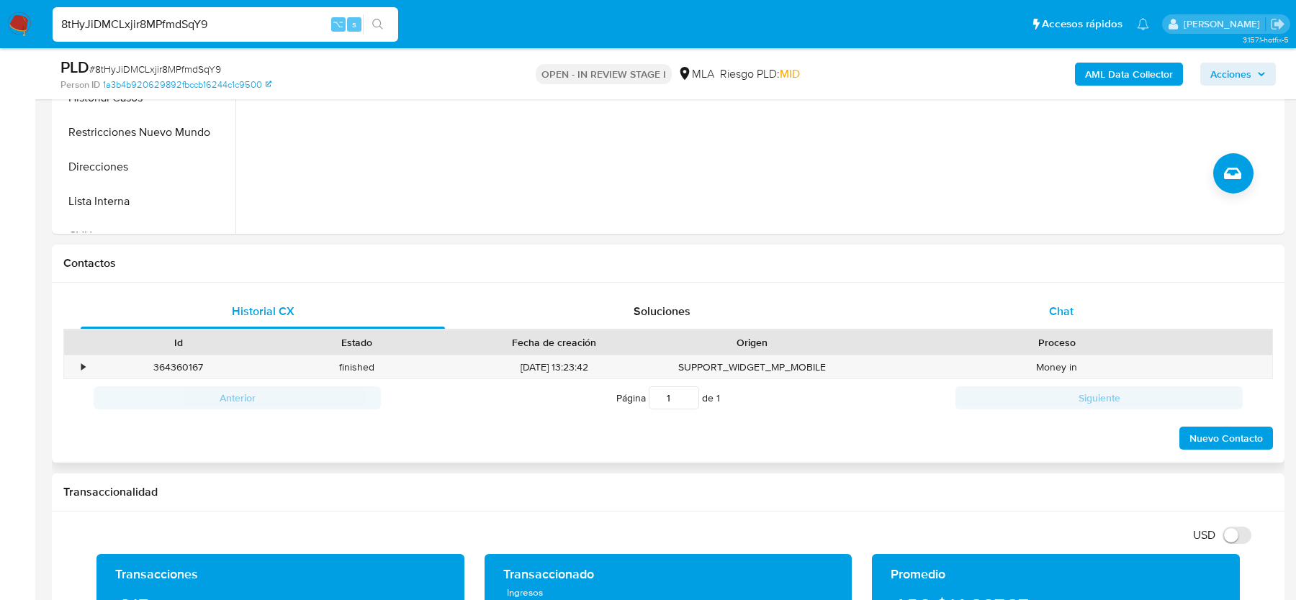
click at [1050, 319] on div "Chat" at bounding box center [1061, 311] width 364 height 35
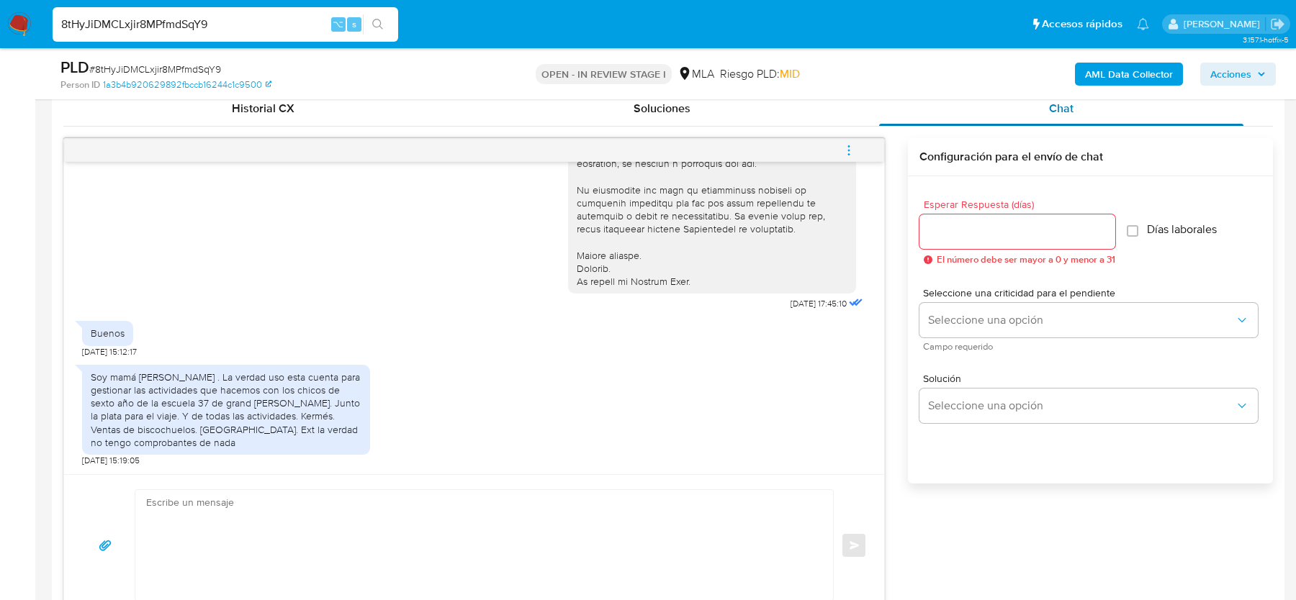
scroll to position [720, 0]
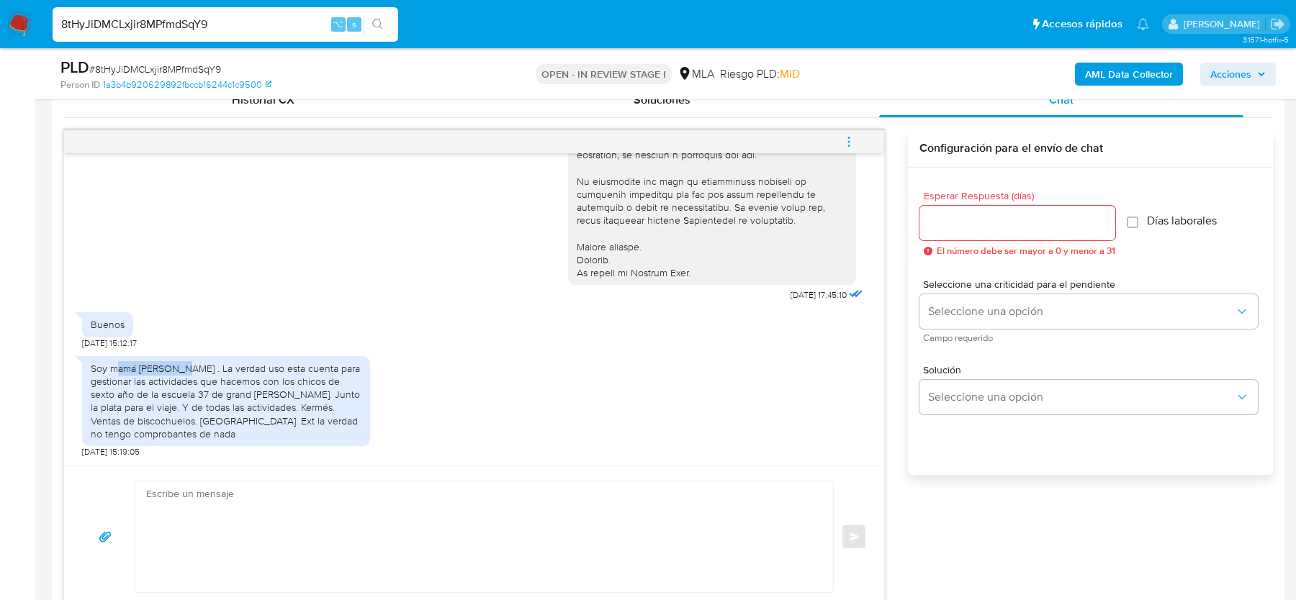
drag, startPoint x: 119, startPoint y: 384, endPoint x: 178, endPoint y: 385, distance: 59.0
click at [178, 384] on div "Soy mamá [PERSON_NAME] . La verdad uso esta cuenta para gestionar las actividad…" at bounding box center [226, 401] width 271 height 78
drag, startPoint x: 269, startPoint y: 382, endPoint x: 263, endPoint y: 405, distance: 23.2
click at [263, 405] on div "Soy mamá [PERSON_NAME] . La verdad uso esta cuenta para gestionar las actividad…" at bounding box center [226, 401] width 271 height 78
click at [340, 415] on div "Soy mamá [PERSON_NAME] . La verdad uso esta cuenta para gestionar las actividad…" at bounding box center [226, 401] width 271 height 78
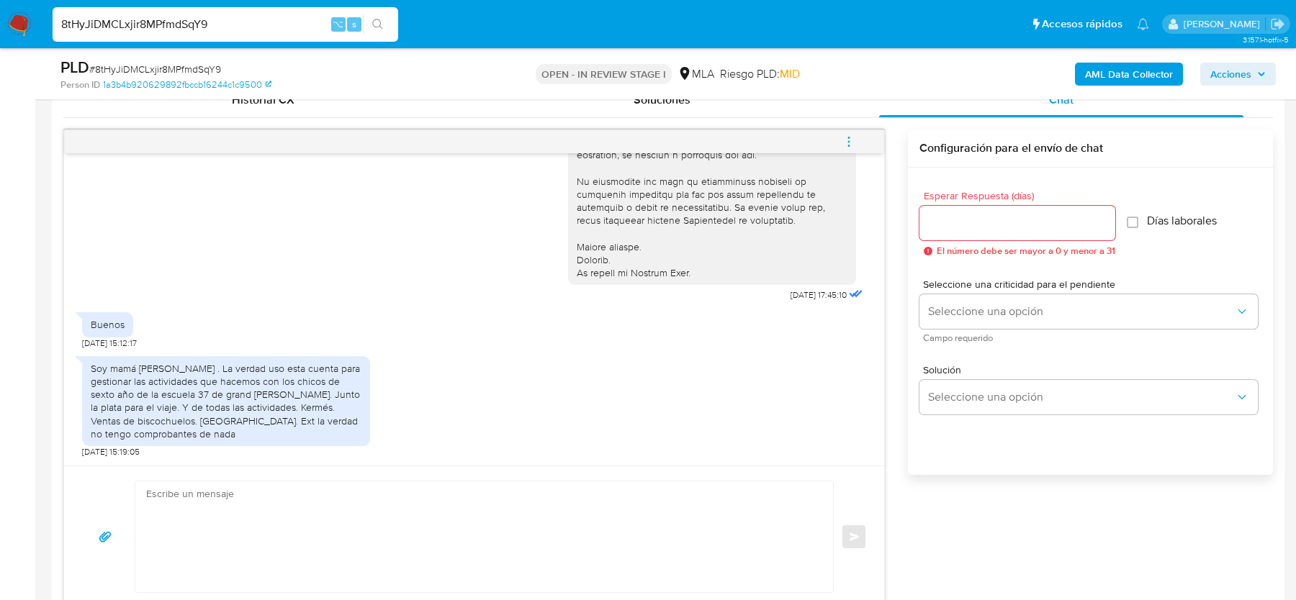
click at [131, 64] on span "# 8tHyJiDMCLxjir8MPfmdSqY9" at bounding box center [155, 69] width 132 height 14
copy span "8tHyJiDMCLxjir8MPfmdSqY9"
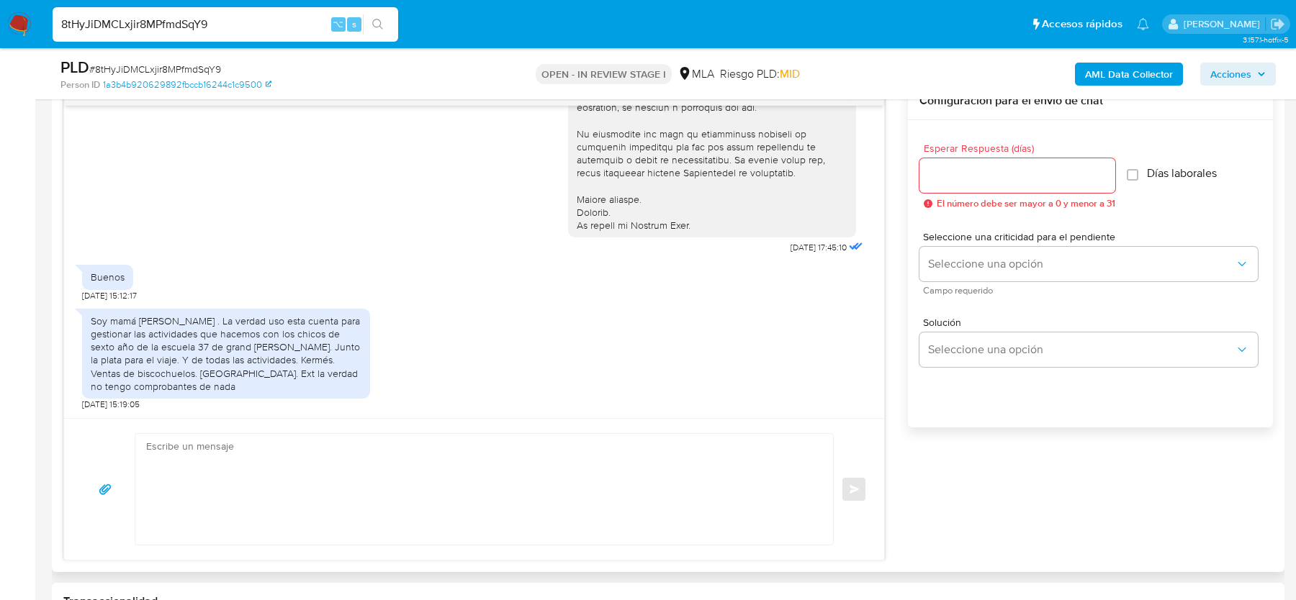
click at [398, 479] on textarea at bounding box center [480, 489] width 669 height 111
paste textarea "Hola, ¡Muchas gracias por tu respuesta! Confirmamos la recepción de la document…"
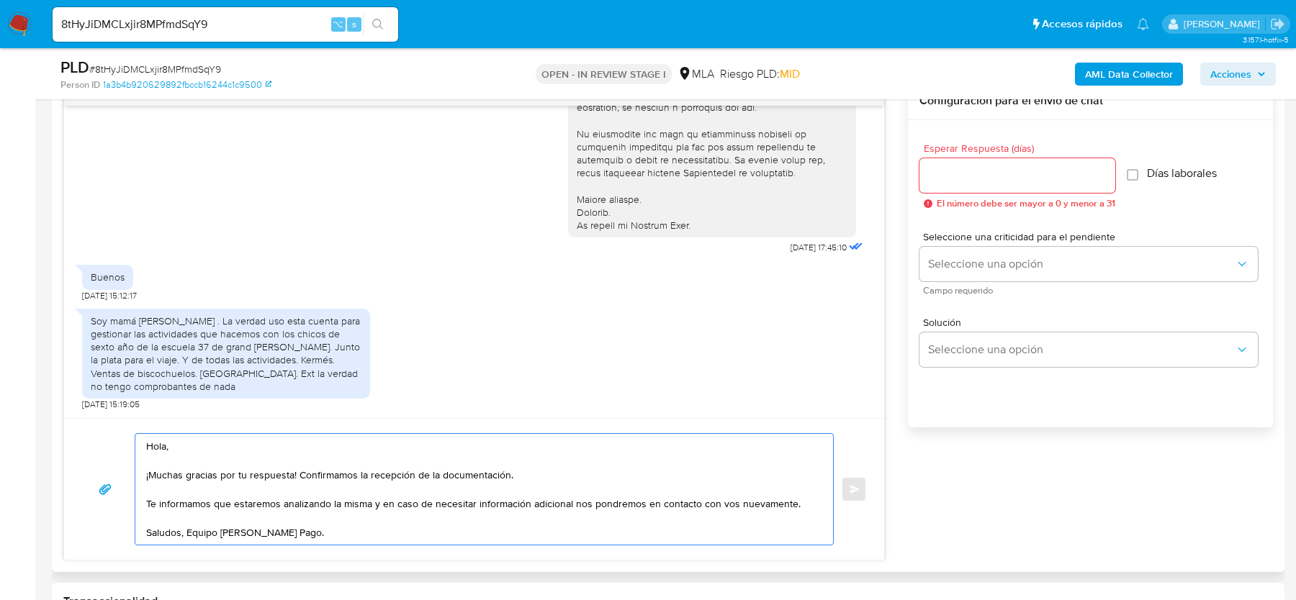
drag, startPoint x: 298, startPoint y: 472, endPoint x: 579, endPoint y: 471, distance: 280.7
click at [579, 471] on textarea "Hola, ¡Muchas gracias por tu respuesta! Confirmamos la recepción de la document…" at bounding box center [480, 489] width 669 height 111
type textarea "Hola, ¡Muchas gracias por tu respuesta! Te informamos que estaremos analizando …"
click at [975, 177] on input "Esperar Respuesta (días)" at bounding box center [1017, 175] width 196 height 19
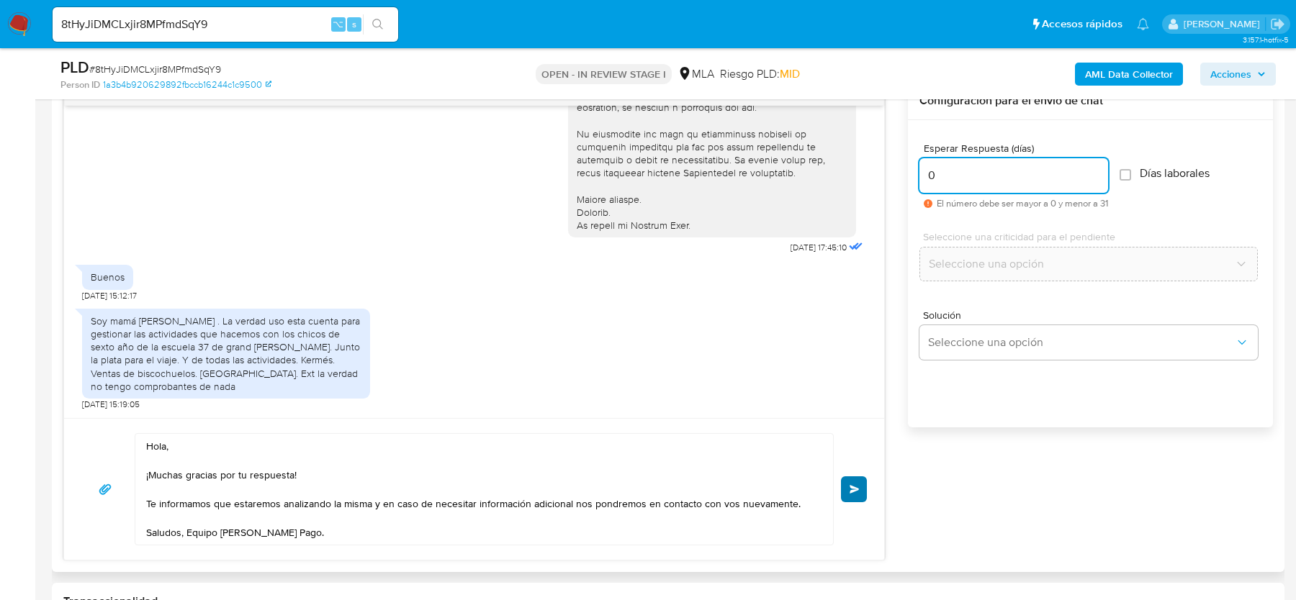
type input "0"
click at [856, 489] on span "Enviar" at bounding box center [854, 489] width 10 height 9
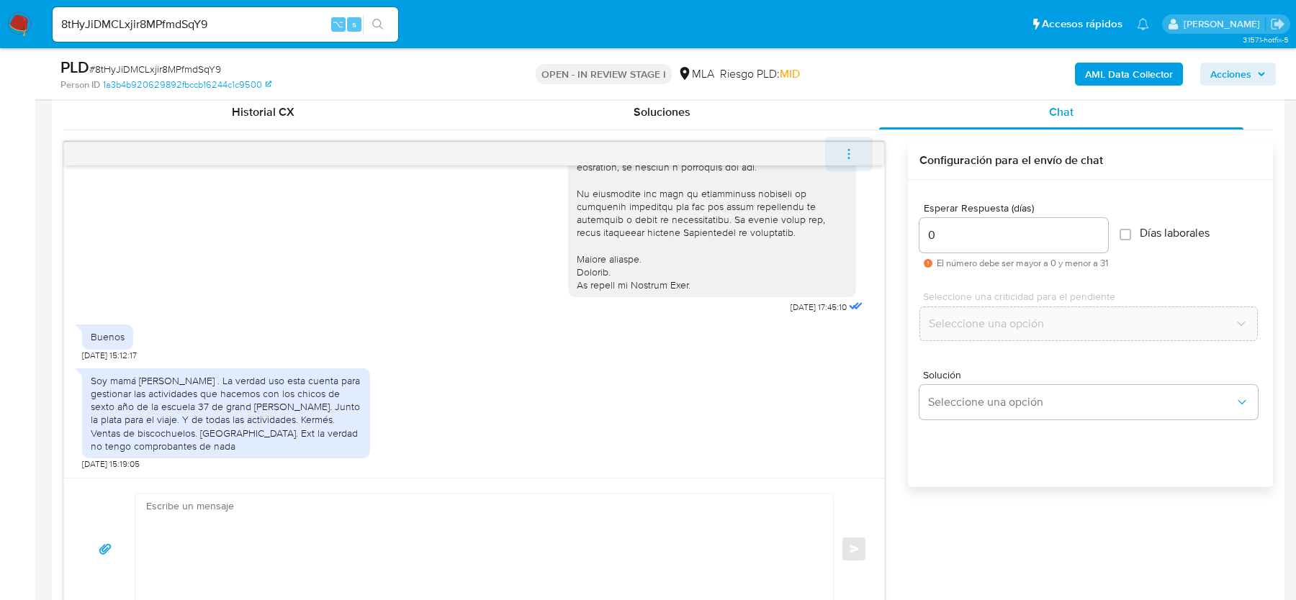
scroll to position [659, 0]
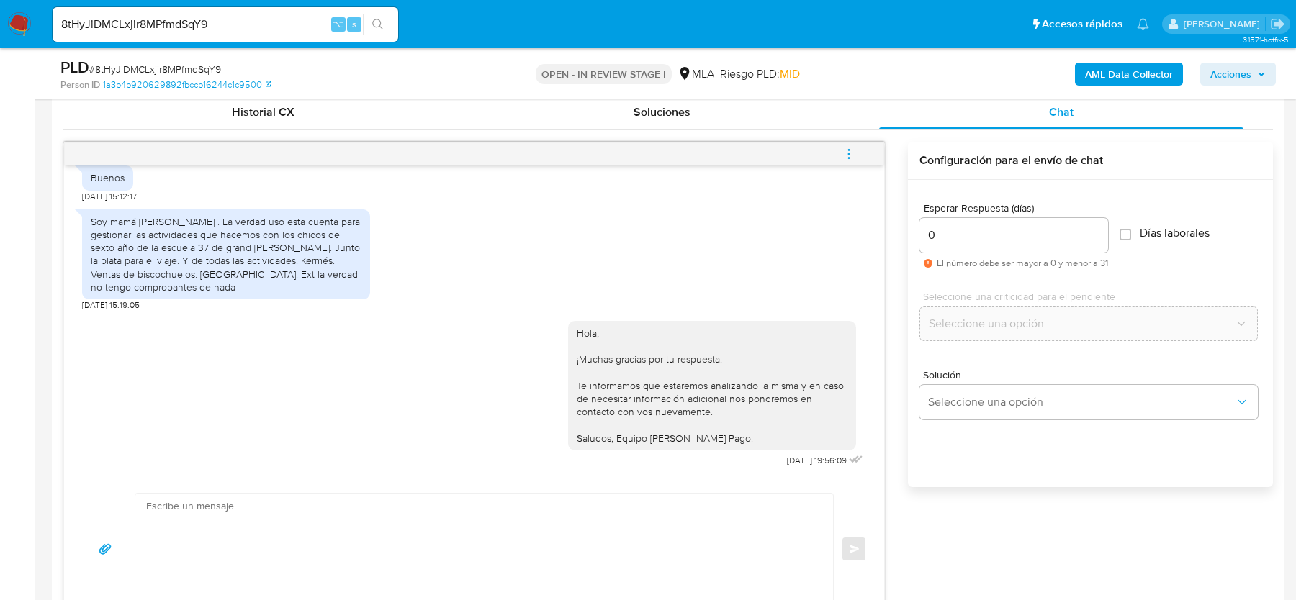
click at [852, 152] on icon "menu-action" at bounding box center [848, 154] width 13 height 13
click at [736, 117] on li "Cerrar conversación" at bounding box center [752, 125] width 148 height 26
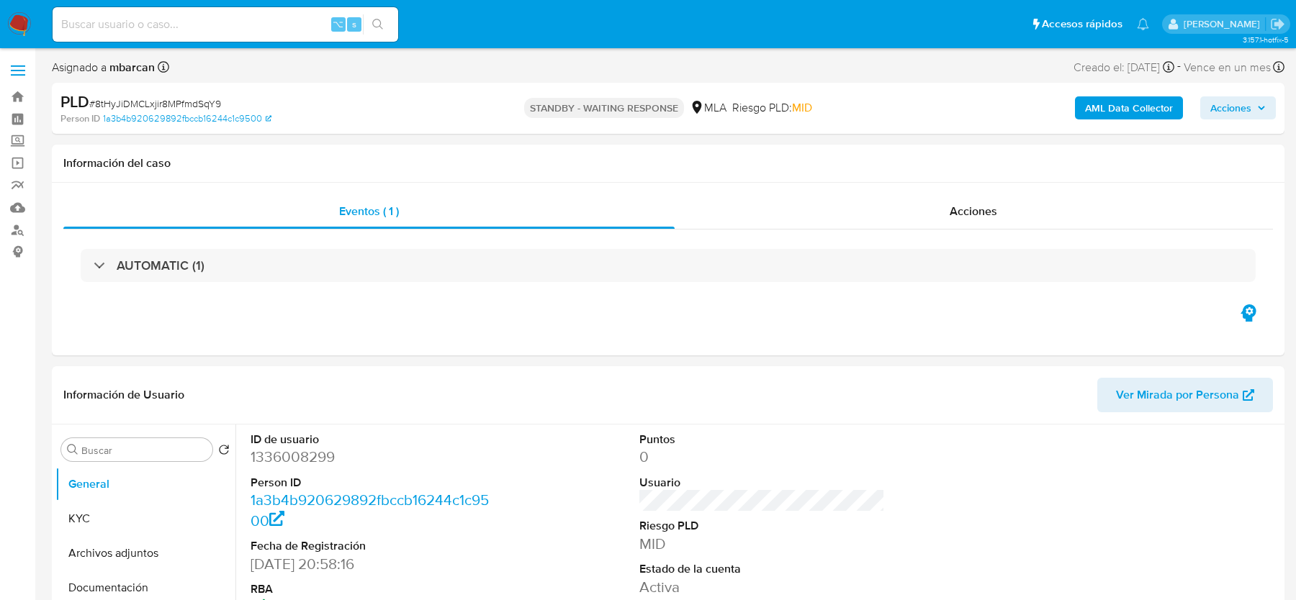
select select "10"
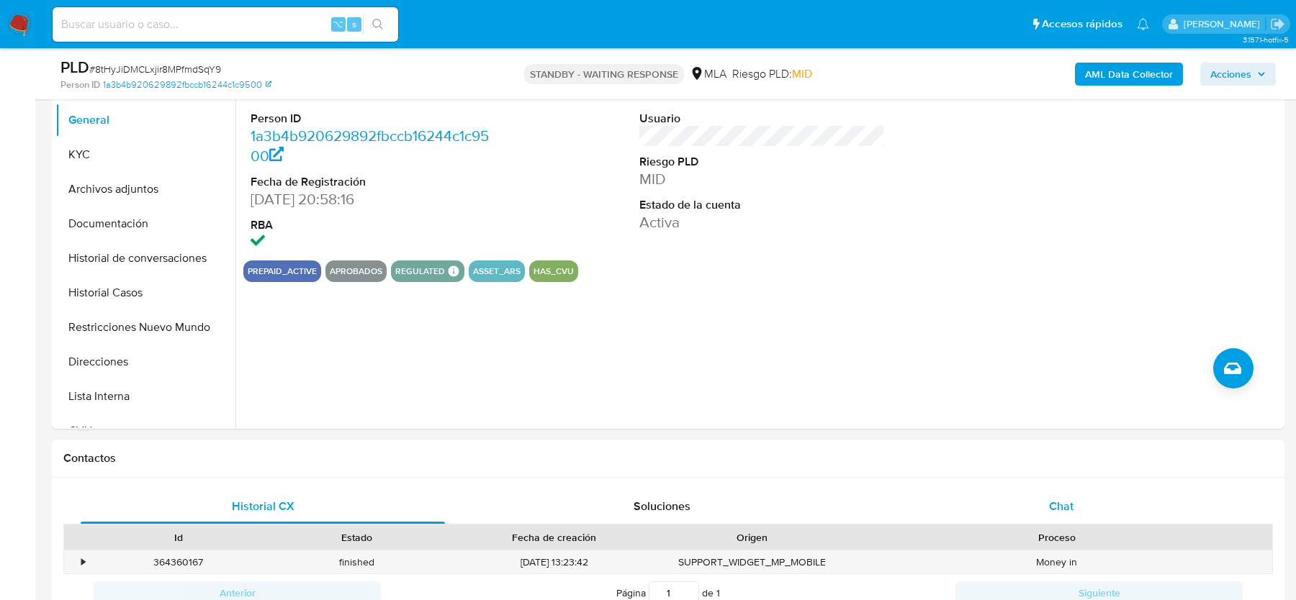
click at [1014, 491] on div "Chat" at bounding box center [1061, 506] width 364 height 35
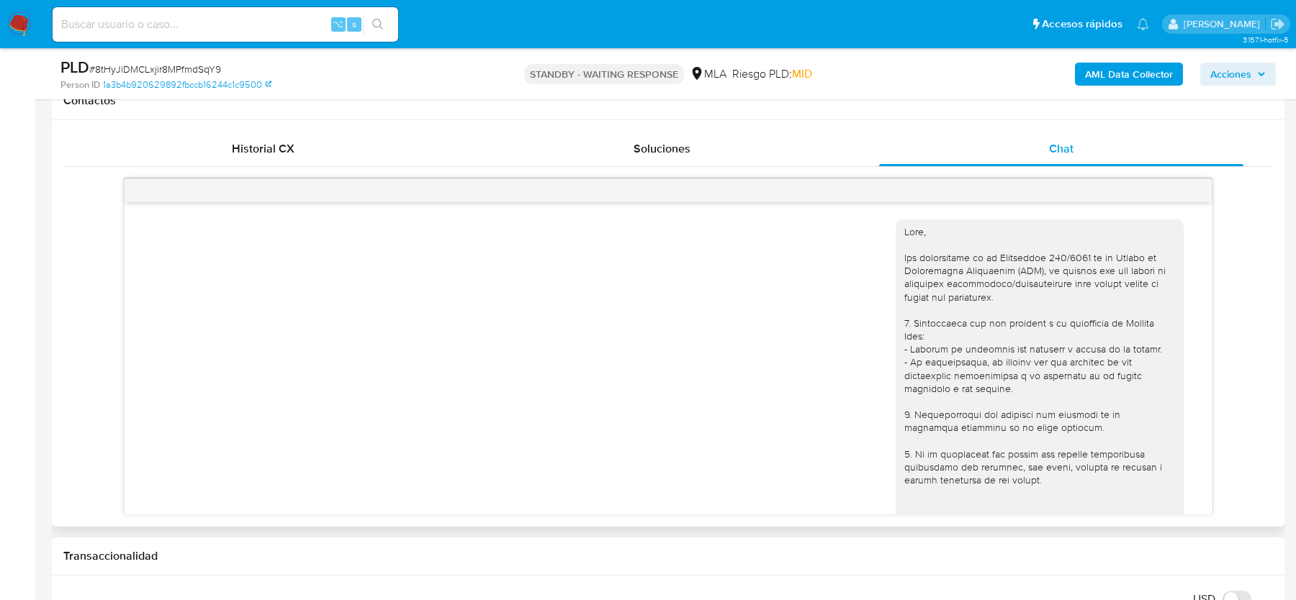
scroll to position [659, 0]
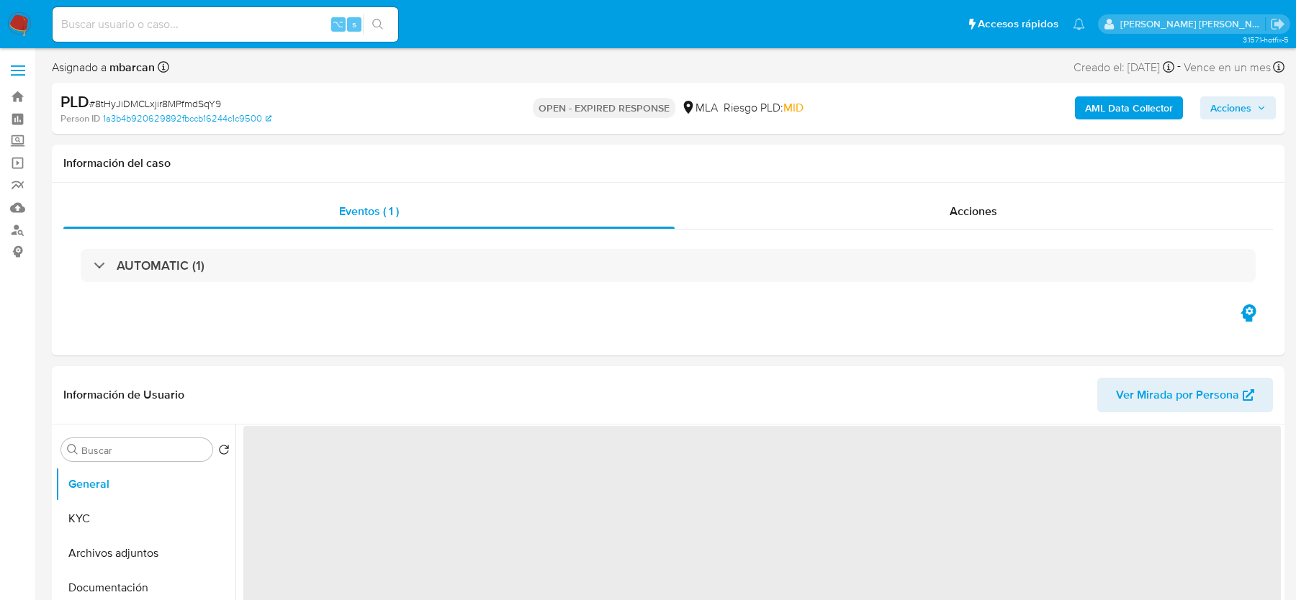
click at [168, 97] on span "# 8tHyJiDMCLxjir8MPfmdSqY9" at bounding box center [155, 103] width 132 height 14
copy span "8tHyJiDMCLxjir8MPfmdSqY9"
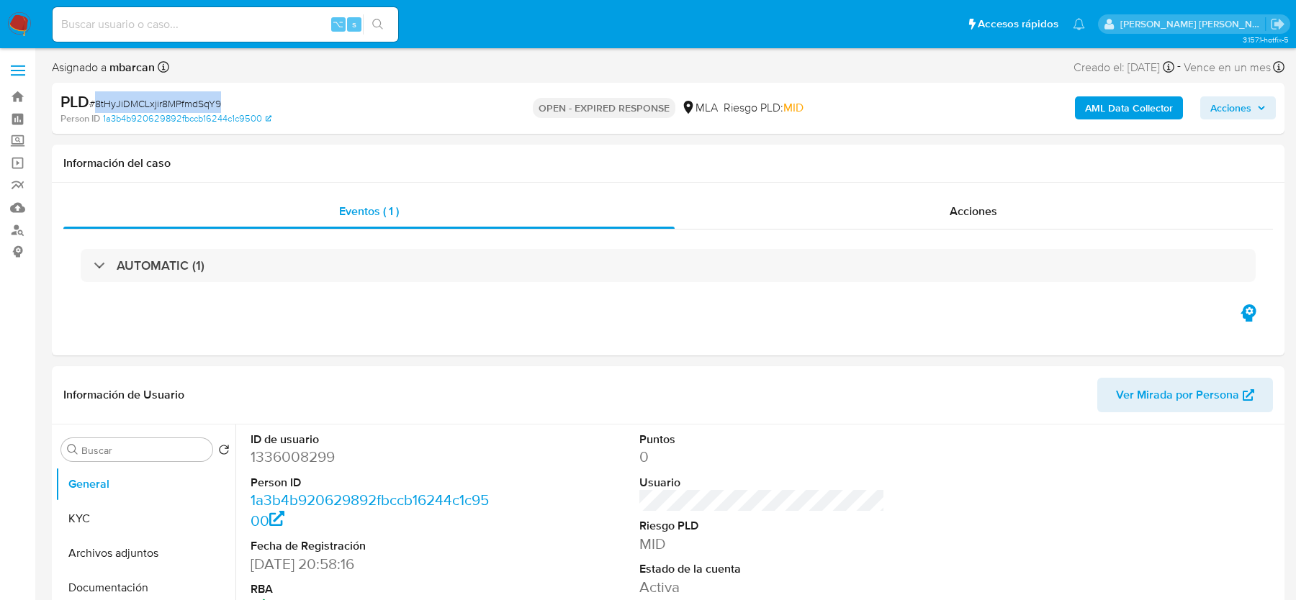
click at [19, 19] on img at bounding box center [19, 24] width 24 height 24
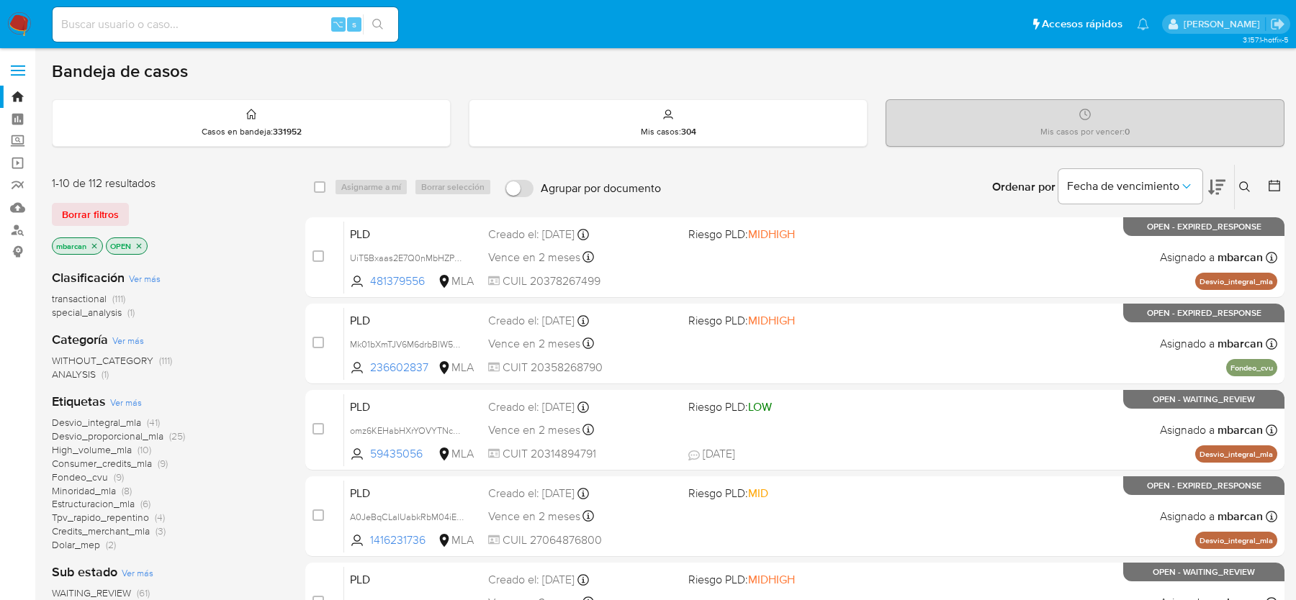
click at [1245, 181] on icon at bounding box center [1245, 187] width 12 height 12
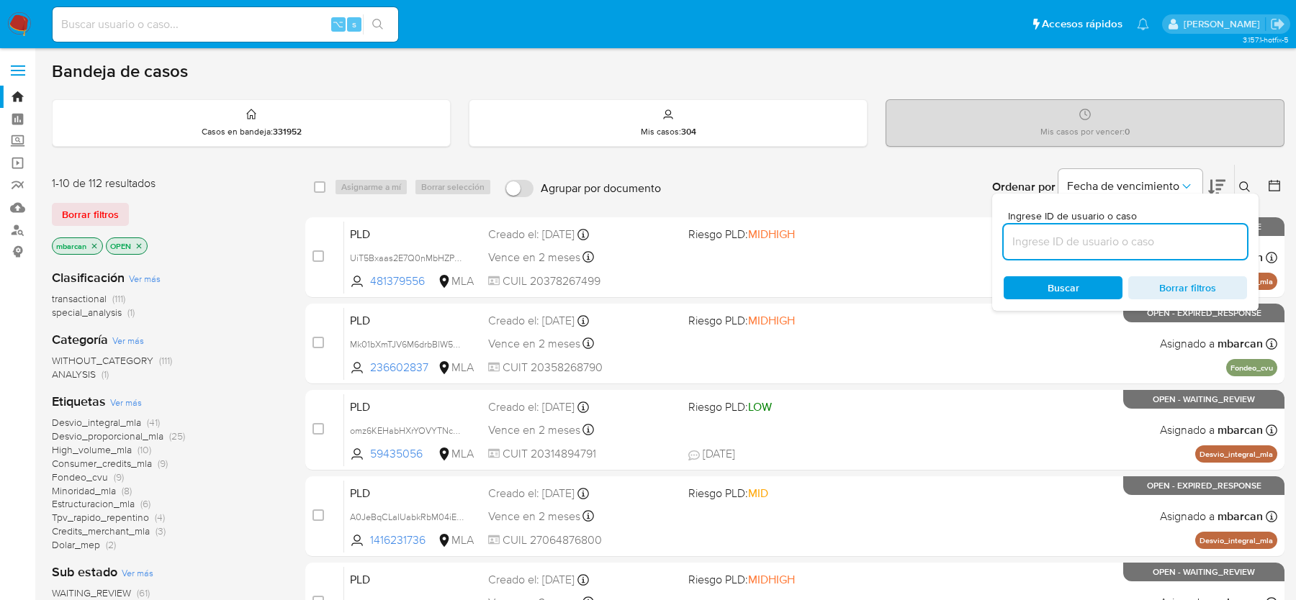
click at [1091, 249] on div at bounding box center [1124, 242] width 243 height 35
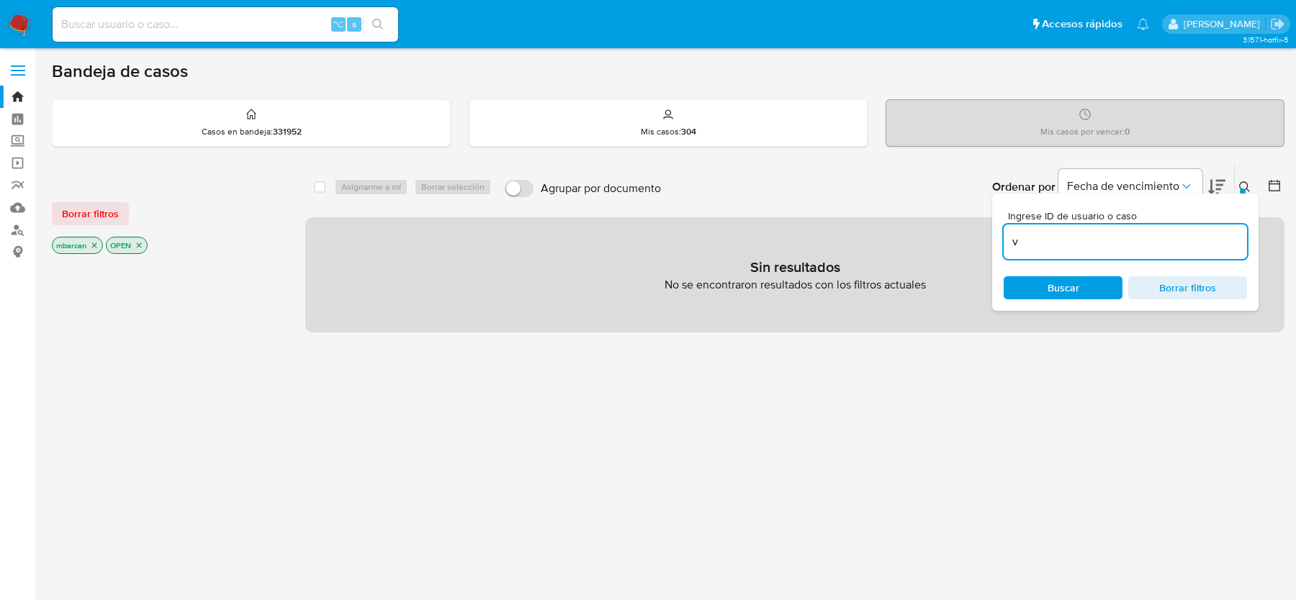
click at [1083, 230] on div "v" at bounding box center [1124, 242] width 243 height 35
click at [1066, 245] on input "v" at bounding box center [1124, 242] width 243 height 19
paste input "8tHyJiDMCLxjir8MPfmdSqY9"
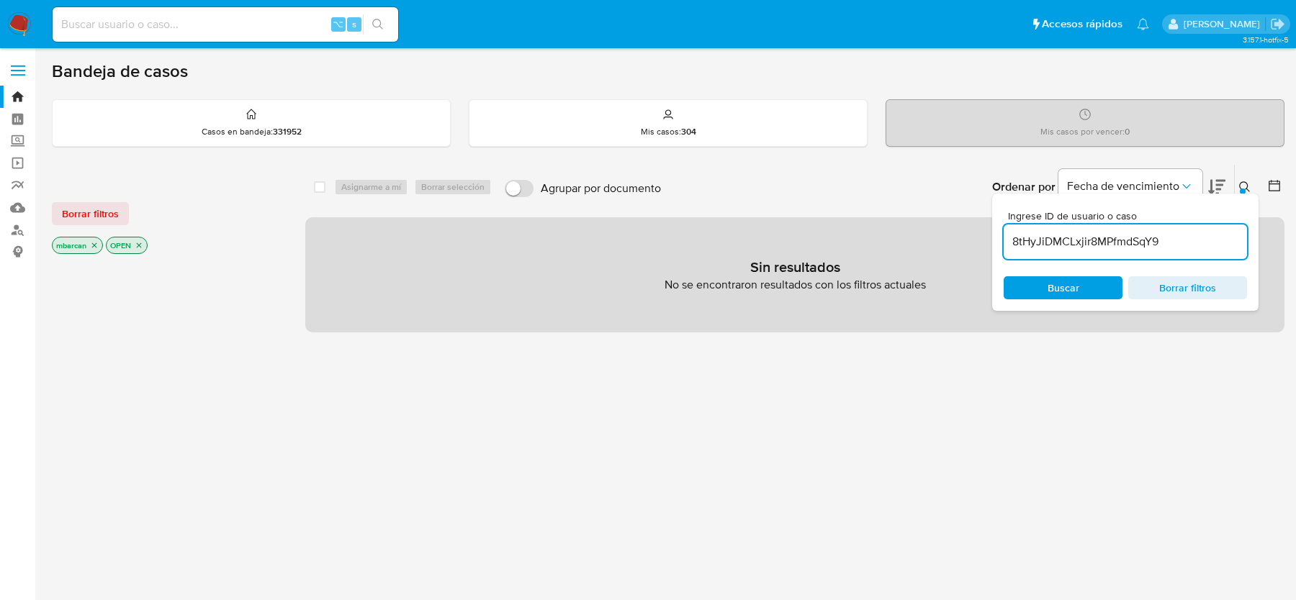
type input "8tHyJiDMCLxjir8MPfmdSqY9"
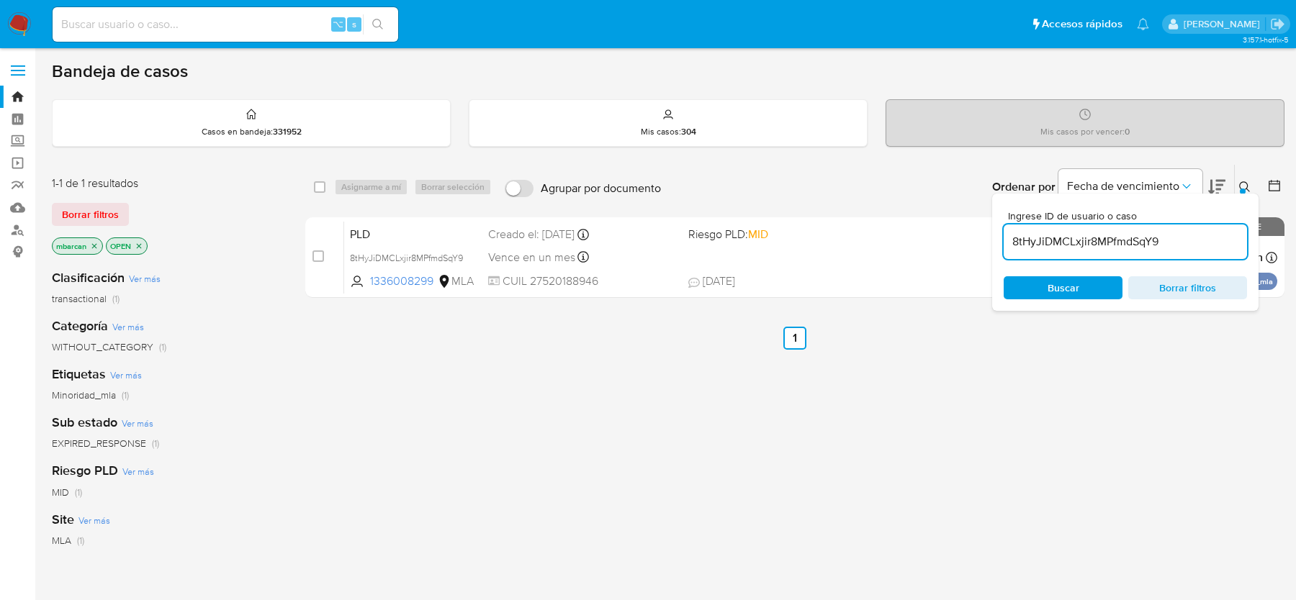
click at [1250, 182] on button at bounding box center [1247, 187] width 24 height 17
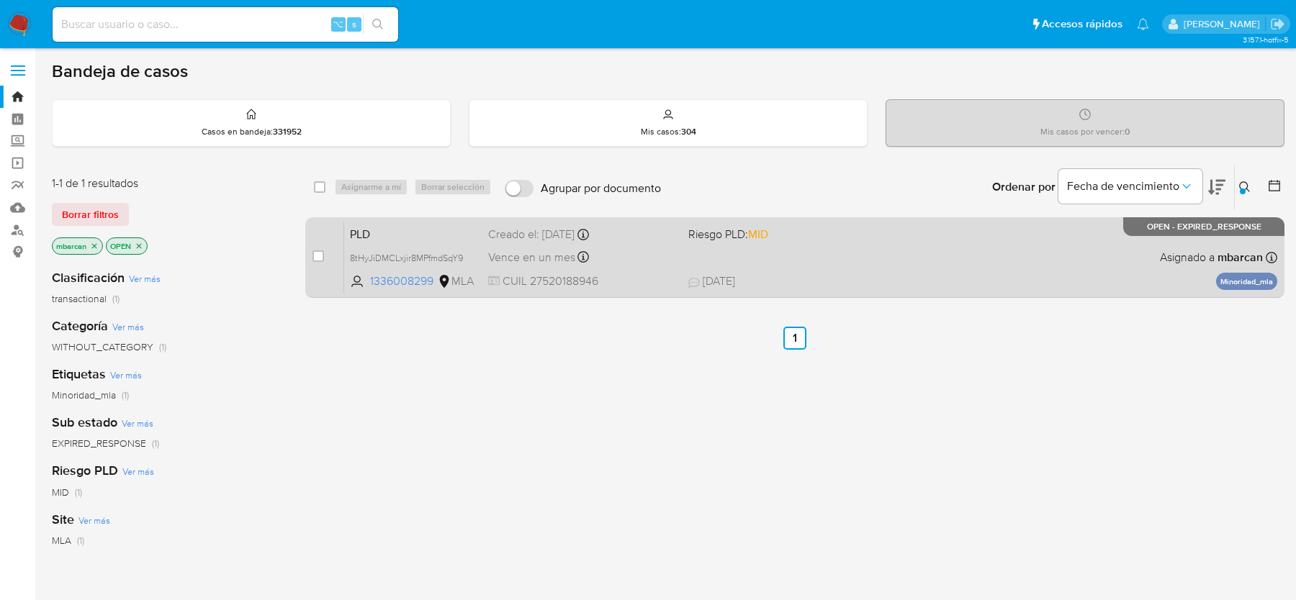
click at [315, 261] on div "case-item-checkbox" at bounding box center [318, 256] width 12 height 14
click at [322, 255] on input "checkbox" at bounding box center [318, 257] width 12 height 12
checkbox input "true"
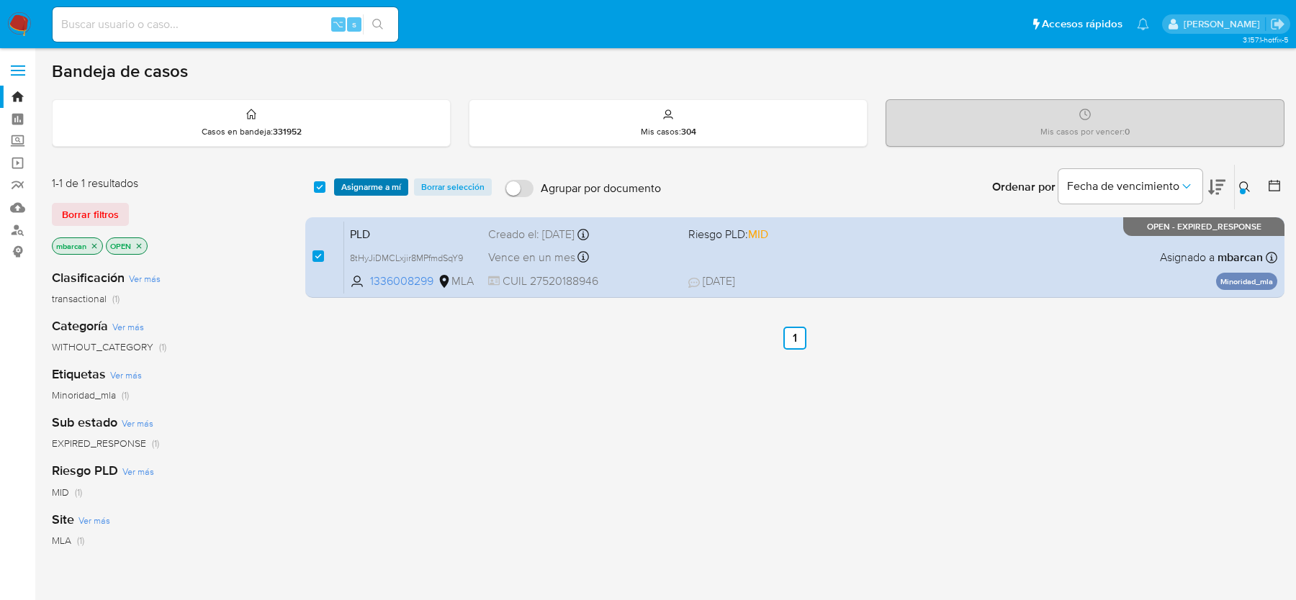
click at [377, 192] on span "Asignarme a mí" at bounding box center [371, 187] width 60 height 14
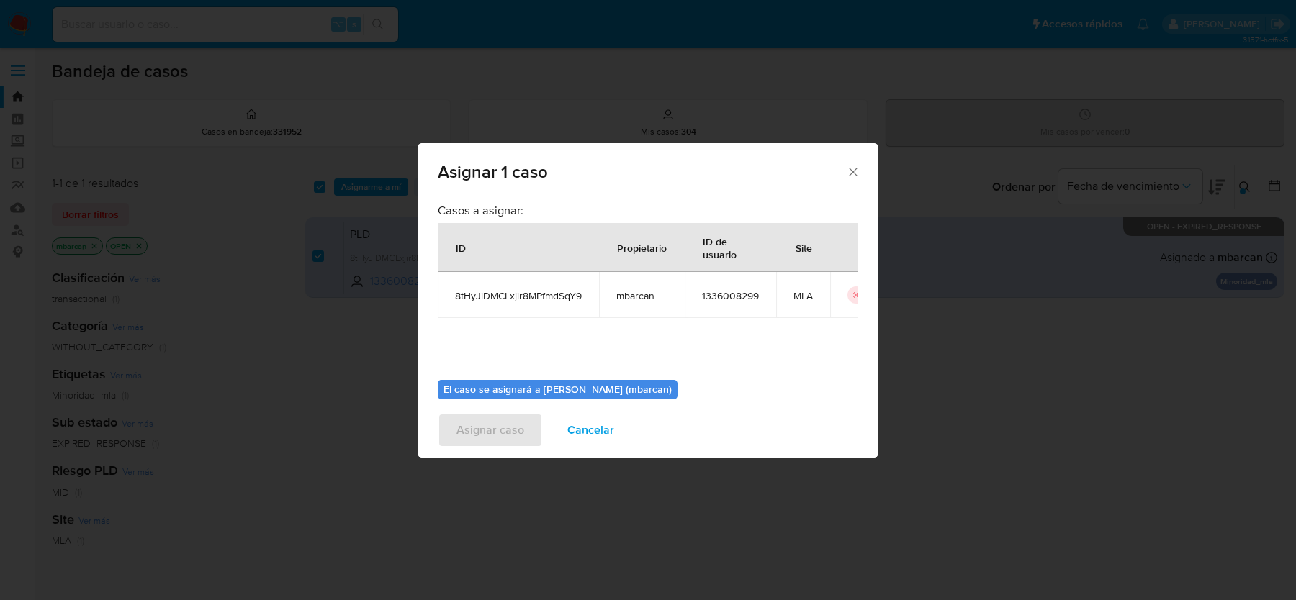
scroll to position [73, 0]
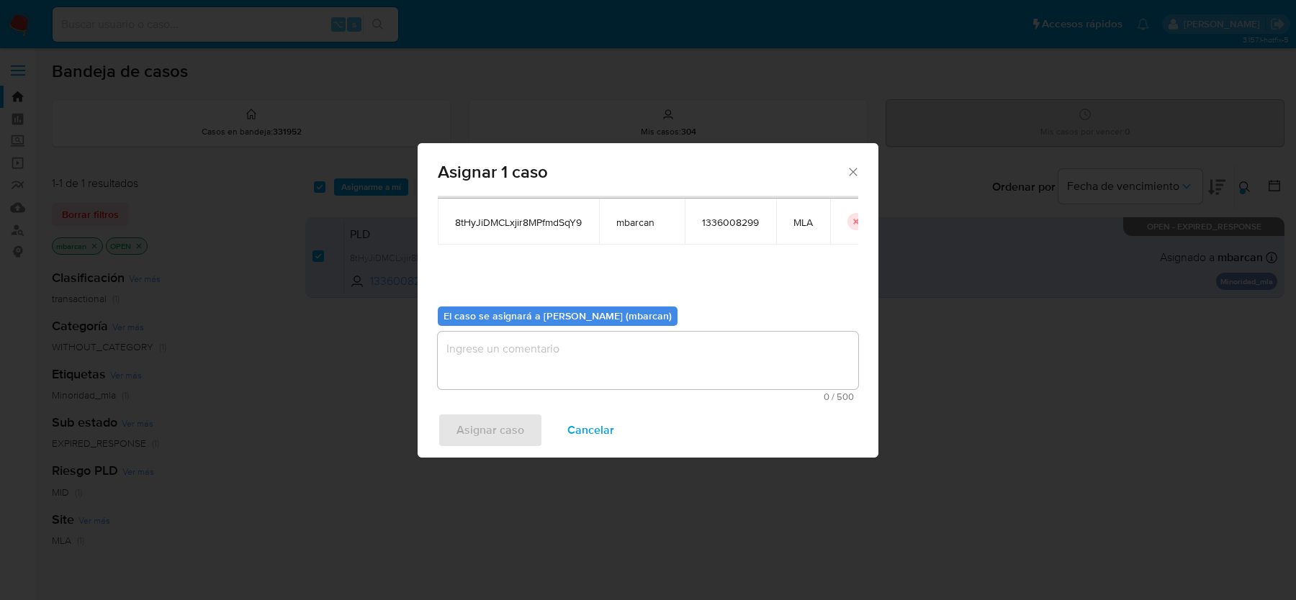
click at [523, 356] on textarea "assign-modal" at bounding box center [648, 361] width 420 height 58
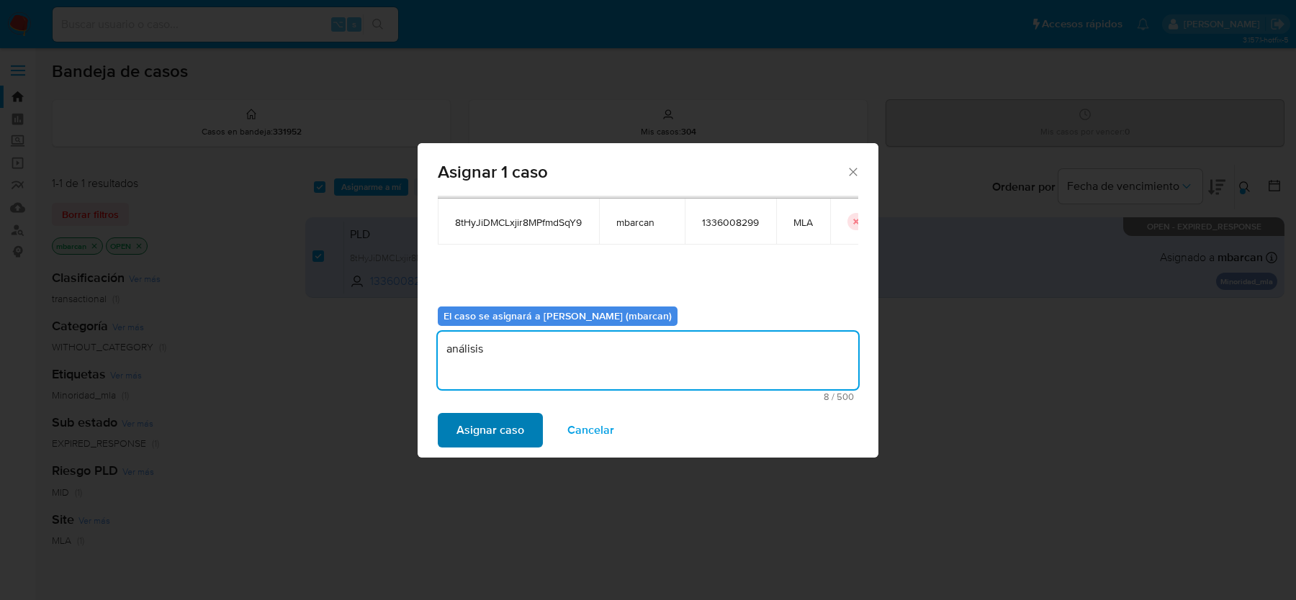
type textarea "análisis"
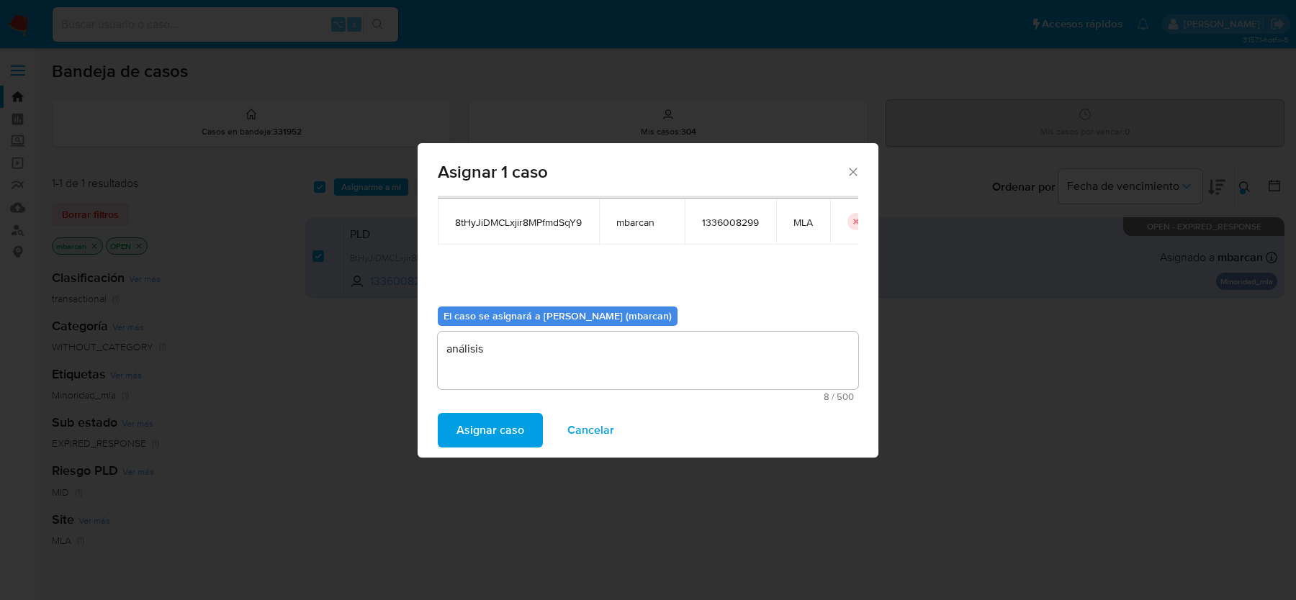
click at [459, 427] on span "Asignar caso" at bounding box center [490, 431] width 68 height 32
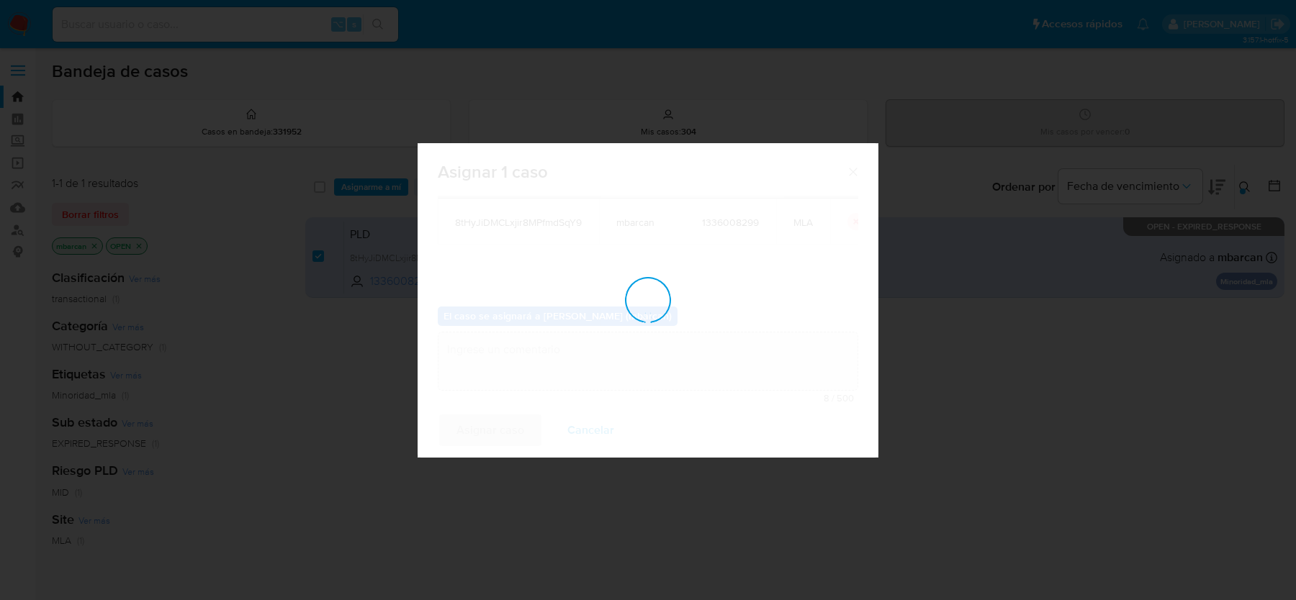
checkbox input "false"
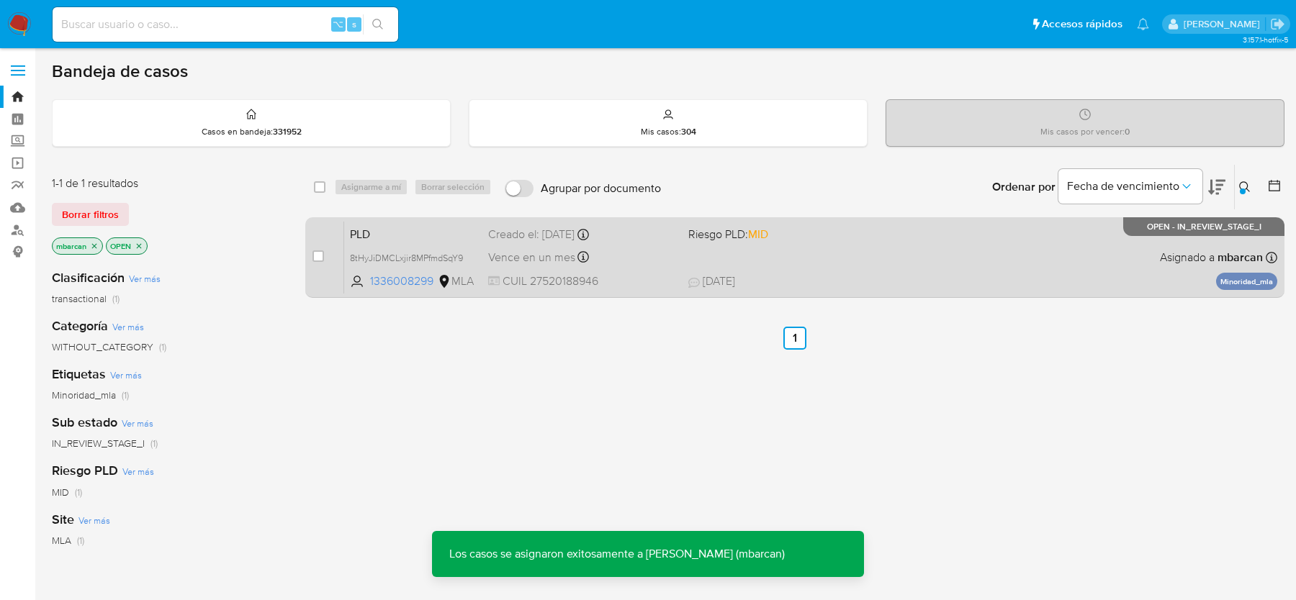
click at [397, 234] on span "PLD" at bounding box center [413, 233] width 127 height 19
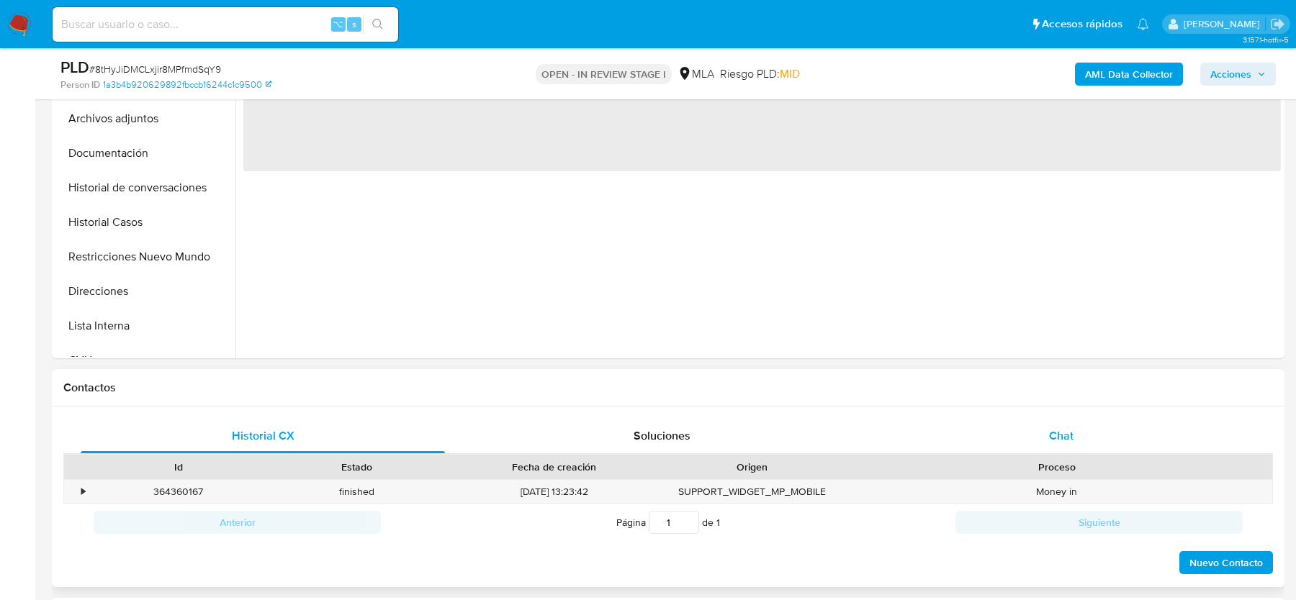
click at [1114, 441] on div "Chat" at bounding box center [1061, 436] width 364 height 35
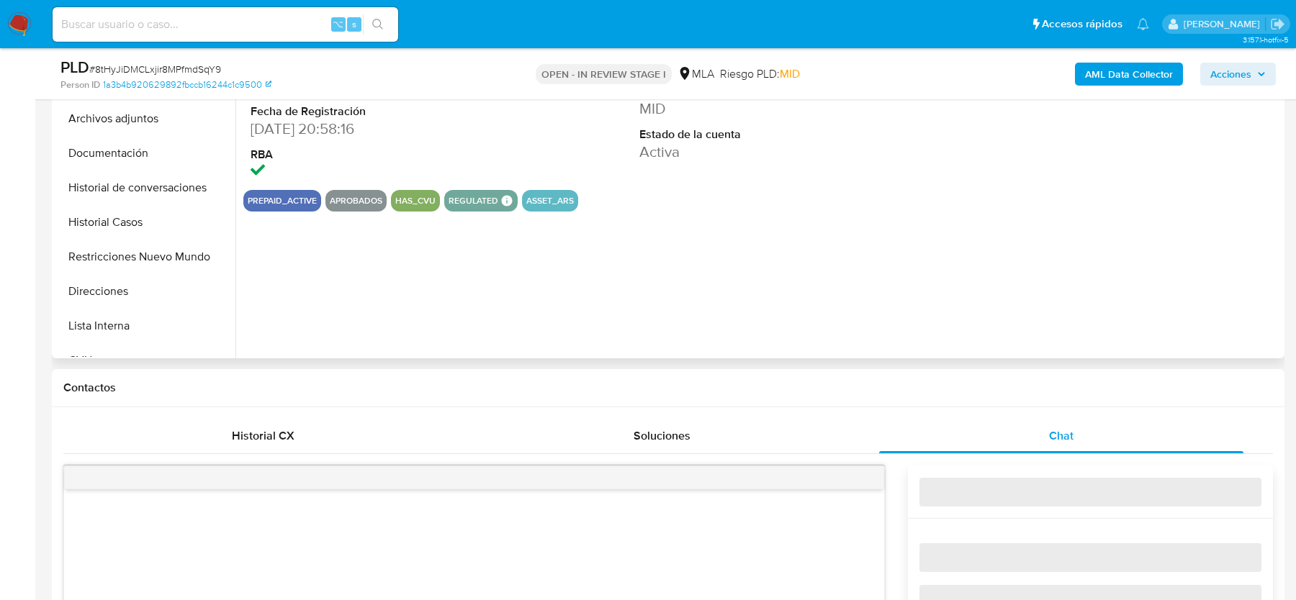
select select "10"
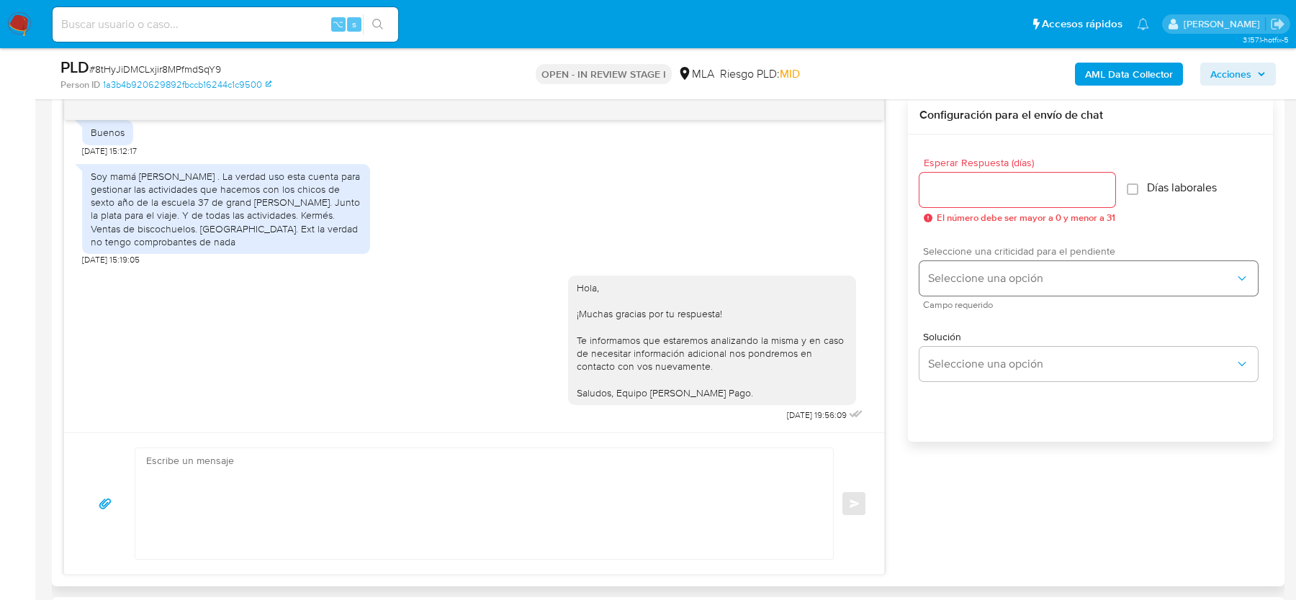
scroll to position [239, 0]
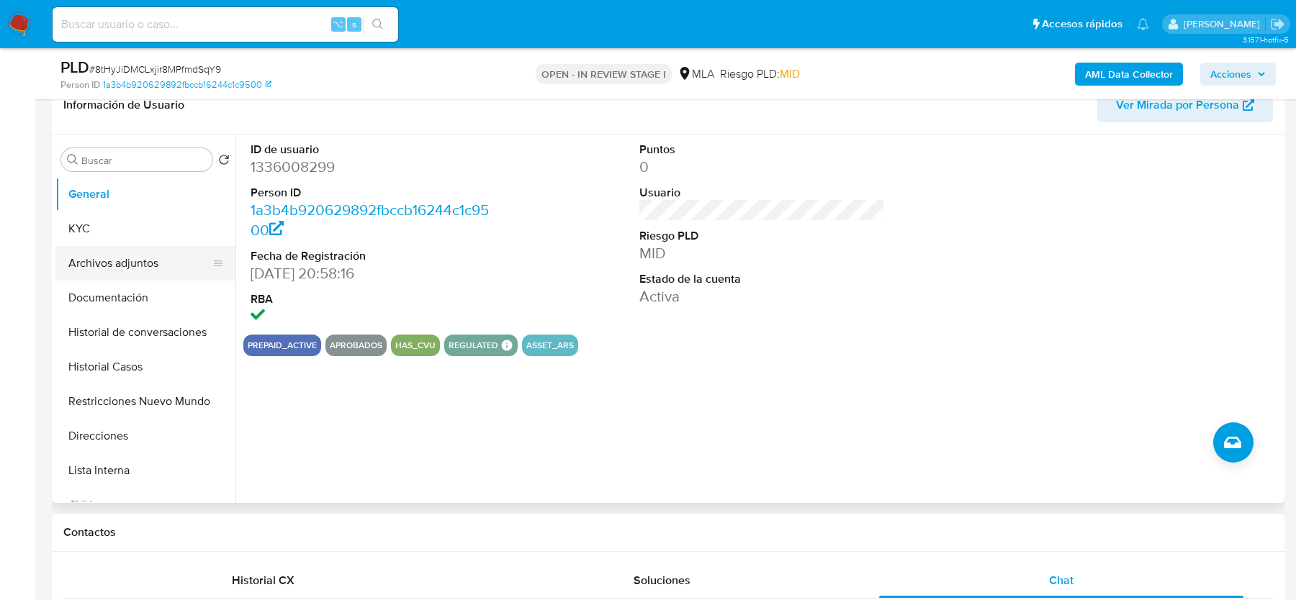
click at [140, 261] on button "Archivos adjuntos" at bounding box center [139, 263] width 168 height 35
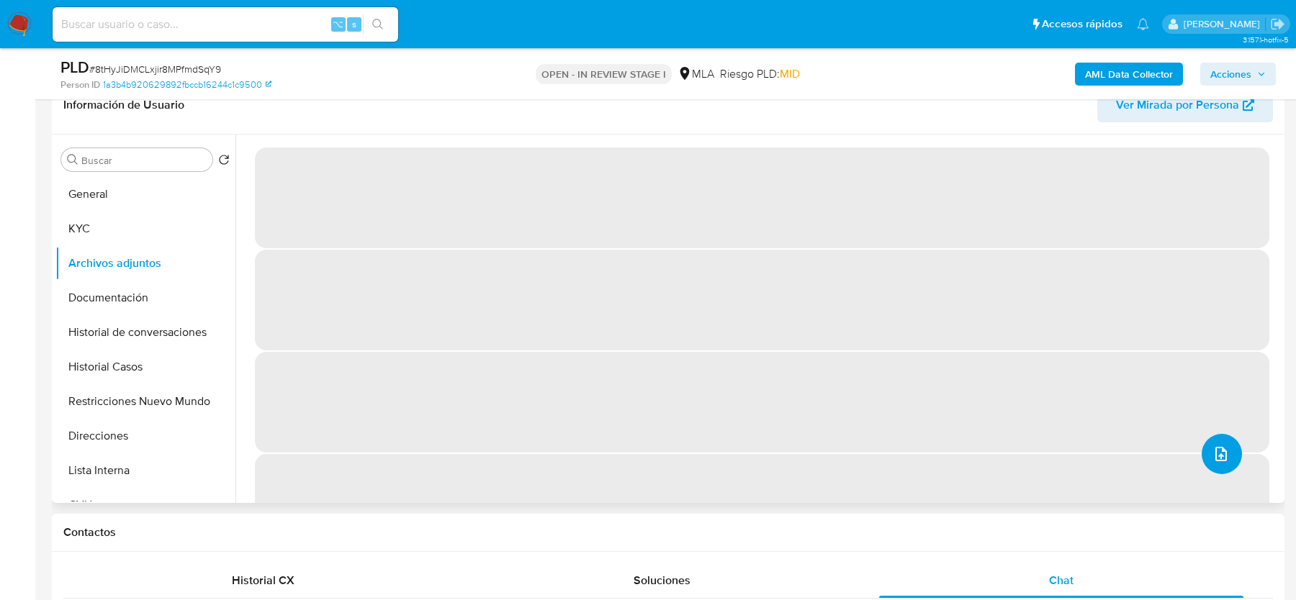
click at [1212, 457] on icon "upload-file" at bounding box center [1220, 454] width 17 height 17
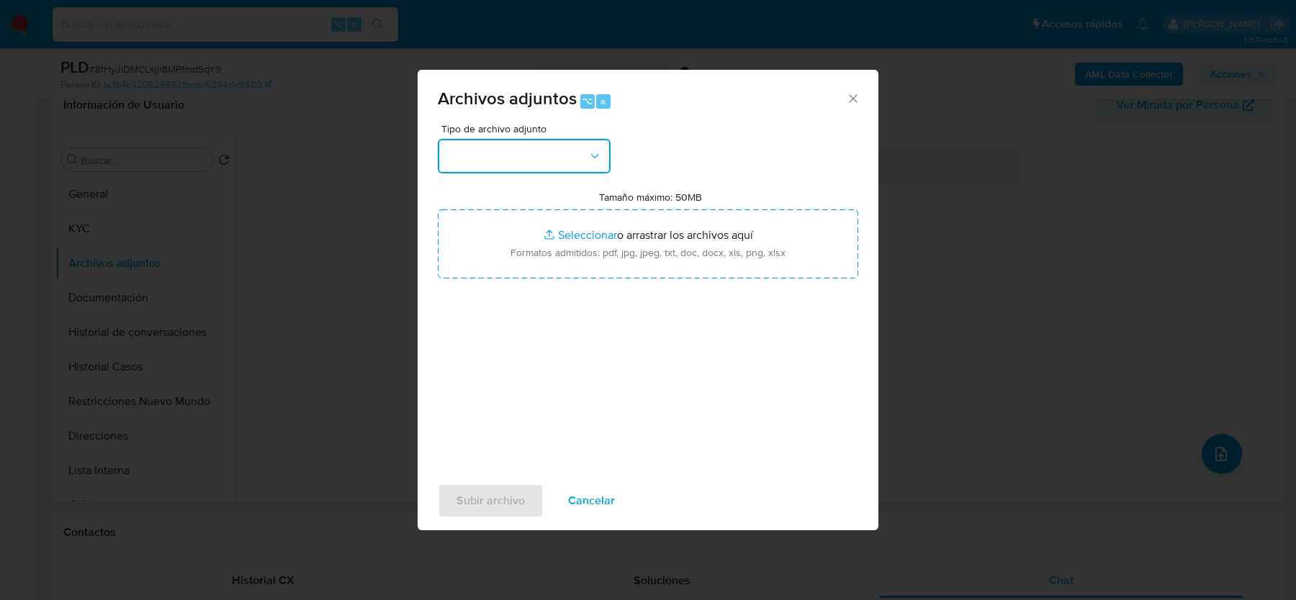
click at [558, 153] on button "button" at bounding box center [524, 156] width 173 height 35
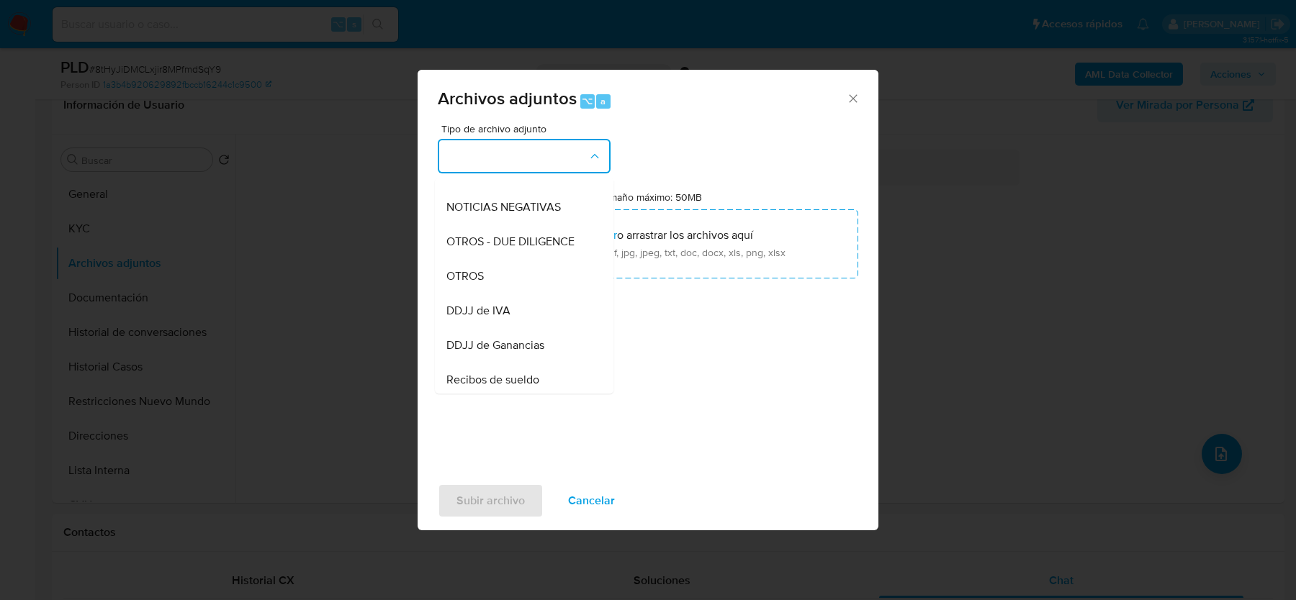
scroll to position [214, 0]
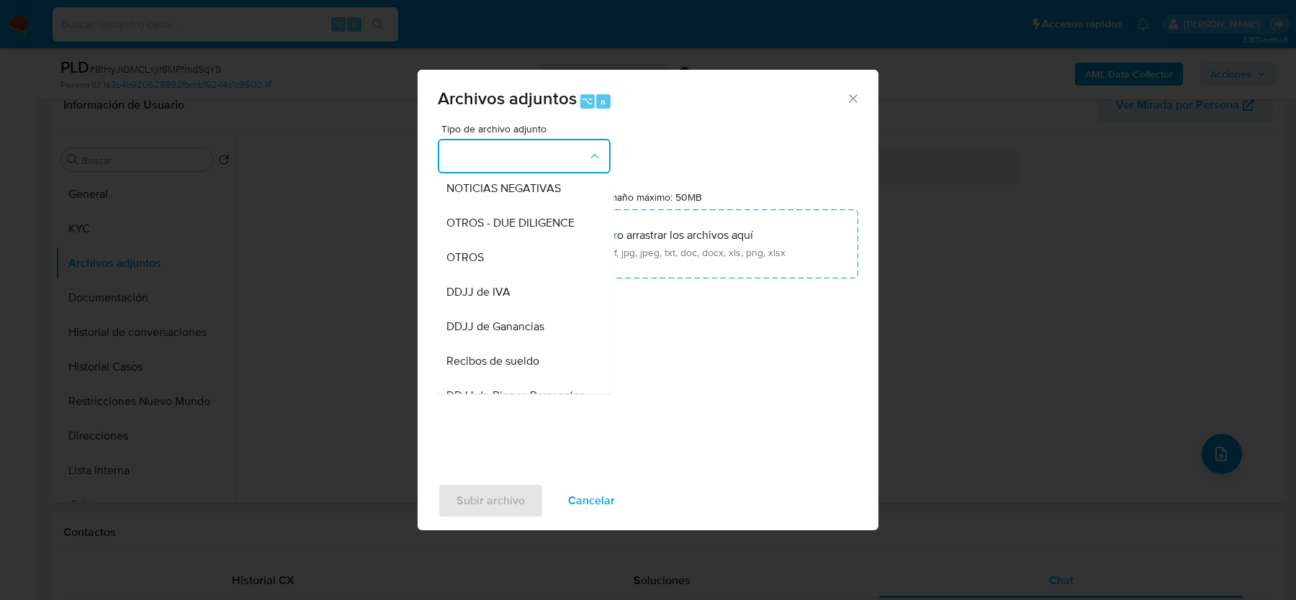
click at [546, 267] on div "OTROS" at bounding box center [519, 257] width 147 height 35
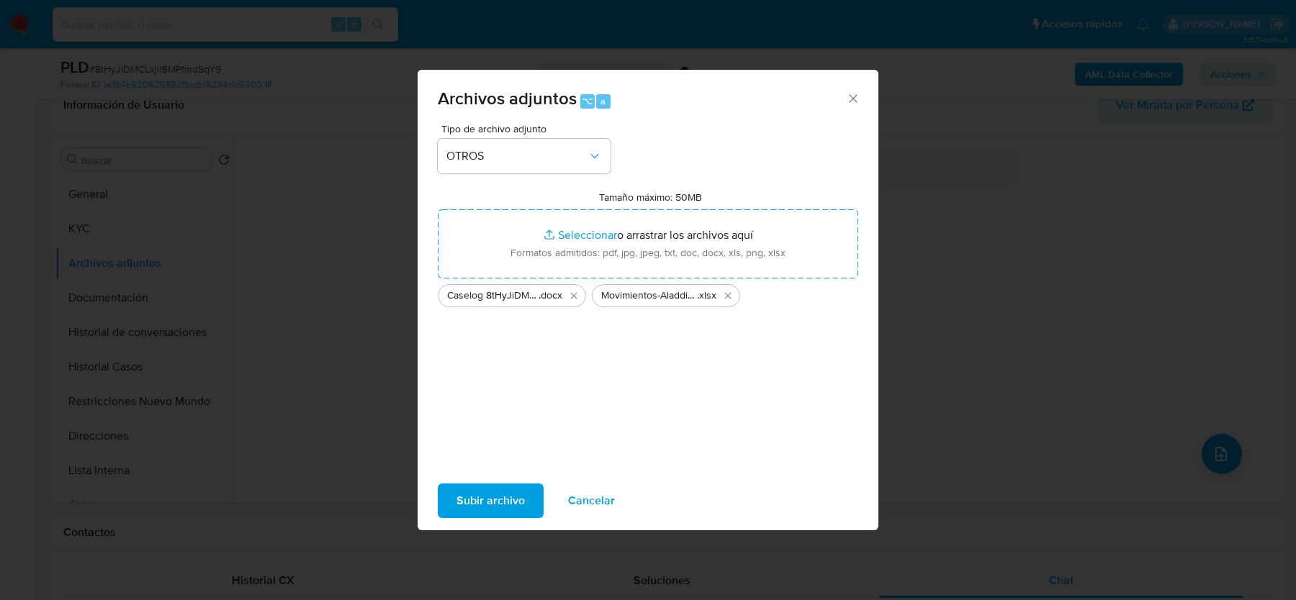
click at [487, 487] on span "Subir archivo" at bounding box center [490, 501] width 68 height 32
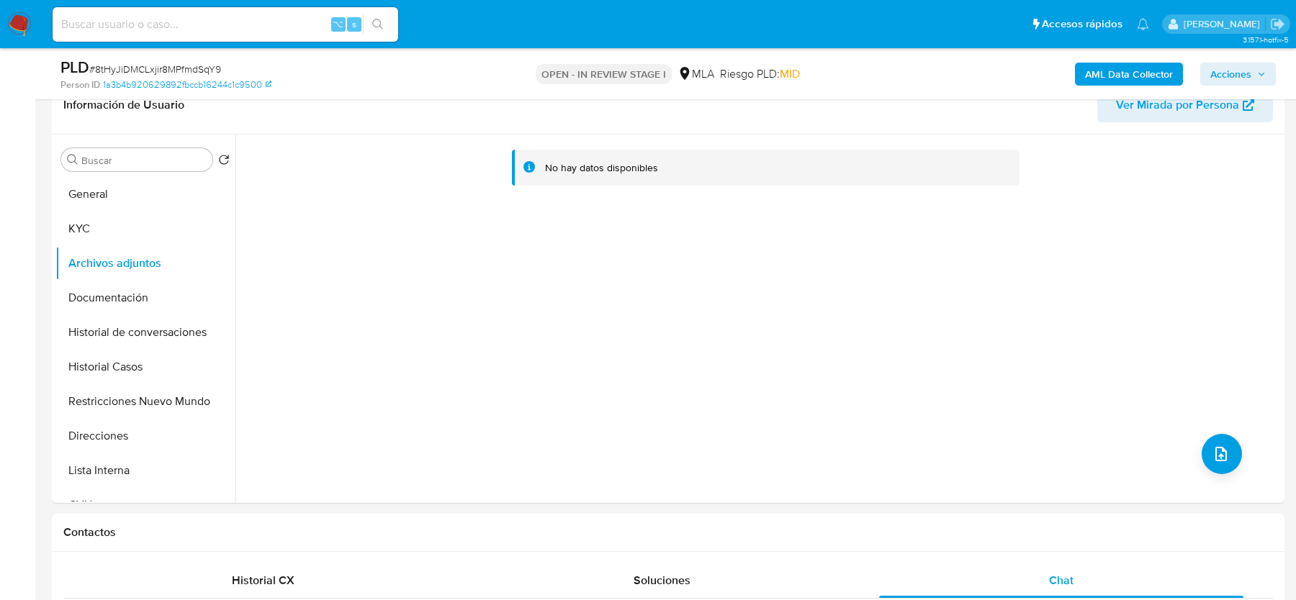
click at [1090, 76] on b "AML Data Collector" at bounding box center [1129, 74] width 88 height 23
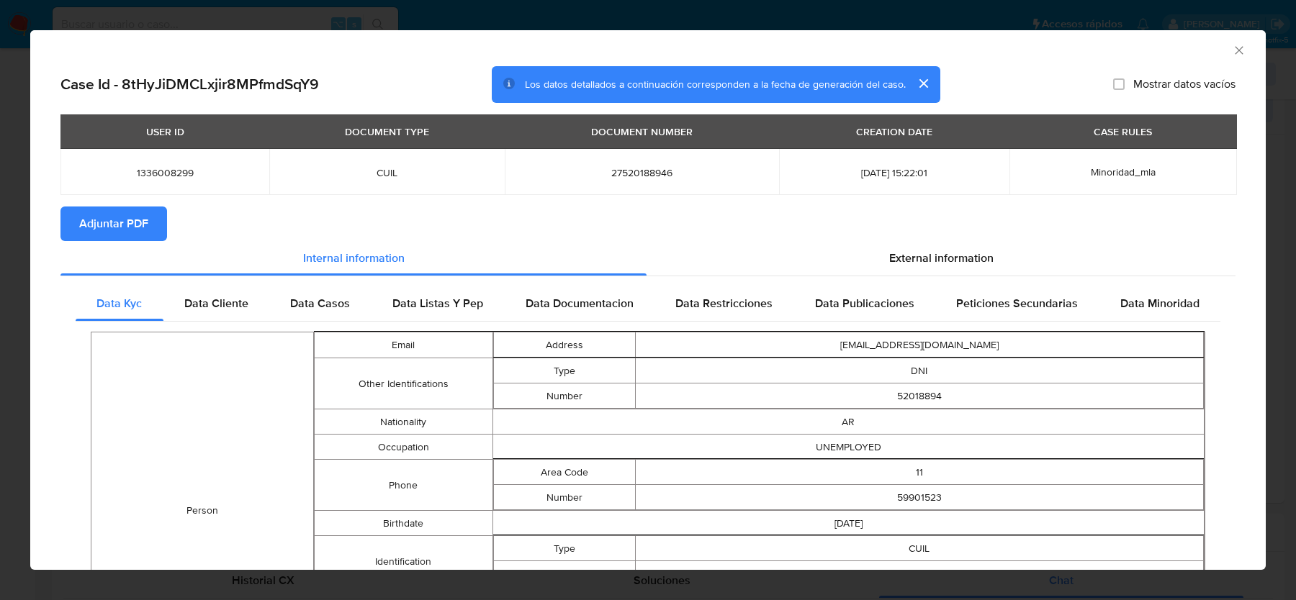
click at [126, 228] on span "Adjuntar PDF" at bounding box center [113, 224] width 69 height 32
click at [1237, 55] on icon "Cerrar ventana" at bounding box center [1239, 50] width 14 height 14
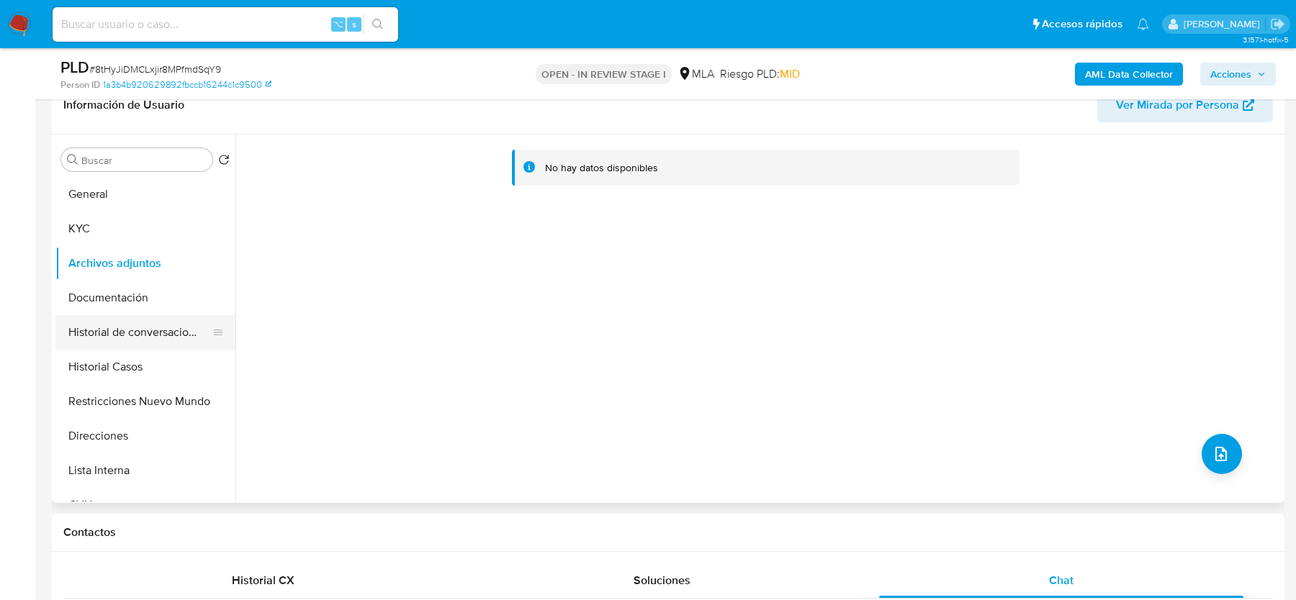
click at [115, 322] on button "Historial de conversaciones" at bounding box center [139, 332] width 168 height 35
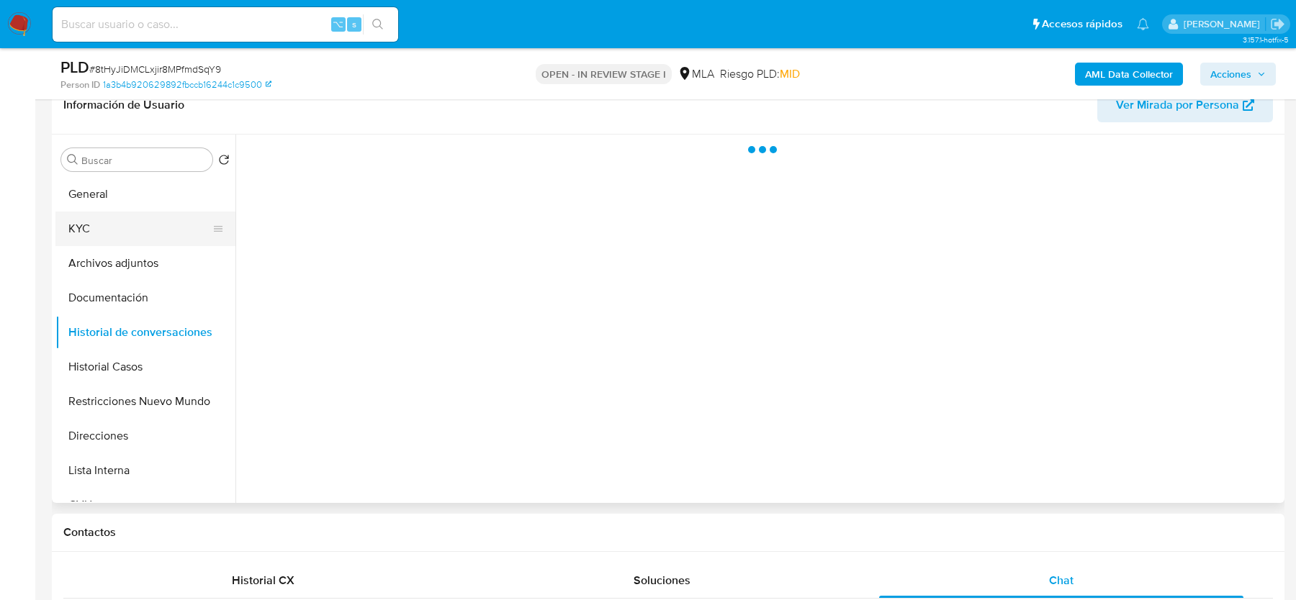
click at [130, 235] on button "KYC" at bounding box center [139, 229] width 168 height 35
click at [130, 266] on button "Archivos adjuntos" at bounding box center [139, 263] width 168 height 35
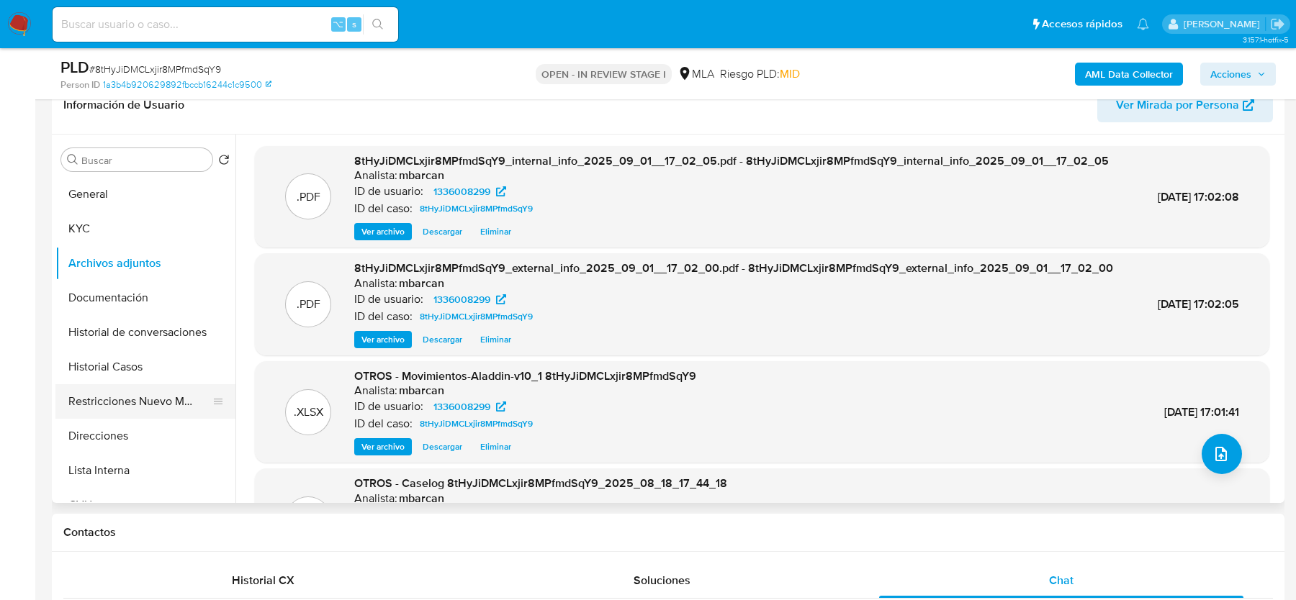
click at [106, 399] on button "Restricciones Nuevo Mundo" at bounding box center [139, 401] width 168 height 35
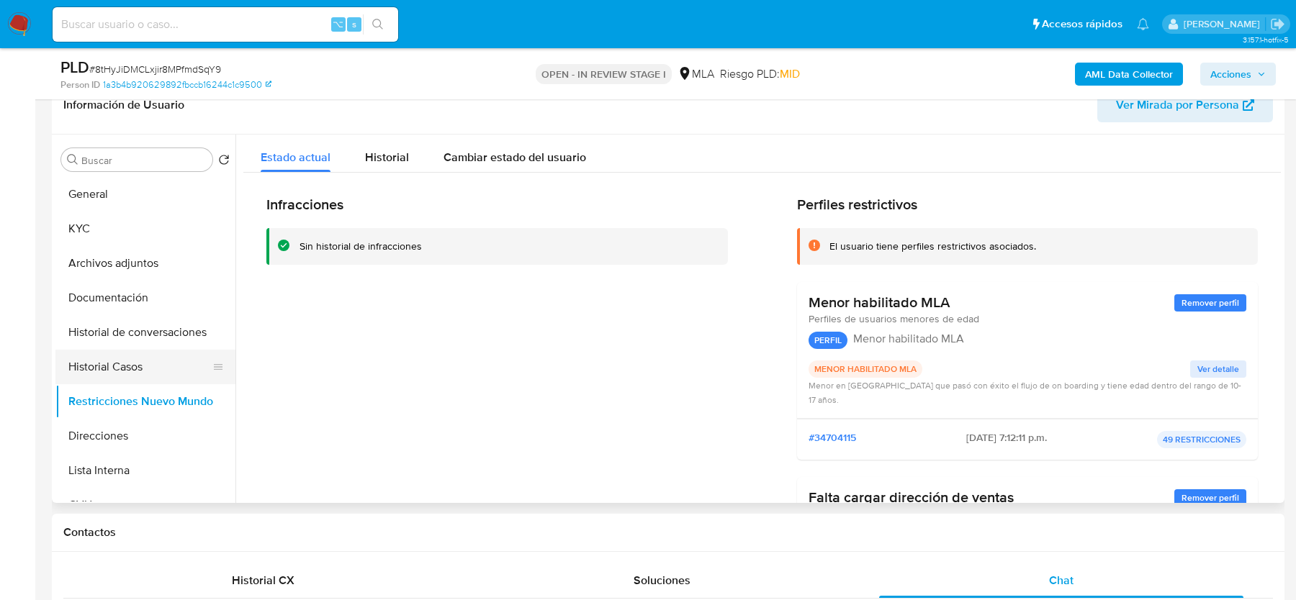
click at [109, 356] on button "Historial Casos" at bounding box center [139, 367] width 168 height 35
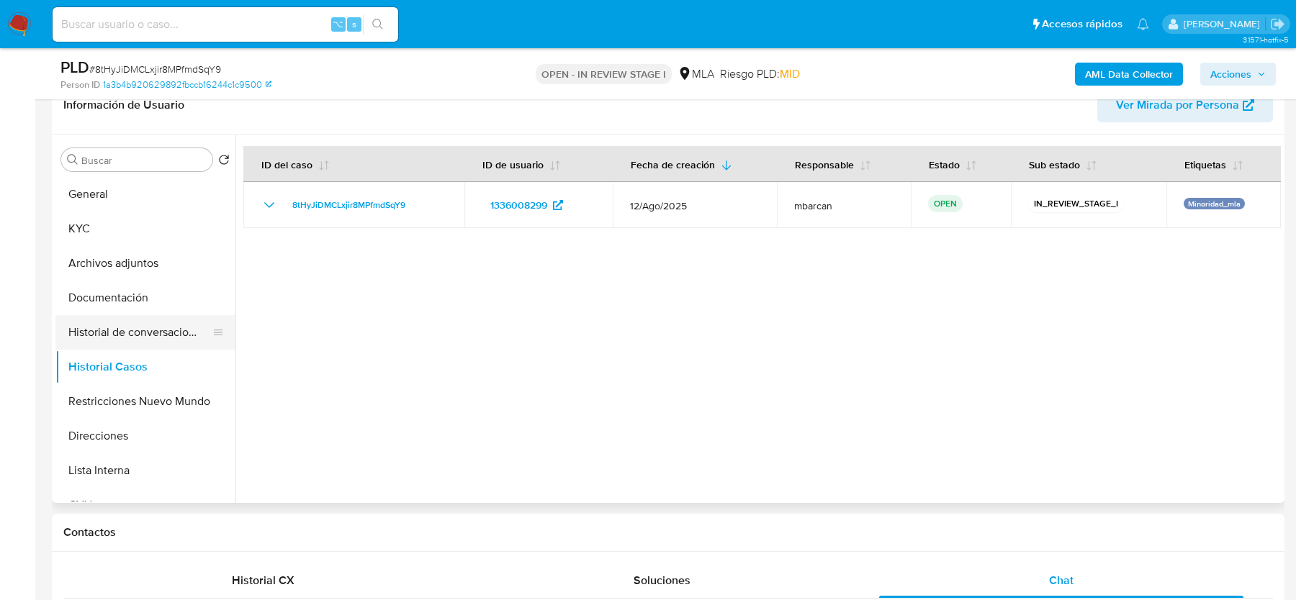
click at [119, 326] on button "Historial de conversaciones" at bounding box center [139, 332] width 168 height 35
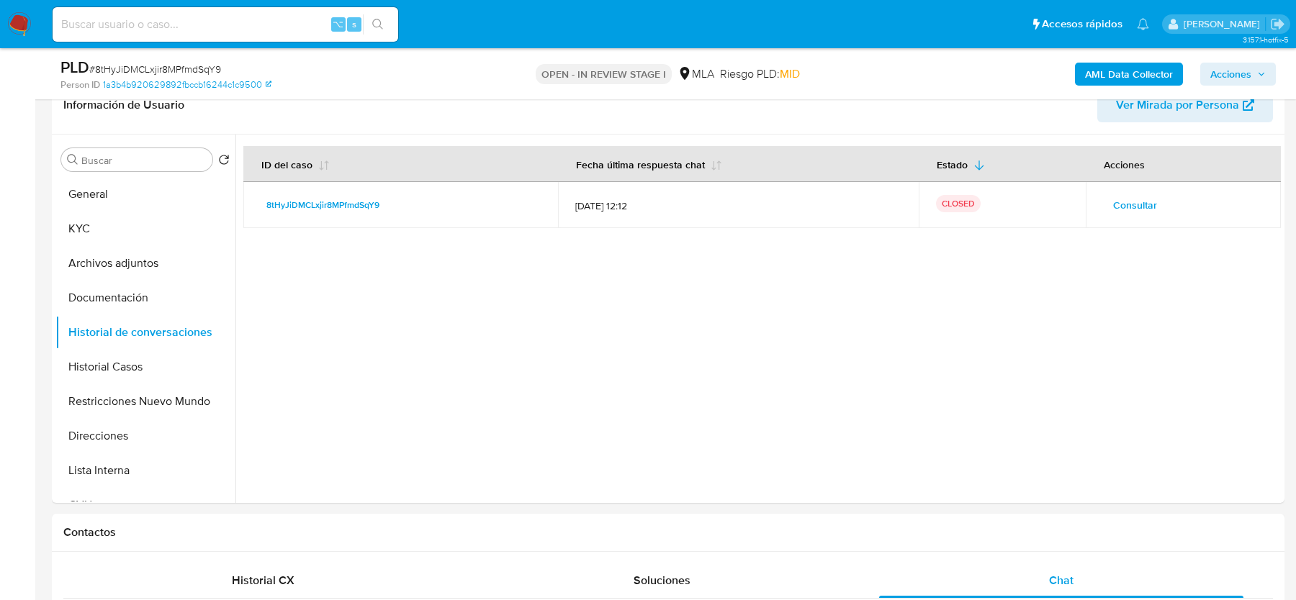
click at [1232, 71] on span "Acciones" at bounding box center [1230, 74] width 41 height 23
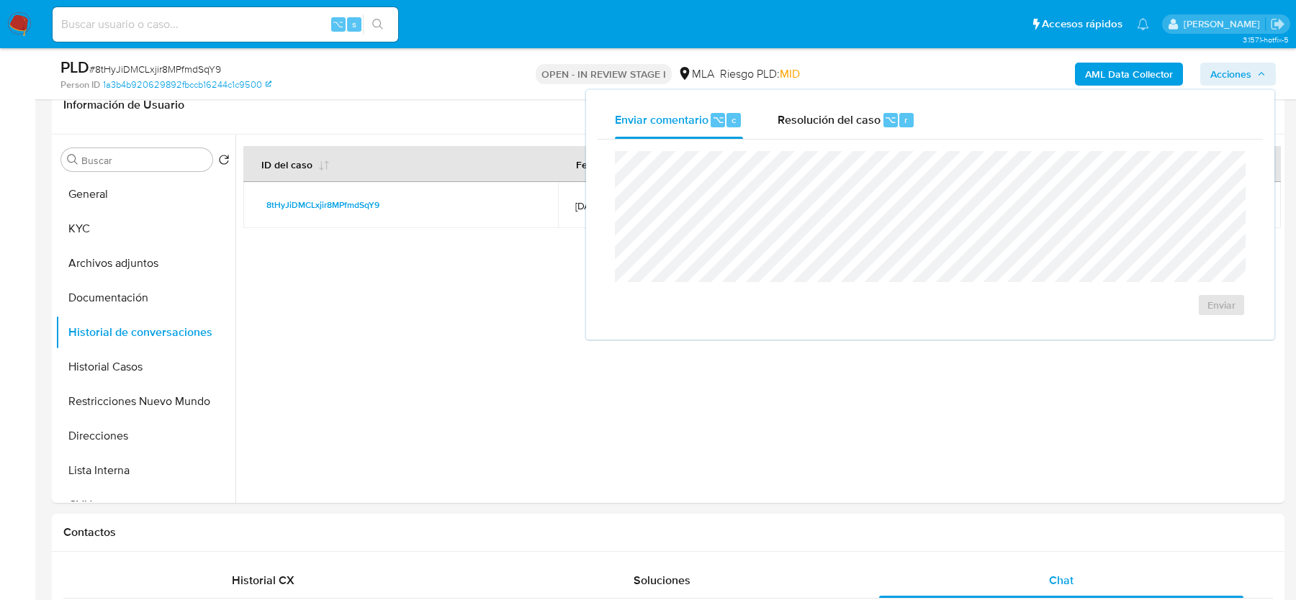
click at [819, 135] on div "Resolución del caso ⌥ r" at bounding box center [845, 119] width 137 height 37
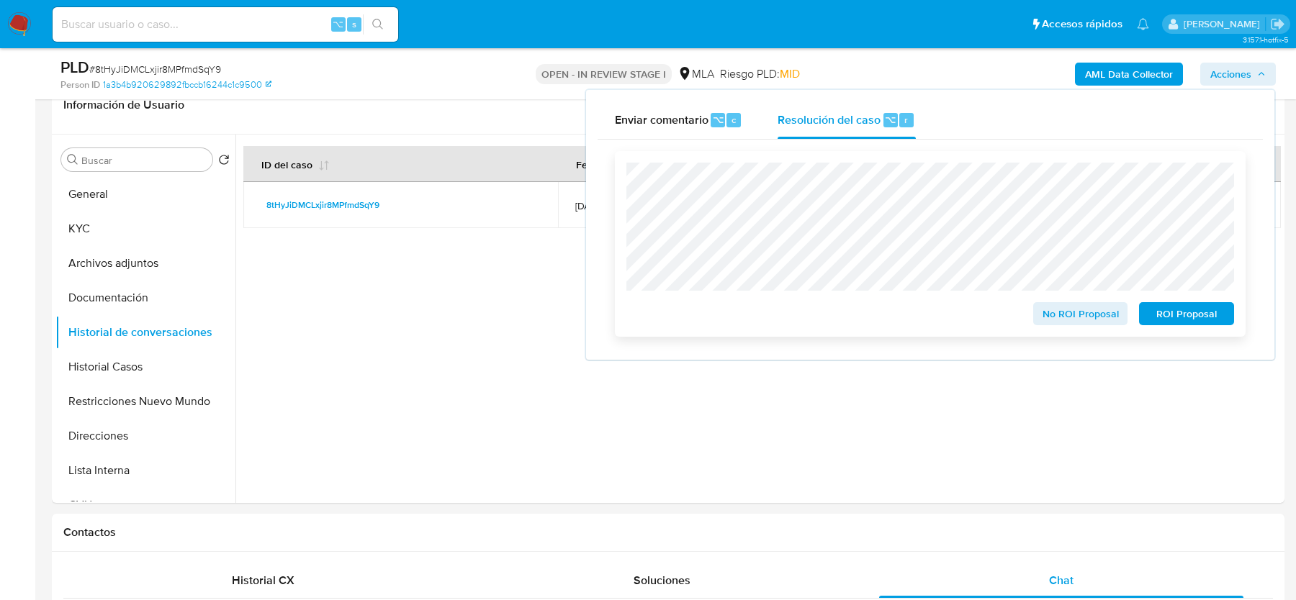
click at [1070, 314] on span "No ROI Proposal" at bounding box center [1080, 314] width 75 height 20
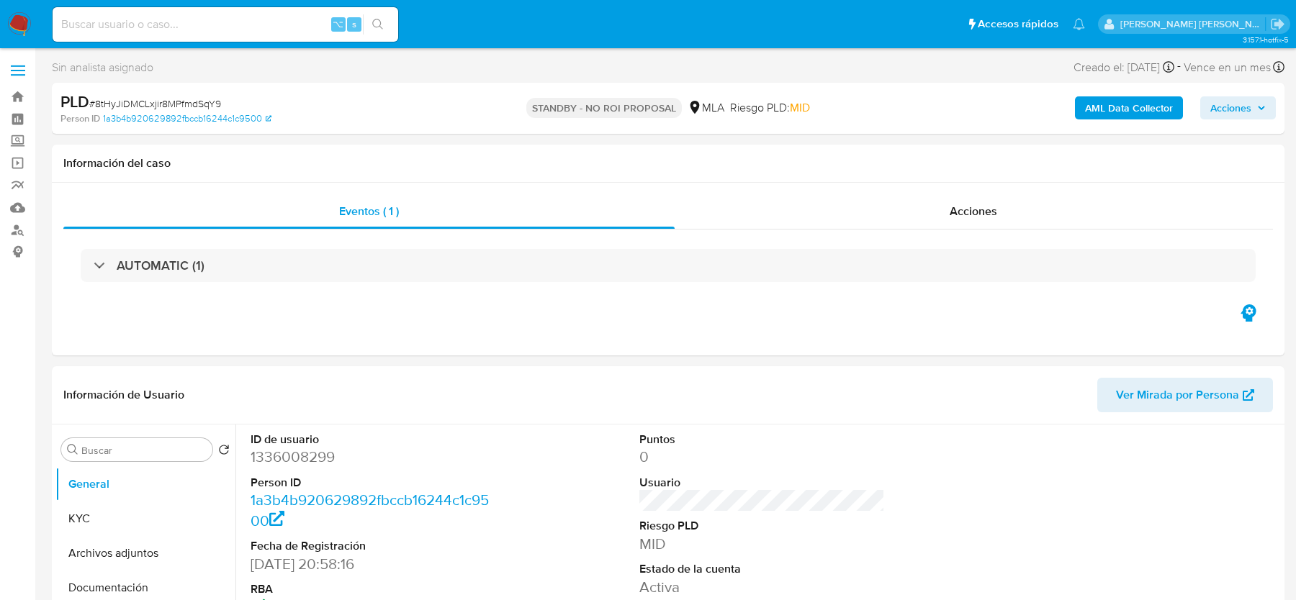
select select "10"
click at [206, 25] on input at bounding box center [226, 24] width 346 height 19
paste input "oNkCgf3nnadEXIvCyC73kCSH"
type input "oNkCgf3nnadEXIvCyC73kCSH"
click at [20, 24] on img at bounding box center [19, 24] width 24 height 24
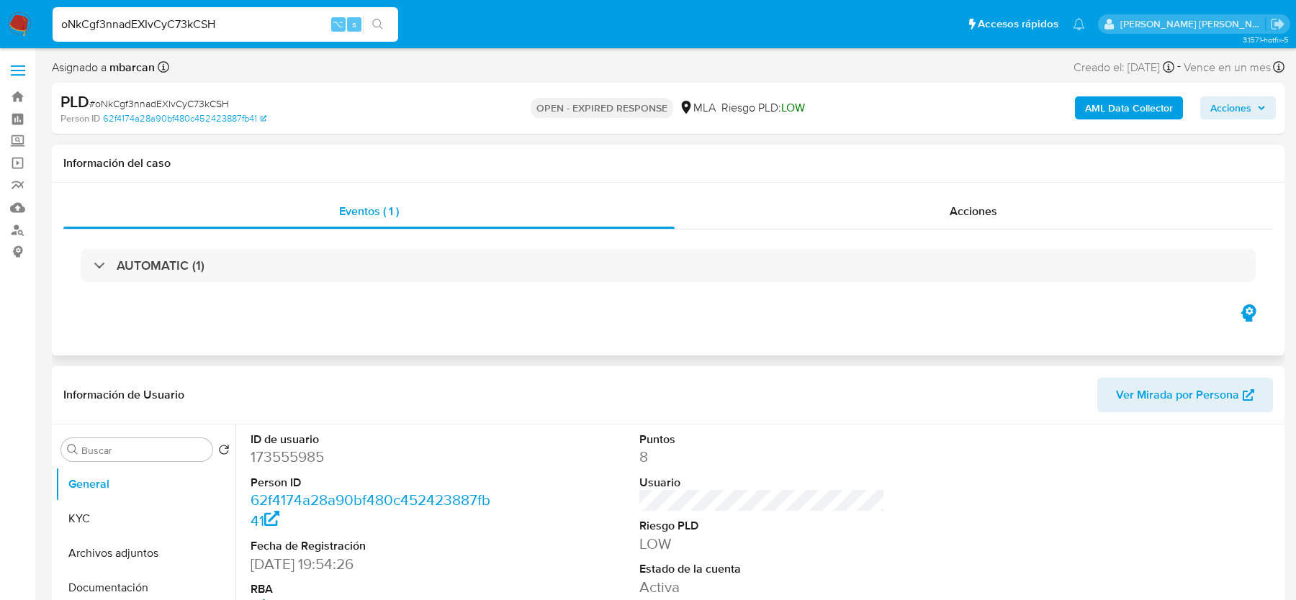
select select "10"
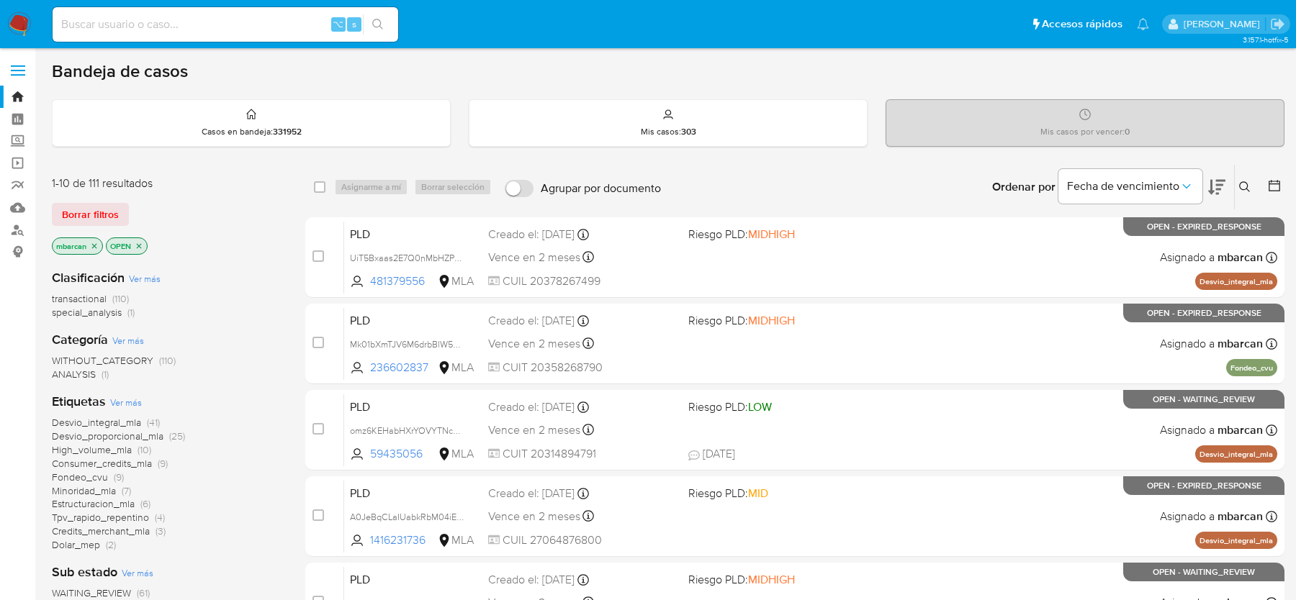
click at [1243, 179] on button at bounding box center [1247, 187] width 24 height 17
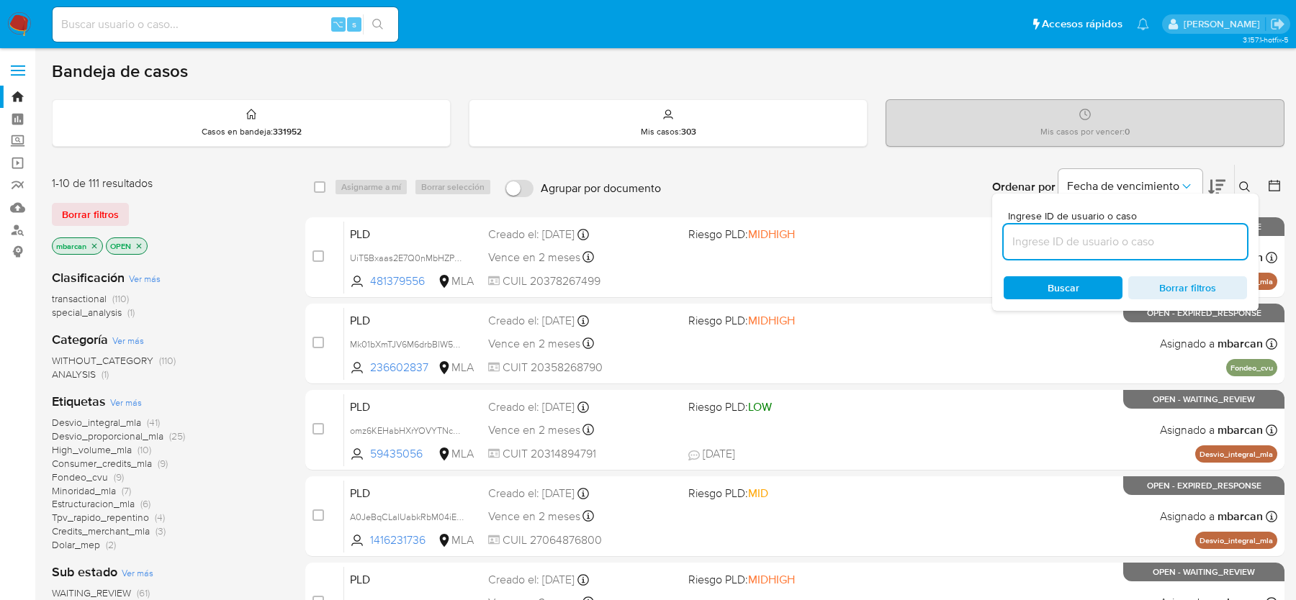
click at [1124, 240] on input at bounding box center [1124, 242] width 243 height 19
type input "oNkCgf3nnadEXIvCyC73kCSH"
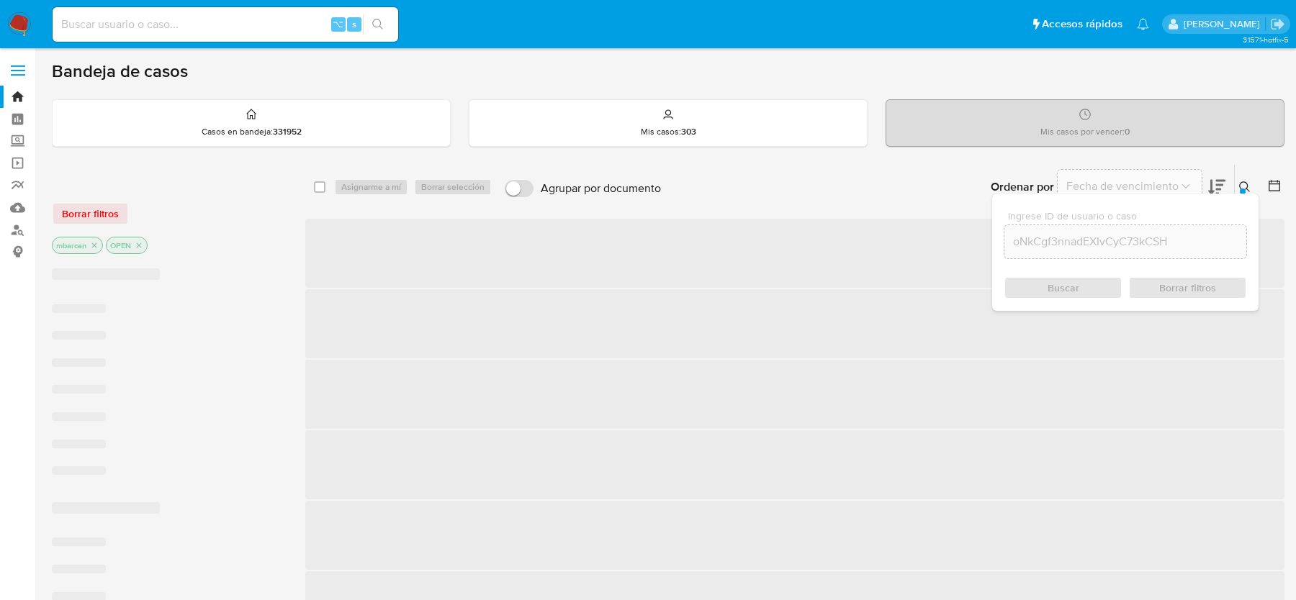
click at [1248, 189] on icon at bounding box center [1245, 187] width 12 height 12
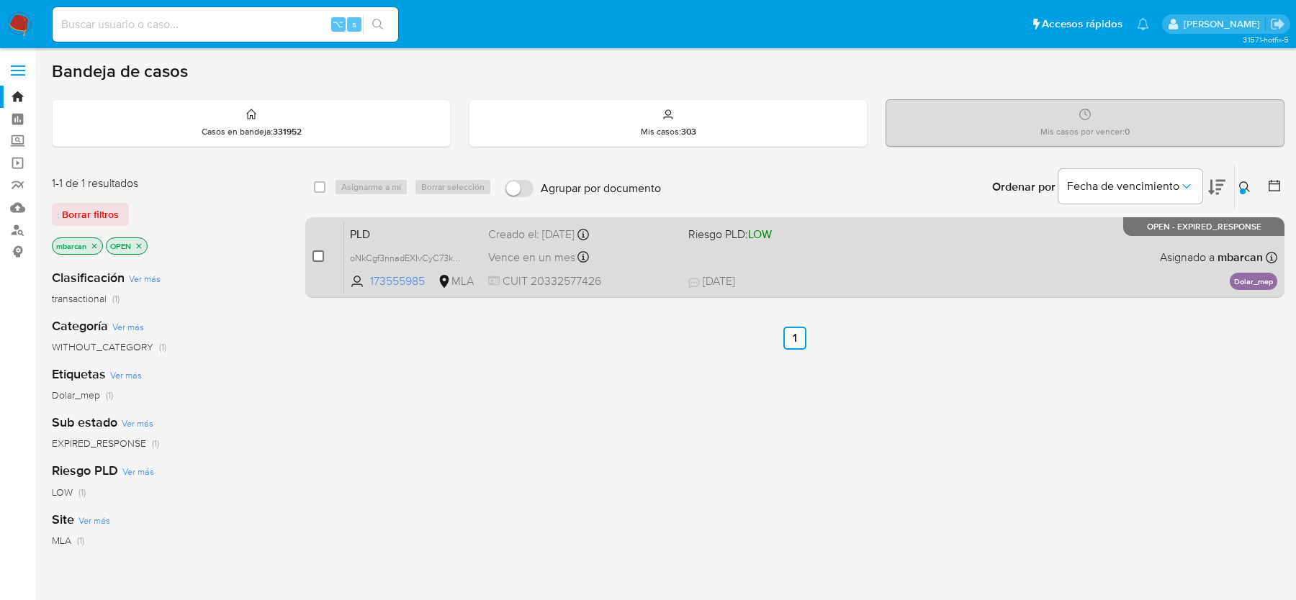
click at [315, 251] on input "checkbox" at bounding box center [318, 257] width 12 height 12
checkbox input "true"
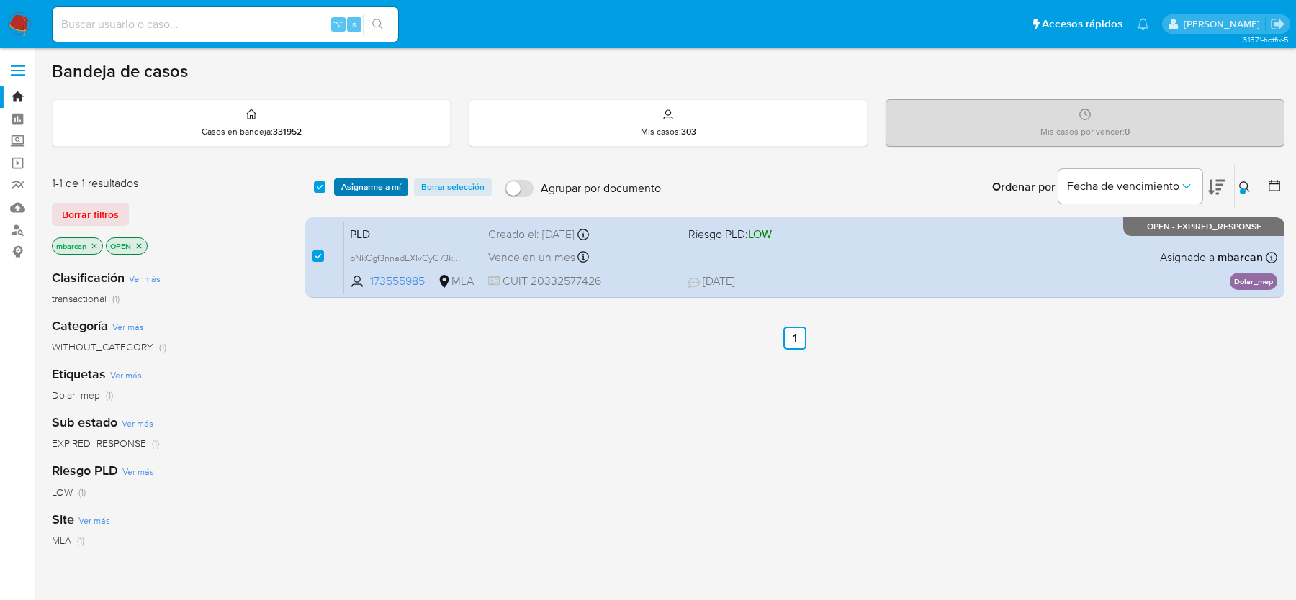
click at [370, 184] on span "Asignarme a mí" at bounding box center [371, 187] width 60 height 14
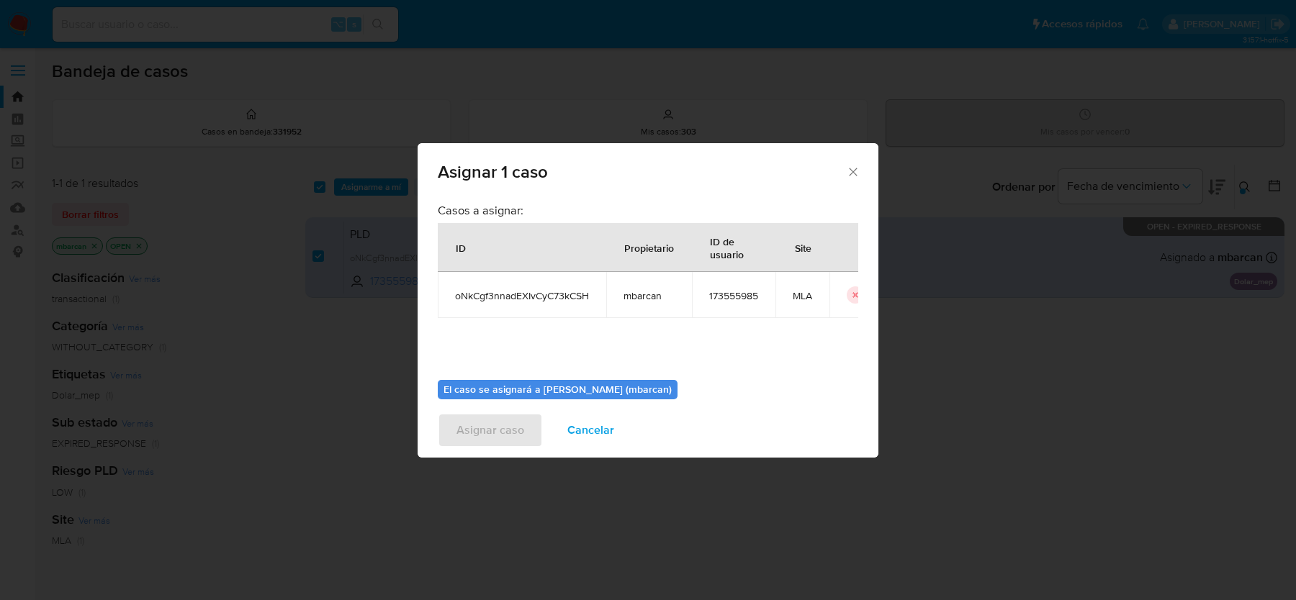
scroll to position [73, 0]
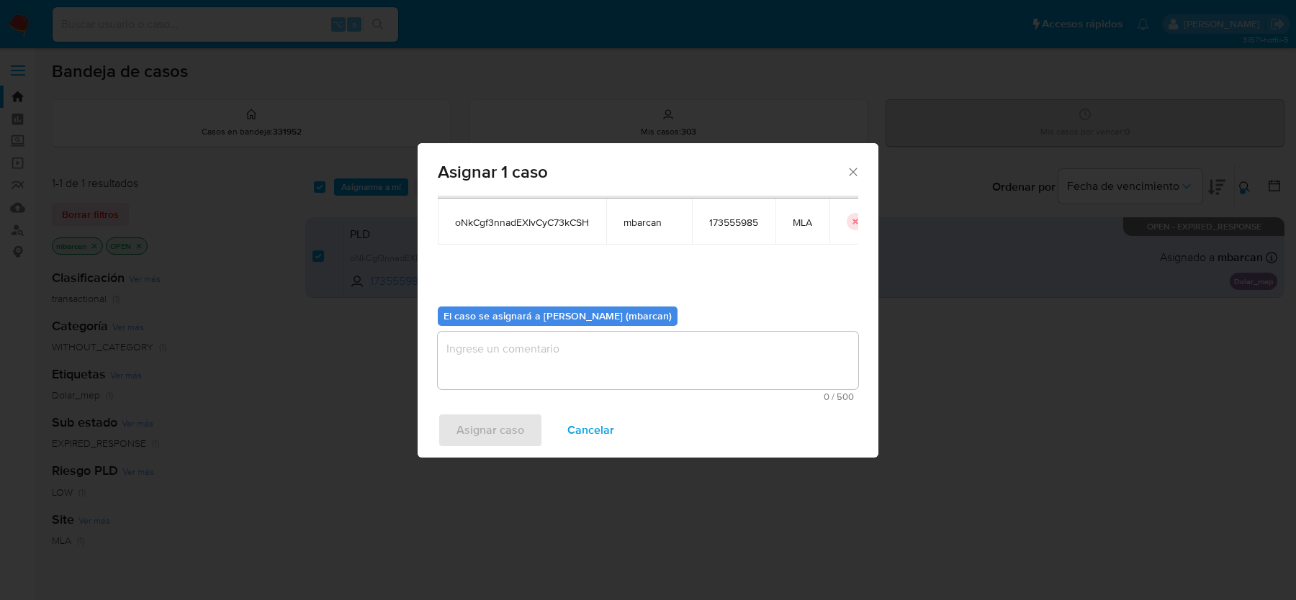
click at [595, 347] on textarea "assign-modal" at bounding box center [648, 361] width 420 height 58
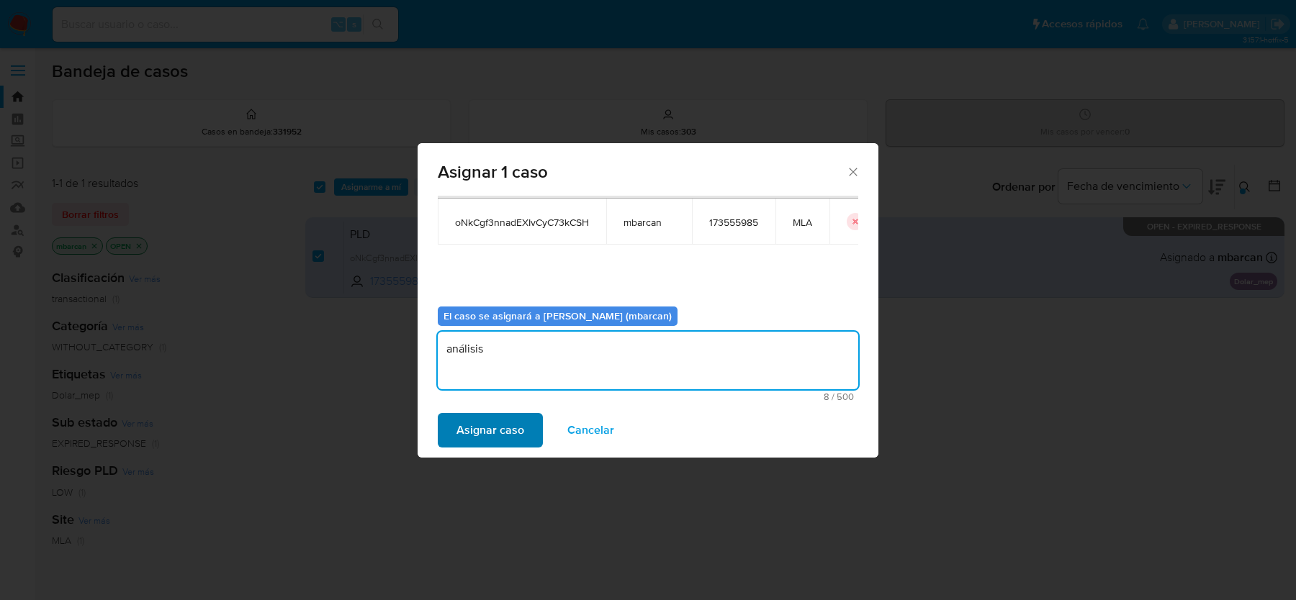
type textarea "análisis"
click at [467, 438] on span "Asignar caso" at bounding box center [490, 431] width 68 height 32
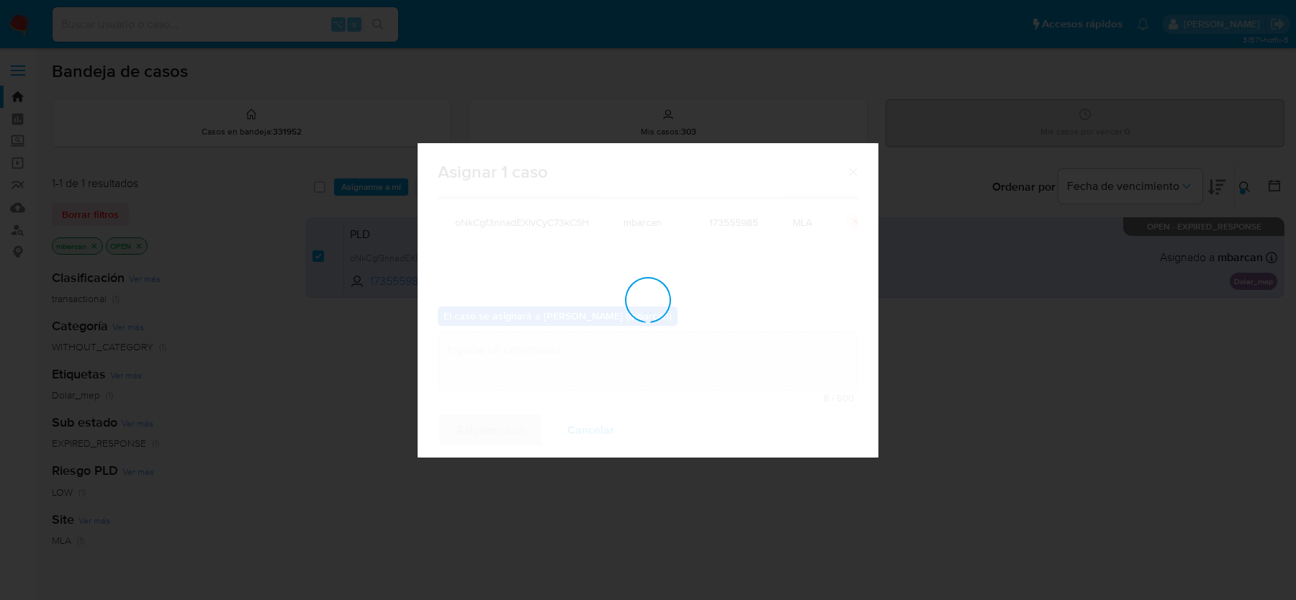
checkbox input "false"
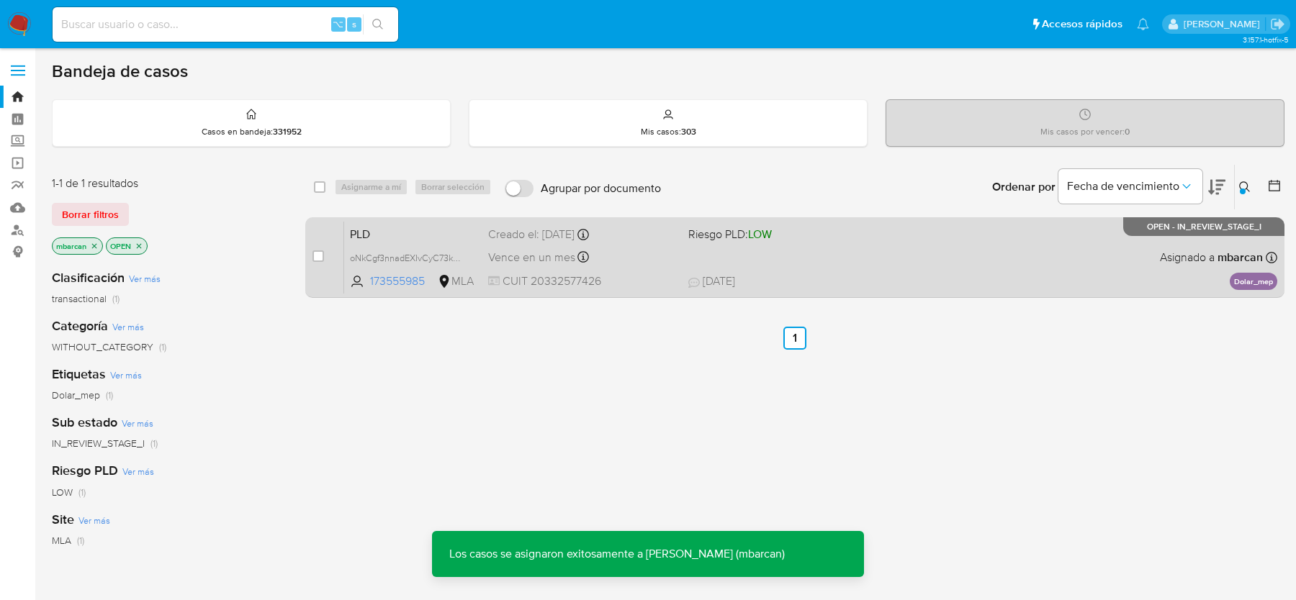
click at [419, 238] on span "PLD" at bounding box center [413, 233] width 127 height 19
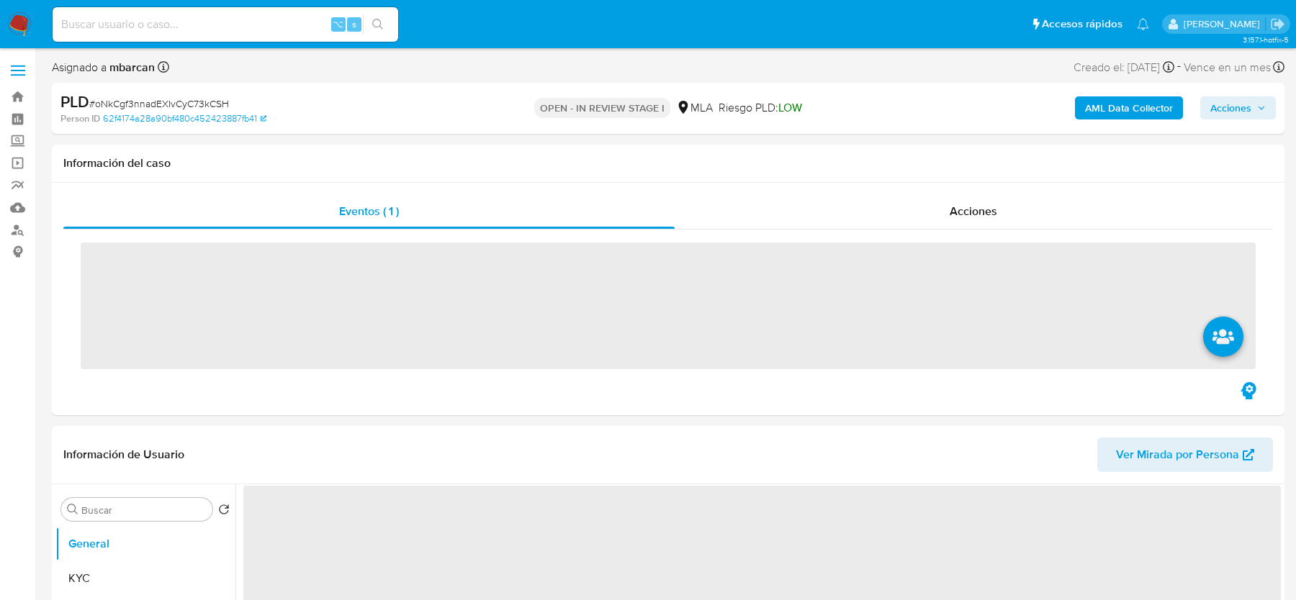
click at [190, 101] on span "# oNkCgf3nnadEXIvCyC73kCSH" at bounding box center [159, 103] width 140 height 14
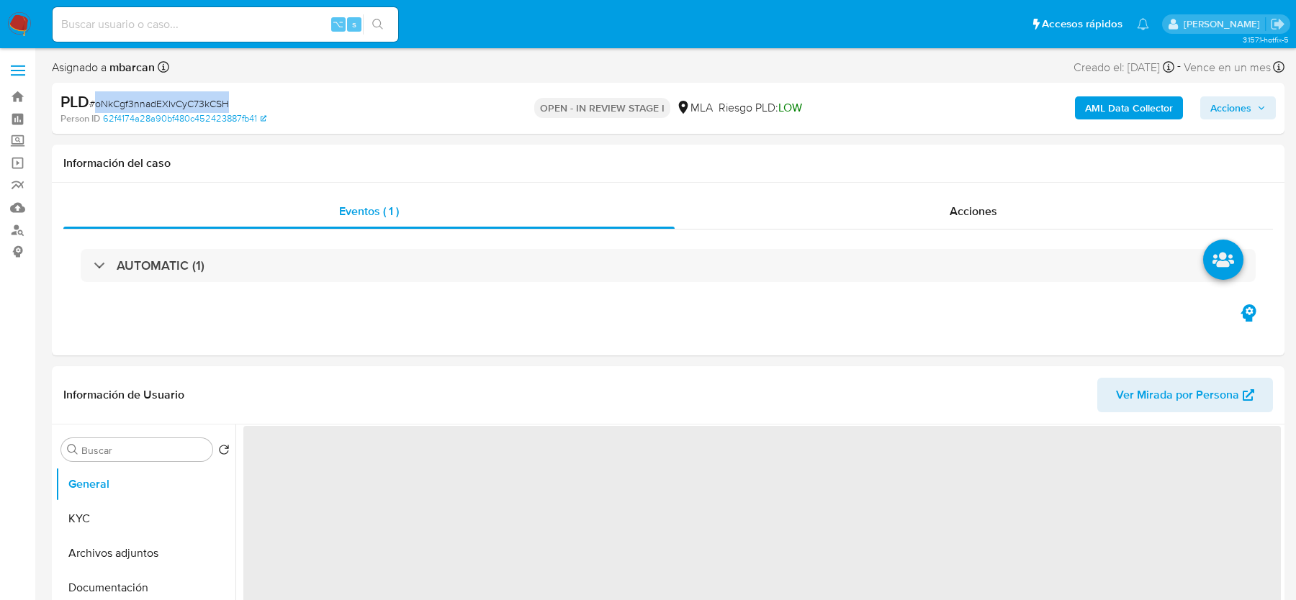
copy span "oNkCgf3nnadEXIvCyC73kCSH"
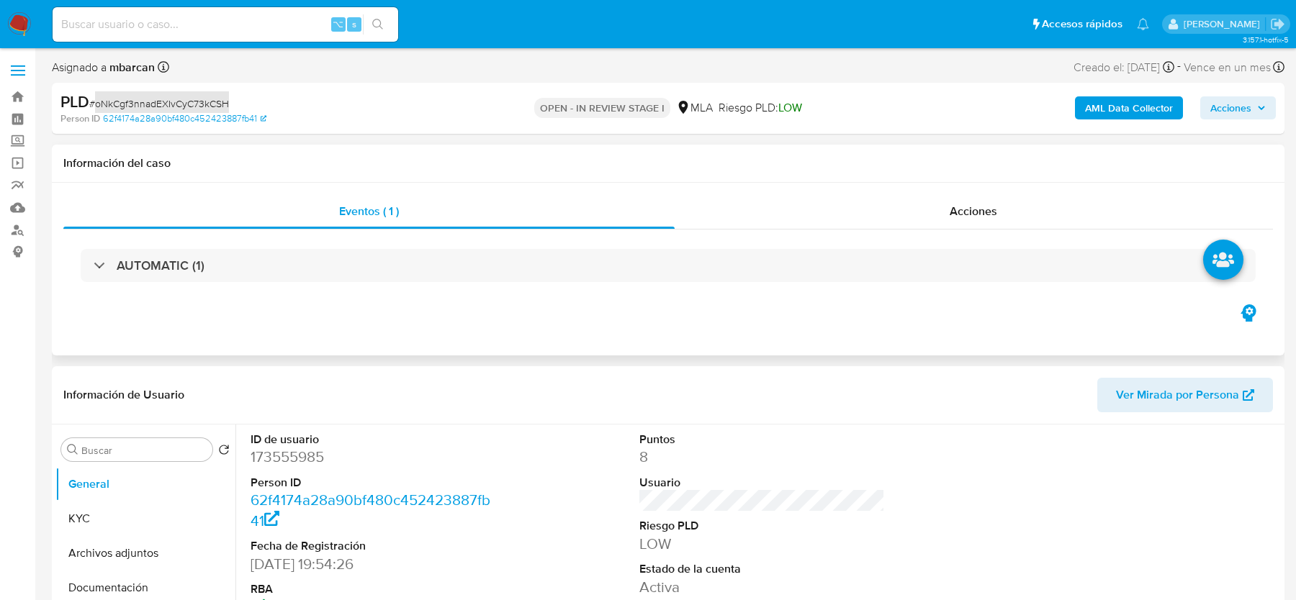
select select "10"
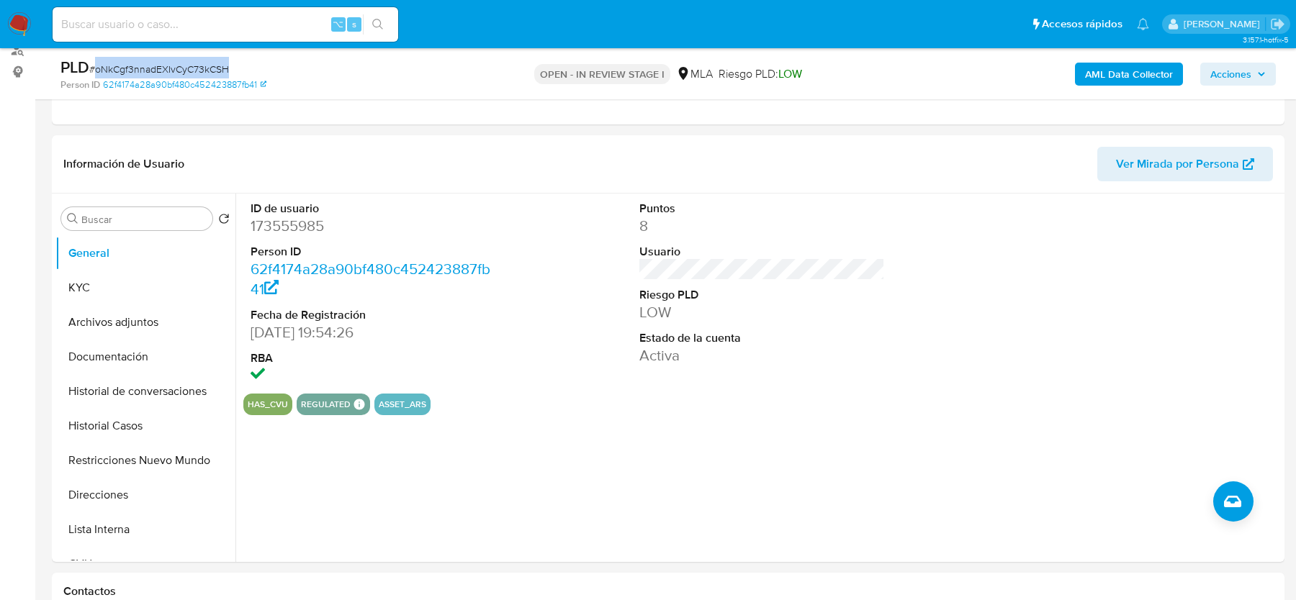
scroll to position [538, 0]
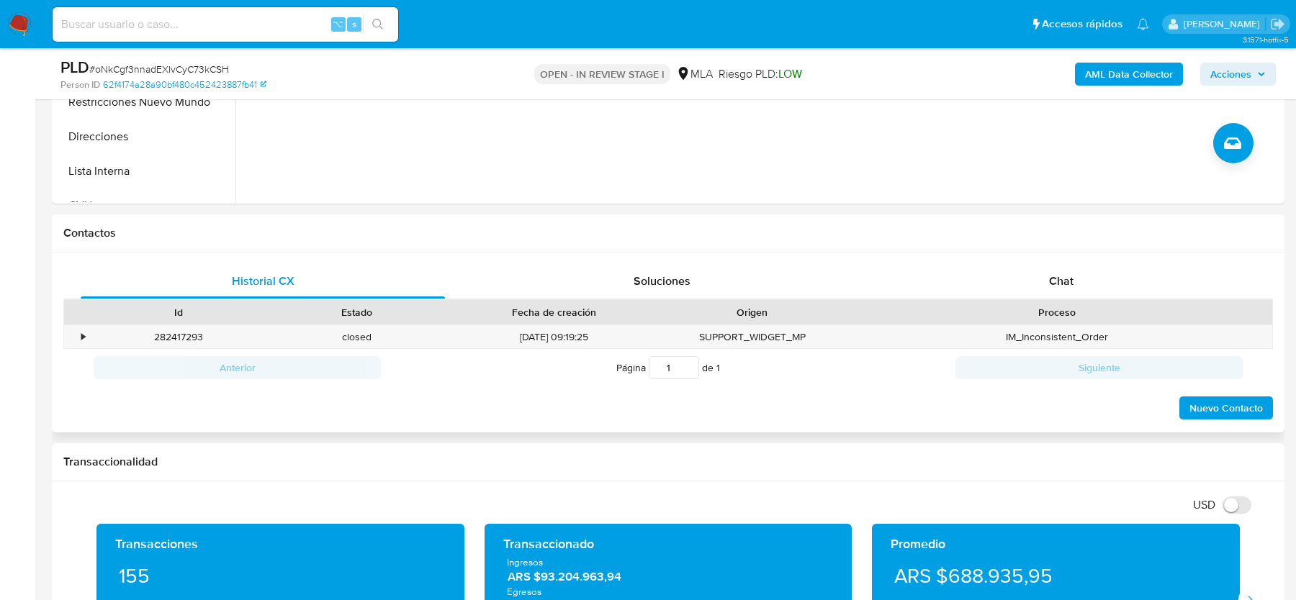
click at [978, 260] on div "Historial CX Soluciones Chat Id Estado Fecha de creación Origen Proceso • 28241…" at bounding box center [668, 343] width 1232 height 181
click at [1016, 290] on div "Chat" at bounding box center [1061, 281] width 364 height 35
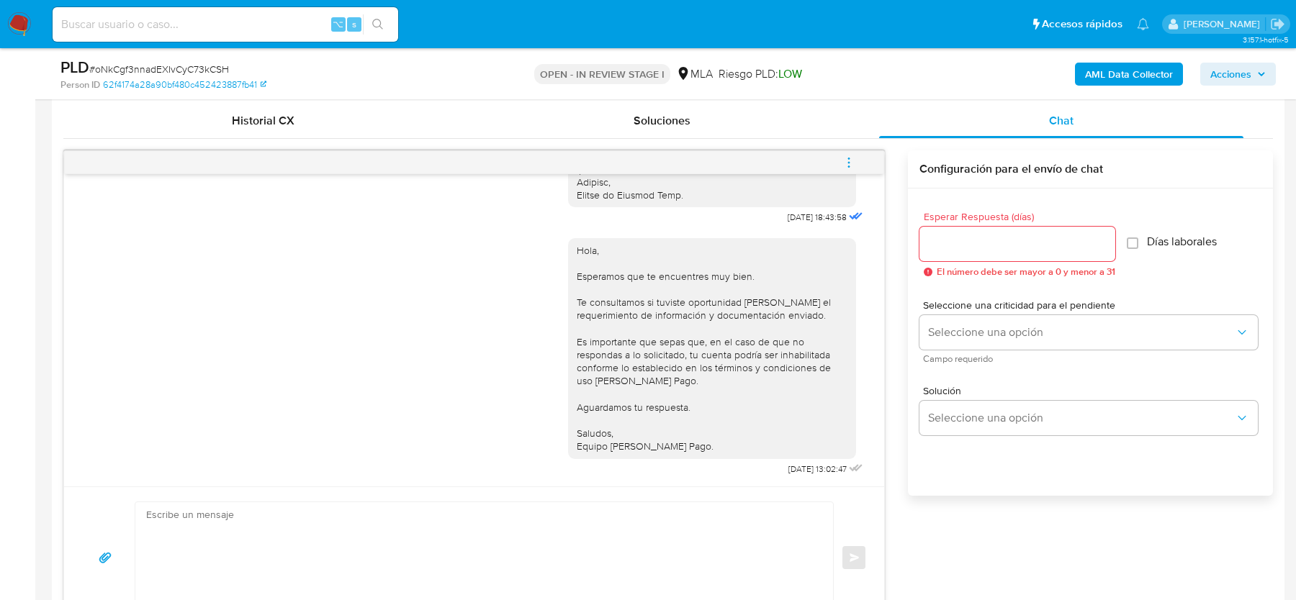
scroll to position [621, 0]
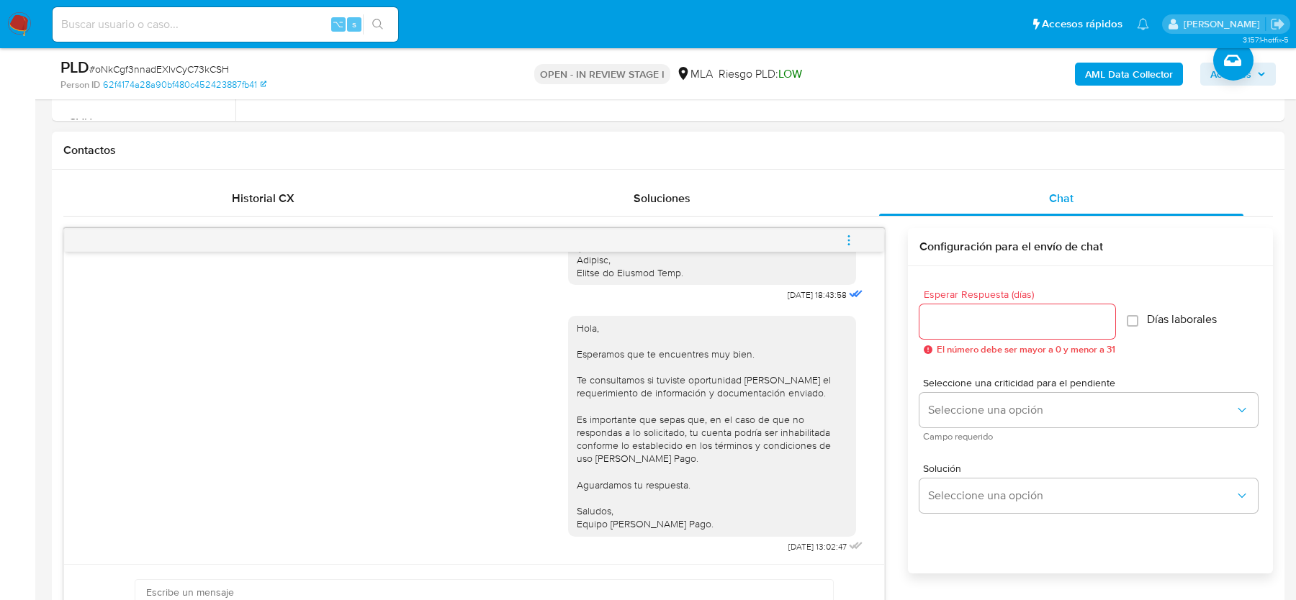
click at [856, 238] on button "menu-action" at bounding box center [849, 240] width 48 height 35
click at [747, 214] on li "Cerrar conversación" at bounding box center [752, 211] width 148 height 26
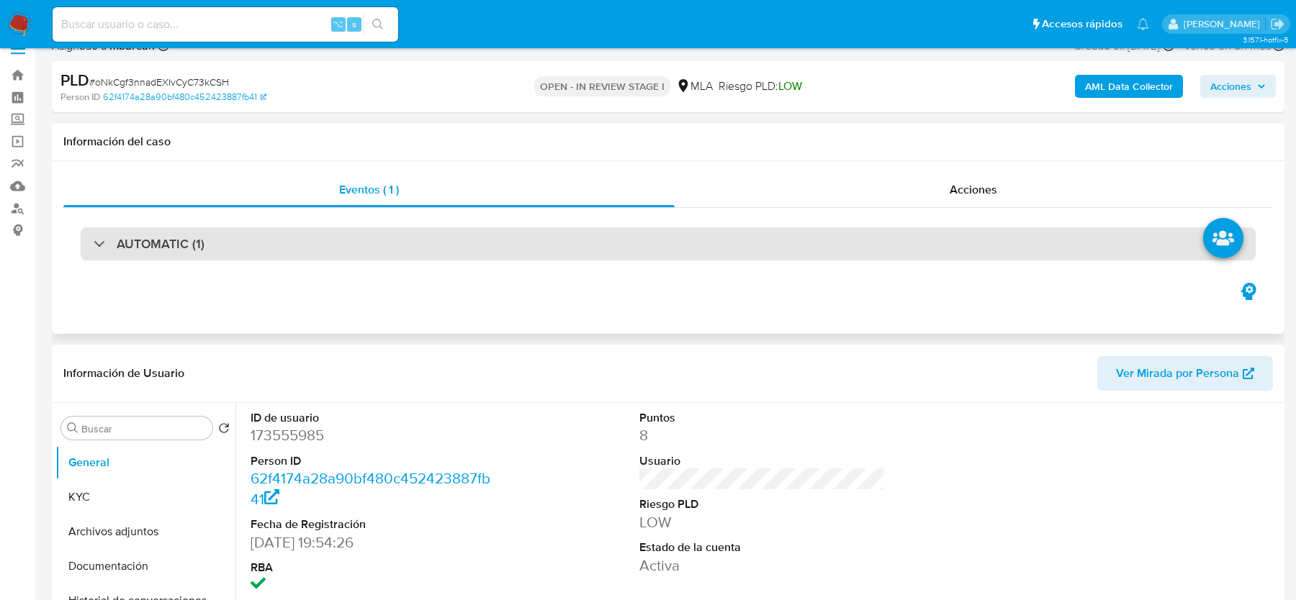
scroll to position [0, 0]
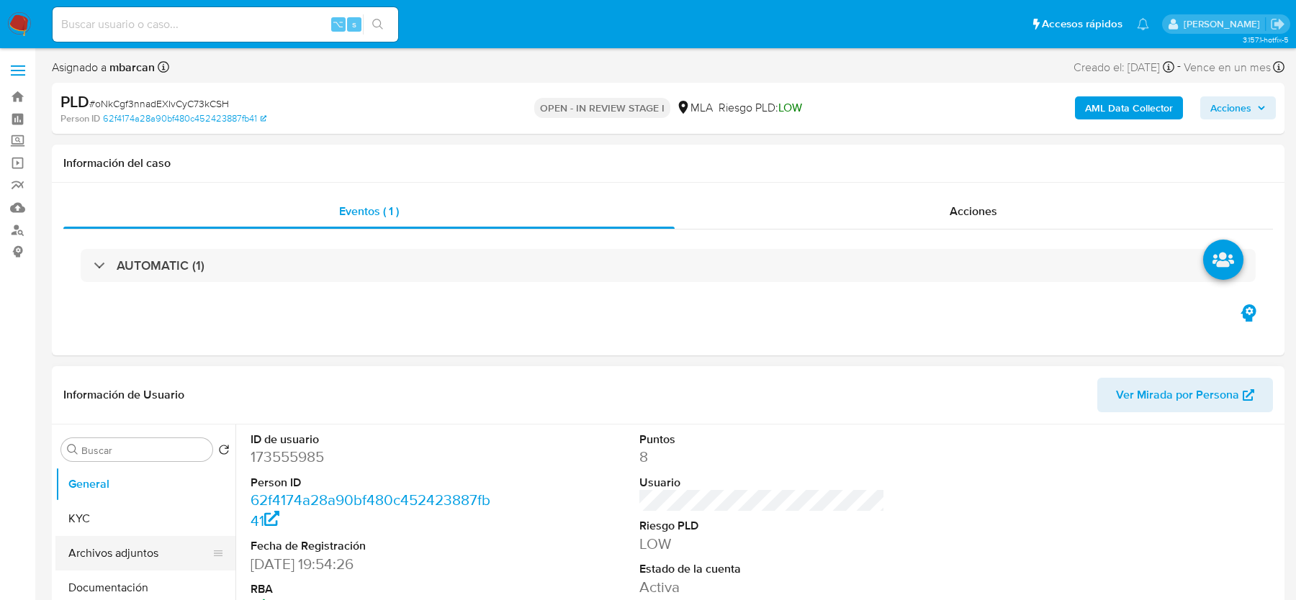
click at [96, 536] on button "Archivos adjuntos" at bounding box center [139, 553] width 168 height 35
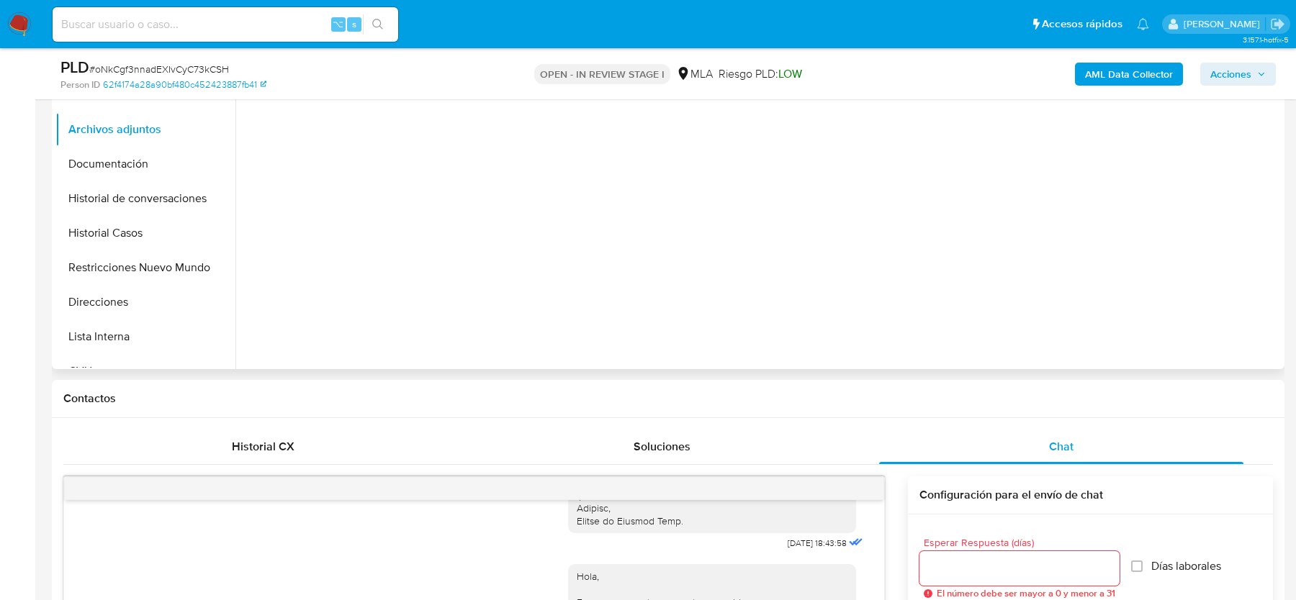
scroll to position [202, 0]
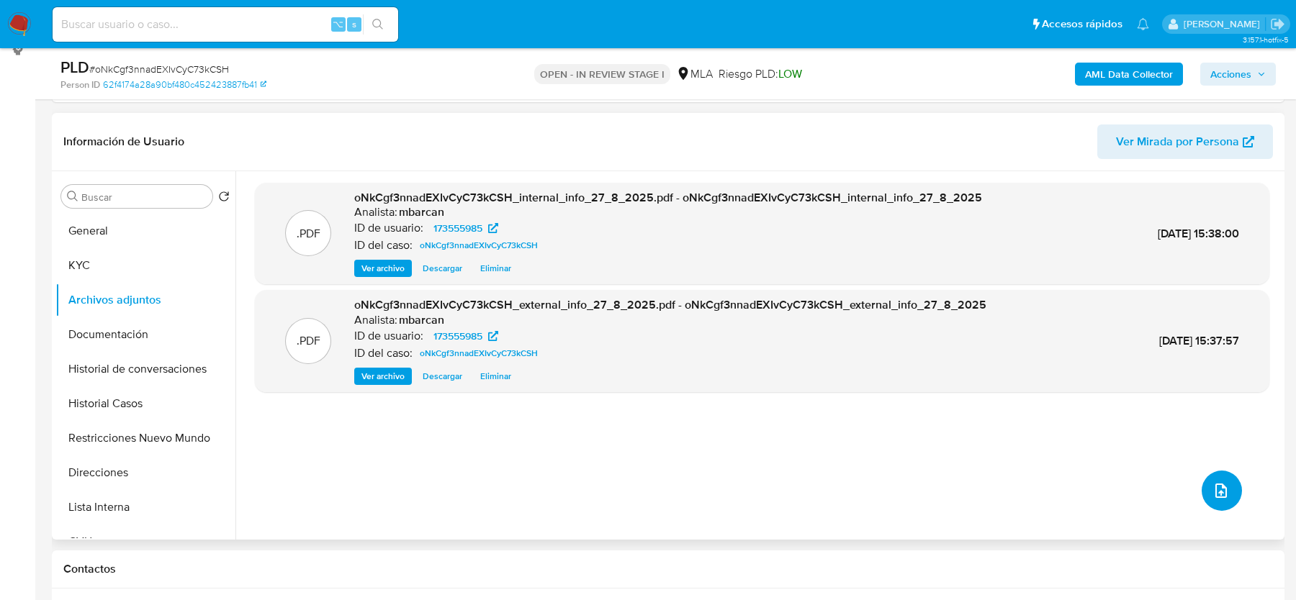
click at [1224, 497] on button "upload-file" at bounding box center [1221, 491] width 40 height 40
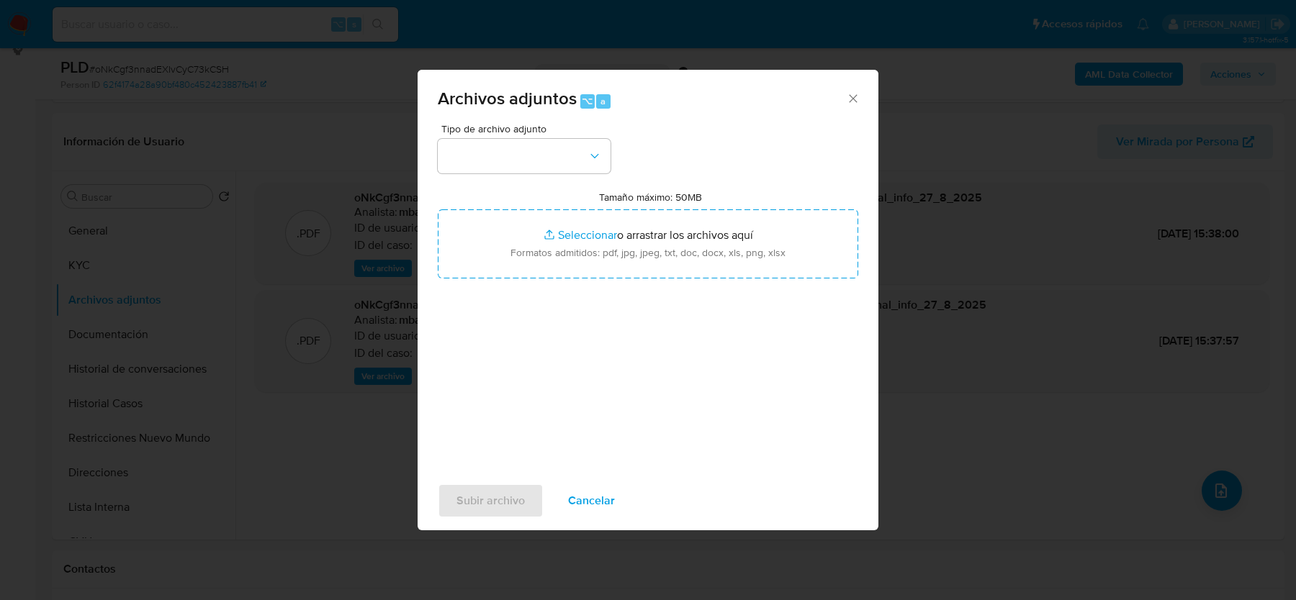
click at [481, 174] on div "Tipo de archivo adjunto Tamaño máximo: 50MB Seleccionar archivos Seleccionar o …" at bounding box center [648, 294] width 420 height 340
click at [481, 146] on button "button" at bounding box center [524, 156] width 173 height 35
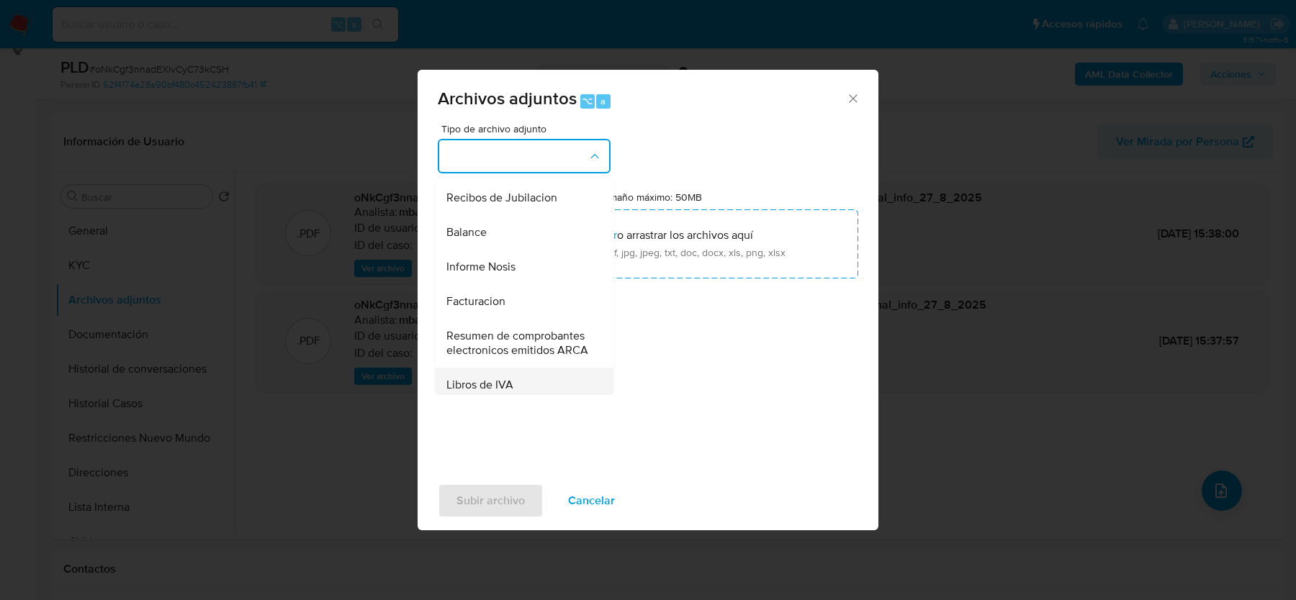
scroll to position [480, 0]
click at [489, 261] on span "Informe Nosis" at bounding box center [480, 268] width 69 height 14
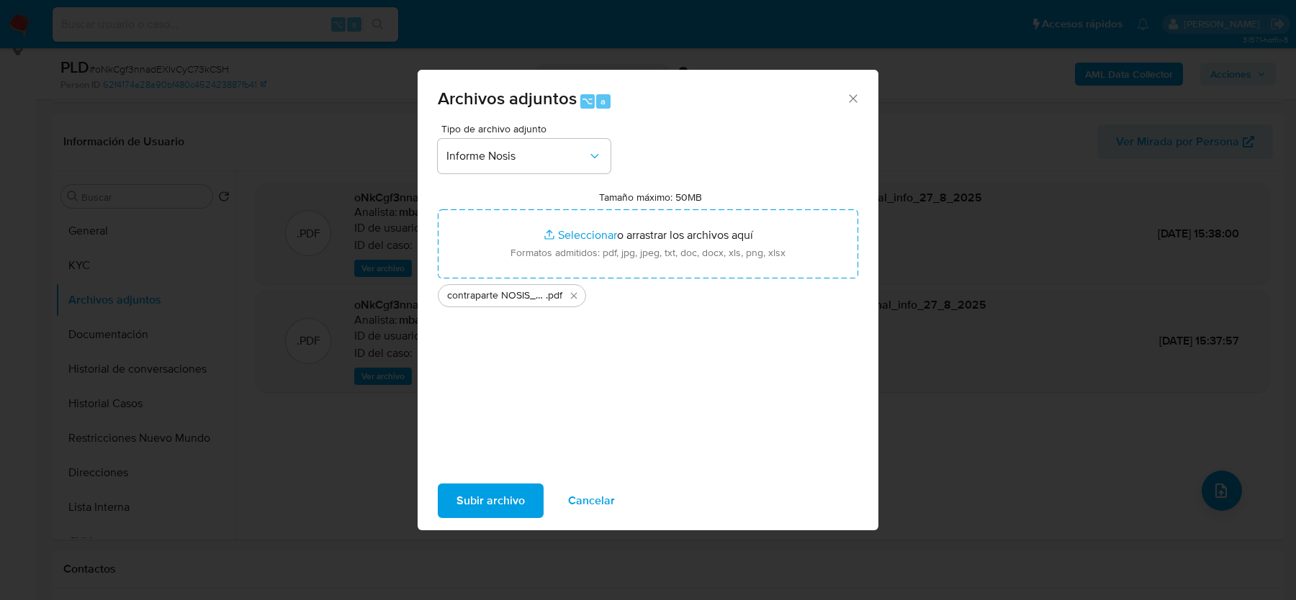
click at [499, 491] on span "Subir archivo" at bounding box center [490, 501] width 68 height 32
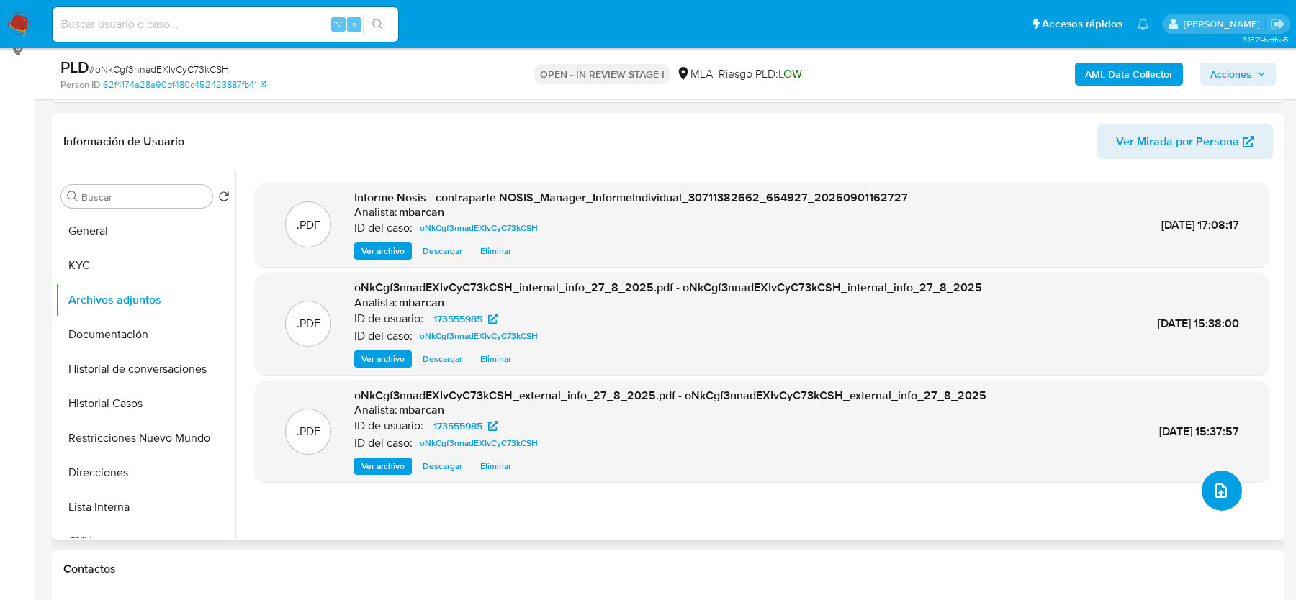
click at [1212, 487] on icon "upload-file" at bounding box center [1220, 490] width 17 height 17
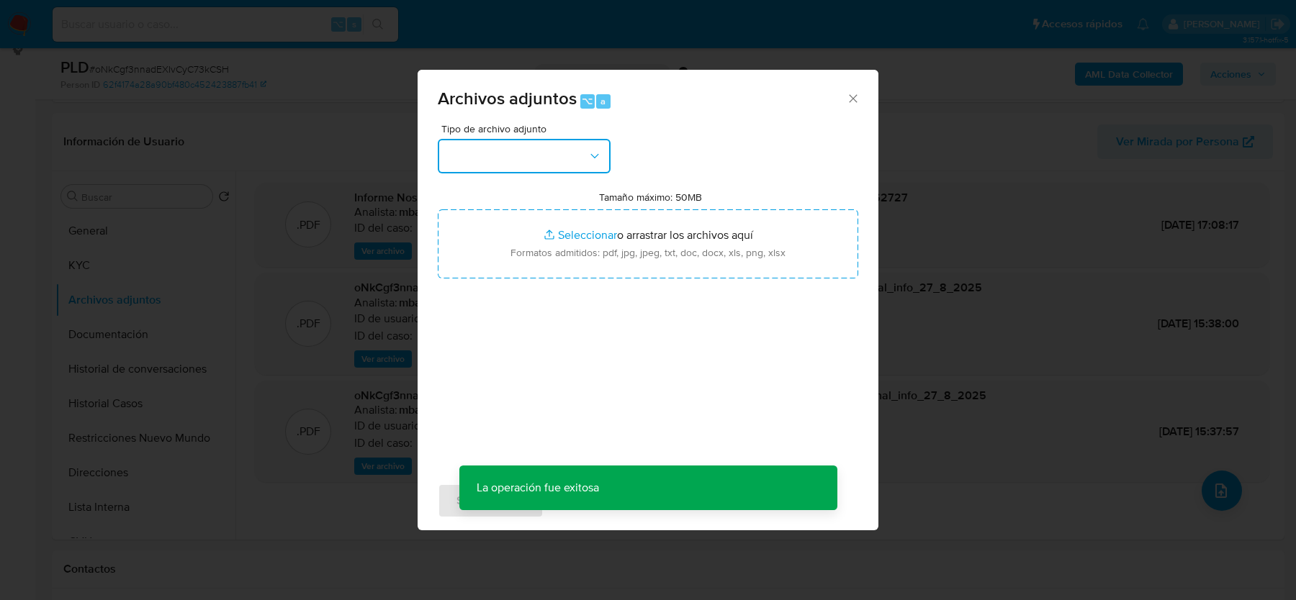
click at [507, 166] on button "button" at bounding box center [524, 156] width 173 height 35
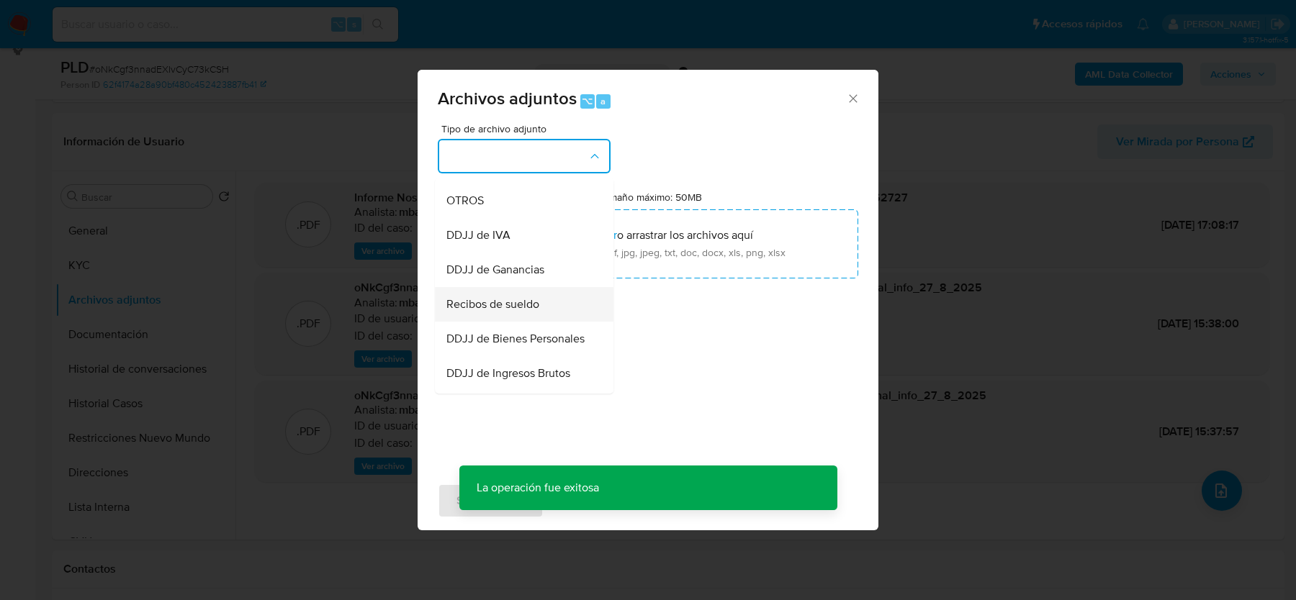
scroll to position [217, 0]
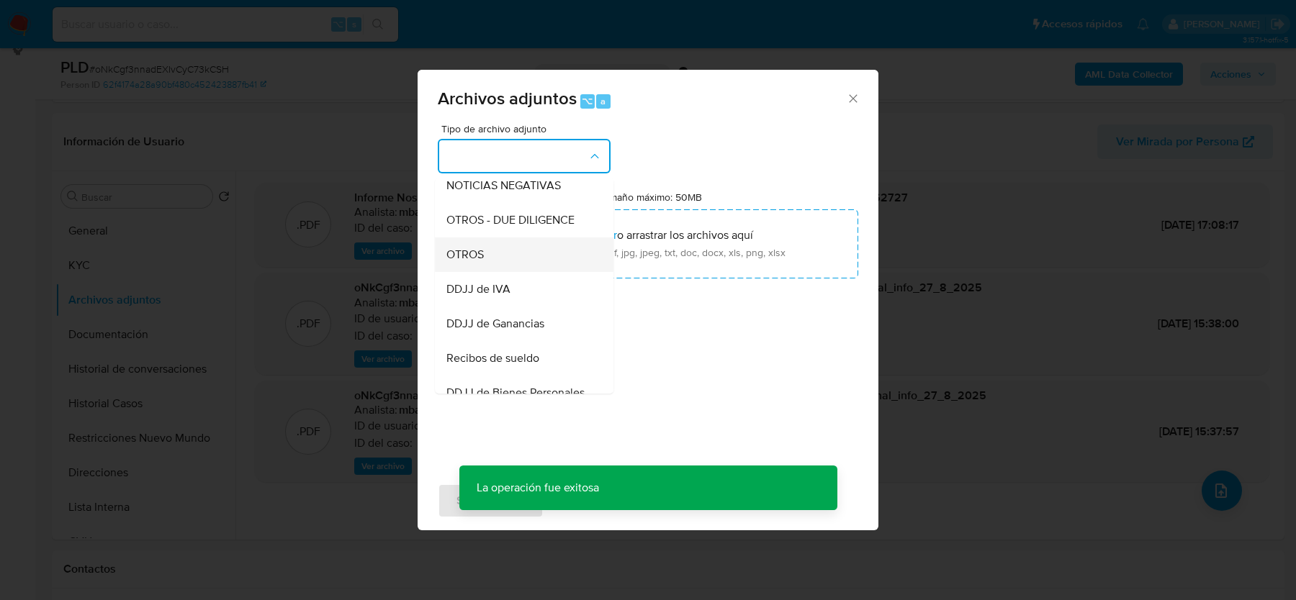
click at [484, 266] on div "OTROS" at bounding box center [519, 255] width 147 height 35
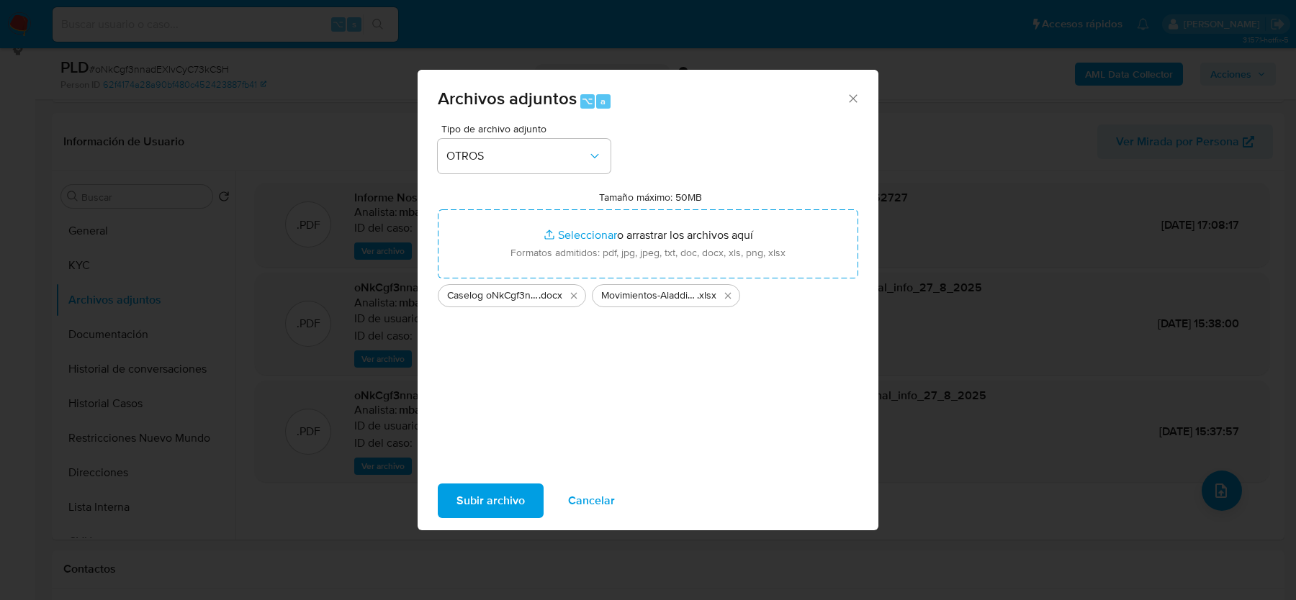
click at [489, 497] on span "Subir archivo" at bounding box center [490, 501] width 68 height 32
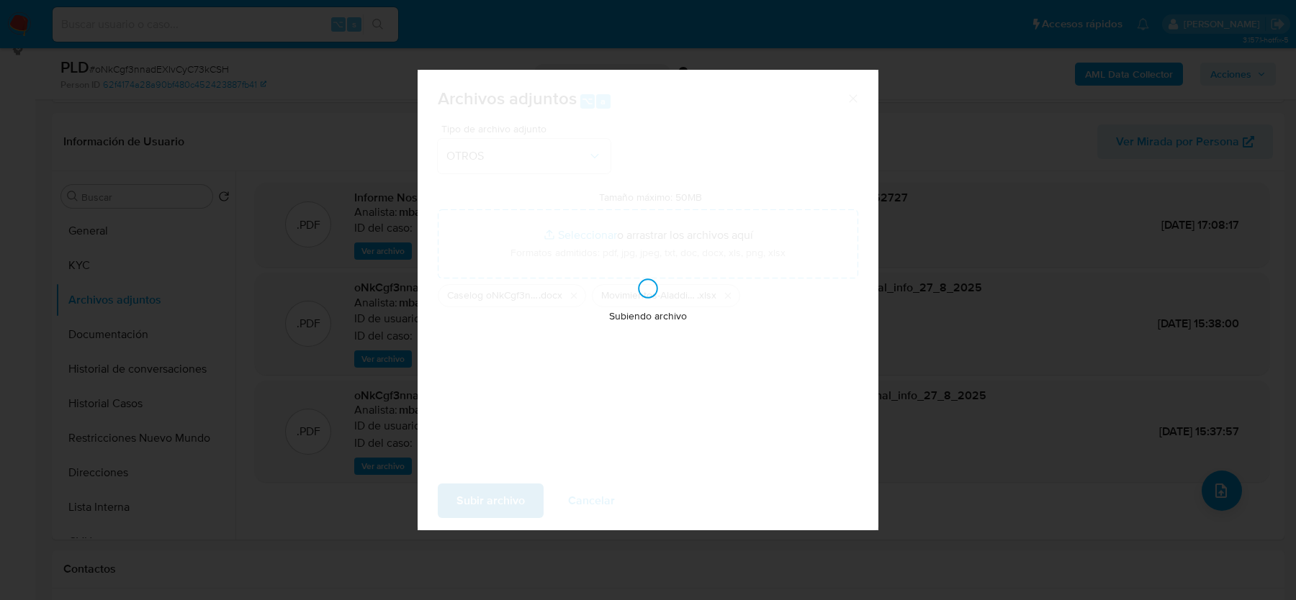
click at [489, 497] on div "Subiendo archivo" at bounding box center [648, 300] width 461 height 461
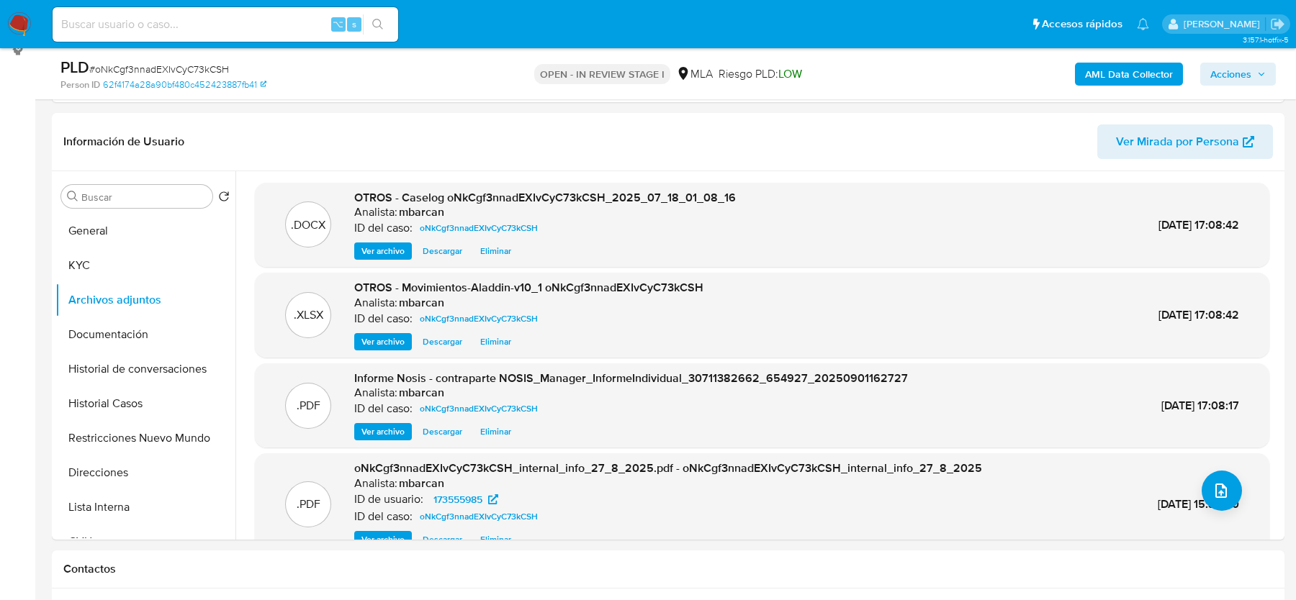
scroll to position [29, 0]
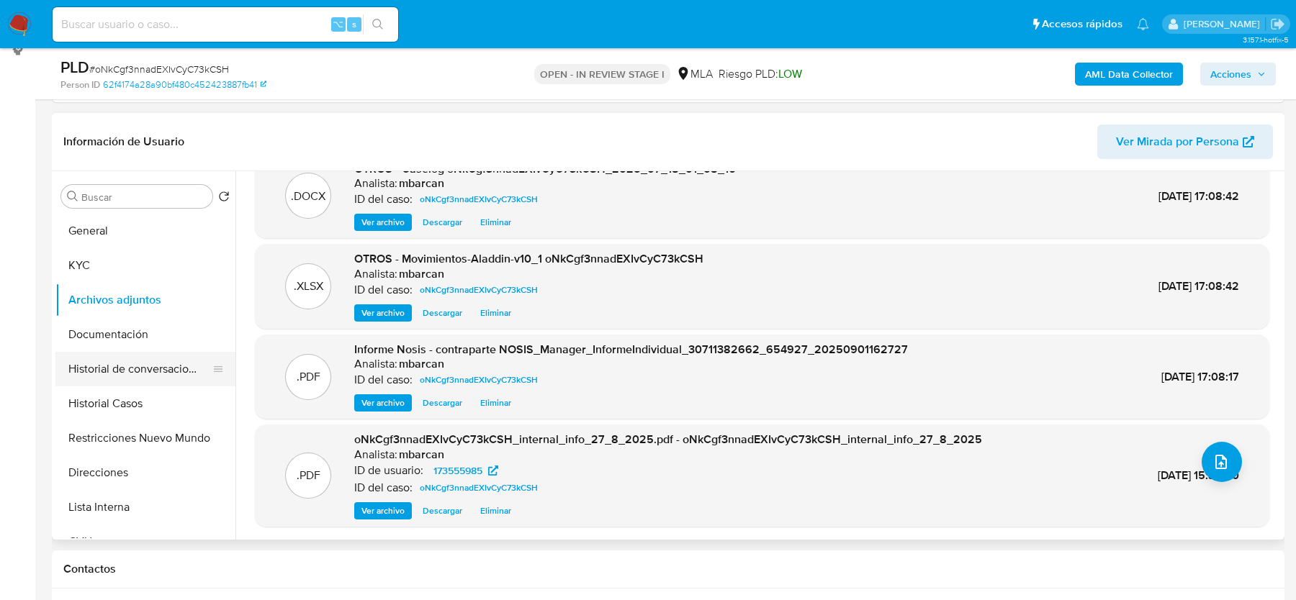
click at [153, 355] on button "Historial de conversaciones" at bounding box center [139, 369] width 168 height 35
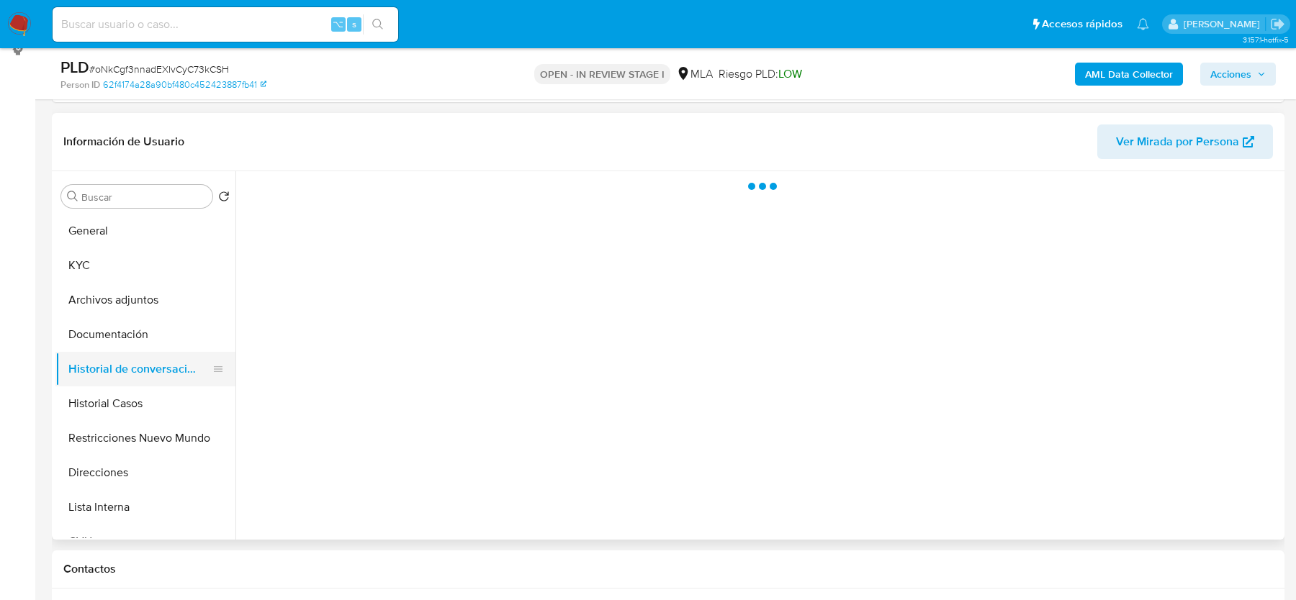
click at [153, 355] on button "Historial de conversaciones" at bounding box center [139, 369] width 168 height 35
click at [153, 302] on button "Archivos adjuntos" at bounding box center [139, 300] width 168 height 35
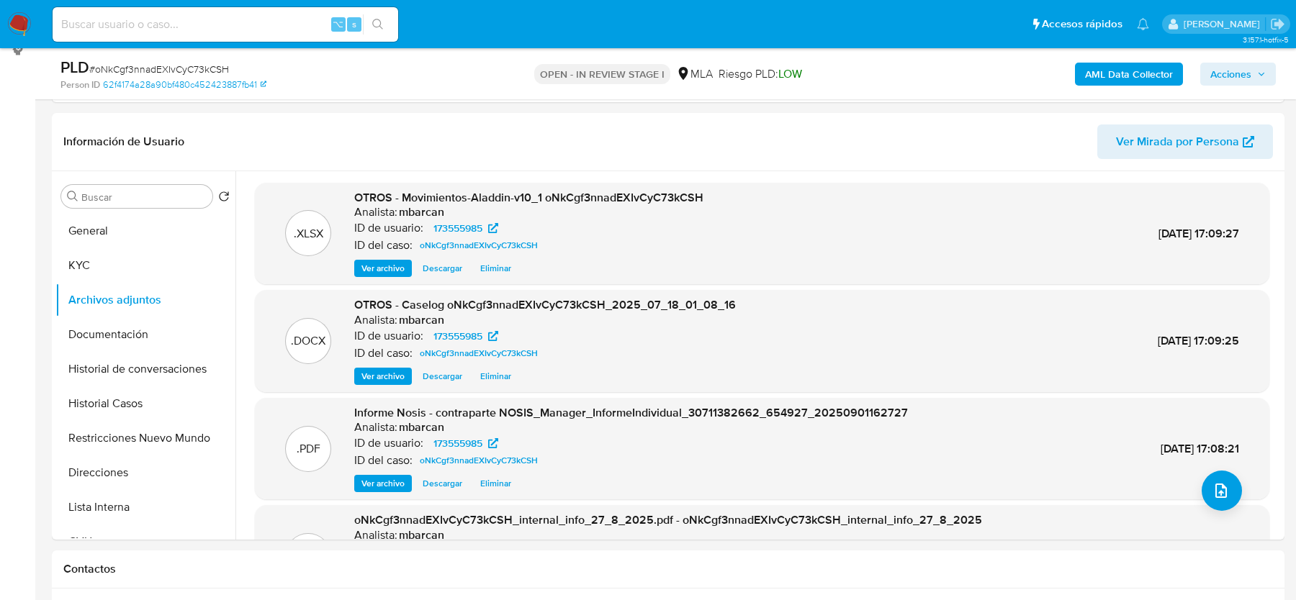
click at [1232, 63] on span "Acciones" at bounding box center [1230, 74] width 41 height 23
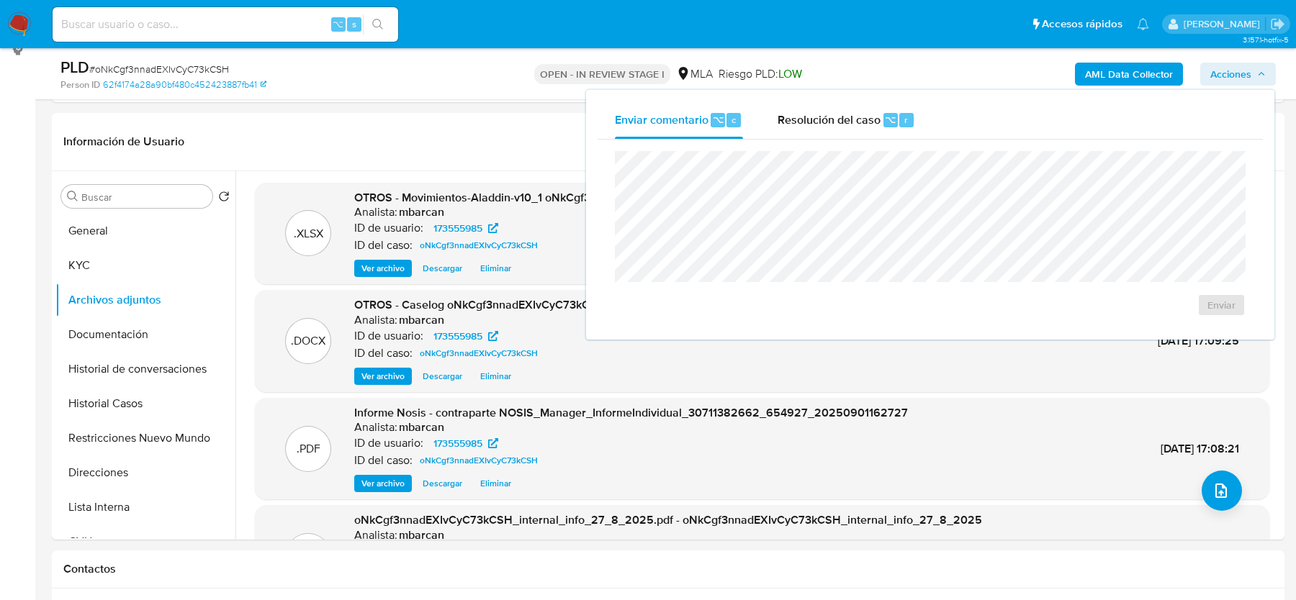
click at [854, 141] on div "Enviar" at bounding box center [929, 234] width 665 height 189
click at [854, 127] on span "Resolución del caso" at bounding box center [828, 119] width 103 height 17
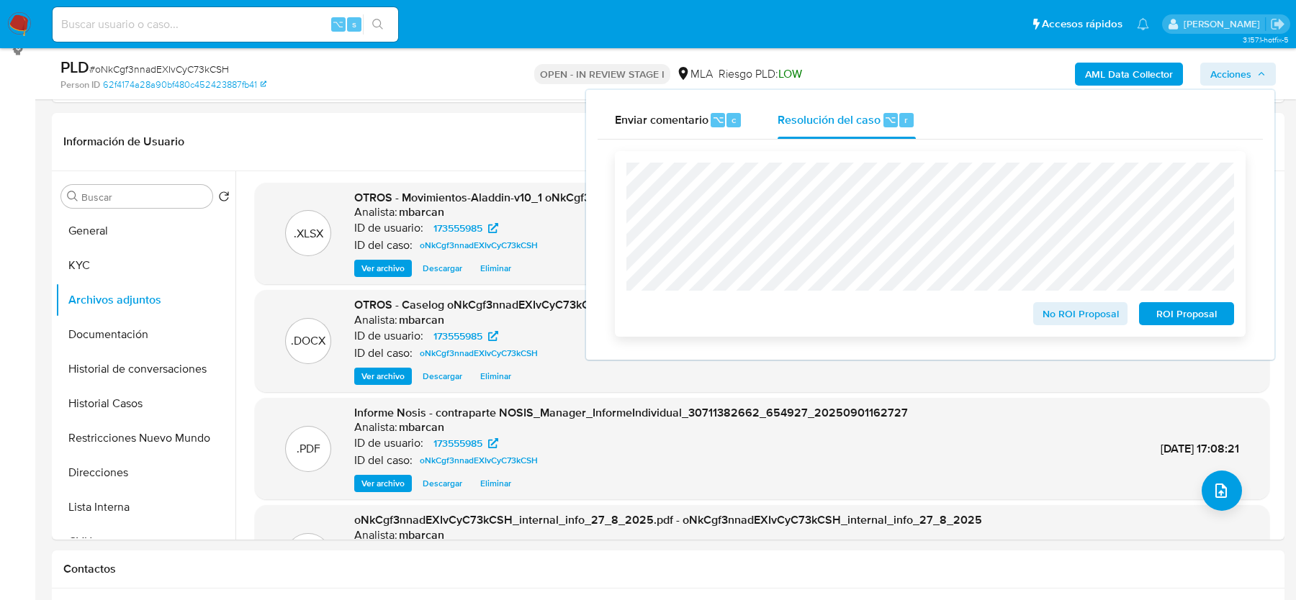
click at [1040, 310] on button "No ROI Proposal" at bounding box center [1080, 313] width 95 height 23
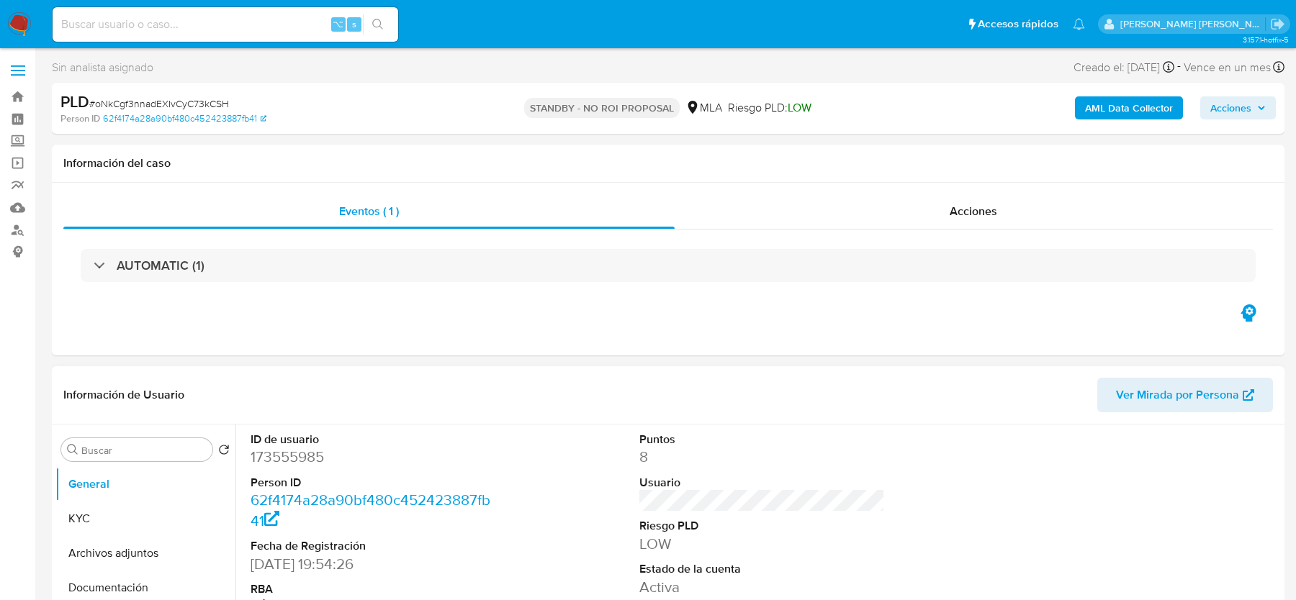
select select "10"
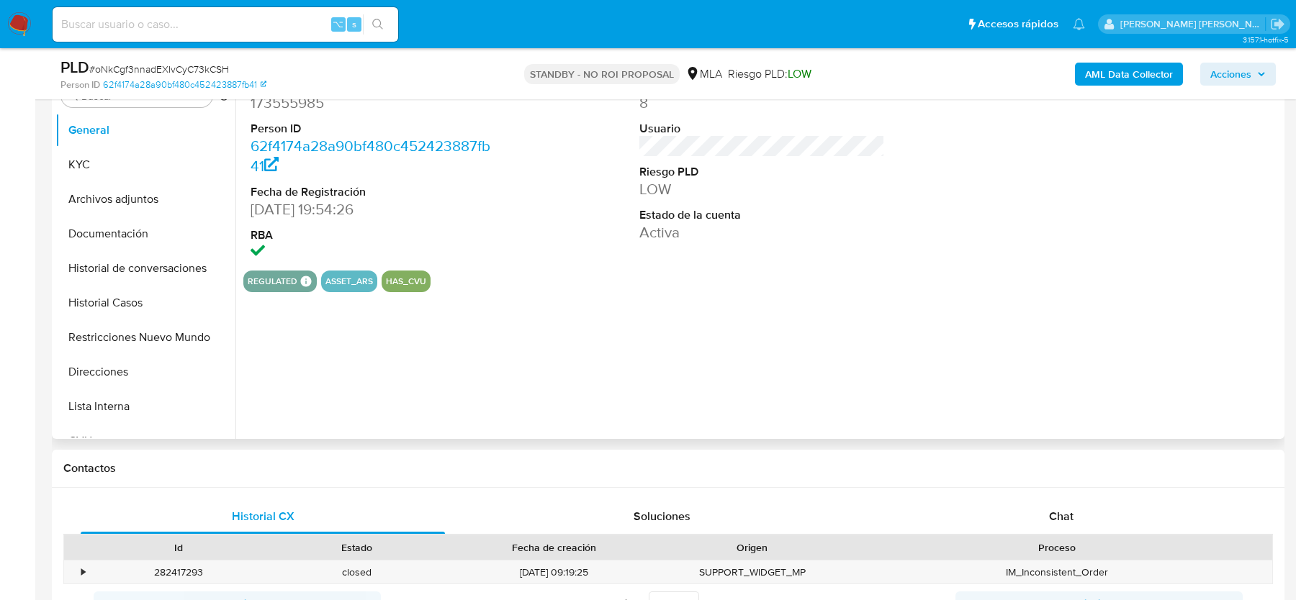
scroll to position [313, 0]
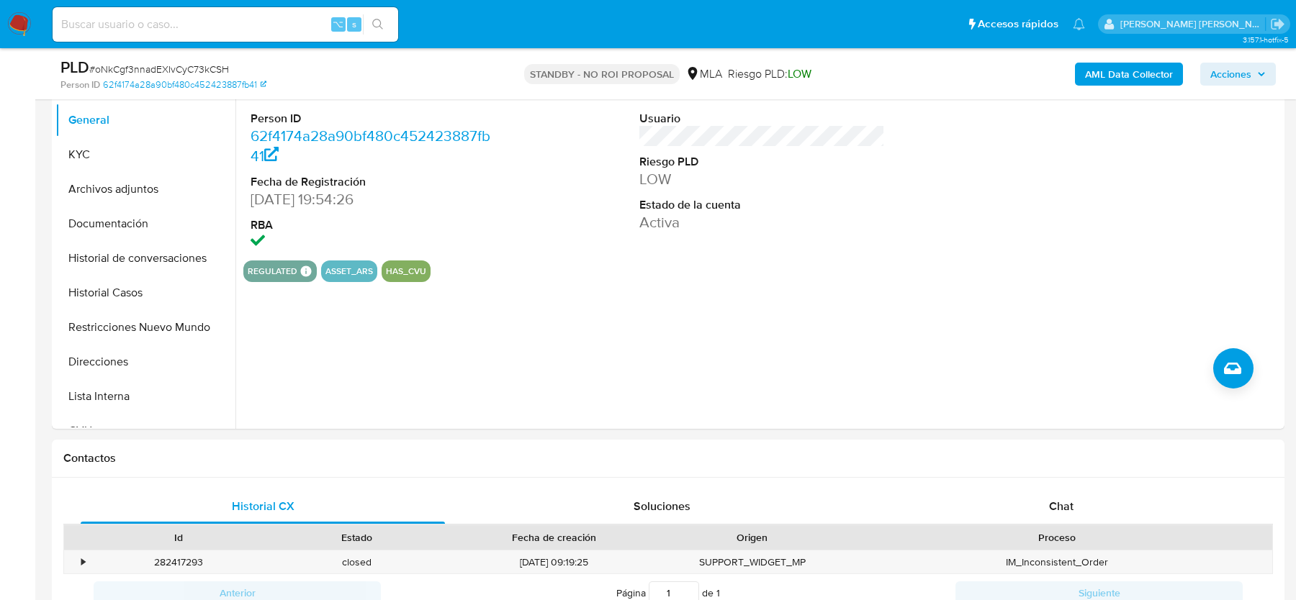
click at [230, 36] on div "⌥ s" at bounding box center [226, 24] width 346 height 35
click at [225, 23] on input at bounding box center [226, 24] width 346 height 19
paste input "F6oQPfHftVBFX4MvUxh8Y9Tj"
type input "F6oQPfHftVBFX4MvUxh8Y9Tj"
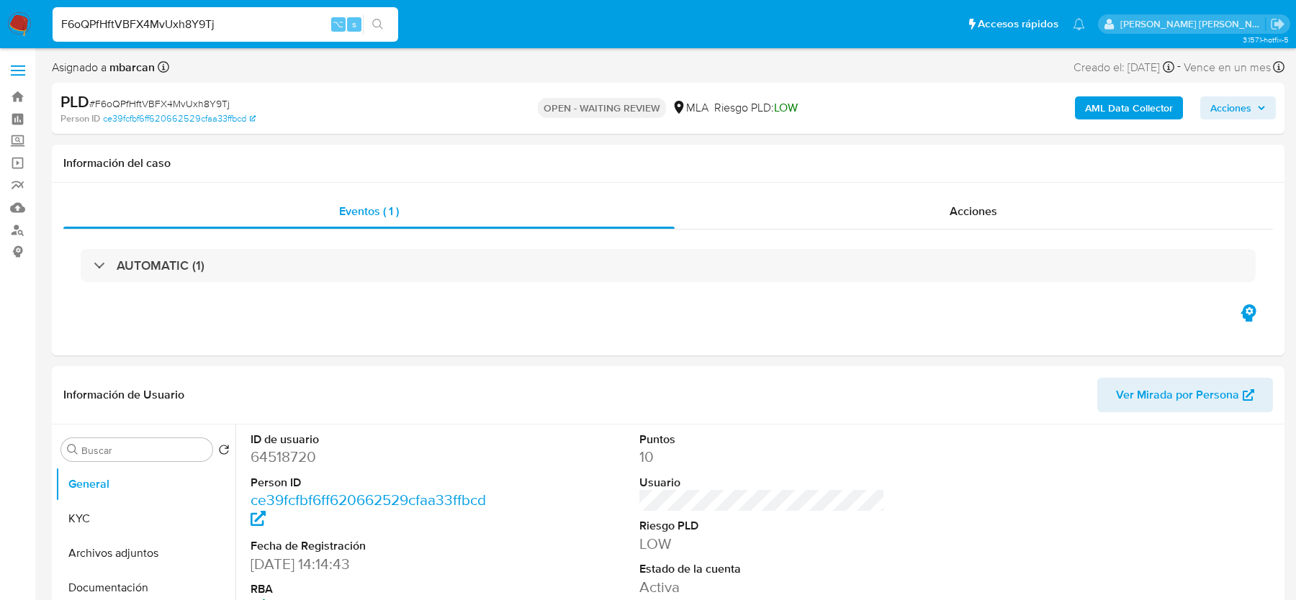
select select "10"
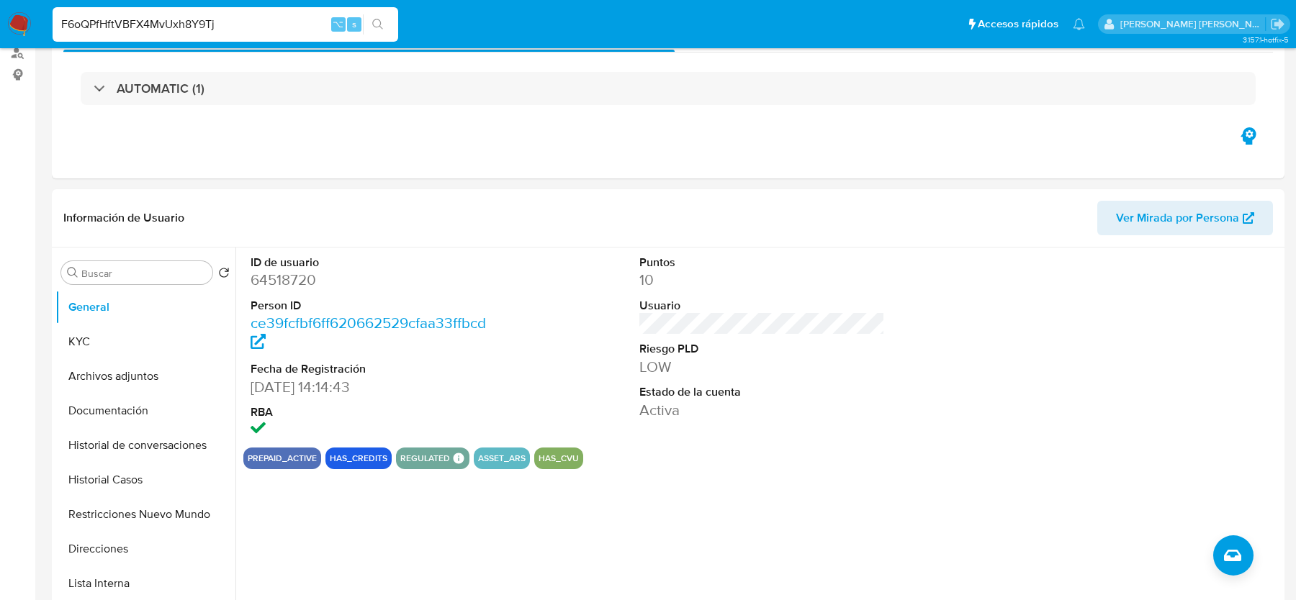
scroll to position [425, 0]
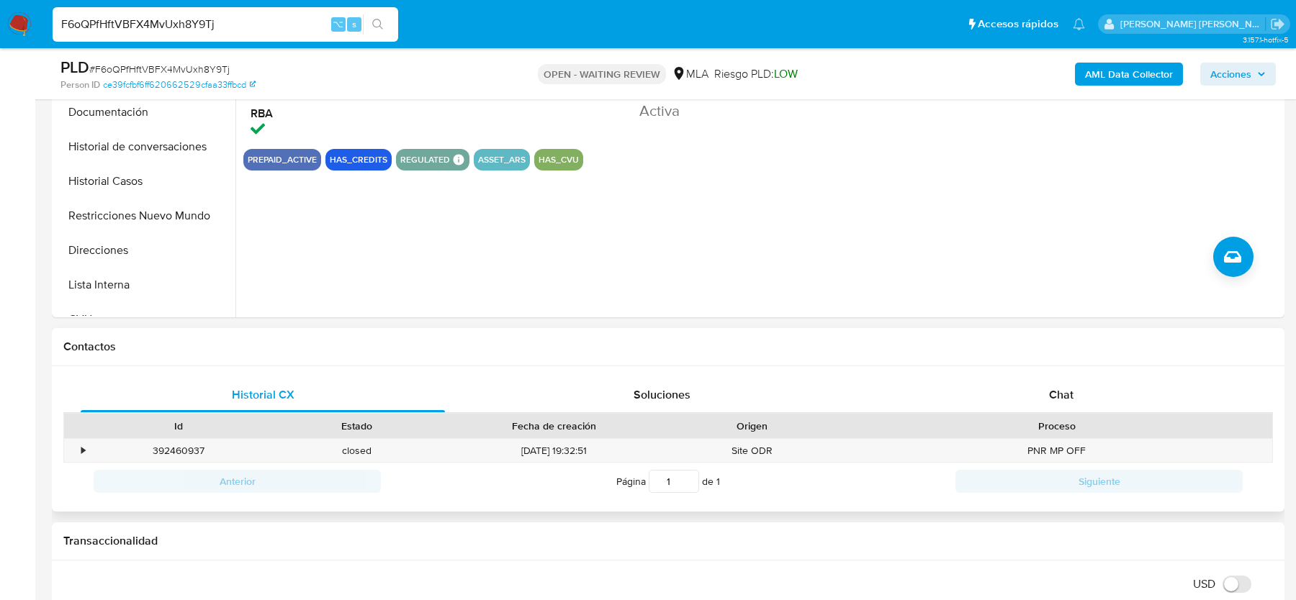
click at [1062, 375] on div "Historial CX Soluciones Chat Id Estado Fecha de creación Origen Proceso • 39246…" at bounding box center [668, 439] width 1232 height 146
click at [1062, 384] on div "Chat" at bounding box center [1061, 395] width 364 height 35
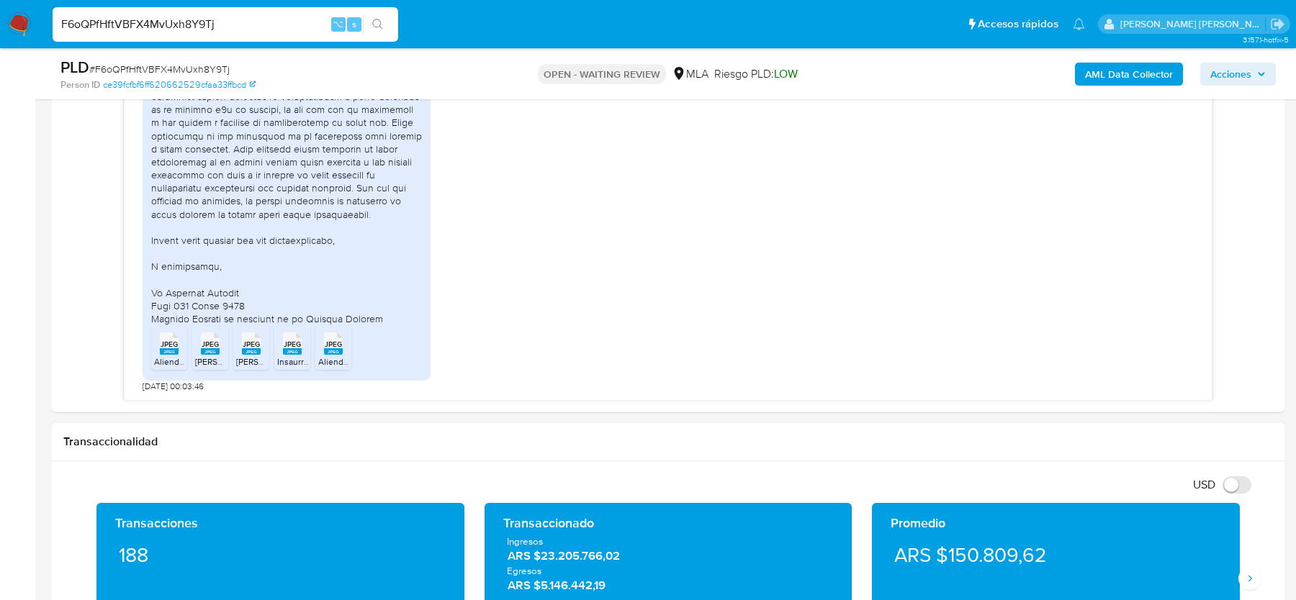
scroll to position [708, 0]
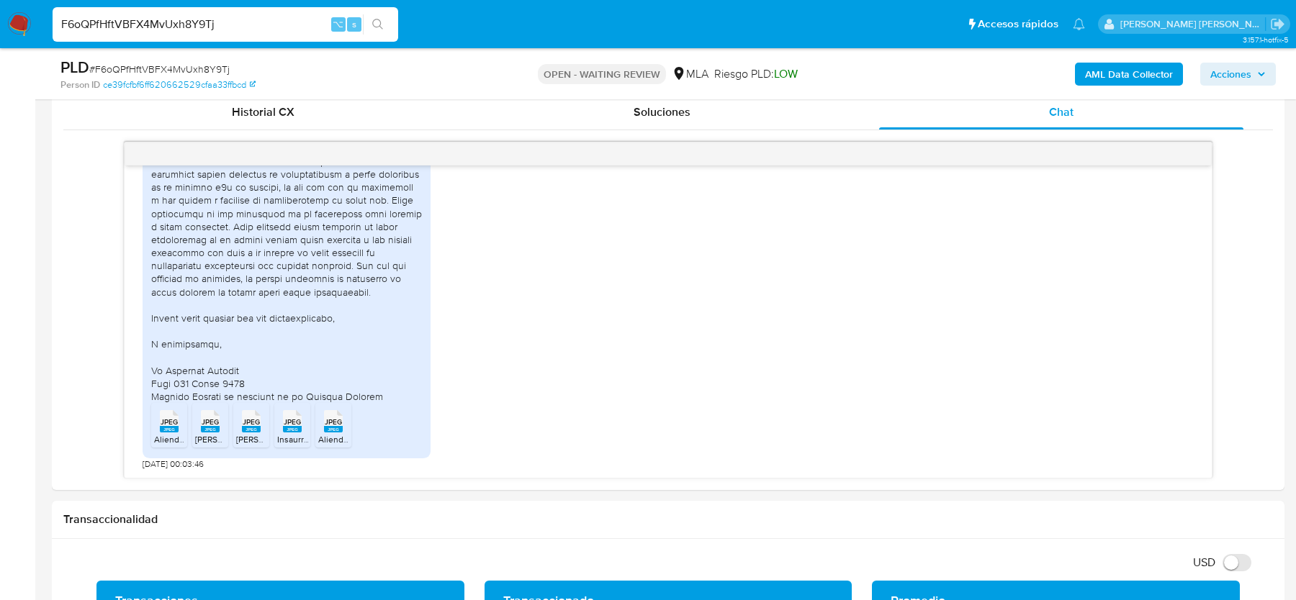
click at [157, 68] on span "# F6oQPfHftVBFX4MvUxh8Y9Tj" at bounding box center [159, 69] width 140 height 14
copy span "F6oQPfHftVBFX4MvUxh8Y9Tj"
click at [32, 30] on nav "Pausado Ver notificaciones F6oQPfHftVBFX4MvUxh8Y9Tj ⌥ s Accesos rápidos Presion…" at bounding box center [648, 24] width 1296 height 48
click at [27, 27] on img at bounding box center [19, 24] width 24 height 24
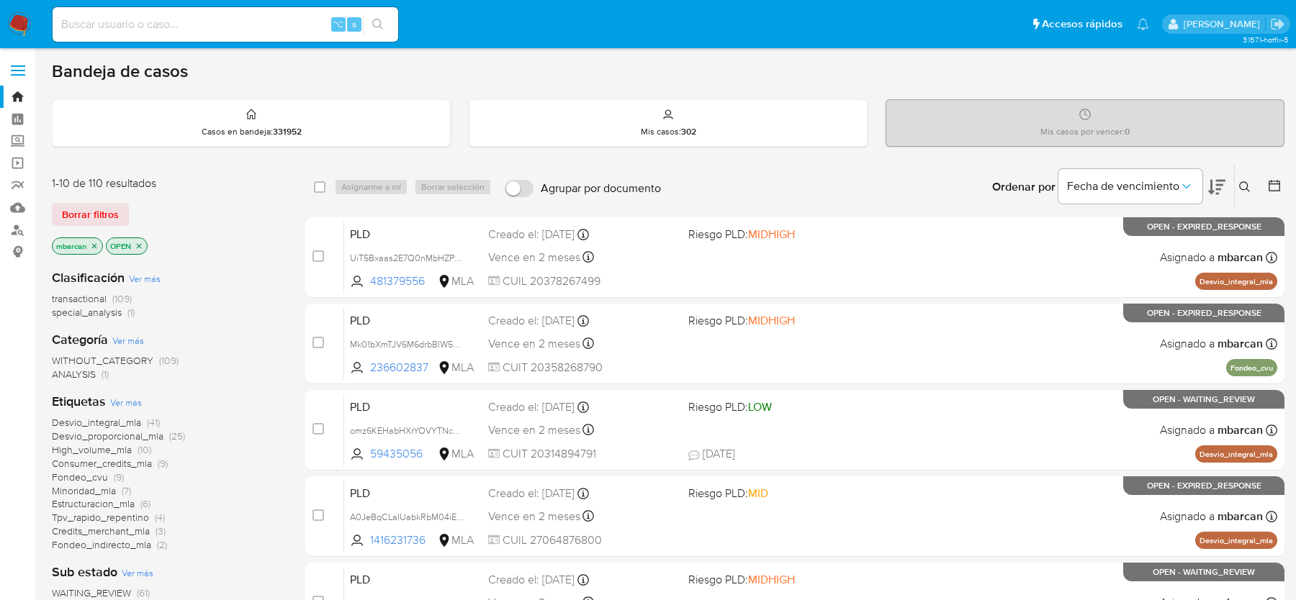
click at [1247, 181] on icon at bounding box center [1245, 187] width 12 height 12
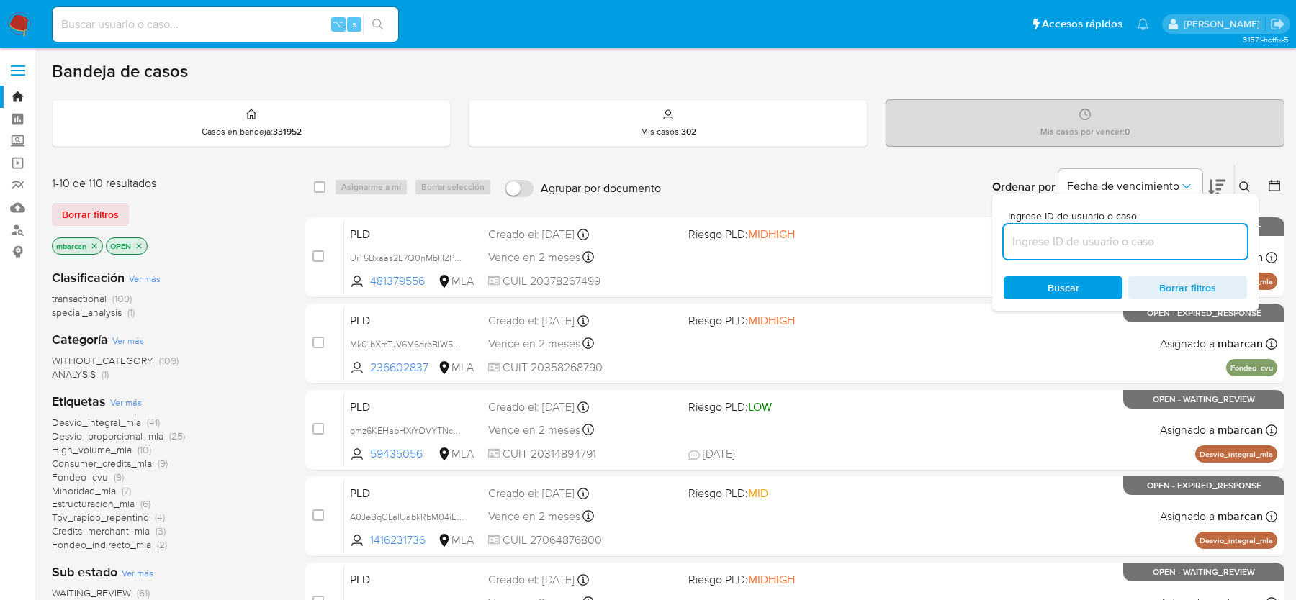
click at [1188, 247] on input at bounding box center [1124, 242] width 243 height 19
type input "F6oQPfHftVBFX4MvUxh8Y9Tj"
click at [1260, 169] on div at bounding box center [1271, 187] width 26 height 45
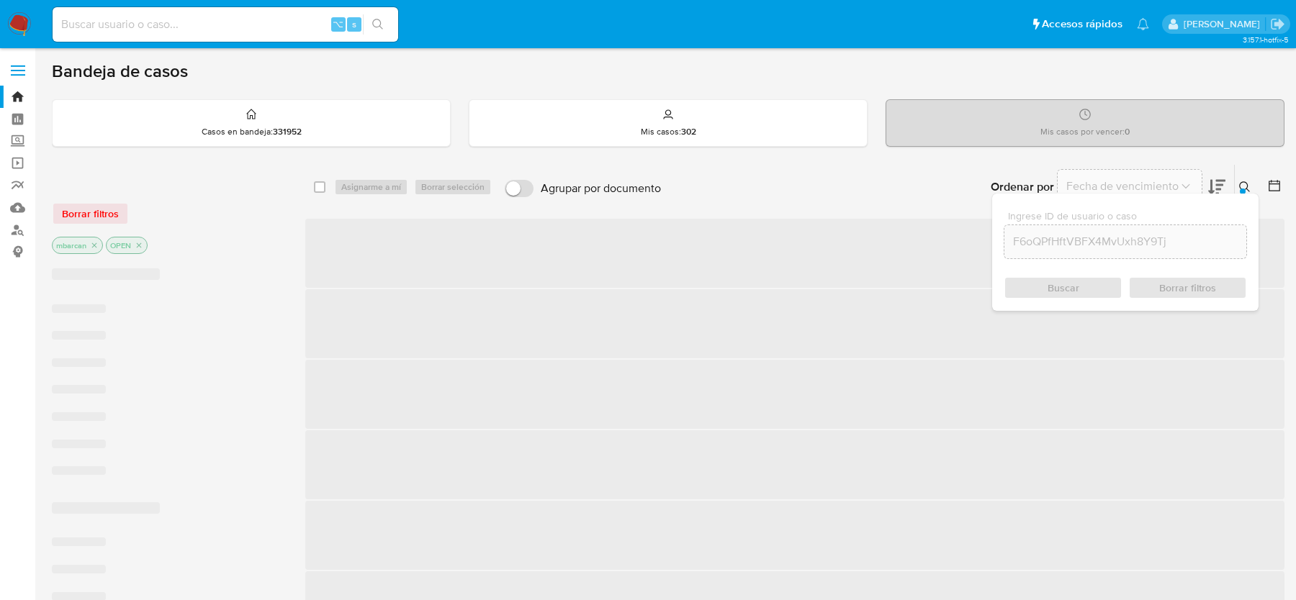
click at [1241, 174] on div "Ingrese ID de usuario o caso F6oQPfHftVBFX4MvUxh8Y9Tj Buscar Borrar filtros" at bounding box center [1246, 187] width 24 height 45
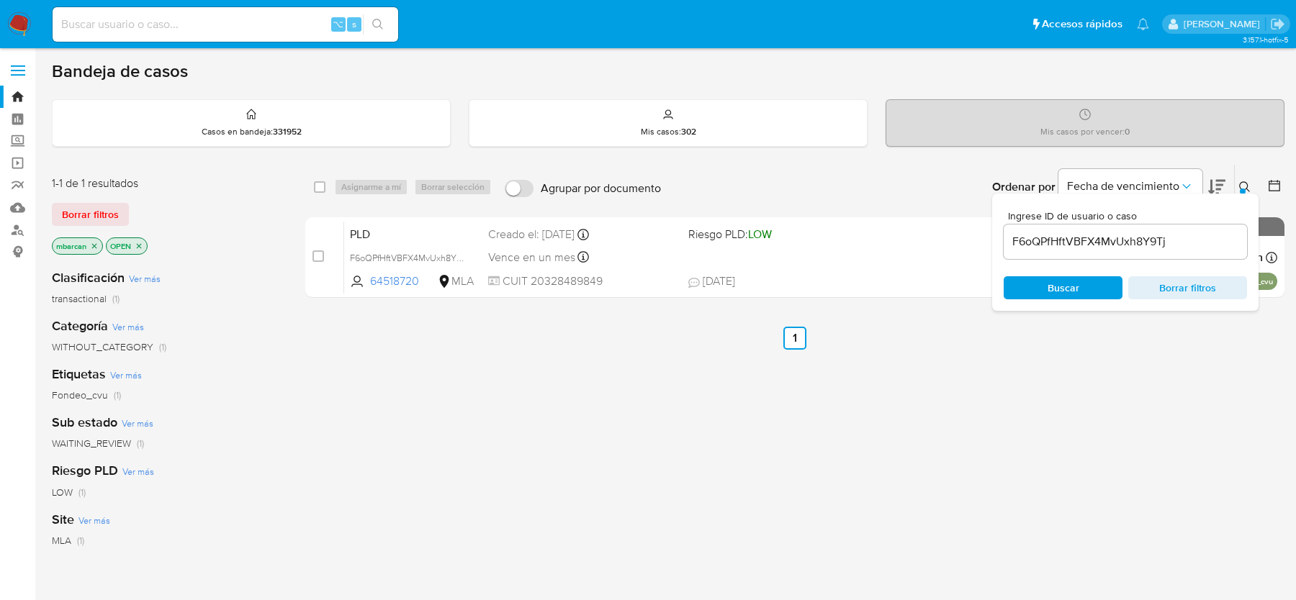
click at [1241, 186] on icon at bounding box center [1245, 187] width 12 height 12
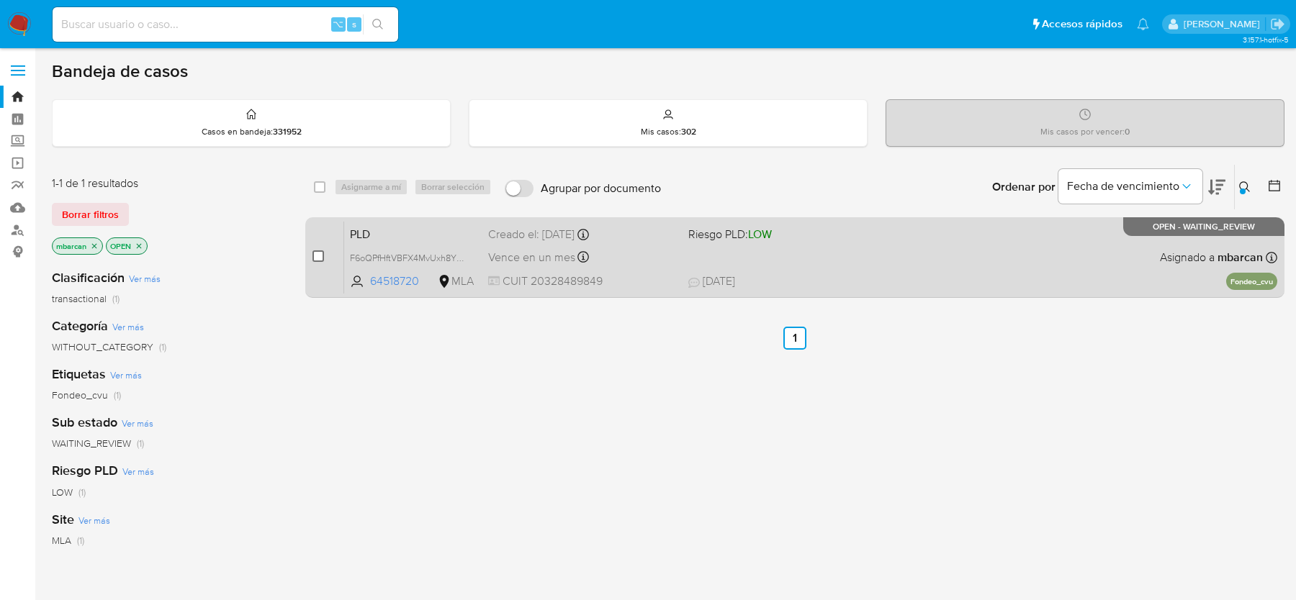
click at [320, 252] on input "checkbox" at bounding box center [318, 257] width 12 height 12
checkbox input "true"
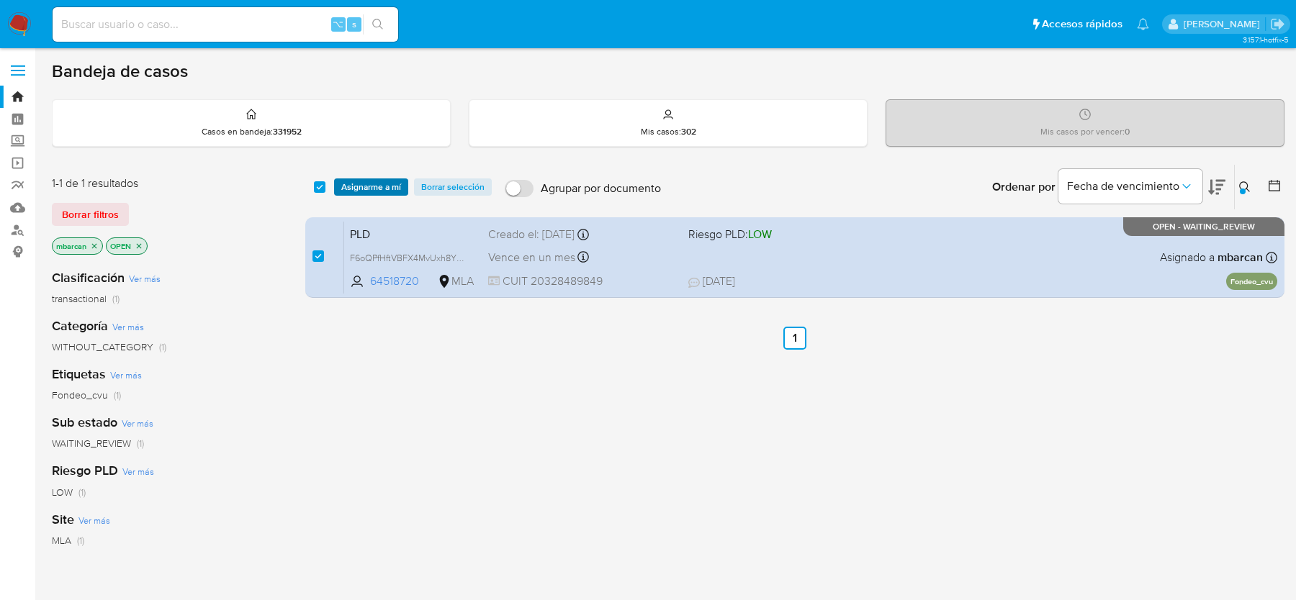
click at [365, 180] on span "Asignarme a mí" at bounding box center [371, 187] width 60 height 14
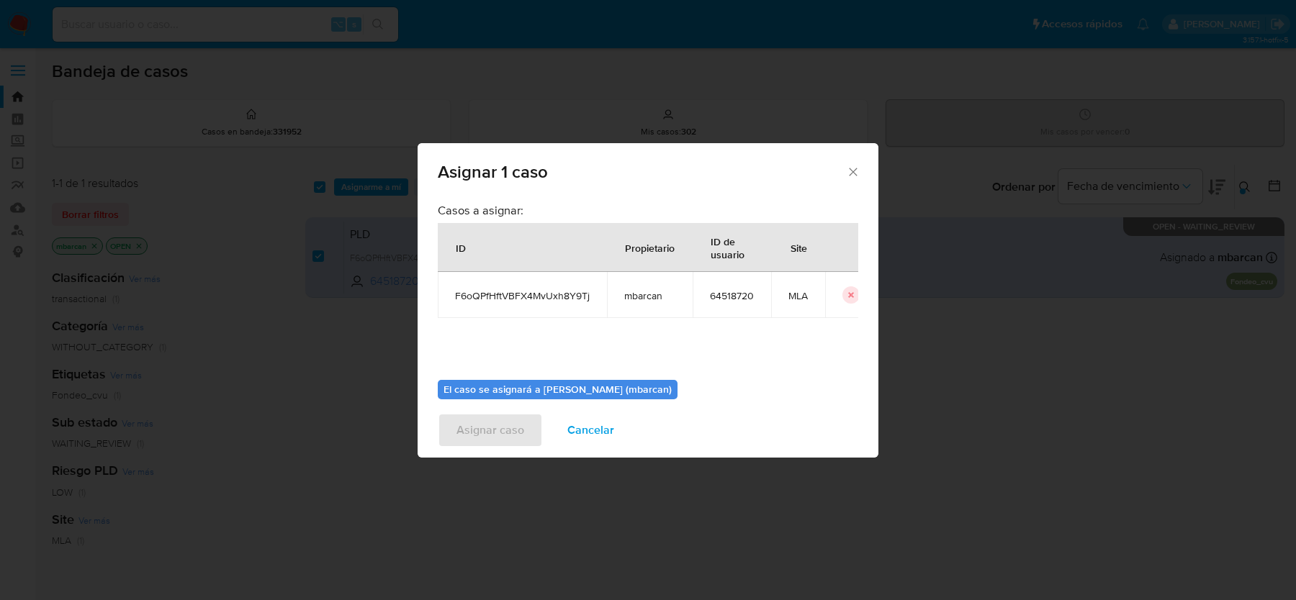
scroll to position [73, 0]
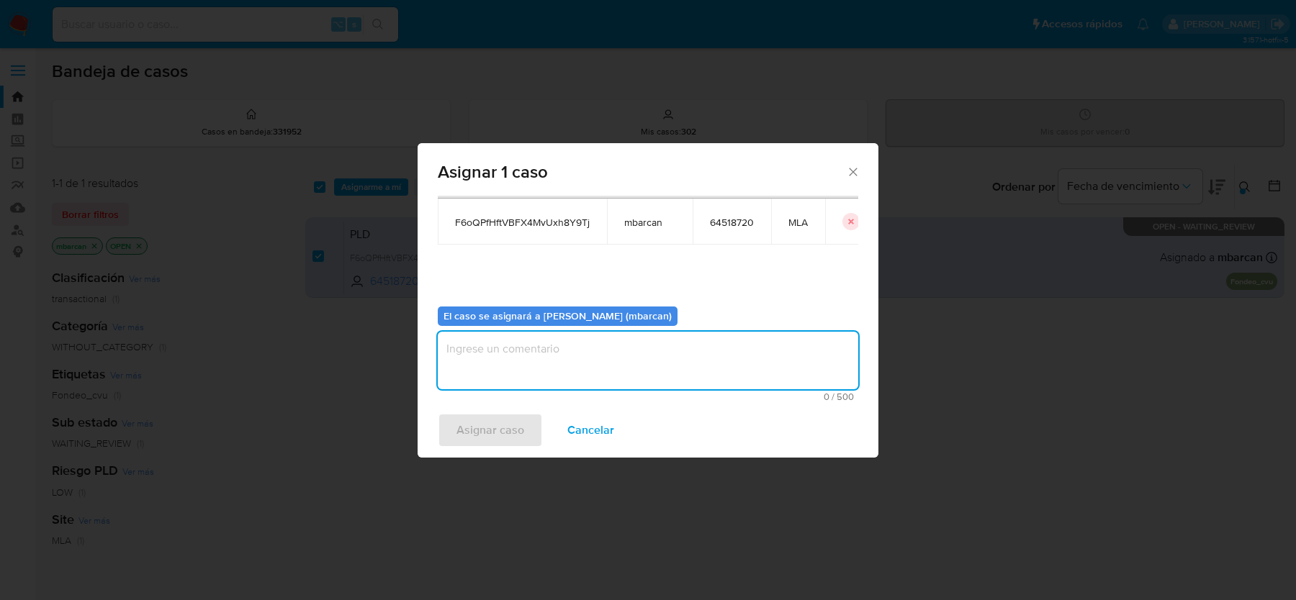
click at [610, 374] on textarea "assign-modal" at bounding box center [648, 361] width 420 height 58
type textarea "análisis"
click at [488, 423] on span "Asignar caso" at bounding box center [490, 431] width 68 height 32
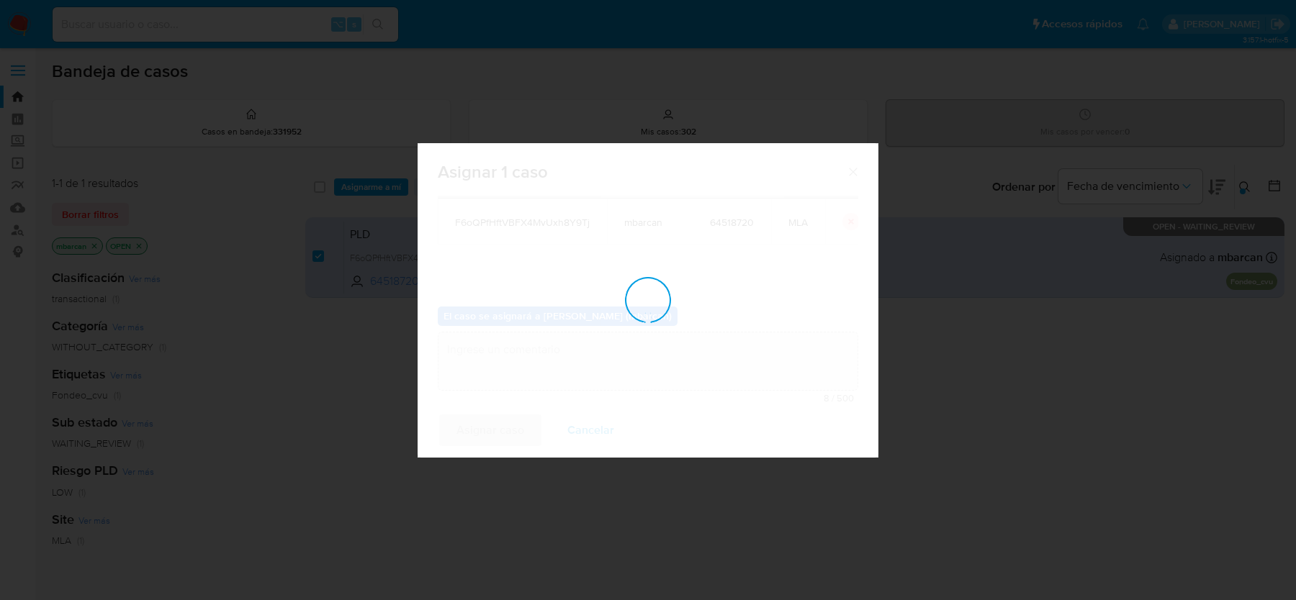
checkbox input "false"
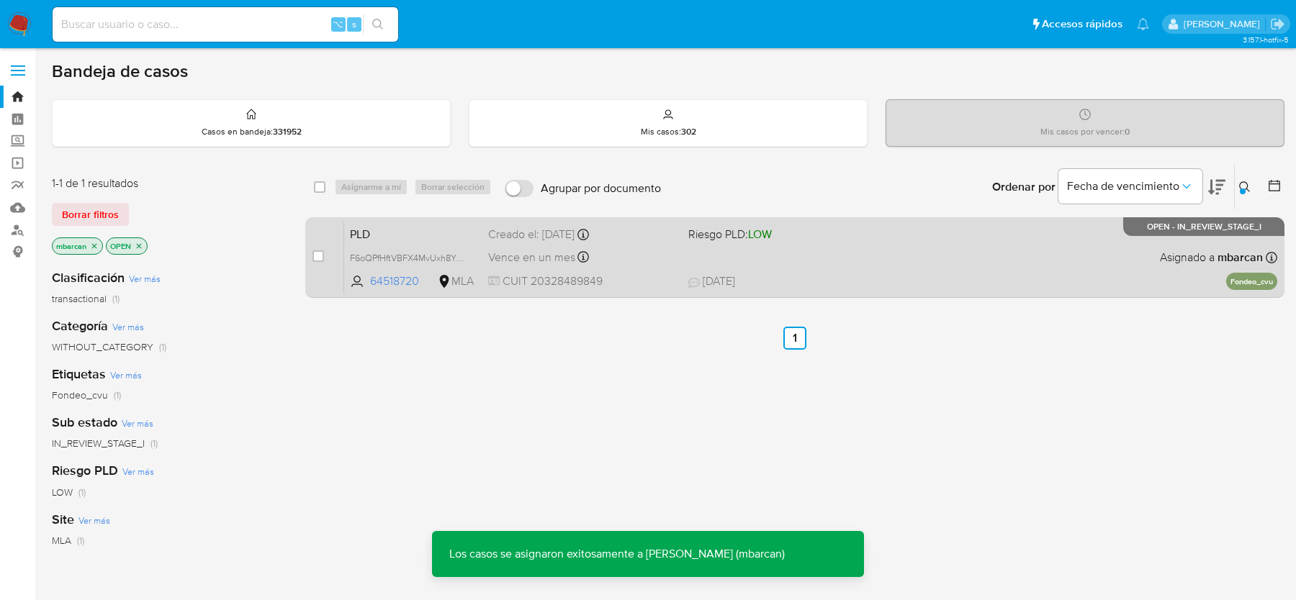
click at [395, 237] on span "PLD" at bounding box center [413, 233] width 127 height 19
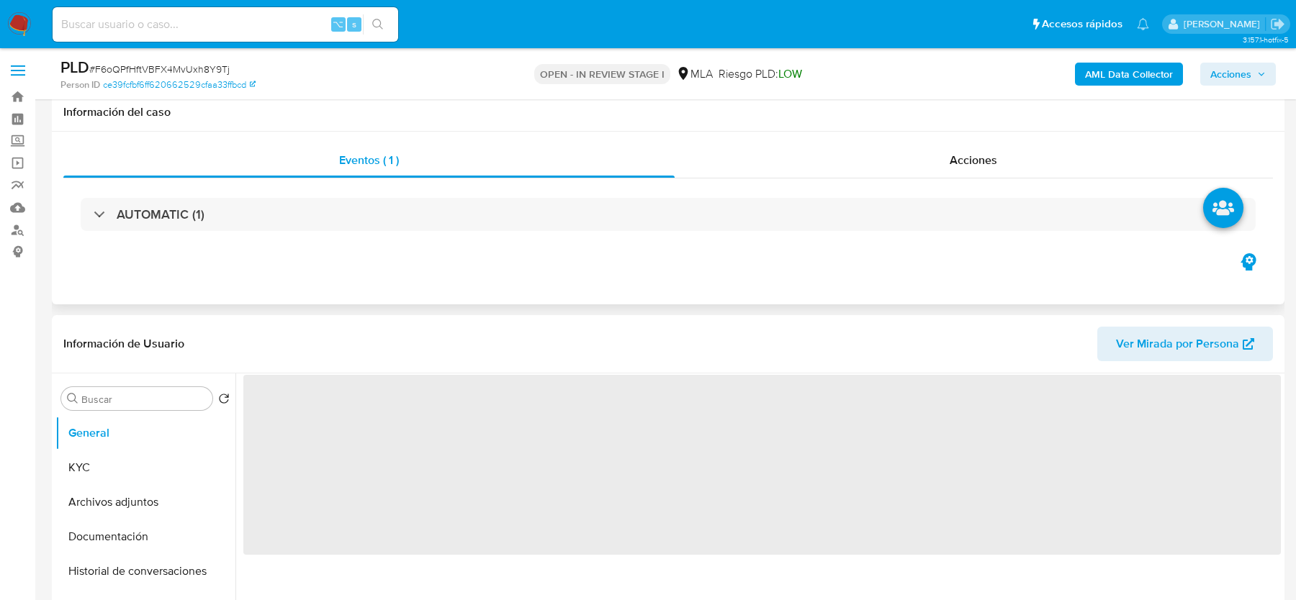
scroll to position [506, 0]
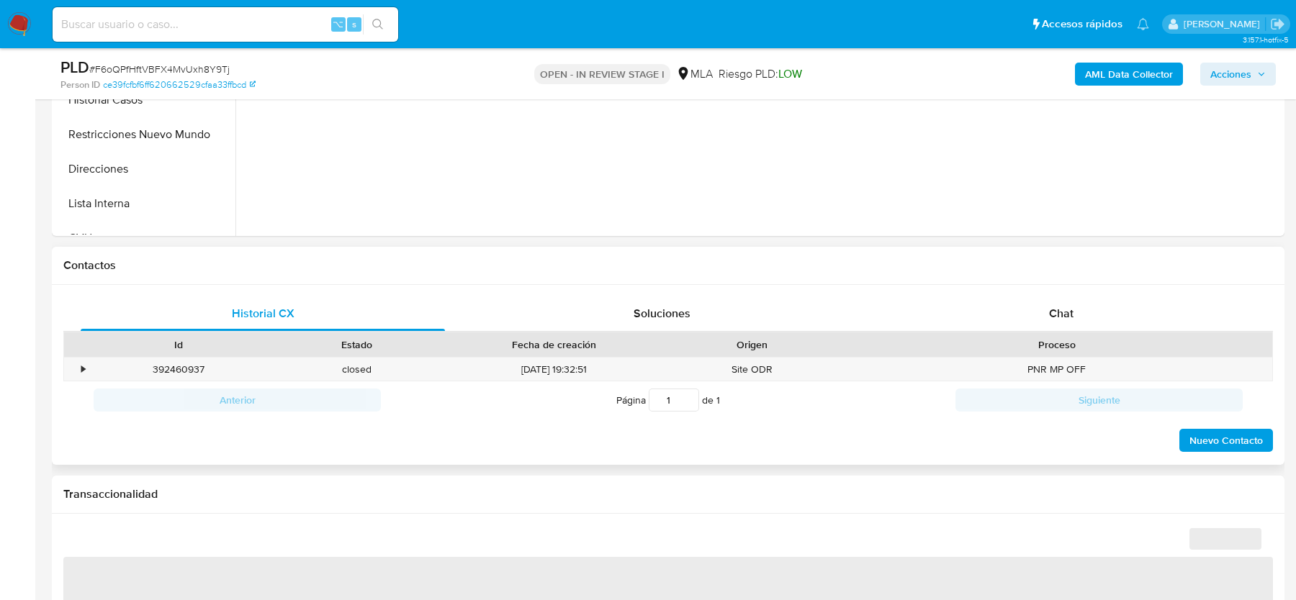
click at [1044, 291] on div "Historial CX Soluciones Chat Id Estado Fecha de creación Origen Proceso • 39246…" at bounding box center [668, 375] width 1232 height 181
click at [1039, 299] on div "Chat" at bounding box center [1061, 314] width 364 height 35
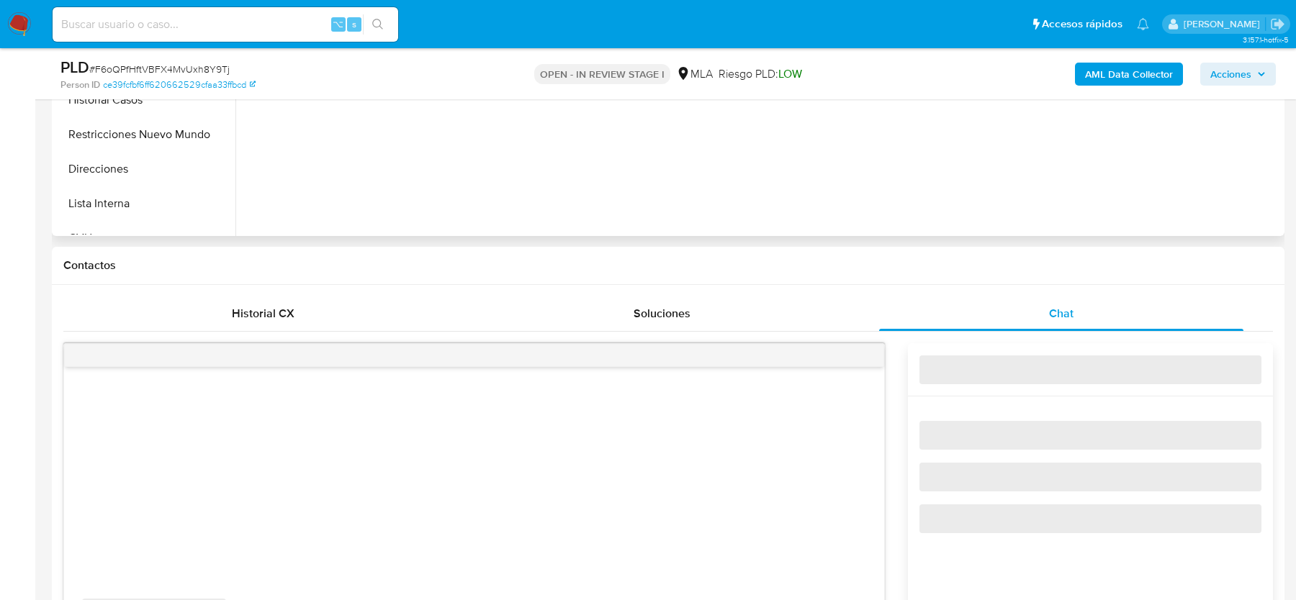
select select "10"
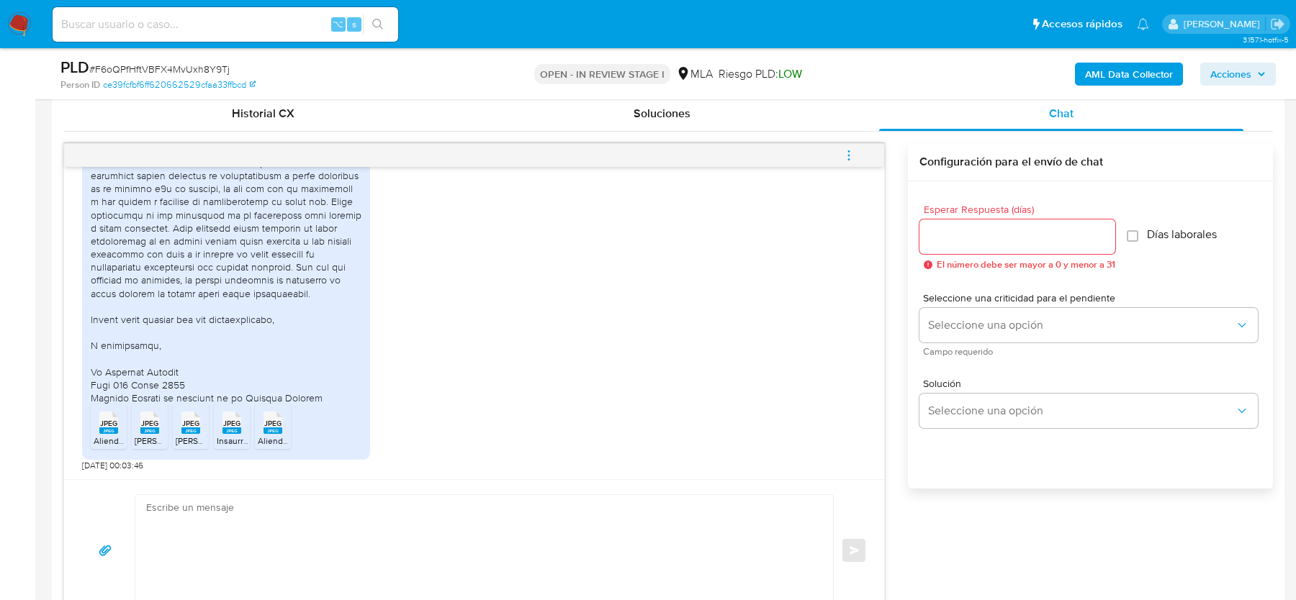
scroll to position [727, 0]
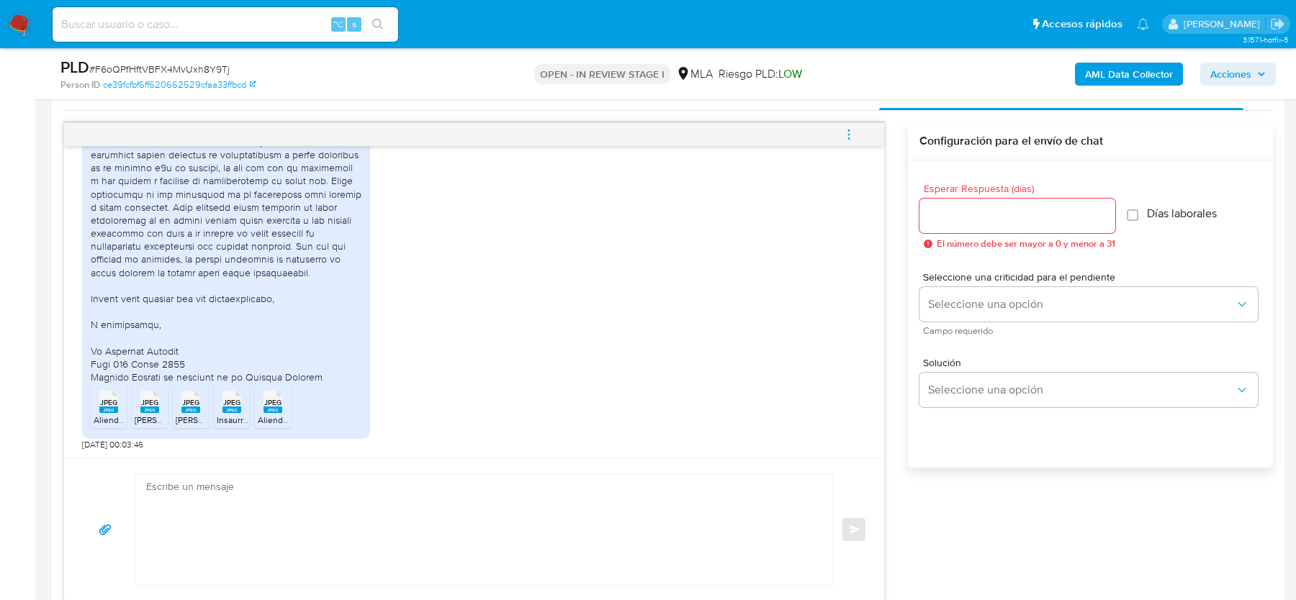
click at [185, 517] on textarea at bounding box center [480, 529] width 669 height 111
paste textarea "Hola, ¡Muchas gracias por tu respuesta! Confirmamos la recepción de la document…"
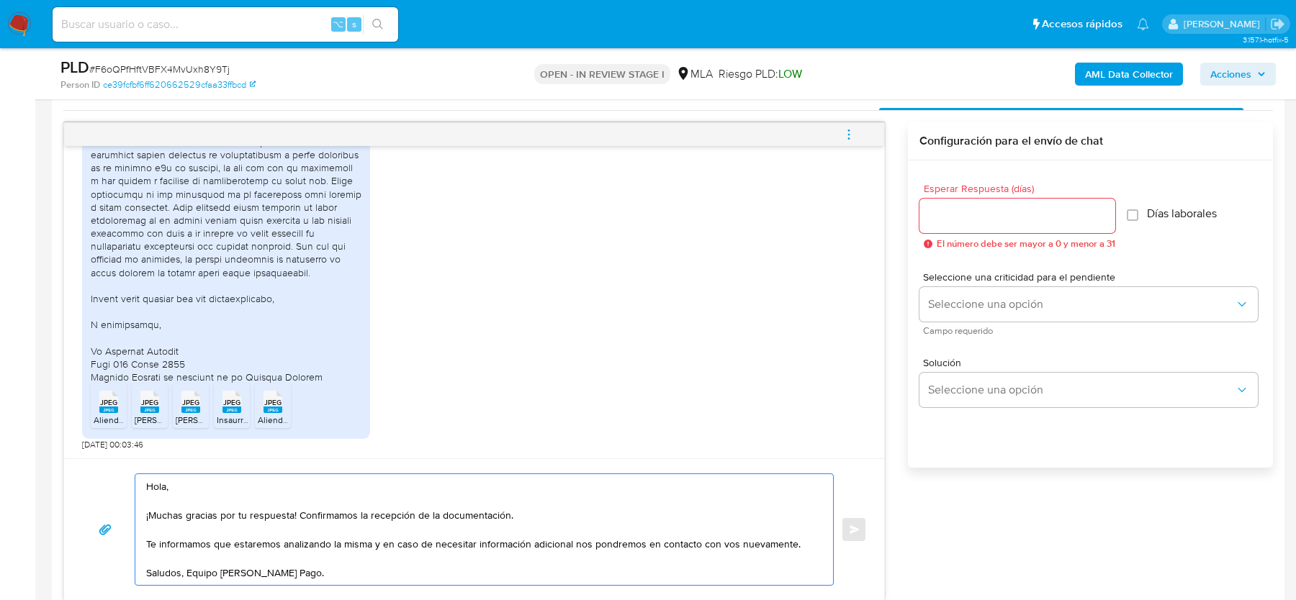
type textarea "Hola, ¡Muchas gracias por tu respuesta! Confirmamos la recepción de la document…"
click at [957, 207] on input "Esperar Respuesta (días)" at bounding box center [1017, 216] width 196 height 19
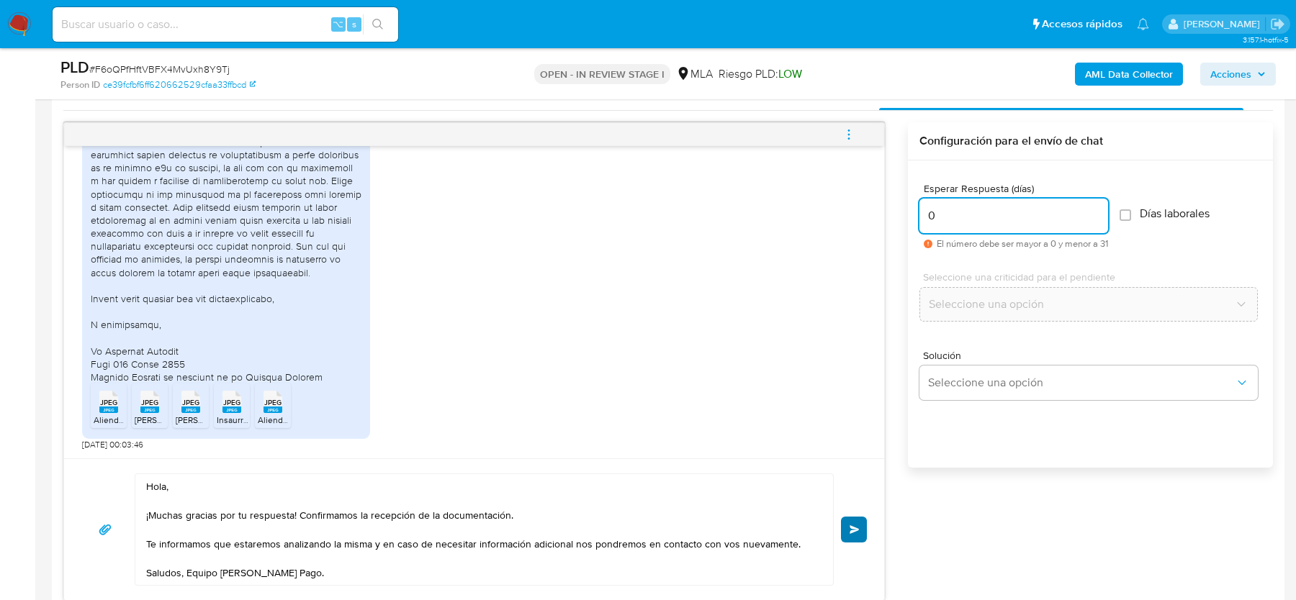
type input "0"
click at [851, 538] on button "Enviar" at bounding box center [854, 530] width 26 height 26
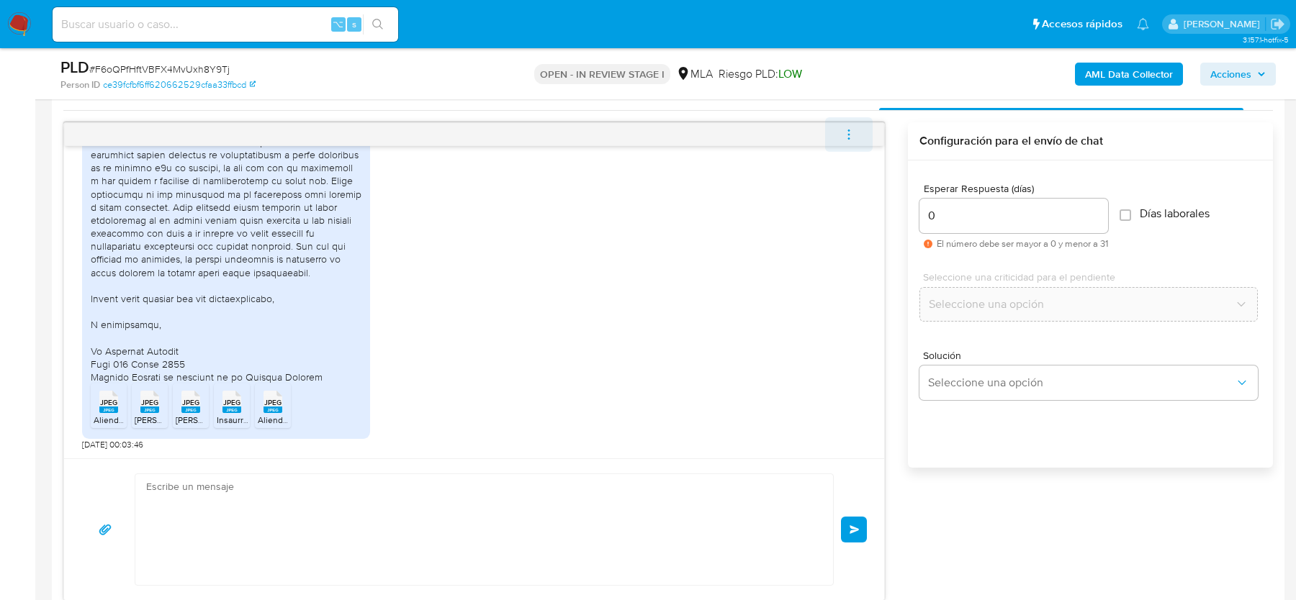
scroll to position [2161, 0]
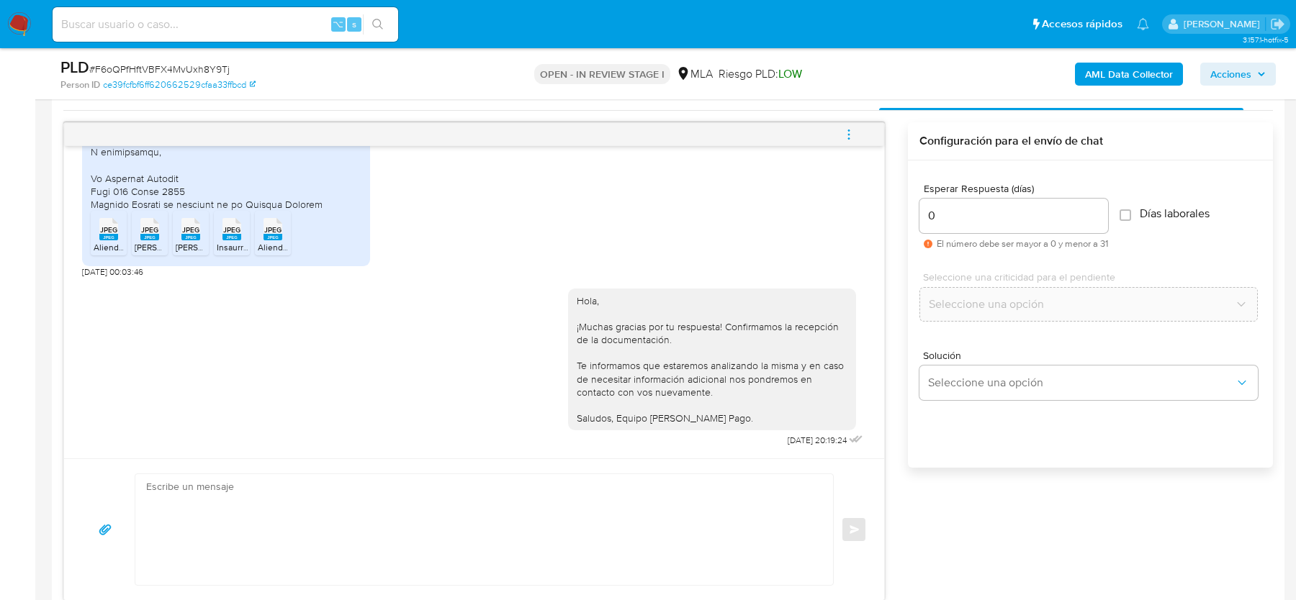
click at [854, 123] on span "menu-action" at bounding box center [848, 134] width 13 height 35
click at [729, 107] on li "Cerrar conversación" at bounding box center [752, 106] width 148 height 26
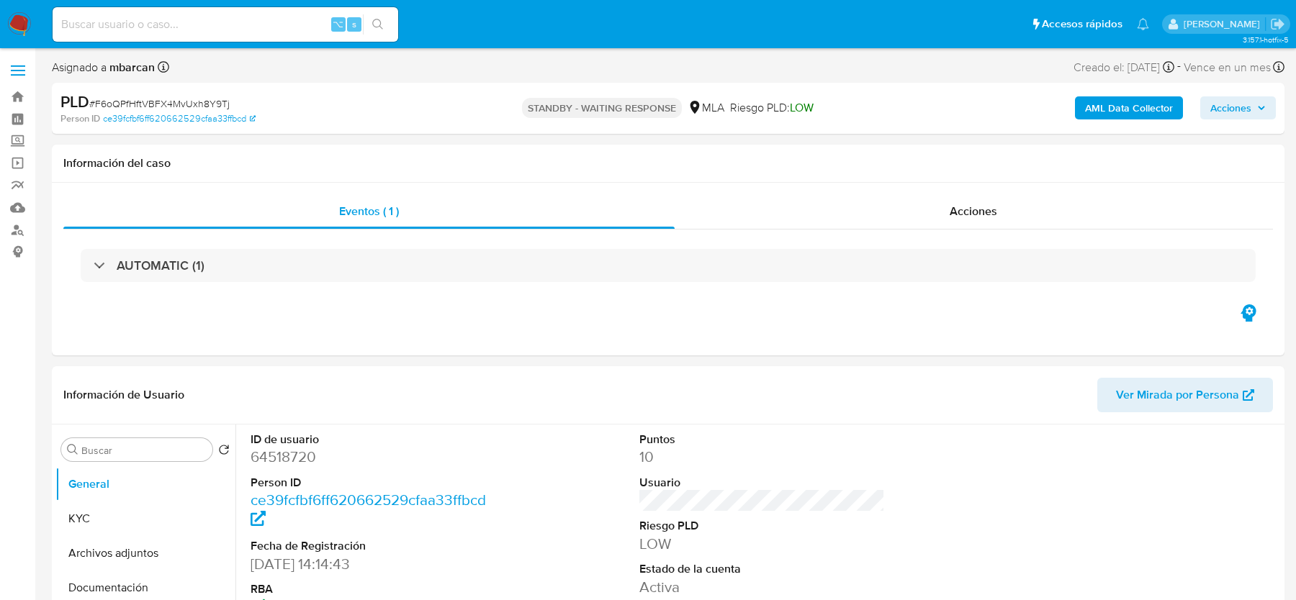
select select "10"
click at [113, 99] on span "# F6oQPfHftVBFX4MvUxh8Y9Tj" at bounding box center [159, 103] width 140 height 14
click at [165, 106] on span "# F6oQPfHftVBFX4MvUxh8Y9Tj" at bounding box center [159, 103] width 140 height 14
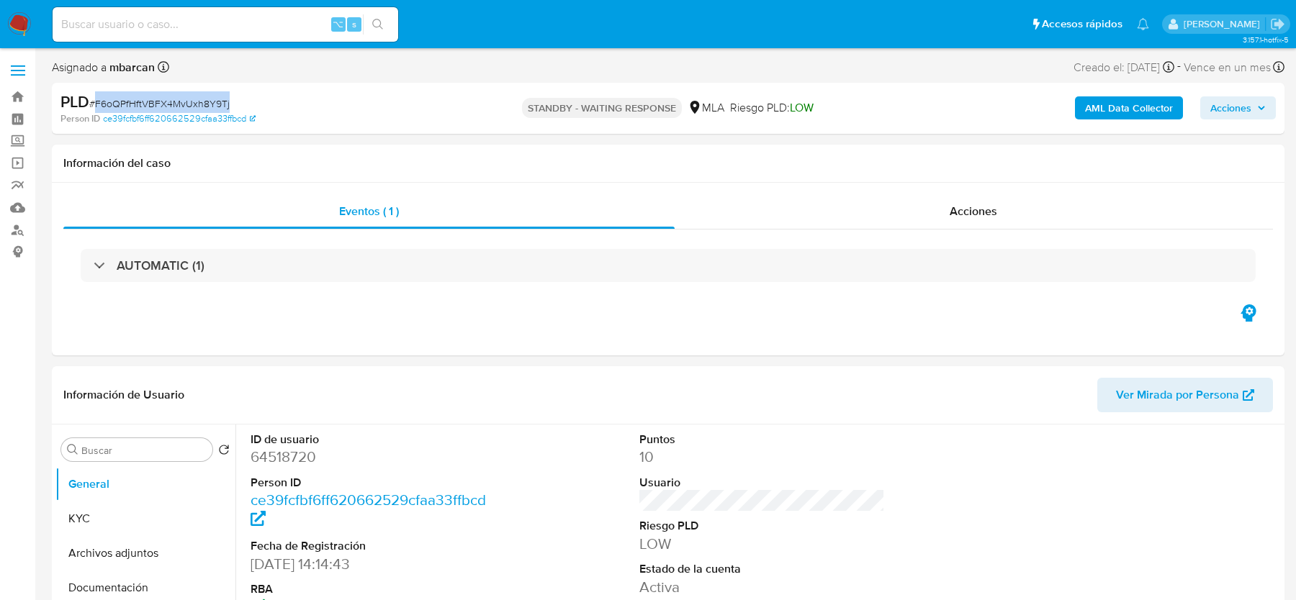
copy span "F6oQPfHftVBFX4MvUxh8Y9Tj"
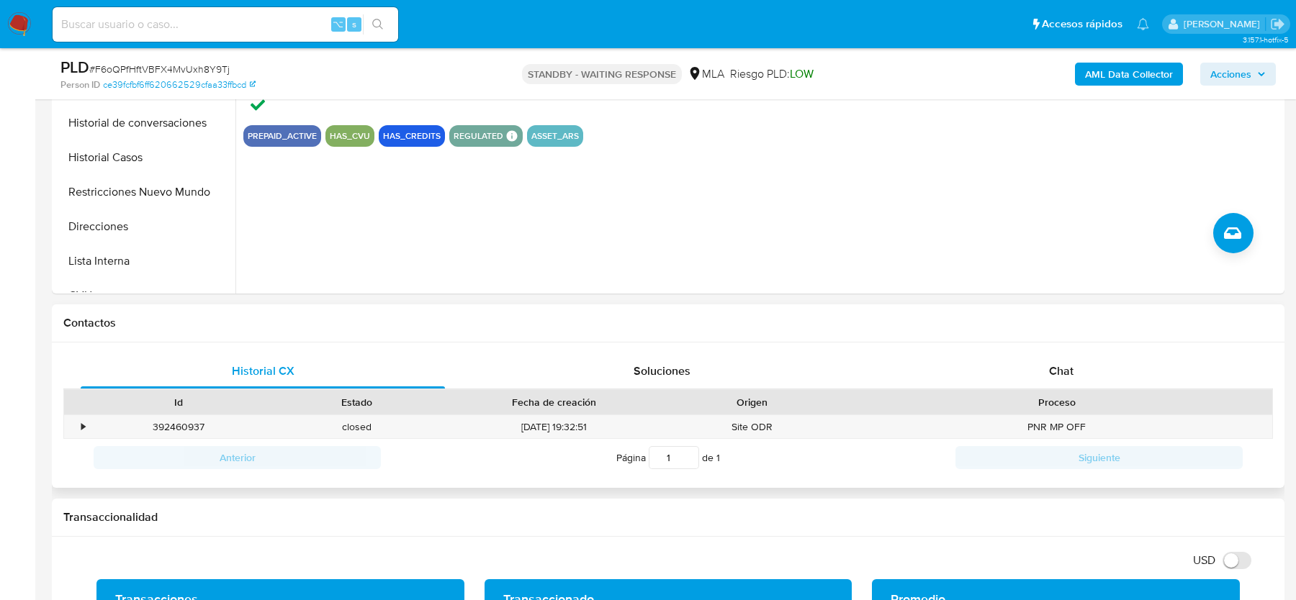
scroll to position [510, 0]
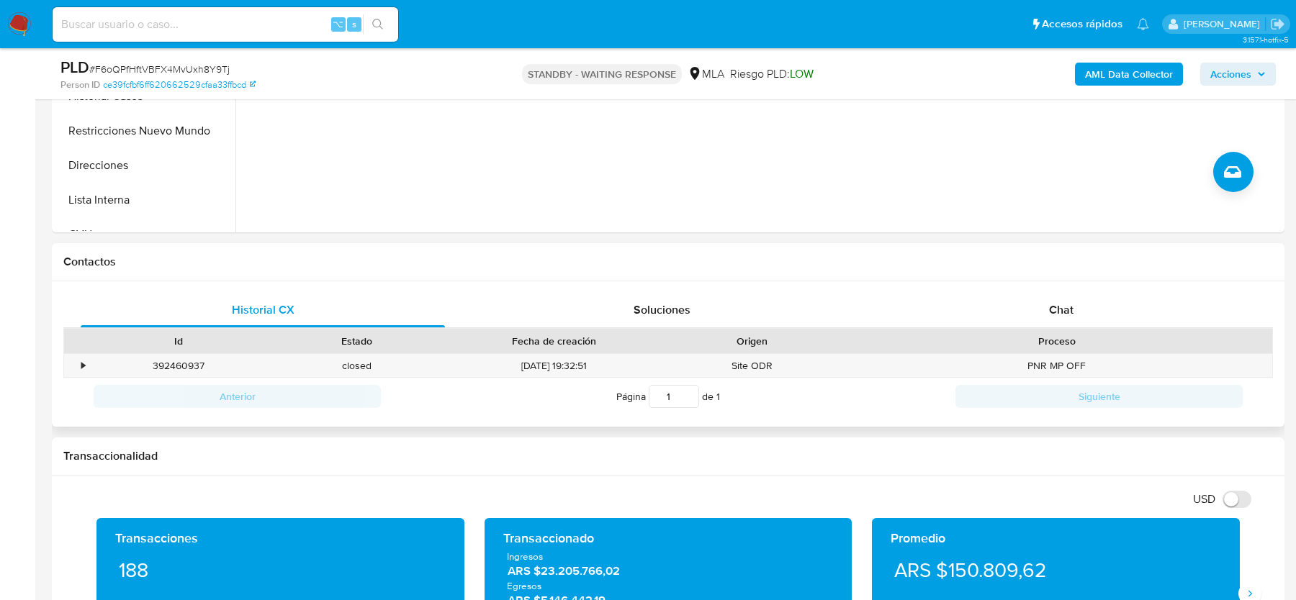
click at [1026, 334] on div "Proceso" at bounding box center [1056, 341] width 411 height 14
click at [1032, 297] on div "Chat" at bounding box center [1061, 310] width 364 height 35
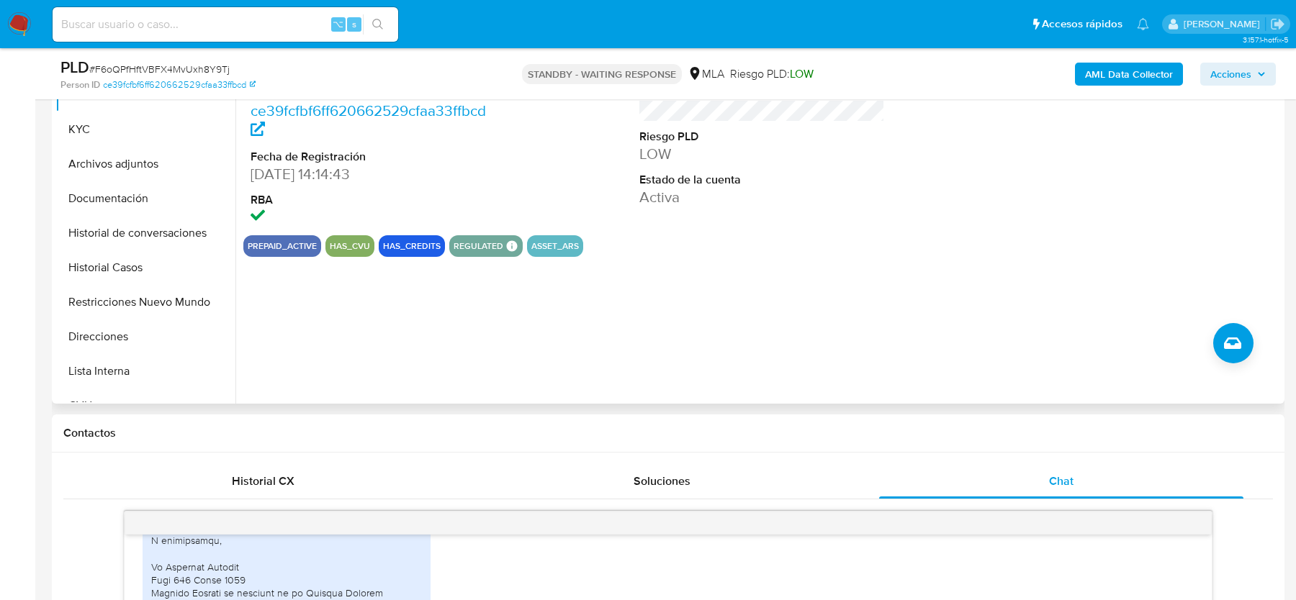
scroll to position [148, 0]
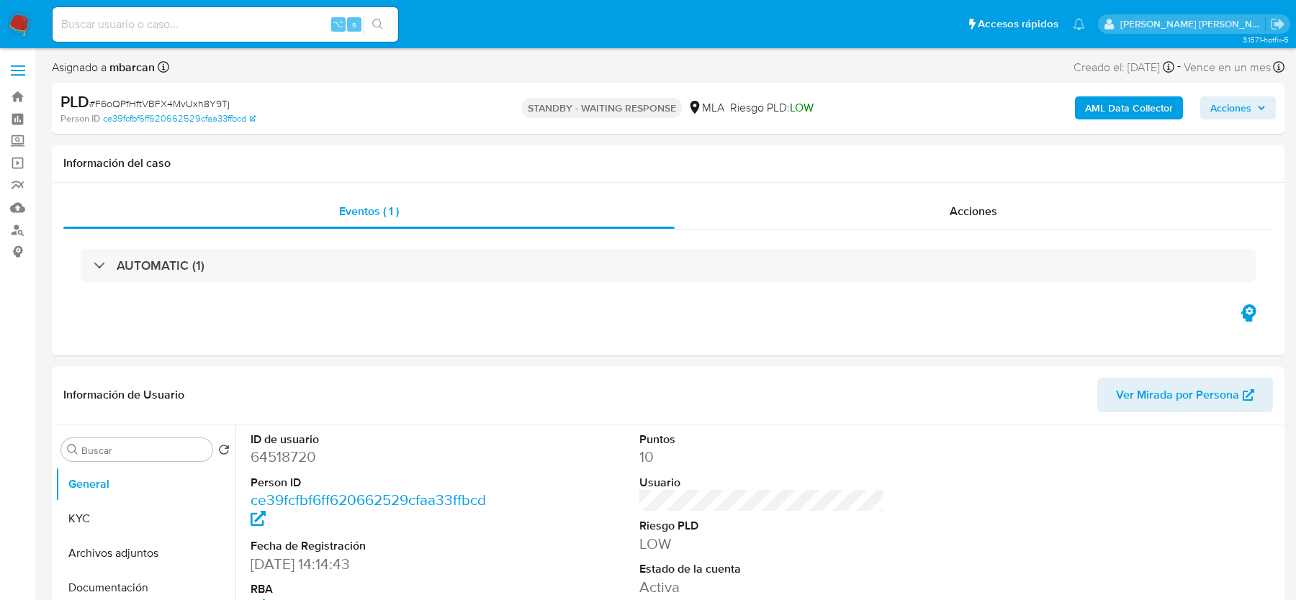
select select "10"
click at [910, 215] on div "Acciones" at bounding box center [973, 211] width 599 height 35
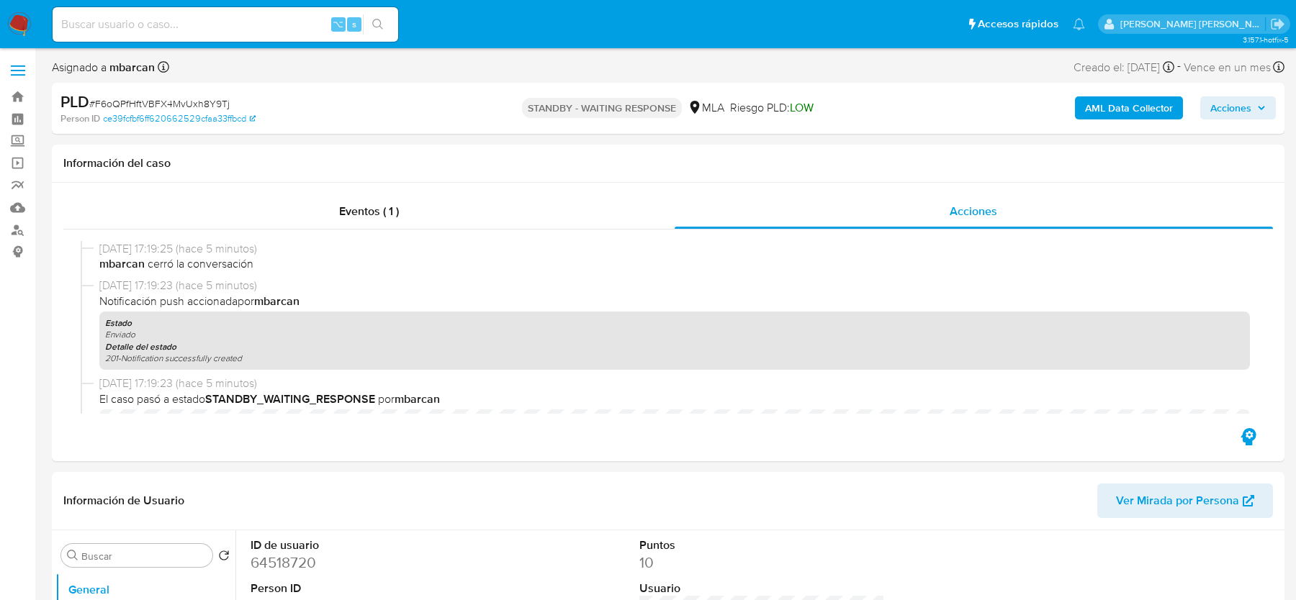
click at [148, 105] on span "# F6oQPfHftVBFX4MvUxh8Y9Tj" at bounding box center [159, 103] width 140 height 14
copy span "F6oQPfHftVBFX4MvUxh8Y9Tj"
click at [122, 25] on input at bounding box center [226, 24] width 346 height 19
paste input "406286465"
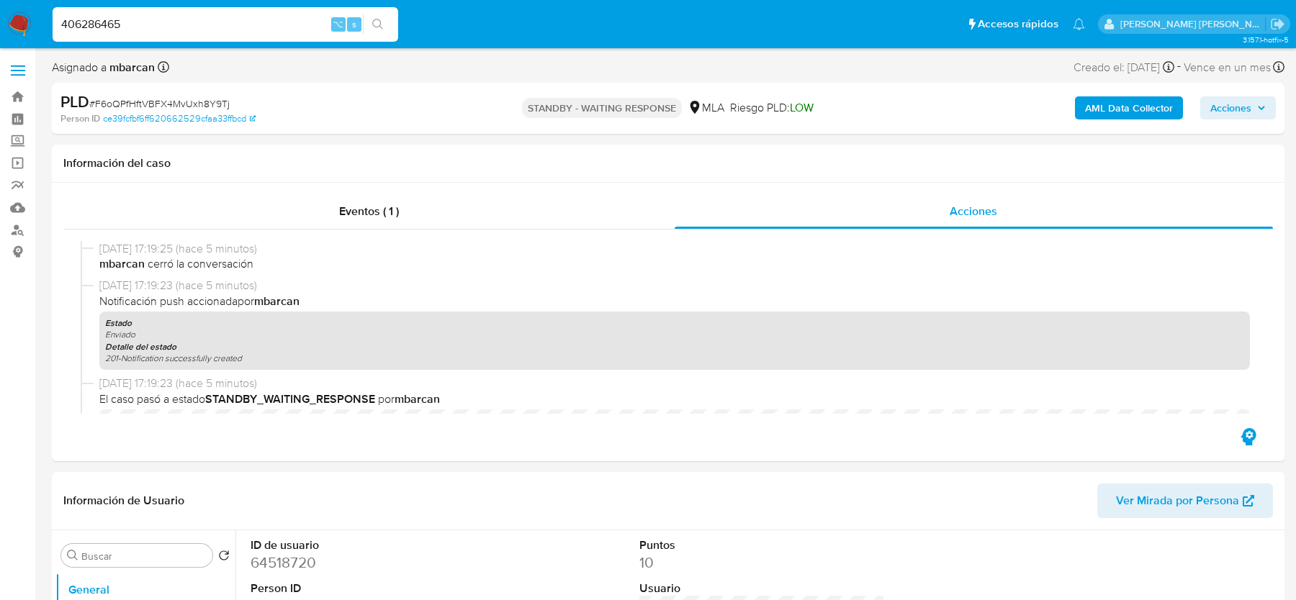
type input "406286465"
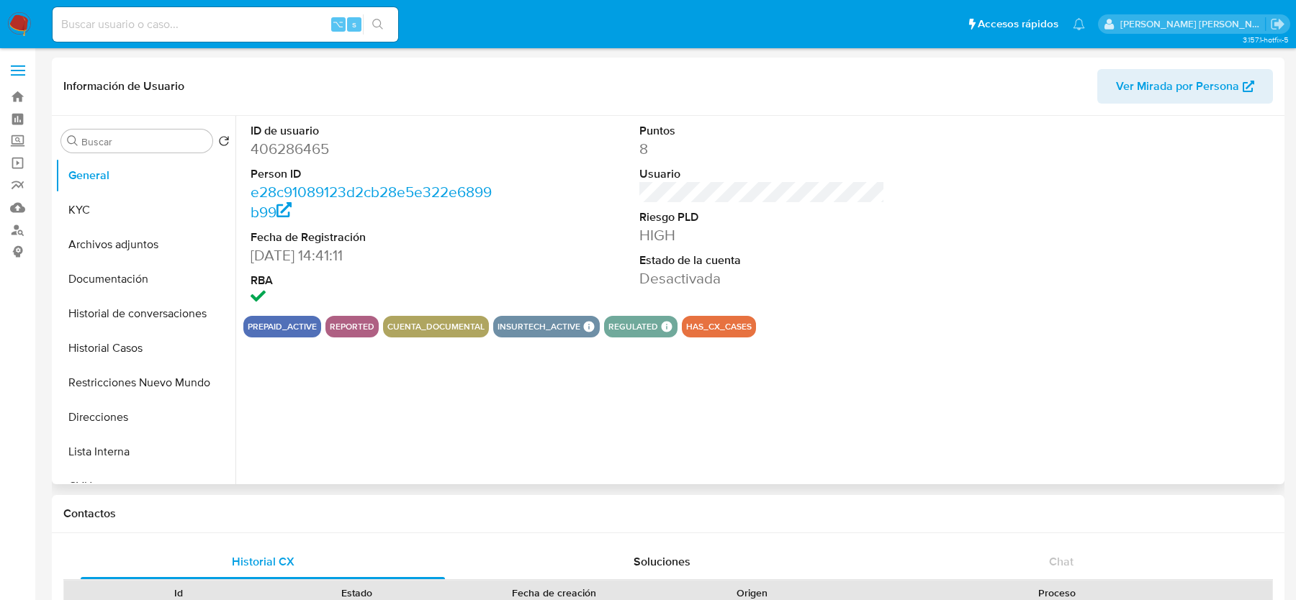
select select "10"
click at [1231, 434] on button "Crear caso manual" at bounding box center [1233, 424] width 40 height 40
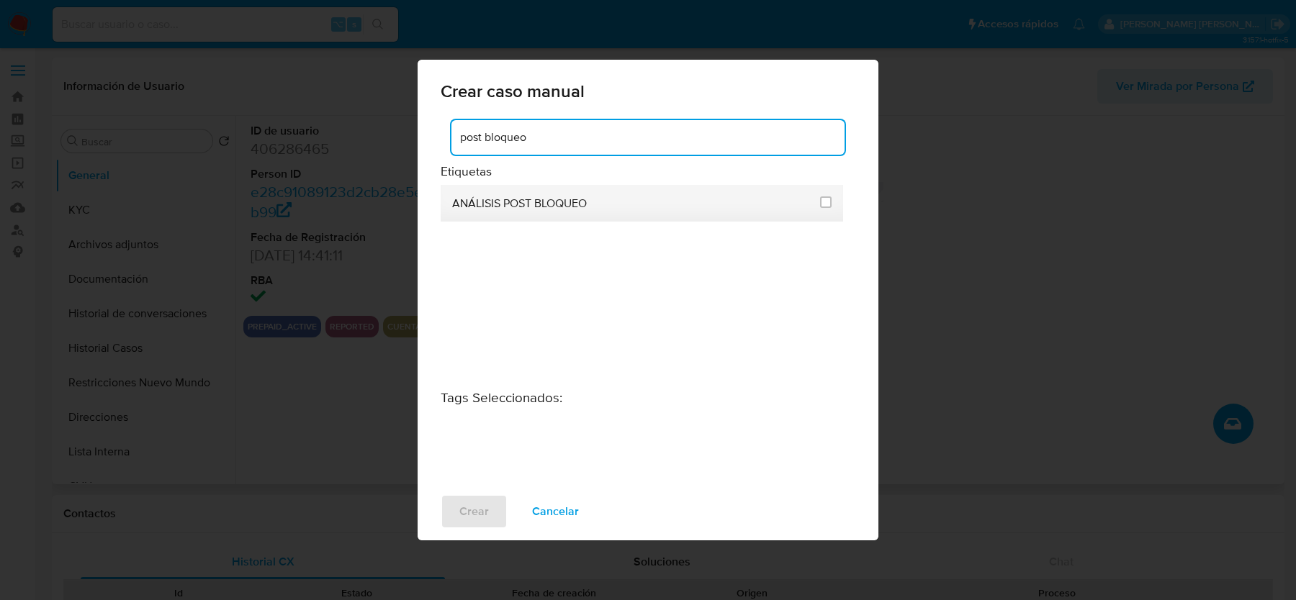
type input "post bloqueo"
click at [833, 206] on li "ANÁLISIS POST BLOQUEO" at bounding box center [642, 203] width 402 height 37
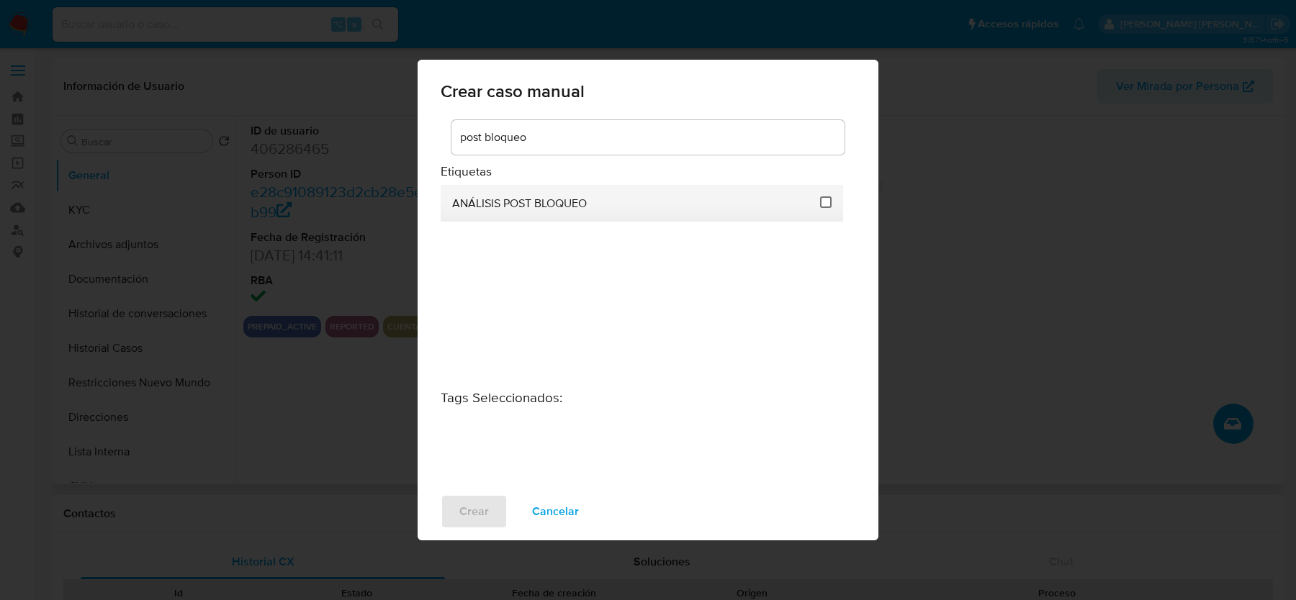
click at [825, 205] on input "3249" at bounding box center [826, 203] width 12 height 12
checkbox input "true"
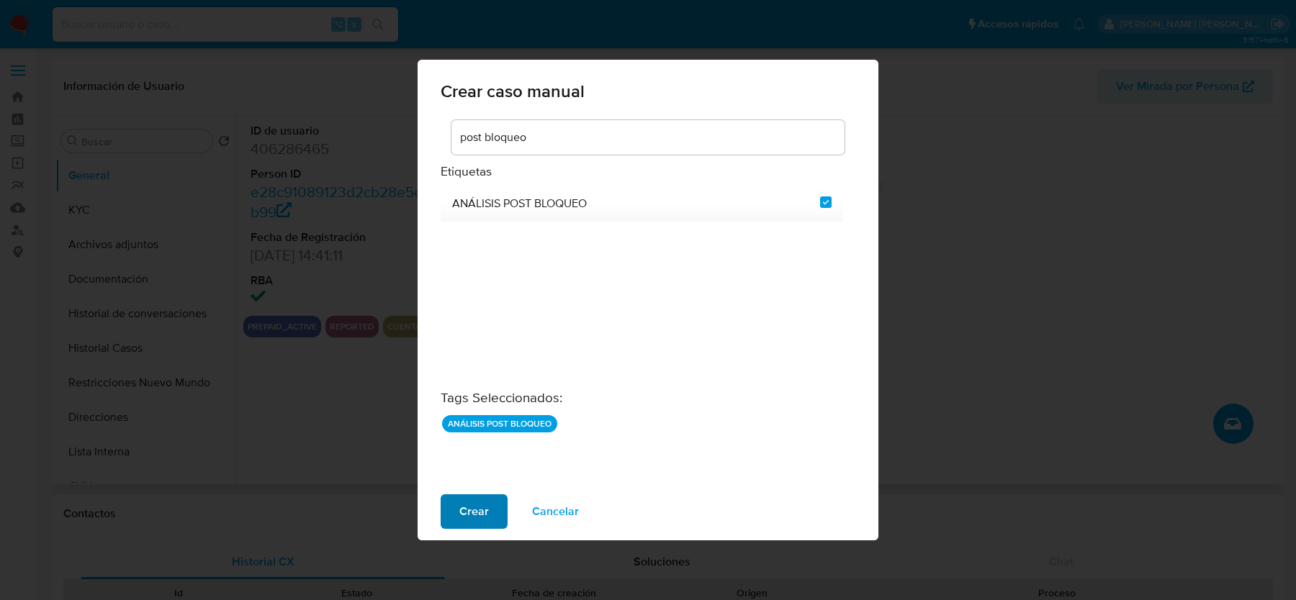
click at [461, 525] on span "Crear" at bounding box center [474, 512] width 30 height 32
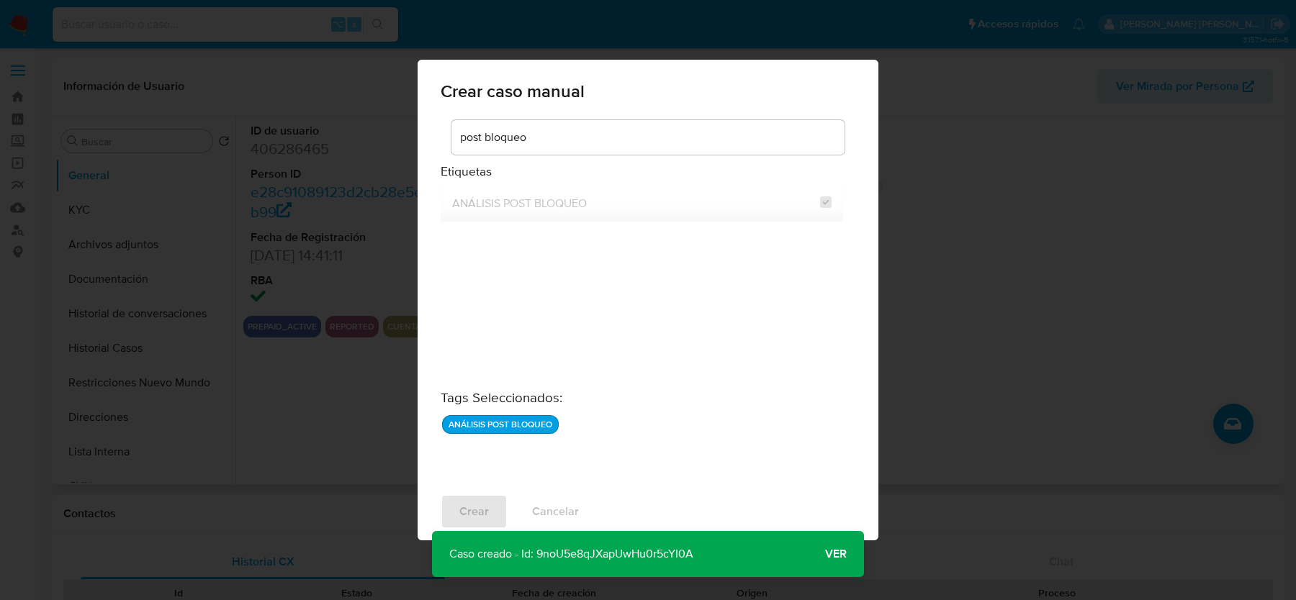
click at [833, 554] on span "Ver" at bounding box center [836, 554] width 22 height 0
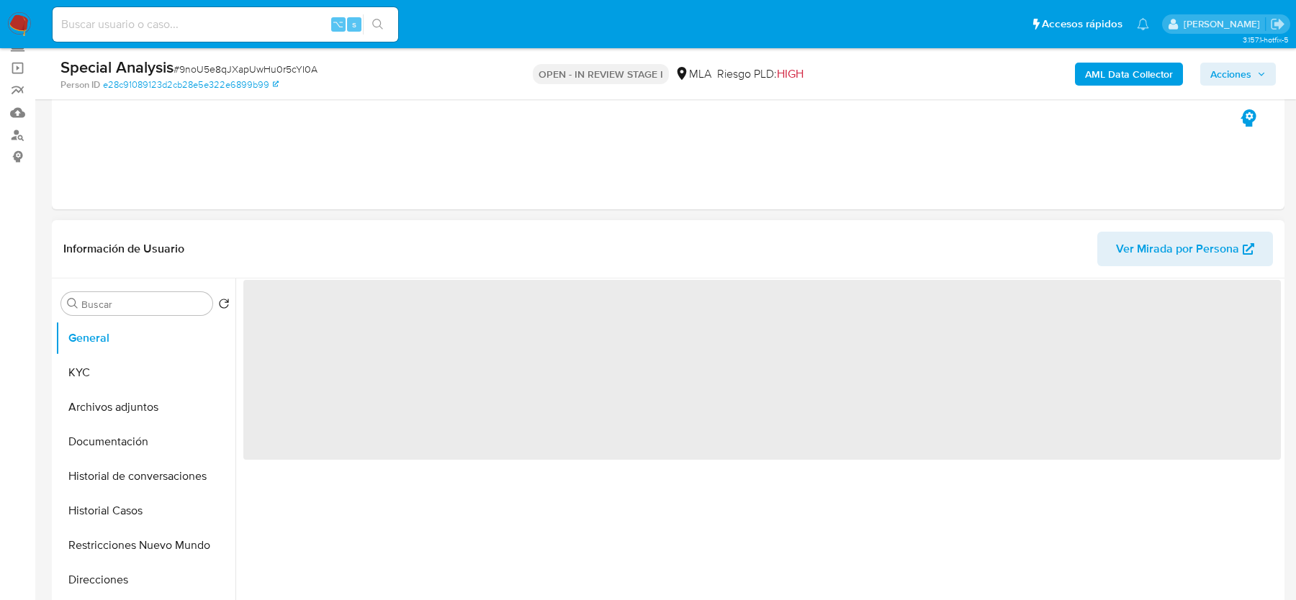
scroll to position [202, 0]
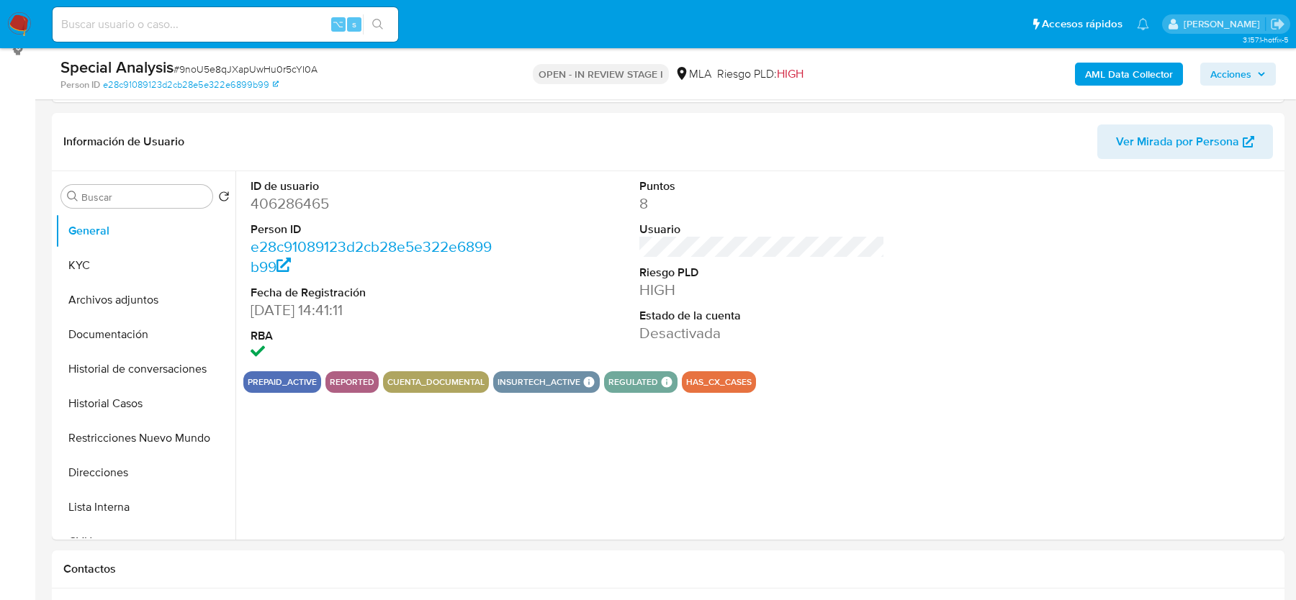
select select "10"
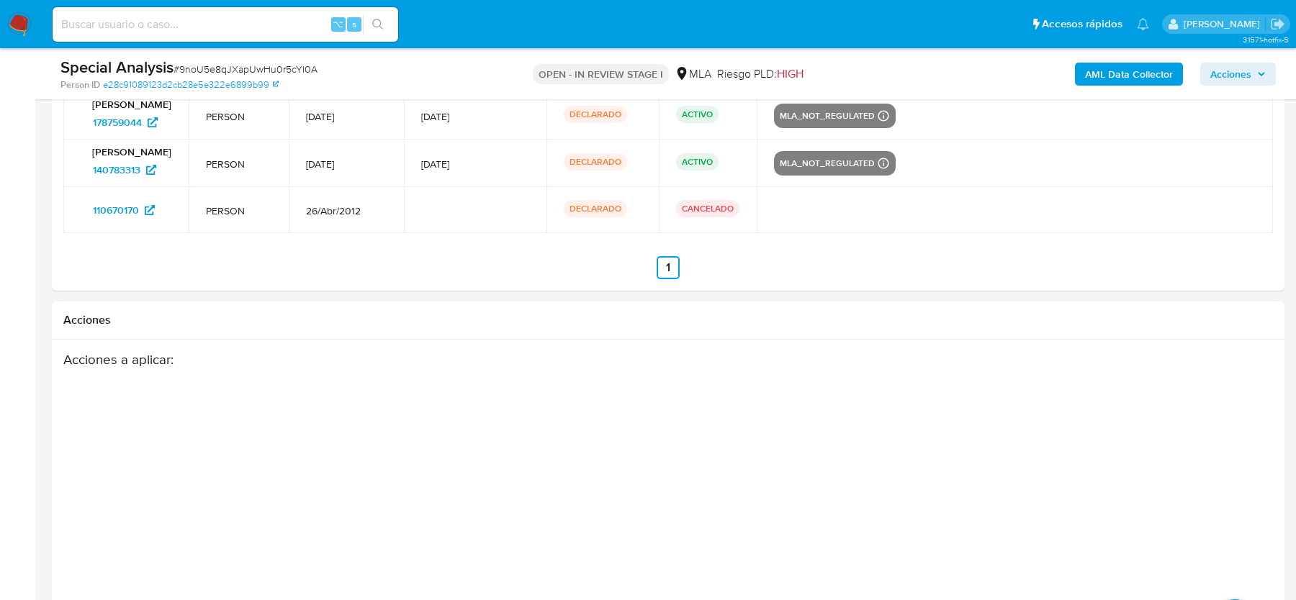
scroll to position [2252, 0]
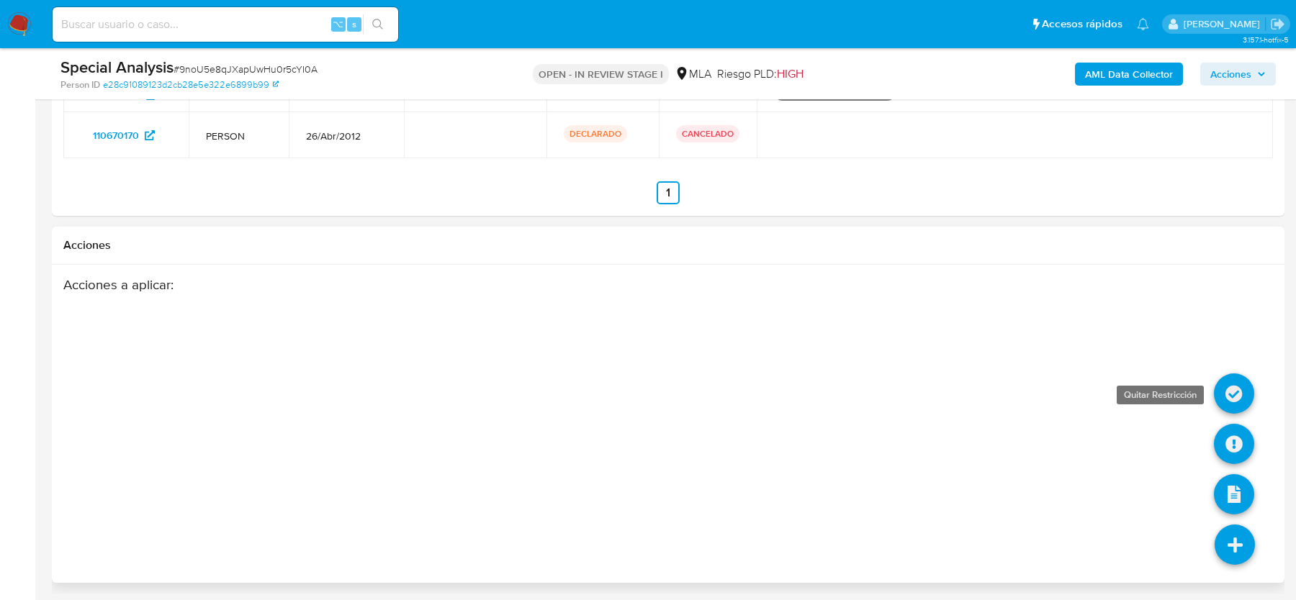
click at [1232, 398] on icon at bounding box center [1234, 394] width 40 height 40
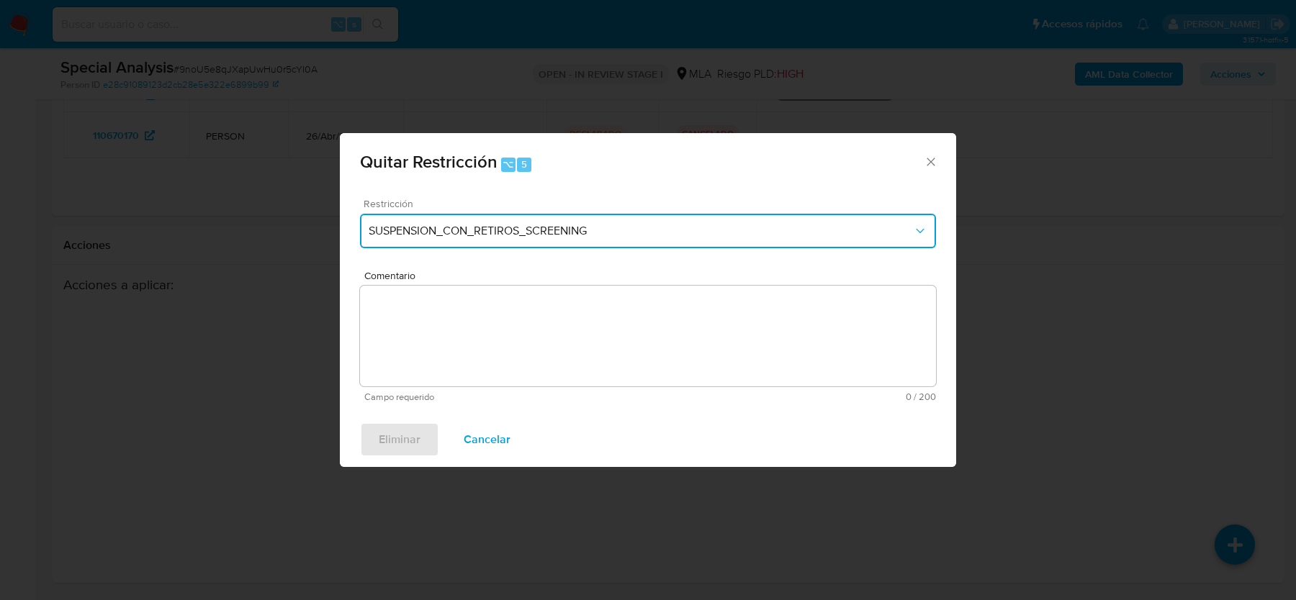
click at [647, 225] on span "SUSPENSION_CON_RETIROS_SCREENING" at bounding box center [641, 231] width 544 height 14
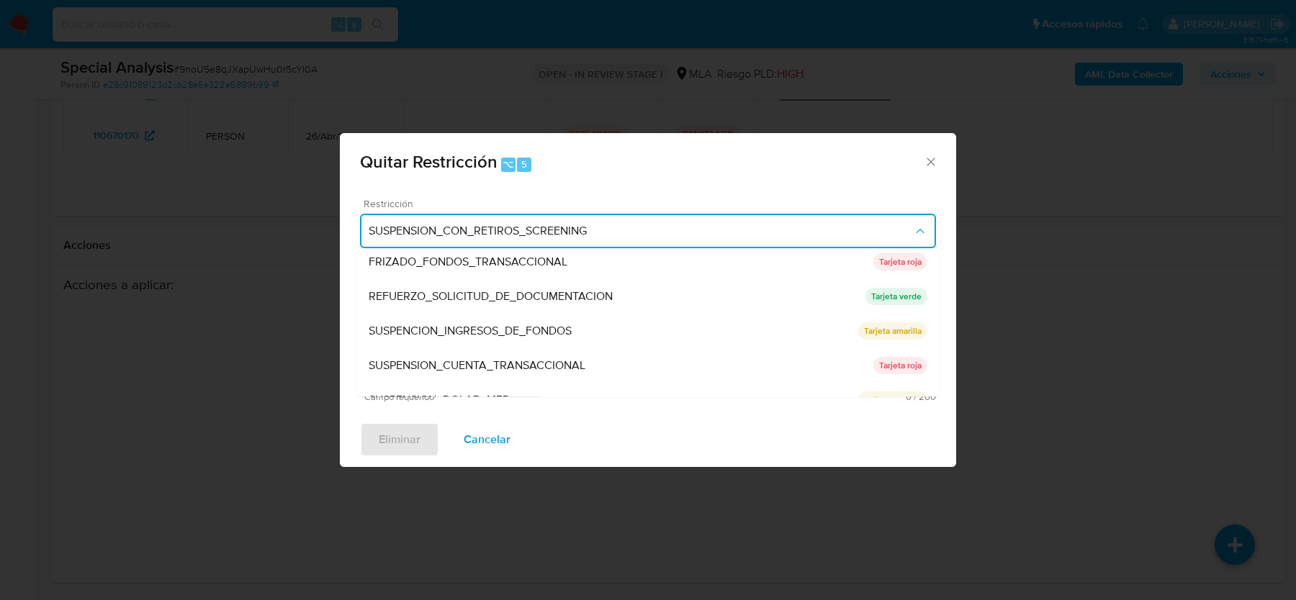
scroll to position [304, 0]
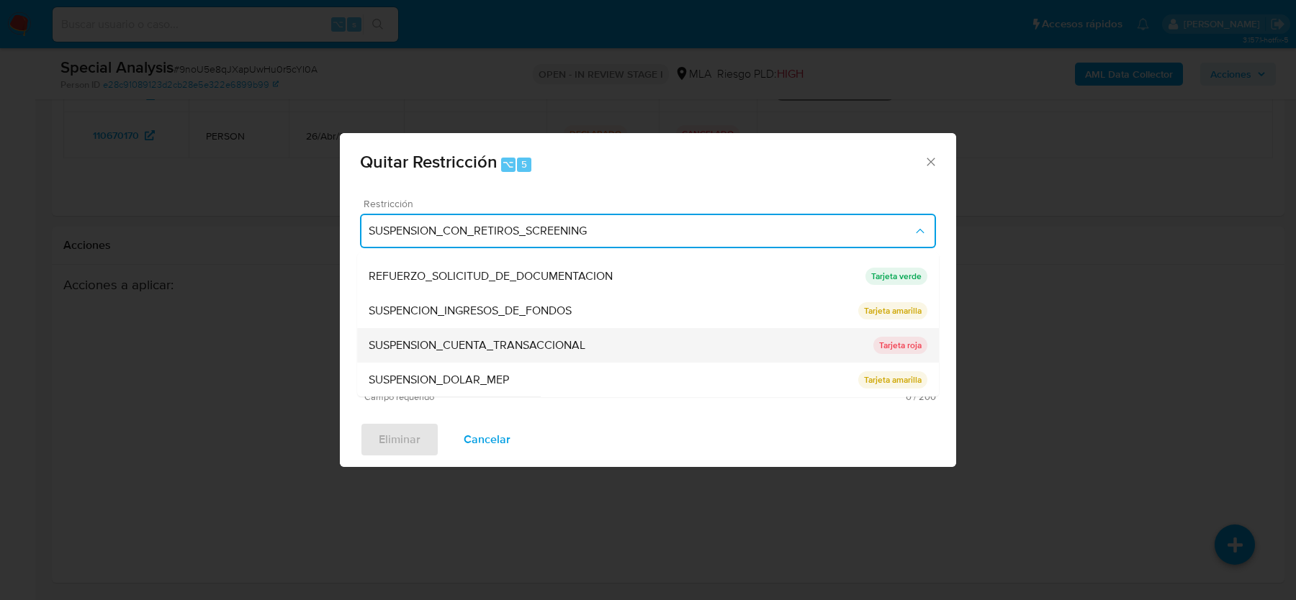
click at [496, 348] on span "SUSPENSION_CUENTA_TRANSACCIONAL" at bounding box center [477, 345] width 217 height 14
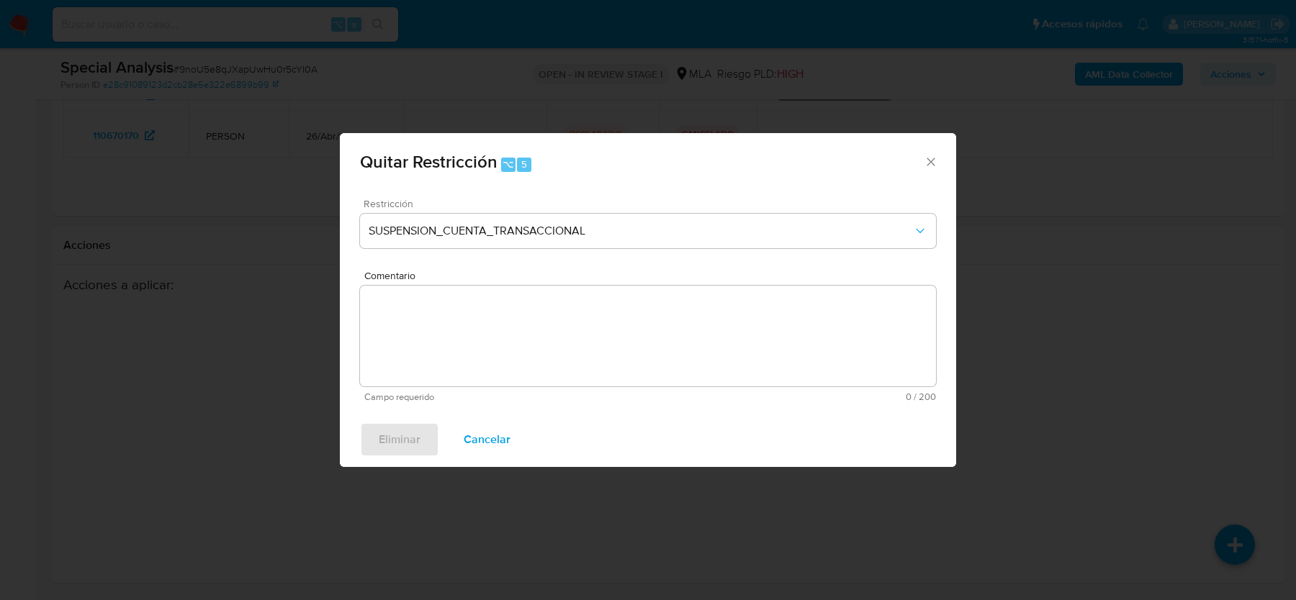
click at [496, 348] on textarea "Comentario" at bounding box center [648, 336] width 576 height 101
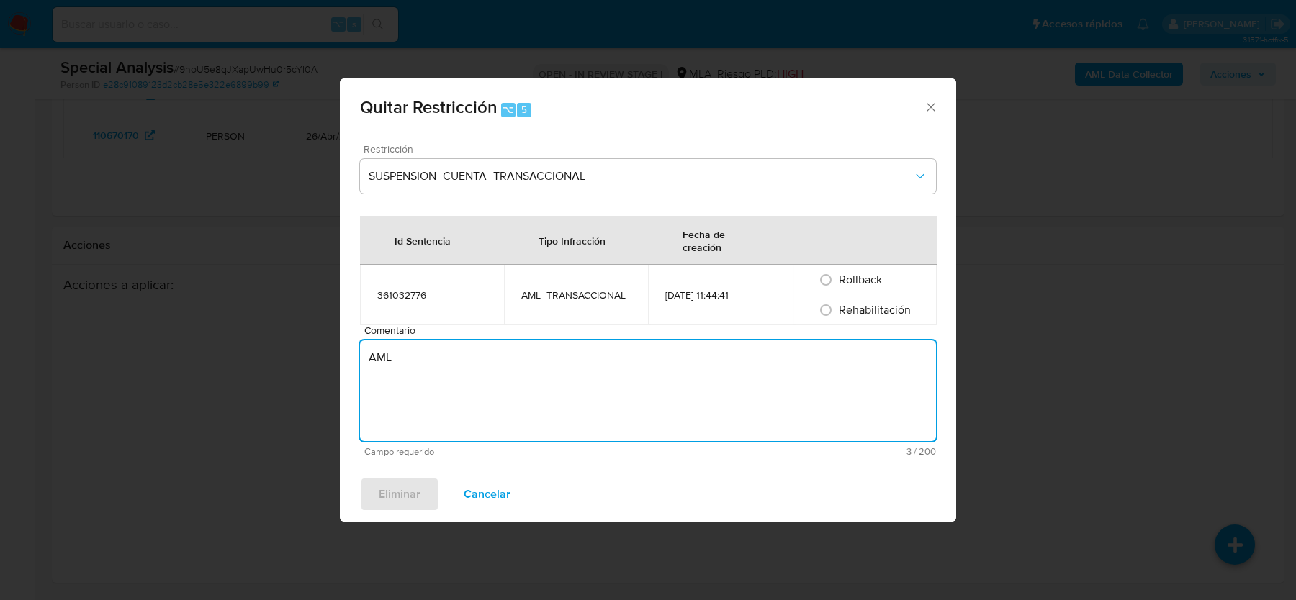
type textarea "AML"
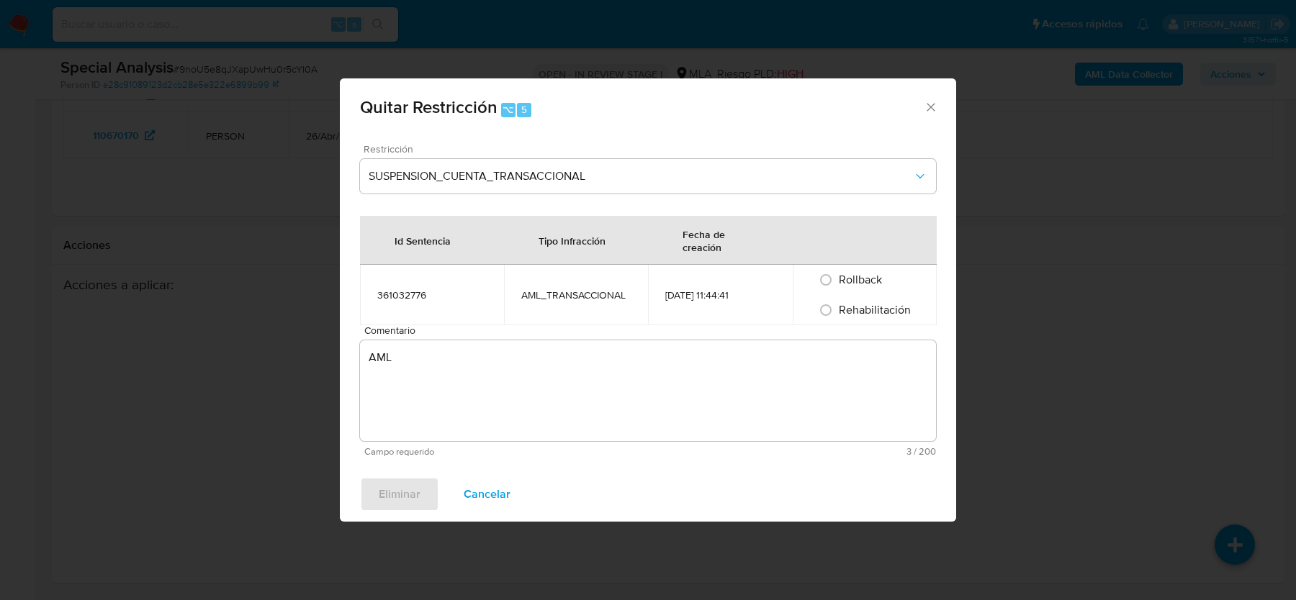
click at [867, 320] on div "Rehabilitación" at bounding box center [864, 310] width 109 height 30
click at [865, 314] on span "Rehabilitación" at bounding box center [875, 310] width 72 height 17
click at [837, 314] on input "Rehabilitación" at bounding box center [825, 310] width 23 height 23
radio input "true"
click at [380, 486] on span "Eliminar" at bounding box center [400, 495] width 42 height 32
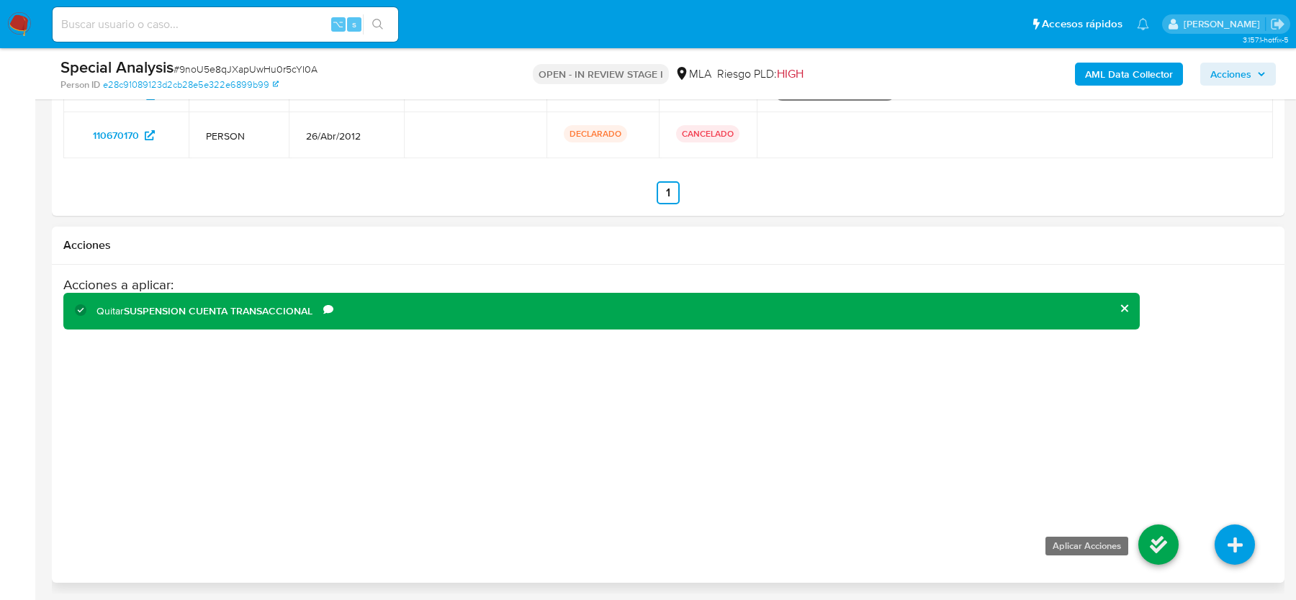
click at [1148, 536] on icon at bounding box center [1158, 545] width 40 height 40
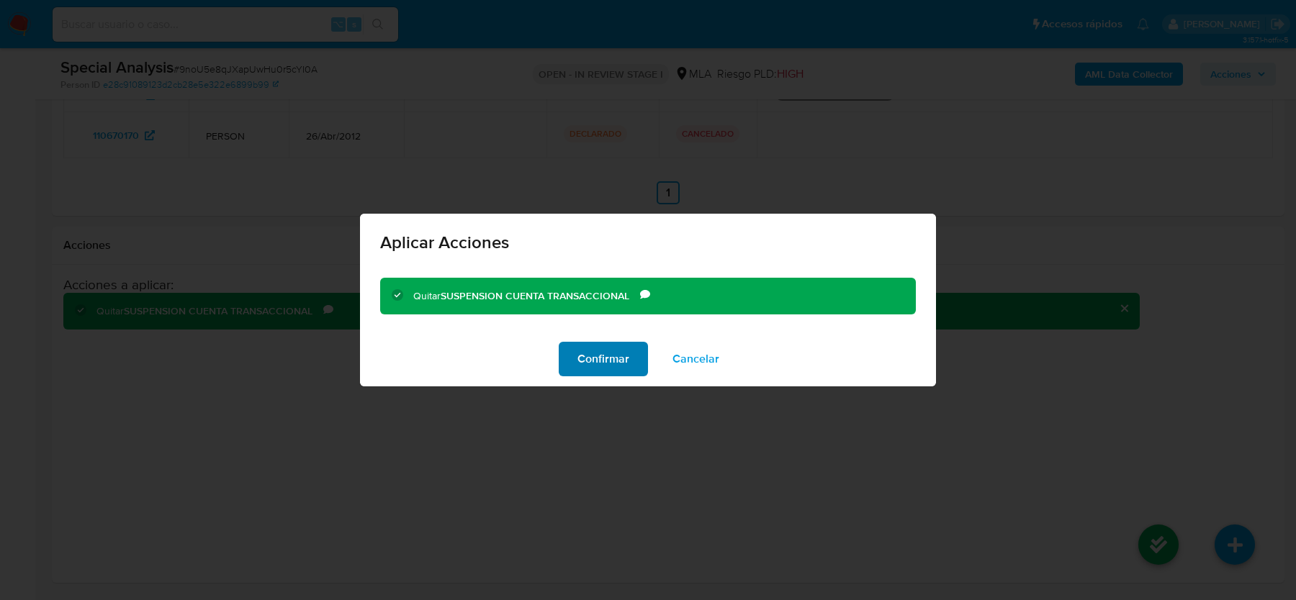
click at [581, 360] on span "Confirmar" at bounding box center [603, 359] width 52 height 32
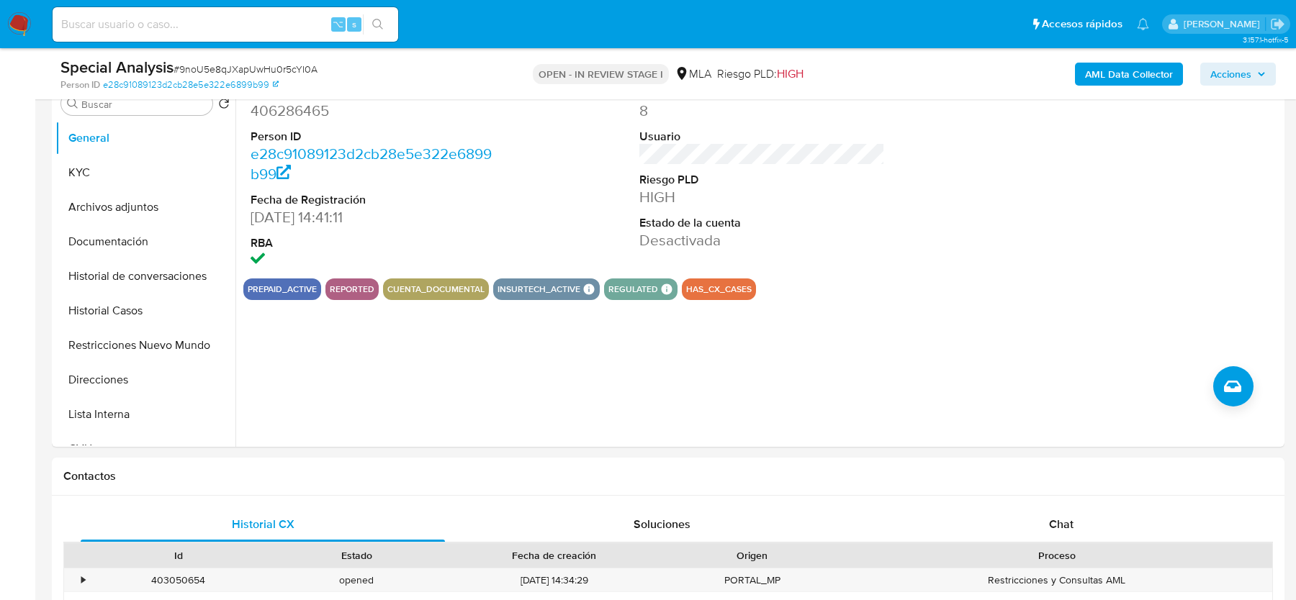
scroll to position [103, 0]
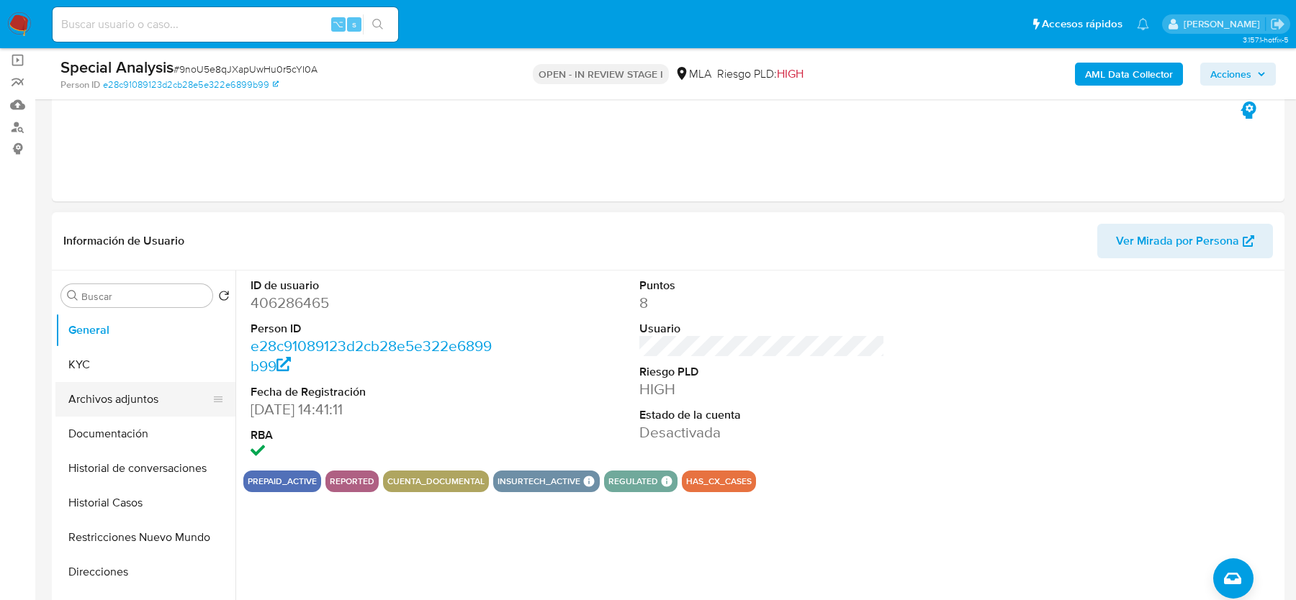
click at [94, 398] on button "Archivos adjuntos" at bounding box center [139, 399] width 168 height 35
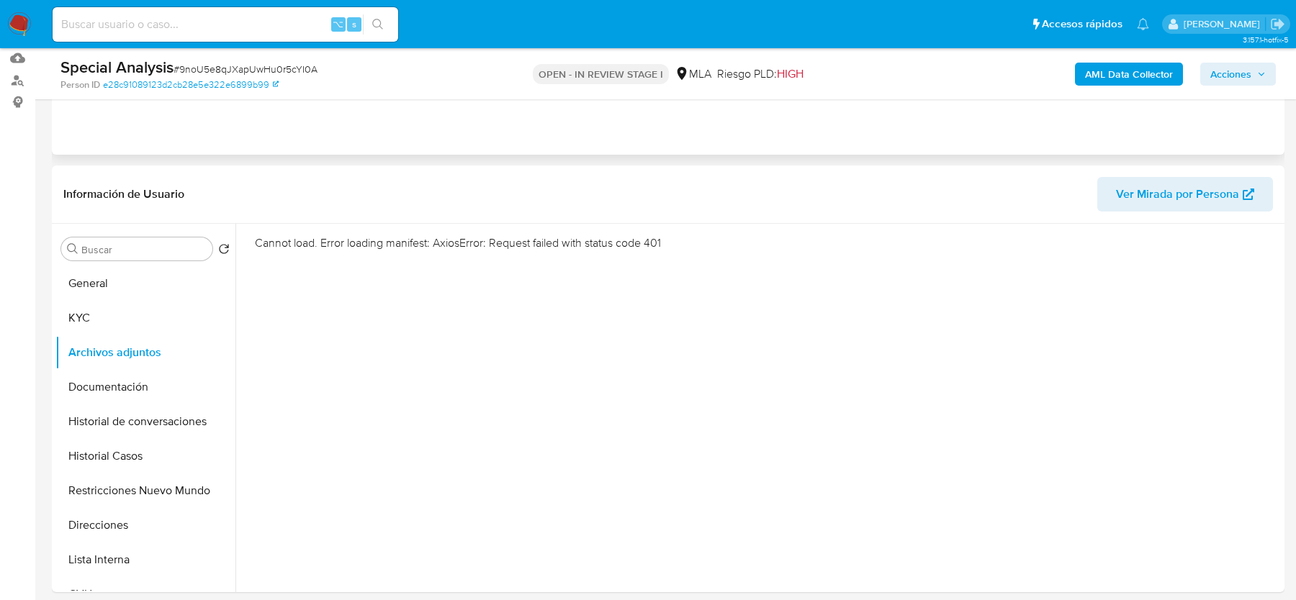
scroll to position [215, 0]
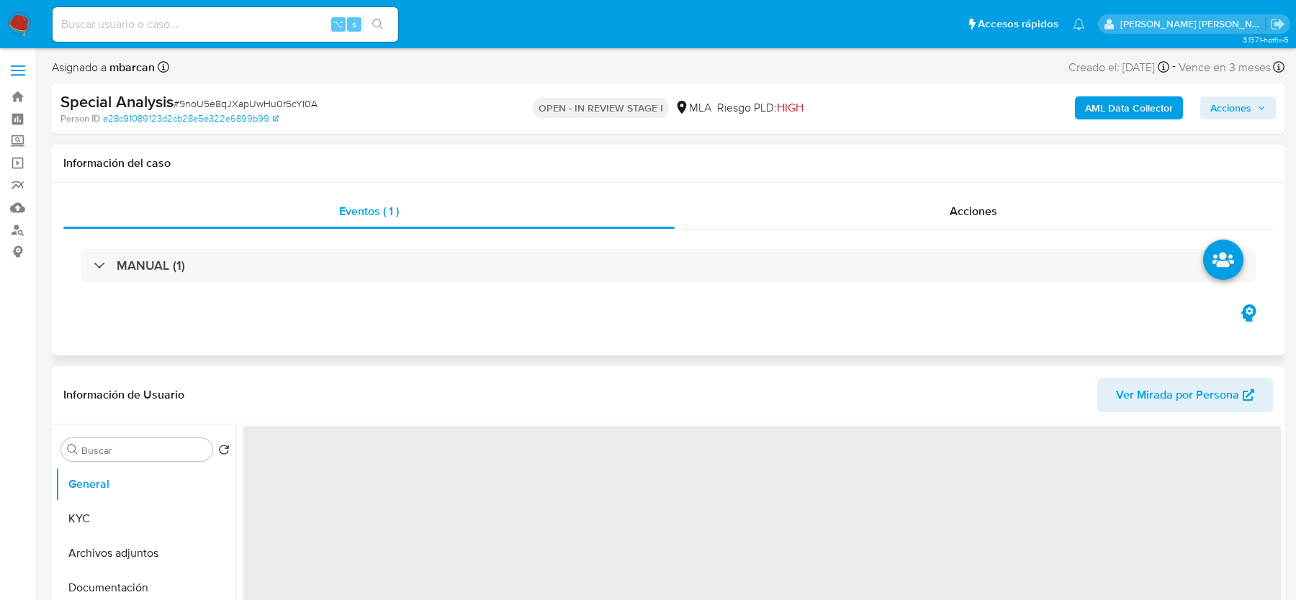
scroll to position [110, 0]
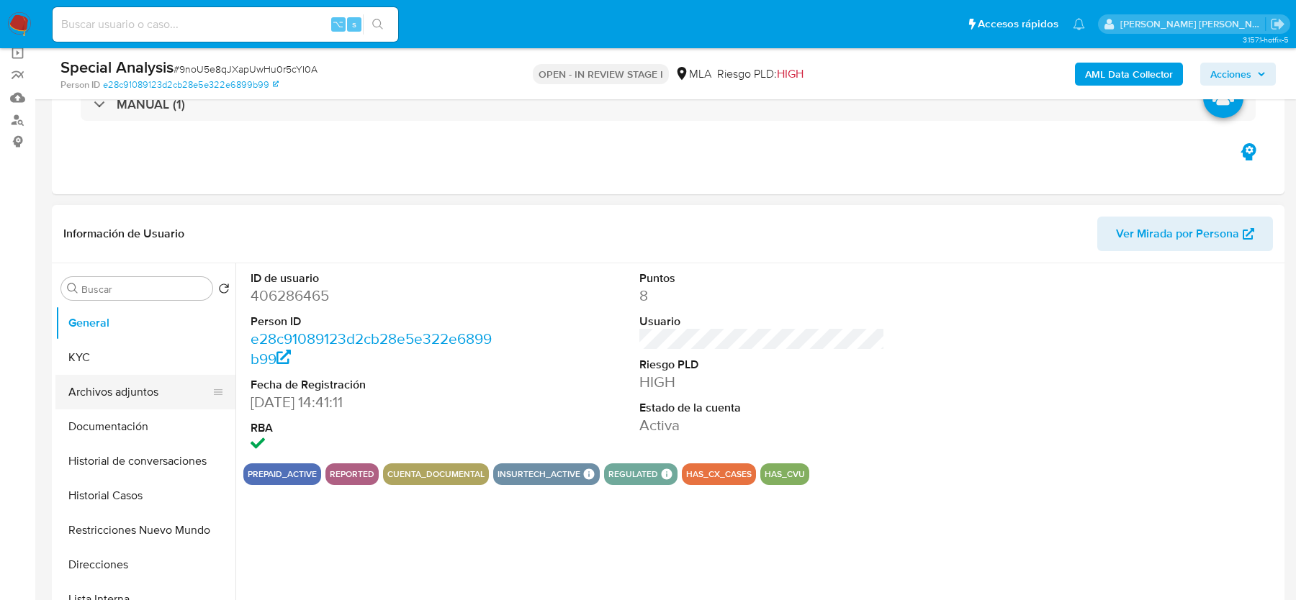
click at [123, 382] on button "Archivos adjuntos" at bounding box center [139, 392] width 168 height 35
select select "10"
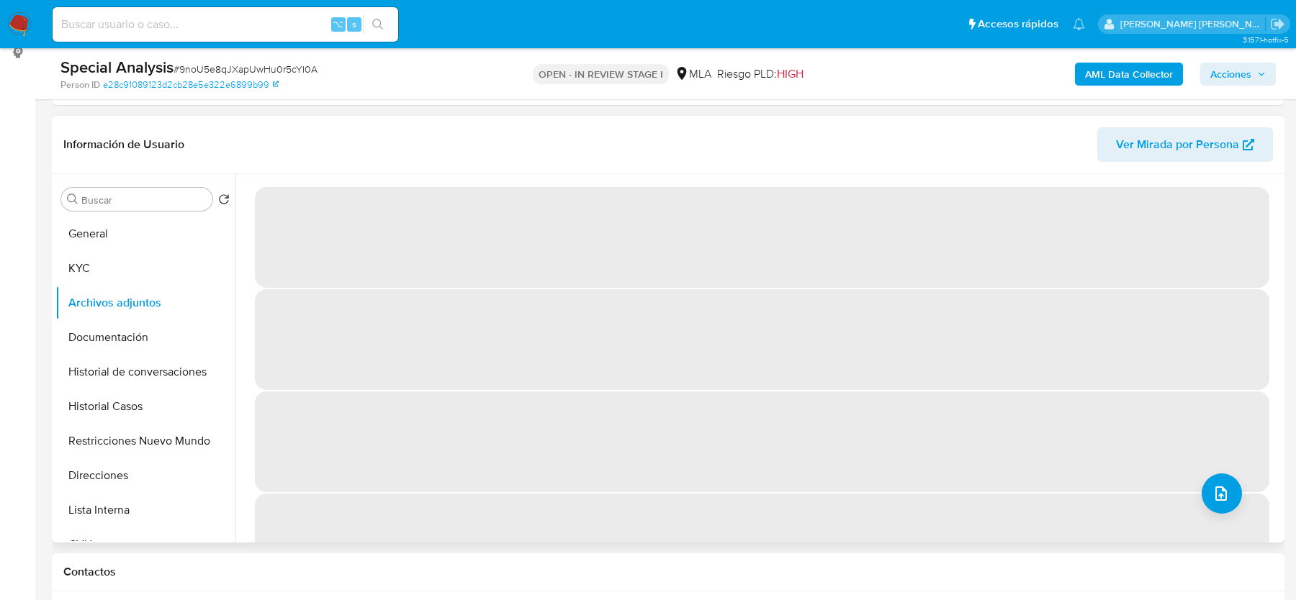
scroll to position [169, 0]
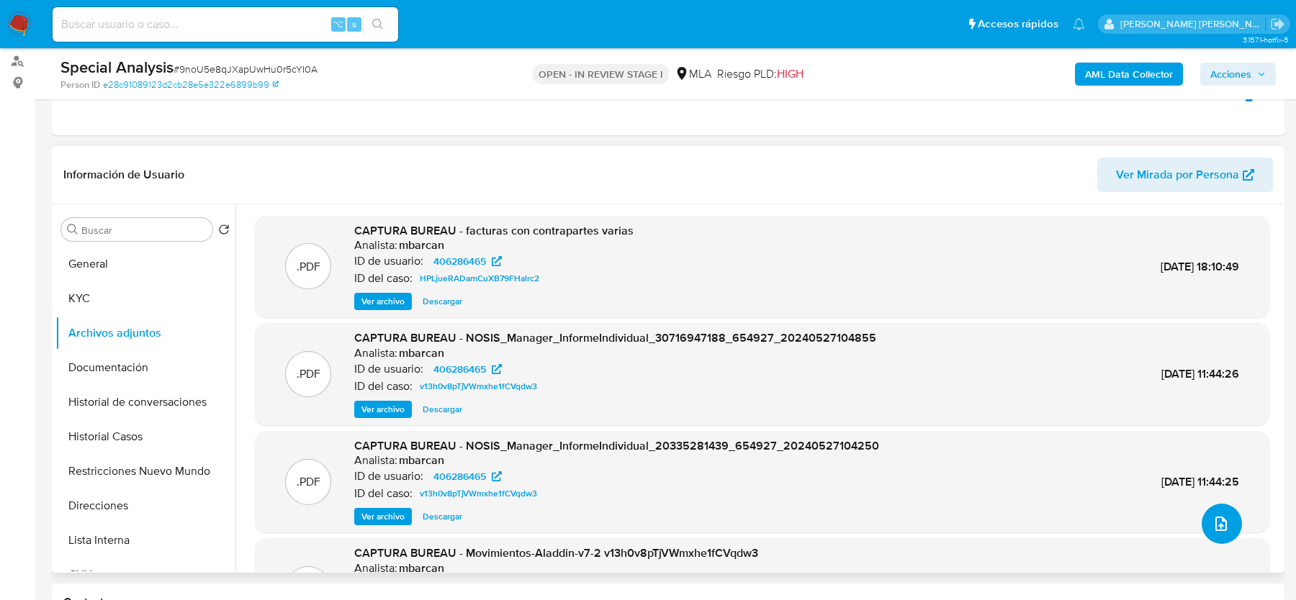
click at [1204, 531] on button "upload-file" at bounding box center [1221, 524] width 40 height 40
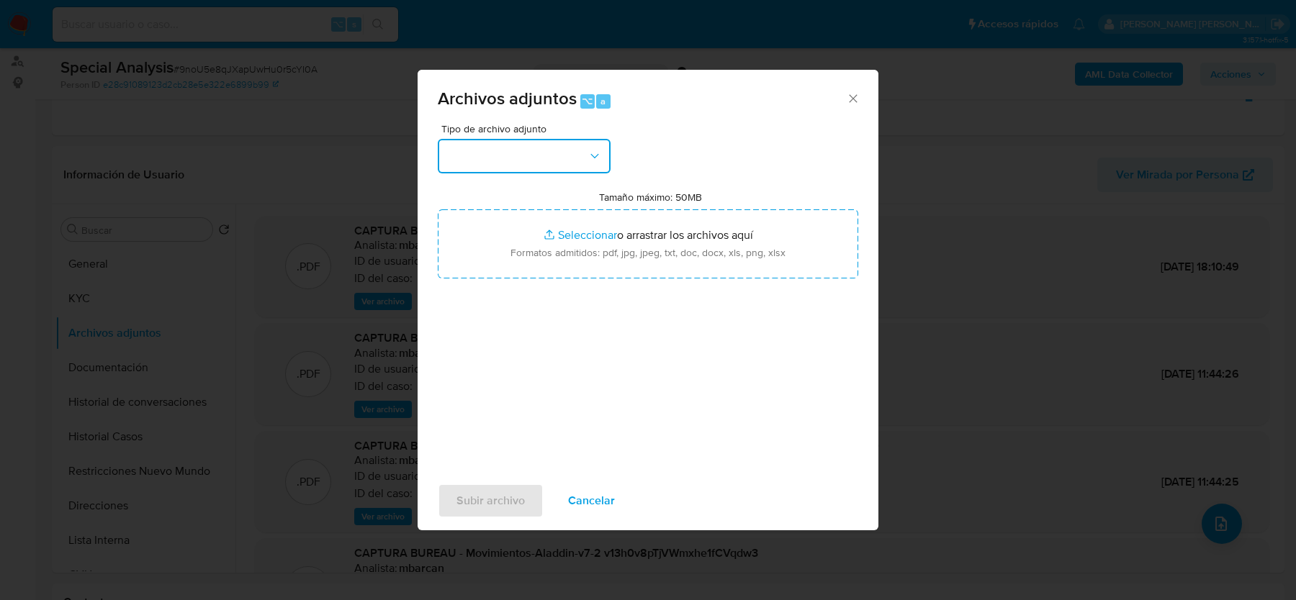
click at [582, 148] on button "button" at bounding box center [524, 156] width 173 height 35
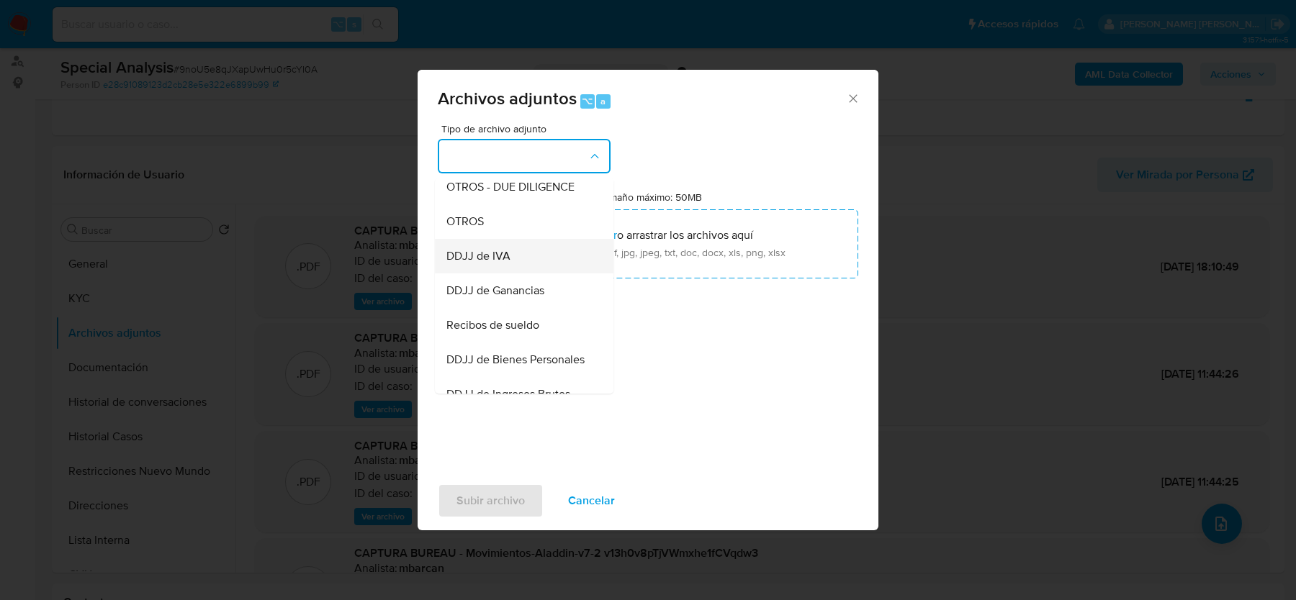
scroll to position [249, 0]
click at [531, 220] on div "OTROS" at bounding box center [519, 222] width 147 height 35
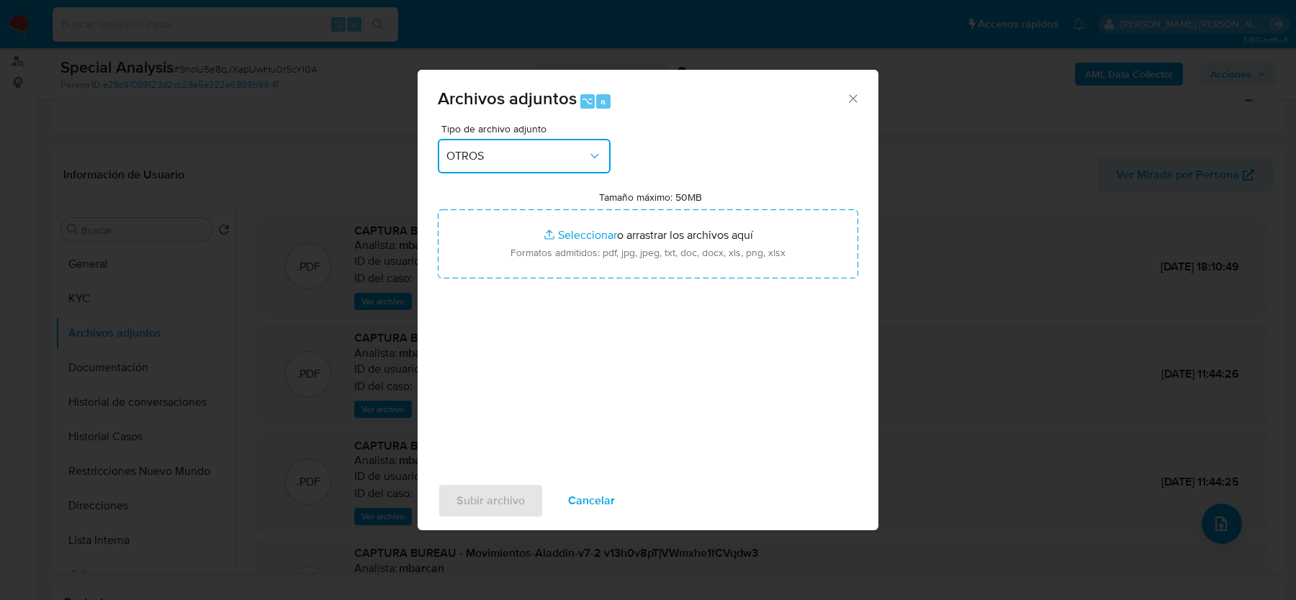
click at [559, 153] on span "OTROS" at bounding box center [516, 156] width 141 height 14
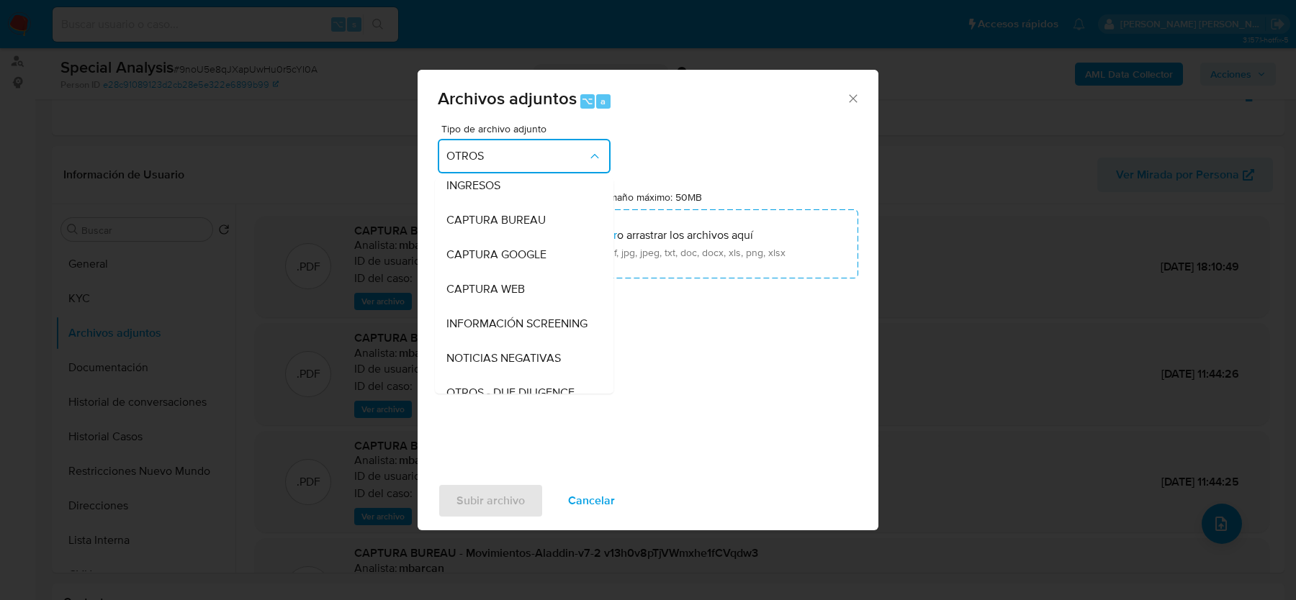
scroll to position [0, 0]
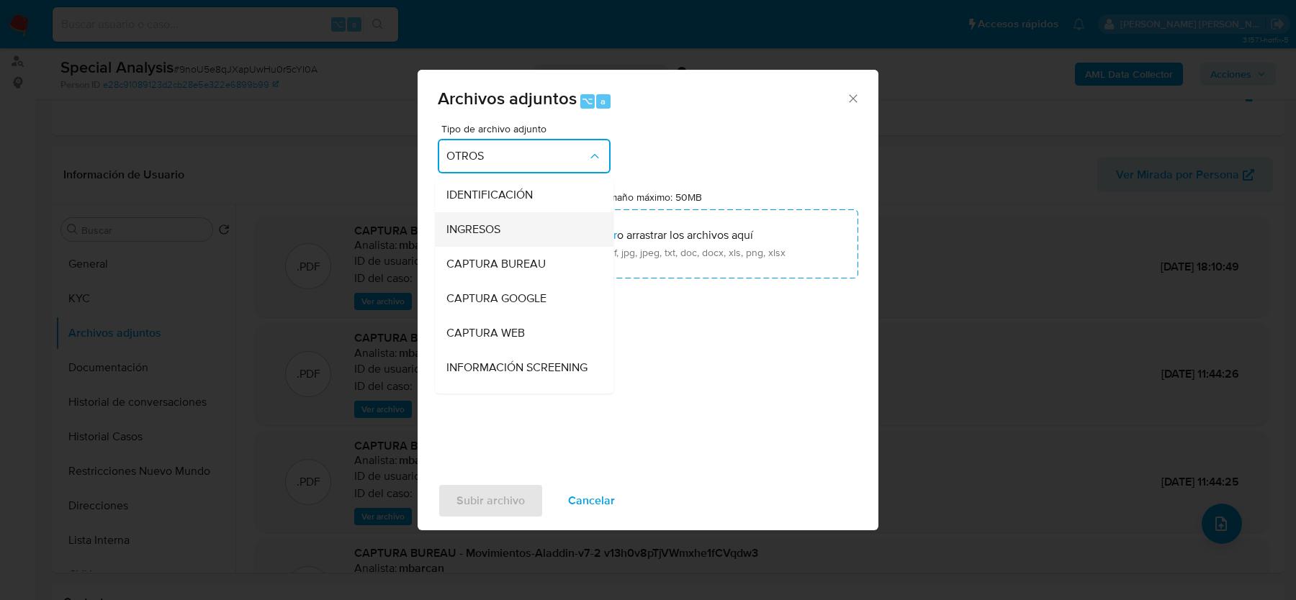
click at [495, 233] on span "INGRESOS" at bounding box center [473, 229] width 54 height 14
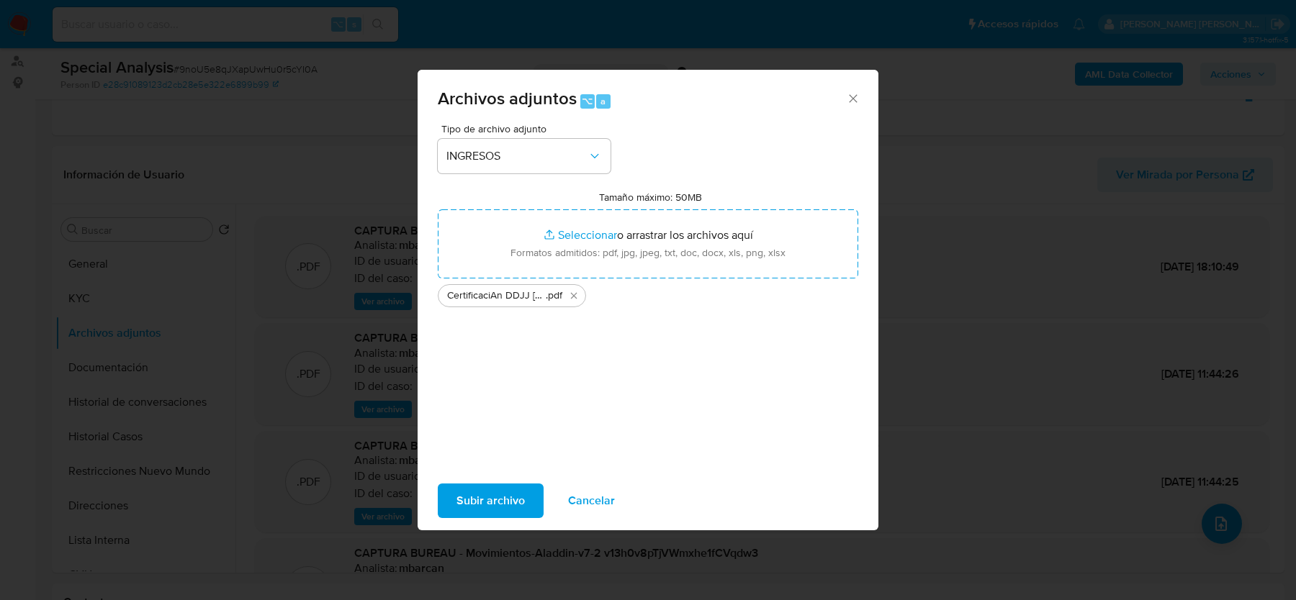
click at [489, 508] on span "Subir archivo" at bounding box center [490, 501] width 68 height 32
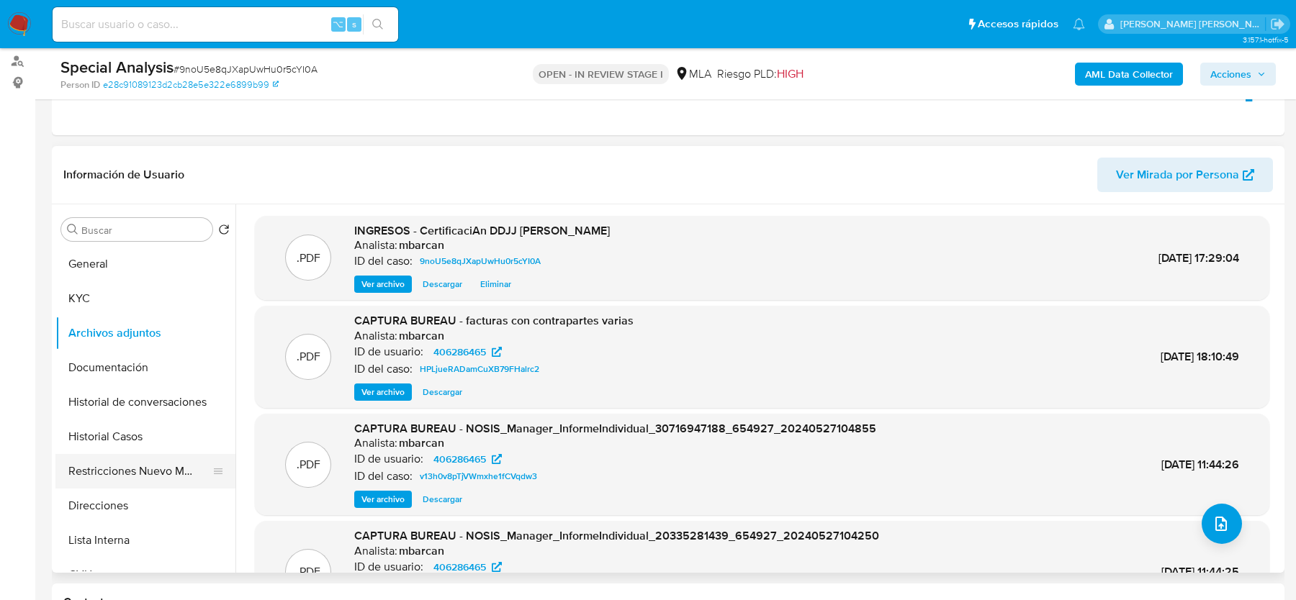
click at [113, 466] on button "Restricciones Nuevo Mundo" at bounding box center [139, 471] width 168 height 35
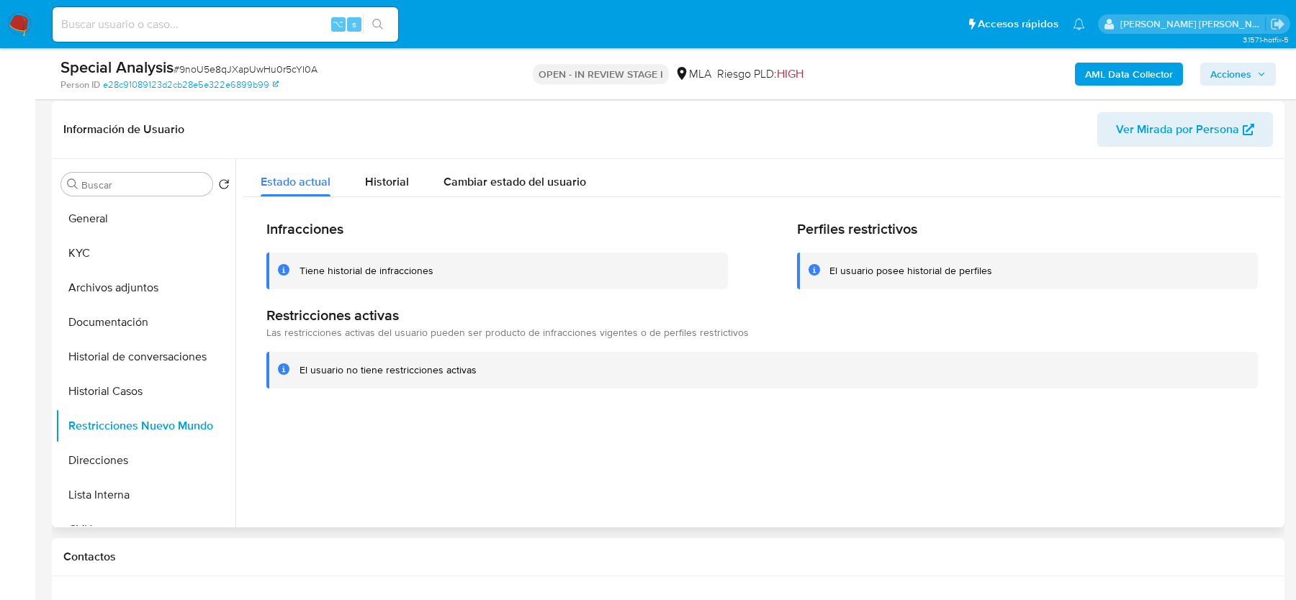
scroll to position [217, 0]
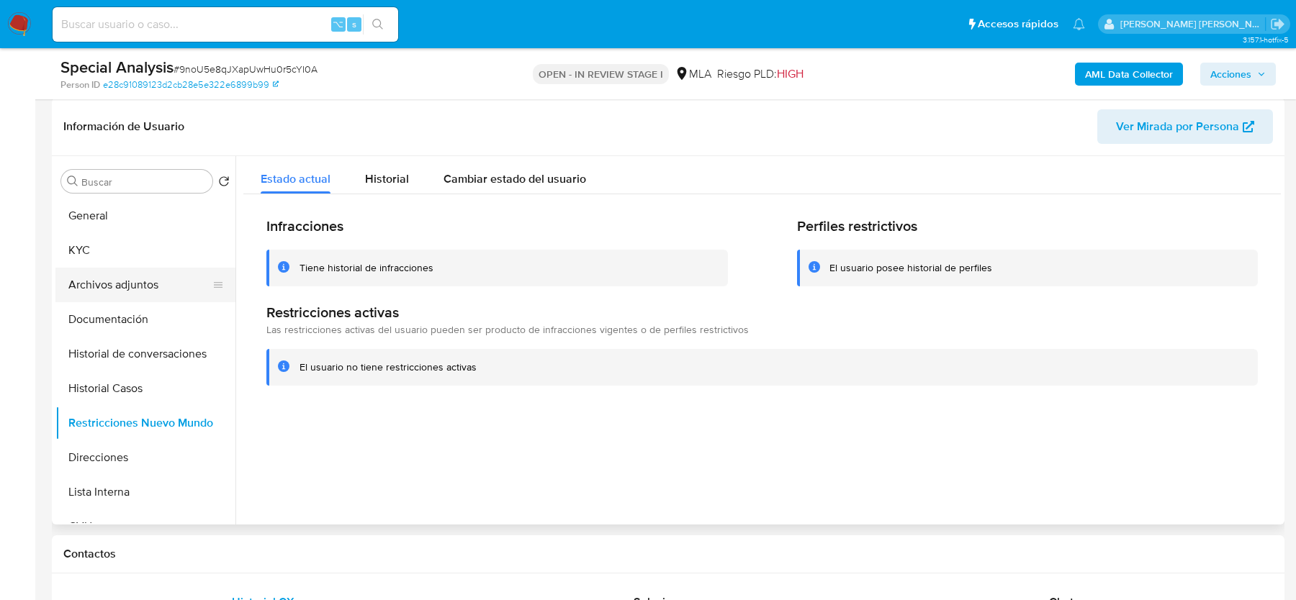
click at [147, 290] on button "Archivos adjuntos" at bounding box center [139, 285] width 168 height 35
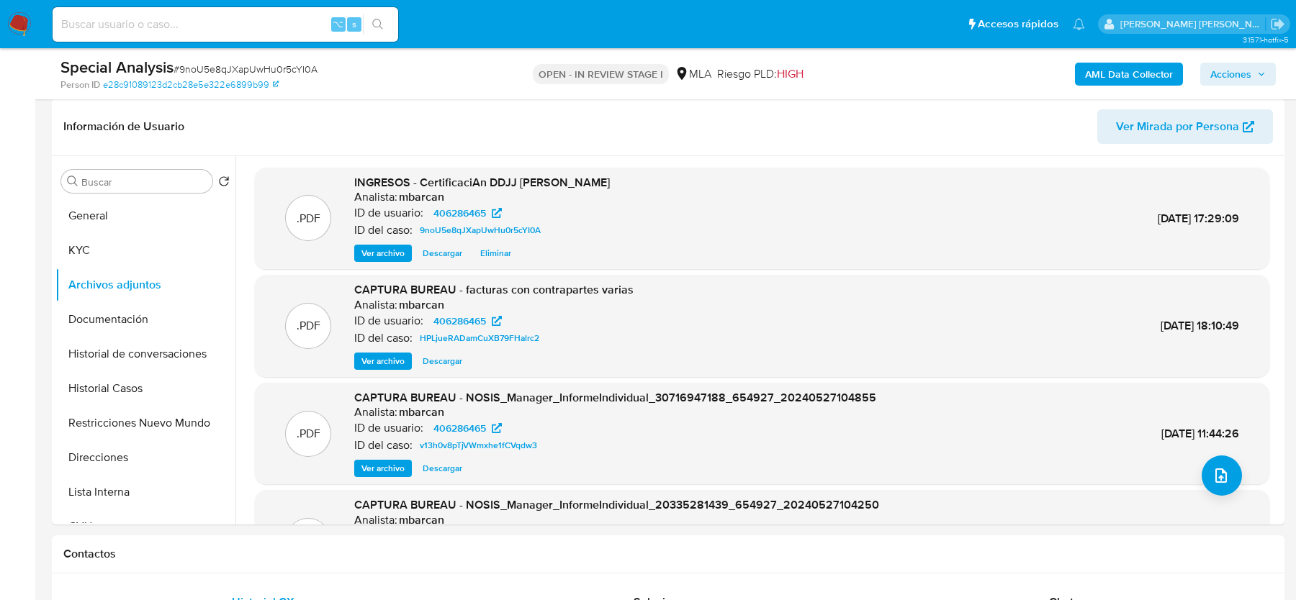
click at [1224, 69] on span "Acciones" at bounding box center [1230, 74] width 41 height 23
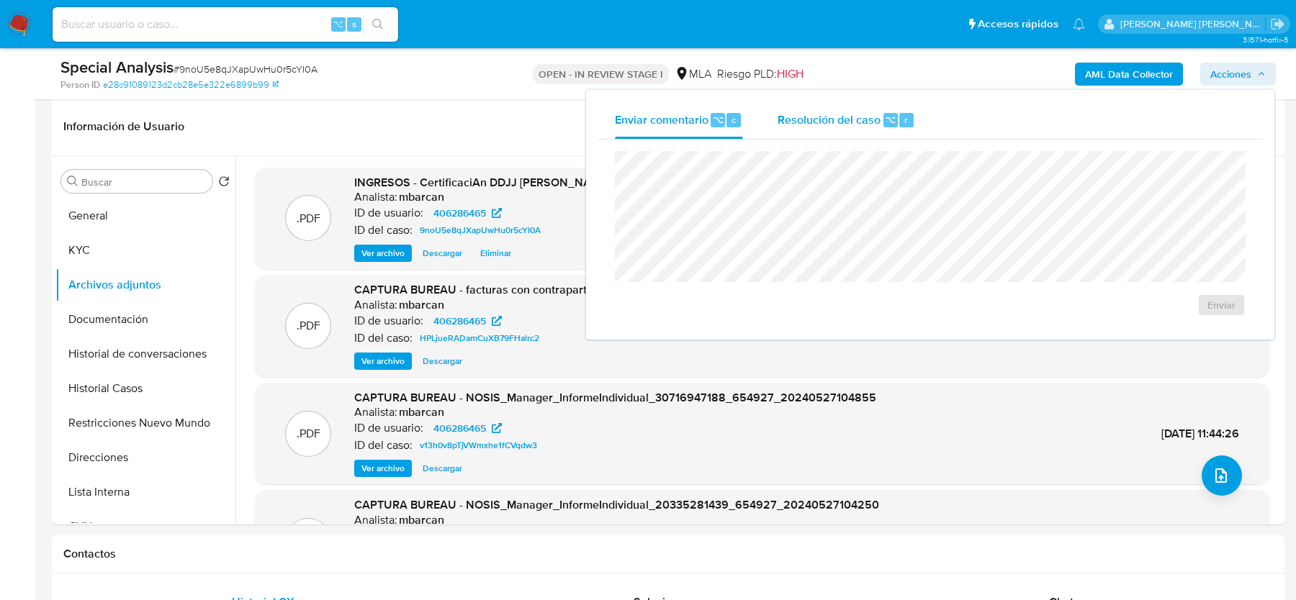
click at [870, 122] on span "Resolución del caso" at bounding box center [828, 119] width 103 height 17
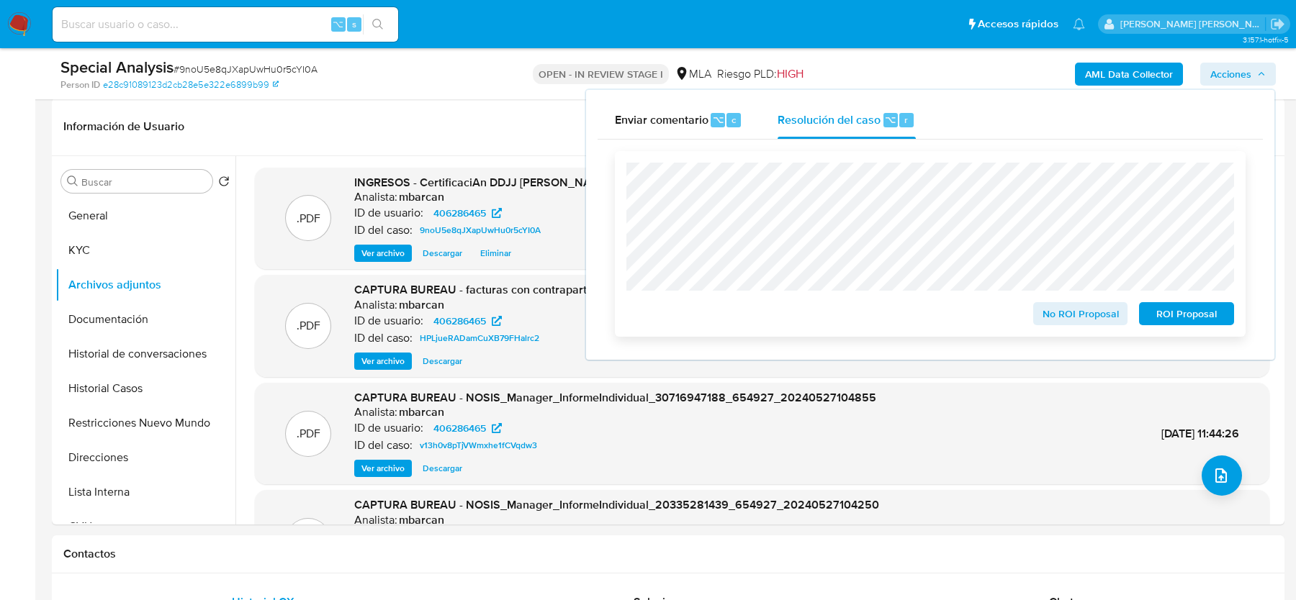
click at [1048, 307] on span "No ROI Proposal" at bounding box center [1080, 314] width 75 height 20
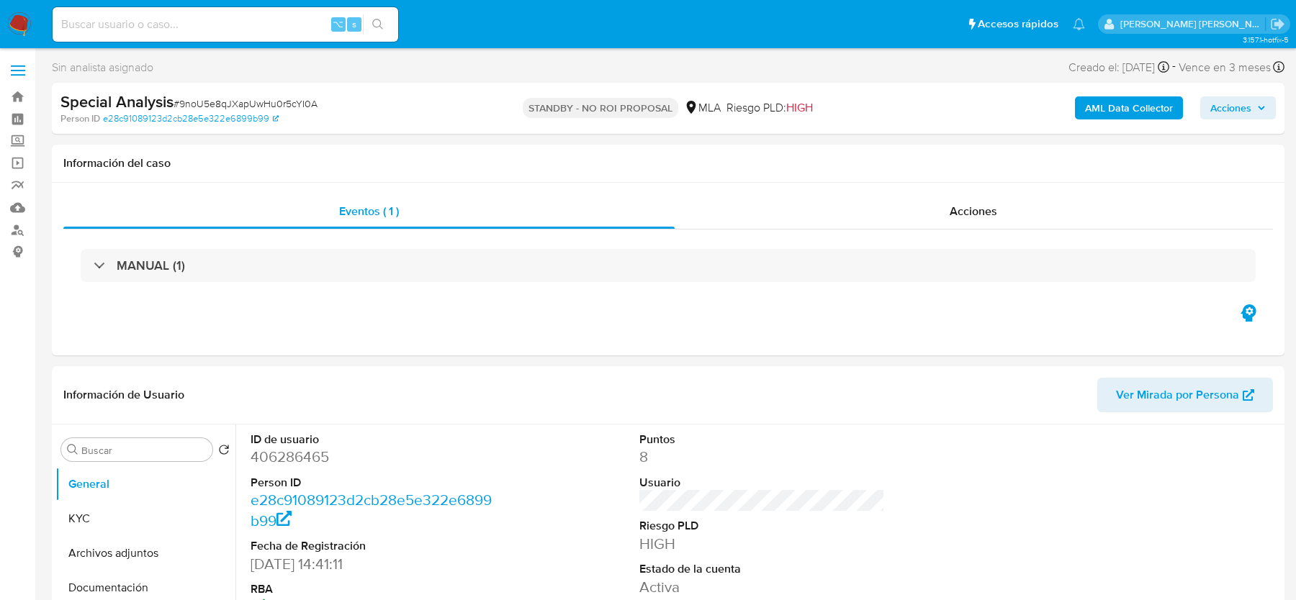
select select "10"
click at [20, 17] on img at bounding box center [19, 24] width 24 height 24
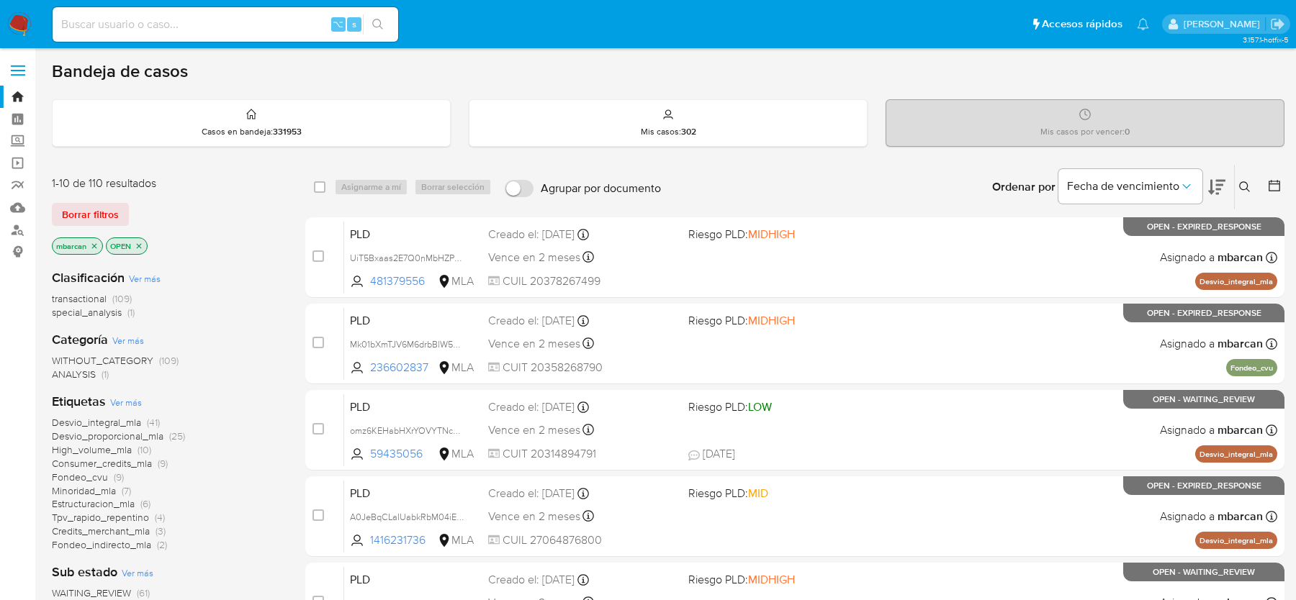
click at [1242, 184] on icon at bounding box center [1245, 187] width 12 height 12
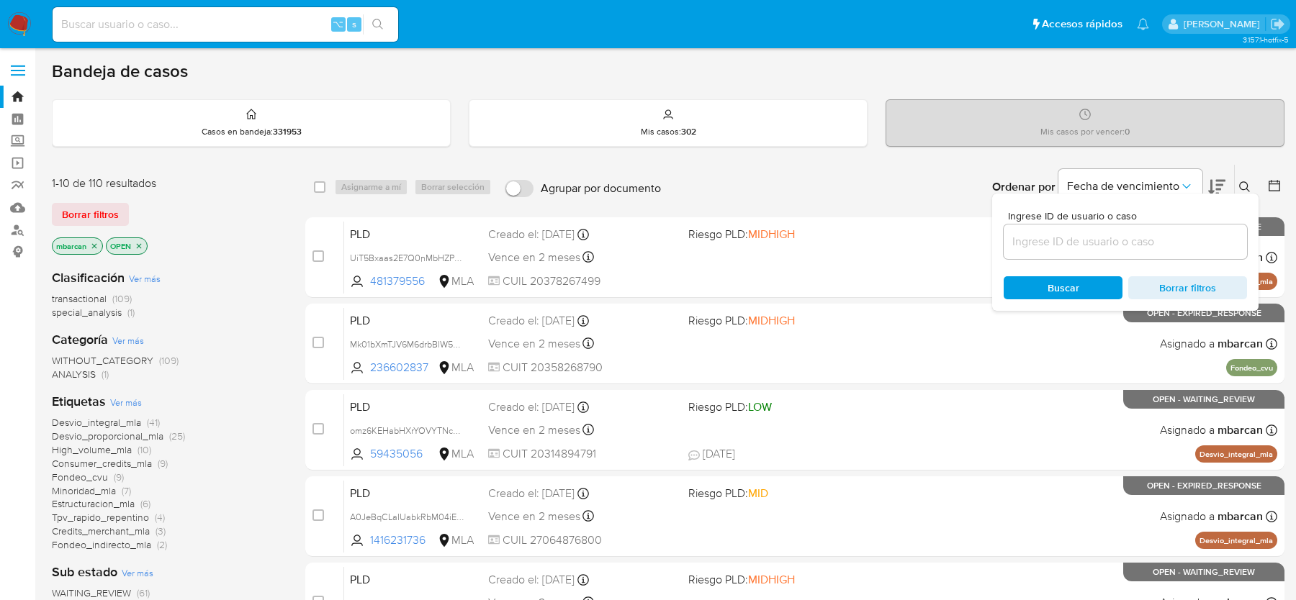
click at [1144, 245] on input at bounding box center [1124, 242] width 243 height 19
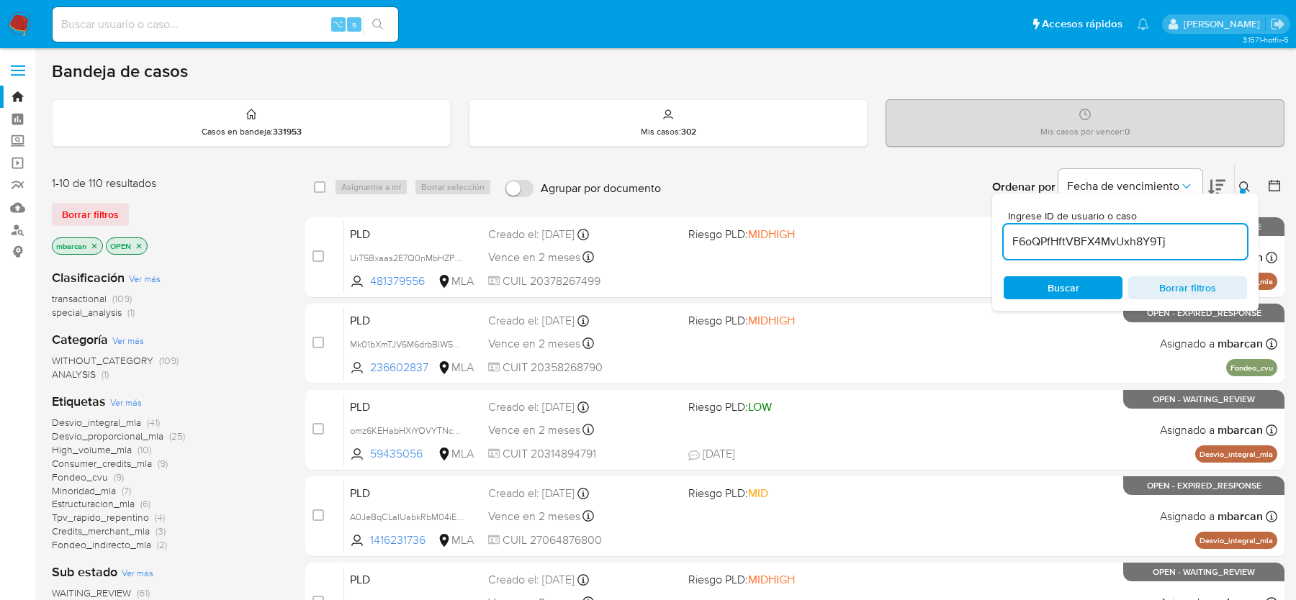
type input "F6oQPfHftVBFX4MvUxh8Y9Tj"
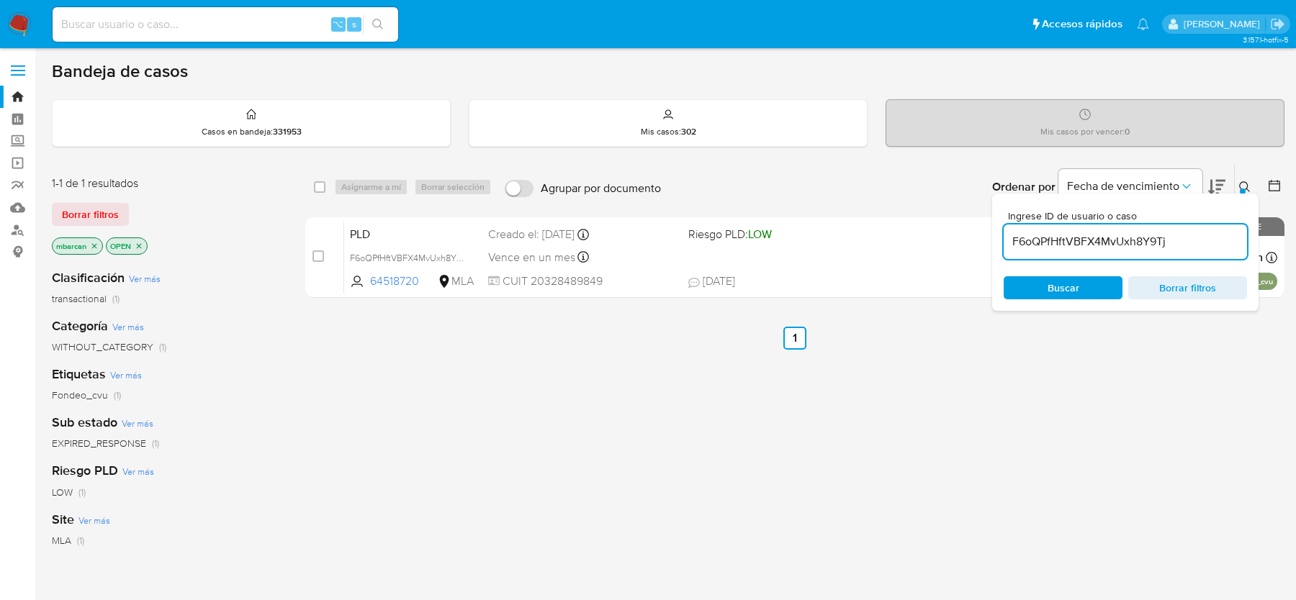
click at [1245, 189] on icon at bounding box center [1245, 187] width 12 height 12
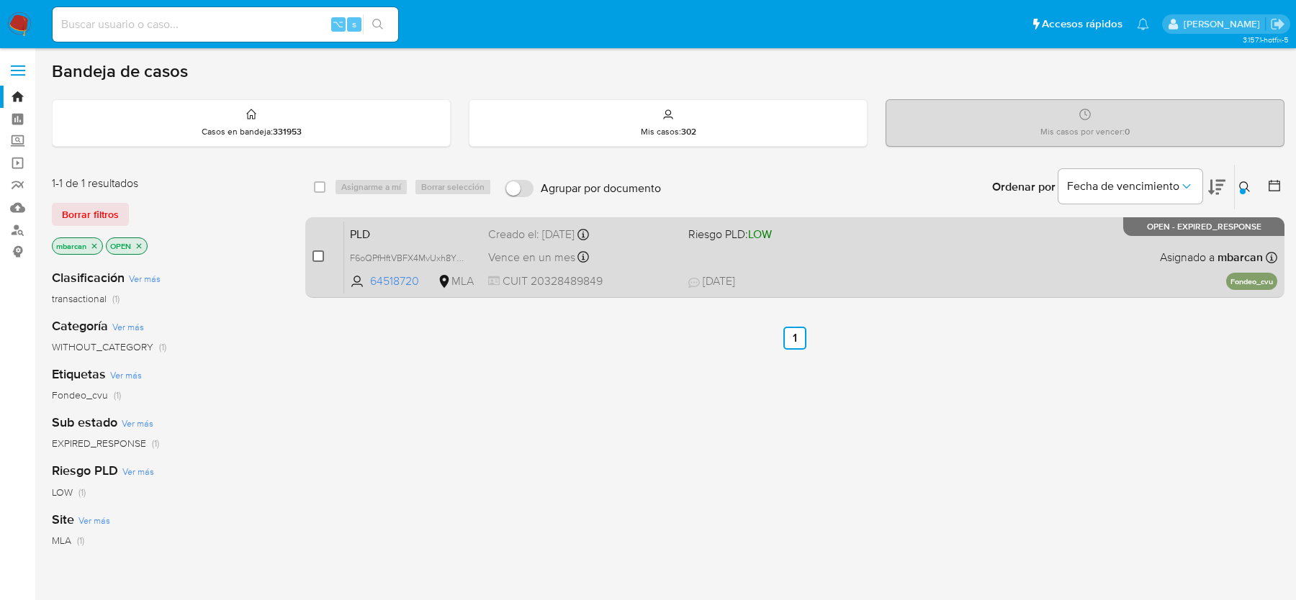
click at [317, 259] on input "checkbox" at bounding box center [318, 257] width 12 height 12
checkbox input "true"
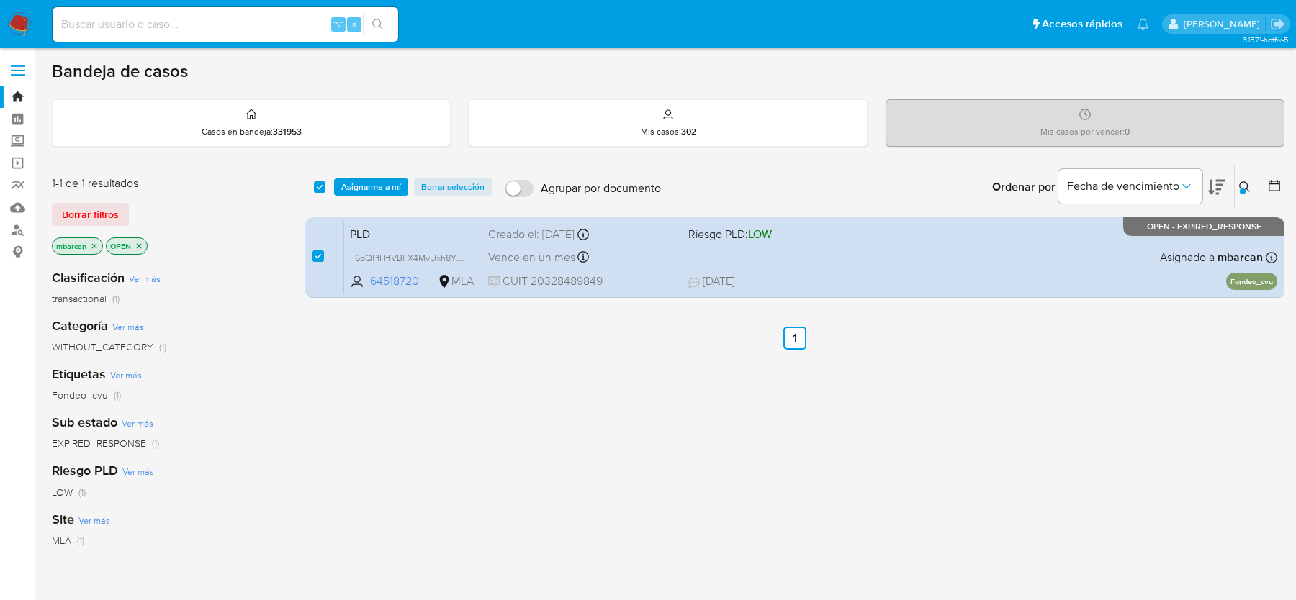
click at [373, 200] on div "select-all-cases-checkbox Asignarme a mí Borrar selección Agrupar por documento…" at bounding box center [794, 187] width 979 height 45
click at [373, 194] on span "Asignarme a mí" at bounding box center [371, 187] width 60 height 14
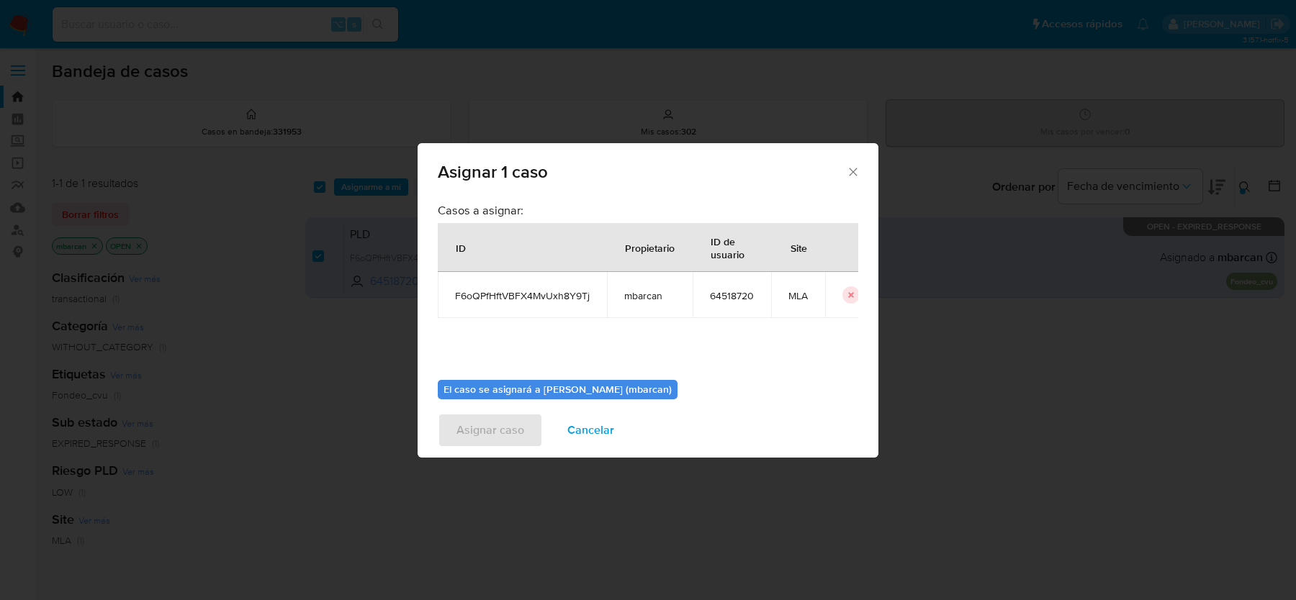
scroll to position [73, 0]
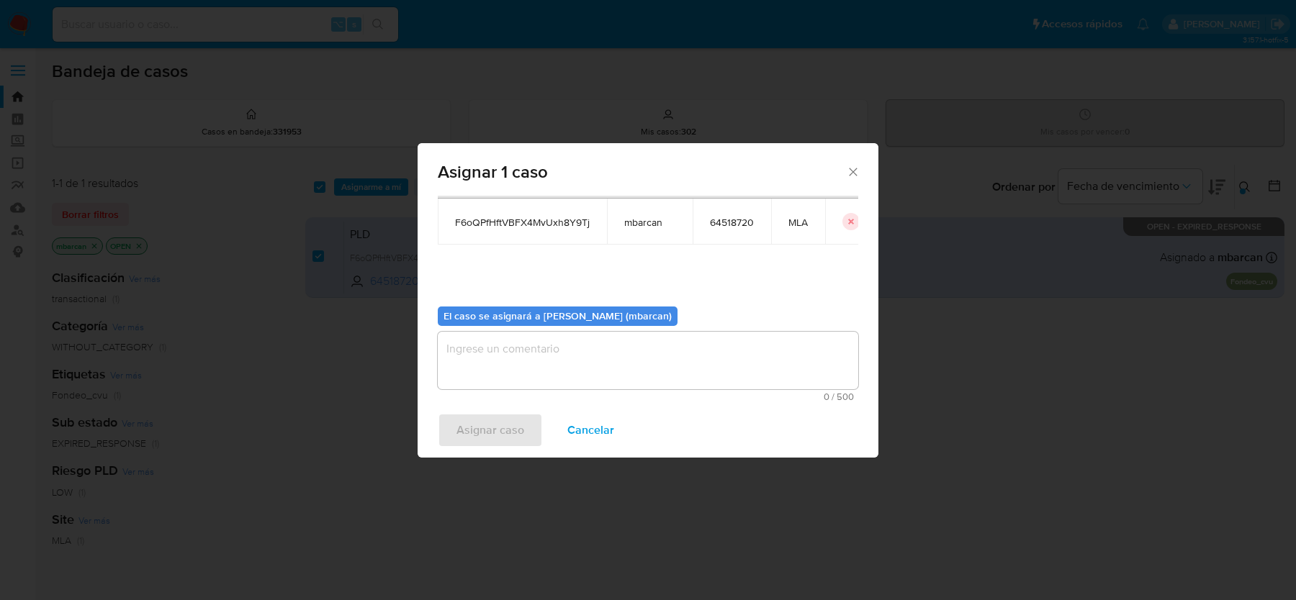
click at [585, 348] on textarea "assign-modal" at bounding box center [648, 361] width 420 height 58
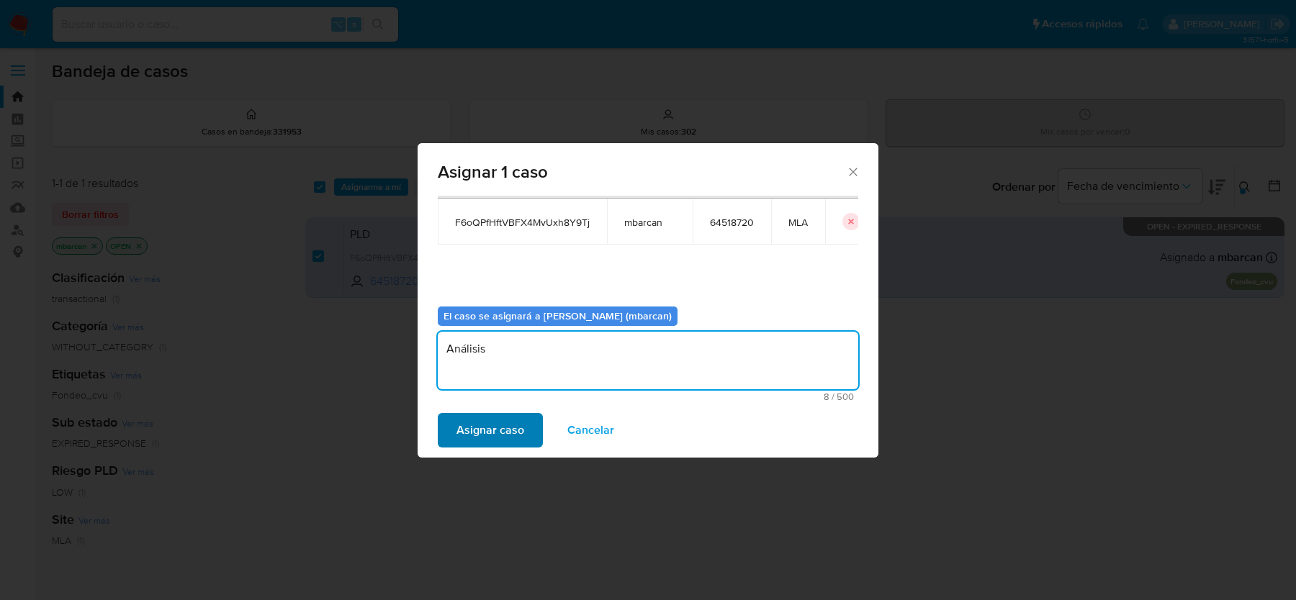
type textarea "Análisis"
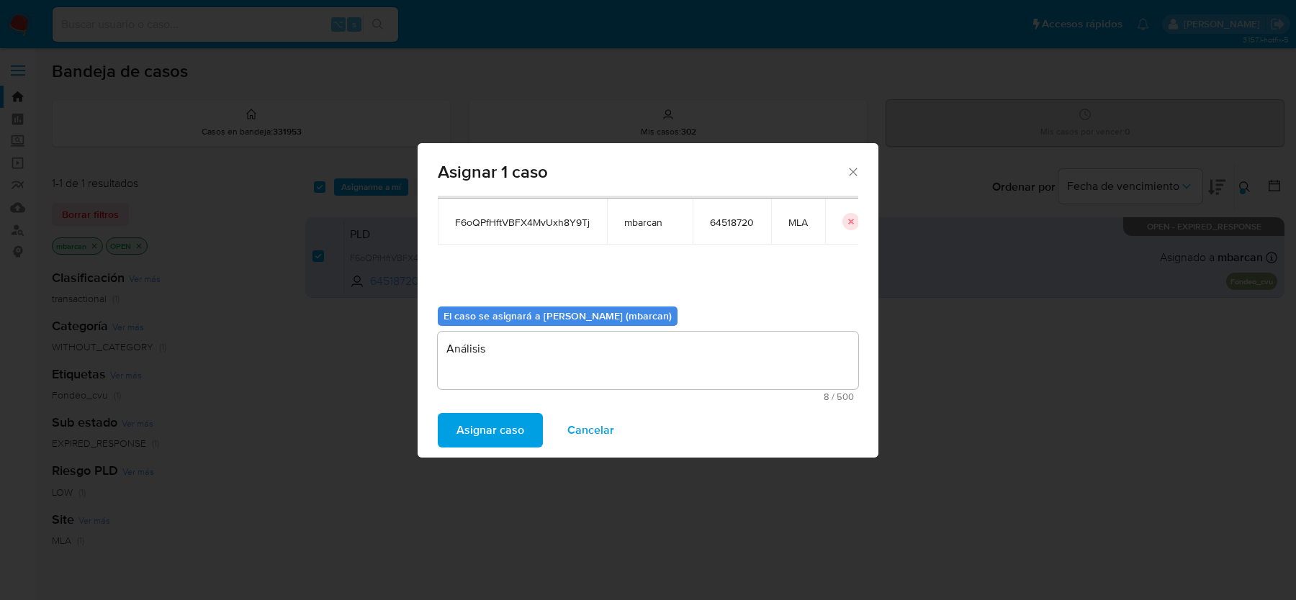
click at [512, 430] on span "Asignar caso" at bounding box center [490, 431] width 68 height 32
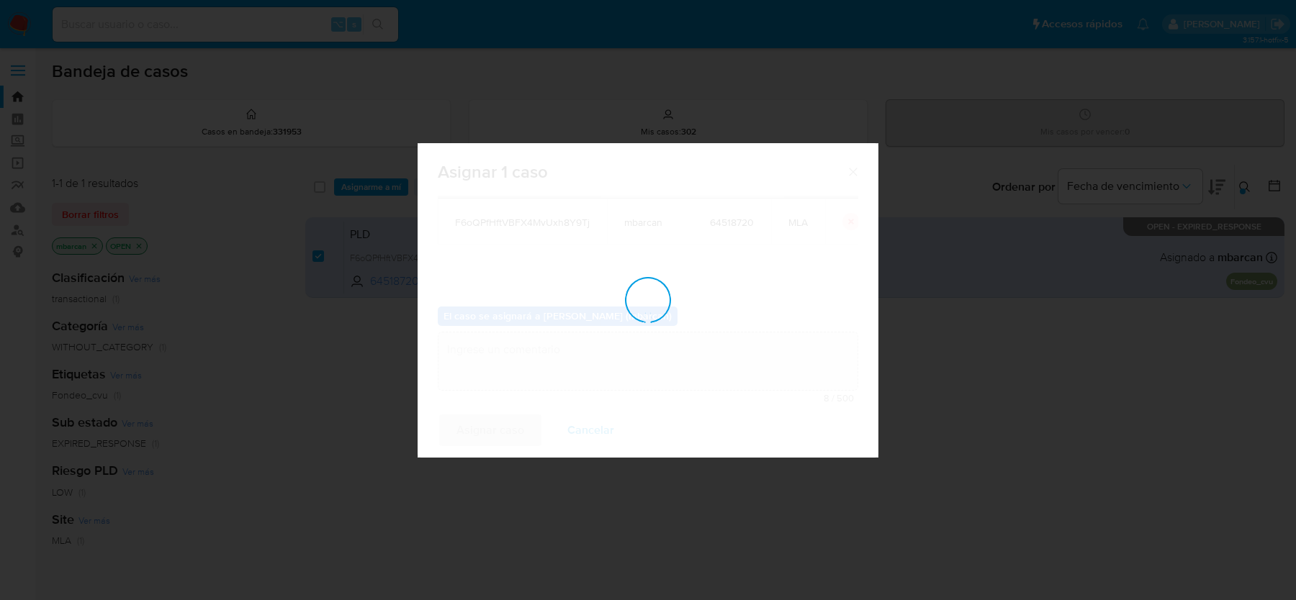
checkbox input "false"
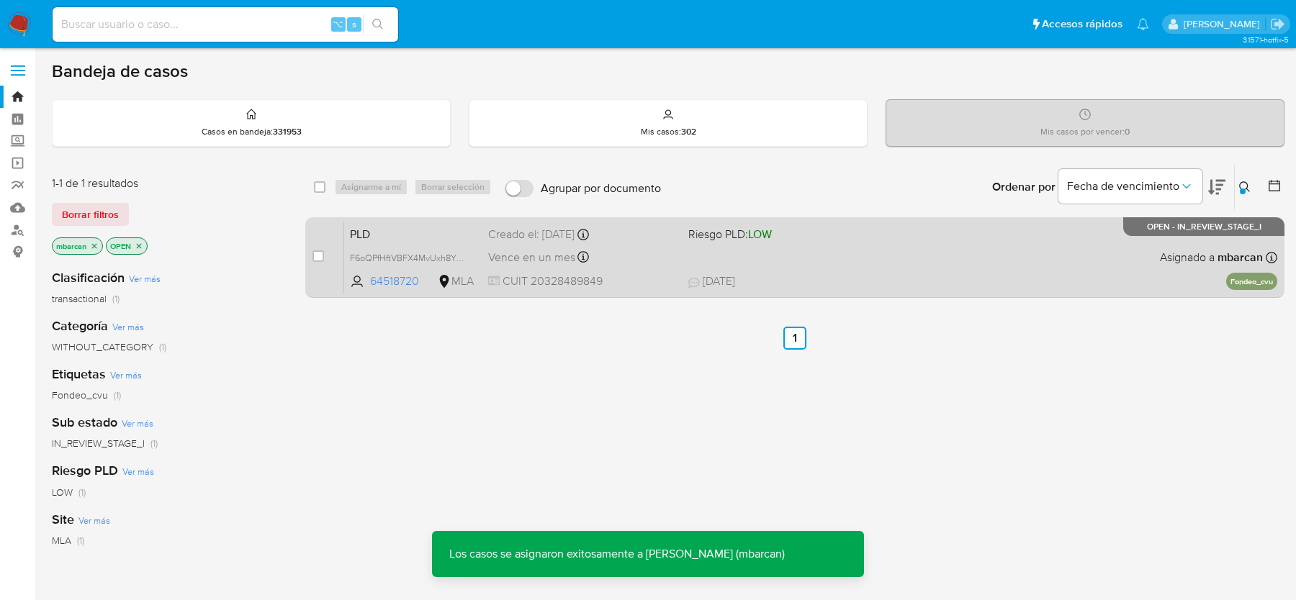
click at [370, 235] on span "PLD" at bounding box center [413, 233] width 127 height 19
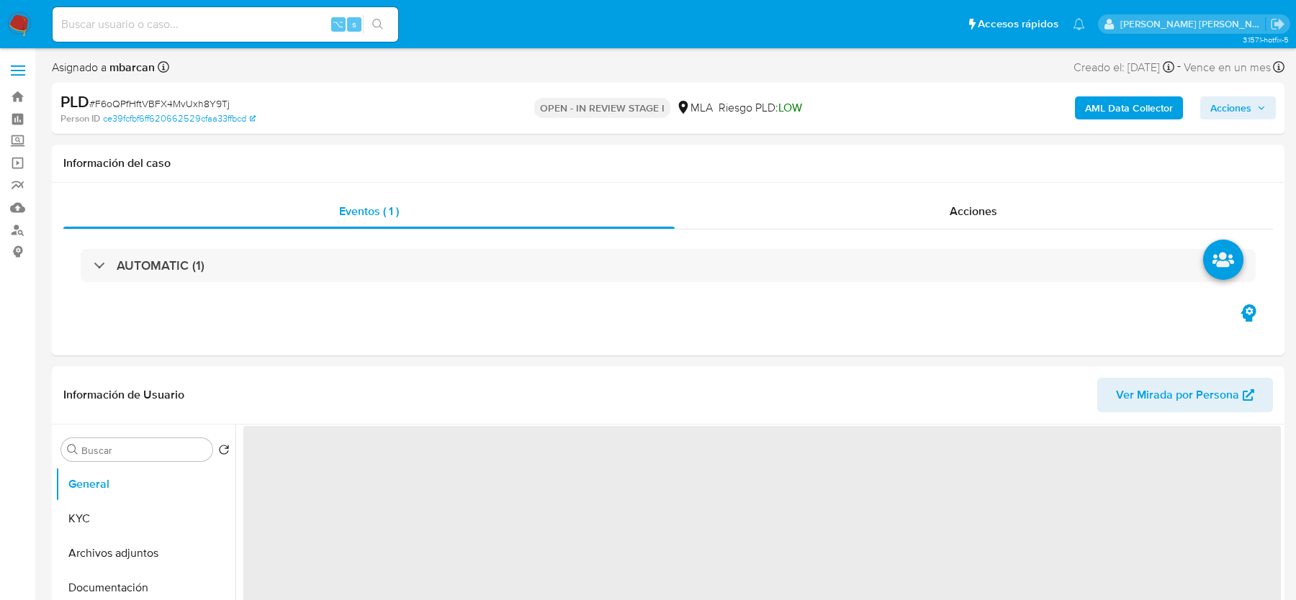
scroll to position [174, 0]
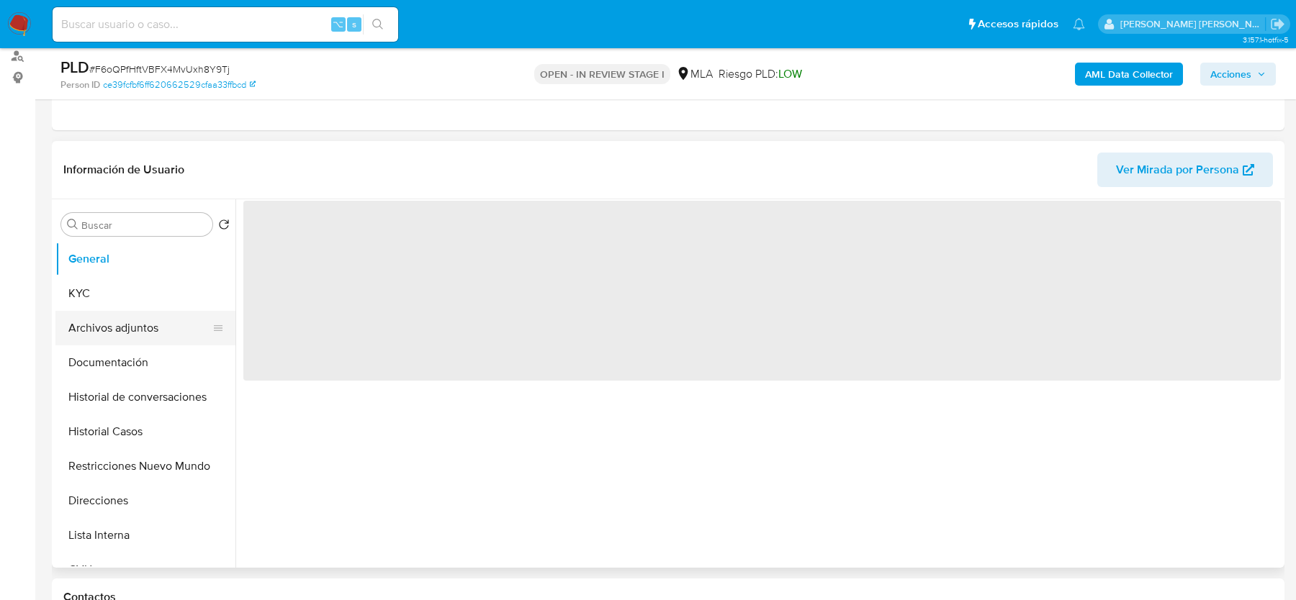
click at [143, 323] on button "Archivos adjuntos" at bounding box center [139, 328] width 168 height 35
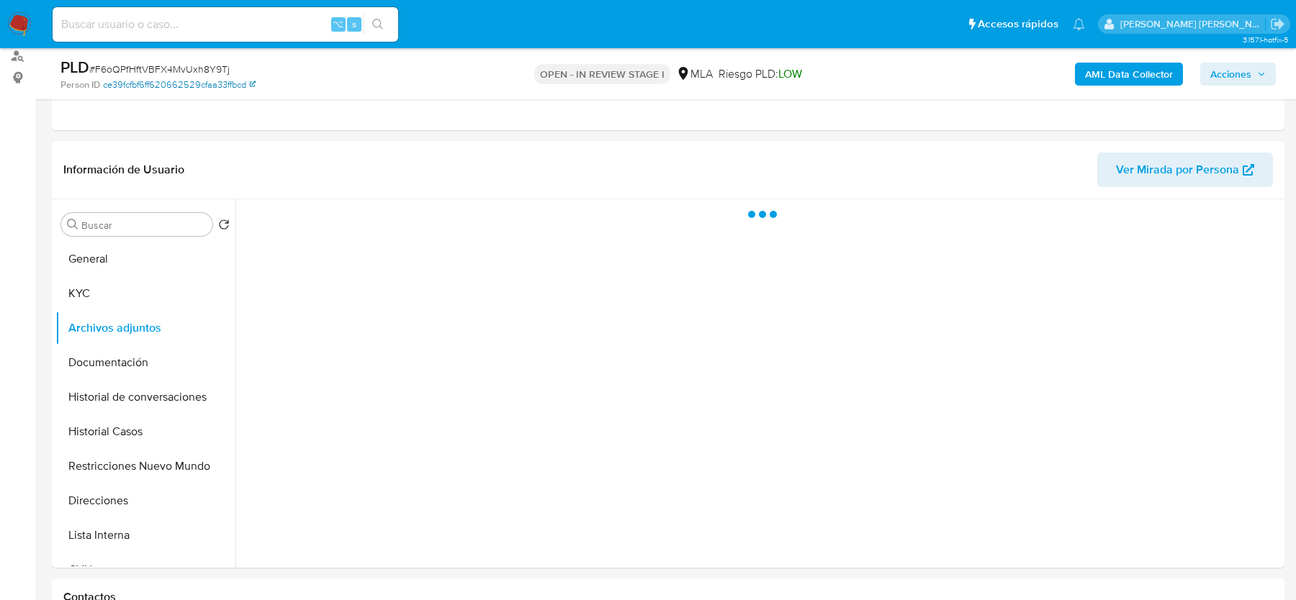
click at [133, 78] on link "ce39fcfbf6ff620662529cfaa33ffbcd" at bounding box center [179, 84] width 153 height 13
select select "10"
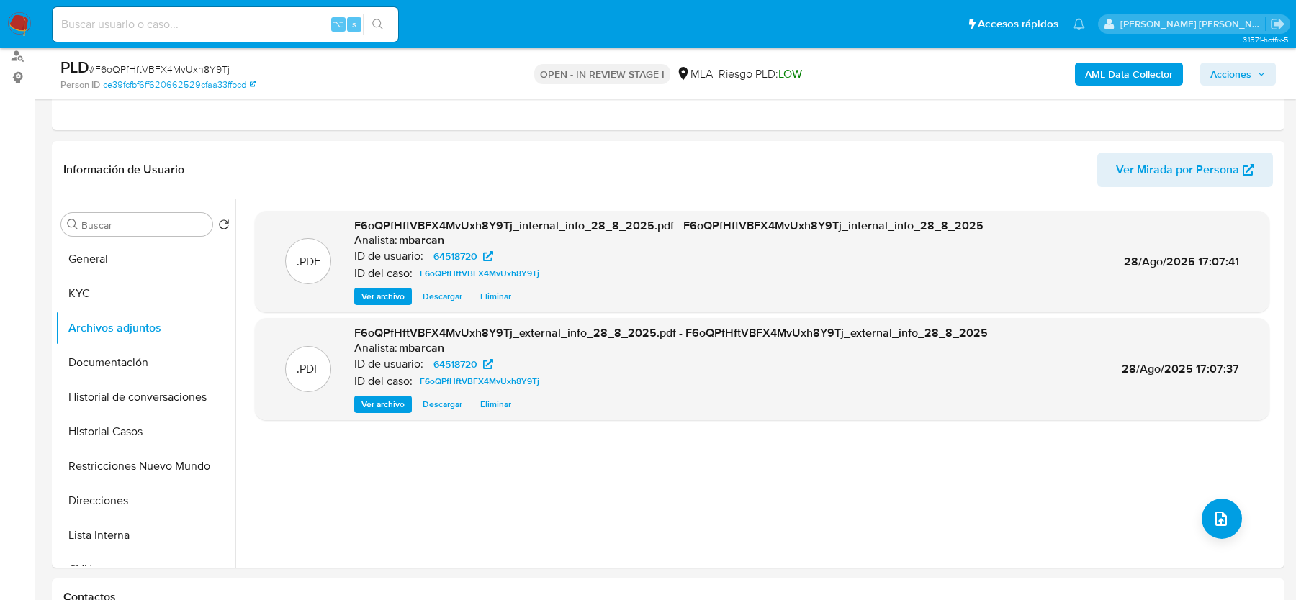
click at [176, 68] on span "# F6oQPfHftVBFX4MvUxh8Y9Tj" at bounding box center [159, 69] width 140 height 14
copy span "F6oQPfHftVBFX4MvUxh8Y9Tj"
click at [1212, 518] on icon "upload-file" at bounding box center [1220, 518] width 17 height 17
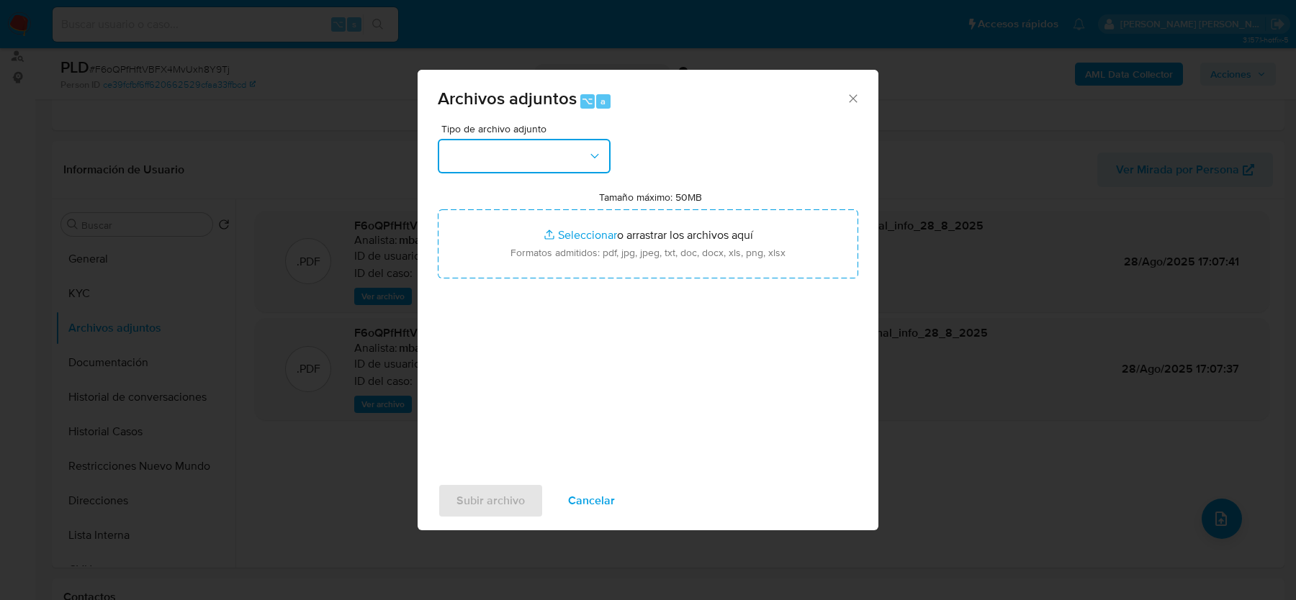
click at [469, 158] on button "button" at bounding box center [524, 156] width 173 height 35
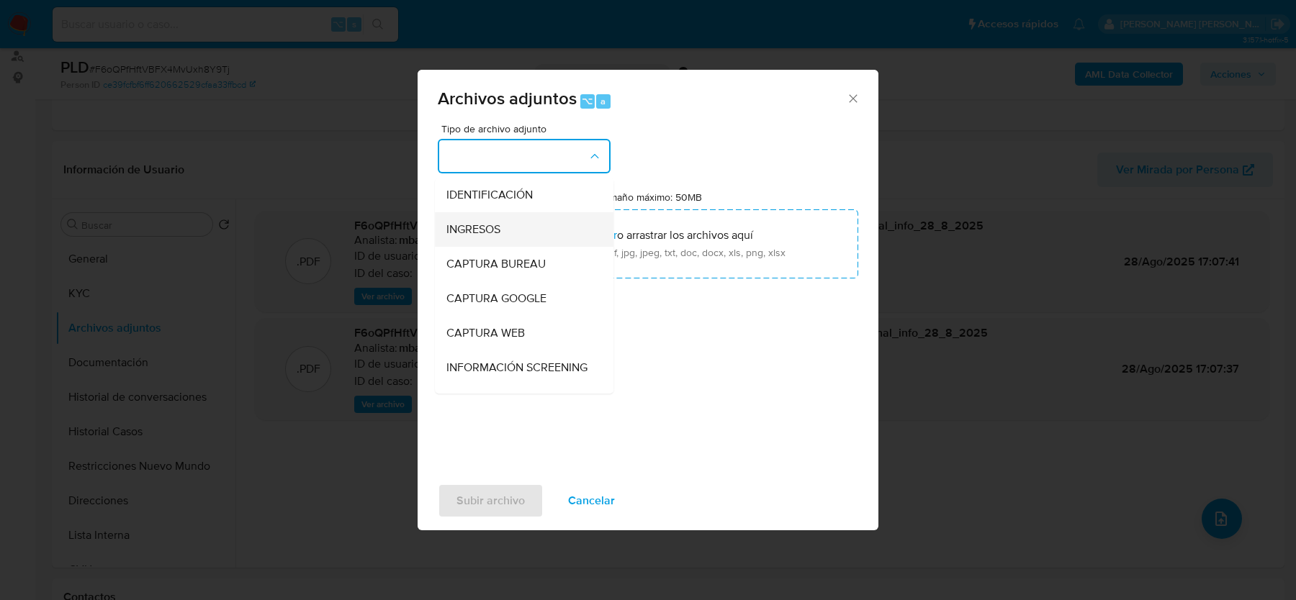
scroll to position [12, 0]
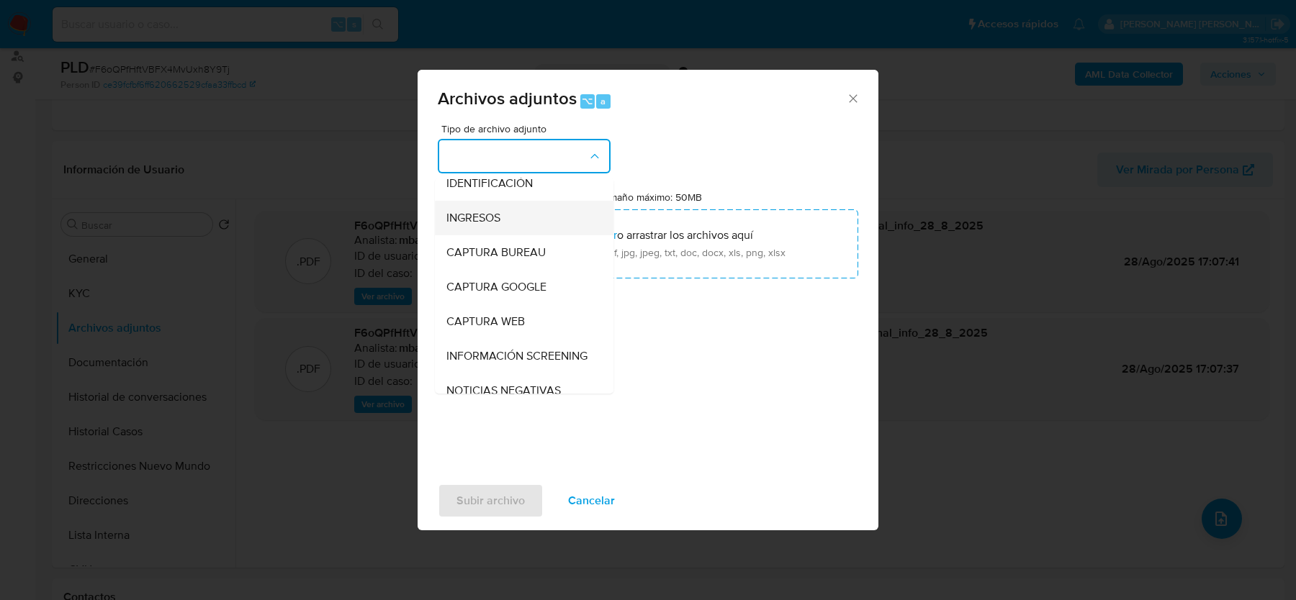
click at [480, 208] on div "INGRESOS" at bounding box center [519, 218] width 147 height 35
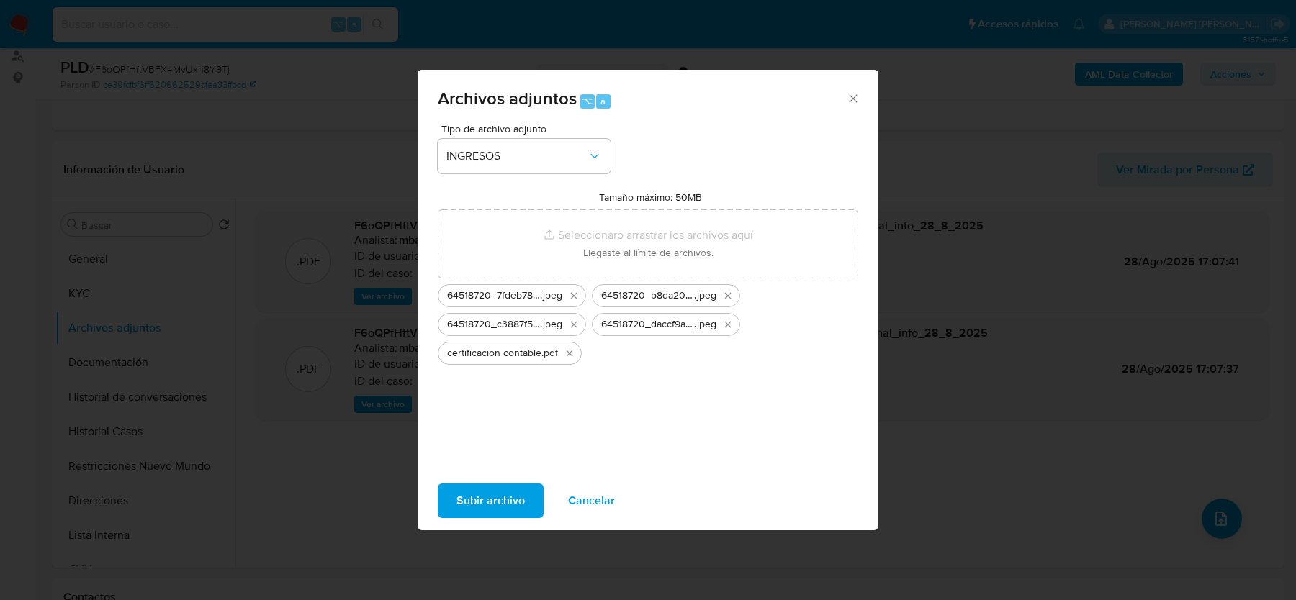
click at [464, 496] on span "Subir archivo" at bounding box center [490, 501] width 68 height 32
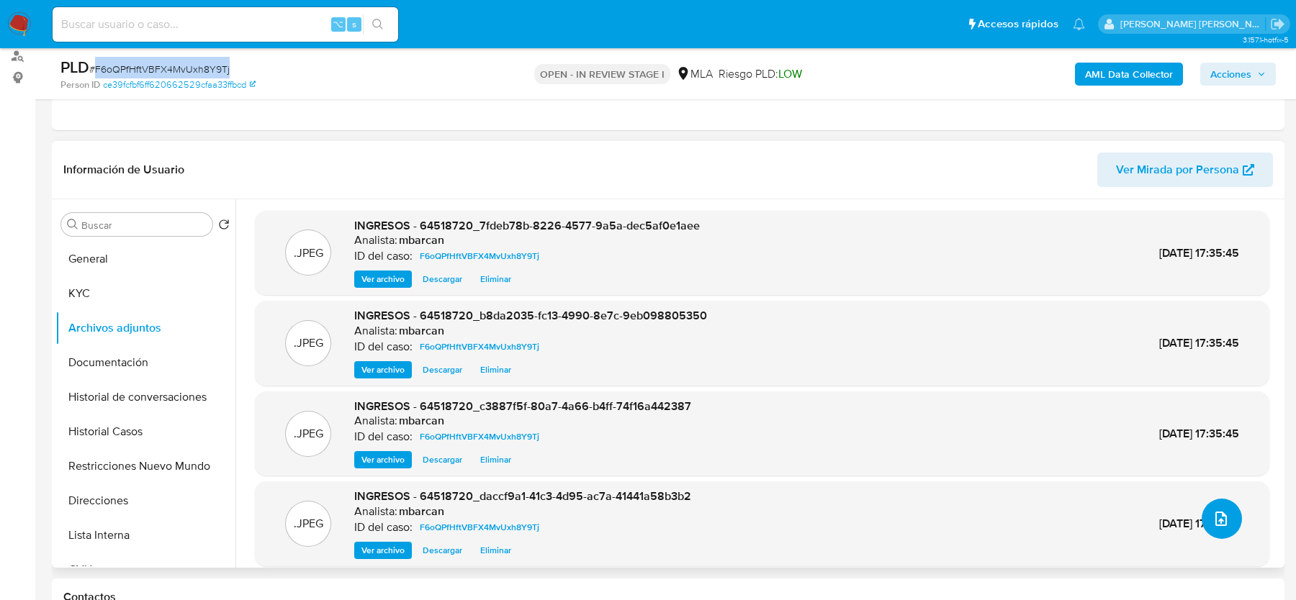
click at [1212, 518] on icon "upload-file" at bounding box center [1220, 518] width 17 height 17
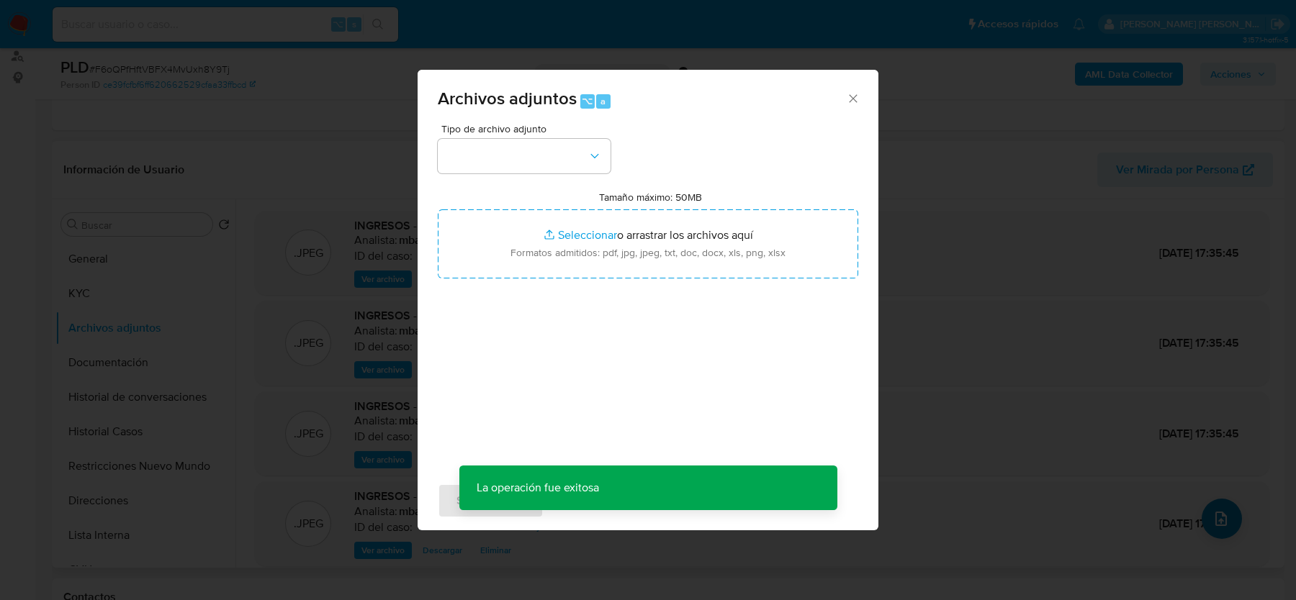
click at [1207, 518] on div "Archivos adjuntos ⌥ a Tipo de archivo adjunto Tamaño máximo: 50MB Seleccionar a…" at bounding box center [648, 300] width 1296 height 600
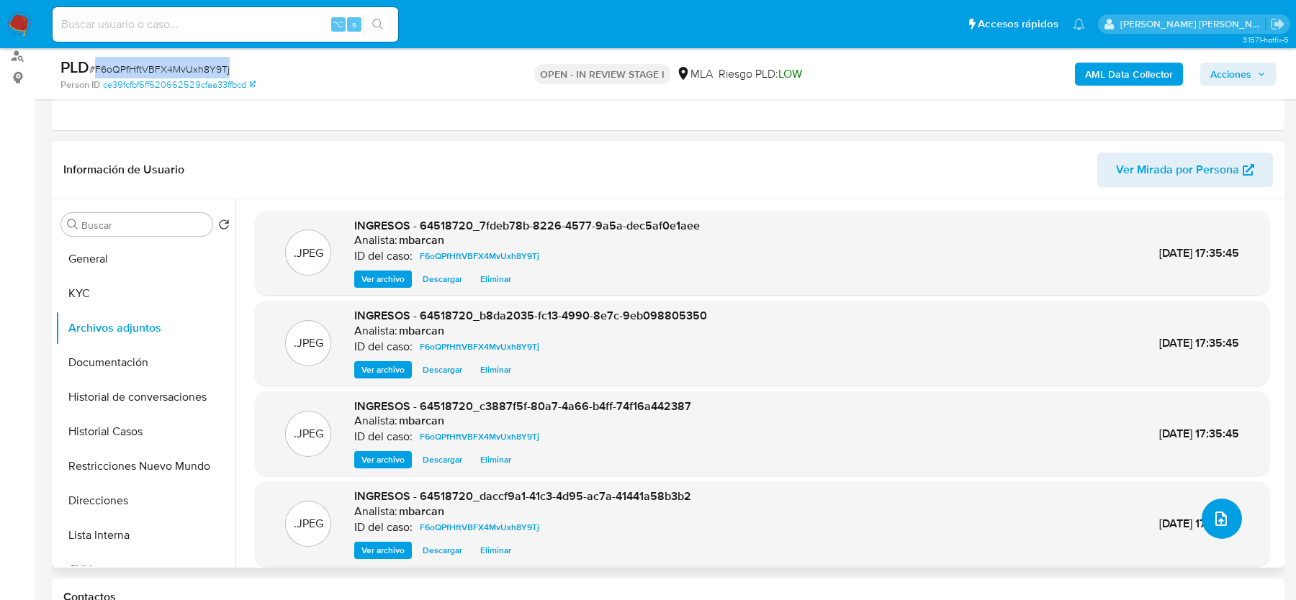
click at [1227, 516] on button "upload-file" at bounding box center [1221, 519] width 40 height 40
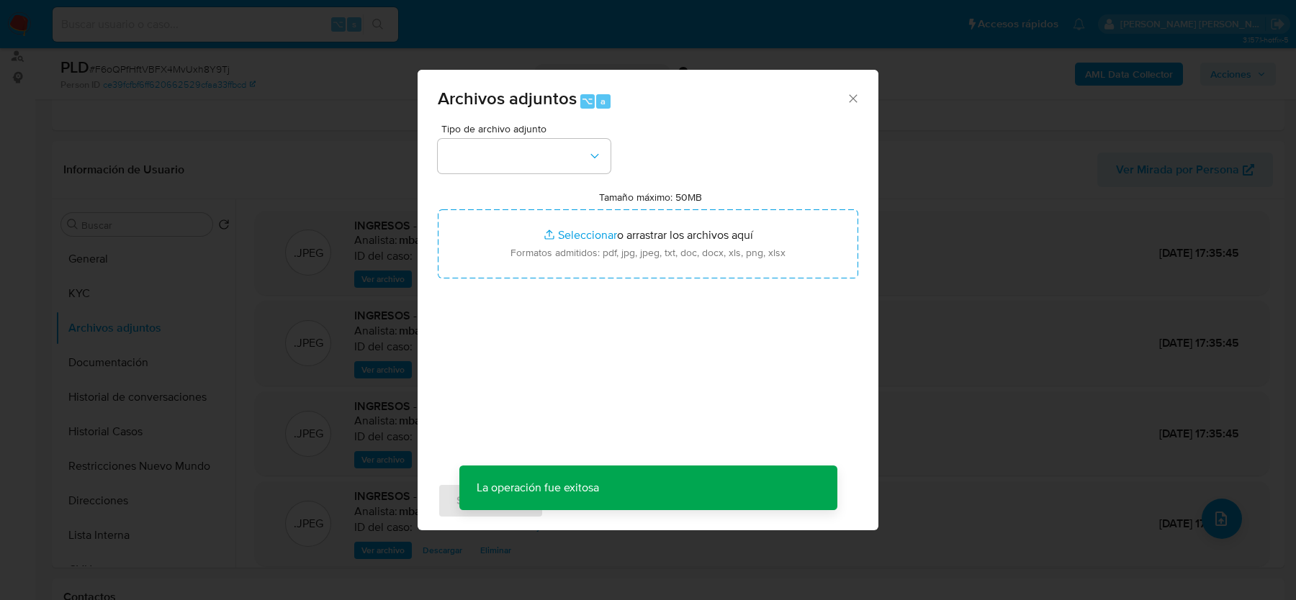
click at [554, 135] on div "Tipo de archivo adjunto" at bounding box center [524, 149] width 173 height 50
click at [536, 171] on button "button" at bounding box center [524, 156] width 173 height 35
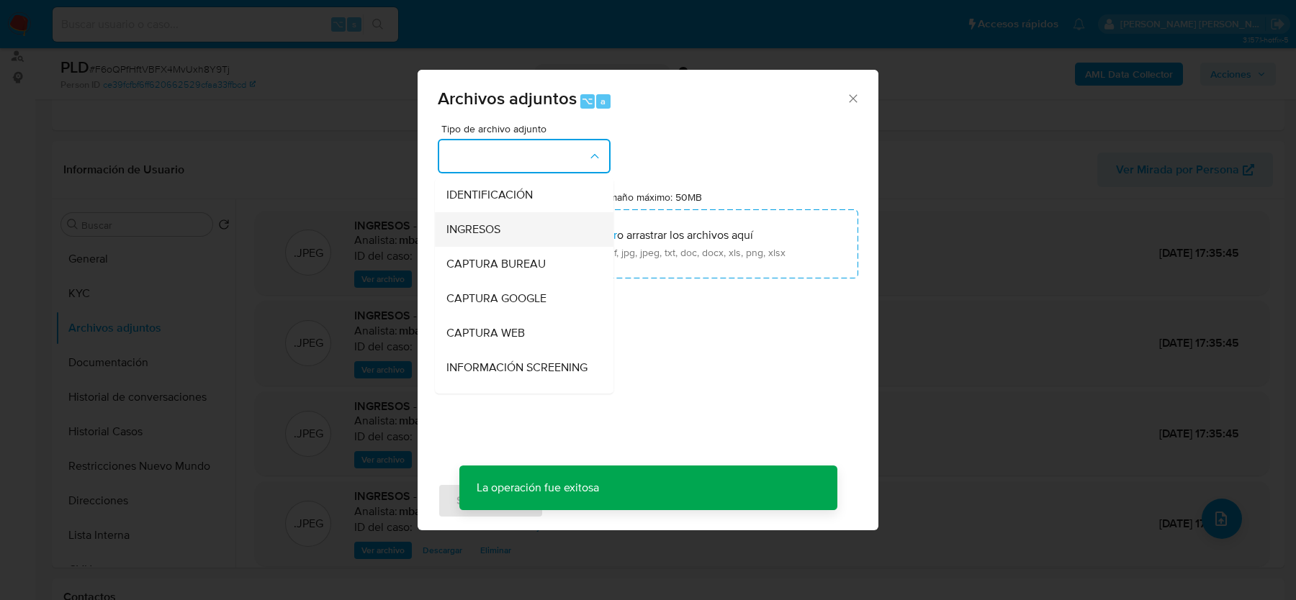
click at [506, 233] on div "INGRESOS" at bounding box center [519, 229] width 147 height 35
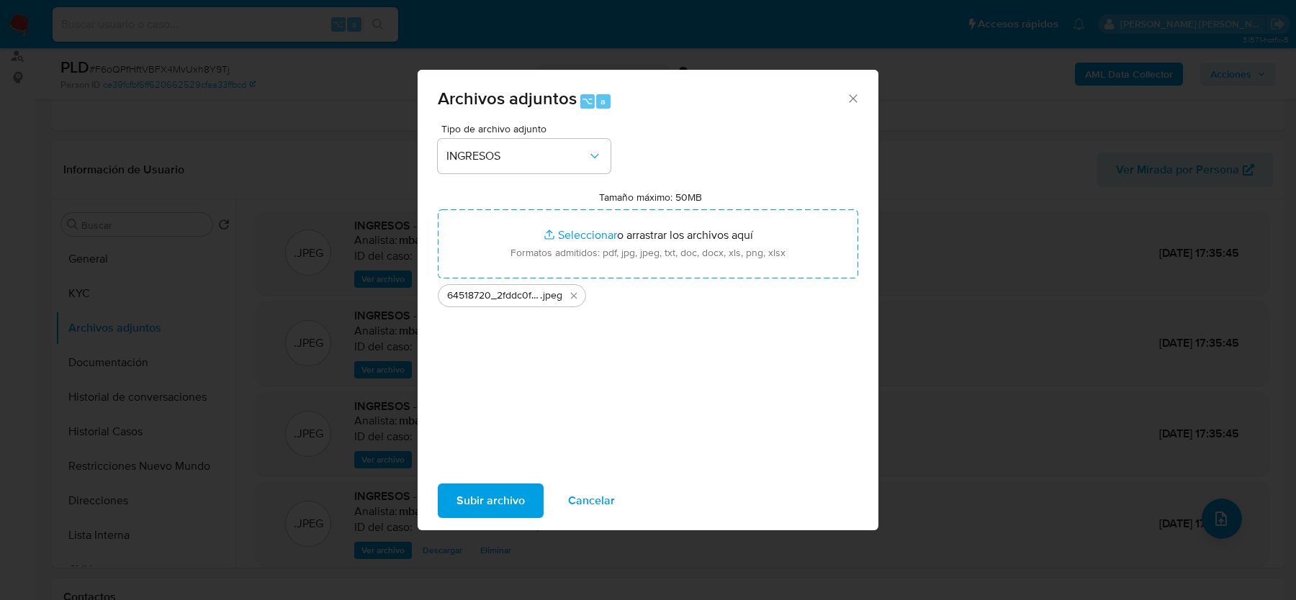
click at [480, 508] on span "Subir archivo" at bounding box center [490, 501] width 68 height 32
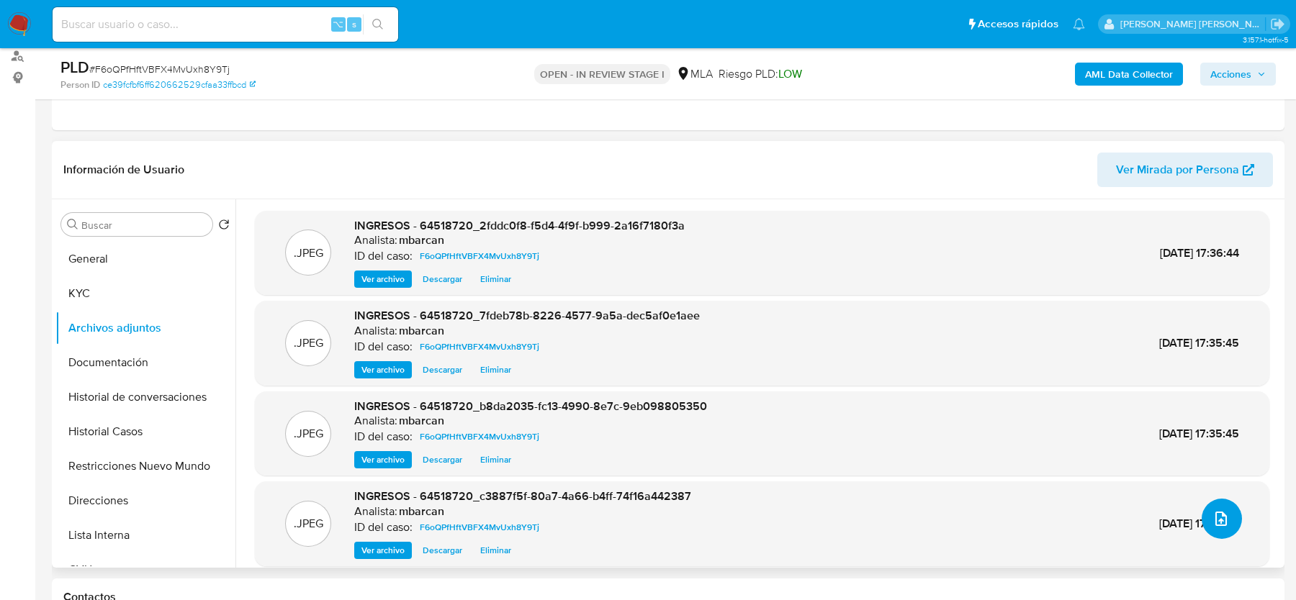
click at [1226, 518] on button "upload-file" at bounding box center [1221, 519] width 40 height 40
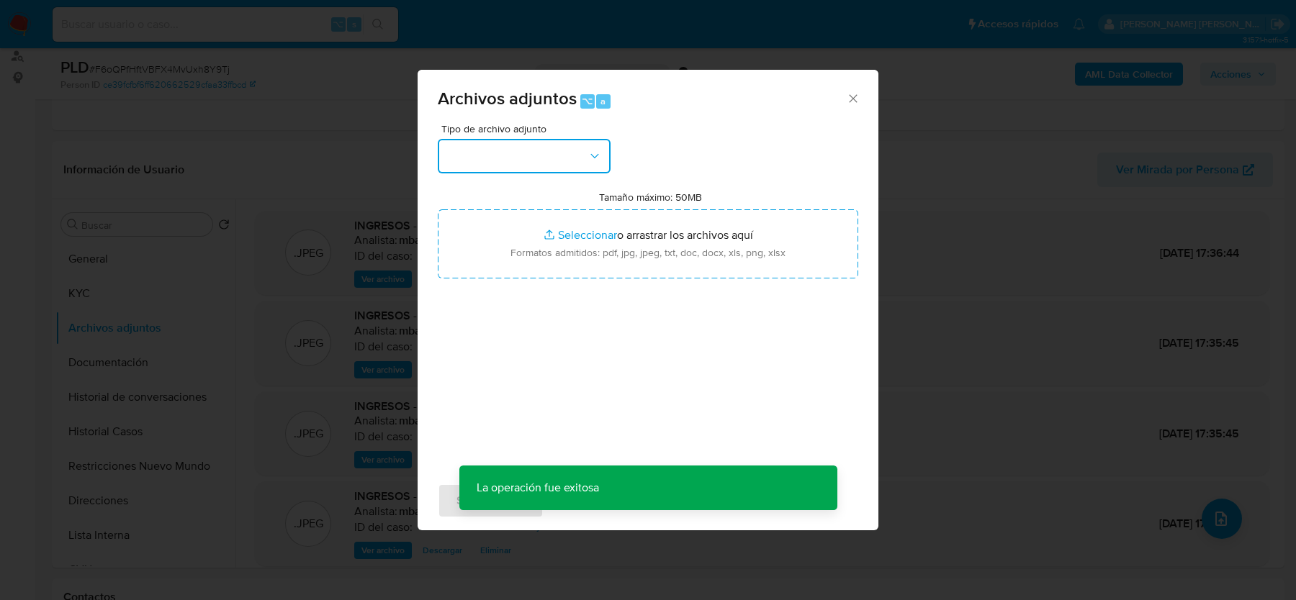
click at [567, 154] on button "button" at bounding box center [524, 156] width 173 height 35
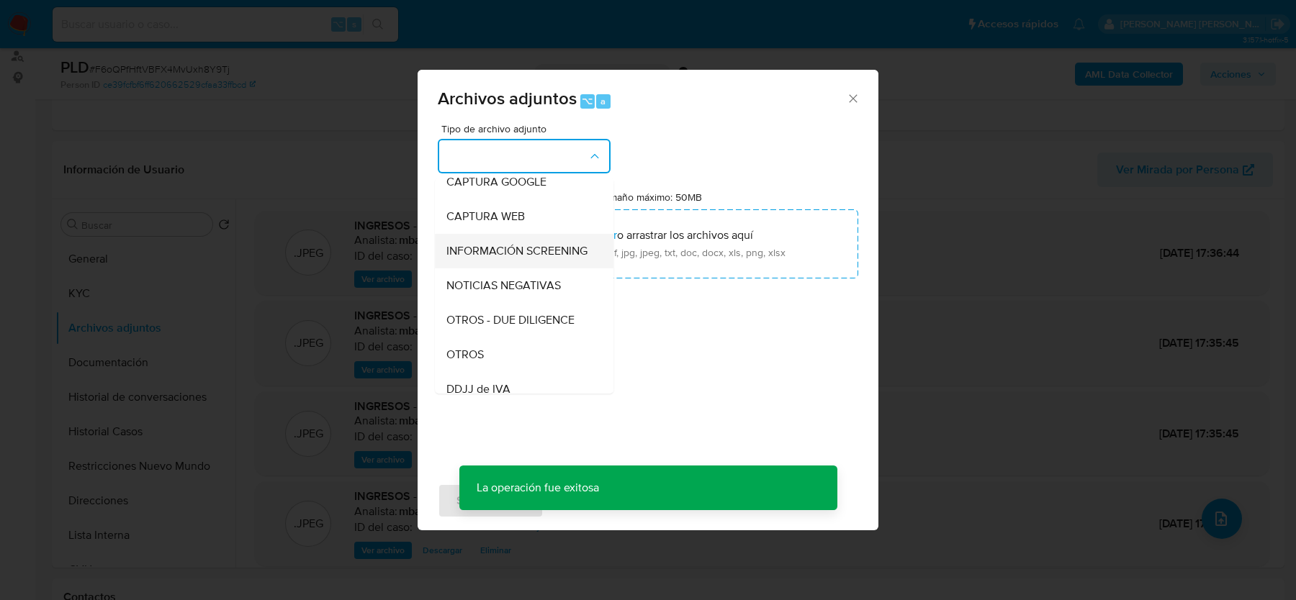
scroll to position [119, 0]
click at [510, 343] on div "OTROS" at bounding box center [519, 352] width 147 height 35
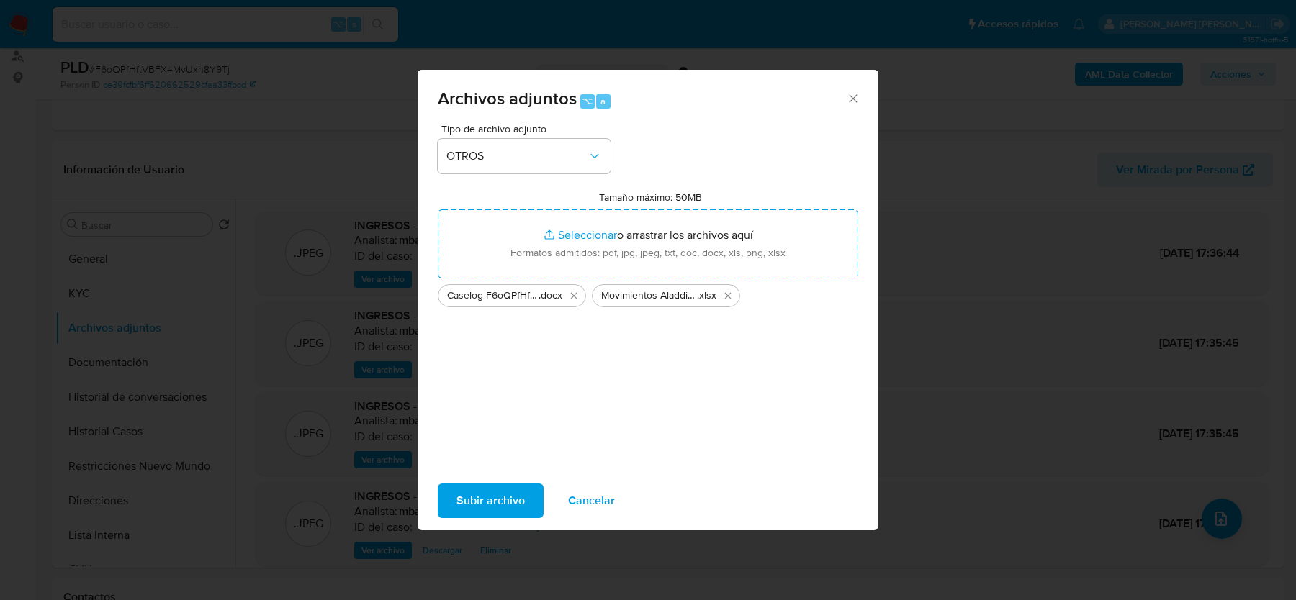
click at [487, 509] on span "Subir archivo" at bounding box center [490, 501] width 68 height 32
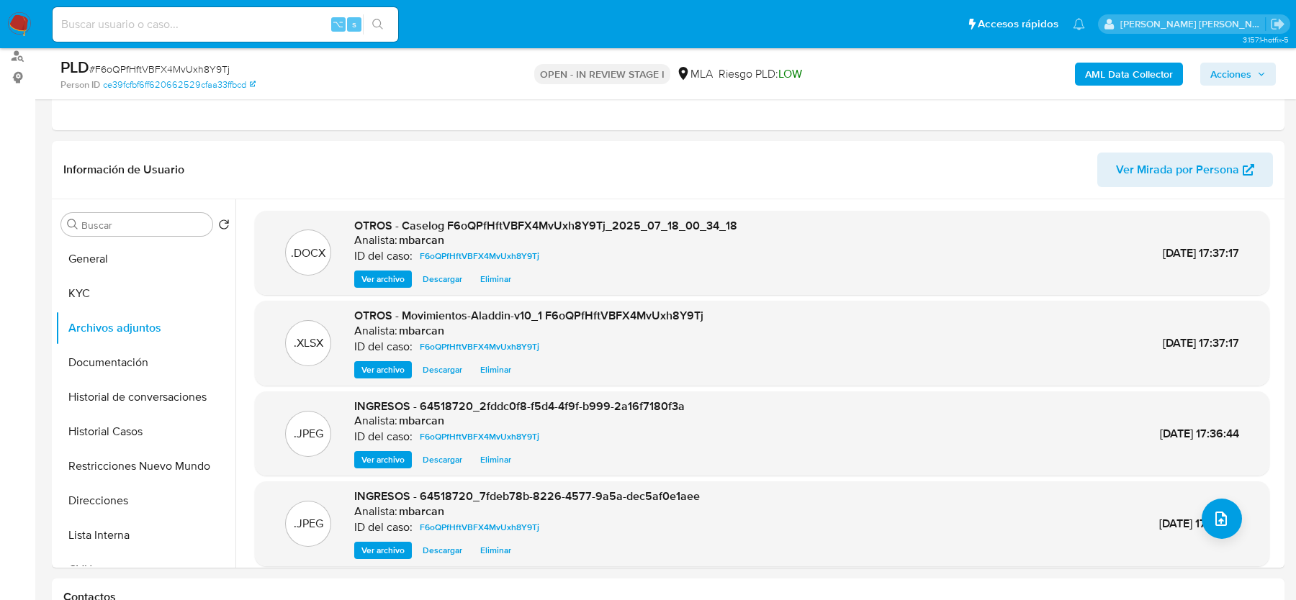
click at [1220, 83] on span "Acciones" at bounding box center [1230, 74] width 41 height 23
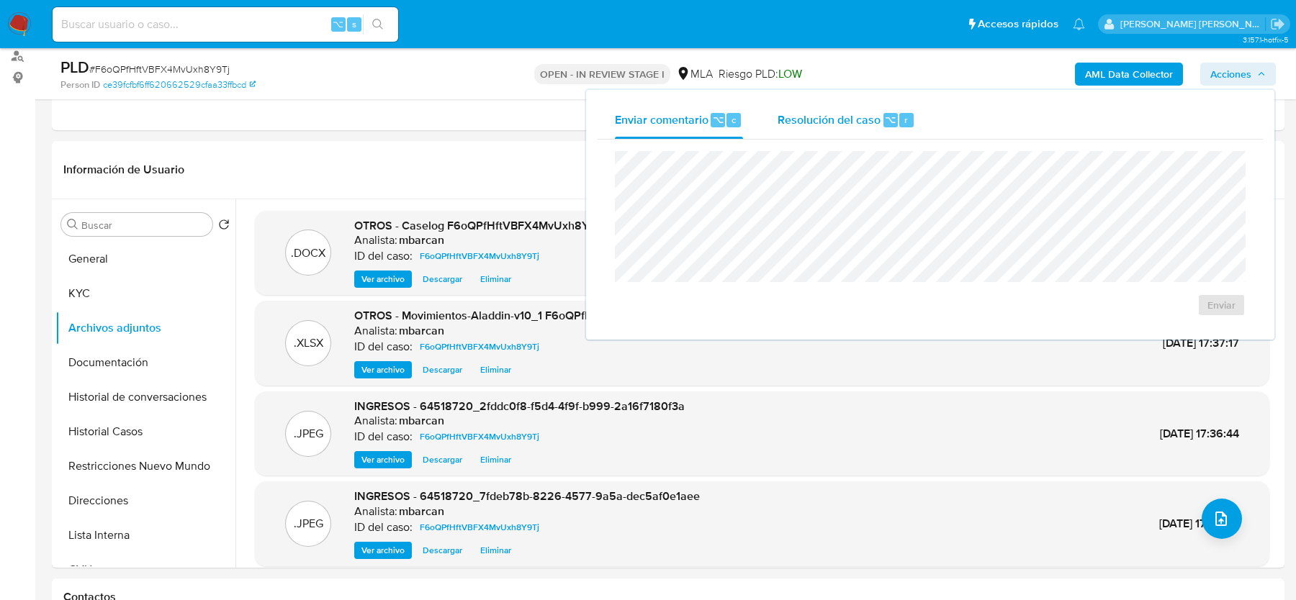
click at [908, 137] on div "Resolución del caso ⌥ r" at bounding box center [845, 119] width 137 height 37
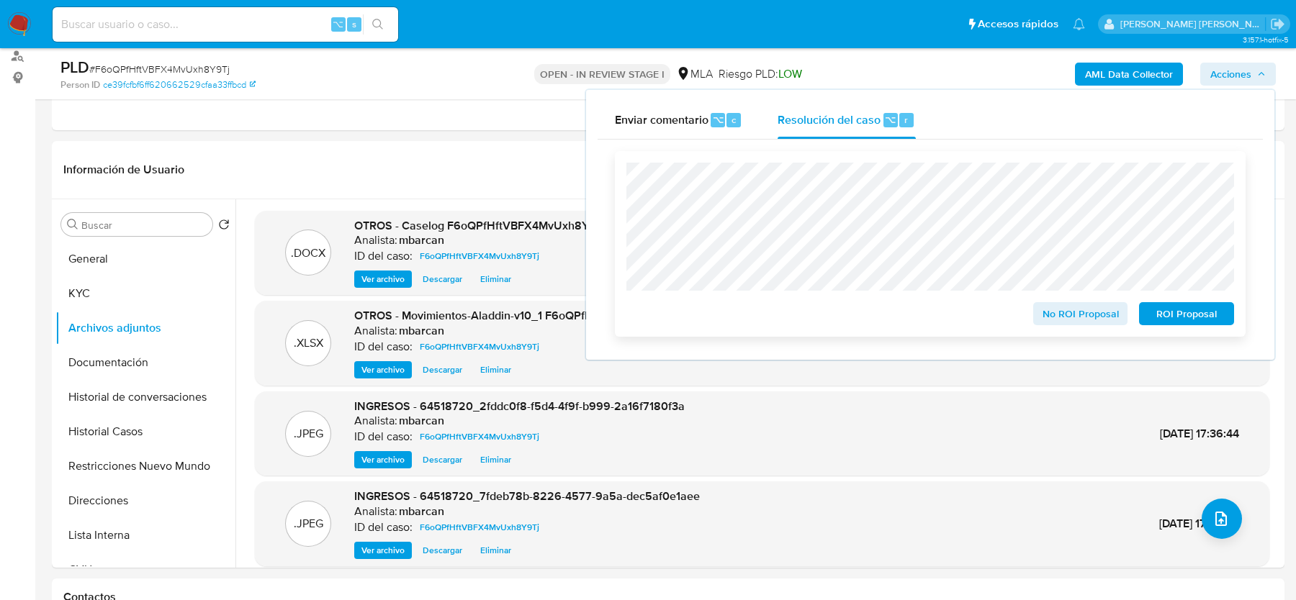
click at [1047, 321] on span "No ROI Proposal" at bounding box center [1080, 314] width 75 height 20
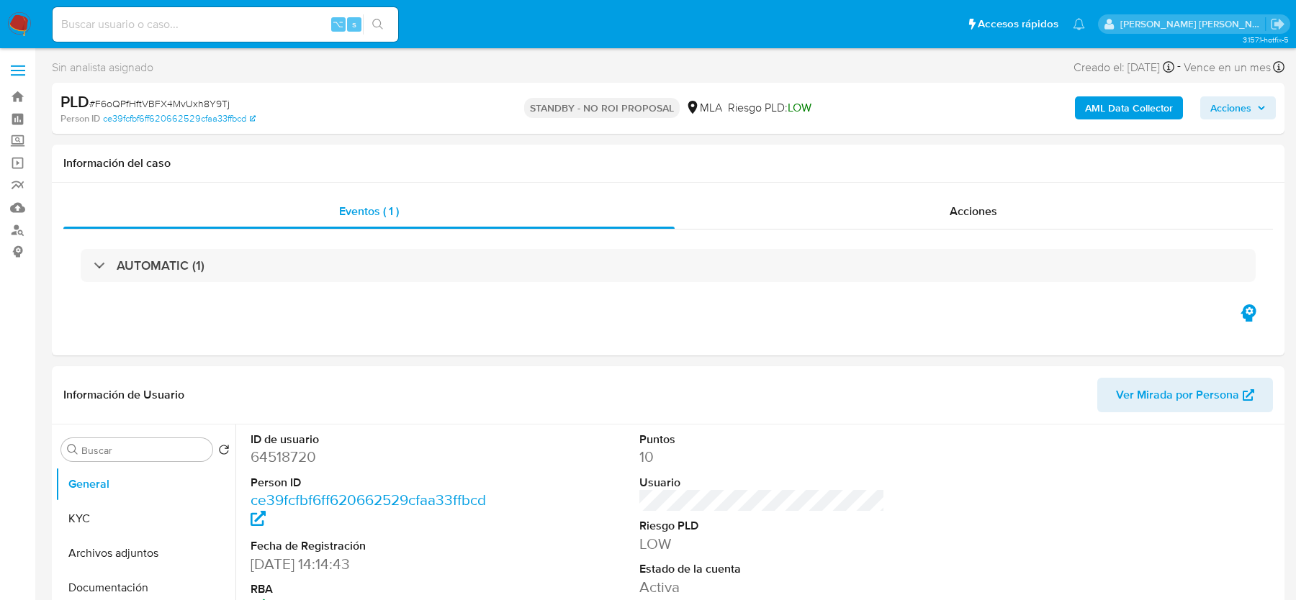
select select "10"
